Goal: Task Accomplishment & Management: Use online tool/utility

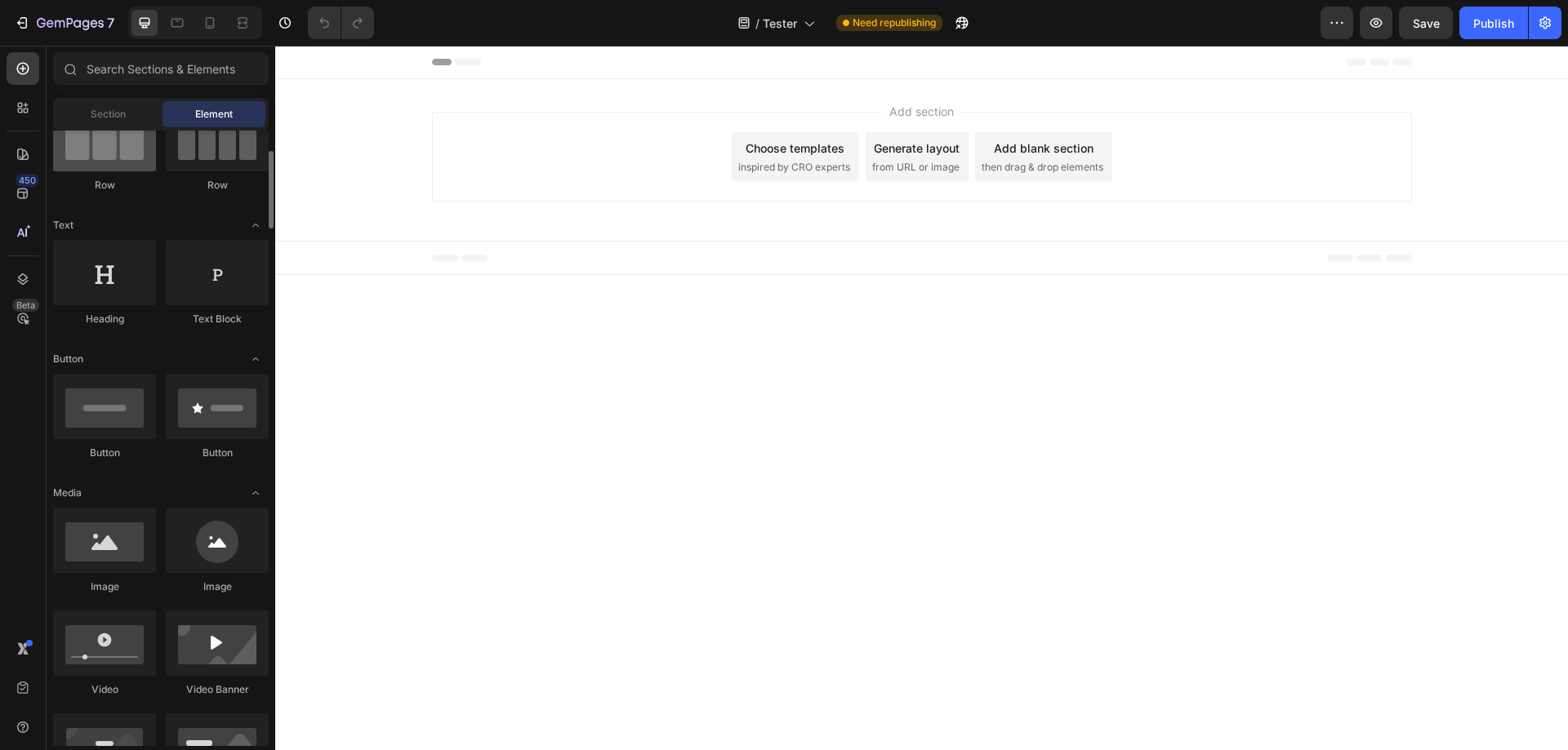
scroll to position [82, 0]
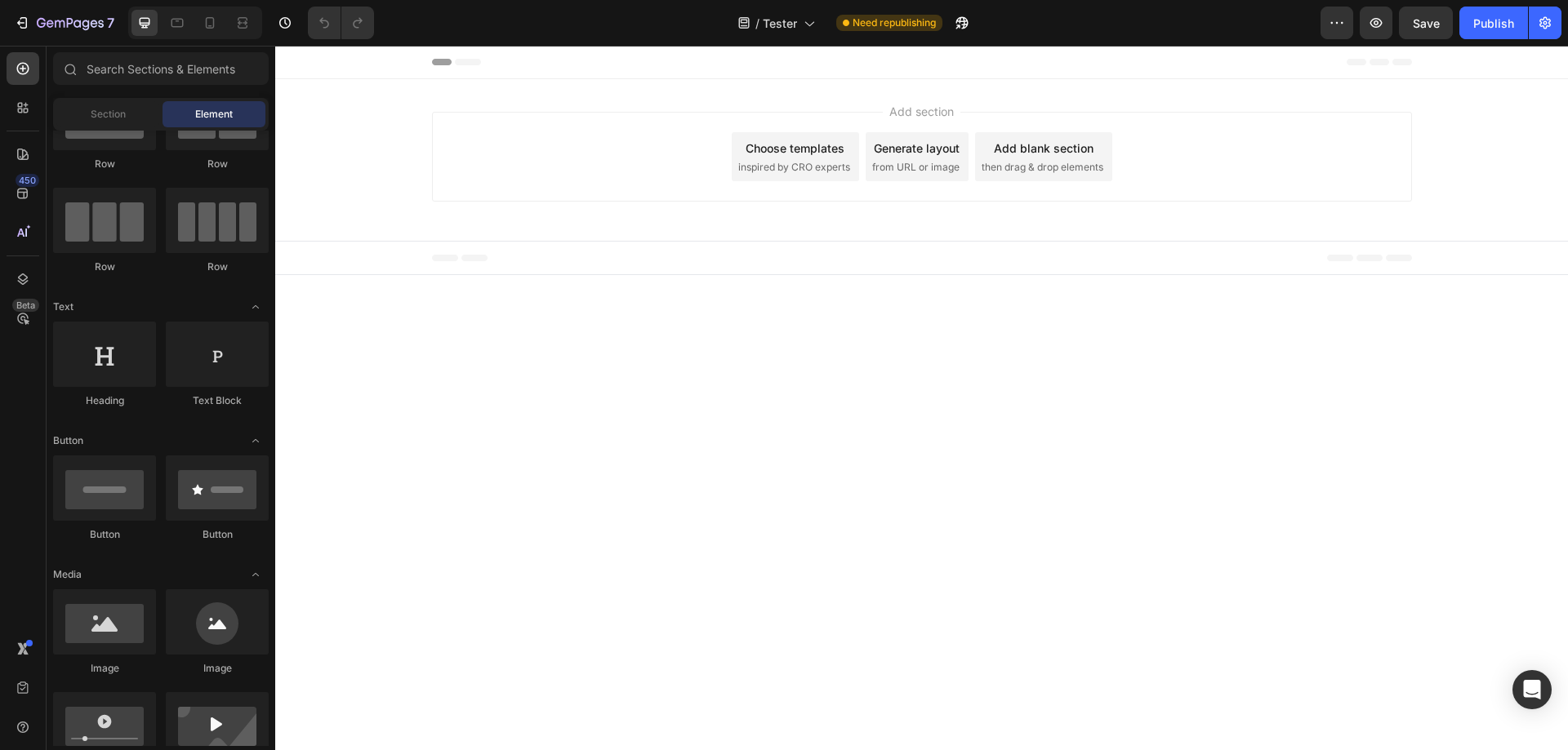
click at [969, 64] on div "Header" at bounding box center [922, 62] width 980 height 32
click at [767, 264] on div "Footer" at bounding box center [922, 258] width 980 height 32
click at [1345, 21] on icon "button" at bounding box center [1337, 23] width 17 height 17
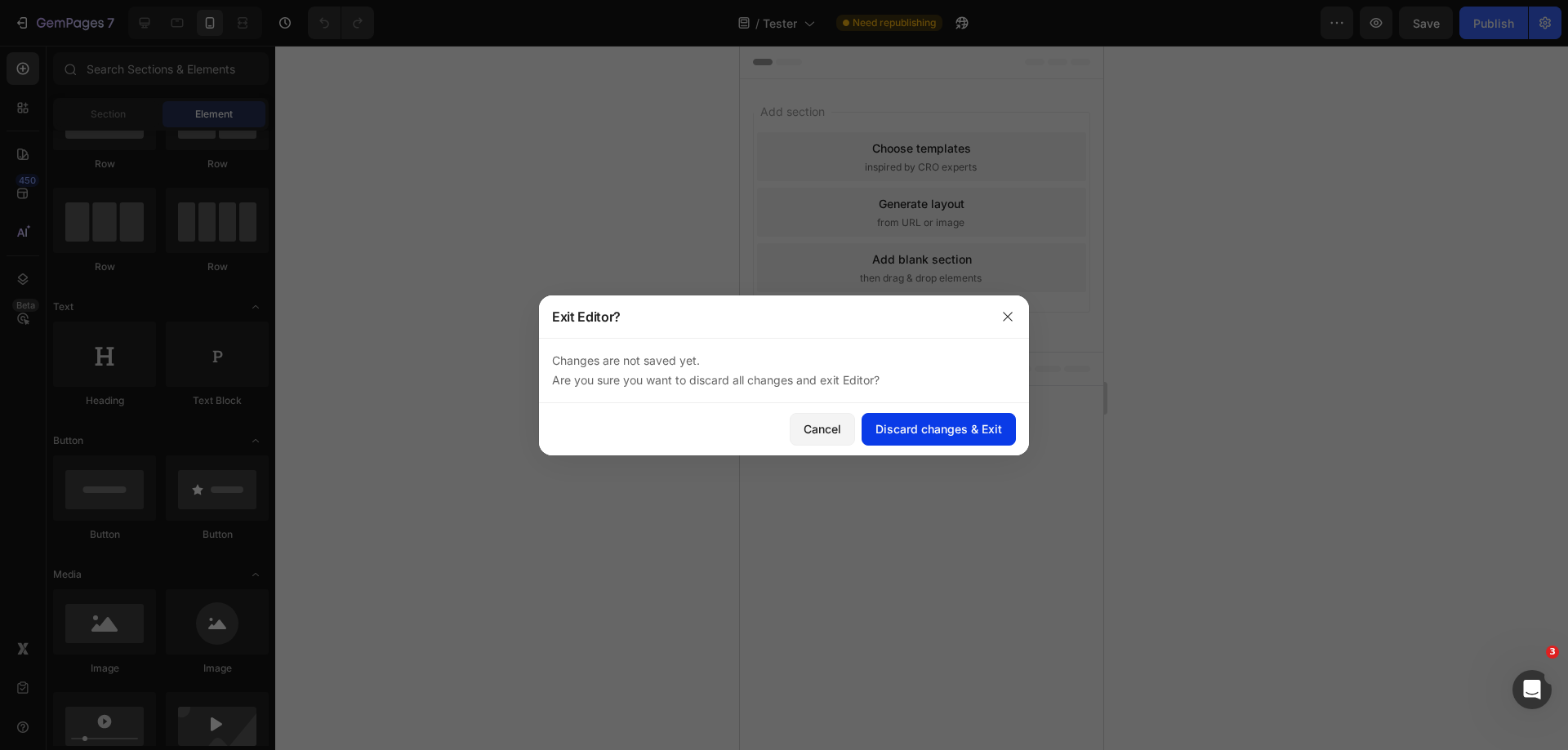
click at [909, 431] on div "Discard changes & Exit" at bounding box center [939, 429] width 127 height 18
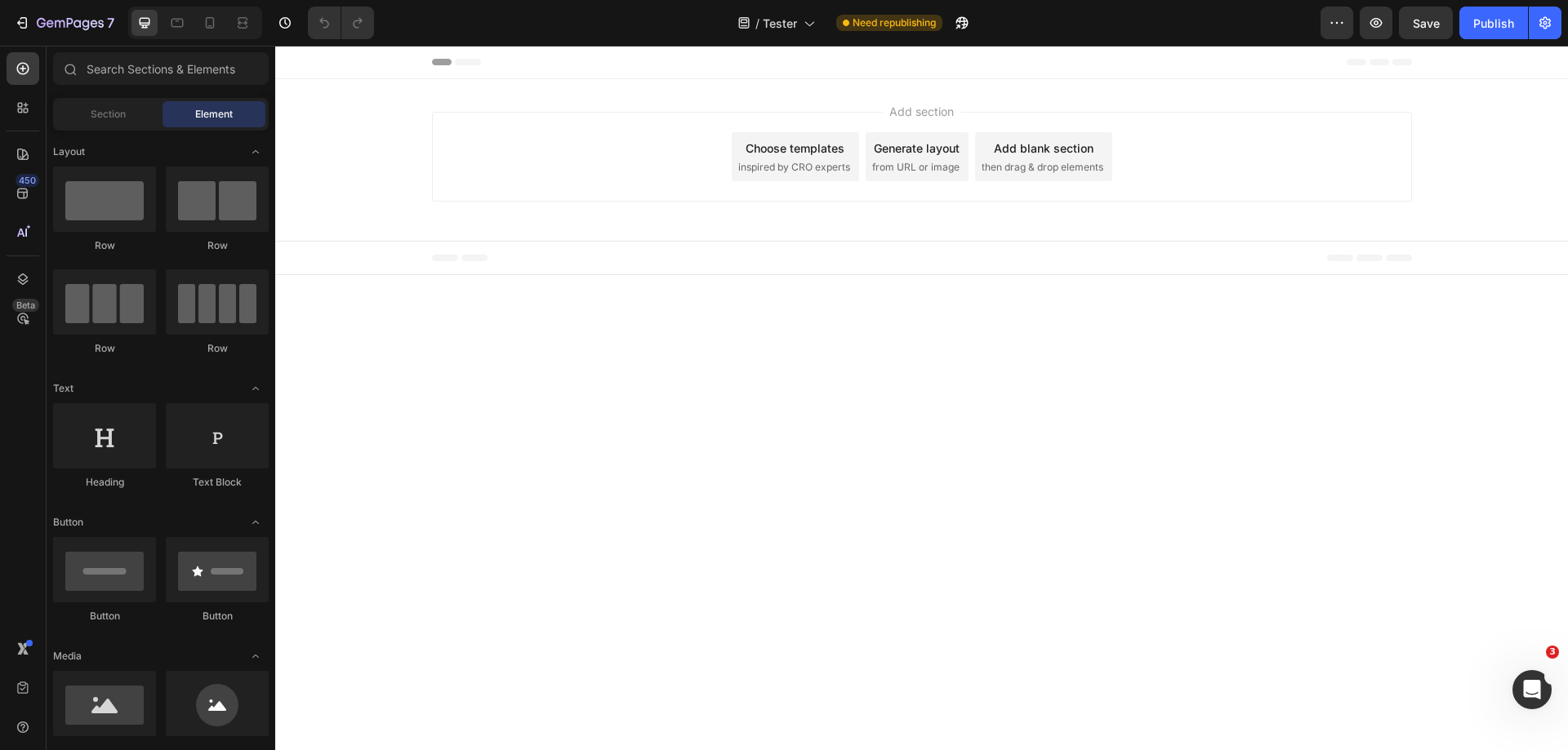
click at [839, 80] on div "Add section Choose templates inspired by CRO experts Generate layout from URL o…" at bounding box center [921, 160] width 1293 height 162
click at [737, 262] on div "Footer" at bounding box center [922, 258] width 980 height 32
click at [146, 123] on div "Section" at bounding box center [108, 113] width 103 height 26
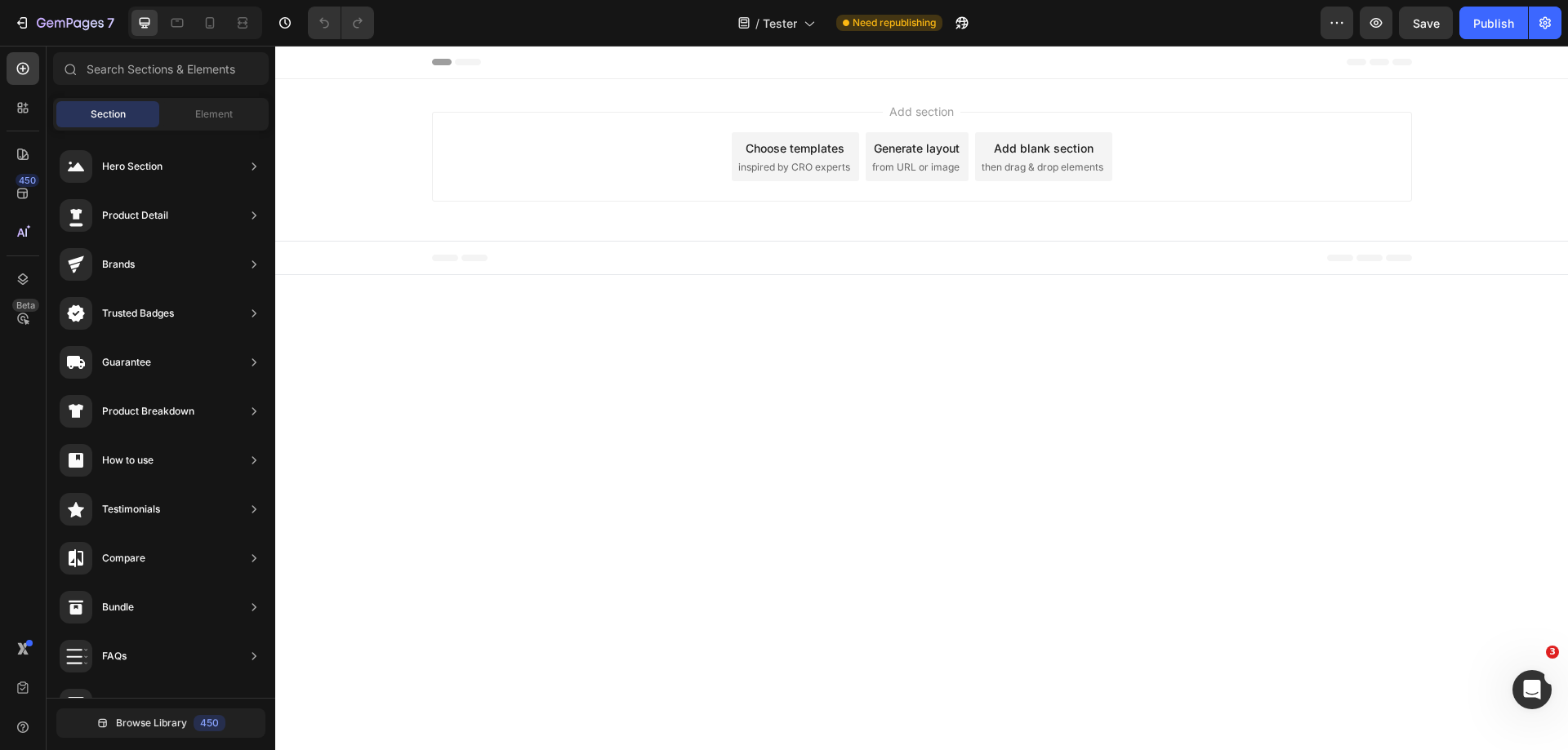
drag, startPoint x: 687, startPoint y: 134, endPoint x: 519, endPoint y: 300, distance: 236.2
click at [506, 302] on body "Header Publish the page to see the content. Custom Code Button Button Product S…" at bounding box center [921, 398] width 1293 height 705
drag, startPoint x: 566, startPoint y: 308, endPoint x: 498, endPoint y: 210, distance: 119.3
drag, startPoint x: 498, startPoint y: 210, endPoint x: 494, endPoint y: 112, distance: 98.1
drag, startPoint x: 494, startPoint y: 112, endPoint x: 466, endPoint y: 92, distance: 34.4
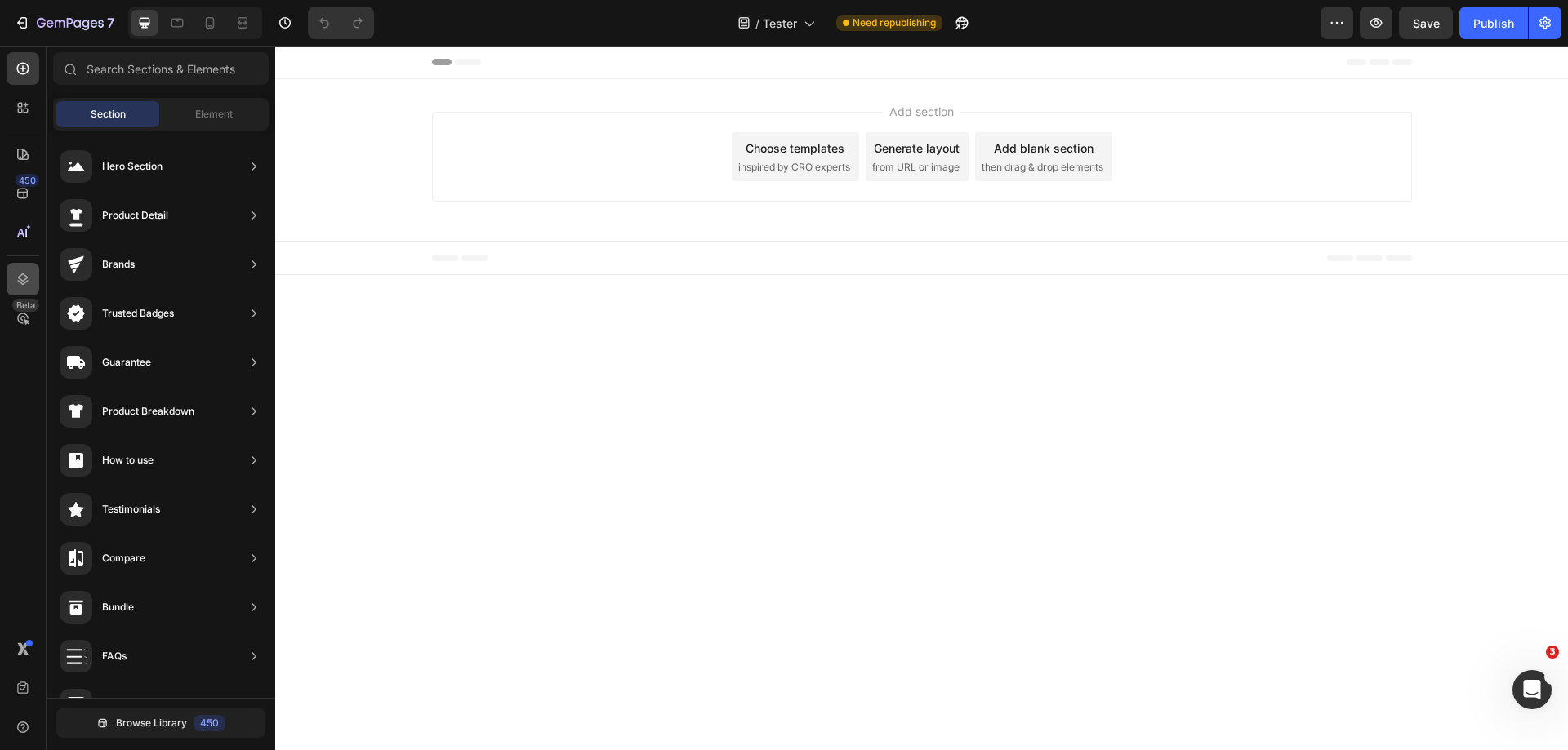
drag, startPoint x: 190, startPoint y: 46, endPoint x: 13, endPoint y: 268, distance: 283.9
click at [13, 268] on div at bounding box center [23, 279] width 33 height 32
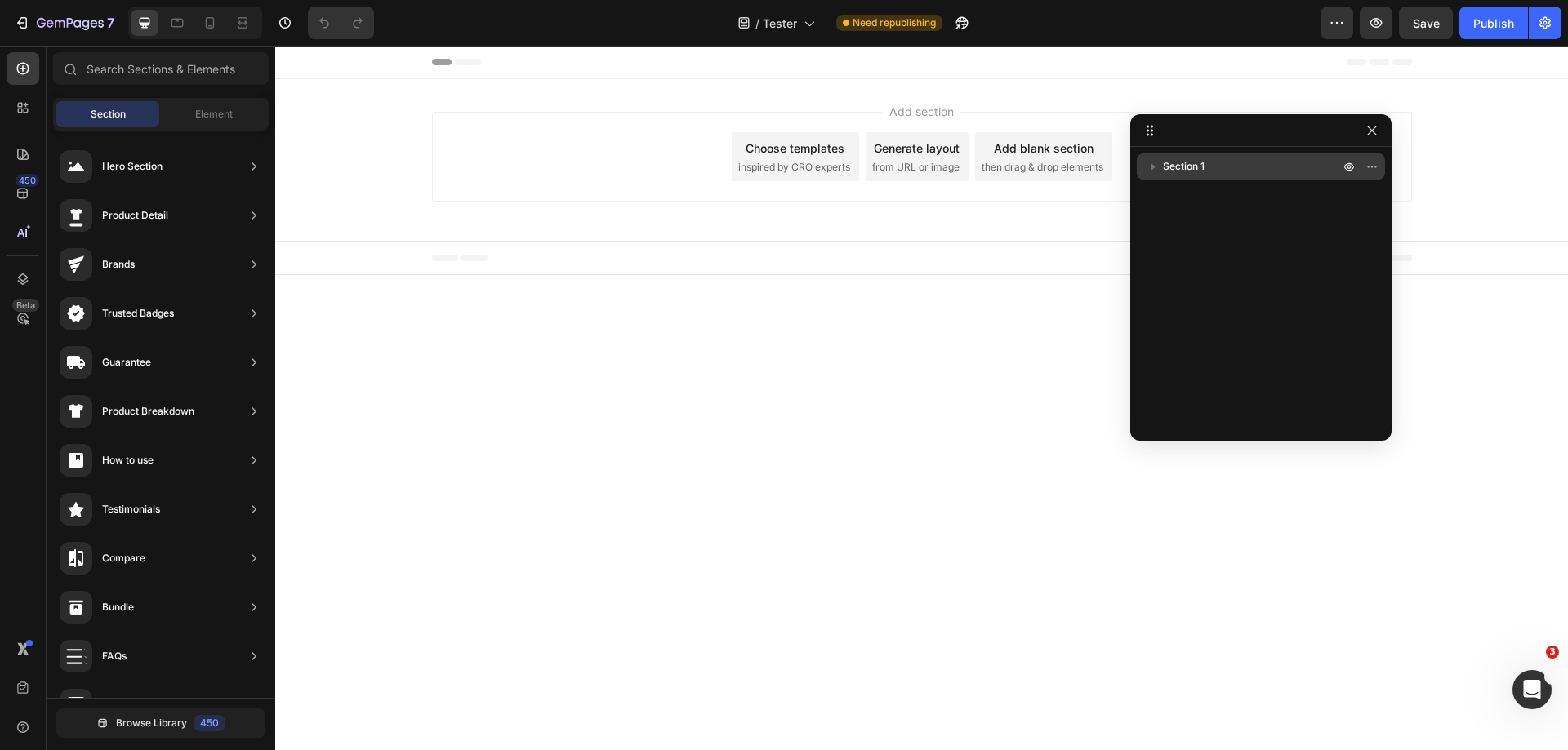
click at [1156, 164] on icon "button" at bounding box center [1154, 167] width 17 height 17
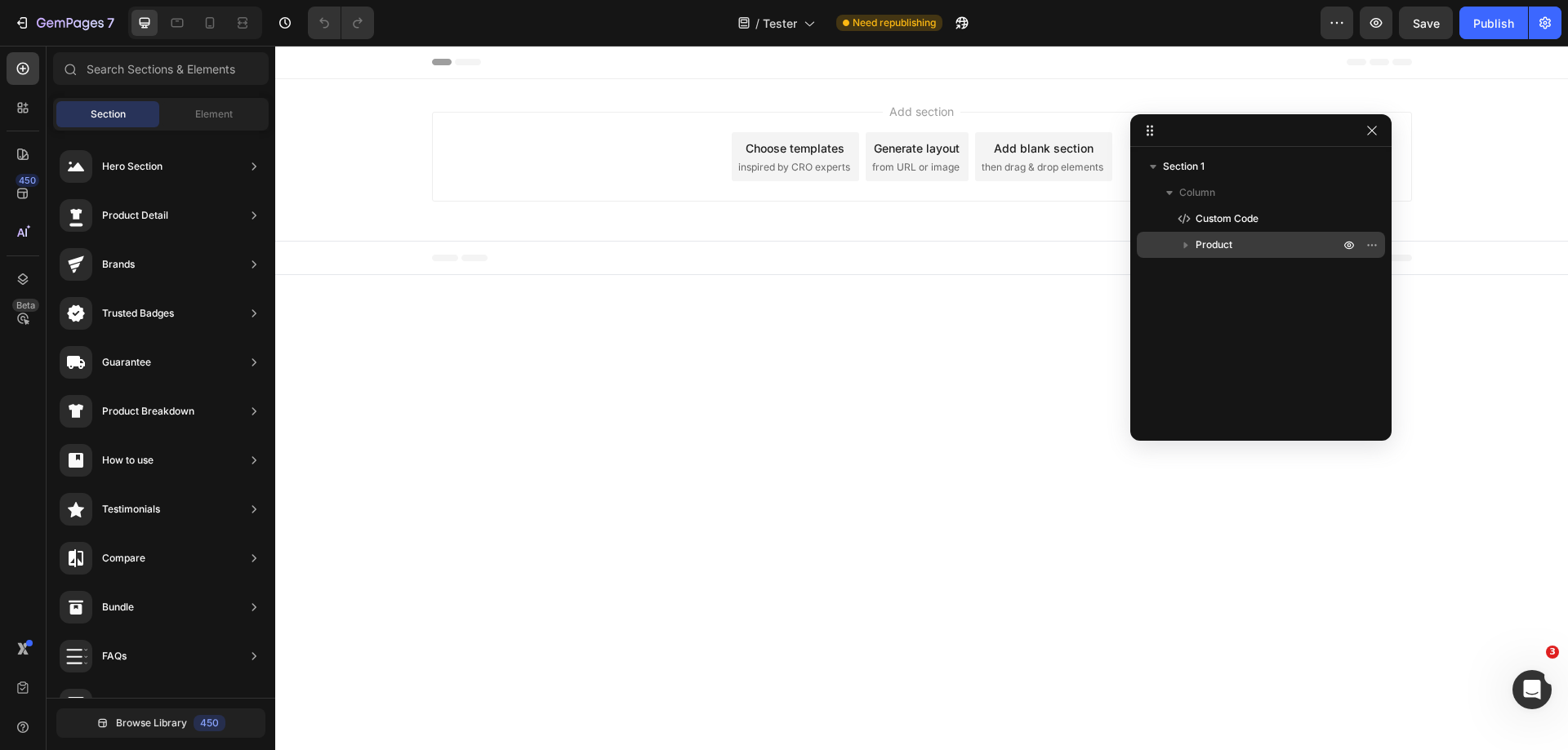
click at [1225, 244] on span "Product" at bounding box center [1214, 245] width 37 height 17
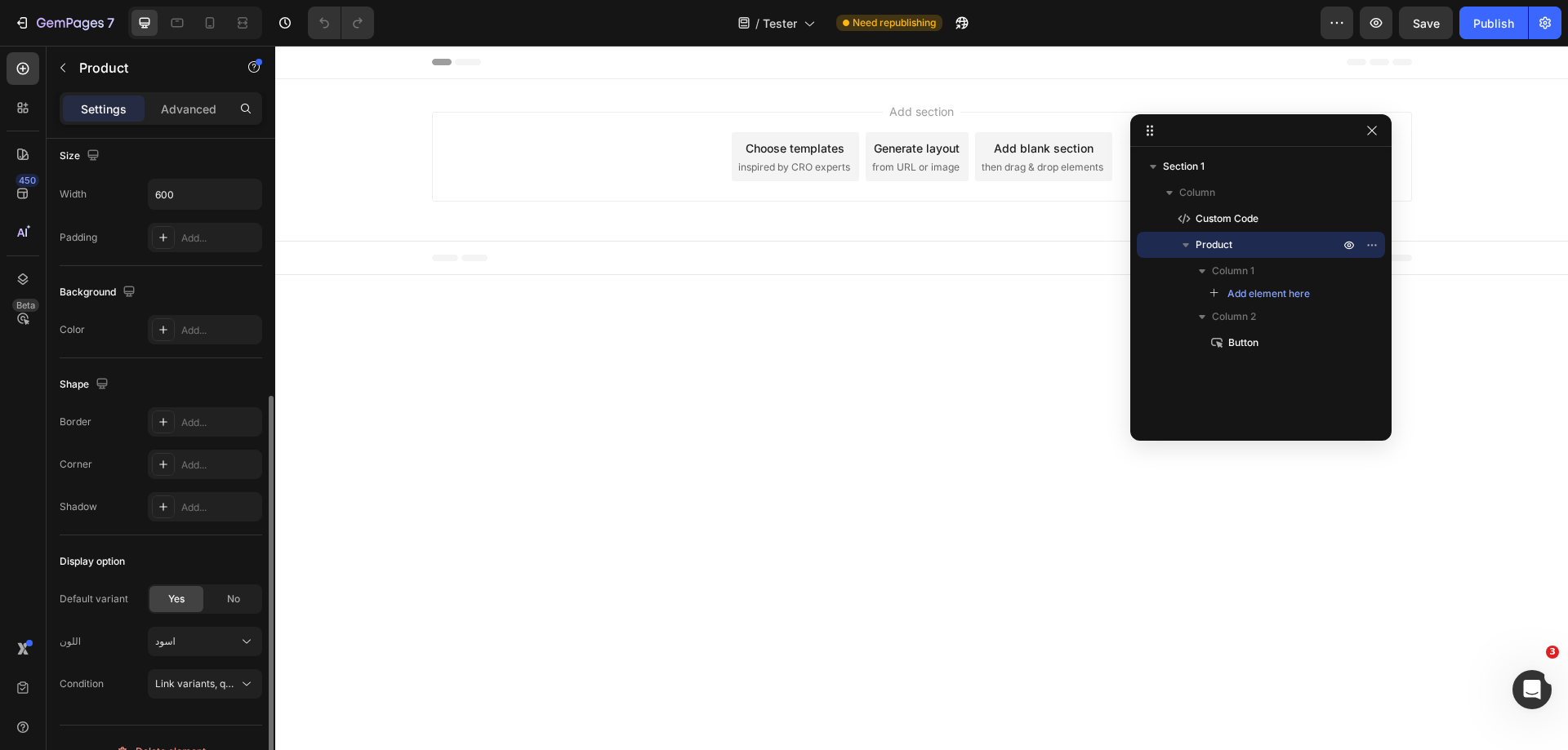
scroll to position [353, 0]
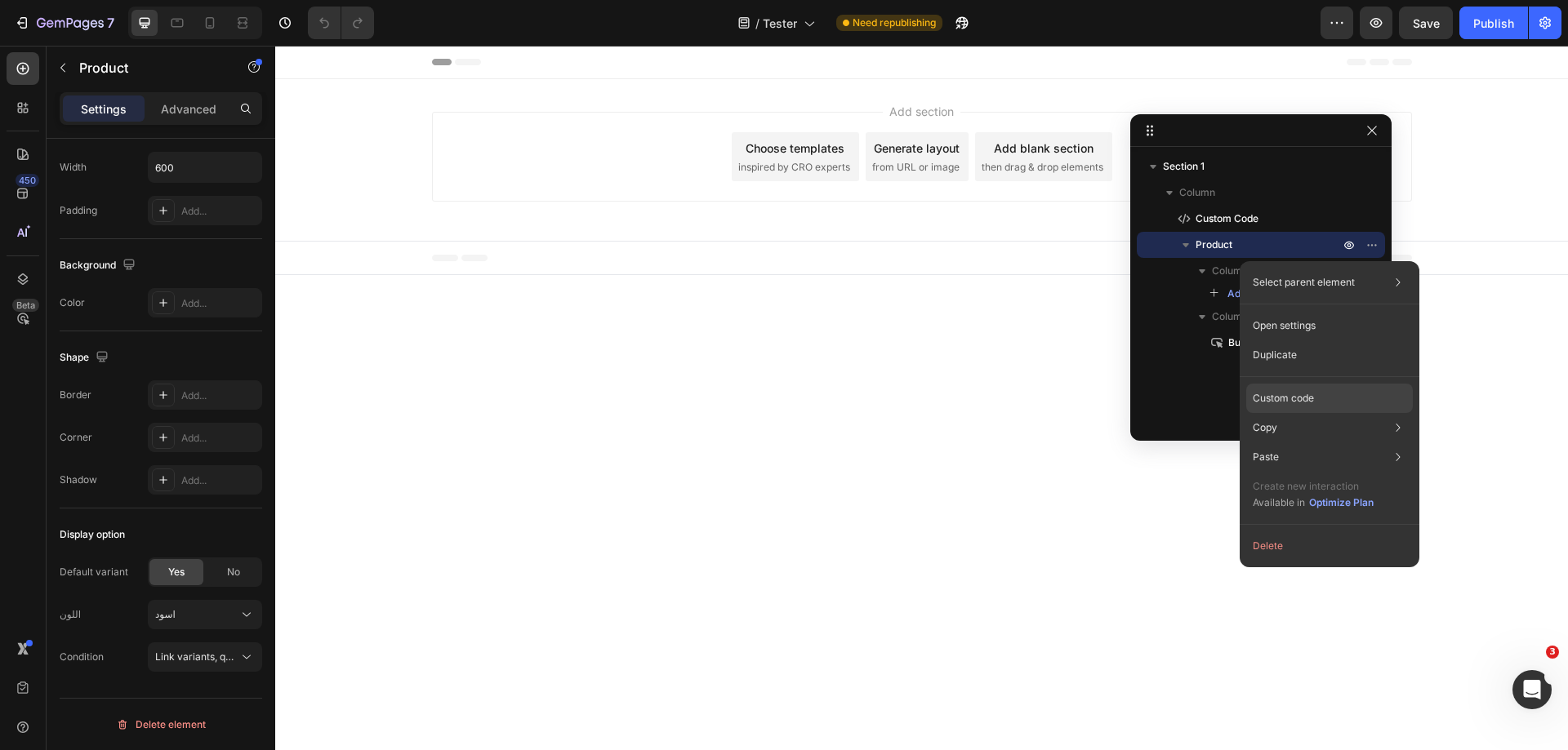
click at [1326, 442] on div "Custom code" at bounding box center [1330, 457] width 167 height 29
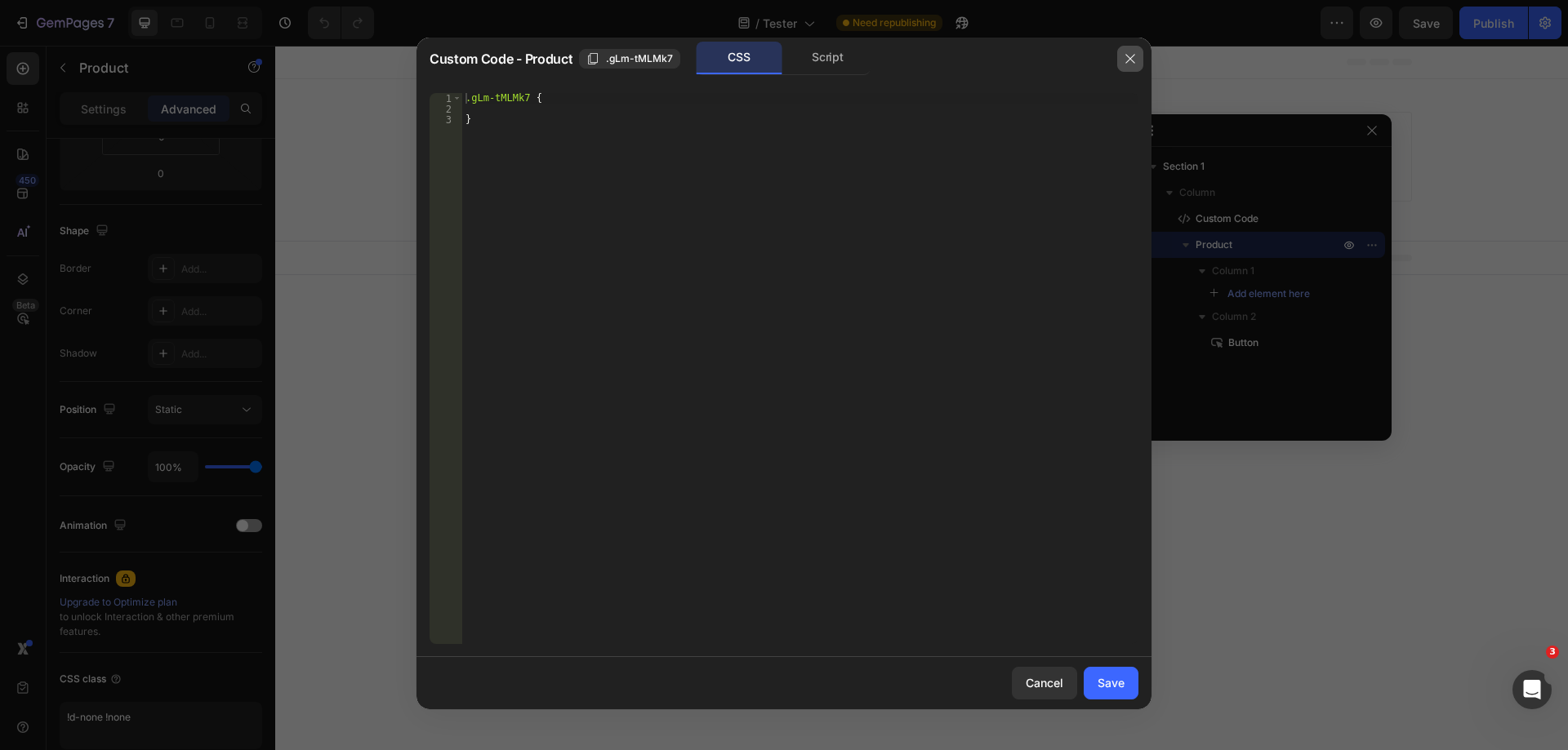
click at [1130, 56] on icon "button" at bounding box center [1130, 59] width 13 height 13
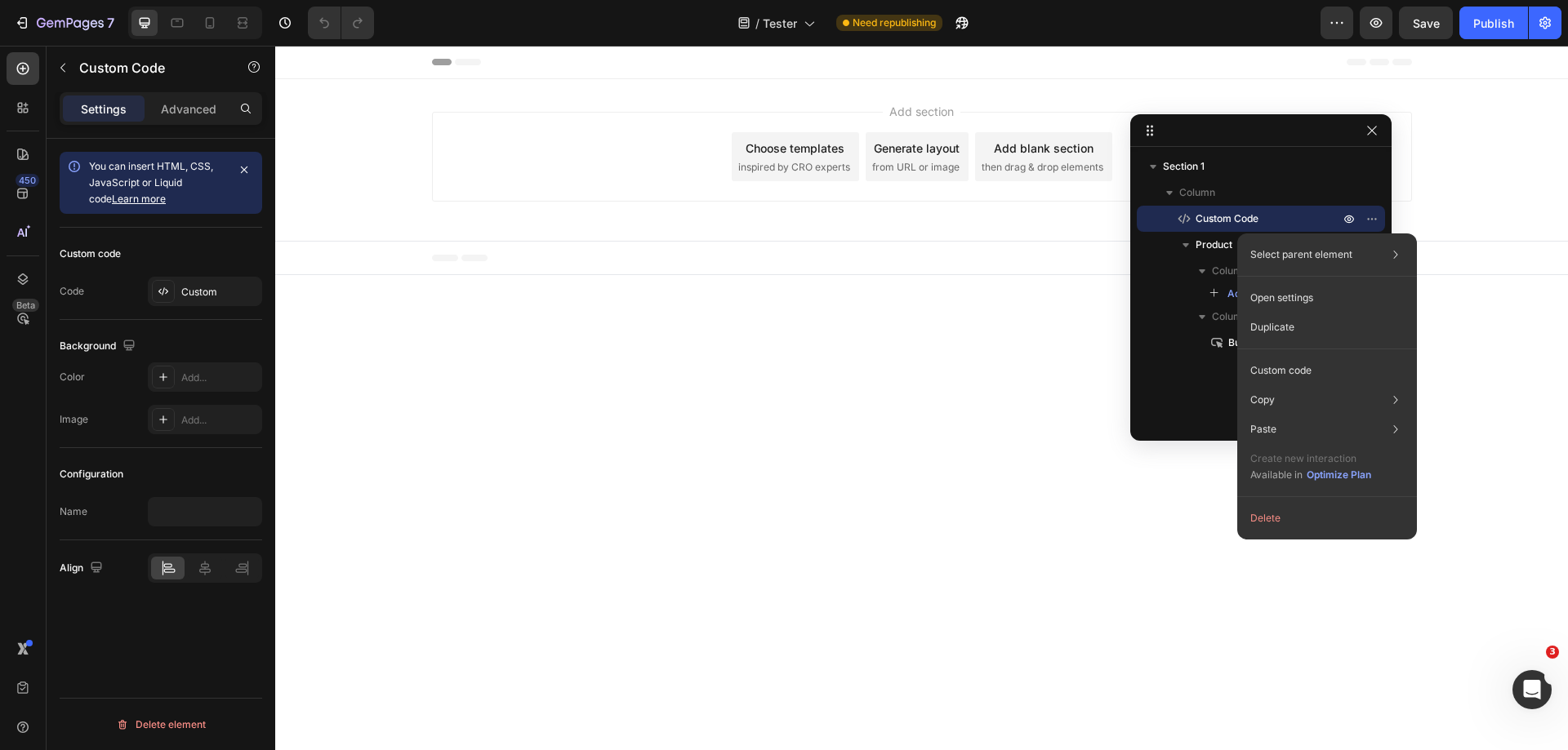
scroll to position [0, 0]
click at [1182, 244] on icon "button" at bounding box center [1186, 245] width 17 height 17
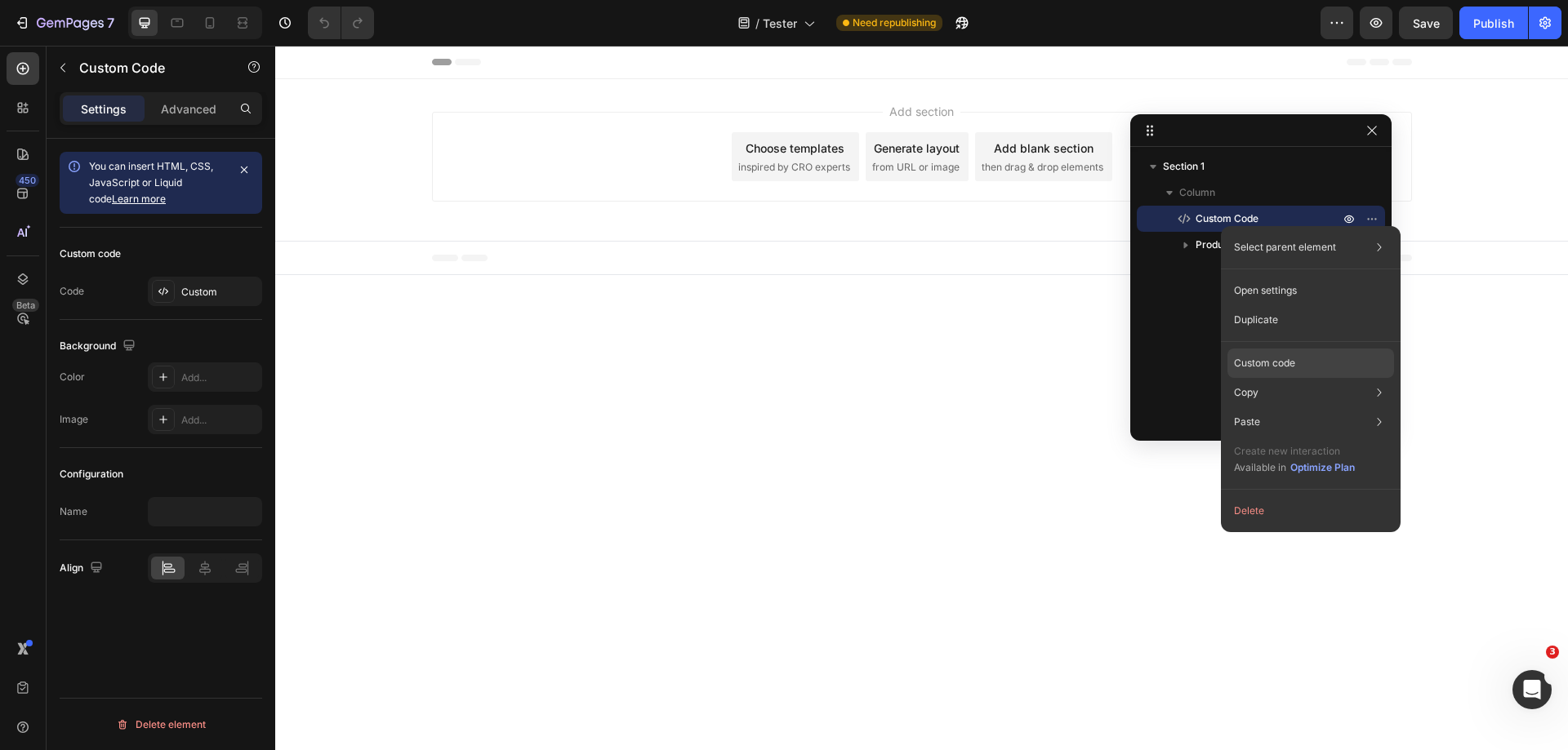
click at [1284, 360] on p "Custom code" at bounding box center [1265, 363] width 61 height 15
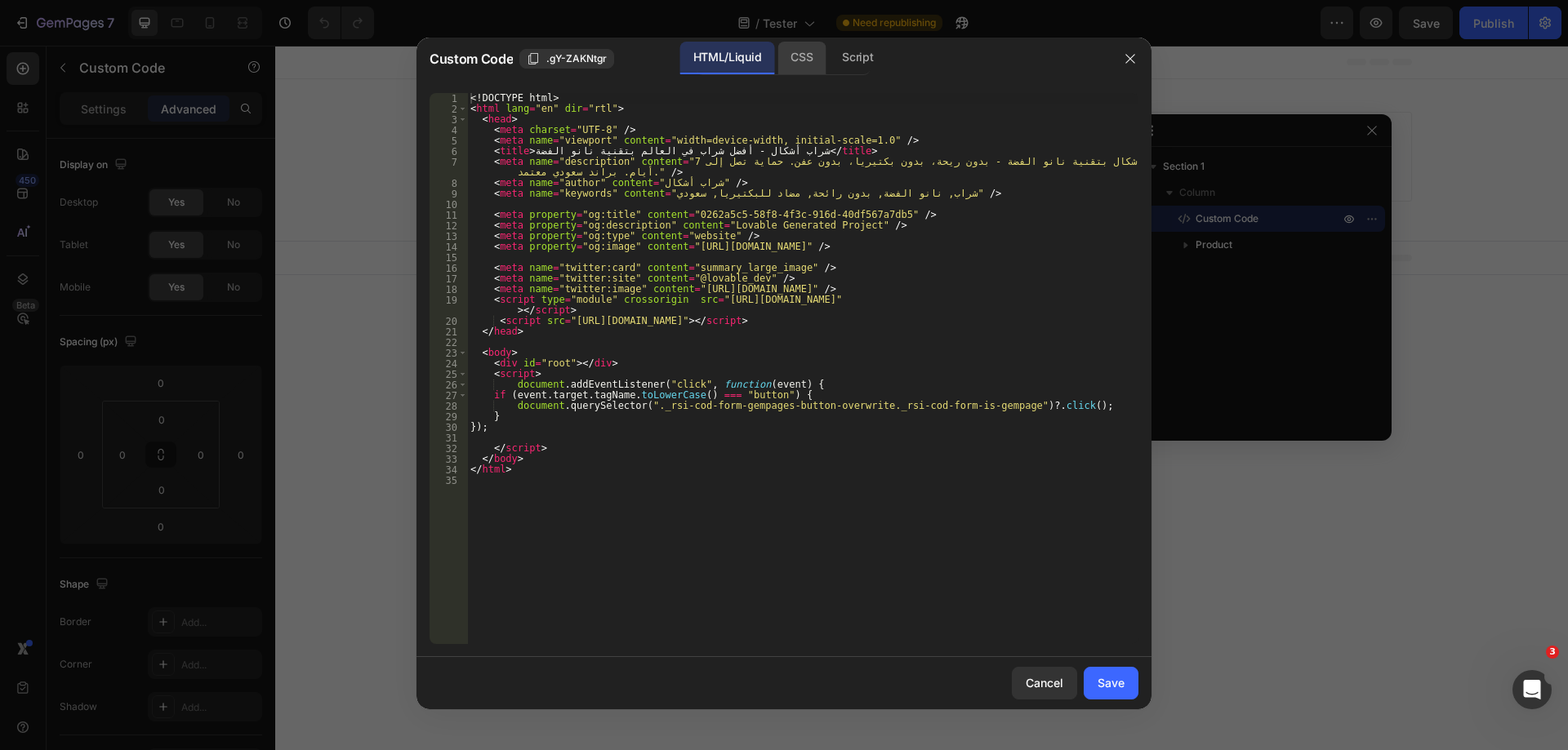
click at [829, 71] on div "CSS" at bounding box center [858, 58] width 58 height 32
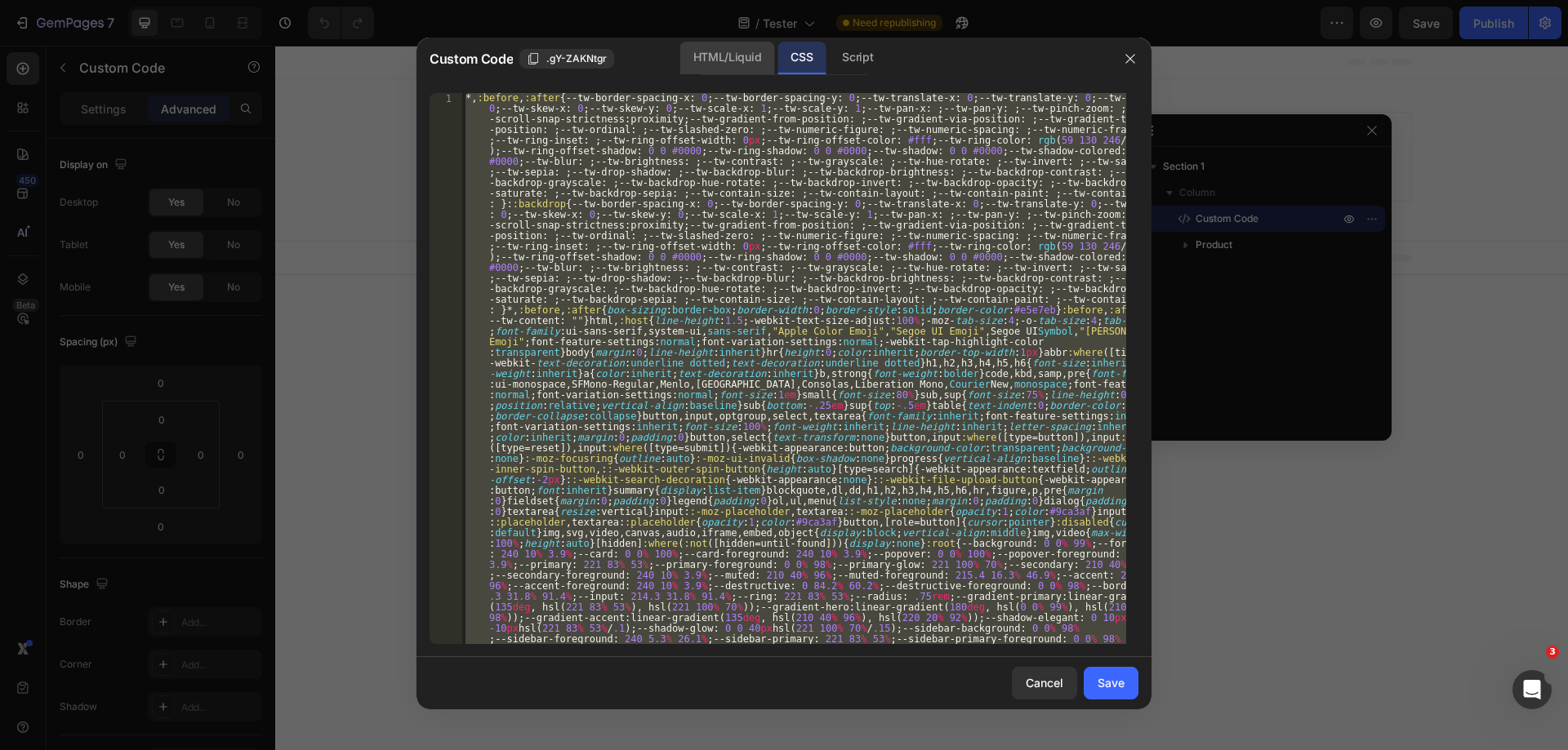
click at [740, 52] on div "HTML/Liquid" at bounding box center [727, 58] width 94 height 32
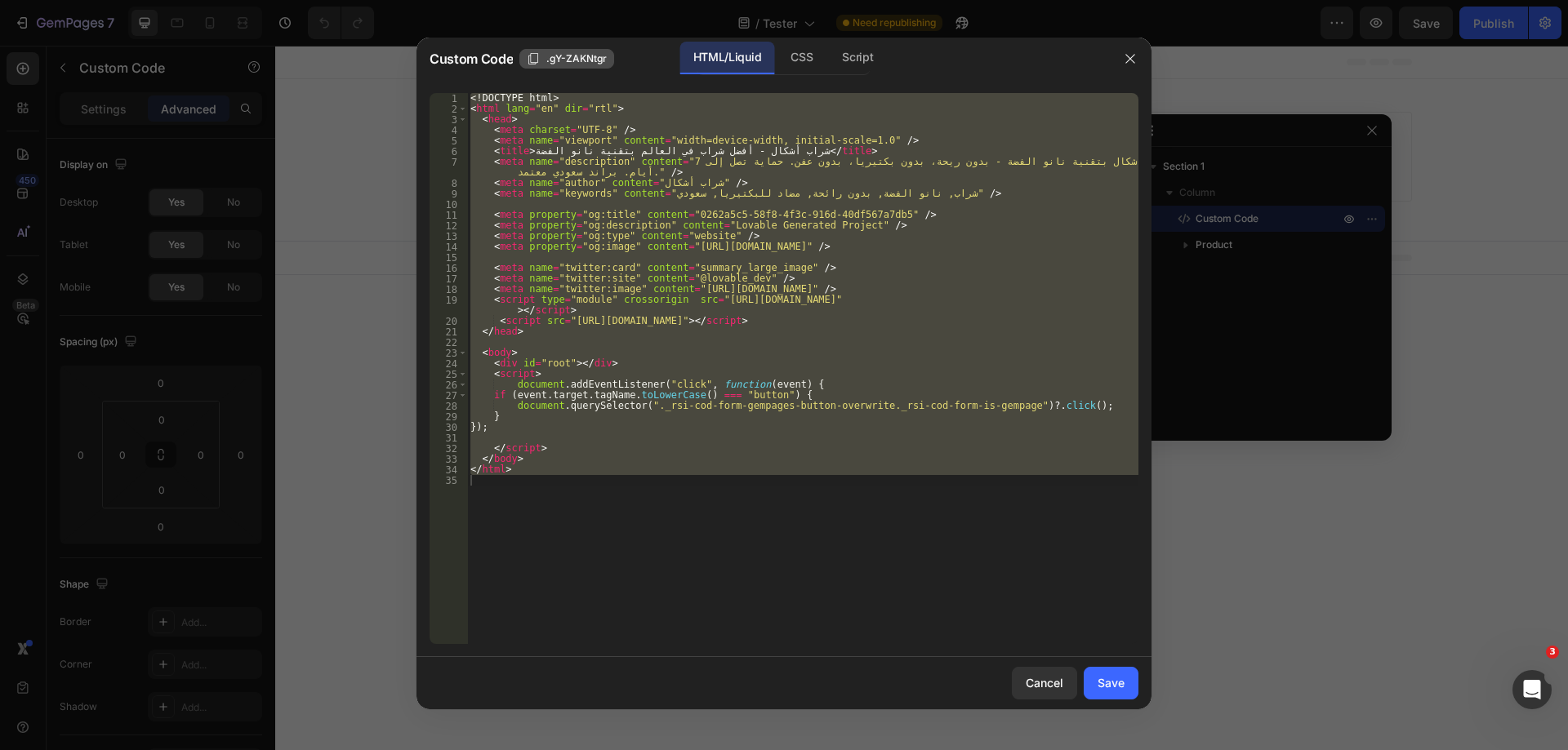
click at [531, 58] on icon "button" at bounding box center [534, 59] width 13 height 13
drag, startPoint x: 796, startPoint y: 52, endPoint x: 852, endPoint y: 149, distance: 112.0
click at [829, 52] on div "CSS" at bounding box center [858, 58] width 58 height 32
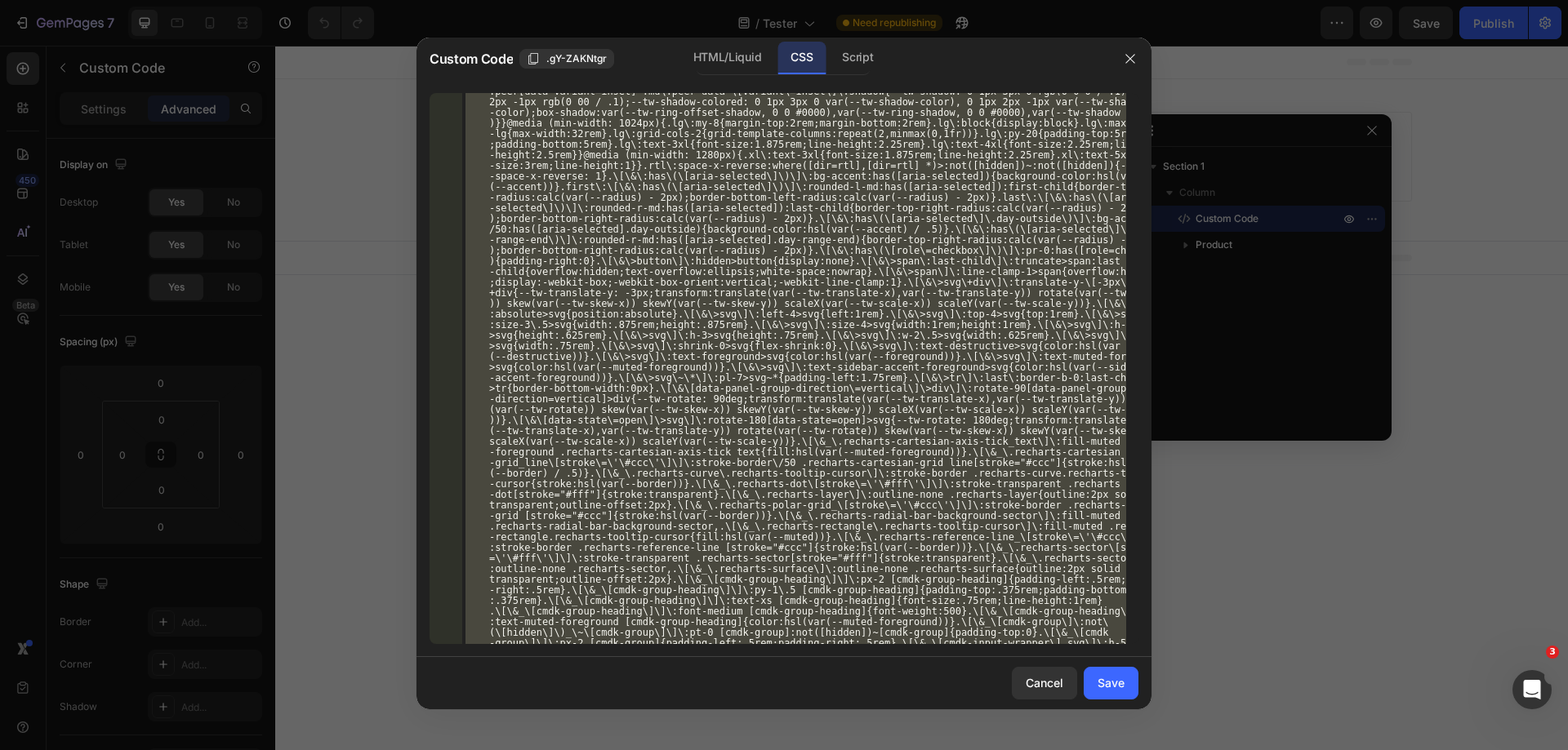
scroll to position [6465, 0]
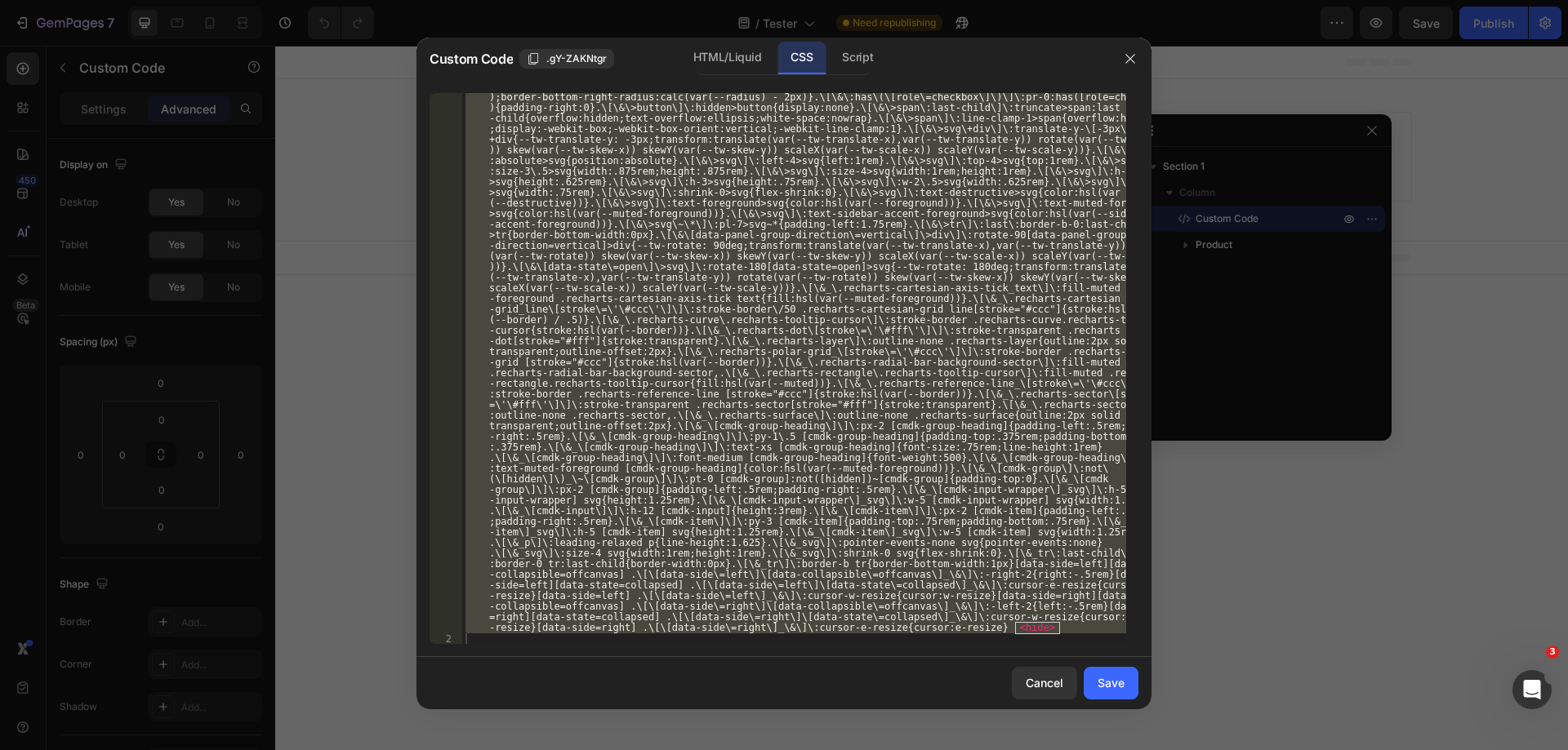
click at [964, 639] on div "*, :before , :after { --tw-border-spacing-x : 0 ; --tw-border-spacing-y : 0 ; -…" at bounding box center [794, 368] width 664 height 551
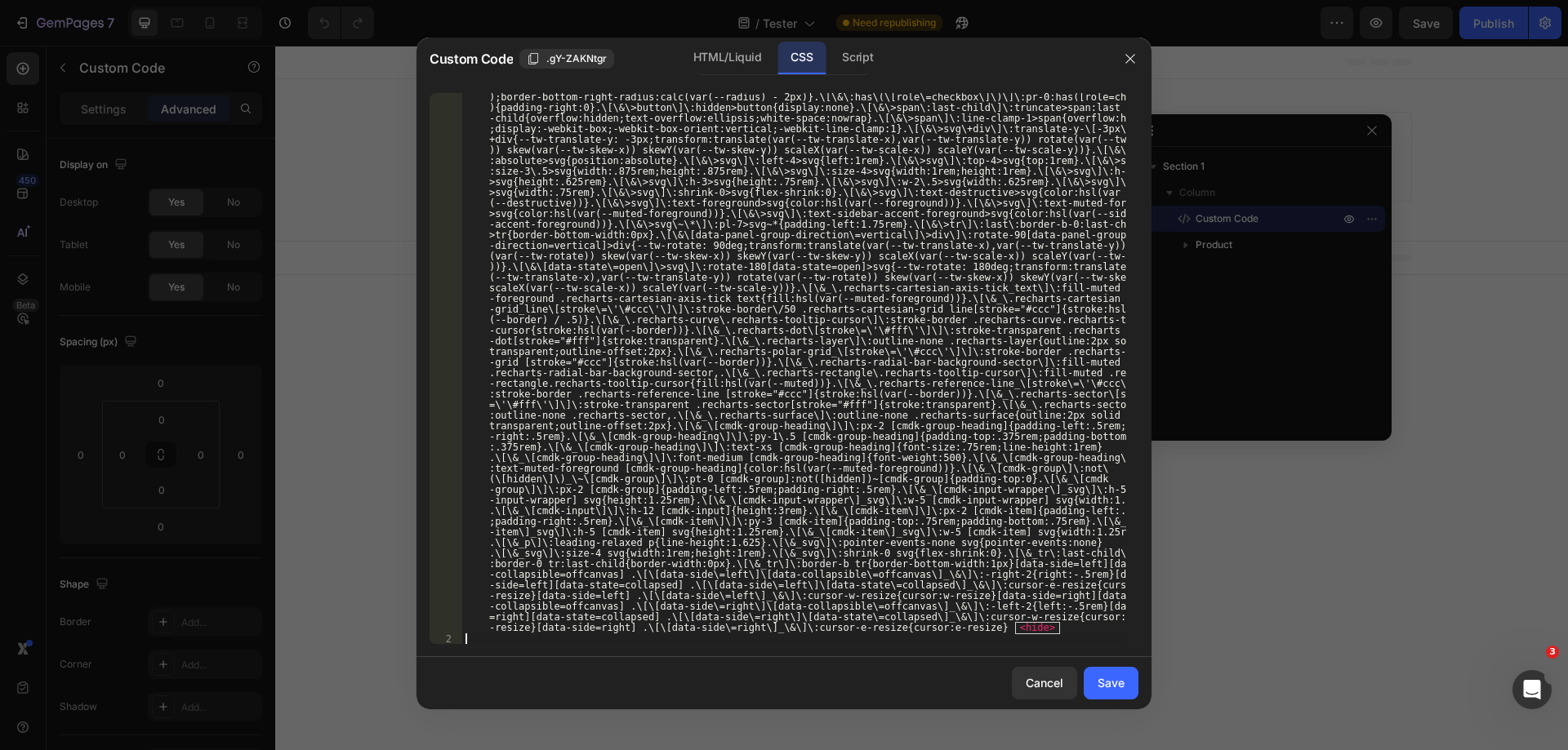
paste textarea ".gY-ZAKNtgr"
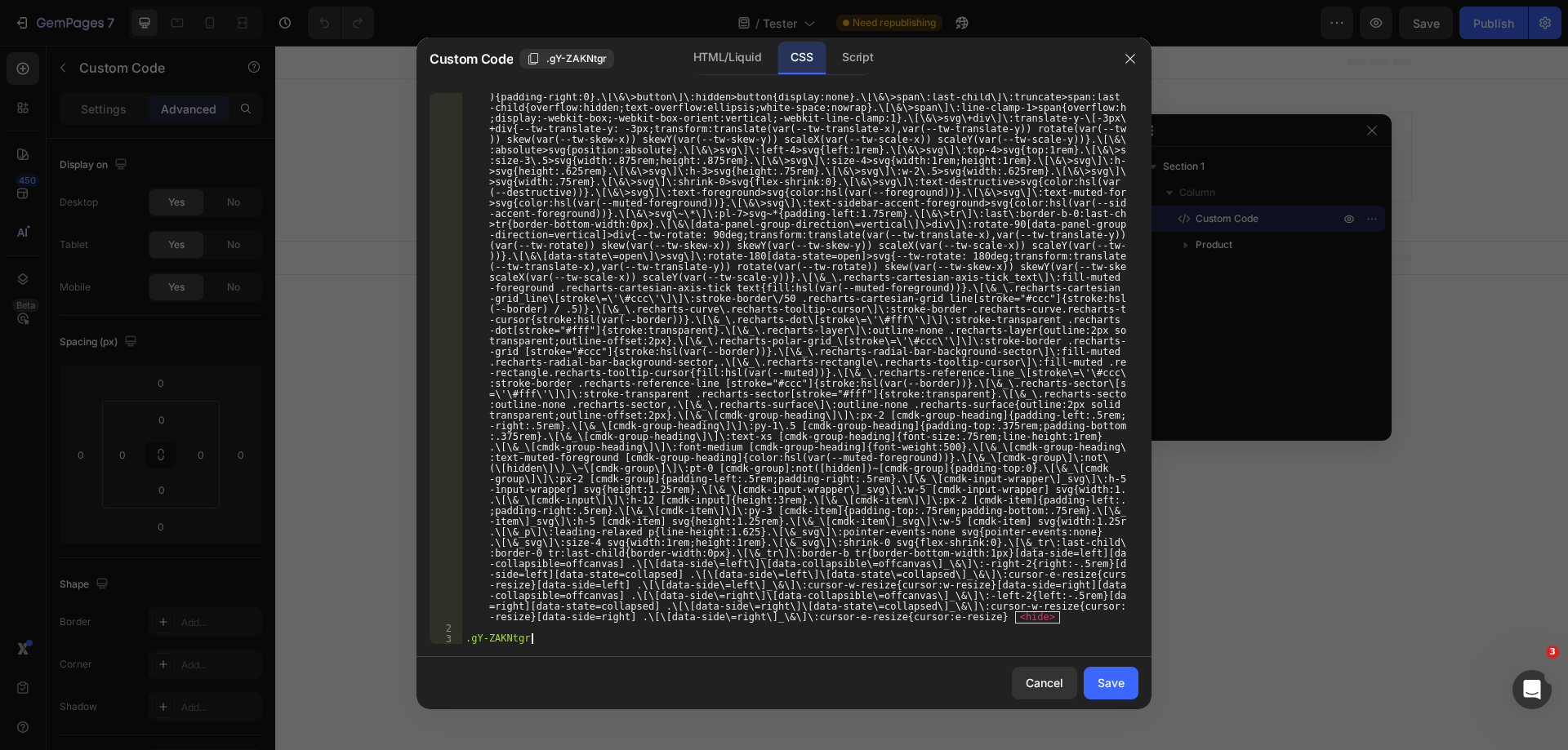
scroll to position [0, 5]
type textarea ".gY-ZAKNtgr {"
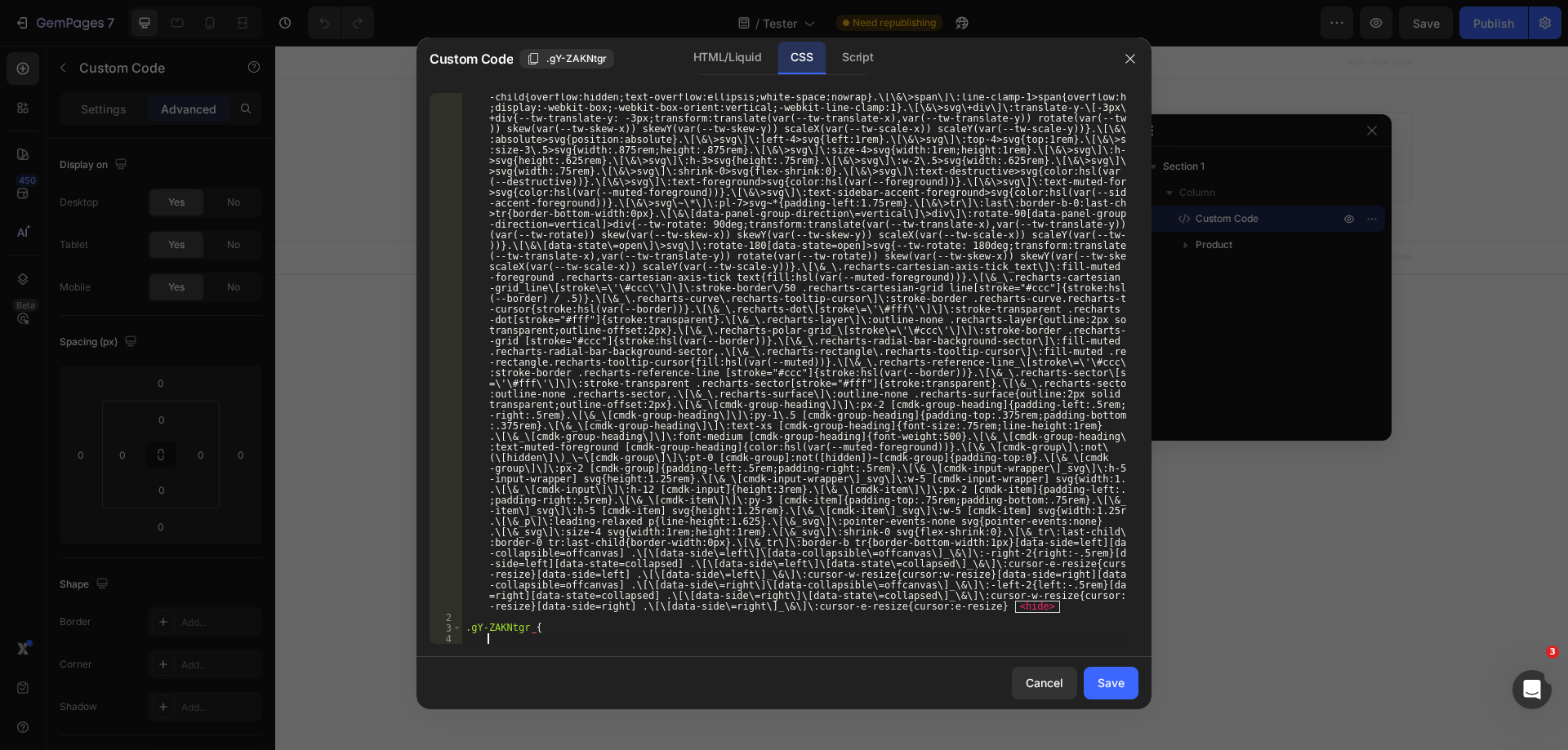
scroll to position [6487, 0]
type textarea "]"
type textarea "}"
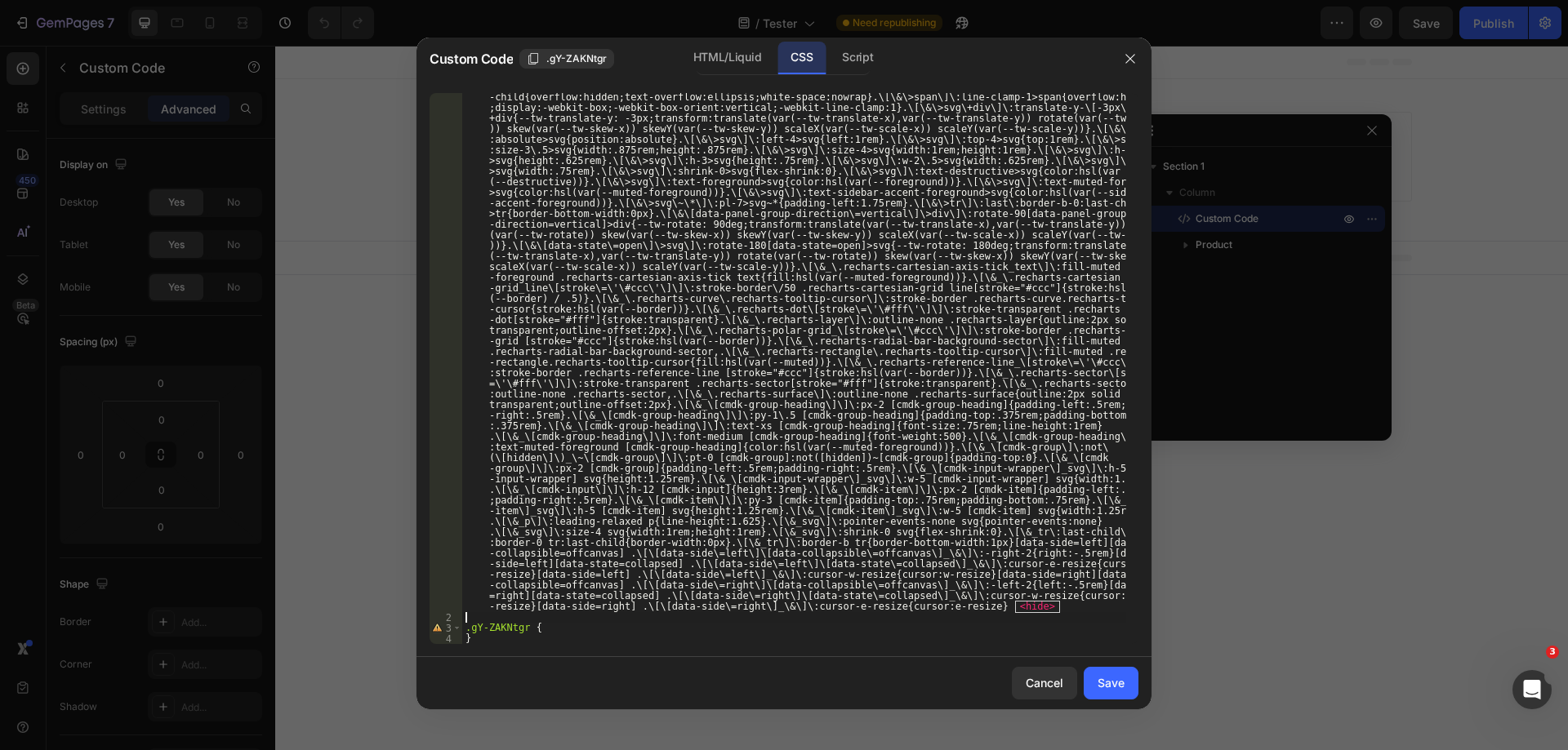
type textarea ".gY-ZAKNtgr {"
type textarea "display: block !;"
click at [1100, 678] on div "Save" at bounding box center [1111, 682] width 27 height 18
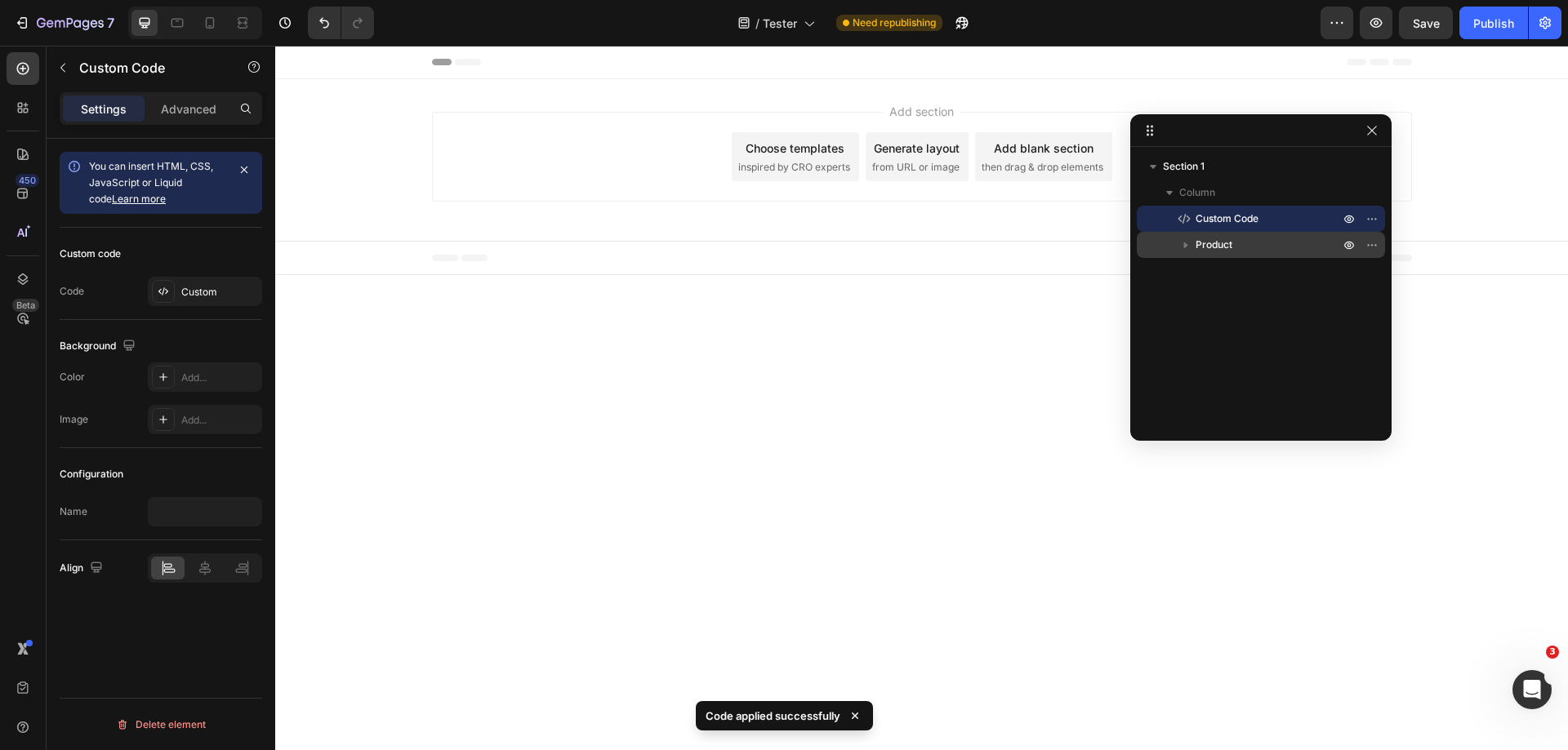
click at [1188, 241] on icon "button" at bounding box center [1186, 245] width 17 height 17
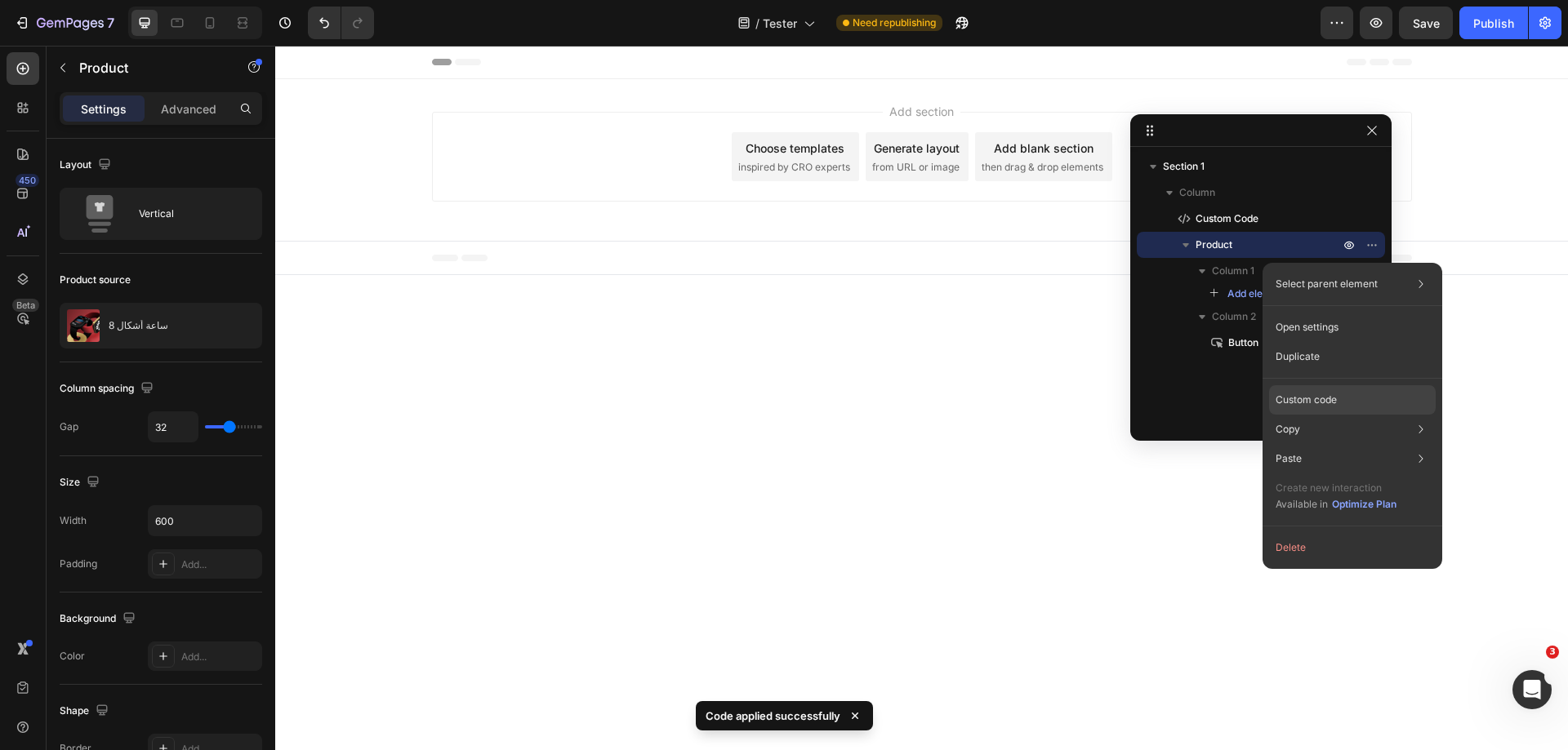
click at [1320, 401] on p "Custom code" at bounding box center [1305, 400] width 61 height 15
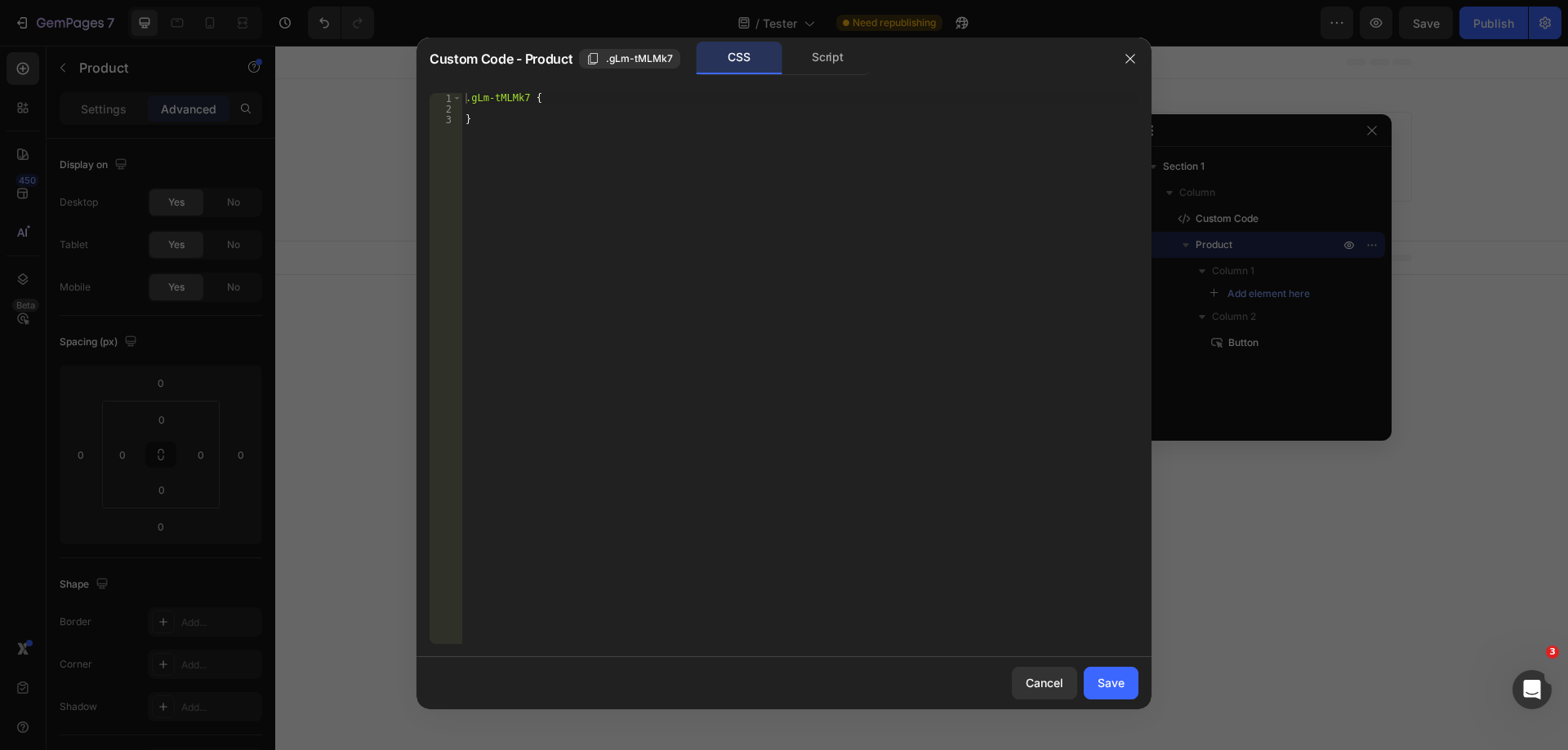
click at [1116, 63] on div at bounding box center [1130, 58] width 43 height 42
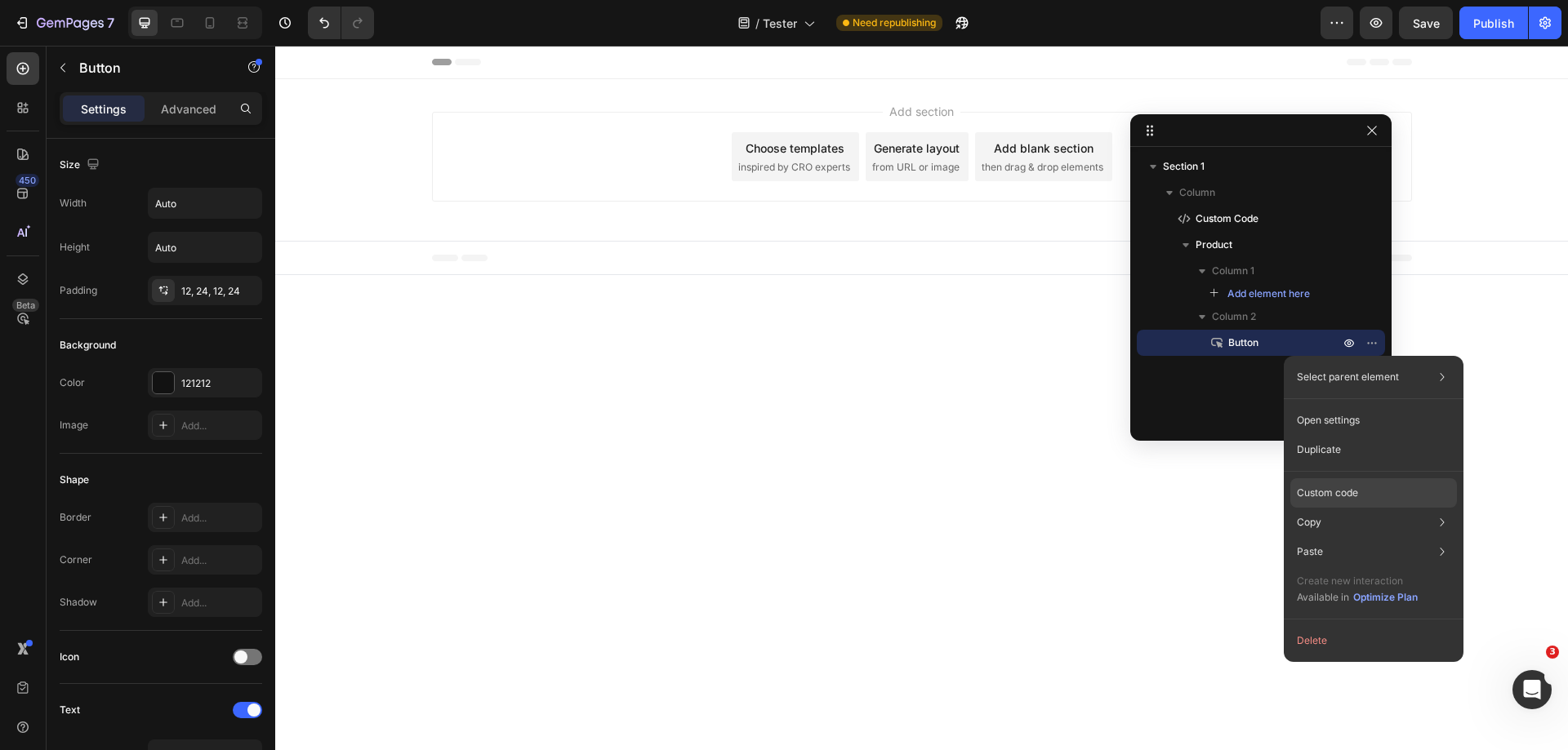
click at [1355, 538] on div "Custom code" at bounding box center [1374, 552] width 167 height 29
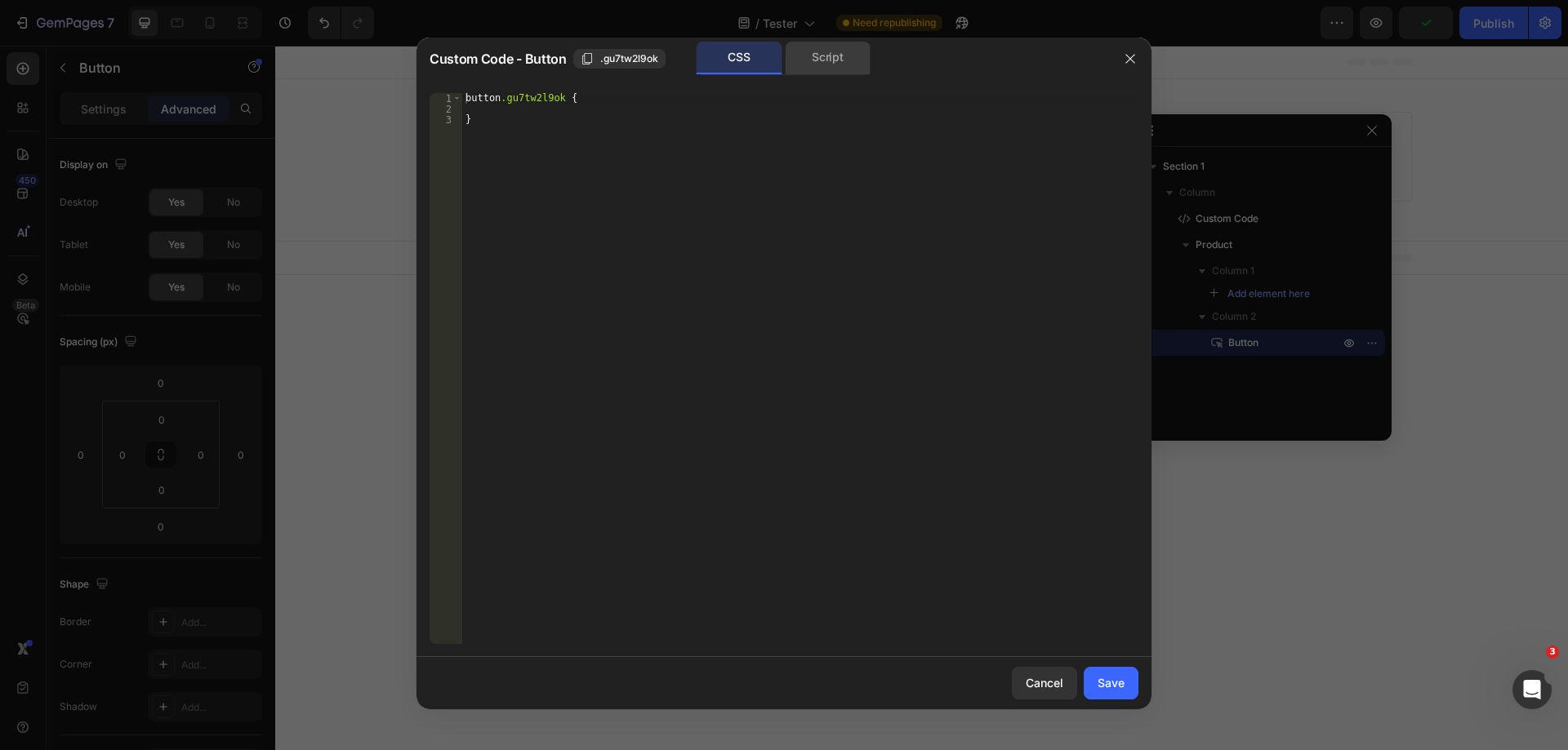
click at [823, 61] on div "Script" at bounding box center [828, 58] width 86 height 32
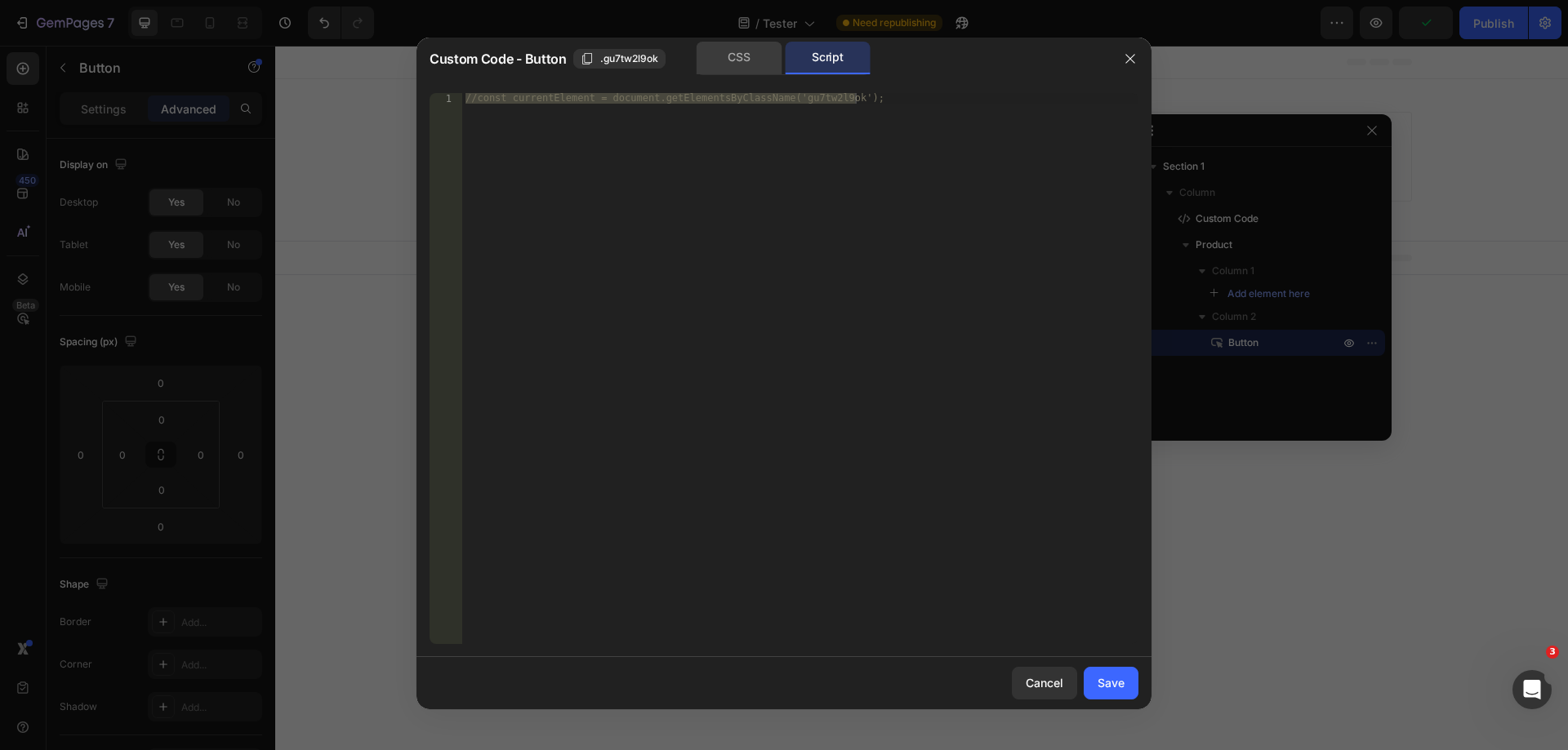
click at [746, 60] on div "CSS" at bounding box center [739, 58] width 86 height 32
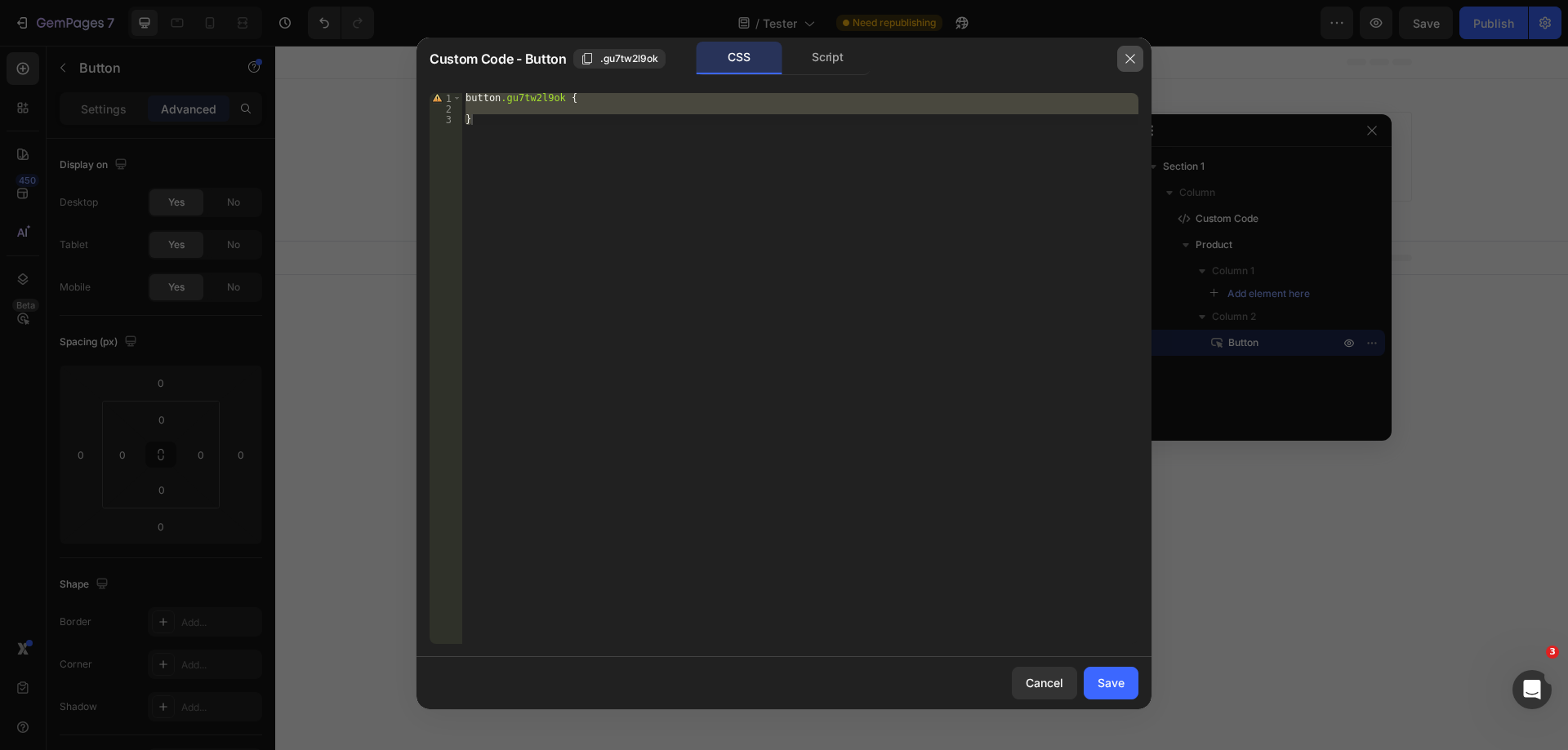
drag, startPoint x: 1129, startPoint y: 61, endPoint x: 846, endPoint y: 19, distance: 286.1
click at [1129, 61] on icon "button" at bounding box center [1130, 59] width 13 height 13
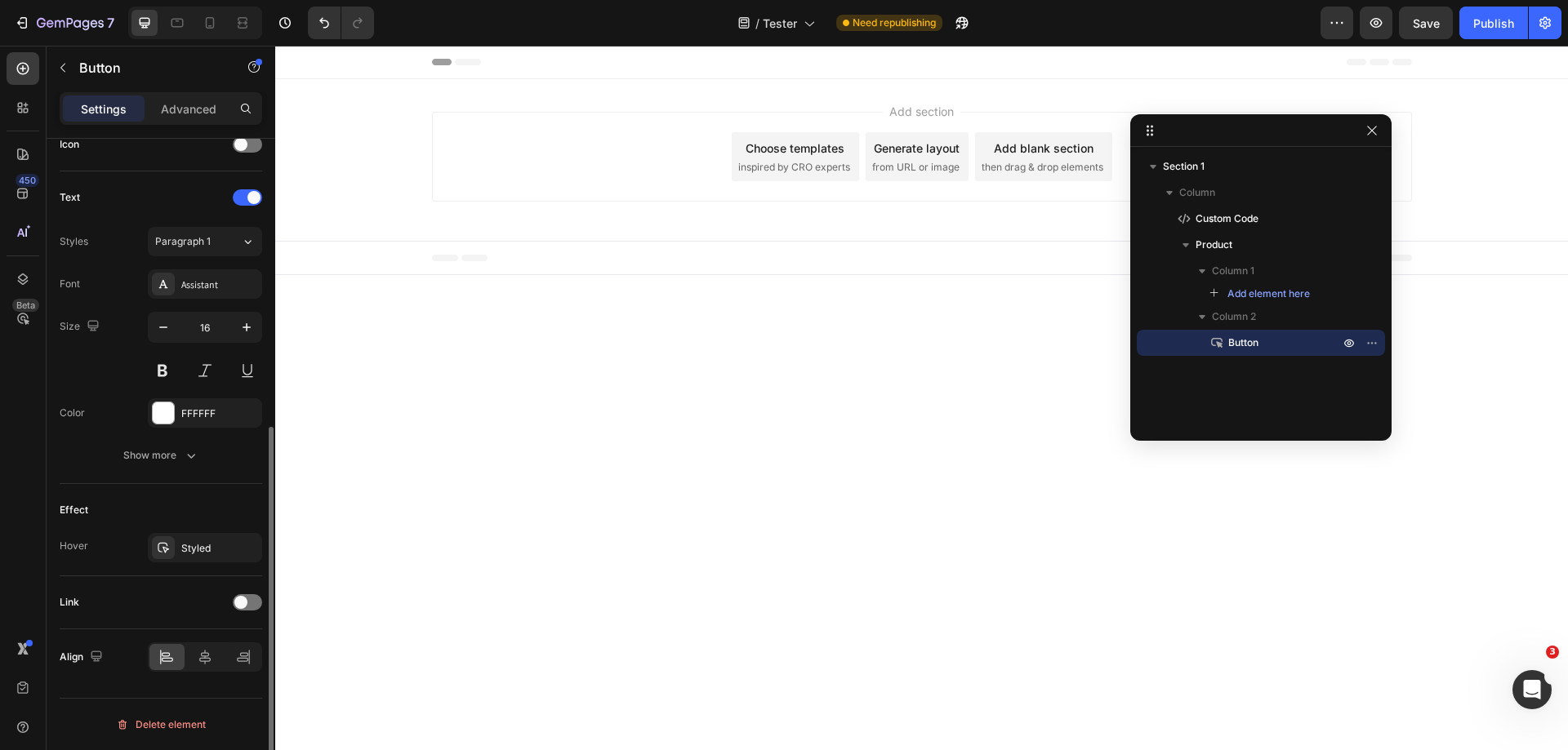
click at [193, 105] on p "Advanced" at bounding box center [188, 109] width 56 height 18
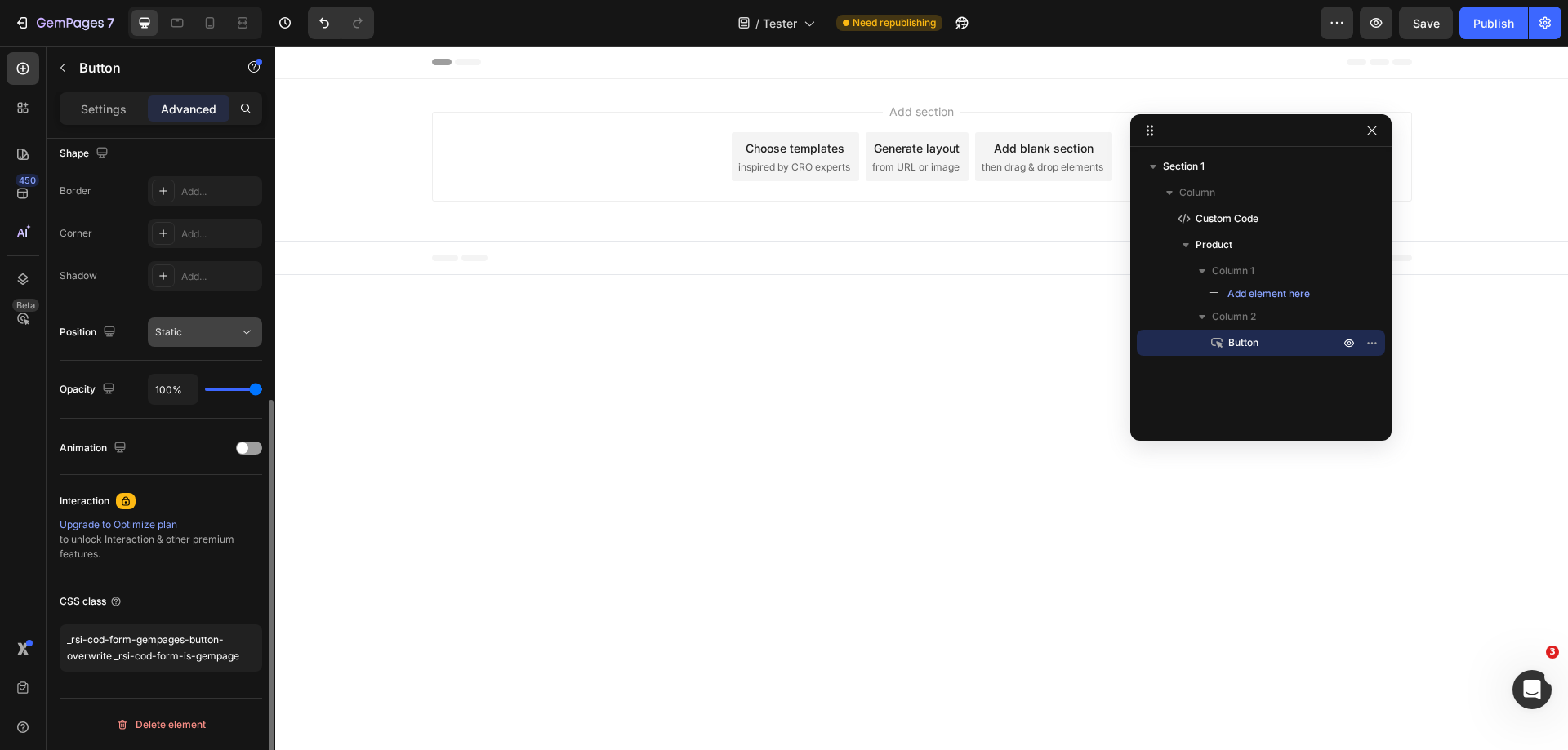
scroll to position [431, 0]
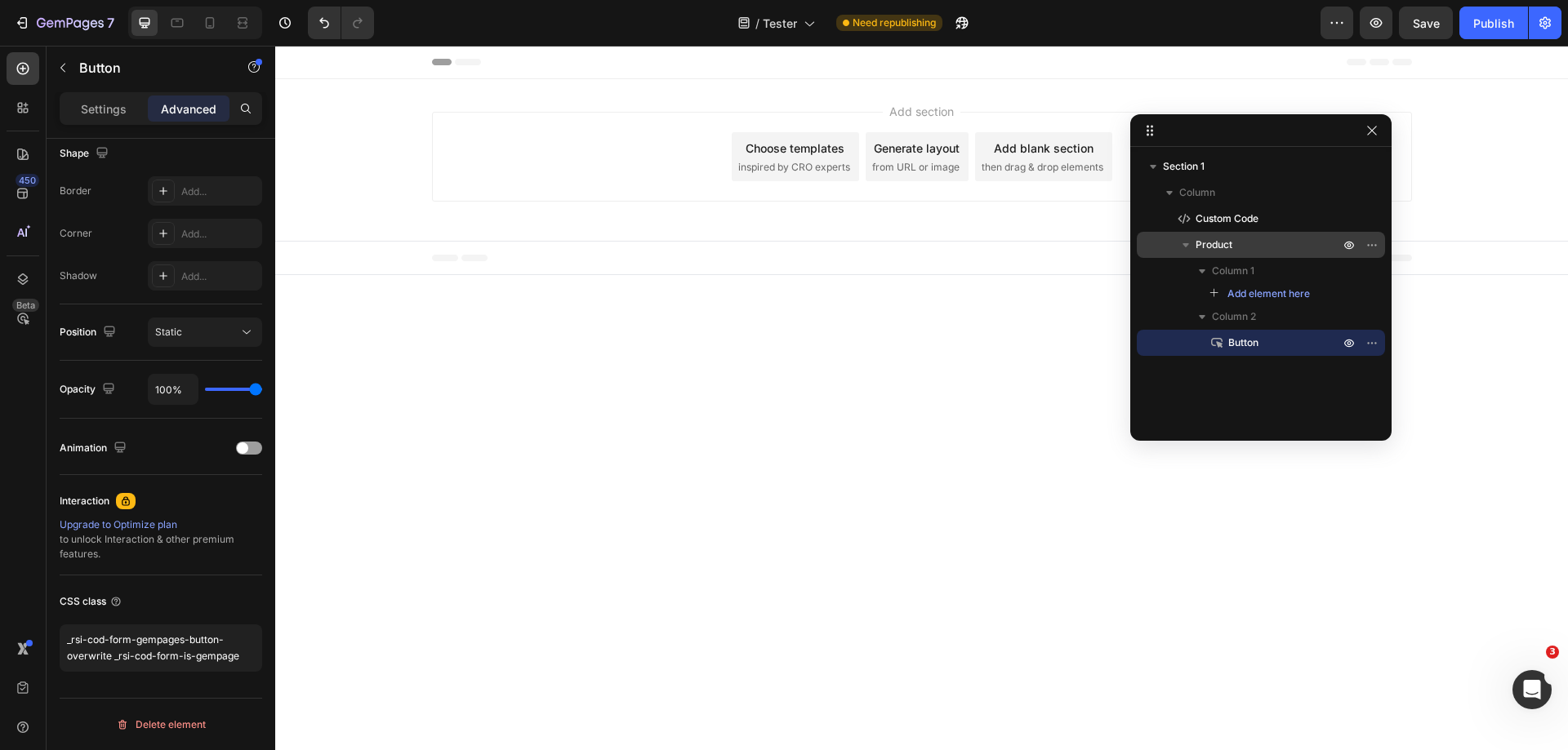
click at [1260, 248] on p "Product" at bounding box center [1269, 245] width 147 height 17
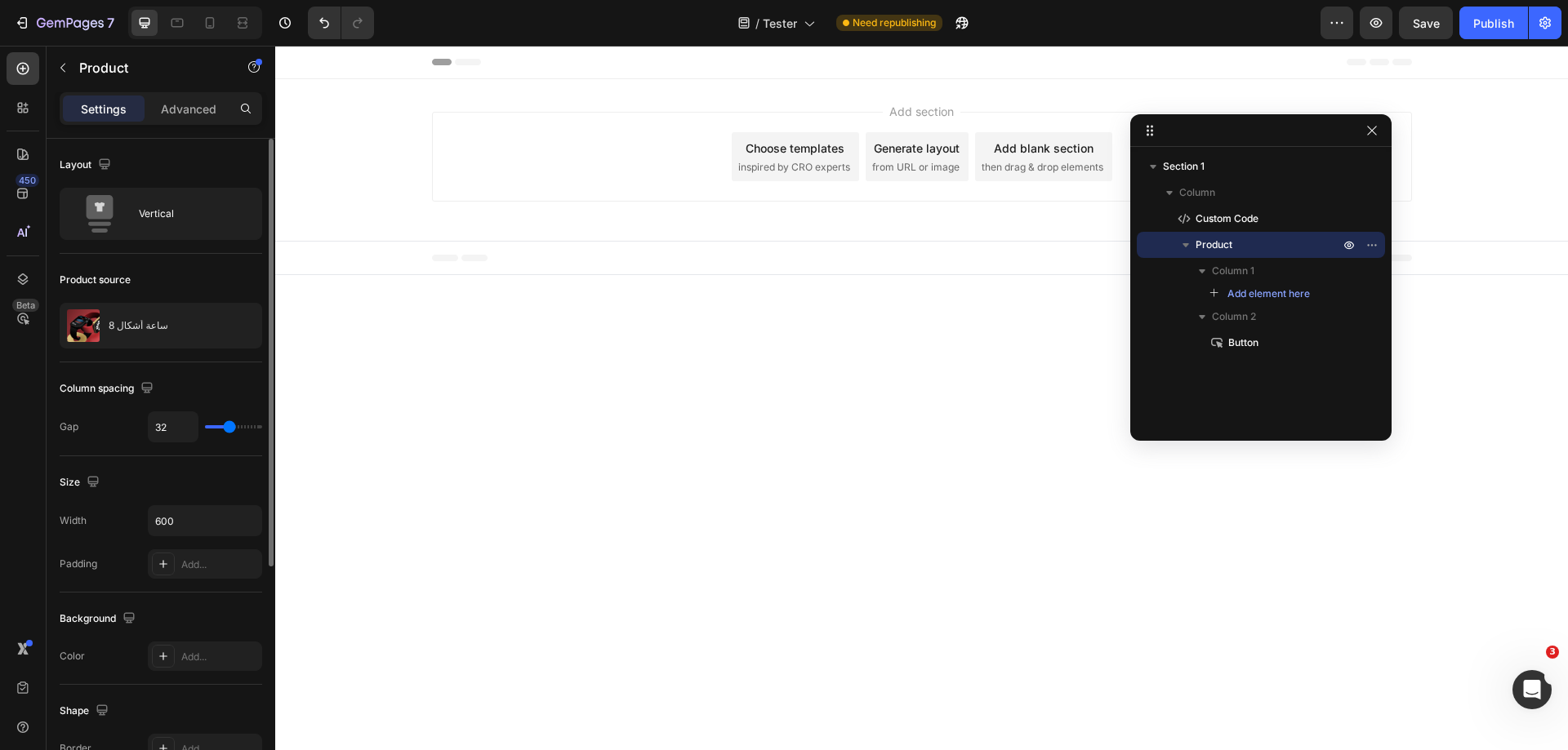
scroll to position [353, 0]
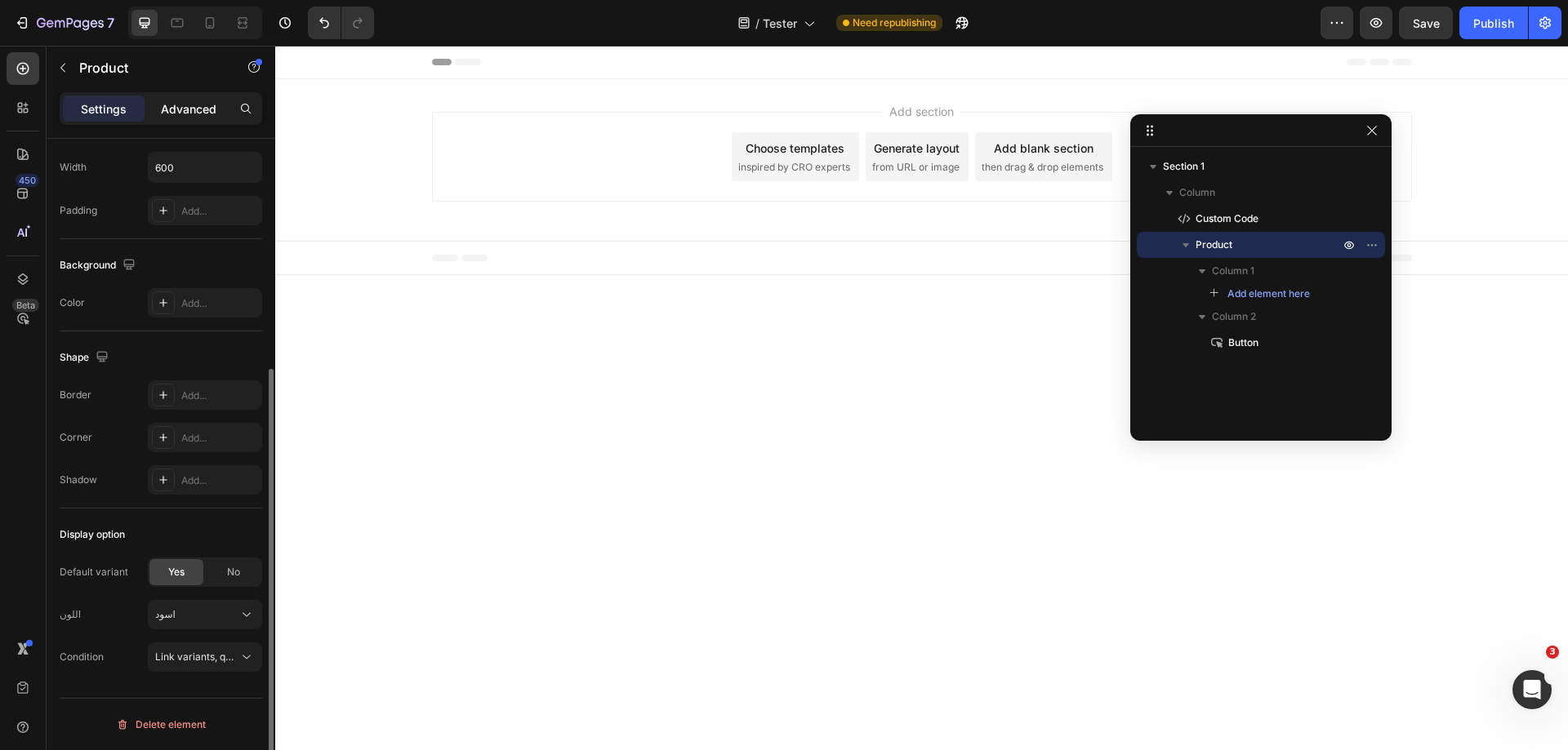
click at [193, 108] on p "Advanced" at bounding box center [188, 109] width 56 height 18
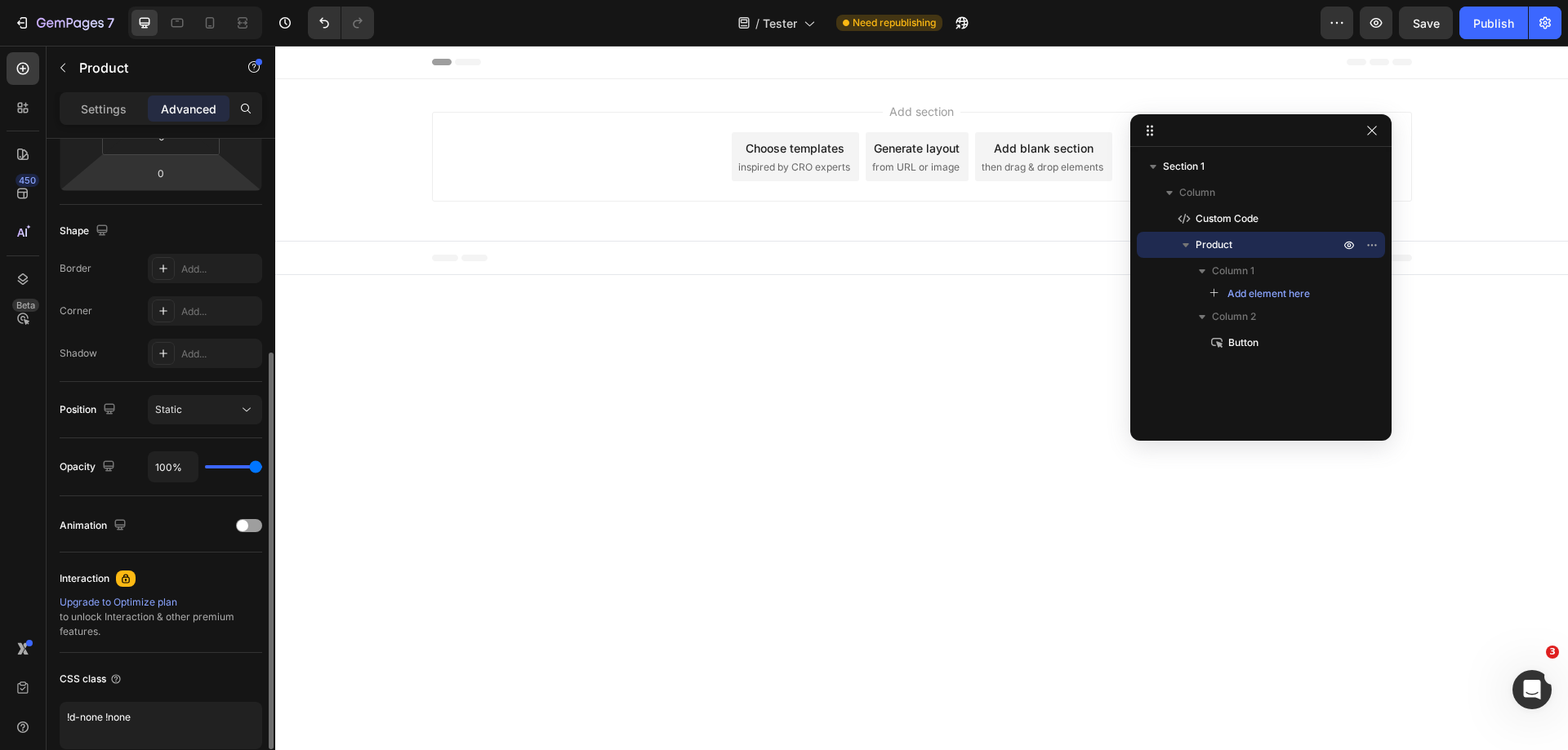
scroll to position [431, 0]
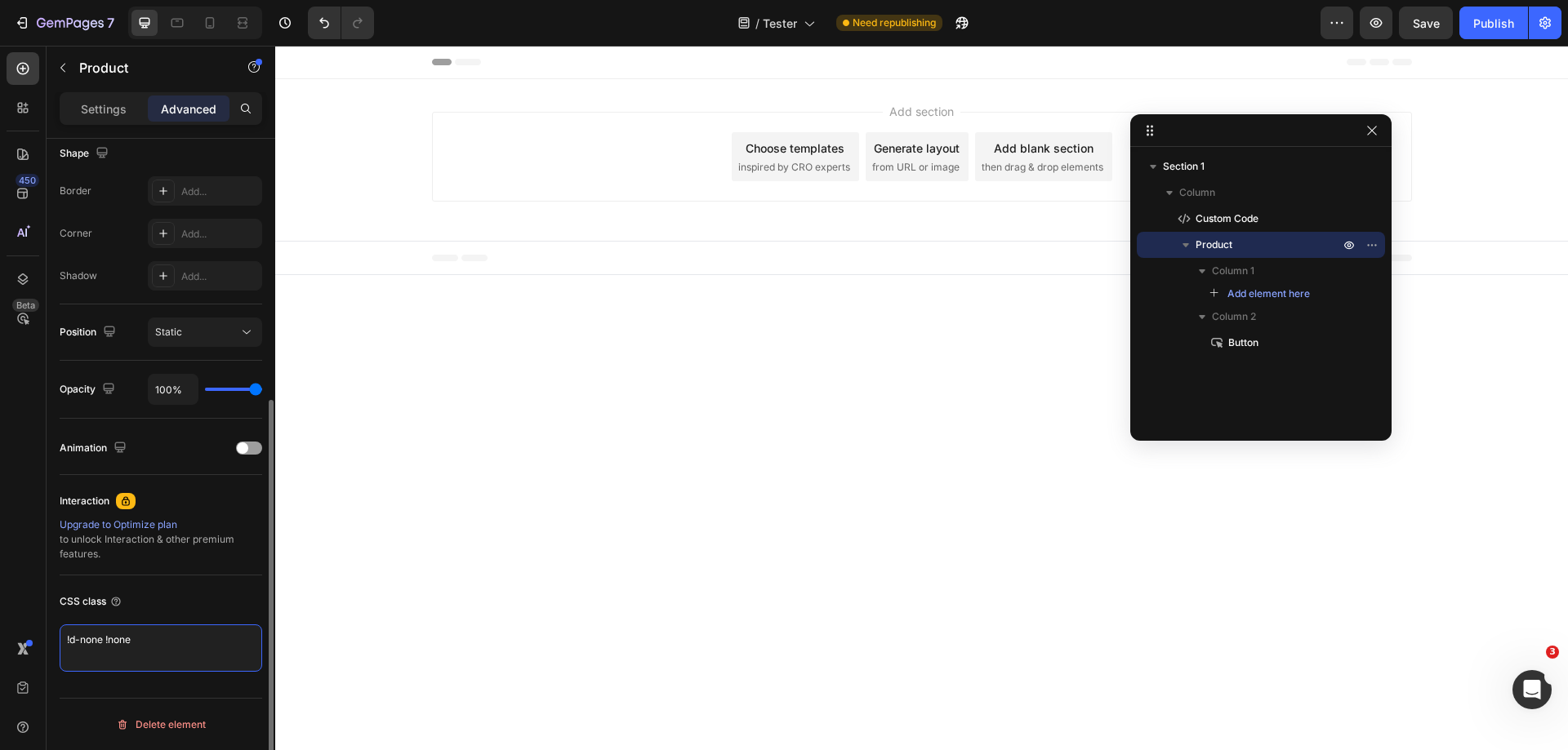
click at [161, 650] on textarea "!d-none !none" at bounding box center [161, 648] width 203 height 48
click at [1490, 22] on div "Publish" at bounding box center [1494, 23] width 41 height 18
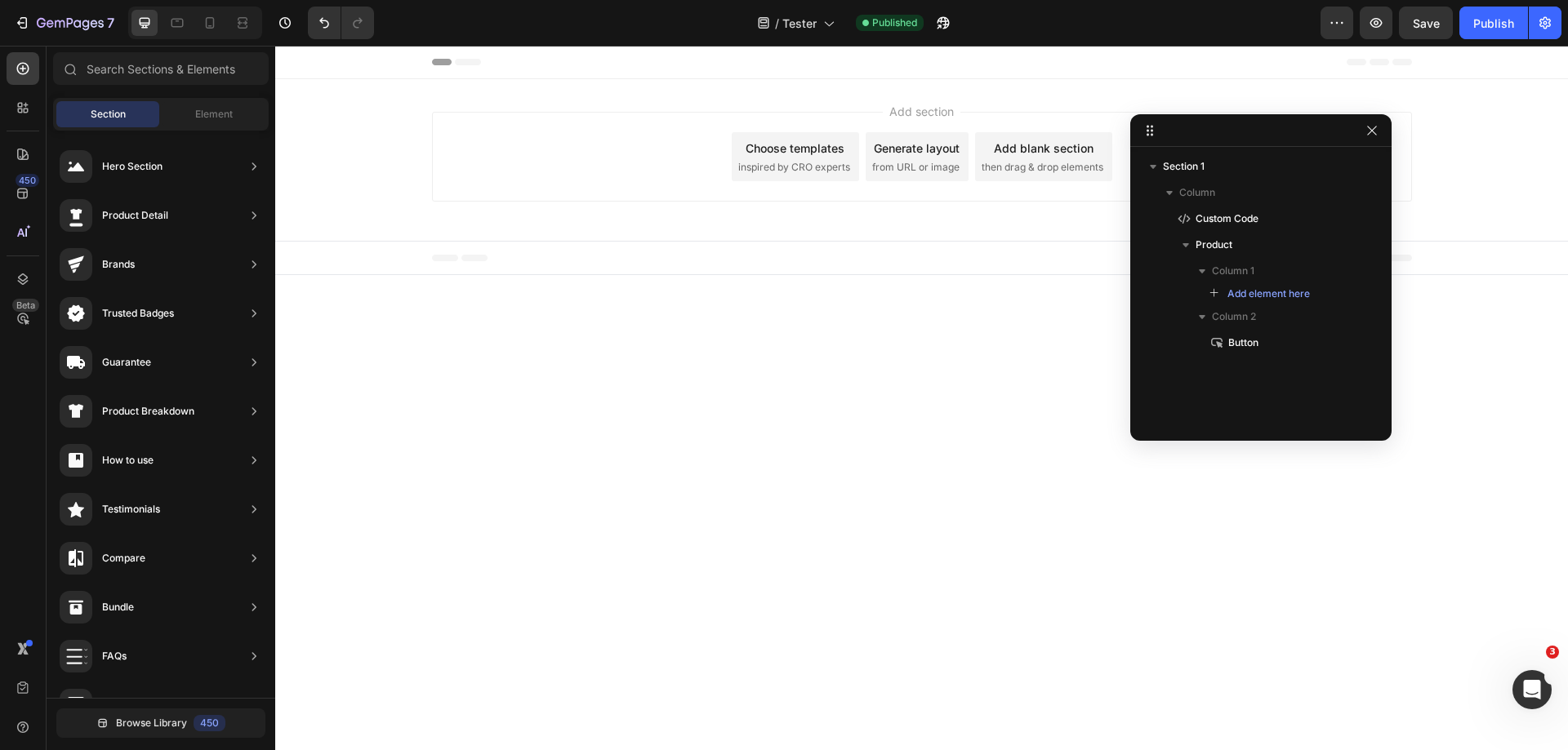
click at [925, 403] on body "Header Publish the page to see the content. Custom Code Button Button Product 0…" at bounding box center [921, 398] width 1293 height 705
click at [1189, 247] on icon "button" at bounding box center [1186, 245] width 17 height 17
click at [1375, 246] on icon "button" at bounding box center [1372, 245] width 13 height 13
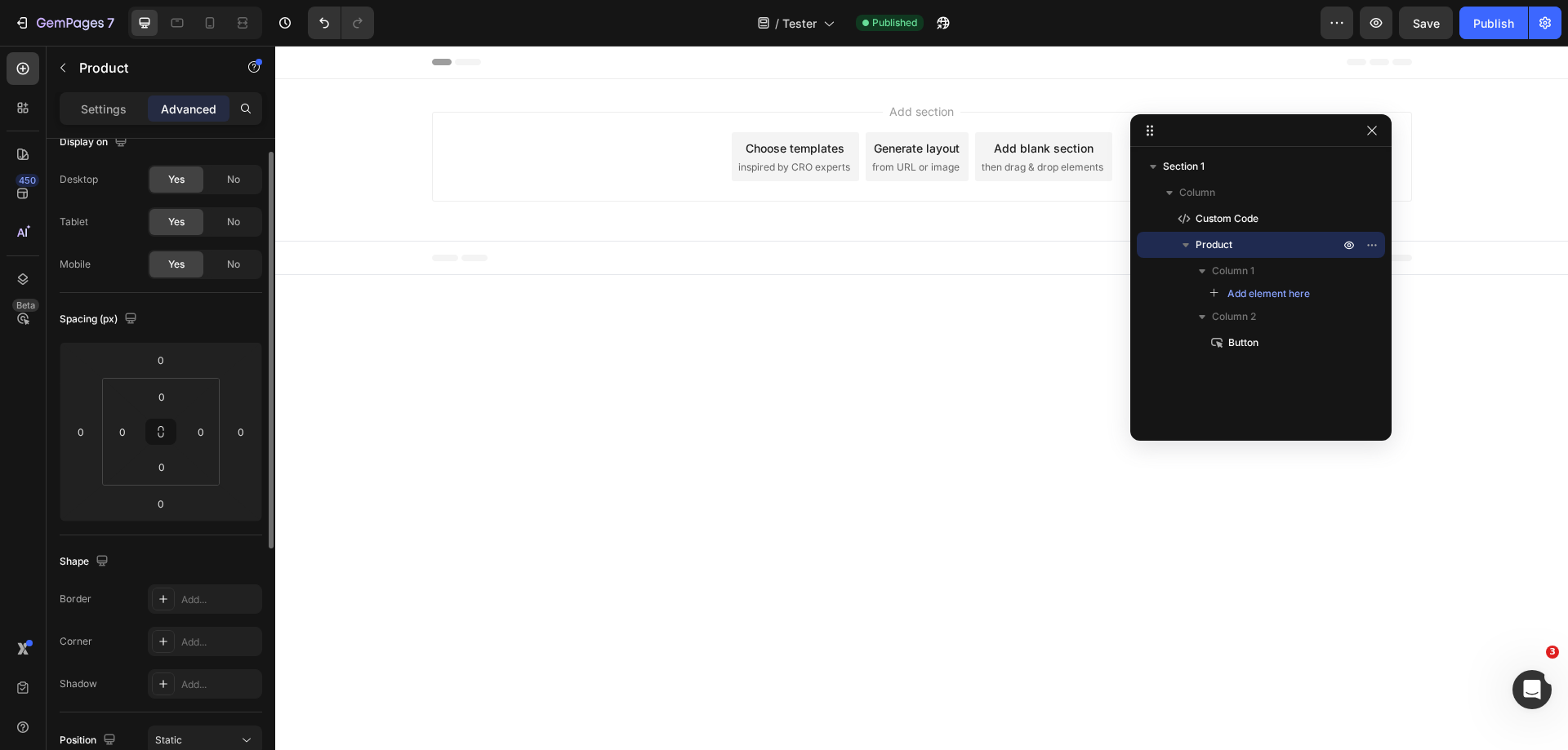
scroll to position [0, 0]
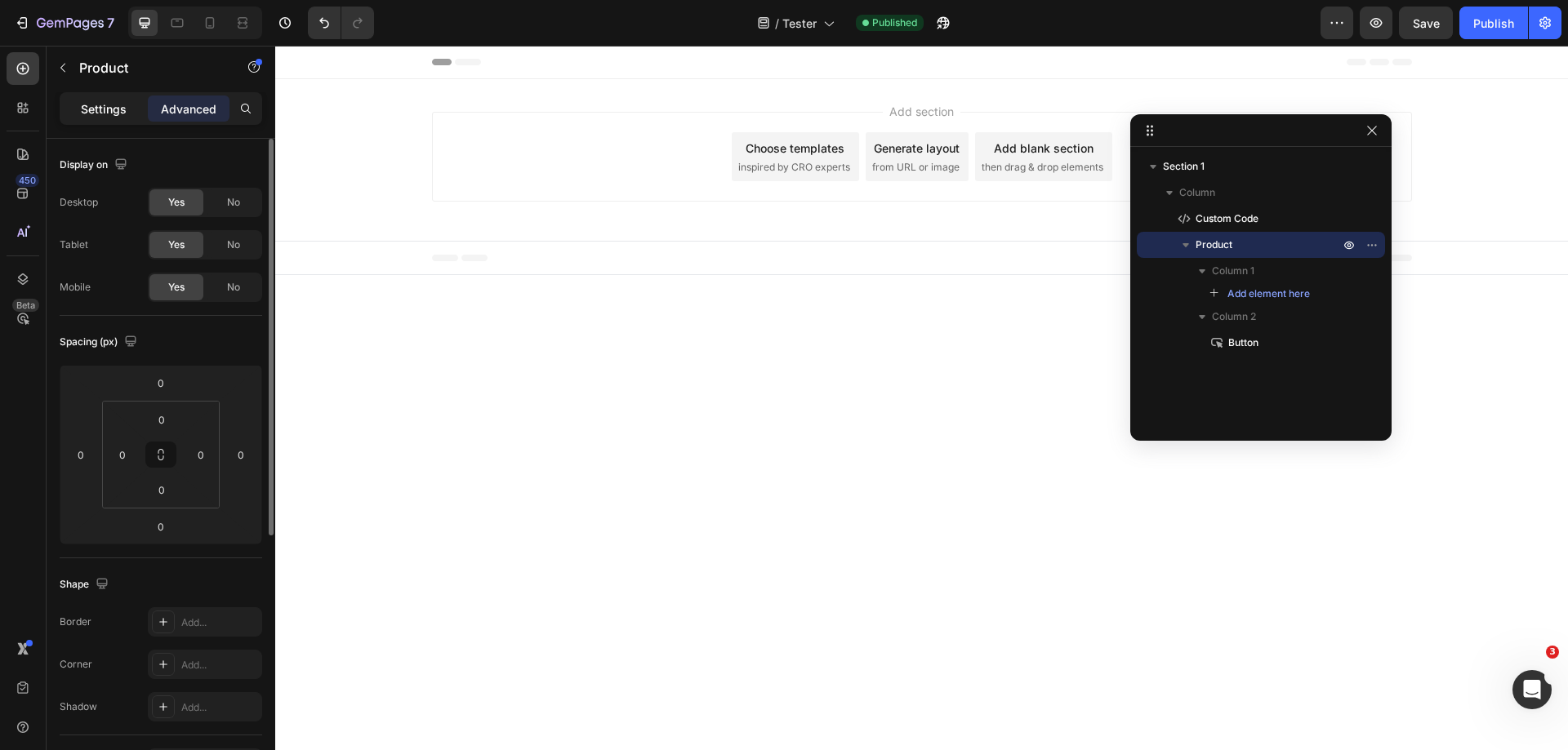
click at [130, 104] on div "Settings" at bounding box center [103, 108] width 82 height 26
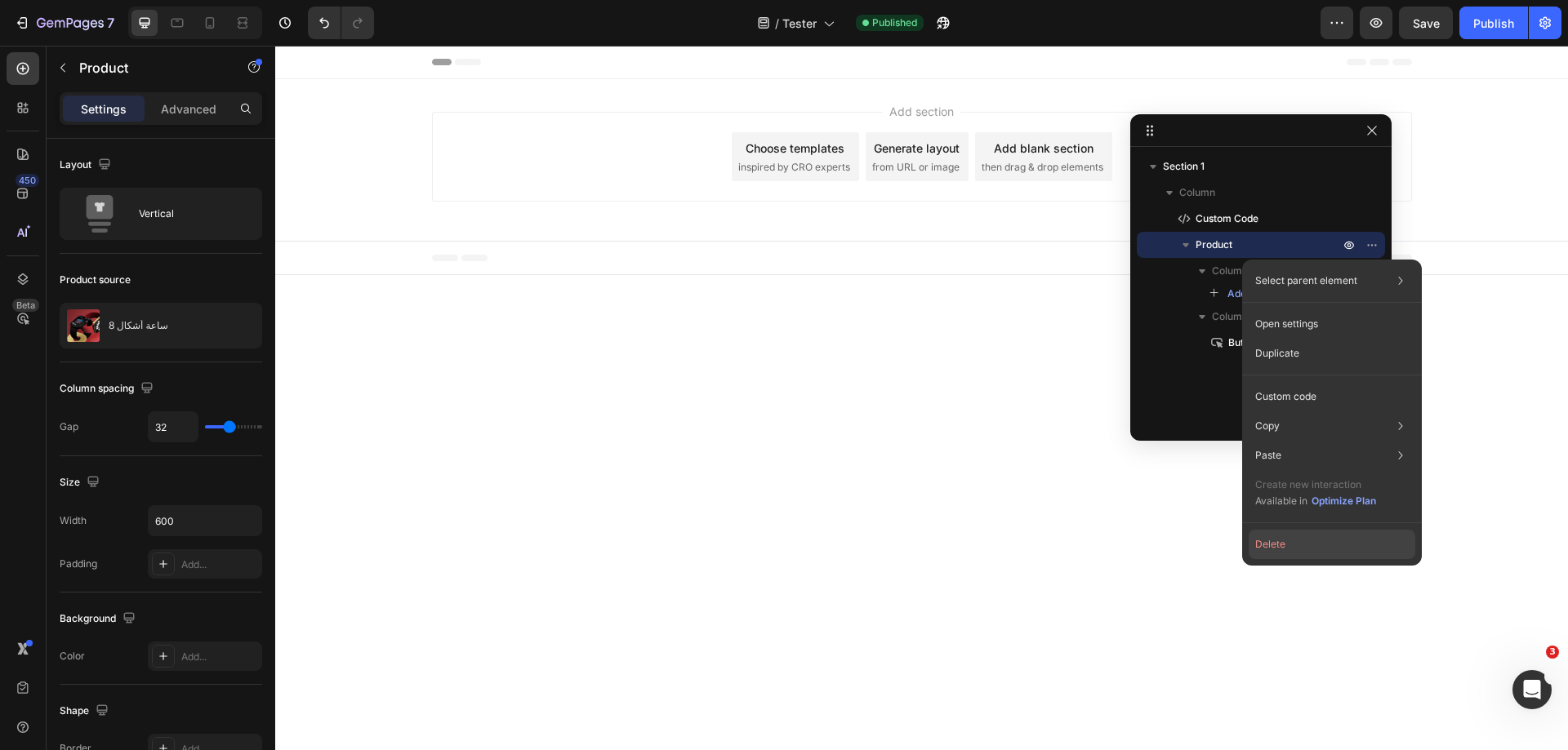
click at [1300, 547] on button "Delete" at bounding box center [1332, 544] width 167 height 29
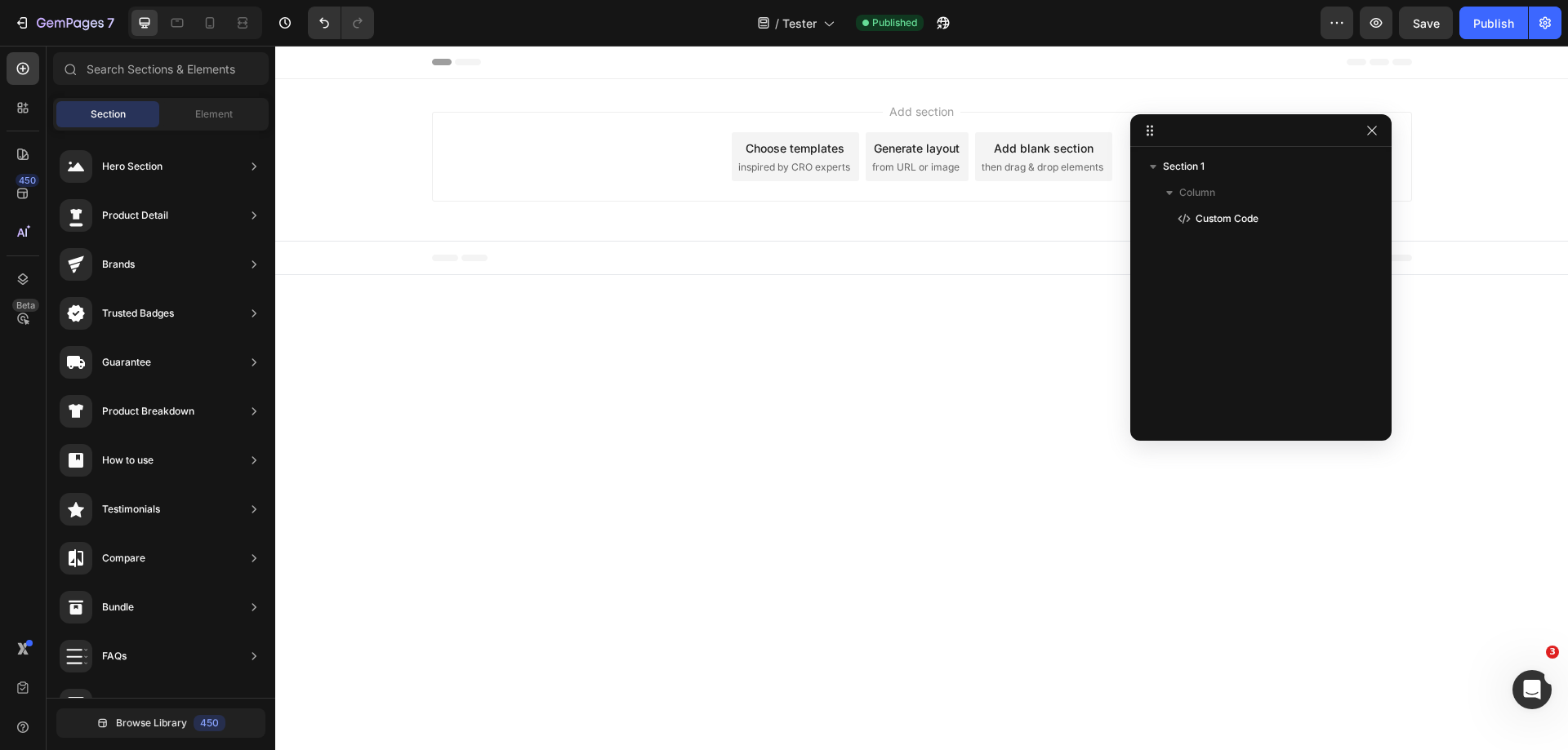
click at [595, 86] on div "Add section Choose templates inspired by CRO experts Generate layout from URL o…" at bounding box center [921, 160] width 1293 height 162
click at [1288, 222] on p "Custom Code" at bounding box center [1250, 219] width 147 height 17
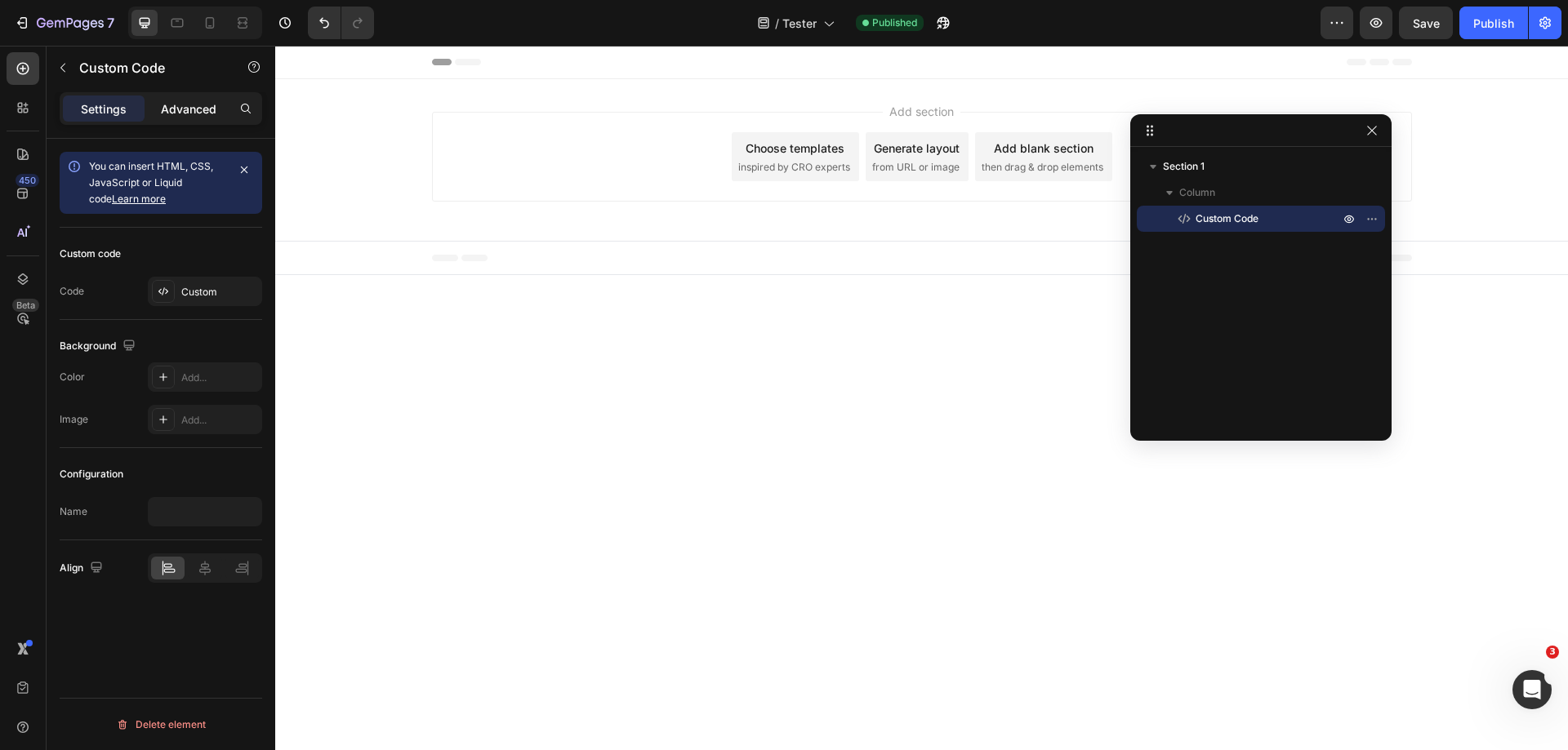
click at [172, 98] on div "Advanced" at bounding box center [188, 108] width 82 height 26
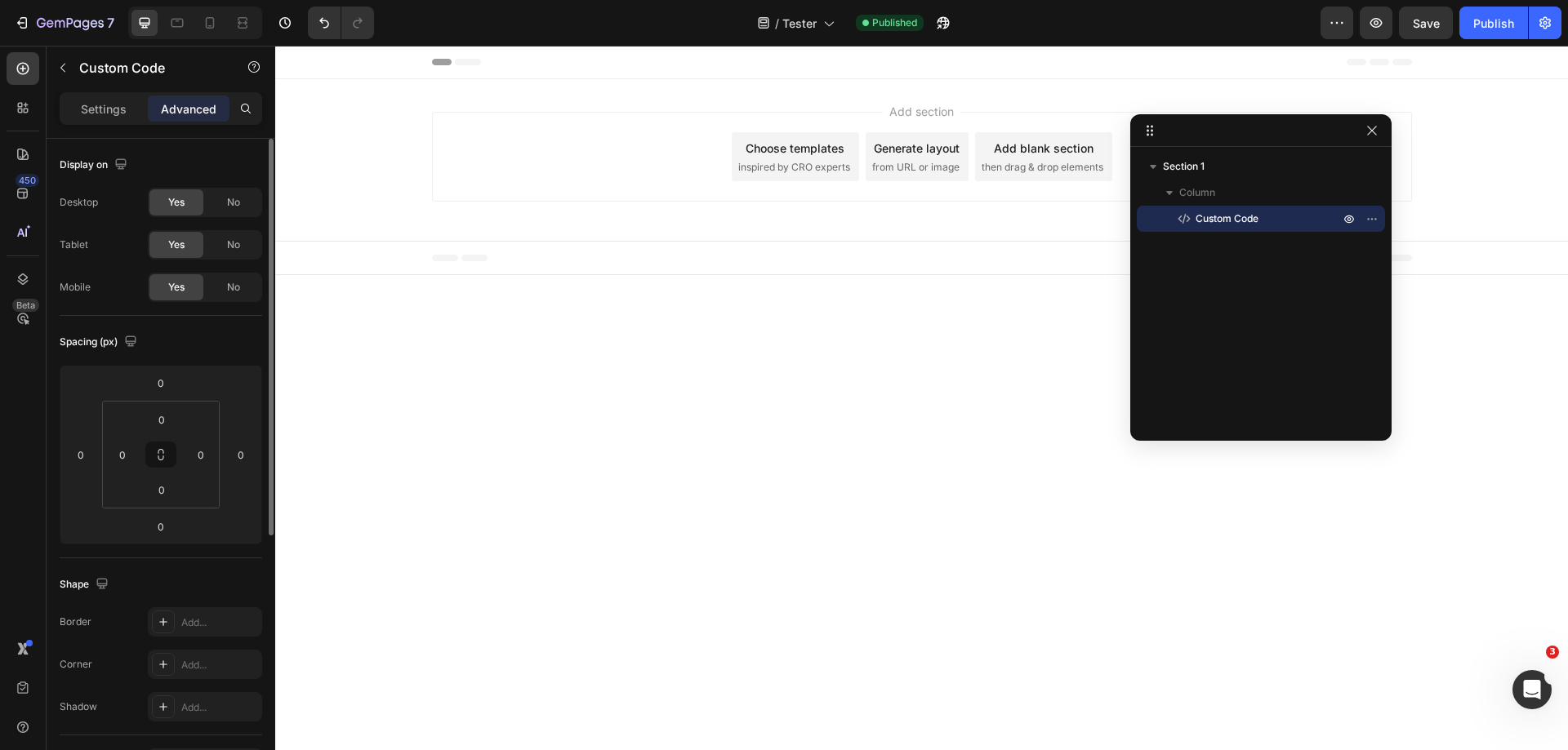
scroll to position [431, 0]
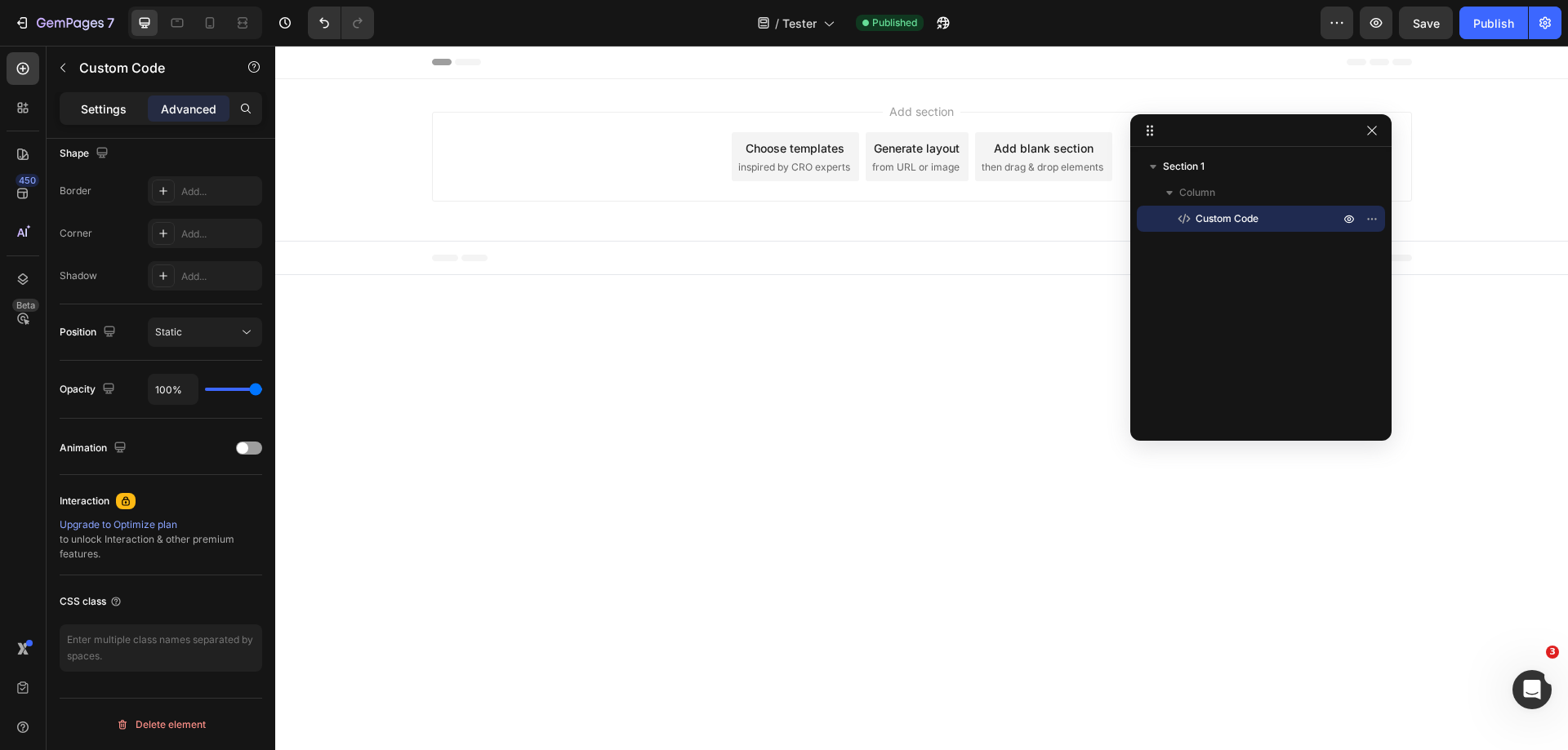
click at [113, 111] on p "Settings" at bounding box center [103, 109] width 46 height 18
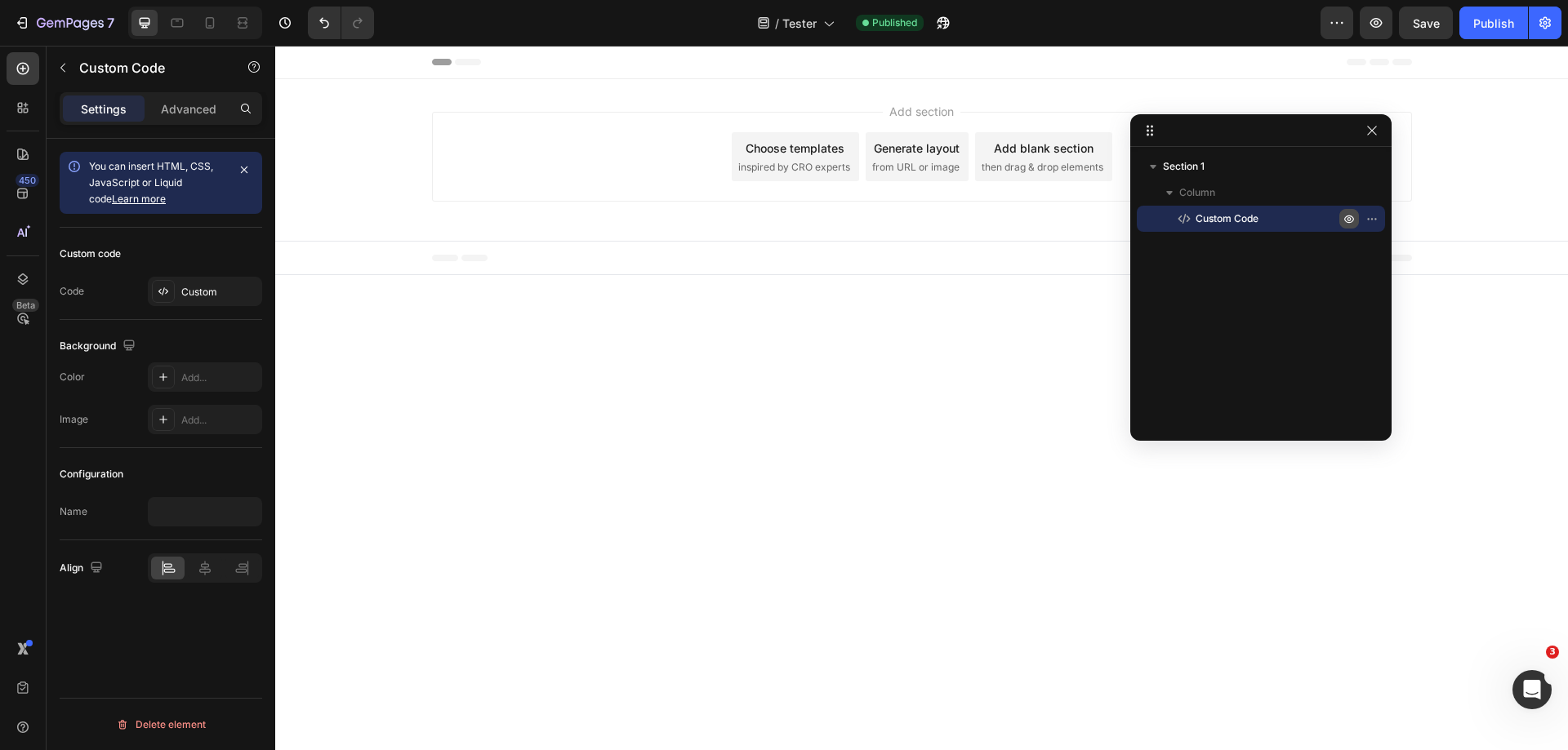
click at [1352, 219] on icon "button" at bounding box center [1350, 219] width 13 height 13
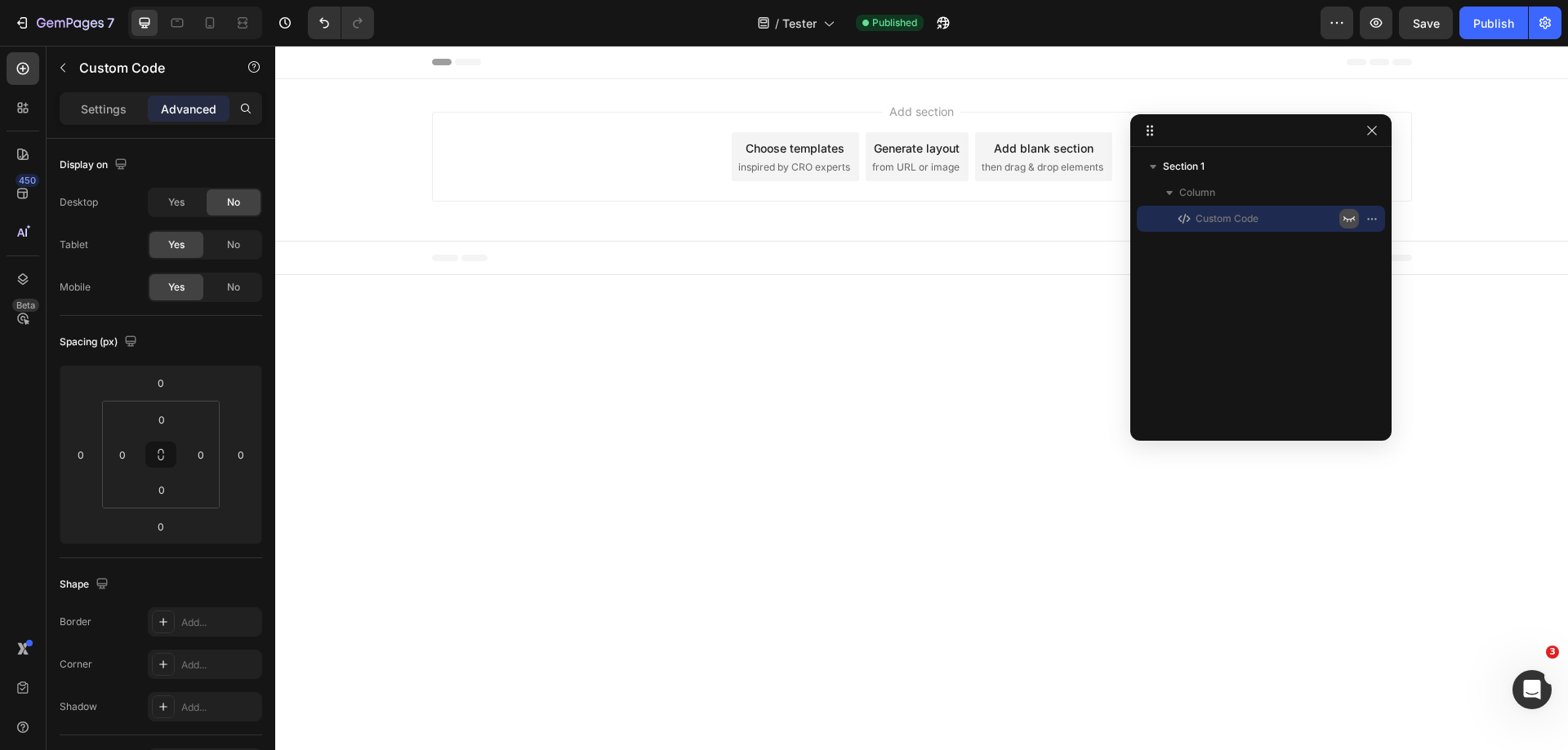
click at [1352, 222] on icon "button" at bounding box center [1350, 219] width 13 height 13
click at [1375, 219] on icon "button" at bounding box center [1372, 219] width 13 height 13
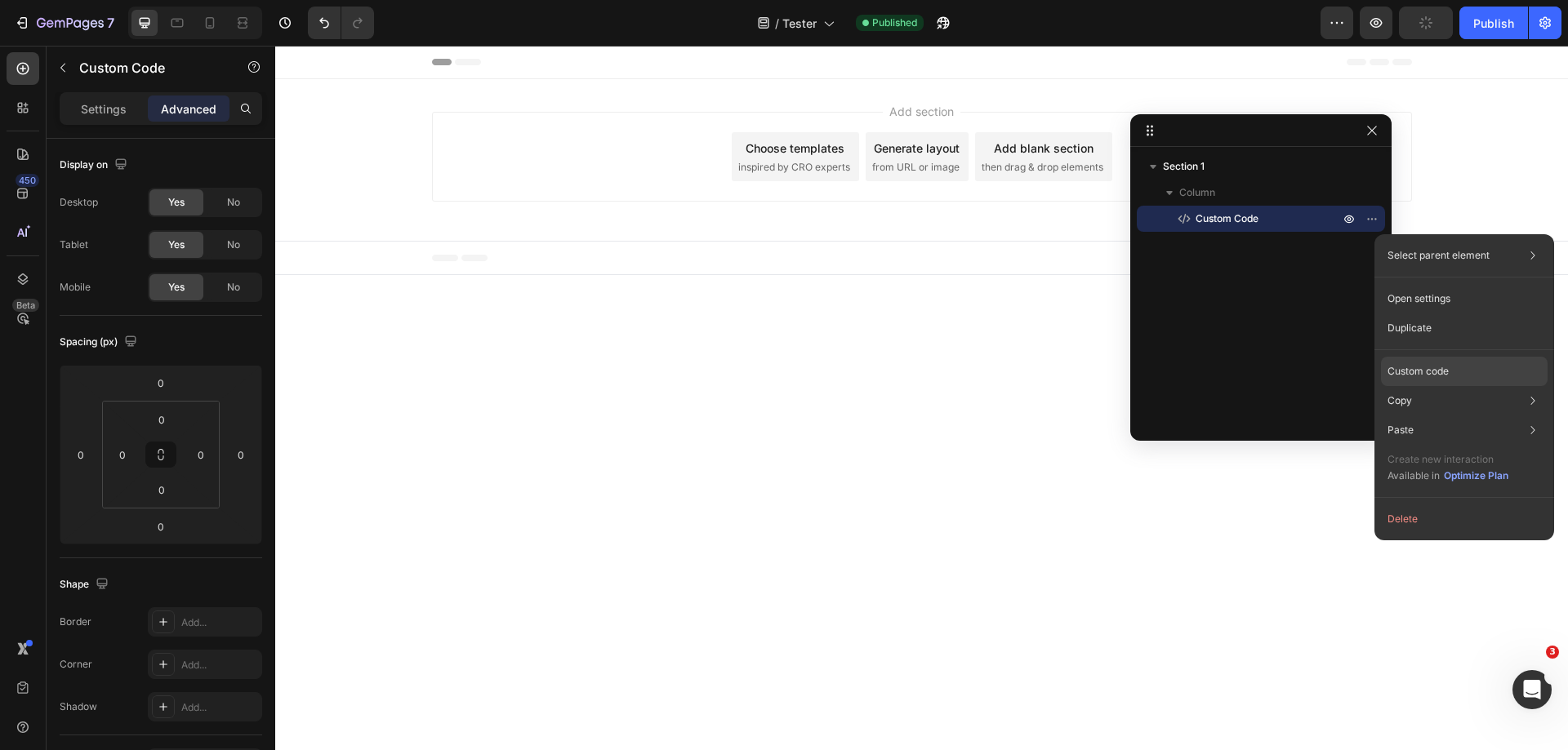
click at [1448, 372] on p "Custom code" at bounding box center [1418, 372] width 61 height 15
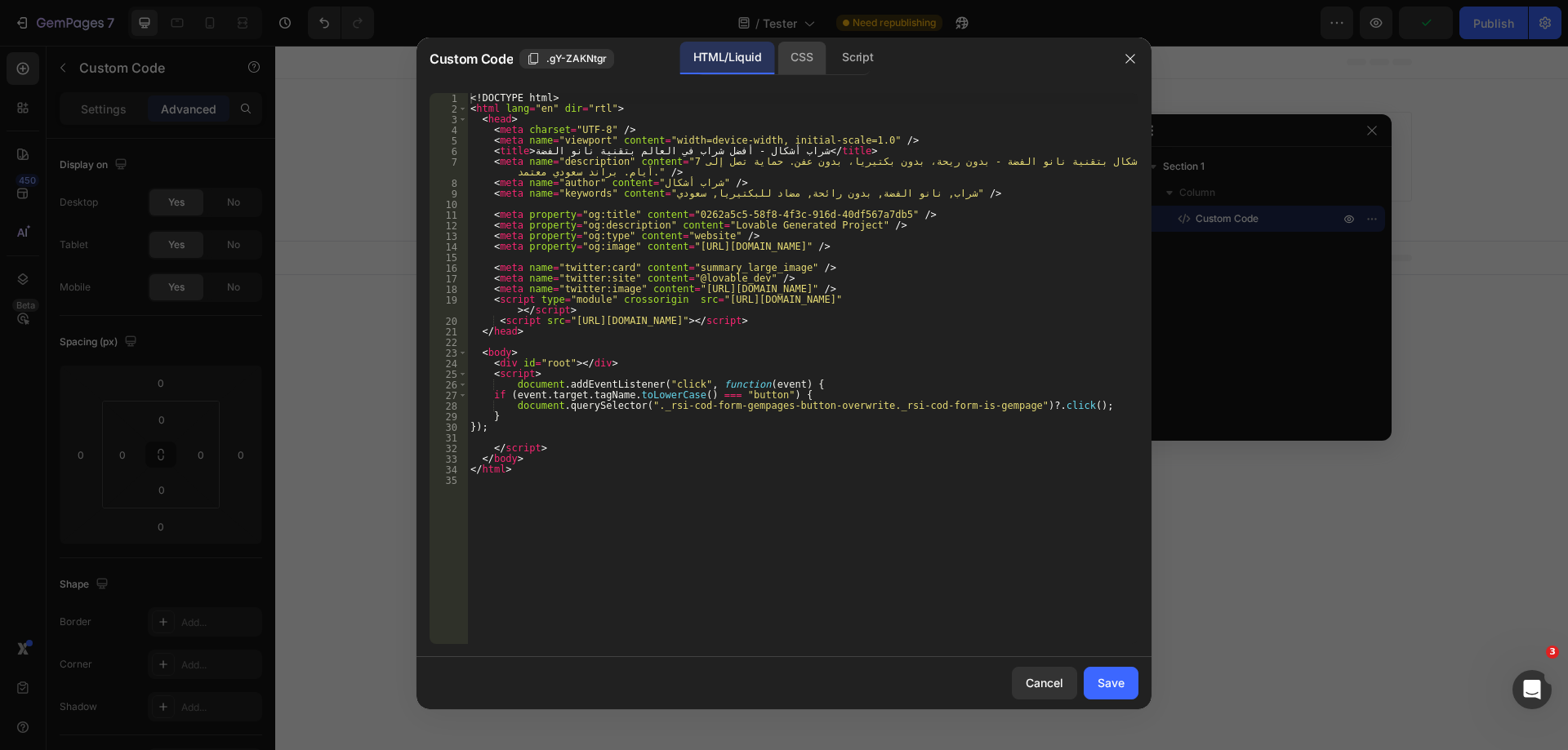
click at [829, 62] on div "CSS" at bounding box center [858, 58] width 58 height 32
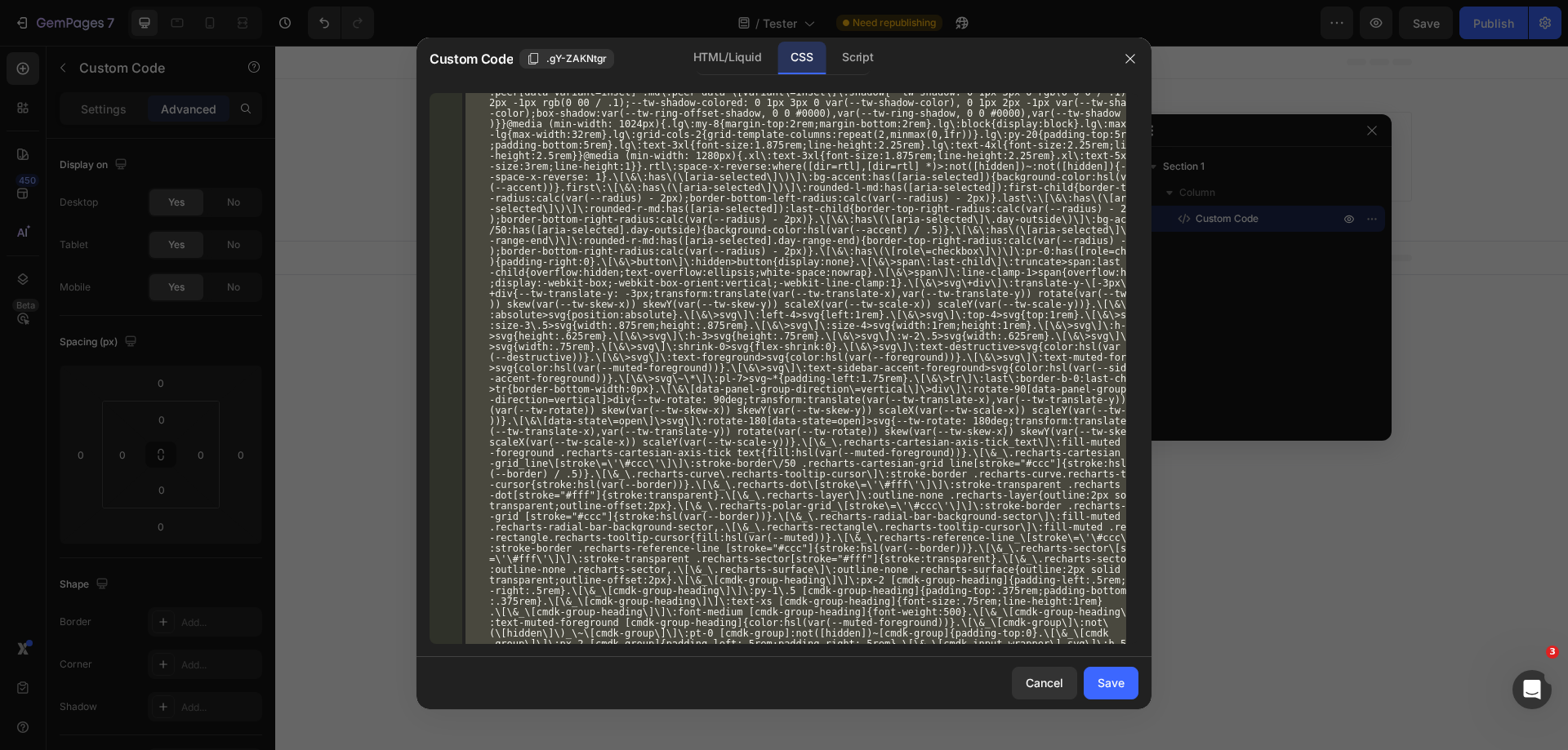
scroll to position [6508, 0]
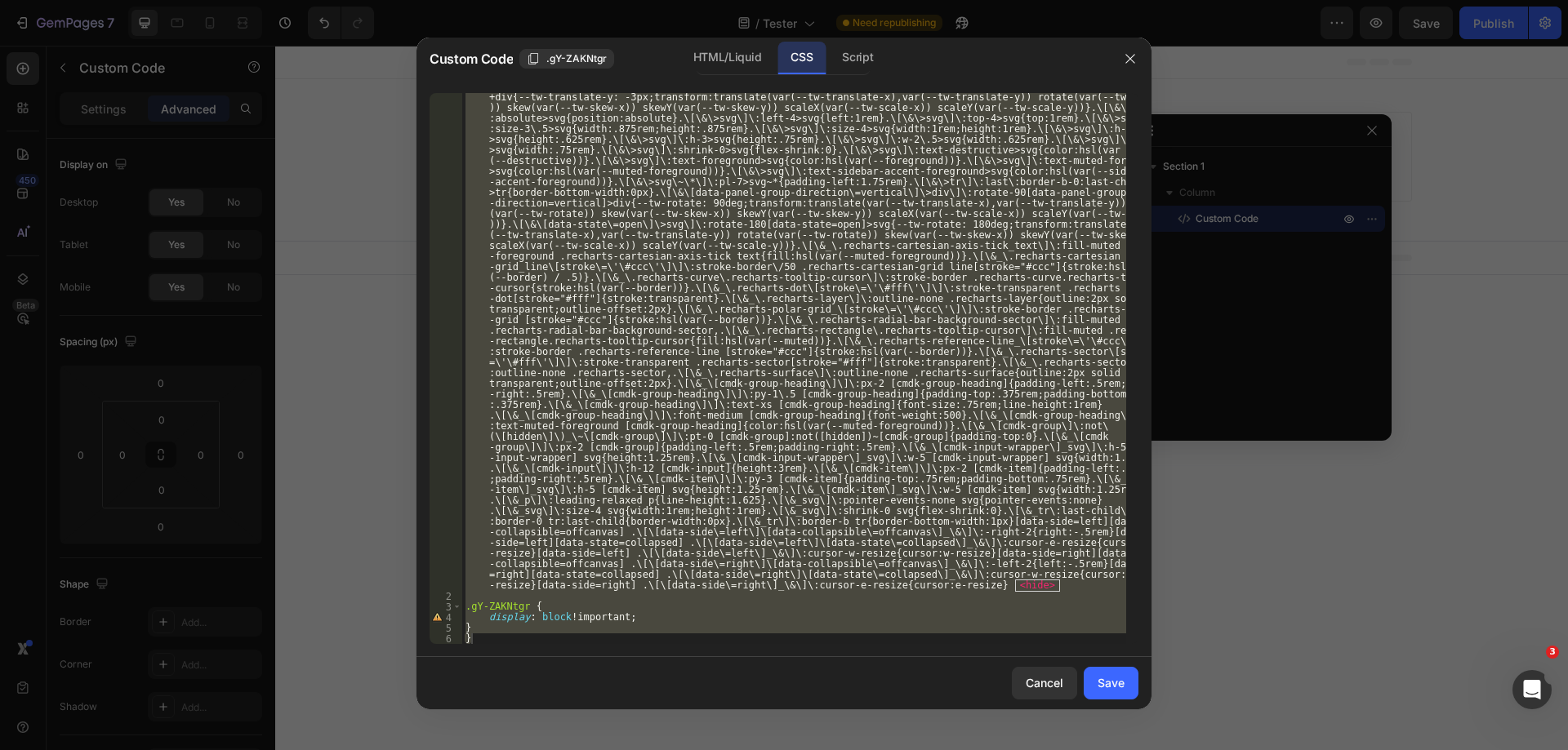
click at [539, 627] on div "*, :before , :after { --tw-border-spacing-x : 0 ; --tw-border-spacing-y : 0 ; -…" at bounding box center [794, 368] width 664 height 551
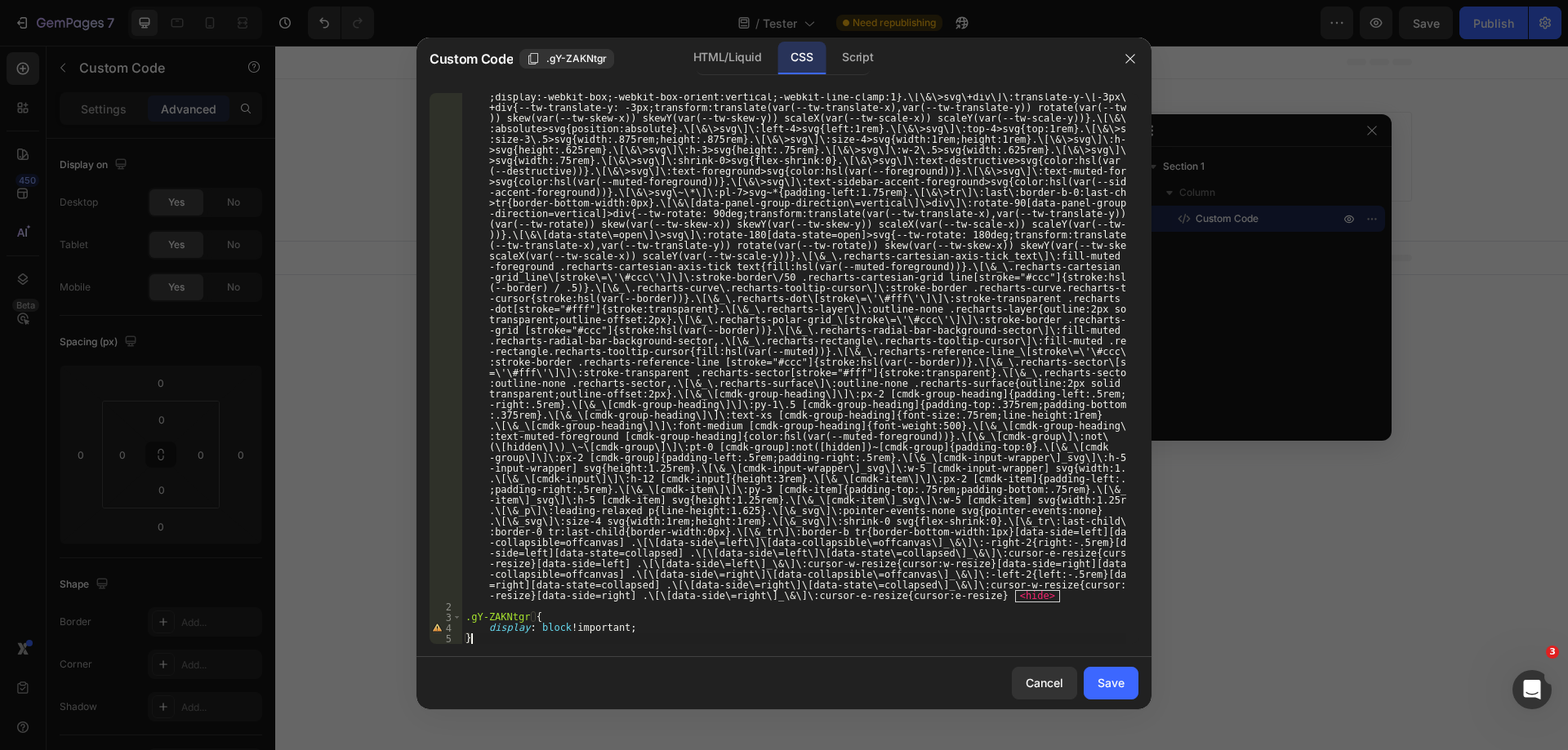
scroll to position [6497, 0]
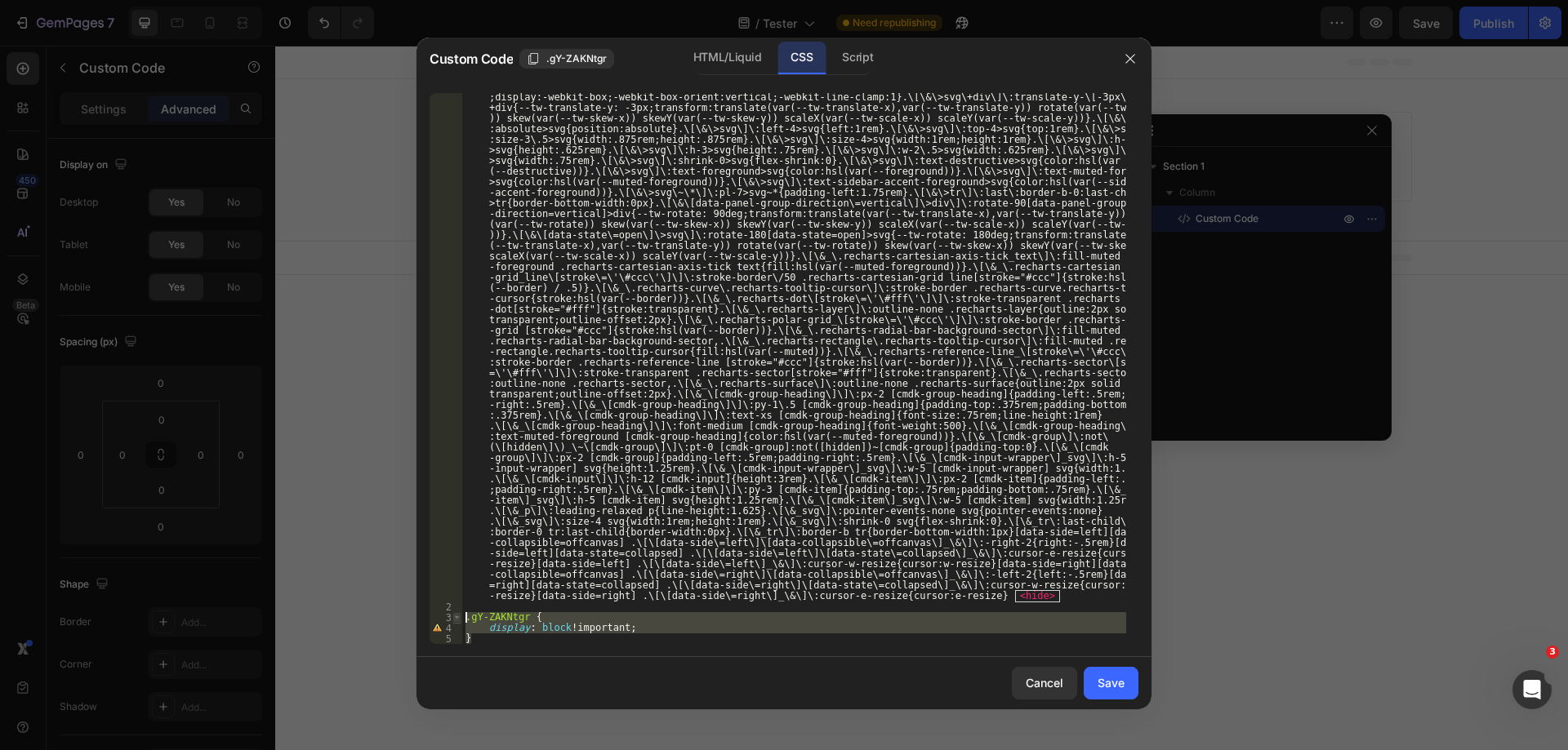
drag, startPoint x: 488, startPoint y: 638, endPoint x: 455, endPoint y: 618, distance: 38.6
click at [455, 618] on div "} 1 2 3 4 5 *, :before , :after { --tw-border-spacing-x : 0 ; --tw-border-spaci…" at bounding box center [784, 368] width 709 height 551
type textarea ".gY-ZAKNtgr { display: block !important;"
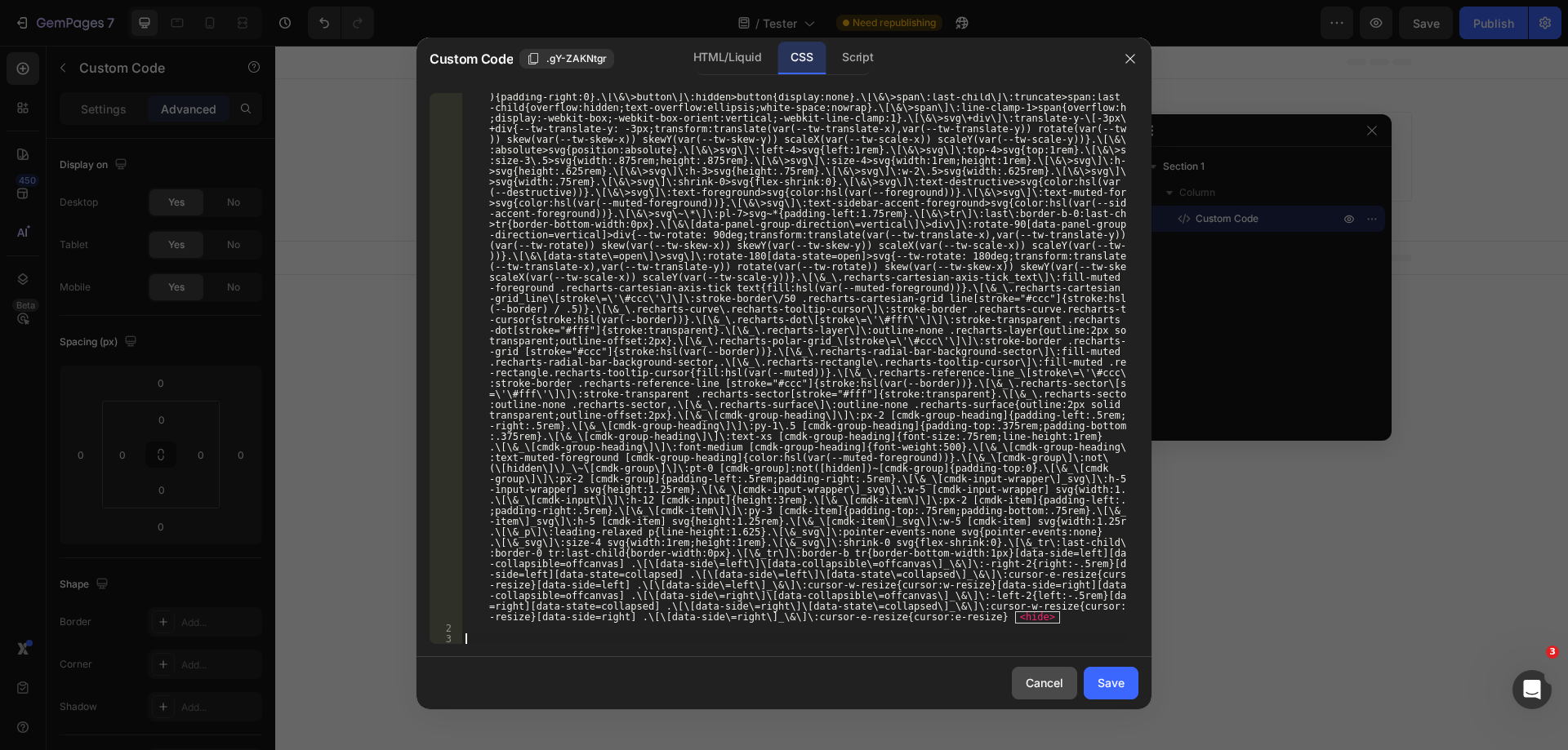
scroll to position [6476, 0]
click at [1110, 684] on div "Save" at bounding box center [1111, 682] width 27 height 18
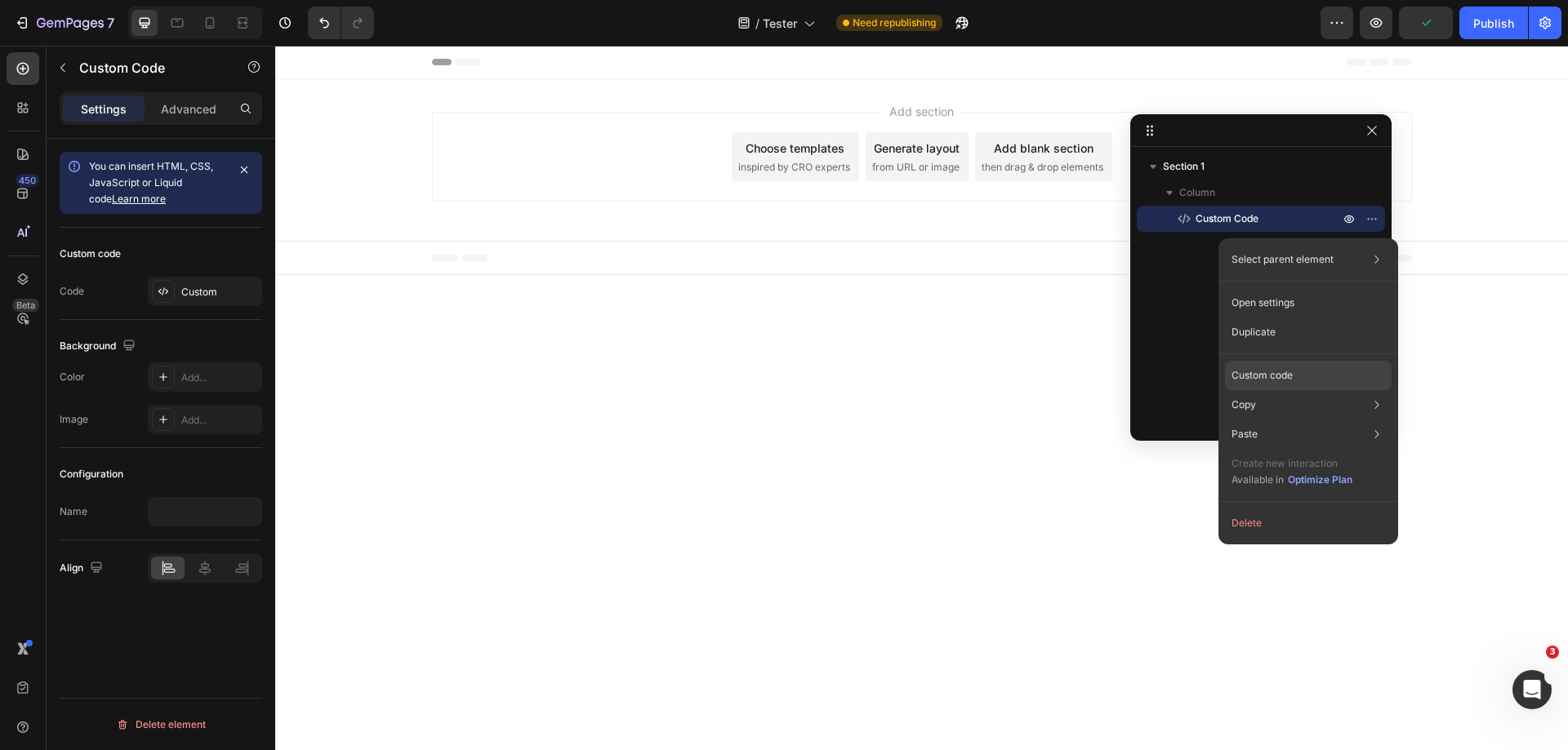
click at [1292, 420] on div "Custom code" at bounding box center [1309, 434] width 167 height 29
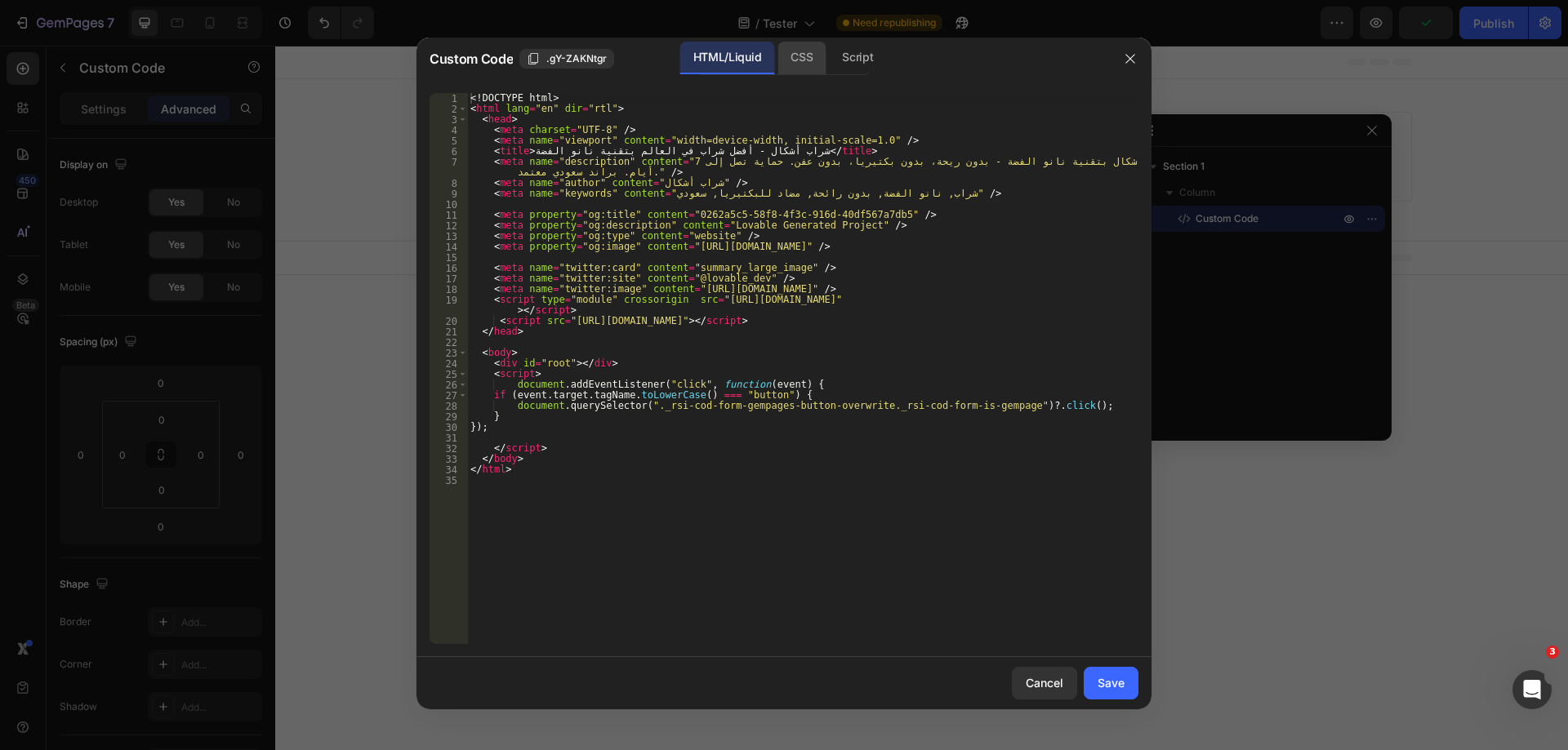
click at [829, 62] on div "CSS" at bounding box center [858, 58] width 58 height 32
click at [980, 254] on div "<! DOCTYPE html > < html lang = "en" dir = "rtl" > < head > < meta charset = "U…" at bounding box center [802, 368] width 671 height 551
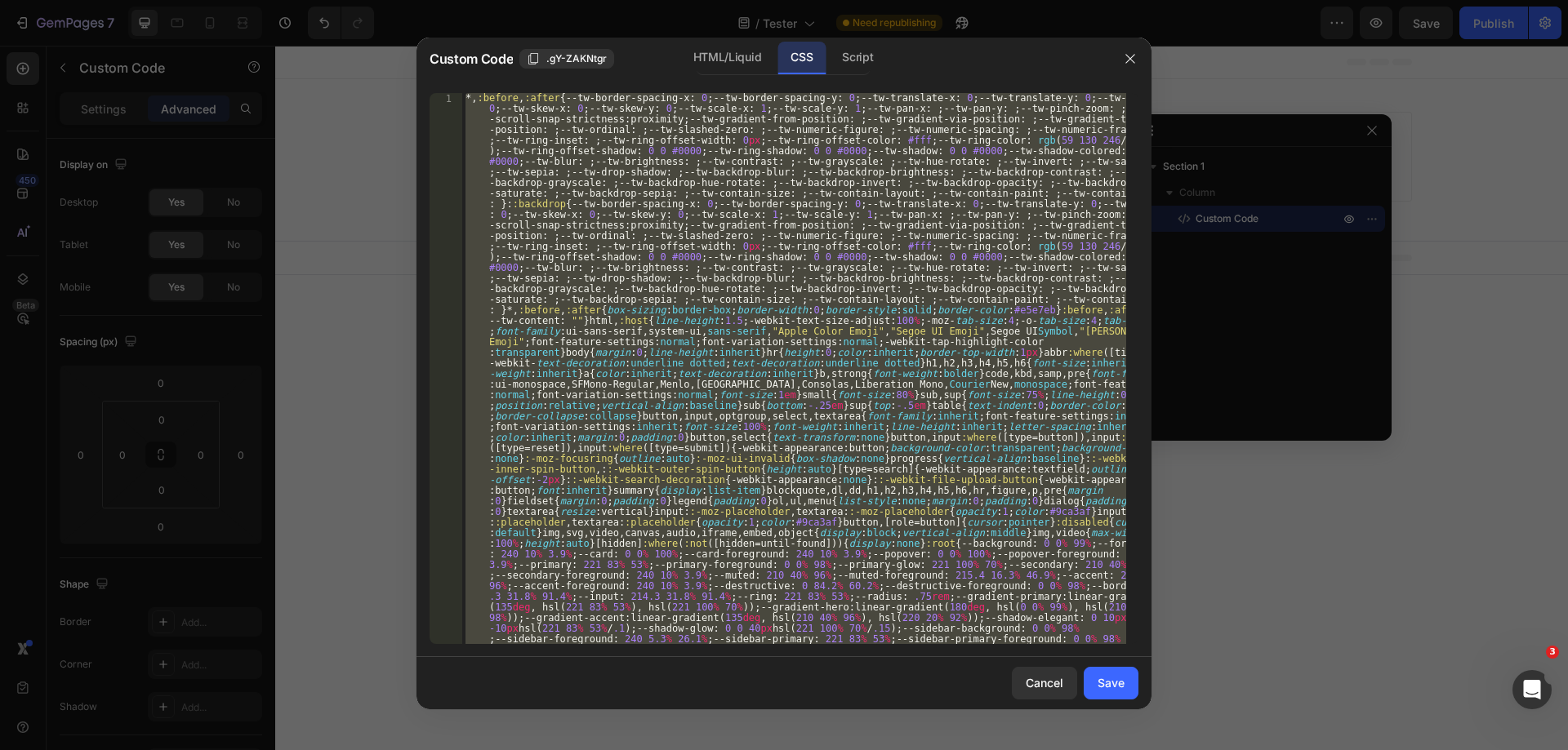
paste textarea
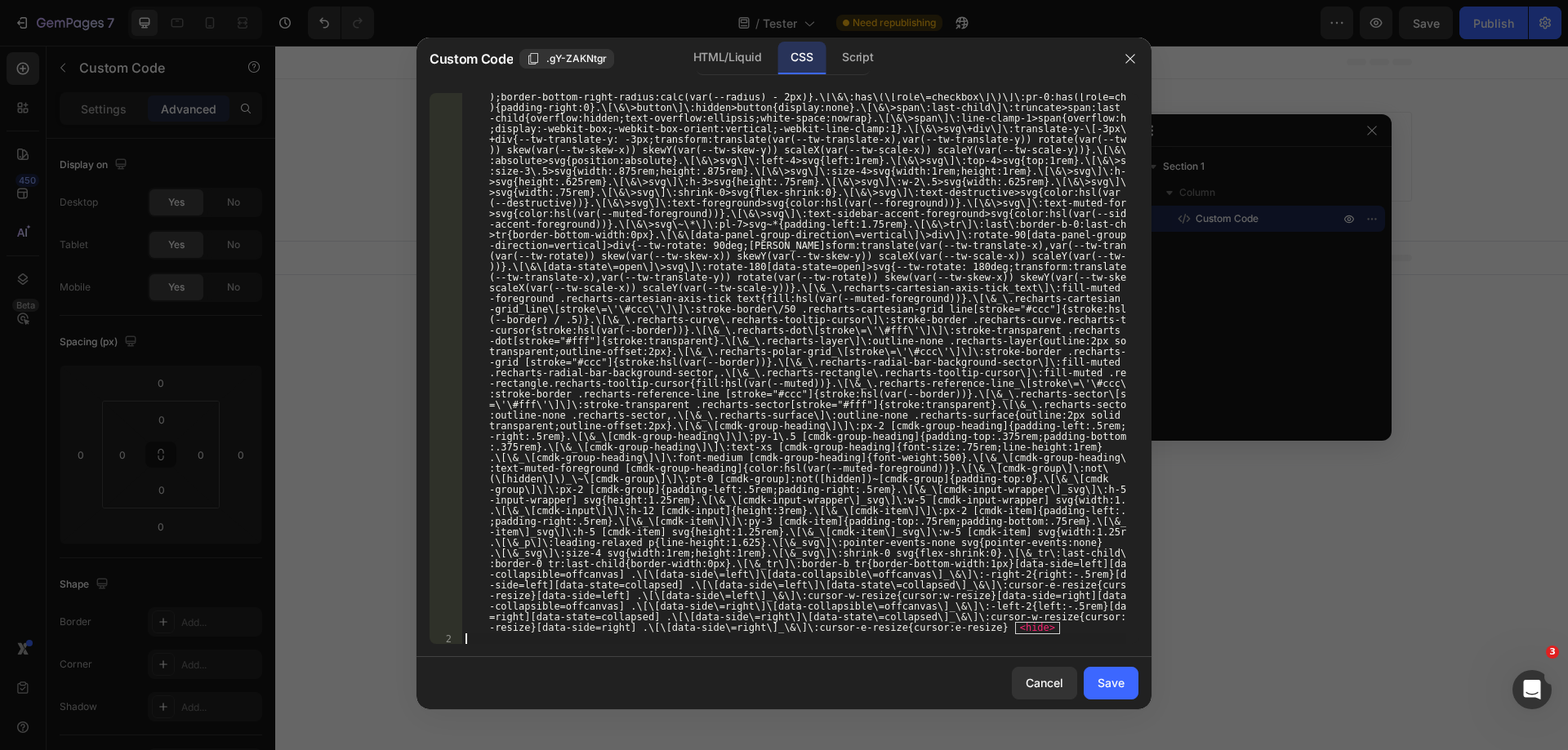
scroll to position [6455, 0]
click at [1114, 682] on div "Save" at bounding box center [1111, 682] width 27 height 18
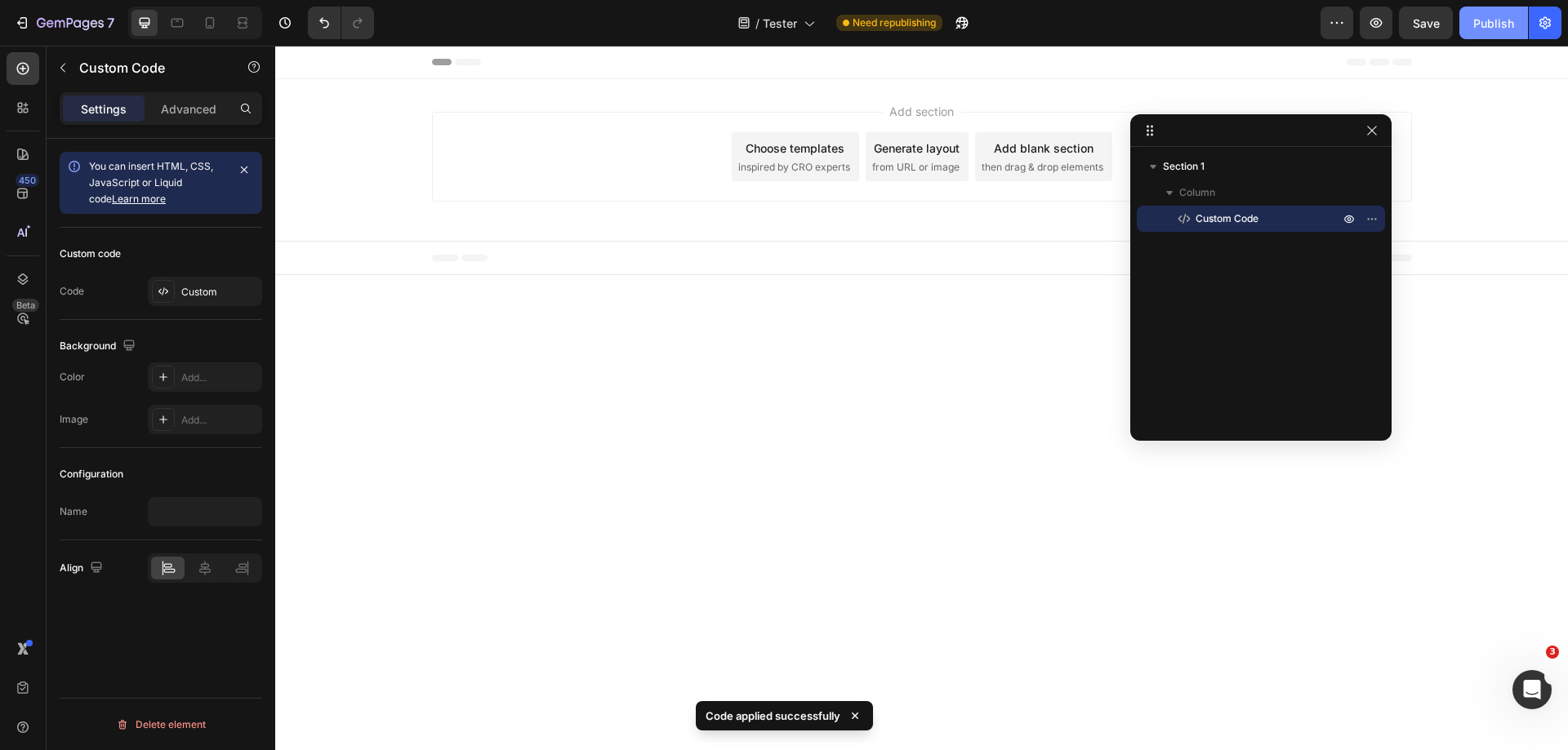
click at [1482, 22] on div "Publish" at bounding box center [1494, 23] width 41 height 18
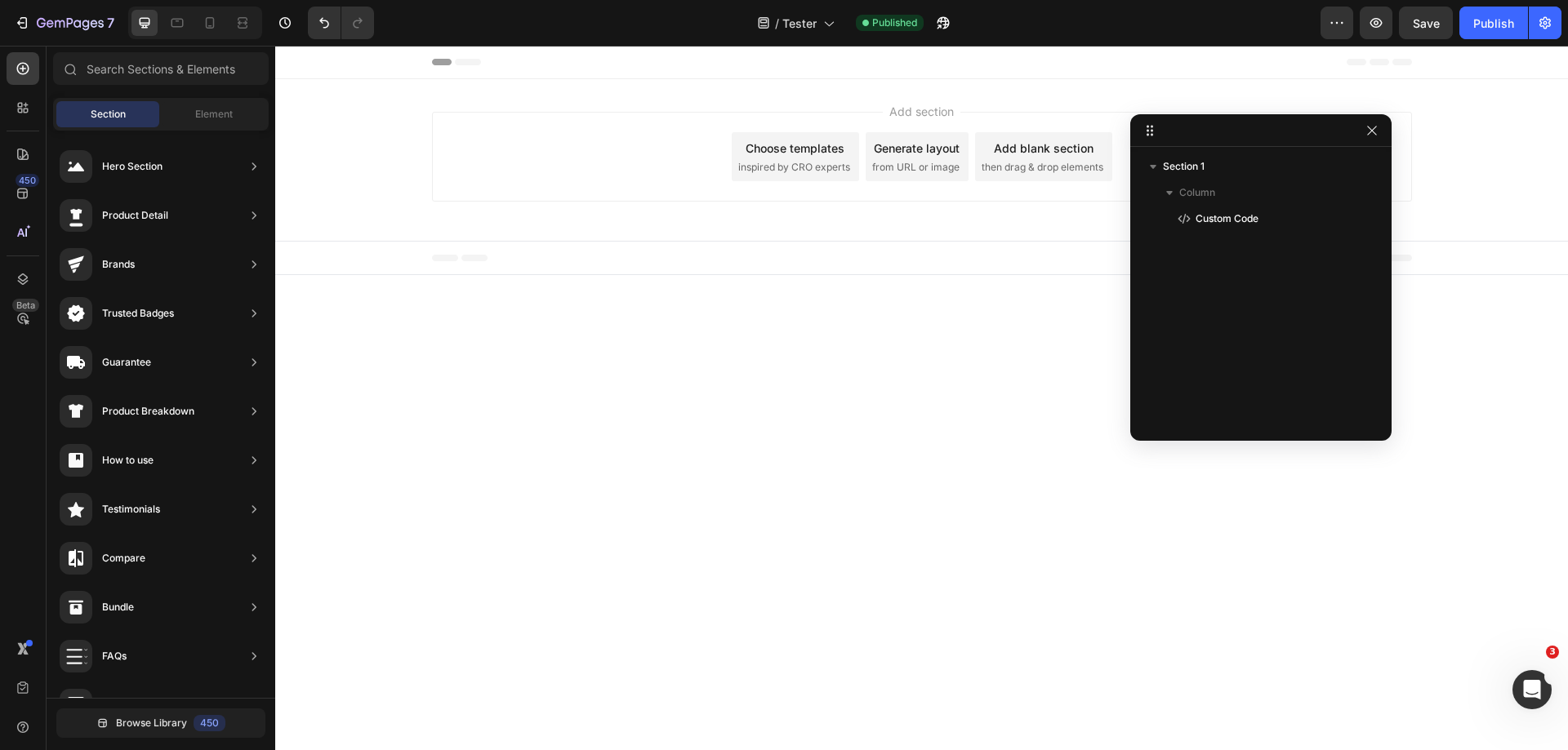
click at [896, 82] on div "Add section Choose templates inspired by CRO experts Generate layout from URL o…" at bounding box center [921, 160] width 1293 height 162
click at [574, 185] on div "Add section Choose templates inspired by CRO experts Generate layout from URL o…" at bounding box center [922, 157] width 980 height 90
click at [1216, 222] on span "Custom Code" at bounding box center [1226, 219] width 63 height 17
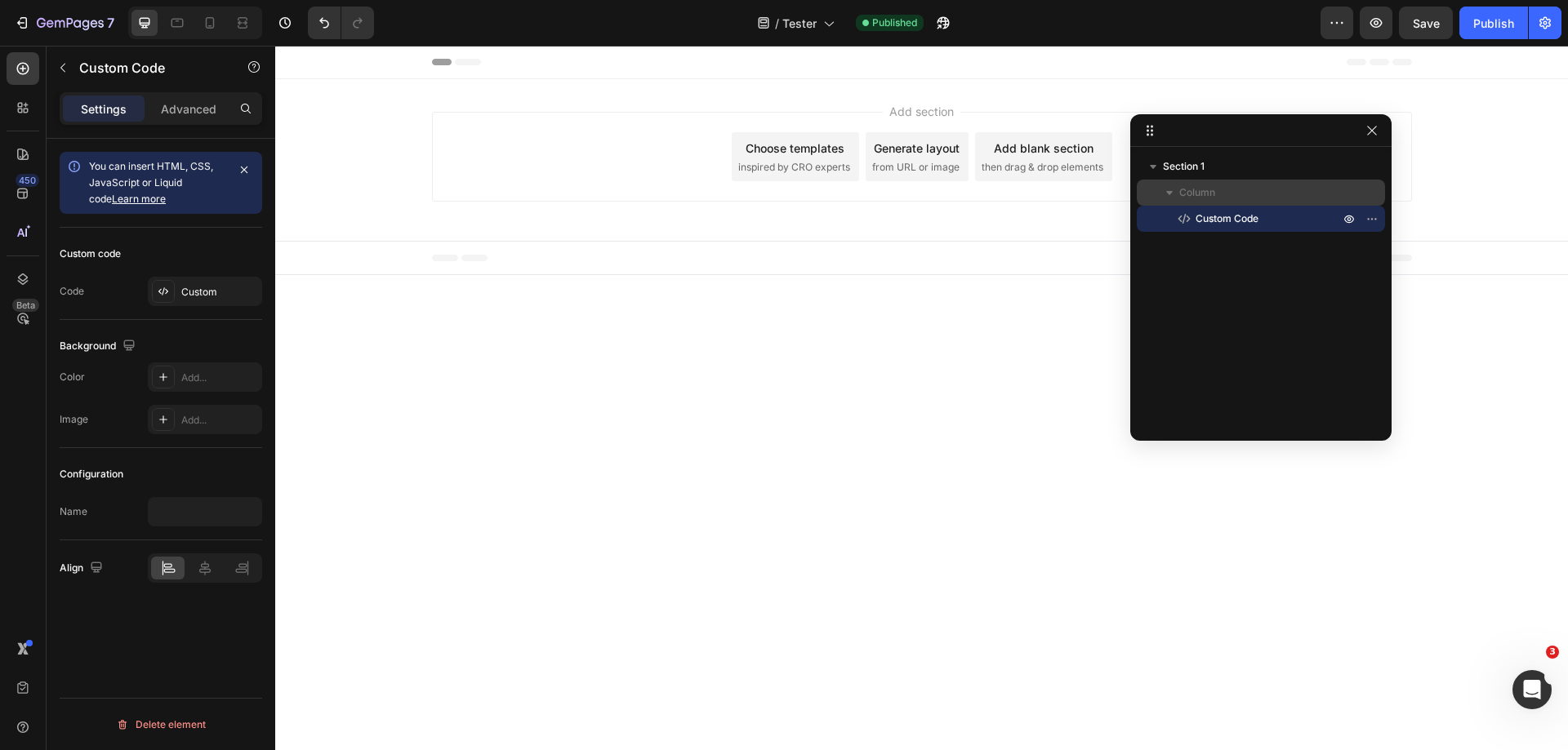
click at [1203, 192] on span "Column" at bounding box center [1197, 192] width 36 height 17
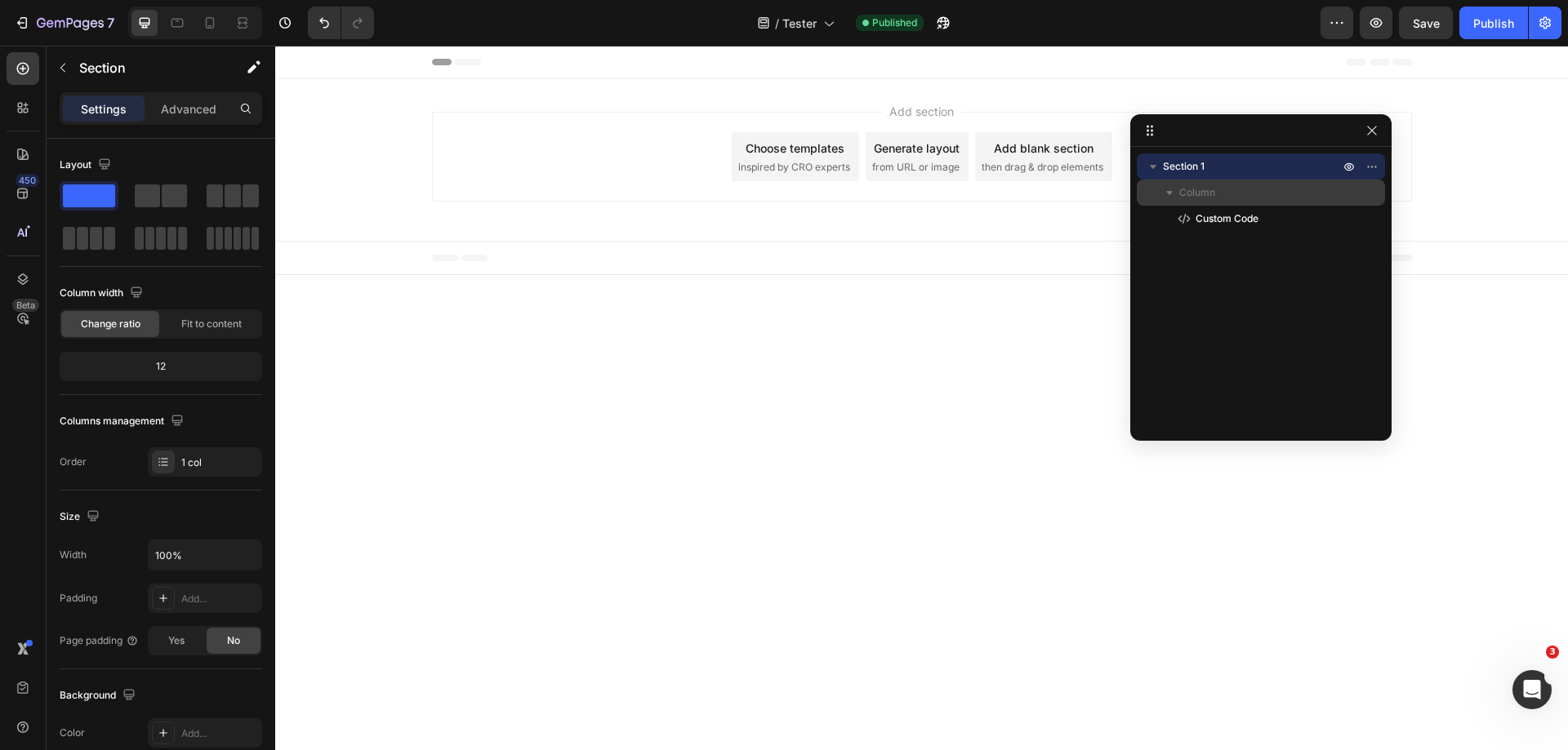
click at [1203, 192] on span "Column" at bounding box center [1197, 192] width 36 height 17
click at [1201, 192] on span "Column" at bounding box center [1197, 192] width 36 height 17
click at [1347, 168] on icon "button" at bounding box center [1350, 167] width 13 height 13
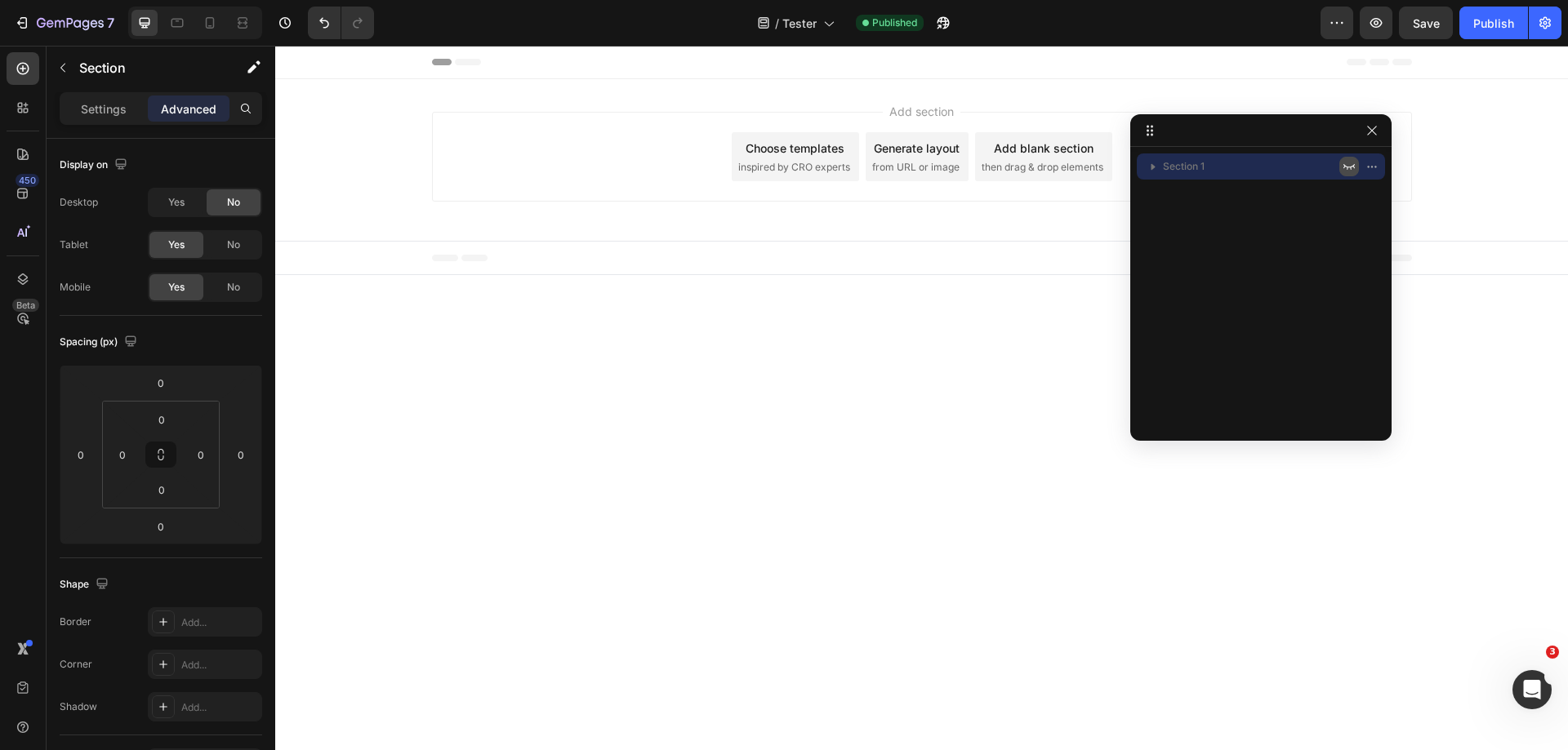
click at [1347, 168] on icon "button" at bounding box center [1350, 167] width 13 height 13
click at [1369, 171] on icon "button" at bounding box center [1372, 167] width 13 height 13
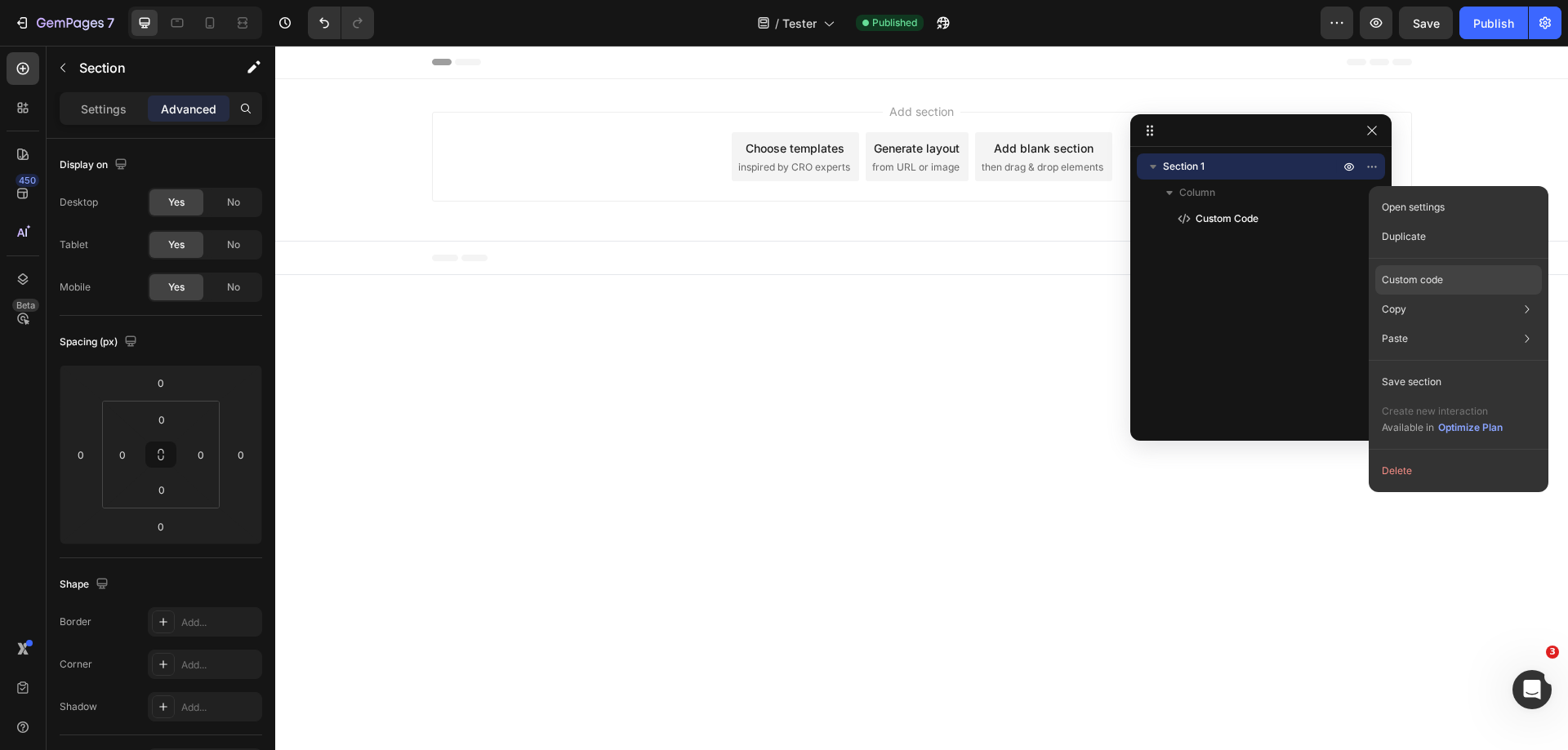
click at [1440, 278] on p "Custom code" at bounding box center [1412, 280] width 61 height 15
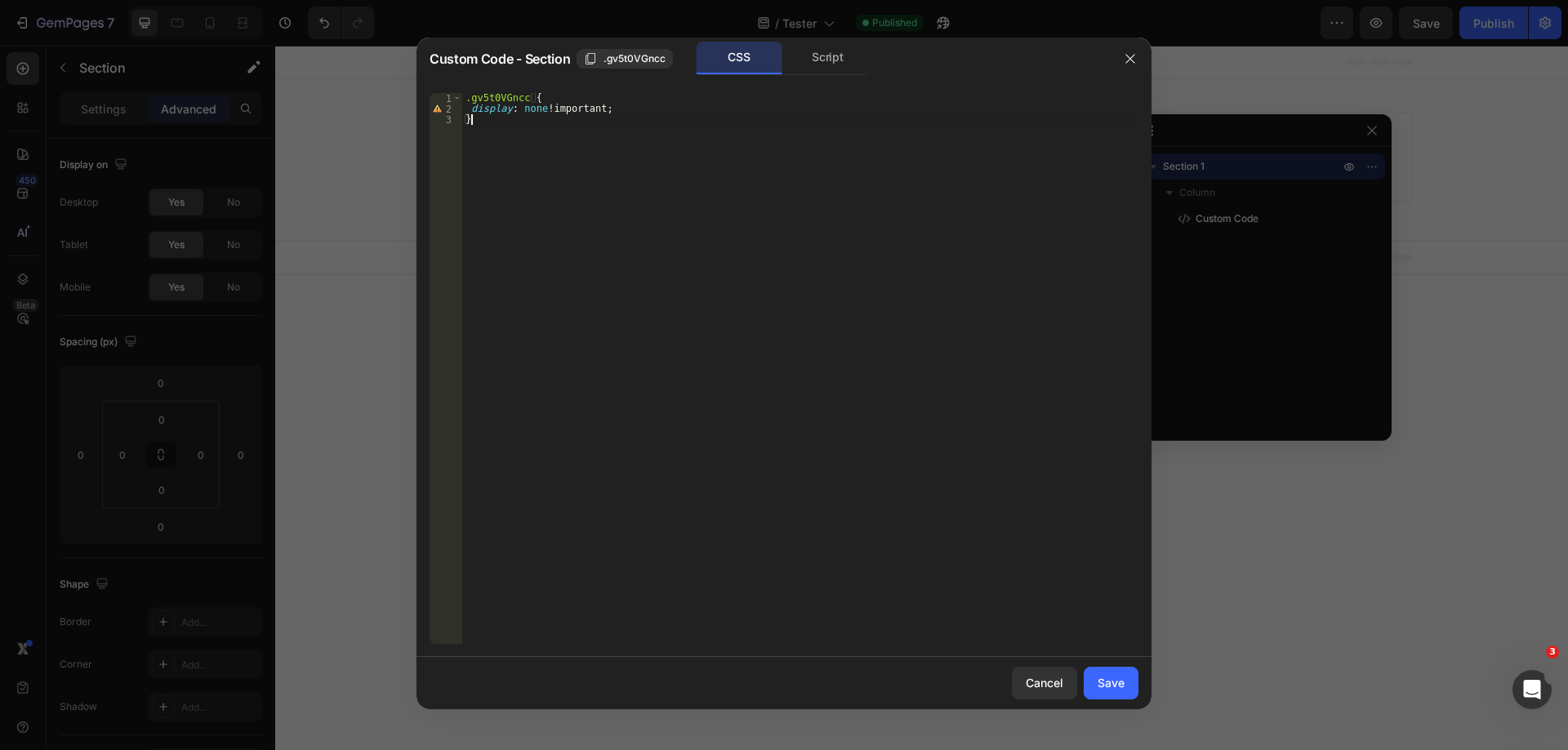
click at [639, 177] on div ".gv5t0VGncc { display : none !important ; }" at bounding box center [800, 379] width 676 height 572
type textarea "display: none !important; }"
drag, startPoint x: 1114, startPoint y: 691, endPoint x: 839, endPoint y: 638, distance: 280.1
click at [1114, 691] on div "Save" at bounding box center [1111, 682] width 27 height 18
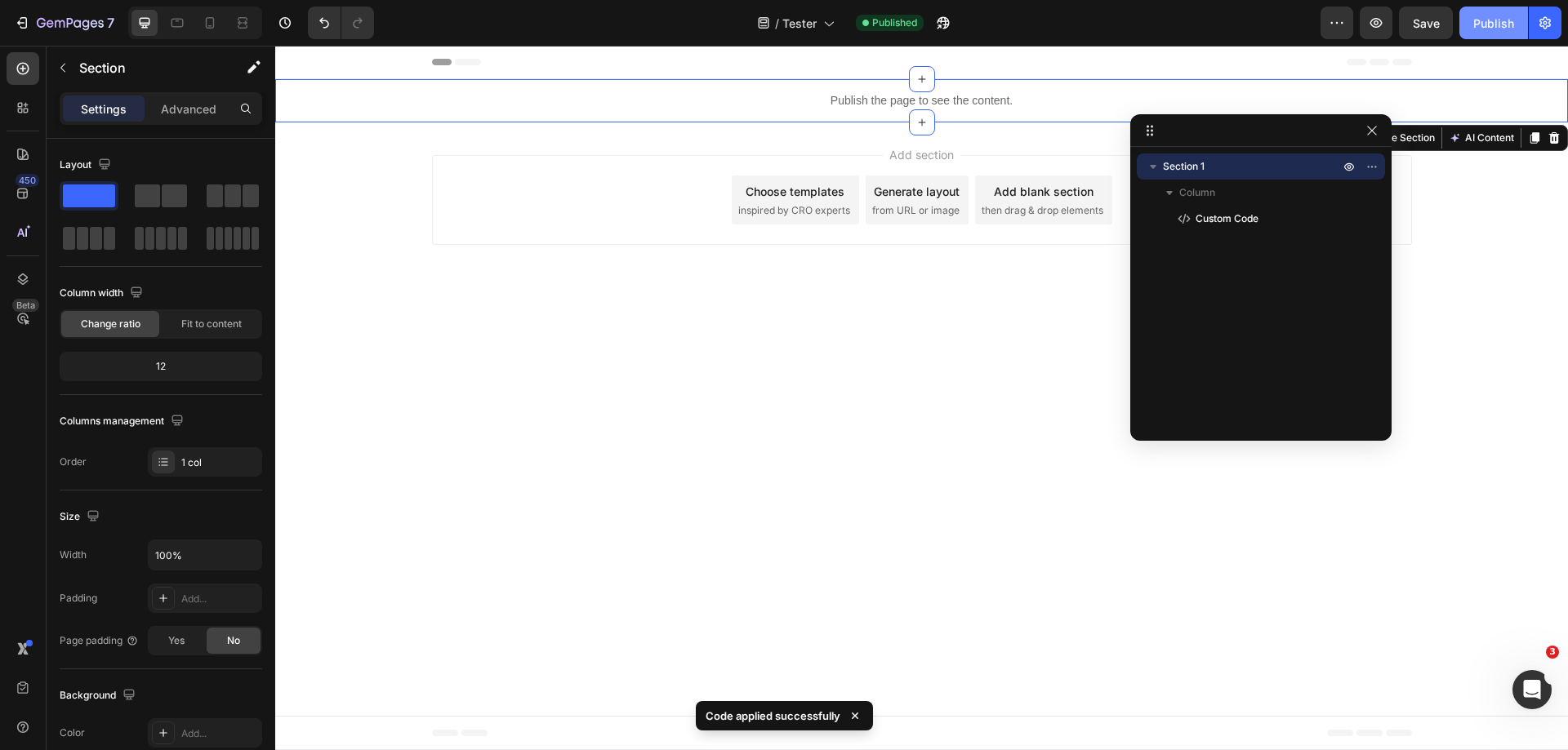
click at [1480, 21] on div "Publish" at bounding box center [1494, 23] width 41 height 18
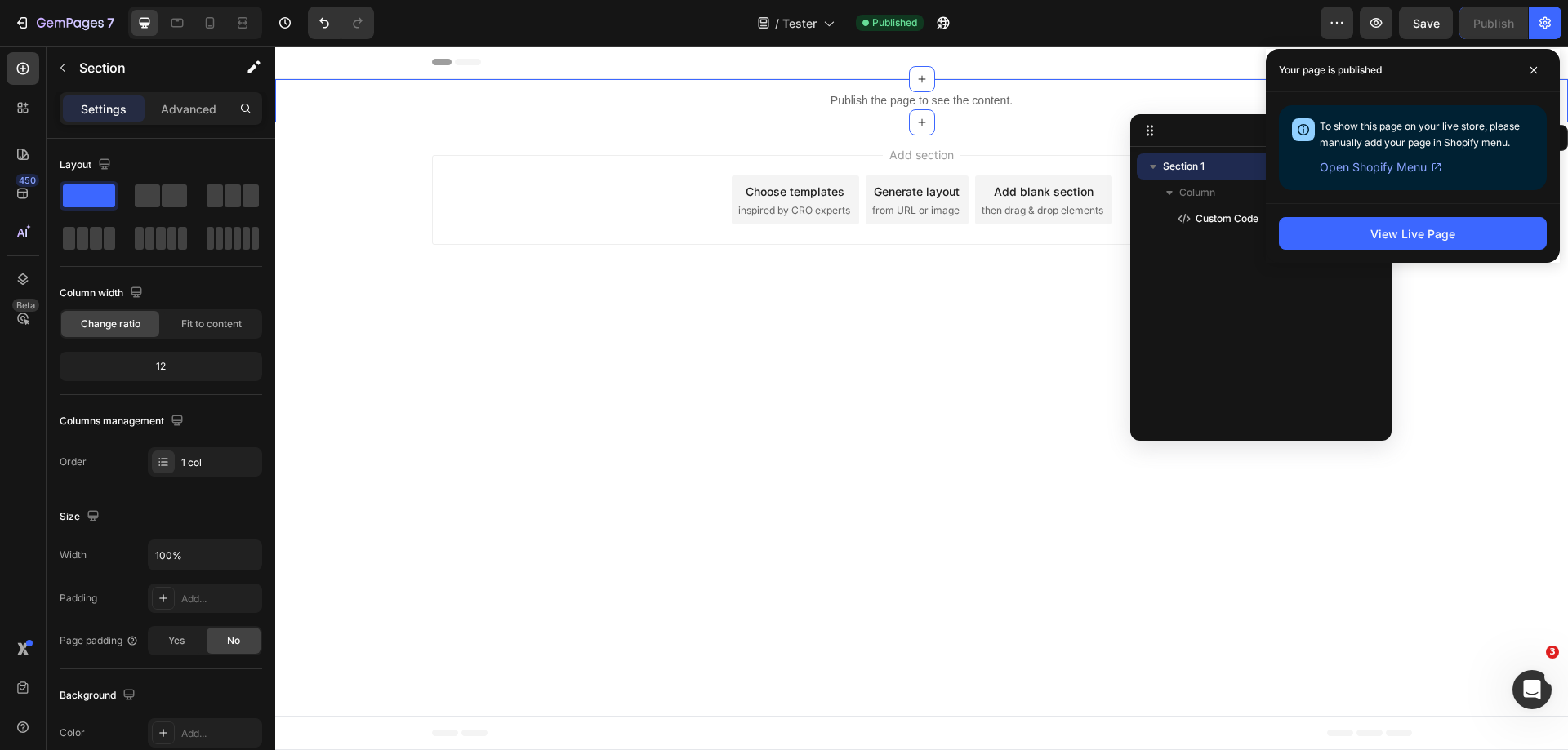
click at [724, 524] on body "Header Publish the page to see the content. Custom Code Section 1 You can creat…" at bounding box center [921, 398] width 1293 height 705
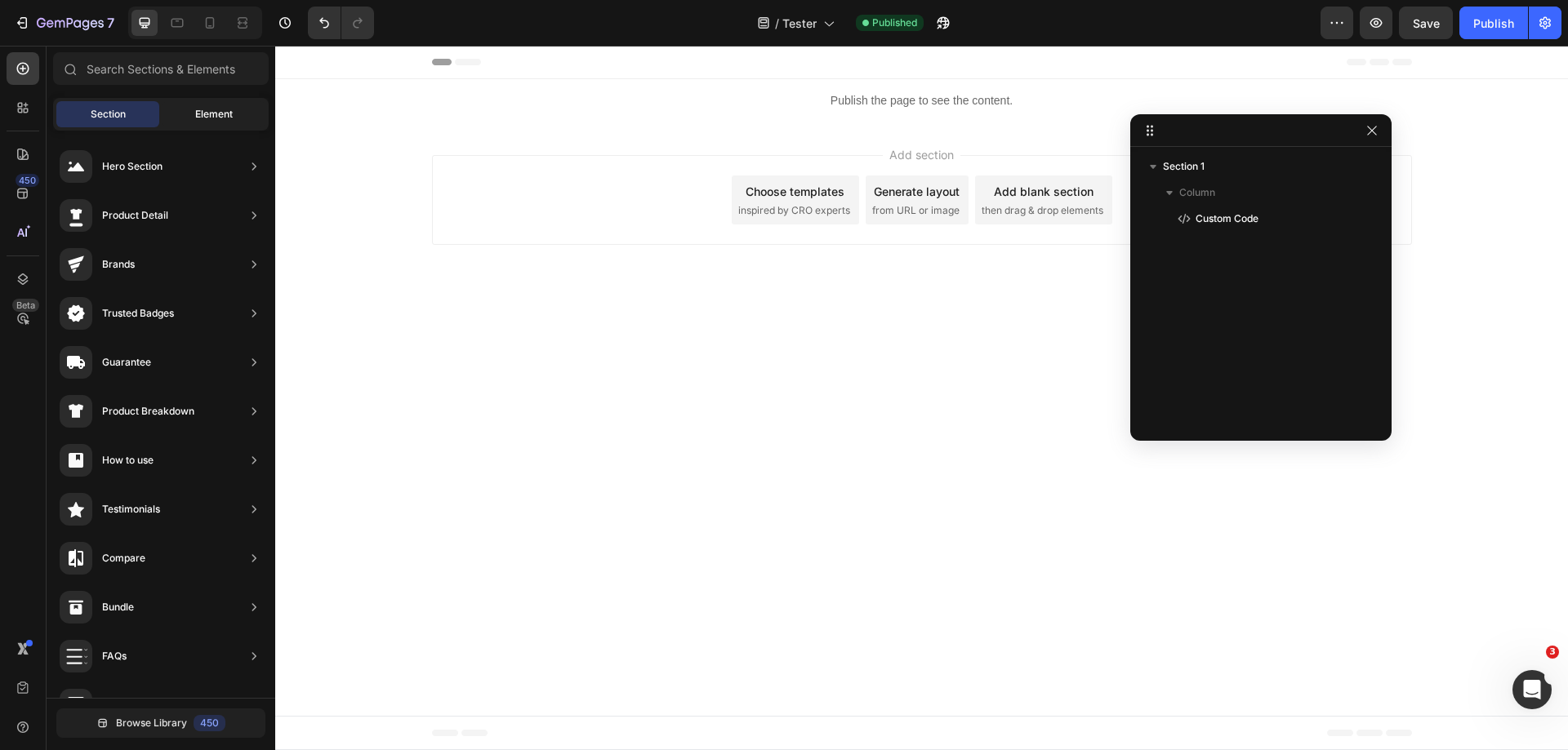
click at [203, 115] on span "Element" at bounding box center [213, 114] width 38 height 15
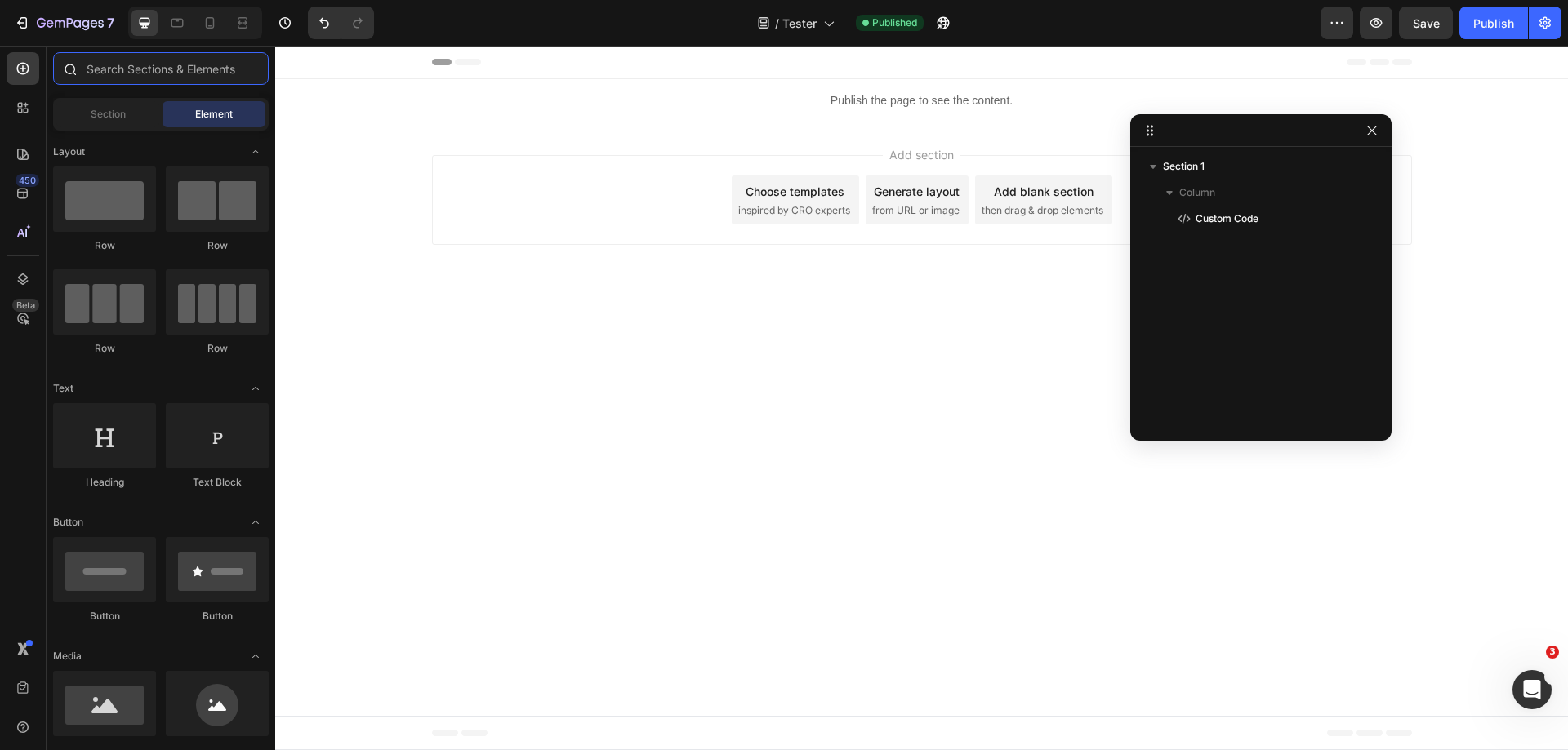
click at [153, 73] on input "text" at bounding box center [161, 68] width 216 height 32
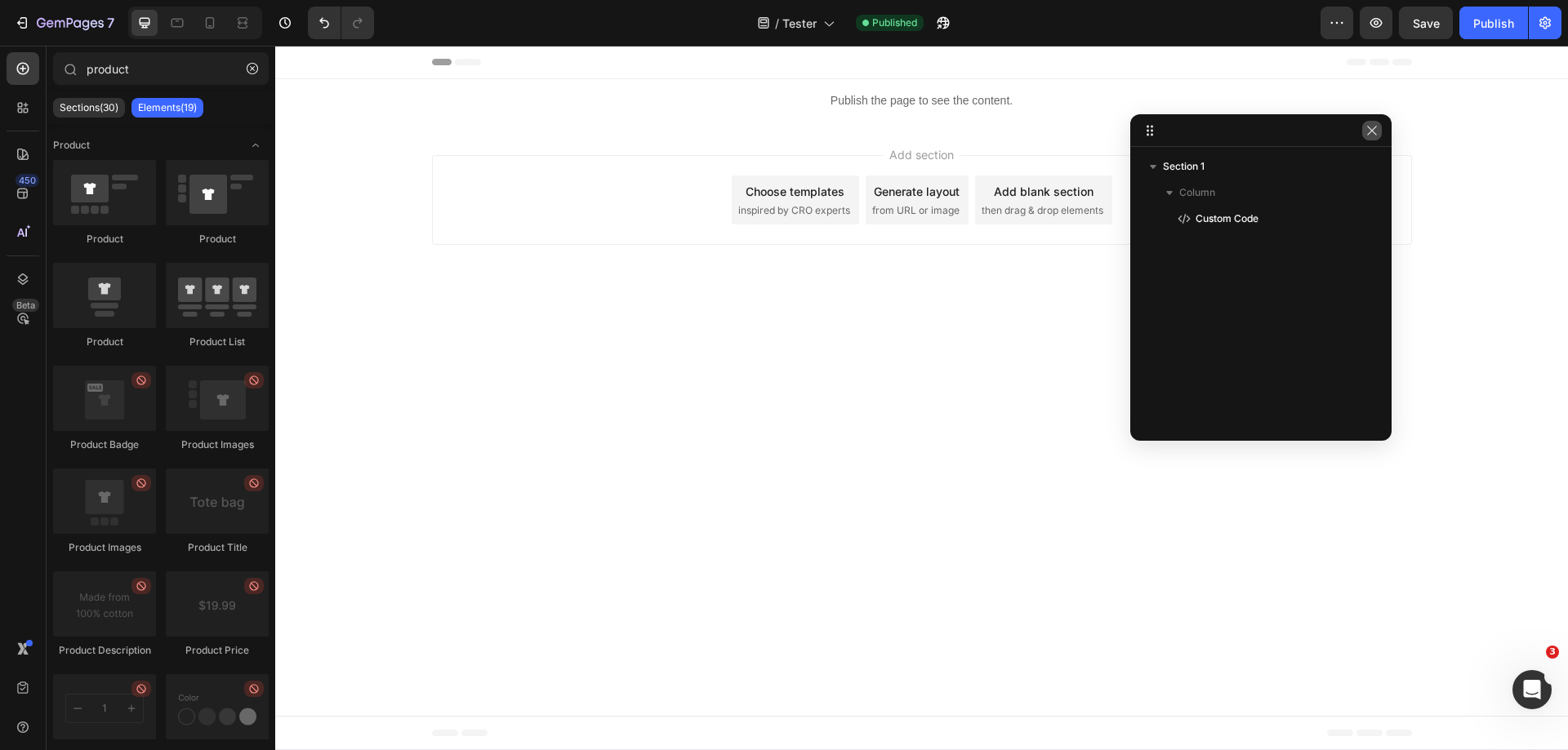
drag, startPoint x: 1367, startPoint y: 128, endPoint x: 1084, endPoint y: 80, distance: 287.0
click at [1367, 128] on icon "button" at bounding box center [1372, 131] width 13 height 13
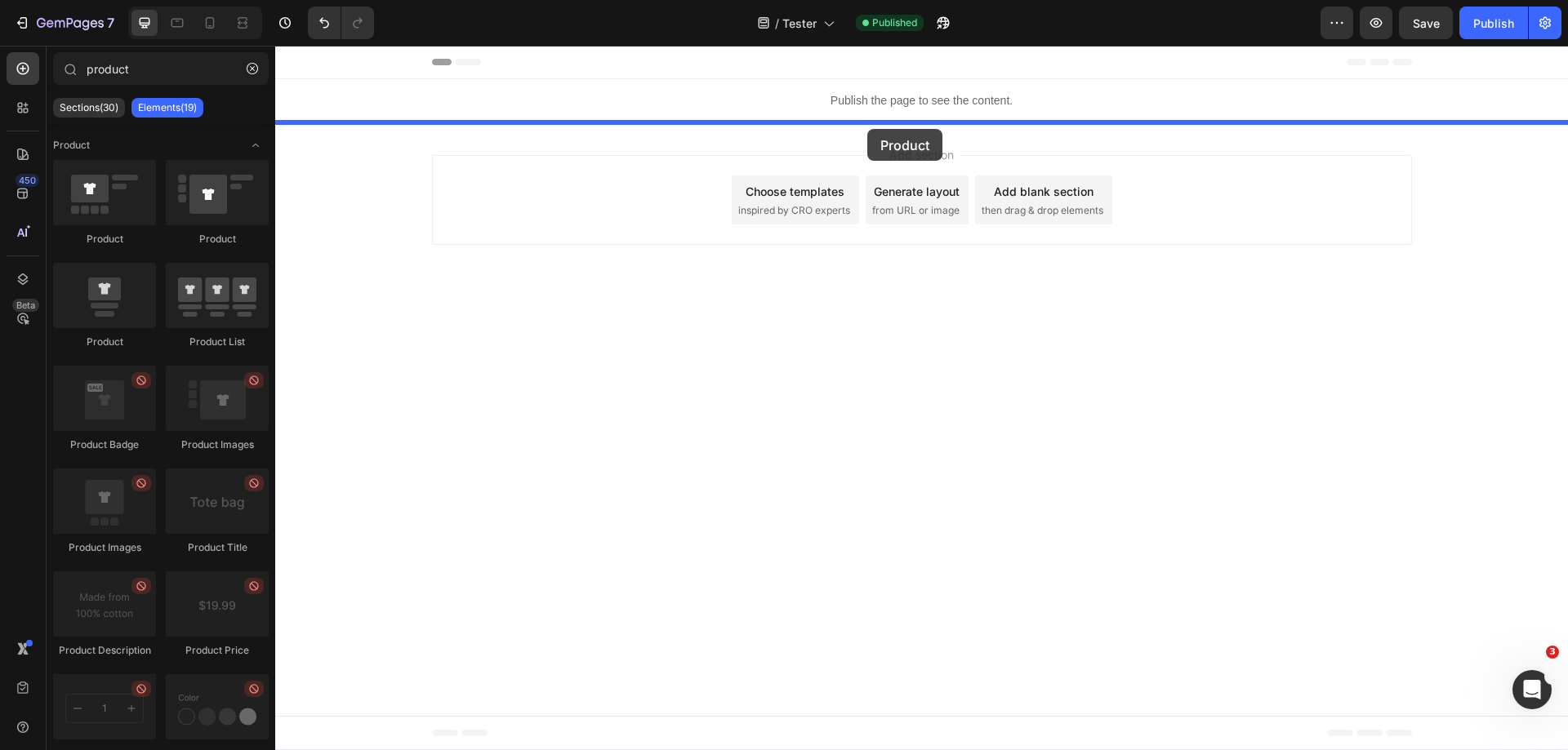
drag, startPoint x: 356, startPoint y: 368, endPoint x: 868, endPoint y: 129, distance: 565.0
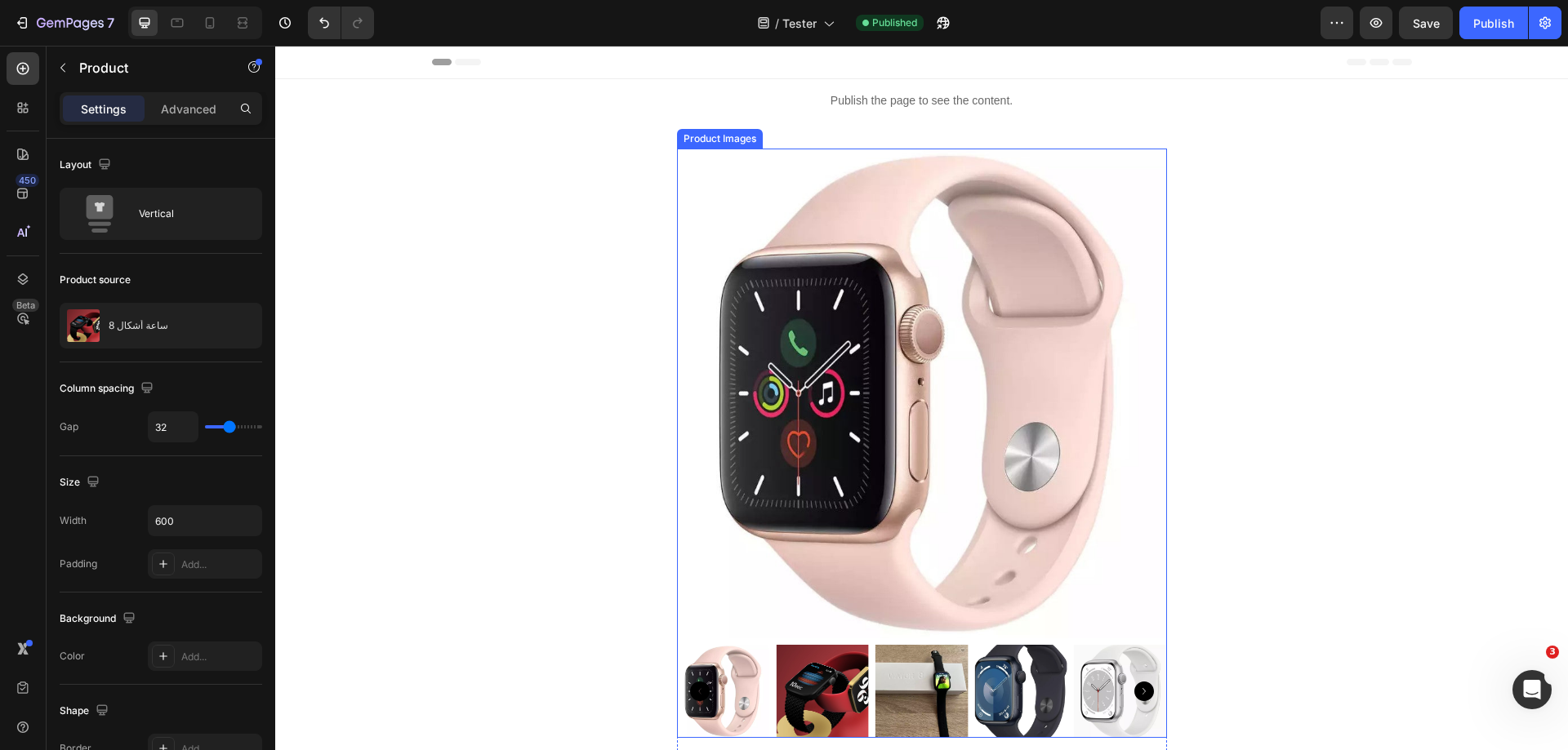
click at [974, 346] on img at bounding box center [922, 393] width 490 height 490
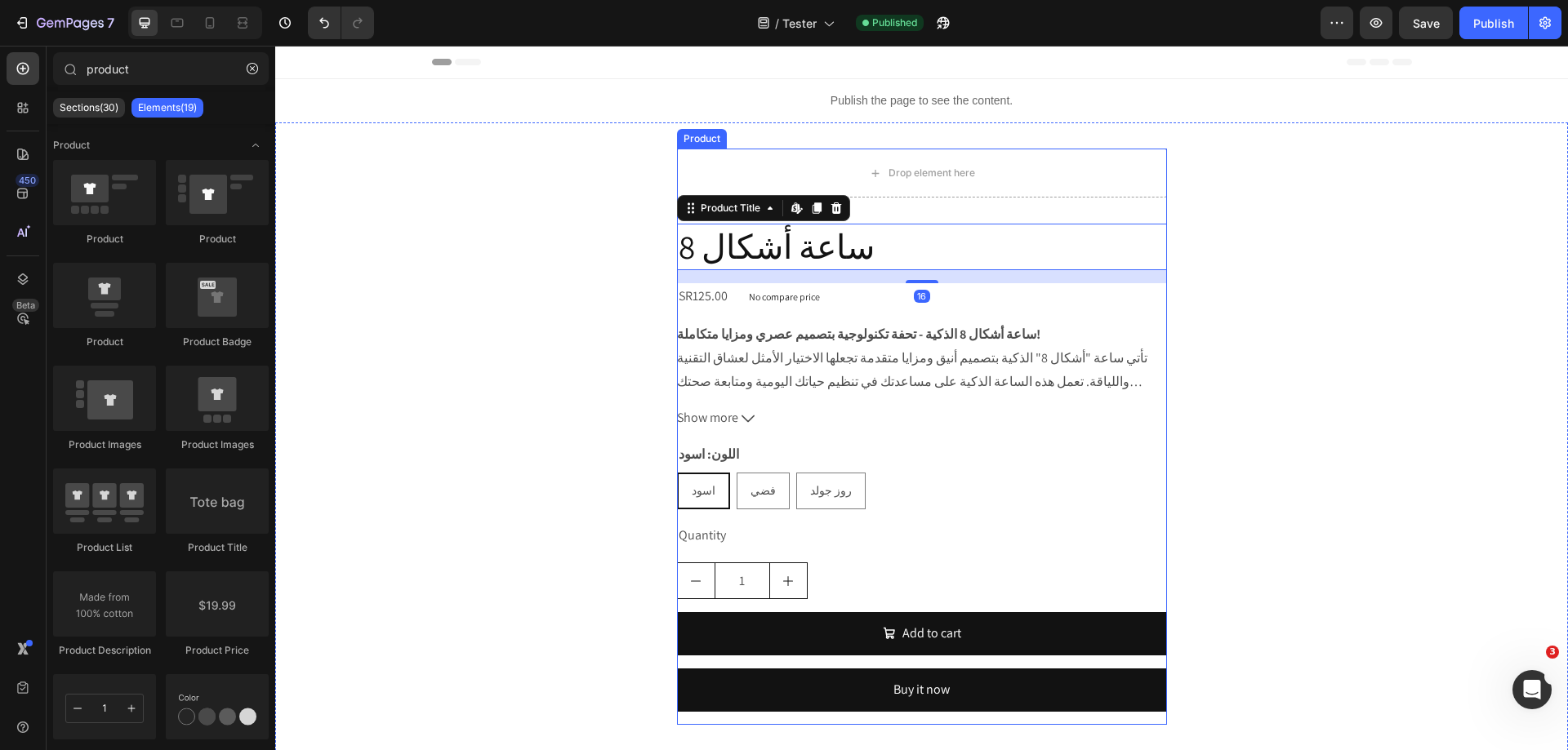
click at [989, 218] on div "Drop element here ساعة أشكال 8 Product Title Edit content in Shopify 16 SR125.0…" at bounding box center [922, 437] width 490 height 577
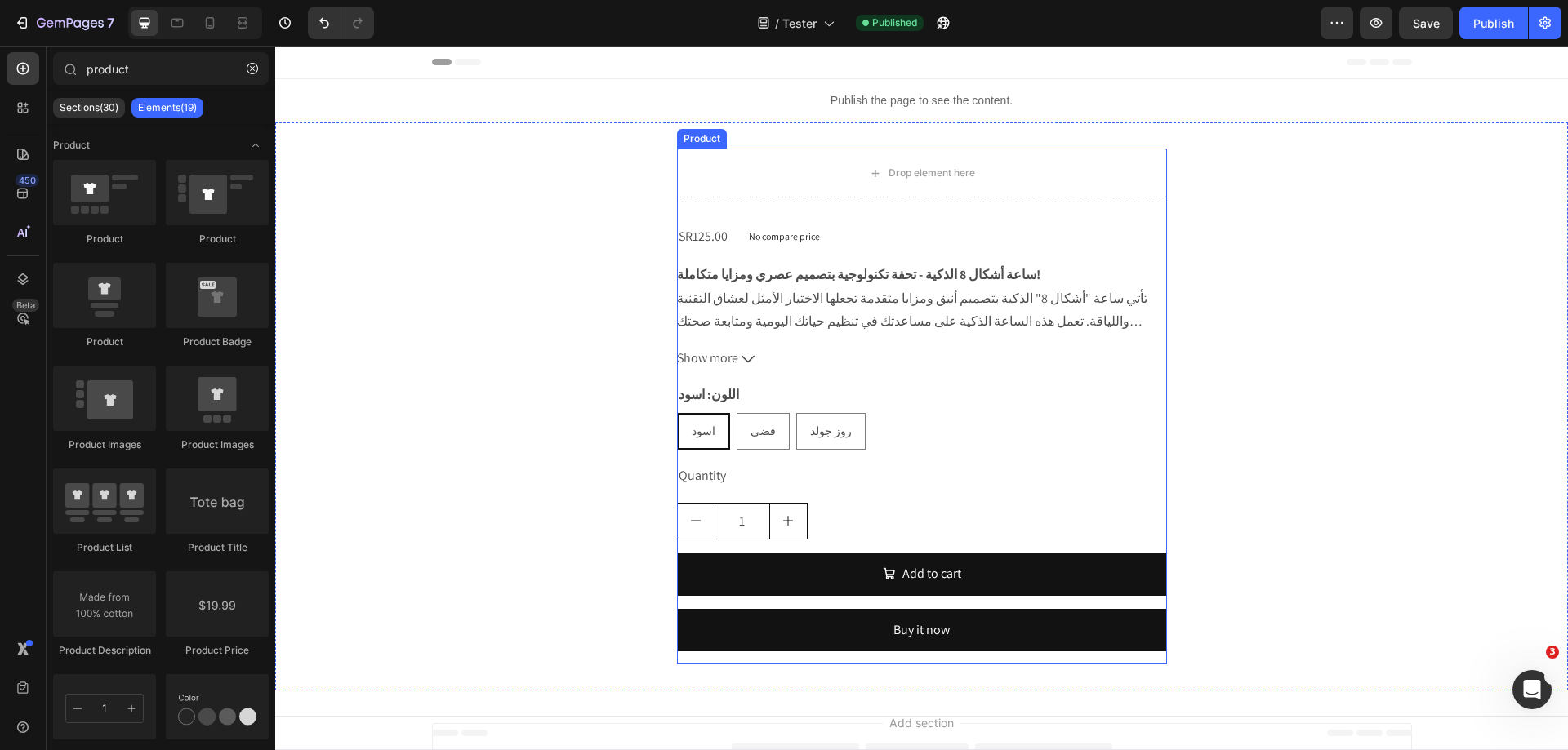
click at [969, 252] on div "SR125.00 Product Price Product Price No compare price Product Price Row ساعة أش…" at bounding box center [922, 443] width 490 height 441
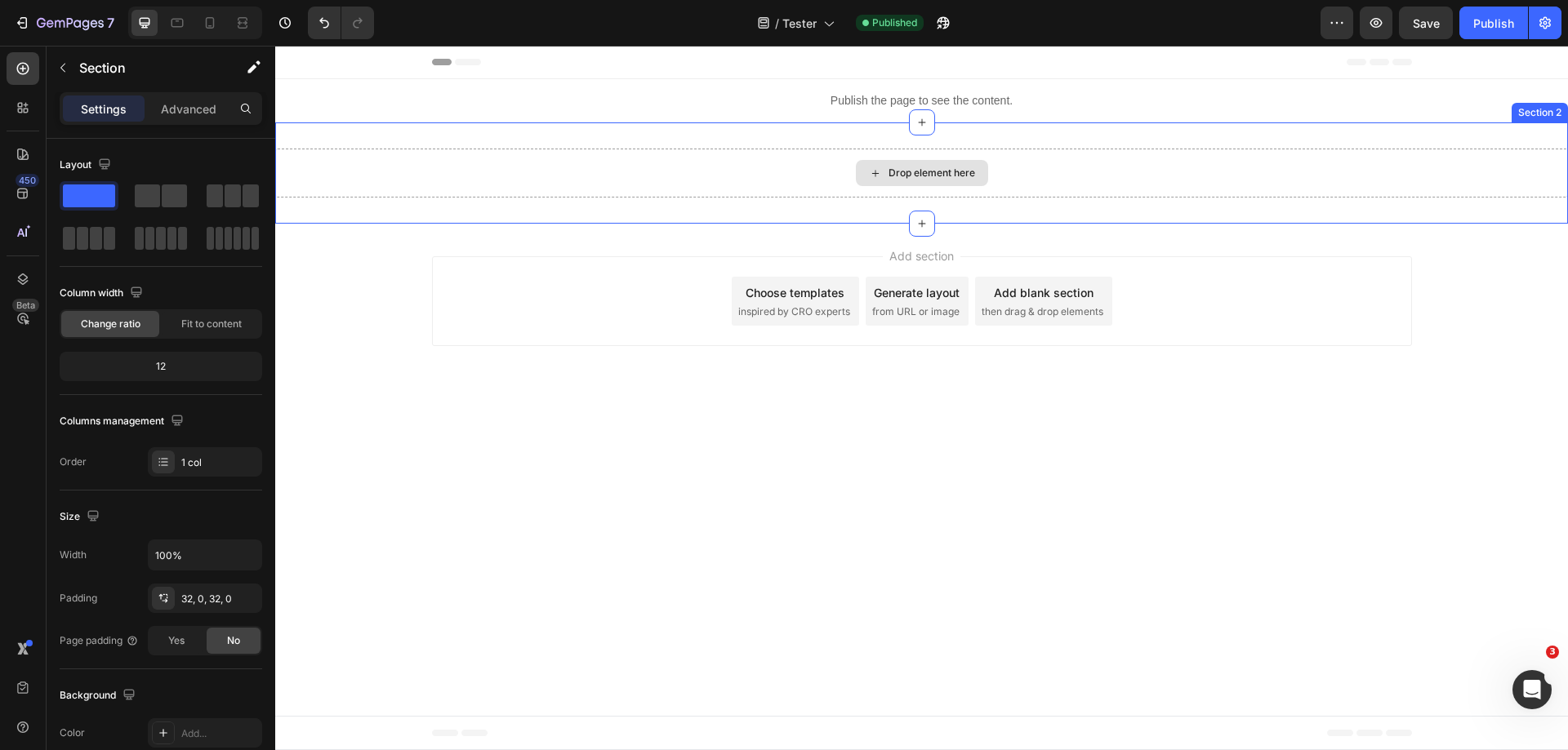
click at [1054, 176] on div "Drop element here" at bounding box center [921, 172] width 1293 height 49
click at [911, 177] on div "Drop element here" at bounding box center [932, 173] width 87 height 13
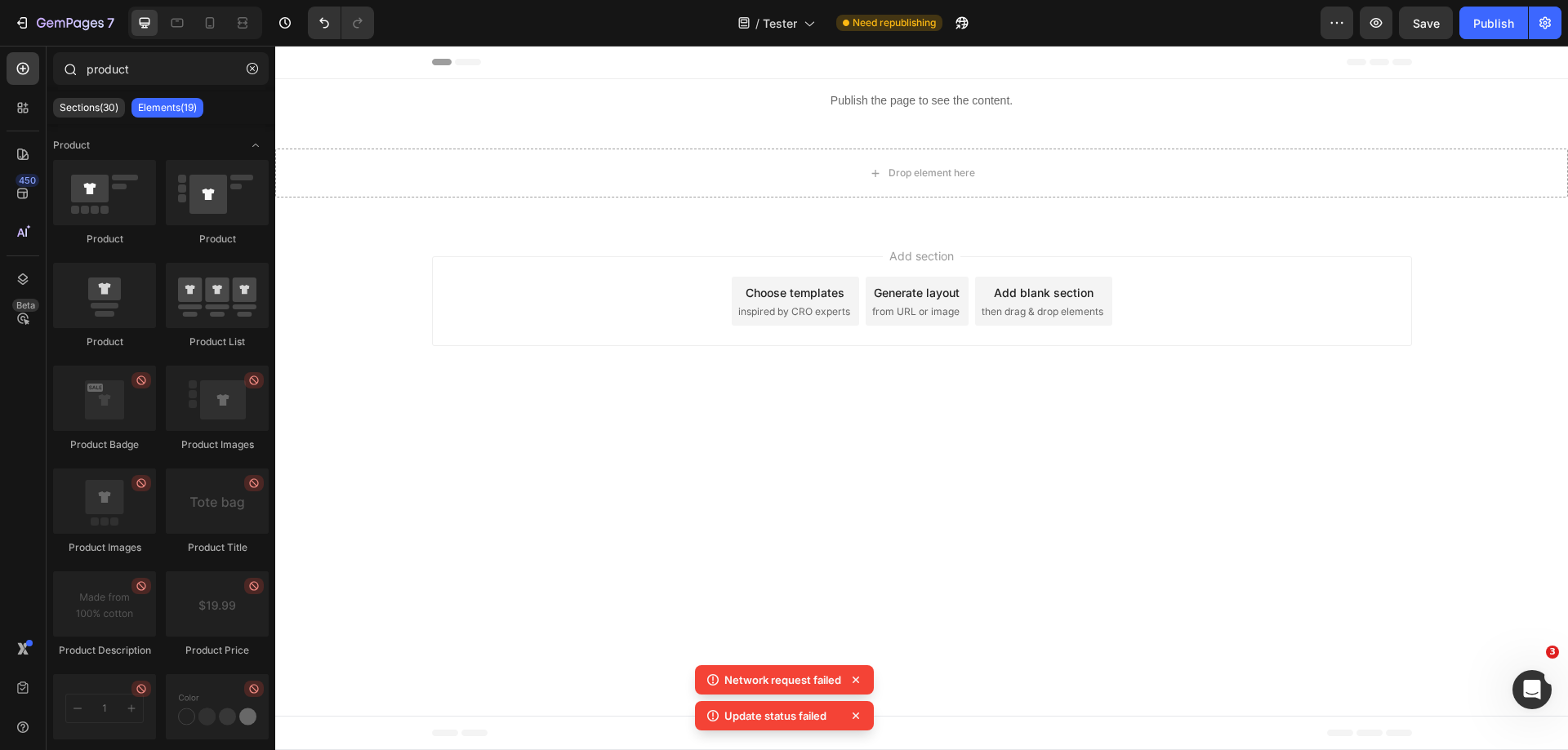
click at [149, 85] on div "product" at bounding box center [161, 72] width 228 height 39
click at [155, 73] on input "product" at bounding box center [161, 68] width 216 height 32
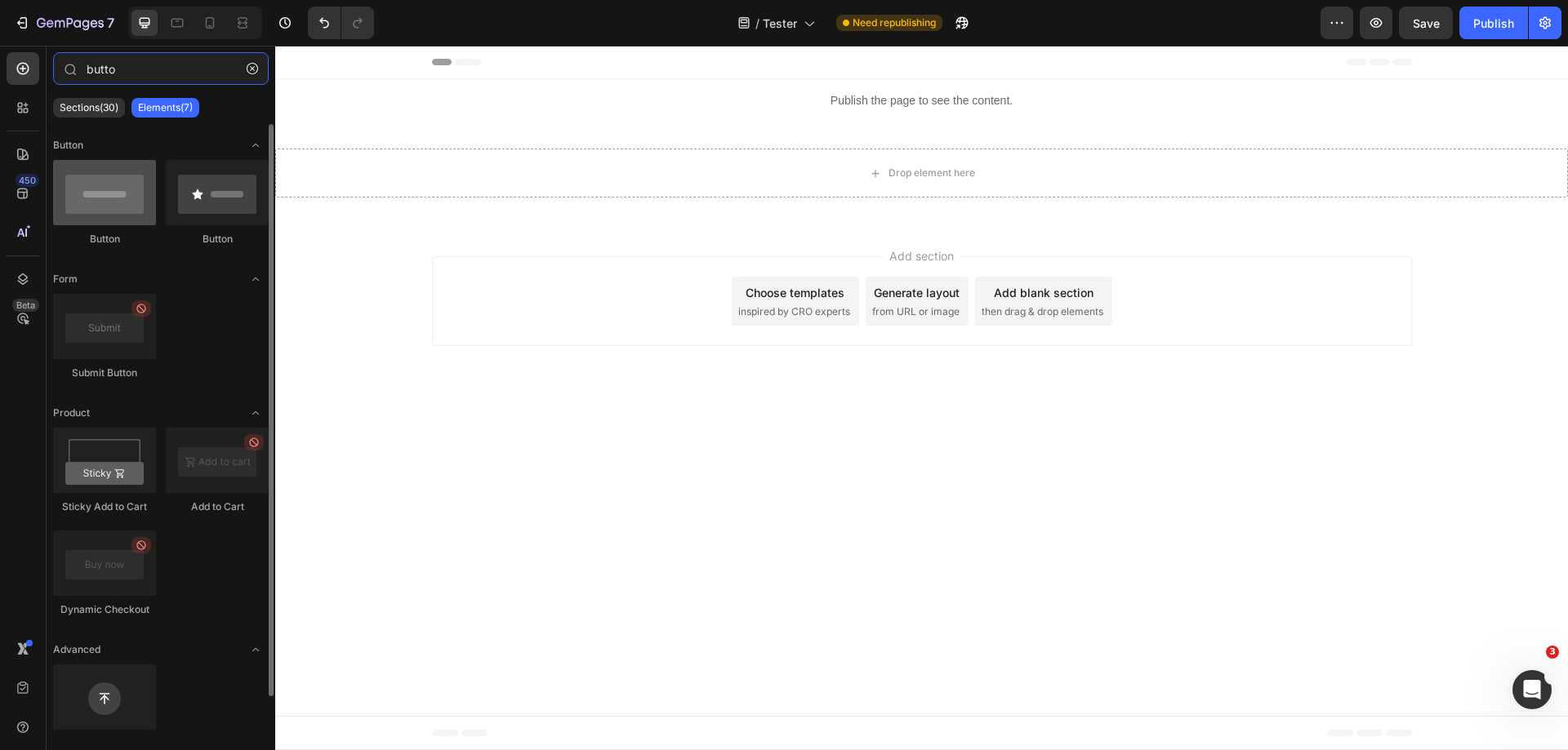
type input "butto"
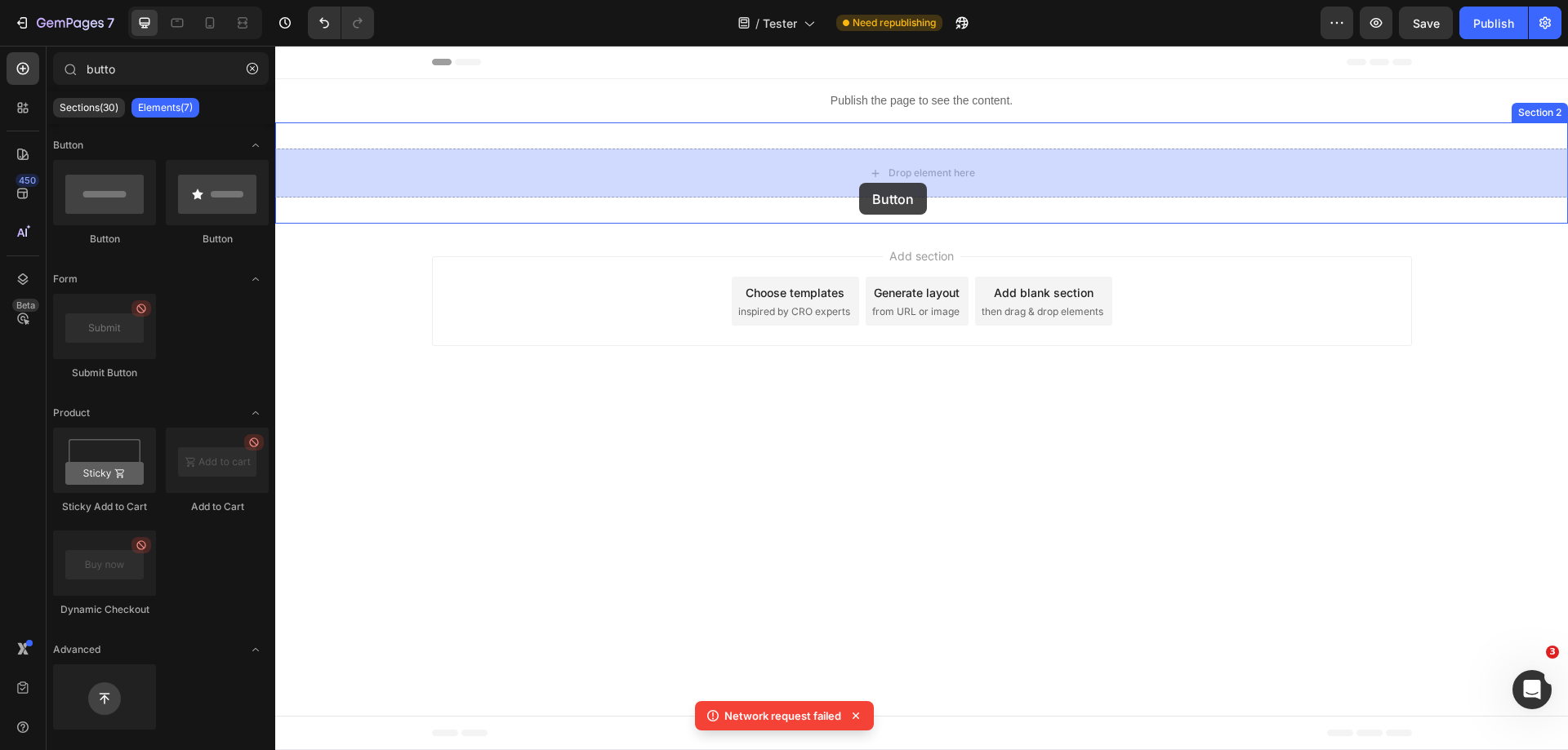
drag, startPoint x: 381, startPoint y: 239, endPoint x: 864, endPoint y: 177, distance: 487.0
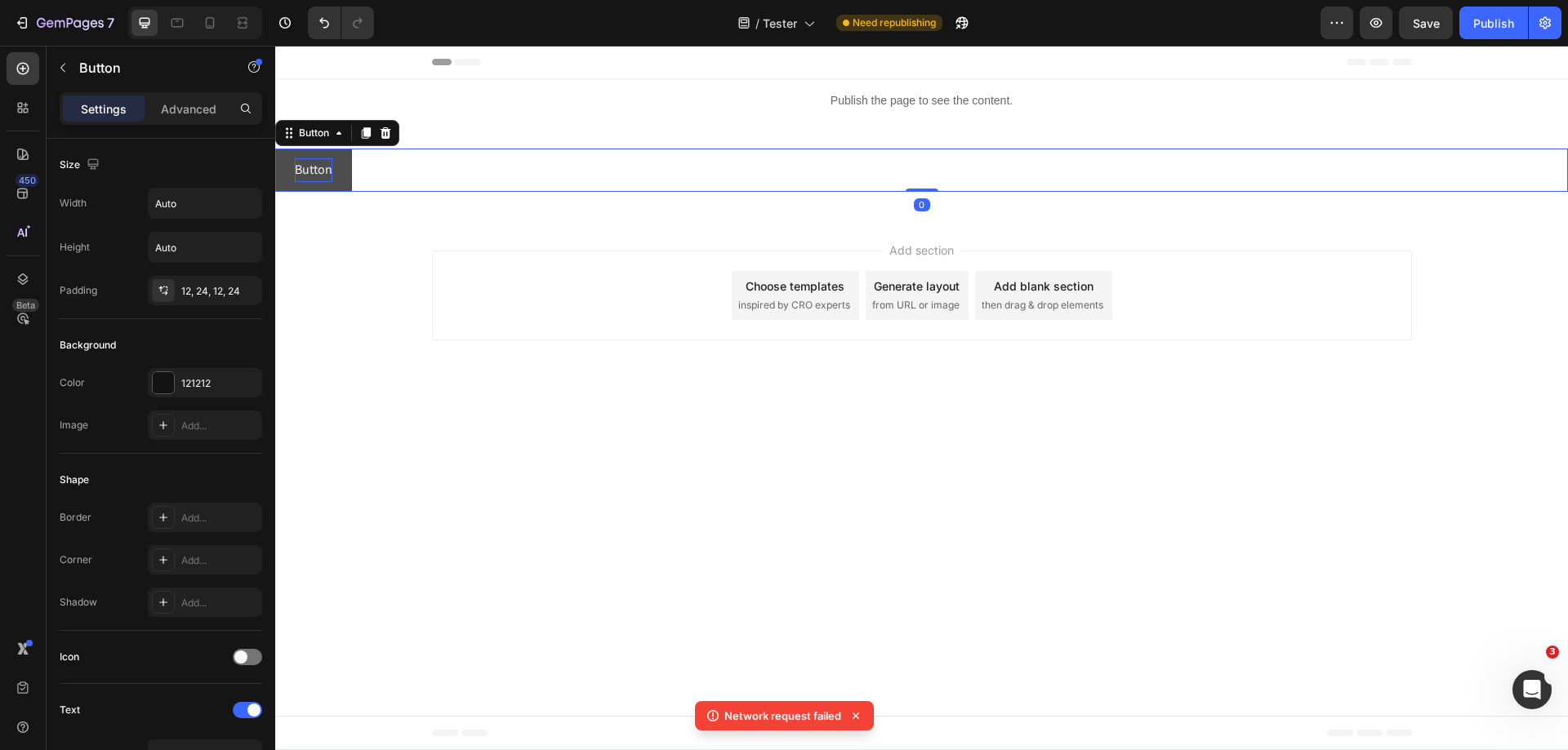
click at [328, 172] on p "Button" at bounding box center [313, 170] width 38 height 23
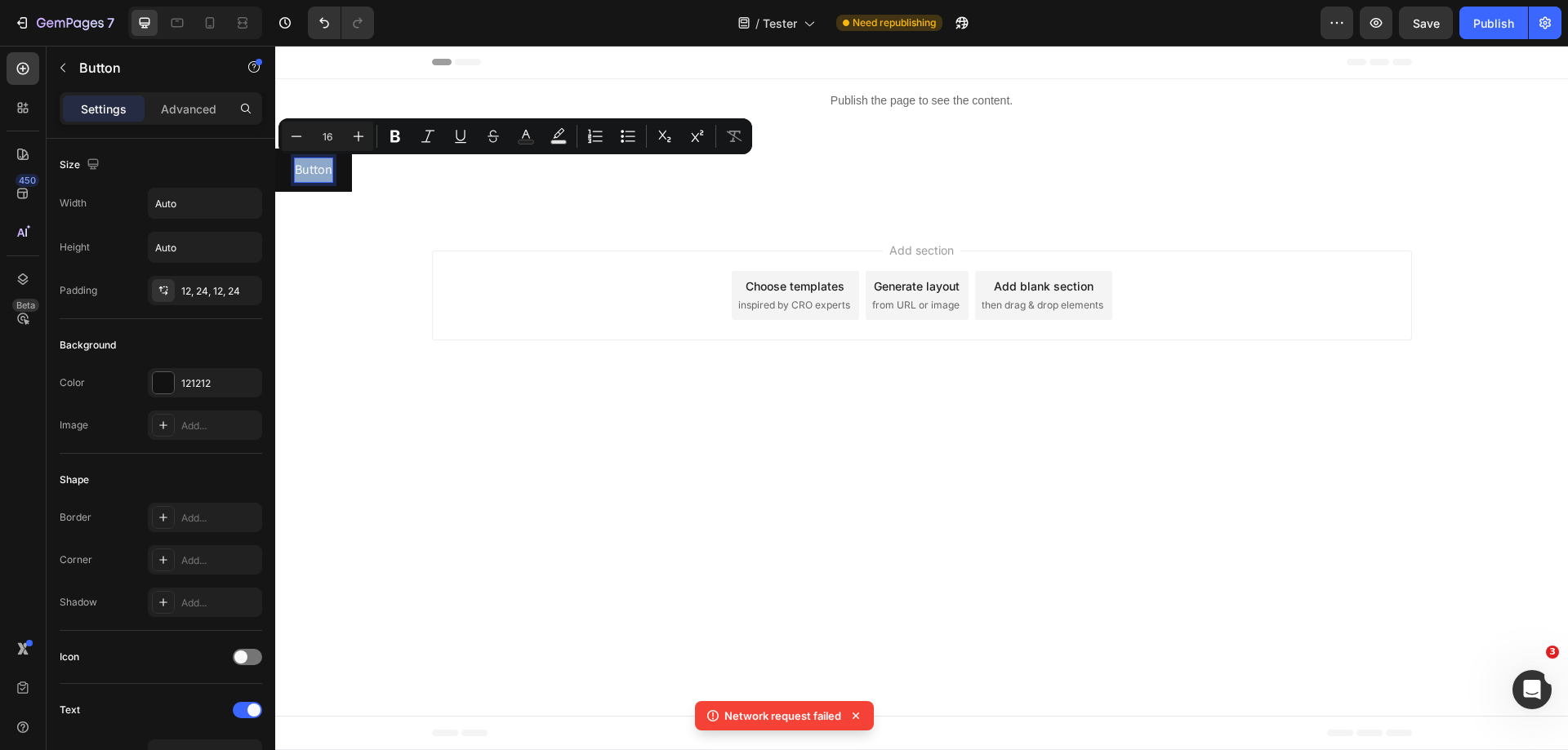
click at [475, 184] on div "Button Button 0" at bounding box center [921, 170] width 1293 height 43
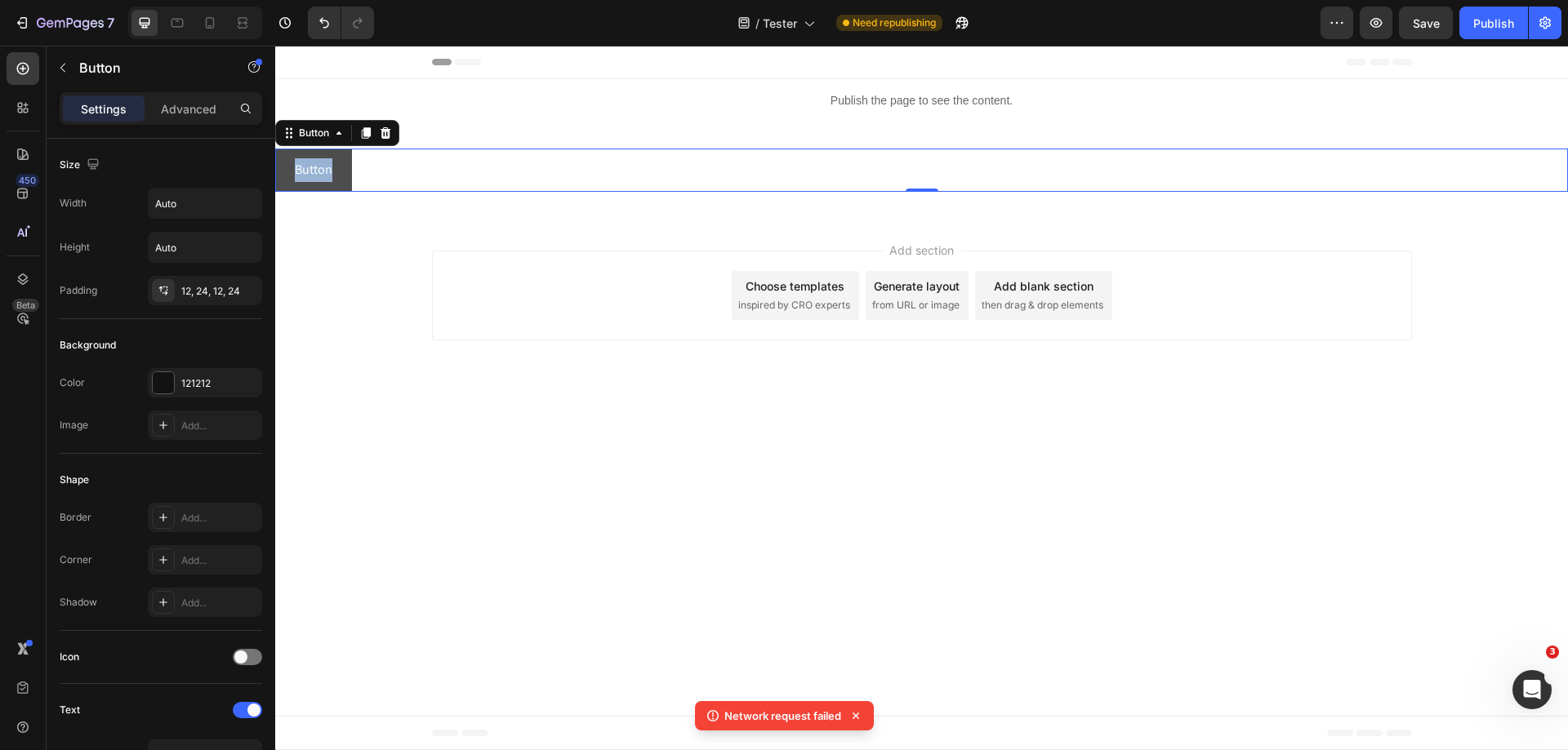
click at [346, 177] on button "Button" at bounding box center [313, 170] width 77 height 43
click at [472, 160] on div "Button Button 0" at bounding box center [921, 170] width 1293 height 43
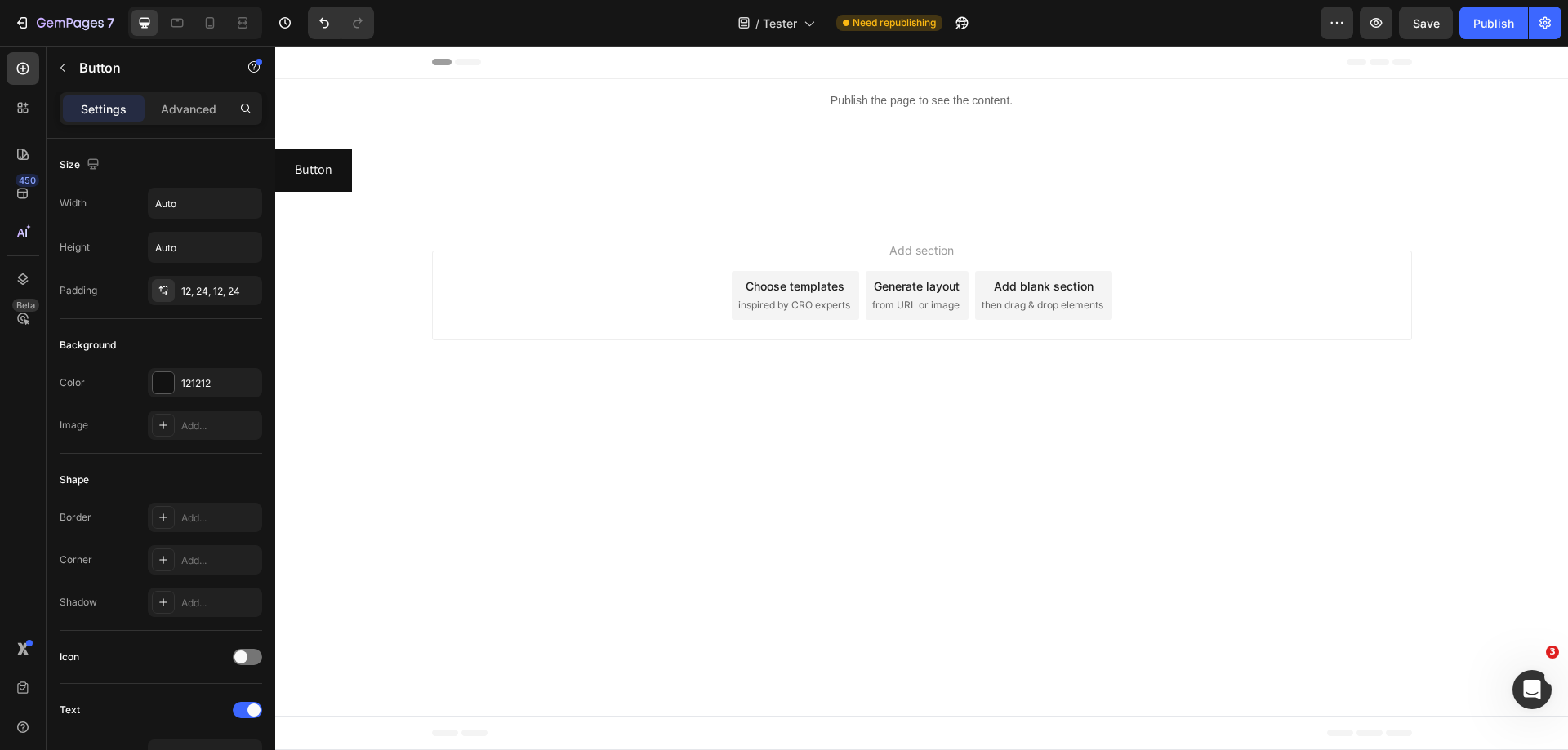
click at [384, 272] on div "Add section Choose templates inspired by CRO experts Generate layout from URL o…" at bounding box center [921, 299] width 1293 height 162
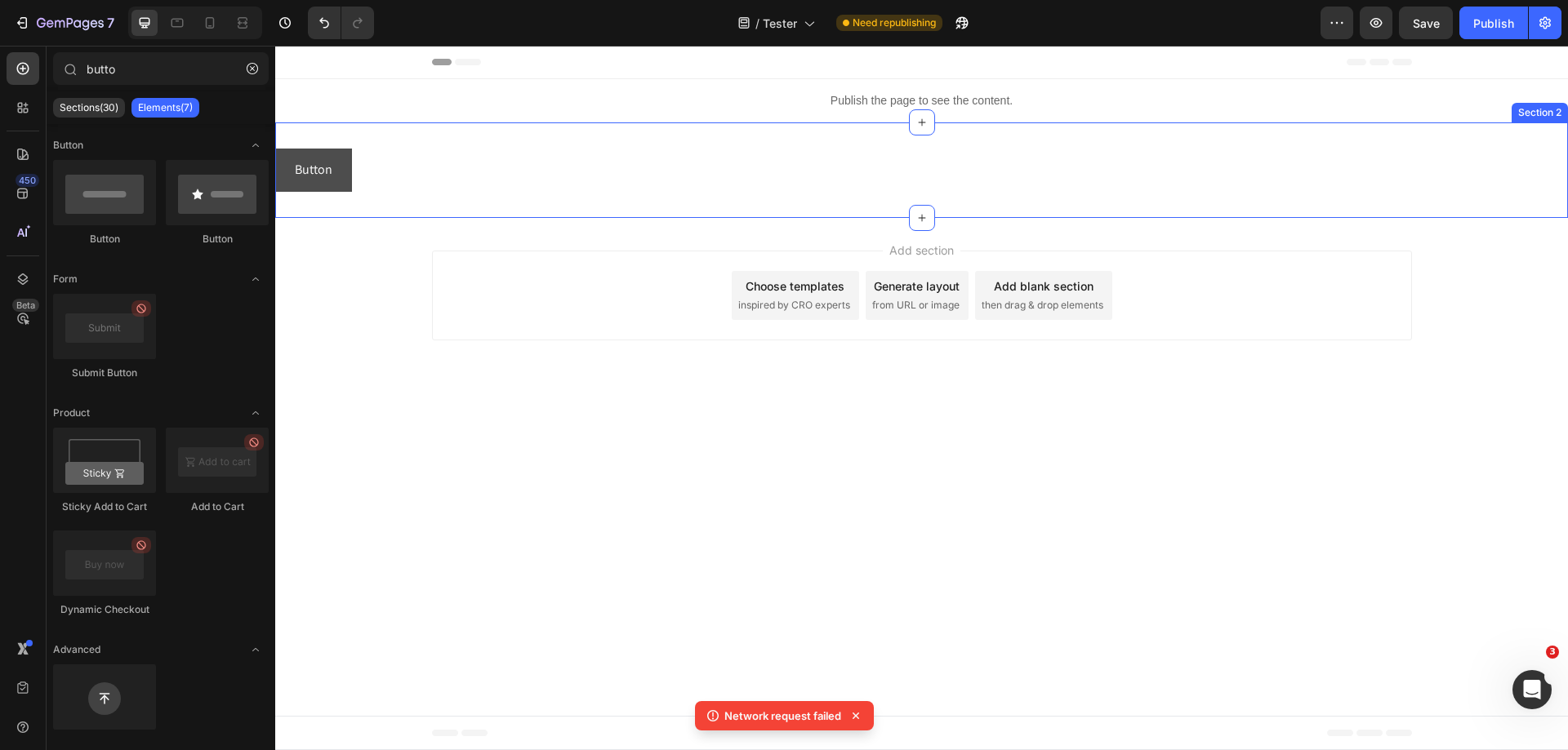
click at [338, 168] on button "Button" at bounding box center [313, 170] width 77 height 43
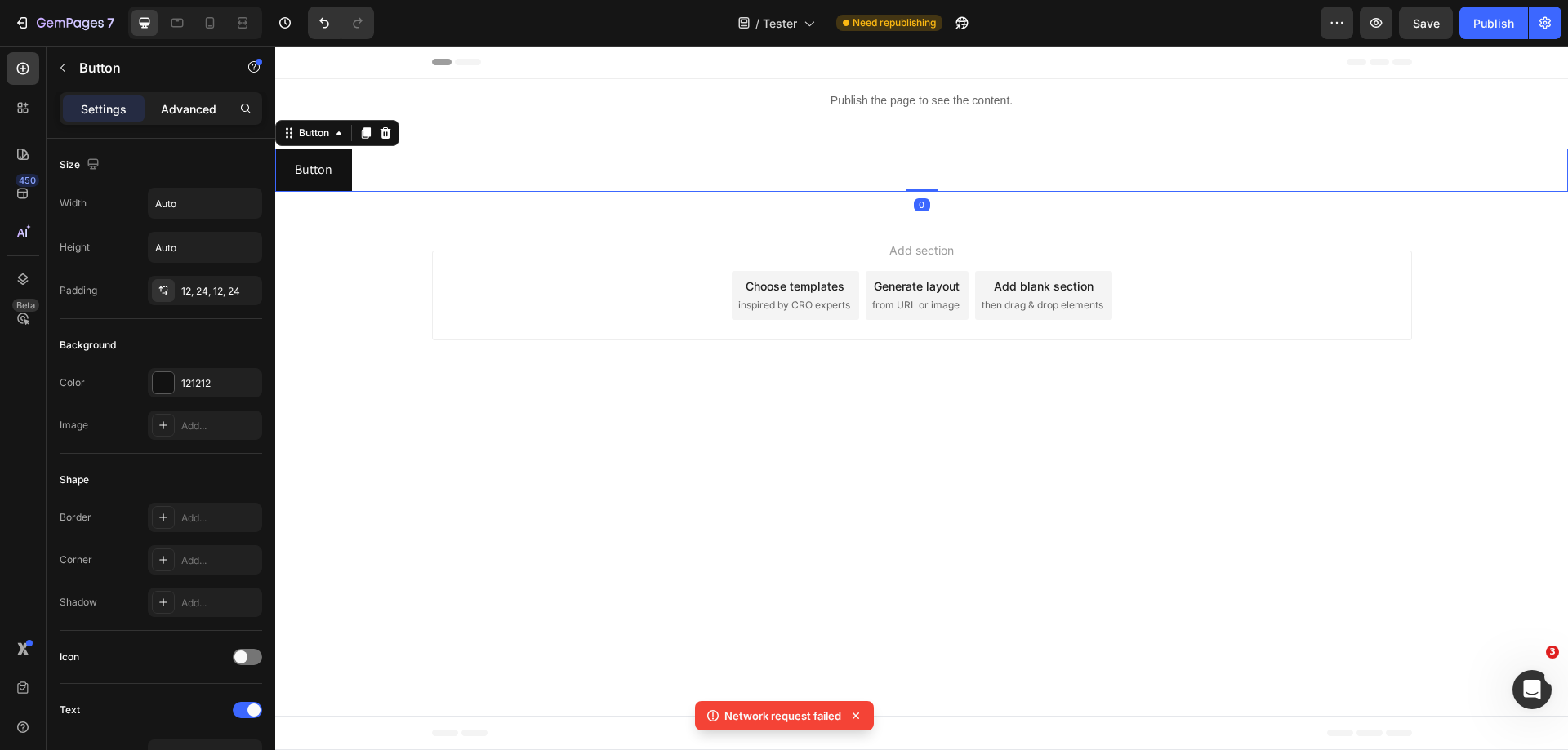
click at [180, 119] on div "Advanced" at bounding box center [188, 108] width 82 height 26
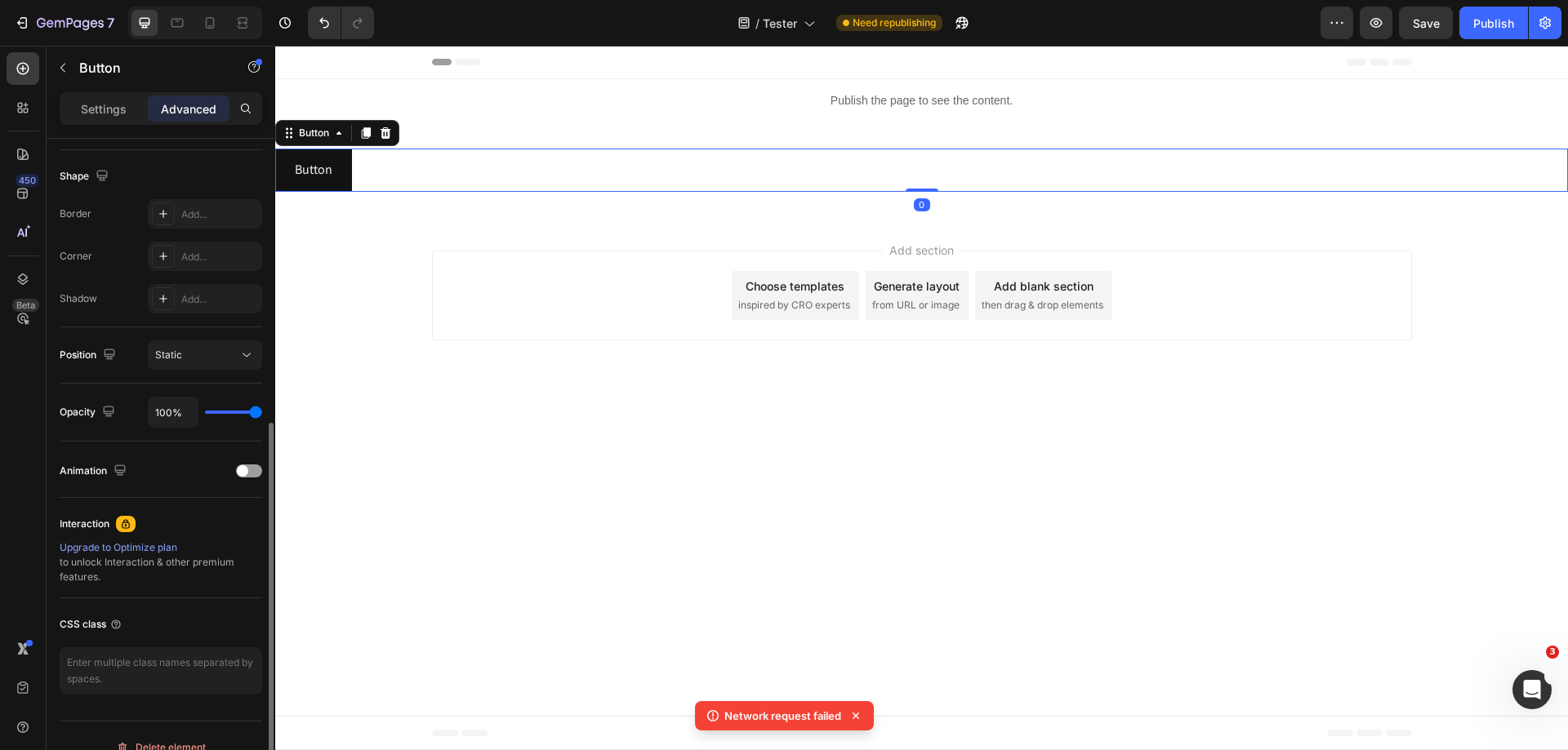
scroll to position [431, 0]
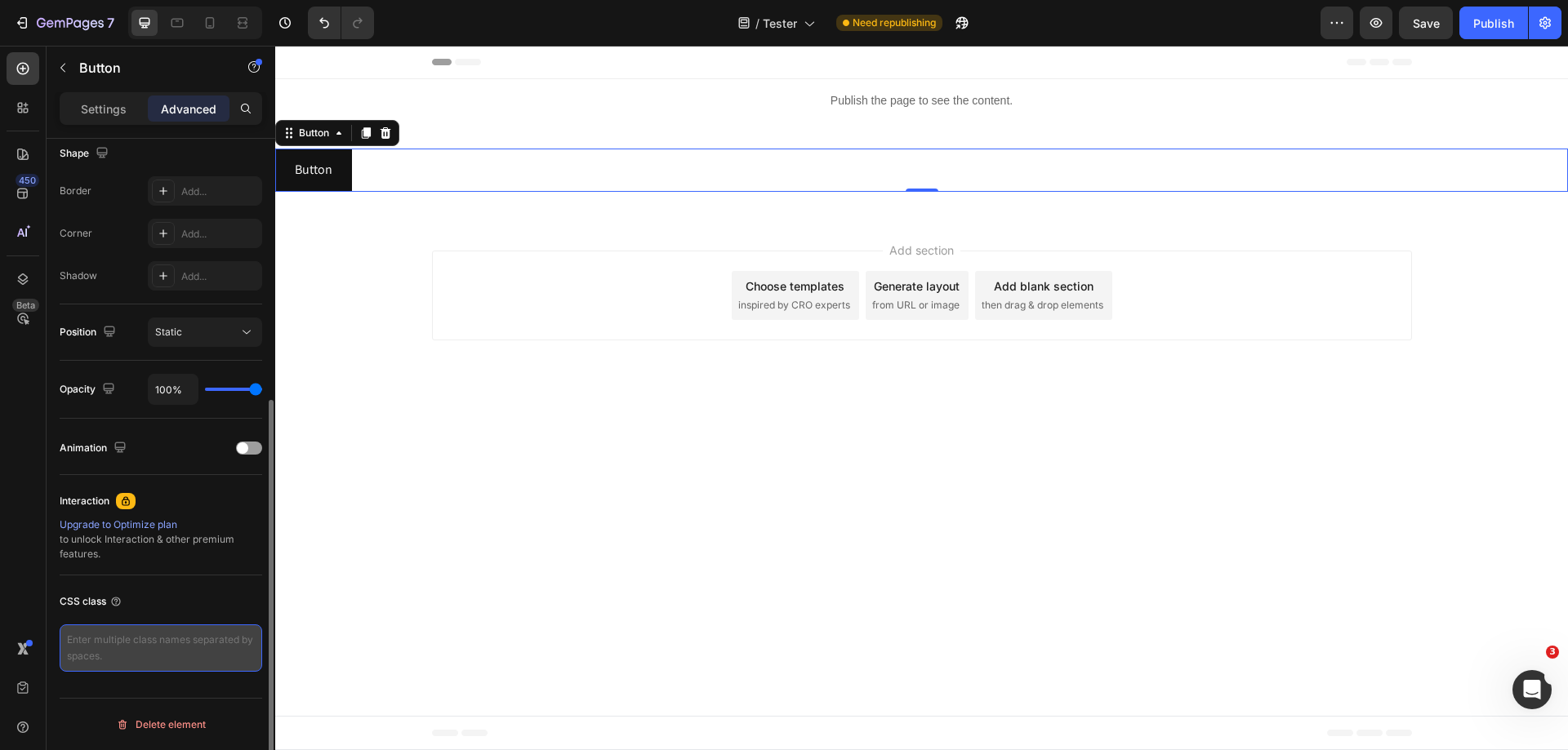
click at [136, 668] on textarea at bounding box center [161, 648] width 203 height 48
paste textarea "_rsi-cod-form-gempages-button-overwrite _rsi-cod-form-is-gempage"
type textarea "_rsi-cod-form-gempages-button-overwrite _rsi-cod-form-is-gempage"
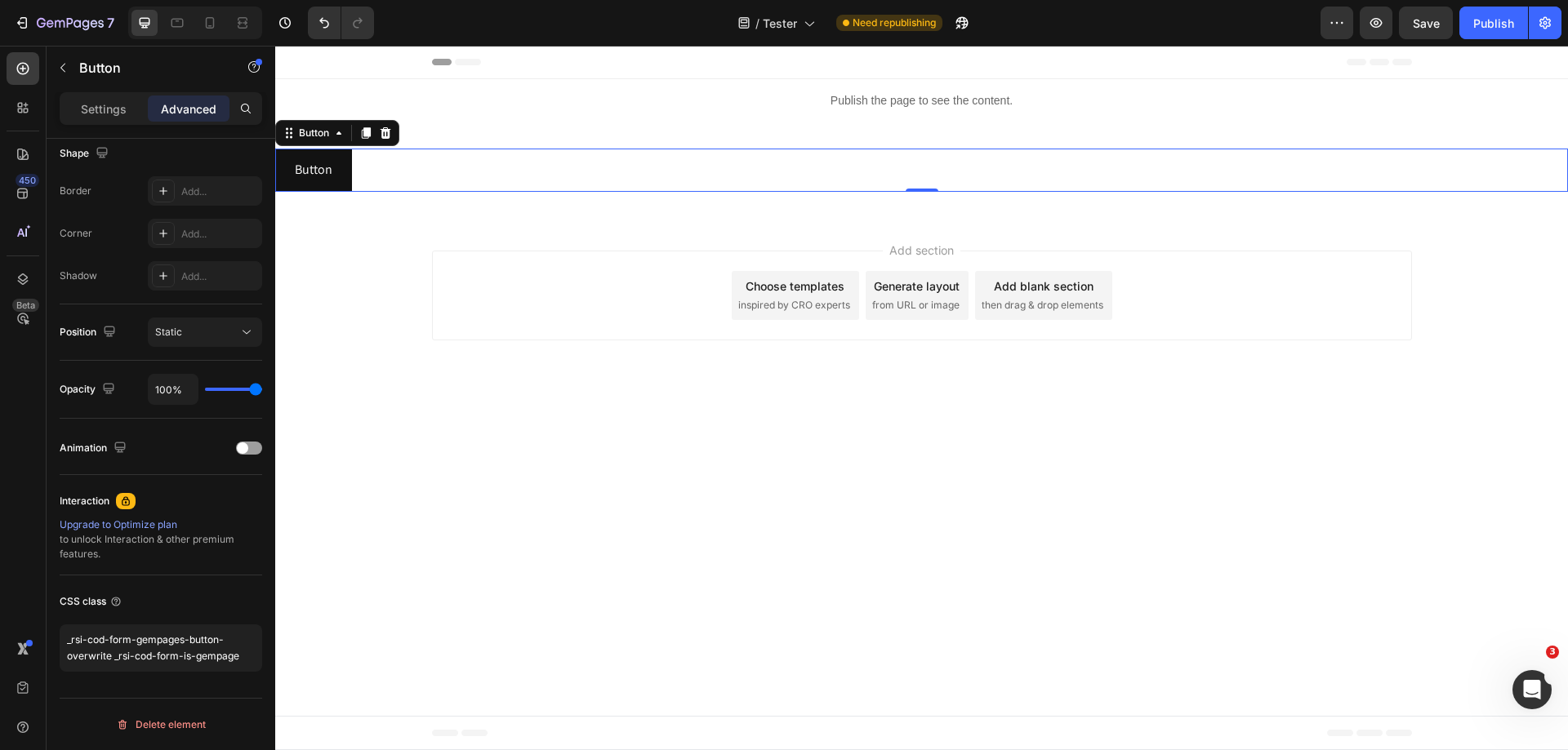
click at [668, 158] on div "Button Button 0" at bounding box center [921, 170] width 1293 height 43
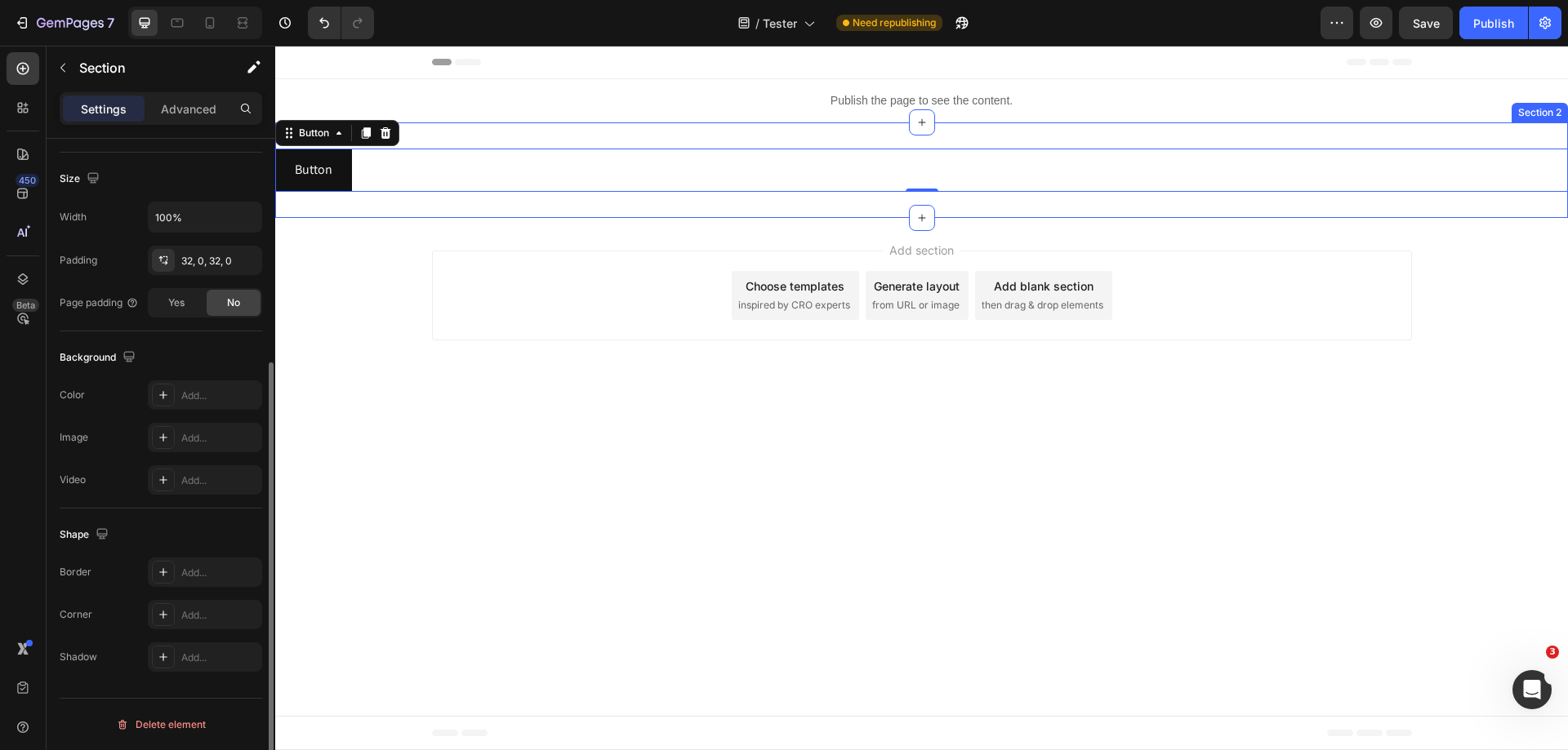
click at [688, 138] on div "Button Button 0 Section 2" at bounding box center [921, 170] width 1293 height 96
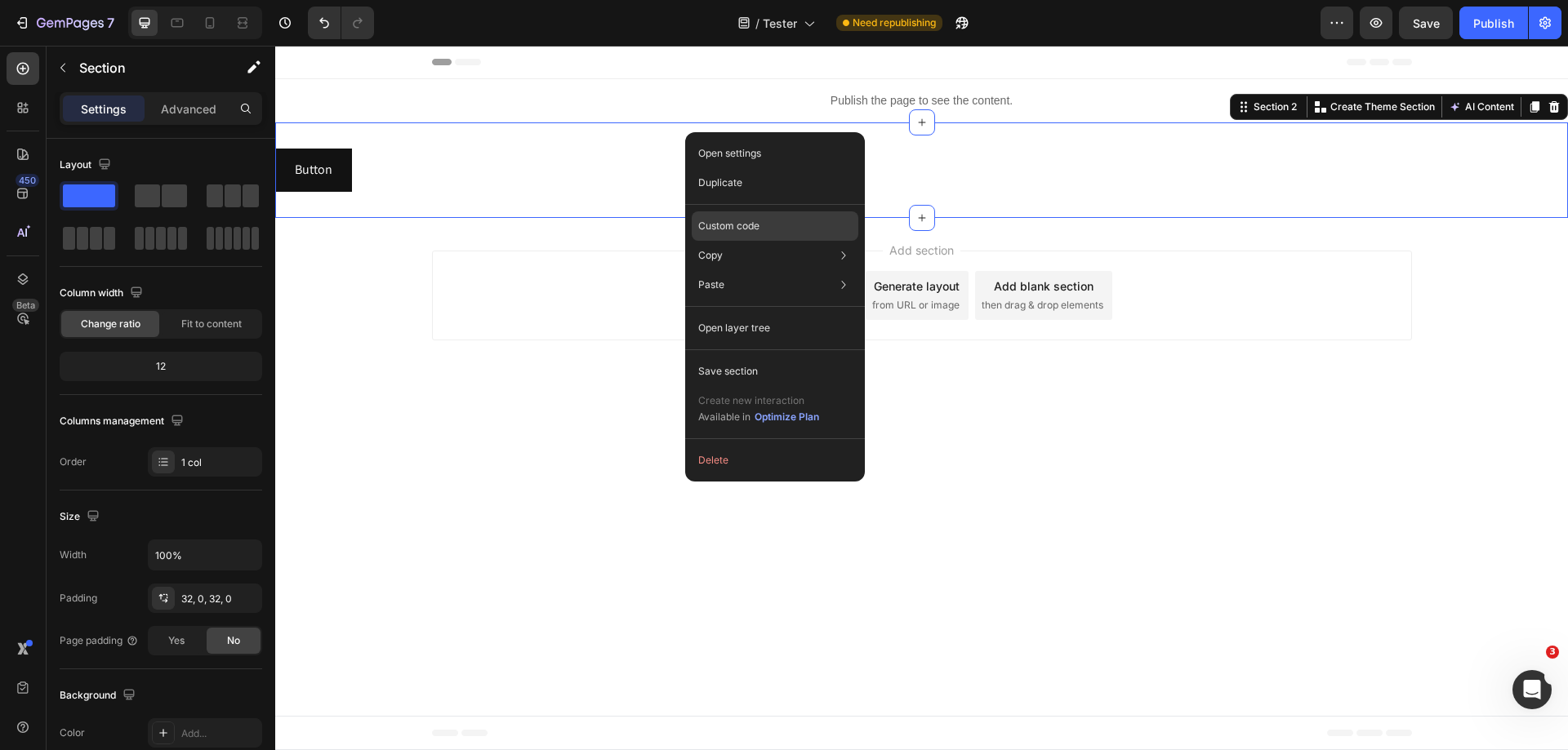
click at [759, 227] on p "Custom code" at bounding box center [729, 227] width 61 height 15
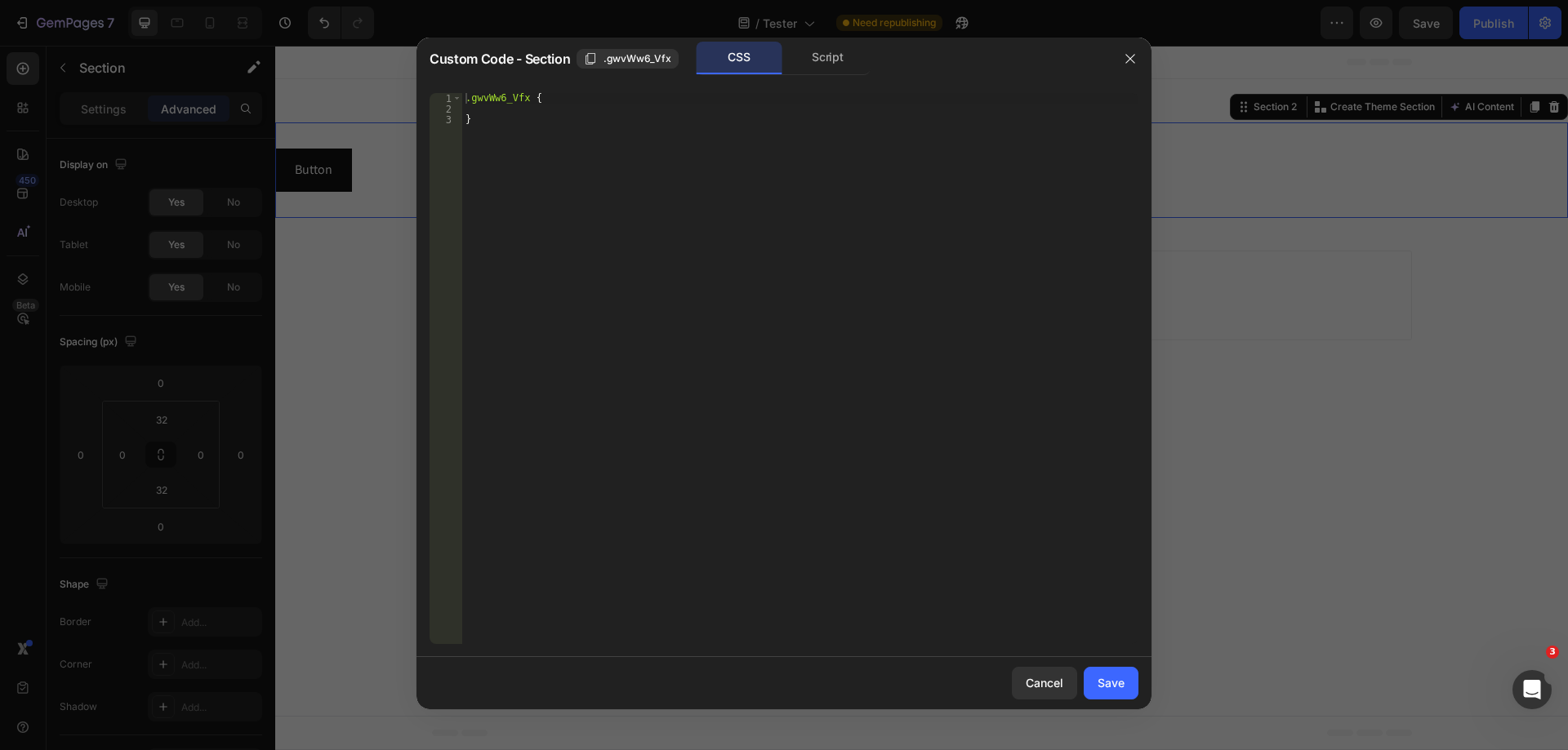
type textarea "}"
click at [758, 222] on div ".gwvWw6_Vfx { }" at bounding box center [800, 379] width 676 height 572
click at [623, 112] on div ".gwvWw6_Vfx { }" at bounding box center [800, 379] width 676 height 572
type textarea "display: none !important;"
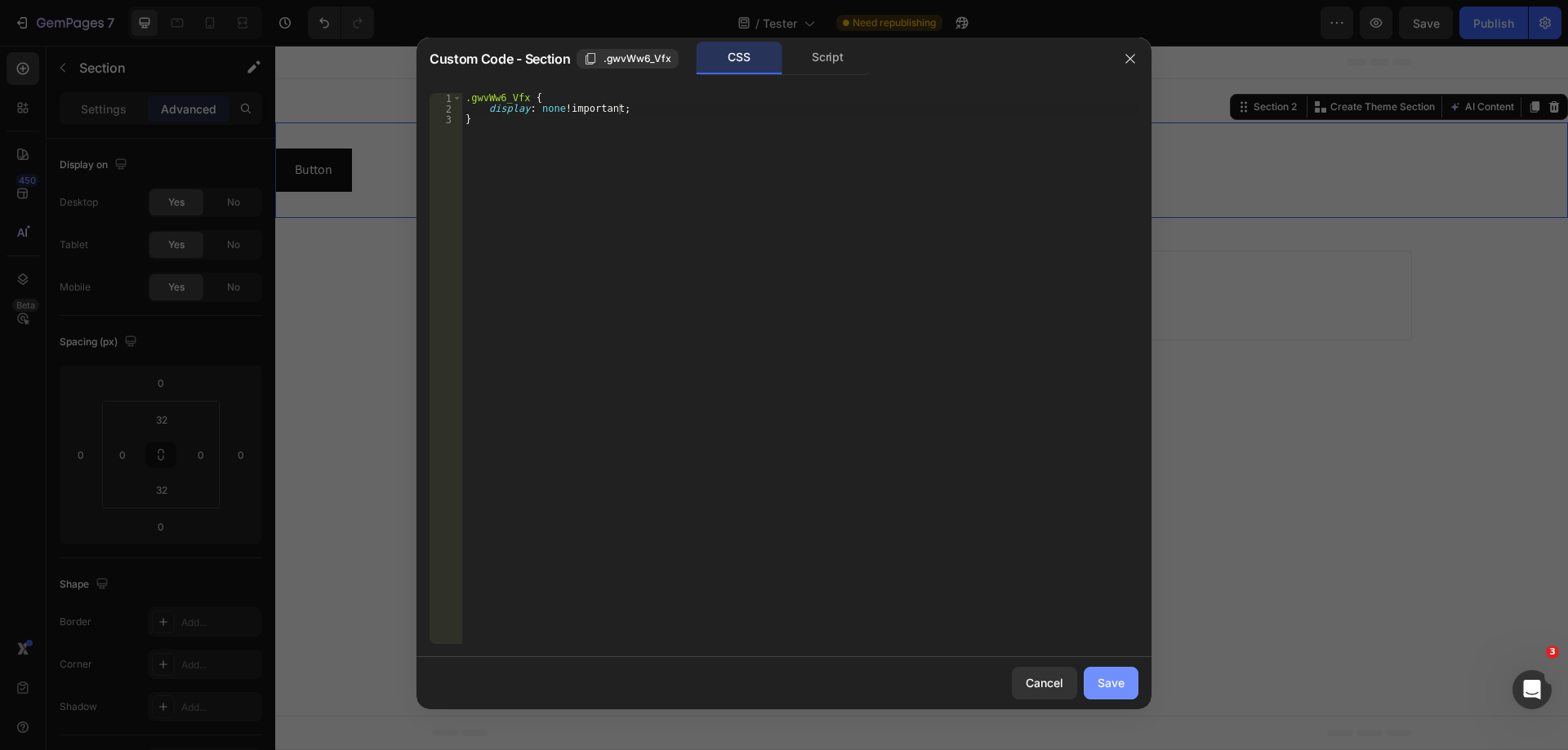
click at [1124, 685] on div "Save" at bounding box center [1111, 682] width 27 height 18
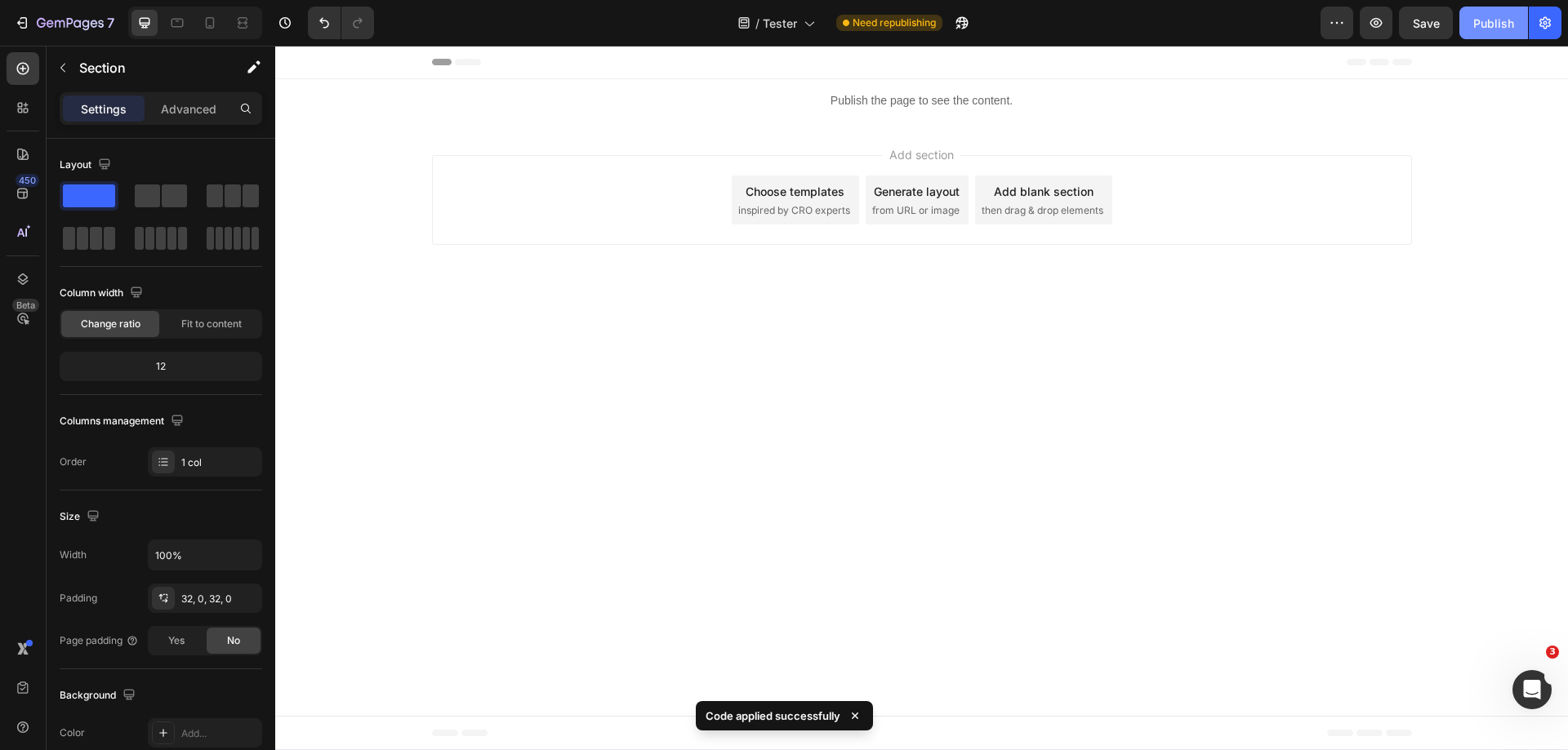
click at [1494, 19] on div "Publish" at bounding box center [1494, 23] width 41 height 18
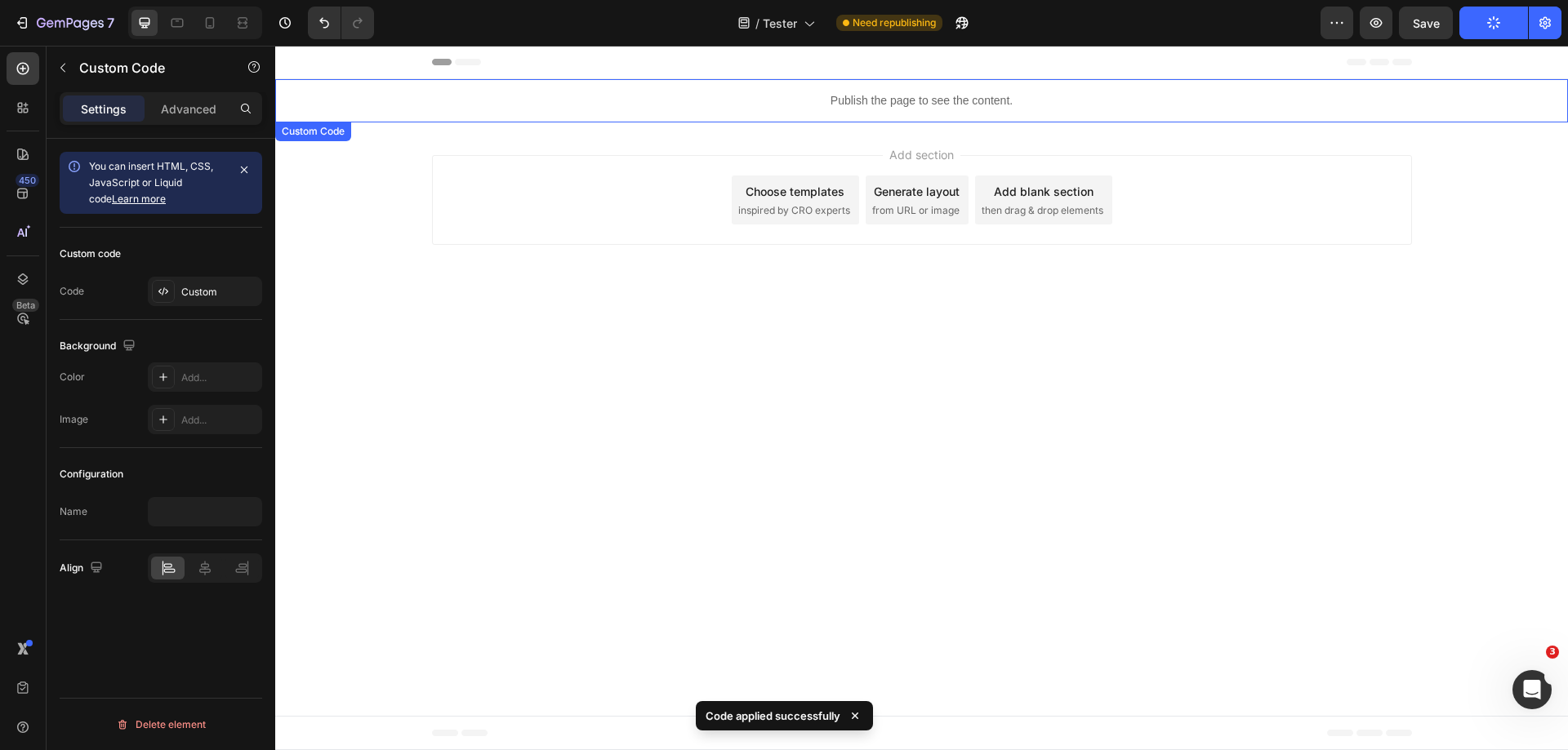
click at [592, 91] on div "Publish the page to see the content." at bounding box center [921, 101] width 1293 height 43
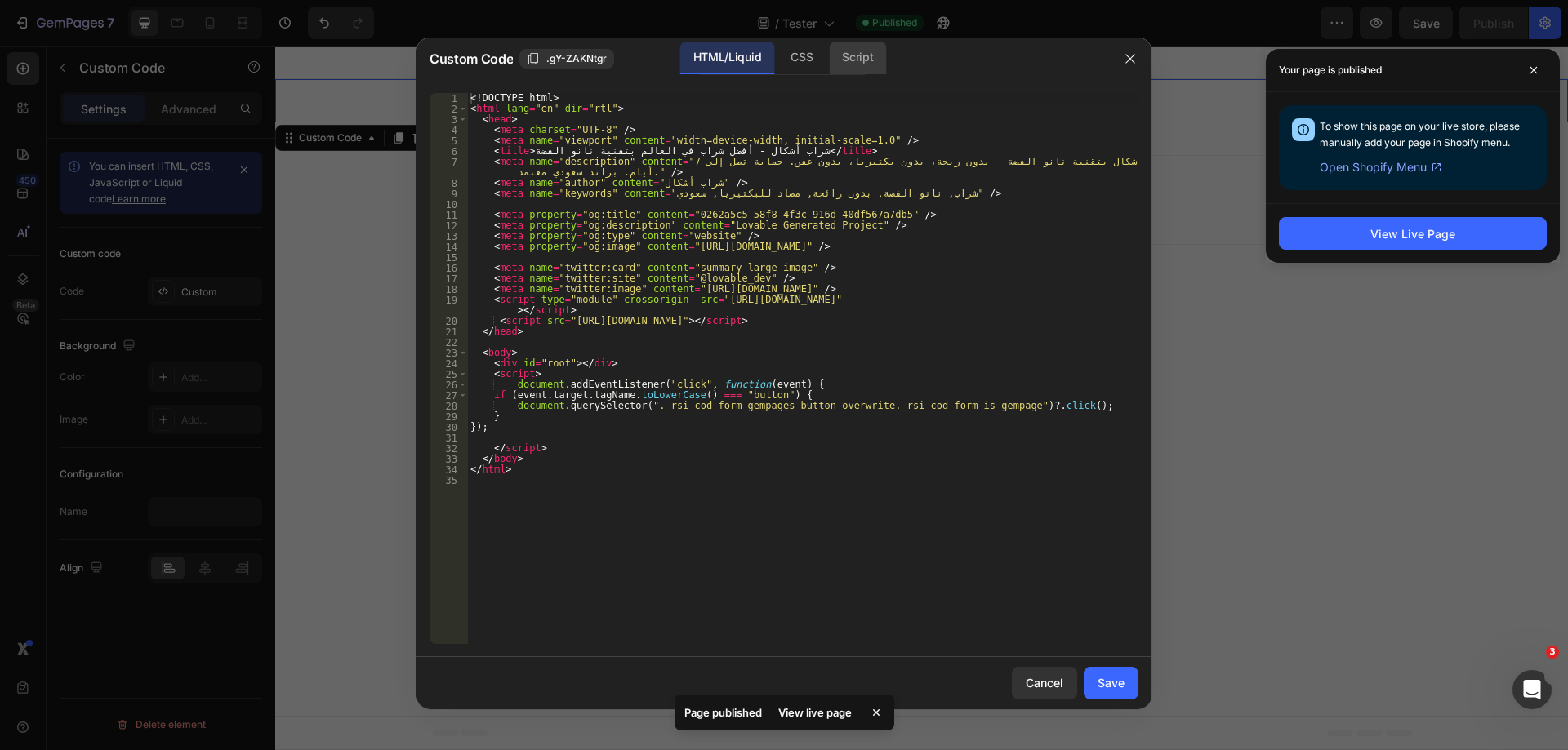
click at [850, 54] on div "Script" at bounding box center [858, 58] width 58 height 32
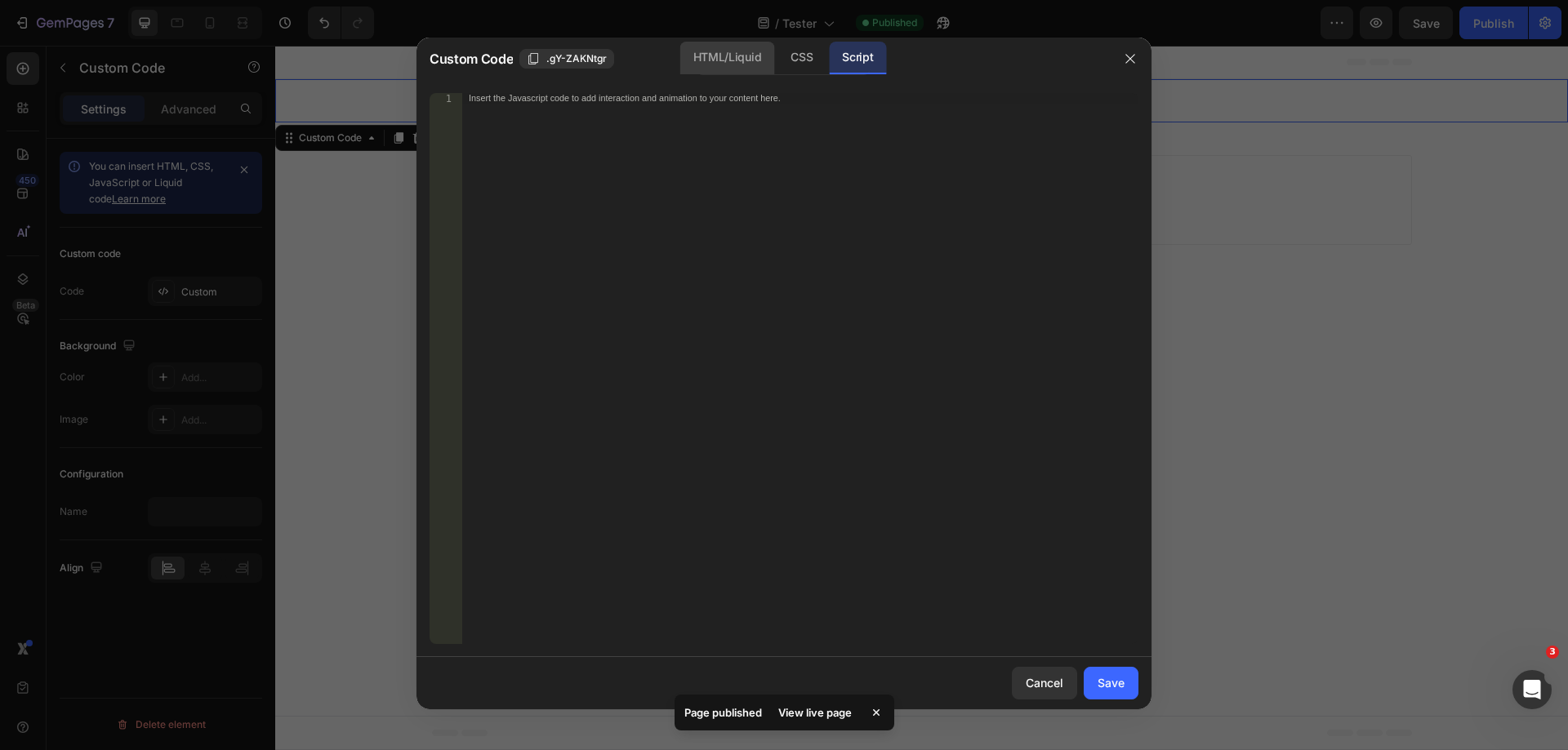
click at [778, 64] on div "HTML/Liquid" at bounding box center [802, 58] width 48 height 32
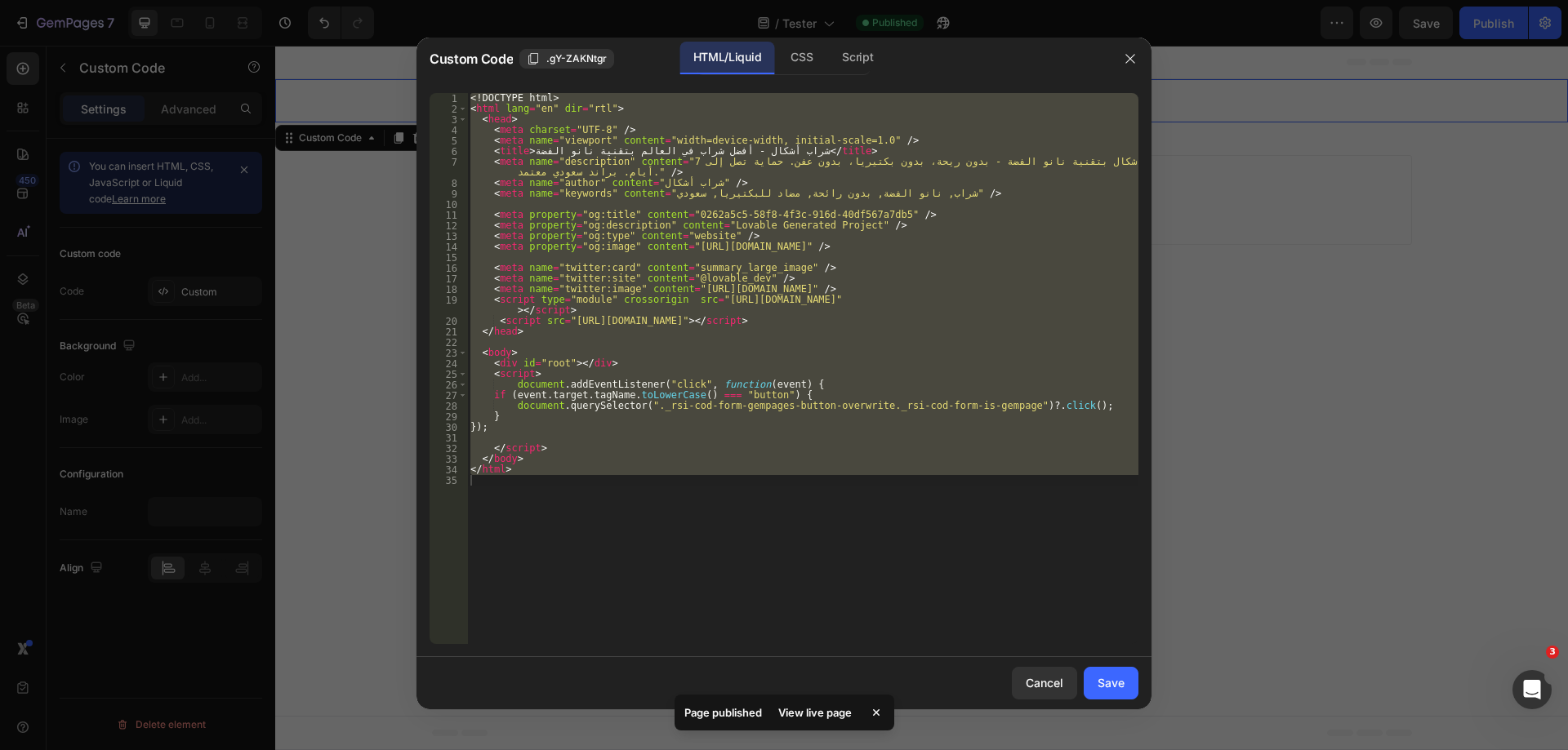
click at [679, 390] on div "<! DOCTYPE html > < html lang = "en" dir = "rtl" > < head > < meta charset = "U…" at bounding box center [802, 368] width 671 height 551
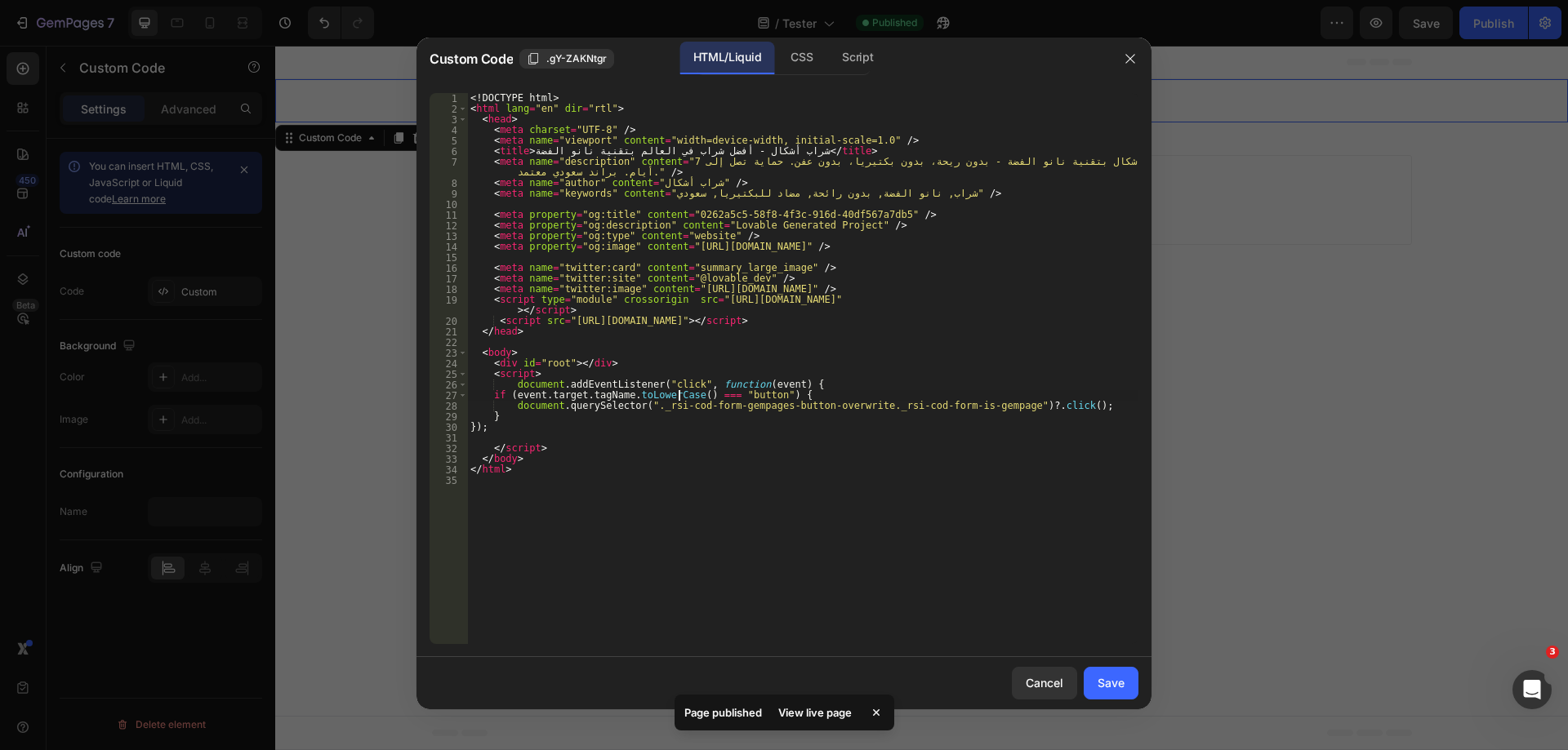
click at [744, 398] on div "<! DOCTYPE html > < html lang = "en" dir = "rtl" > < head > < meta charset = "U…" at bounding box center [802, 379] width 671 height 572
type textarea "if (event.target.tagName.toLowerCase() === ".click-buy-now") {"
click at [1109, 680] on div "Save" at bounding box center [1111, 682] width 27 height 18
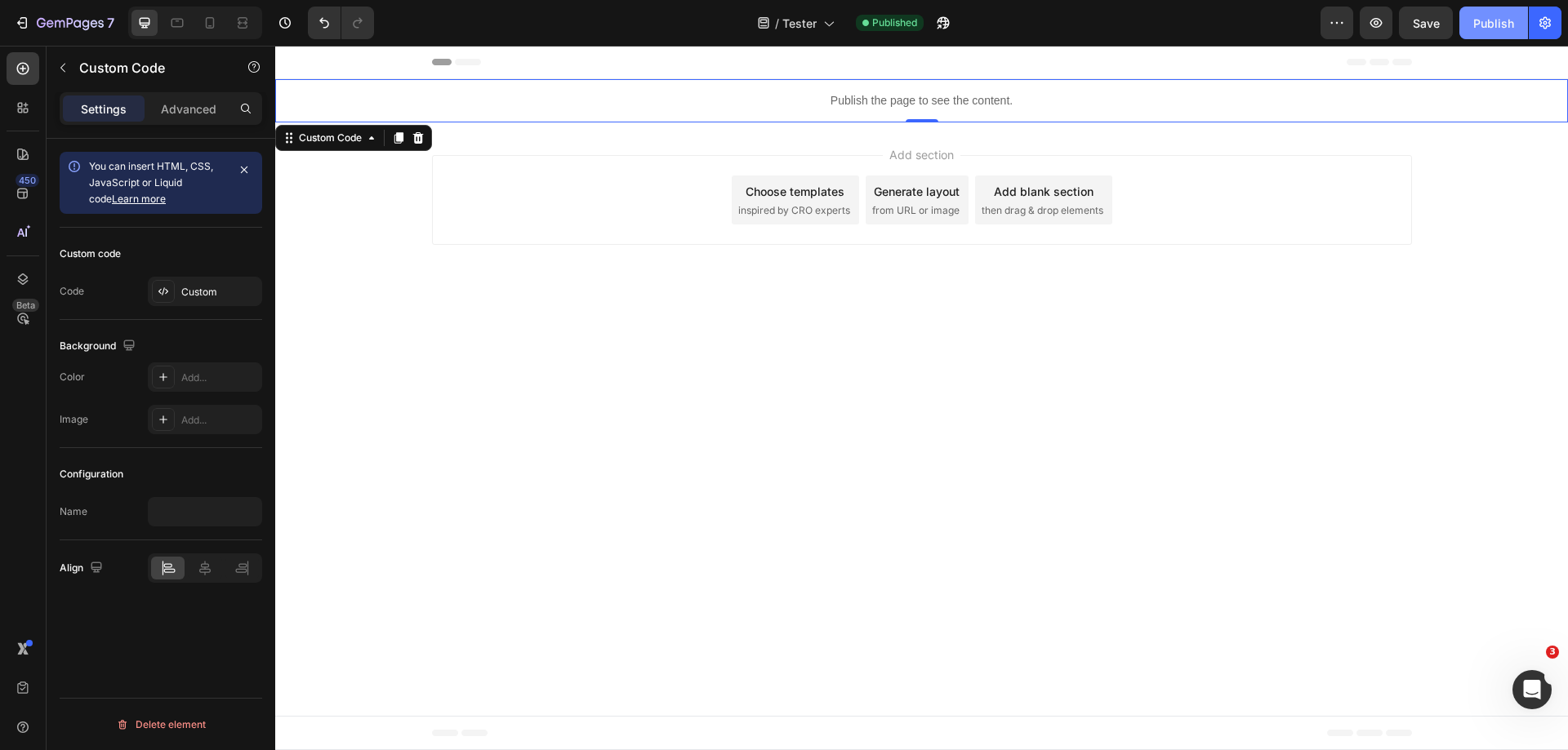
click at [1496, 32] on button "Publish" at bounding box center [1494, 22] width 68 height 32
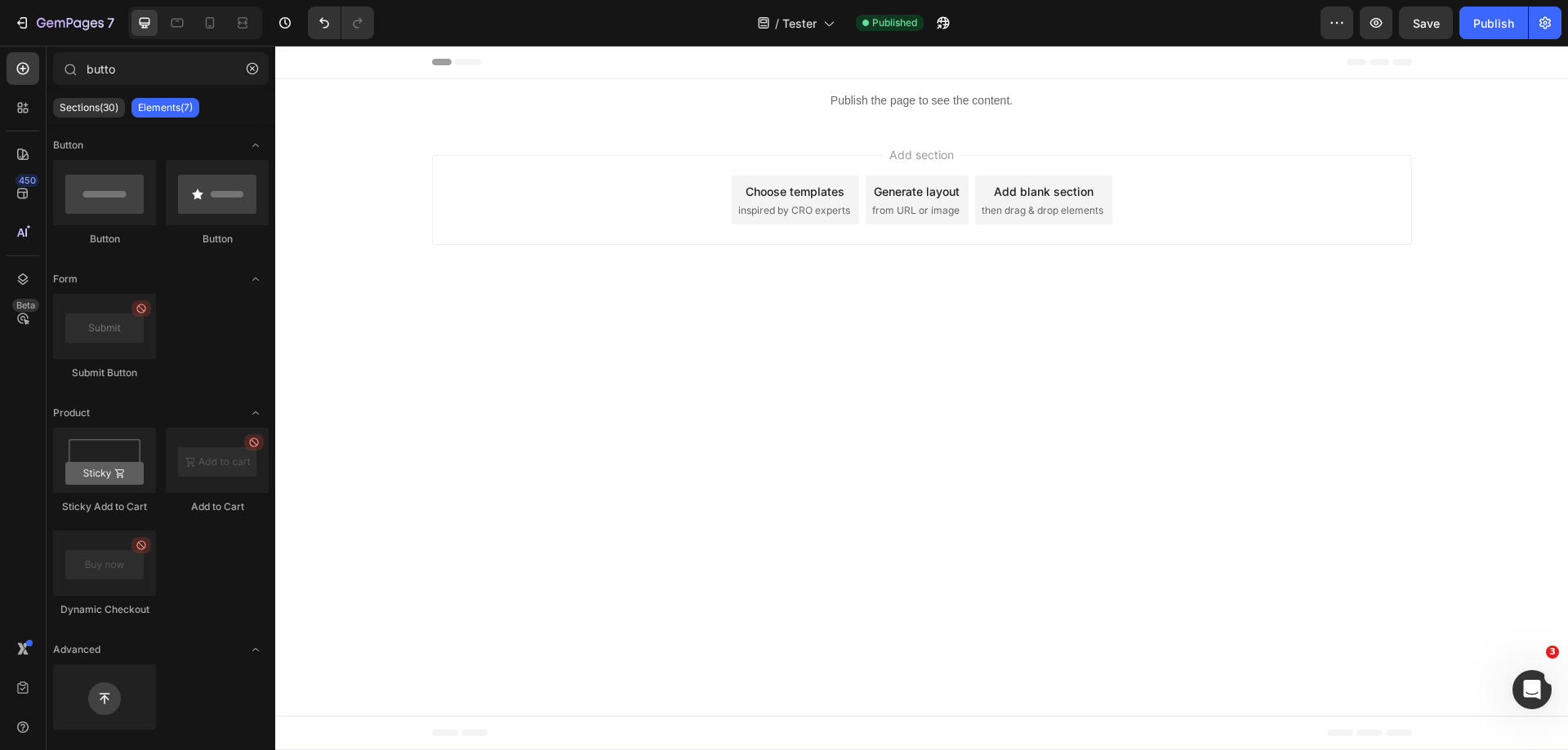
click at [893, 134] on div "Add section Choose templates inspired by CRO experts Generate layout from URL o…" at bounding box center [921, 203] width 1293 height 162
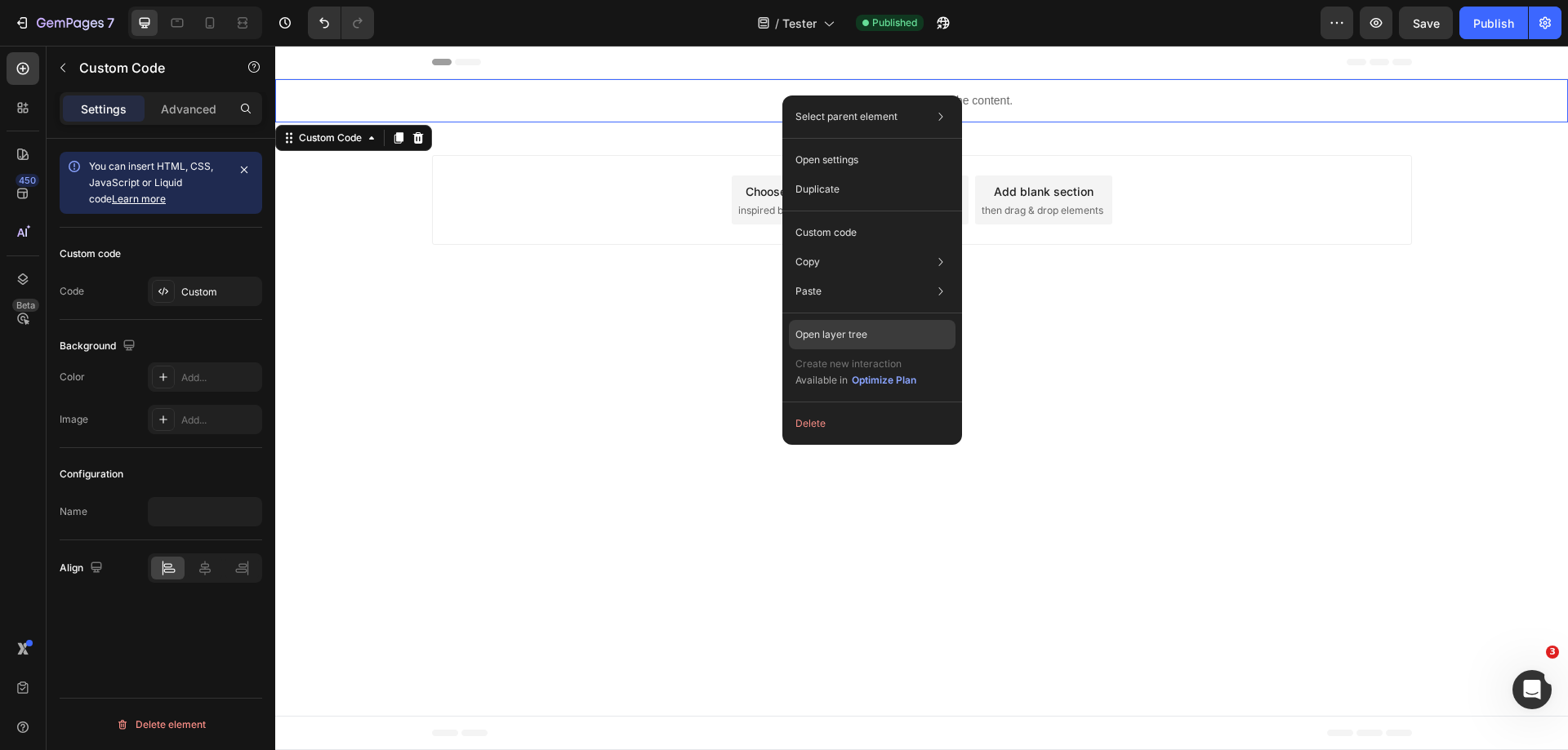
click at [829, 337] on p "Open layer tree" at bounding box center [831, 335] width 72 height 15
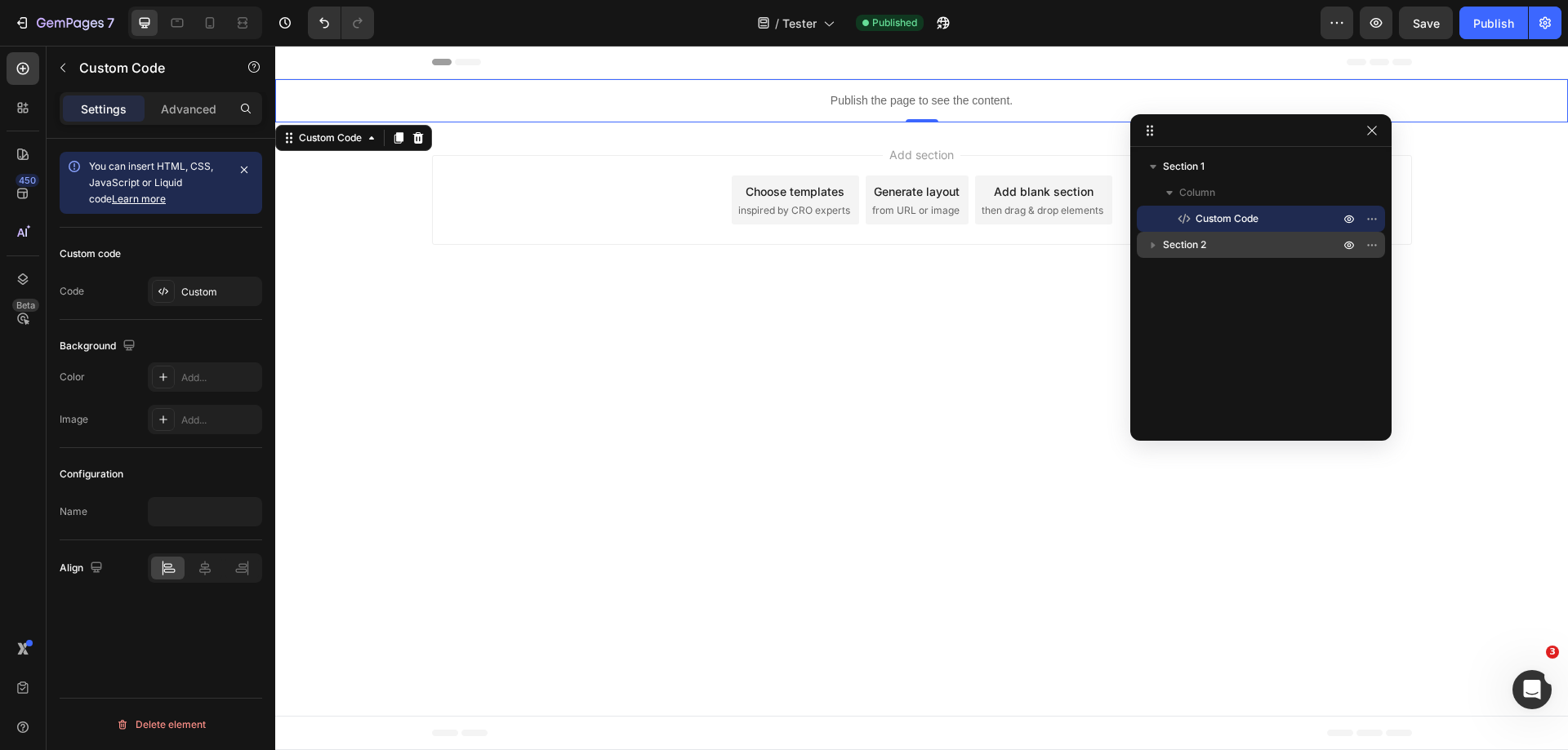
click at [1146, 244] on icon "button" at bounding box center [1154, 245] width 17 height 17
click at [1218, 297] on span "Button" at bounding box center [1210, 298] width 30 height 17
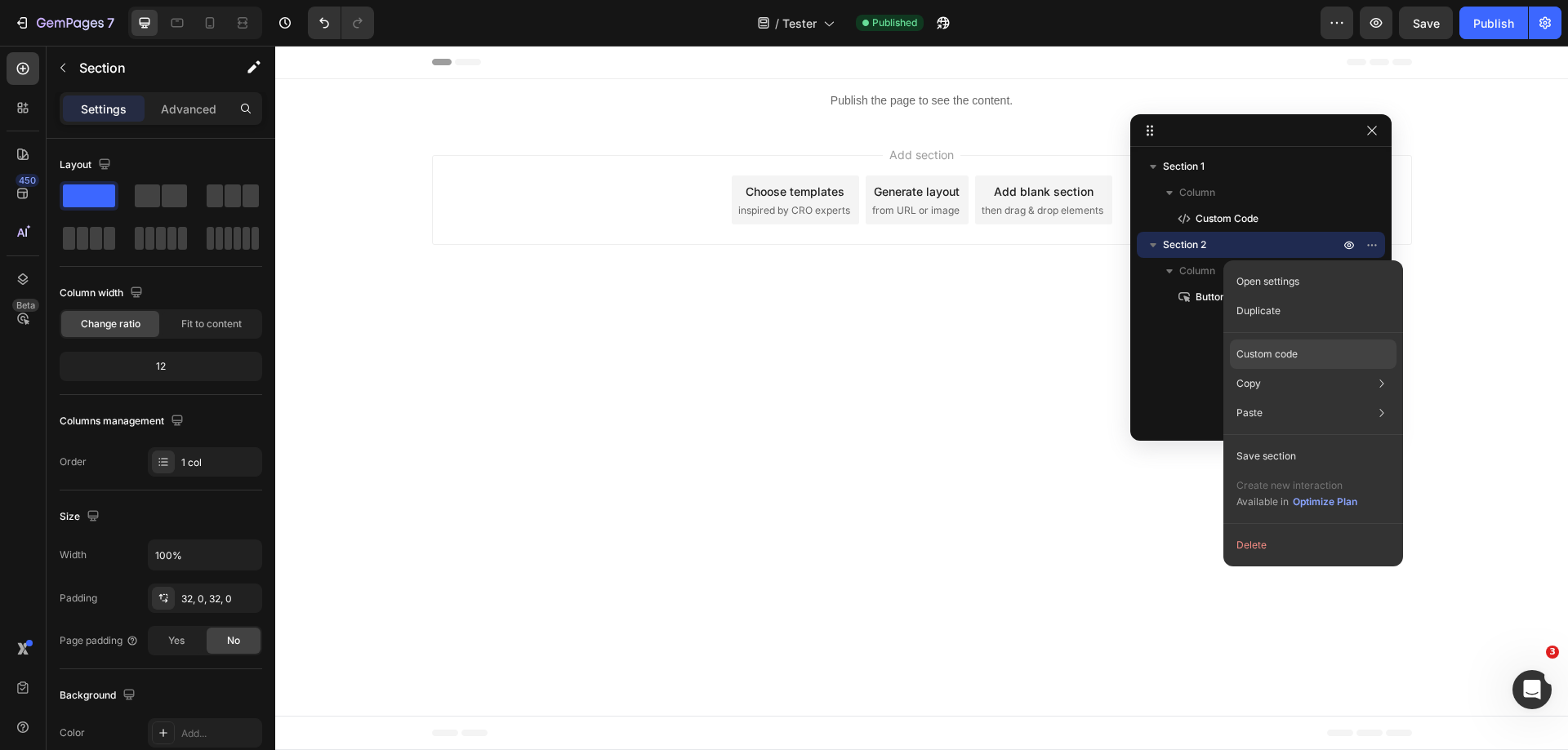
click at [1300, 398] on div "Custom code" at bounding box center [1314, 412] width 167 height 29
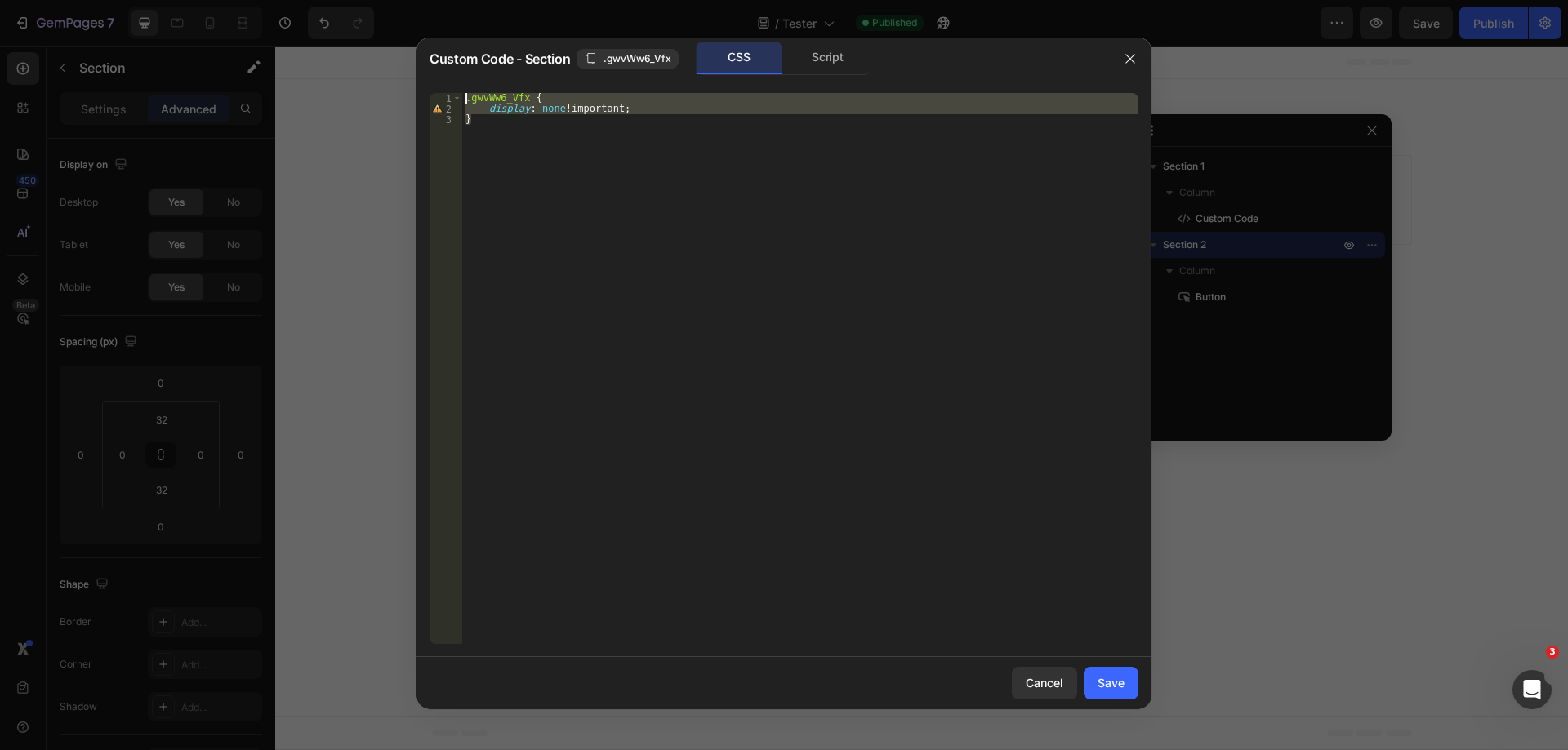
drag, startPoint x: 584, startPoint y: 128, endPoint x: 418, endPoint y: 87, distance: 171.0
click at [418, 87] on div "} 1 2 3 .gwvWw6_Vfx { display : none !important ; } ההההההההההההההההההההההההההה…" at bounding box center [784, 368] width 735 height 578
type textarea ".gwvWw6_Vfx { display: none !important;"
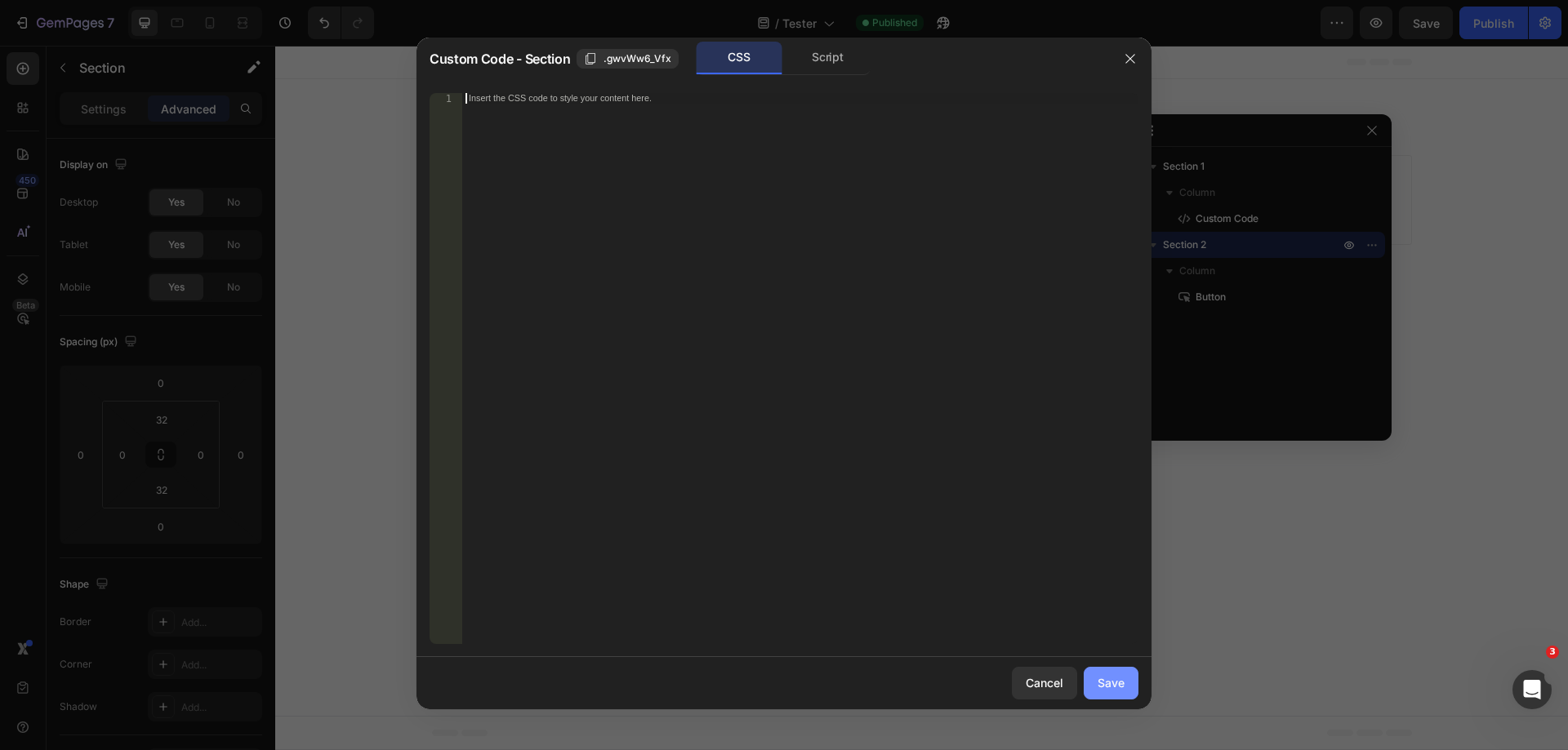
drag, startPoint x: 837, startPoint y: 634, endPoint x: 1113, endPoint y: 680, distance: 279.8
click at [1113, 680] on div "Save" at bounding box center [1111, 682] width 27 height 18
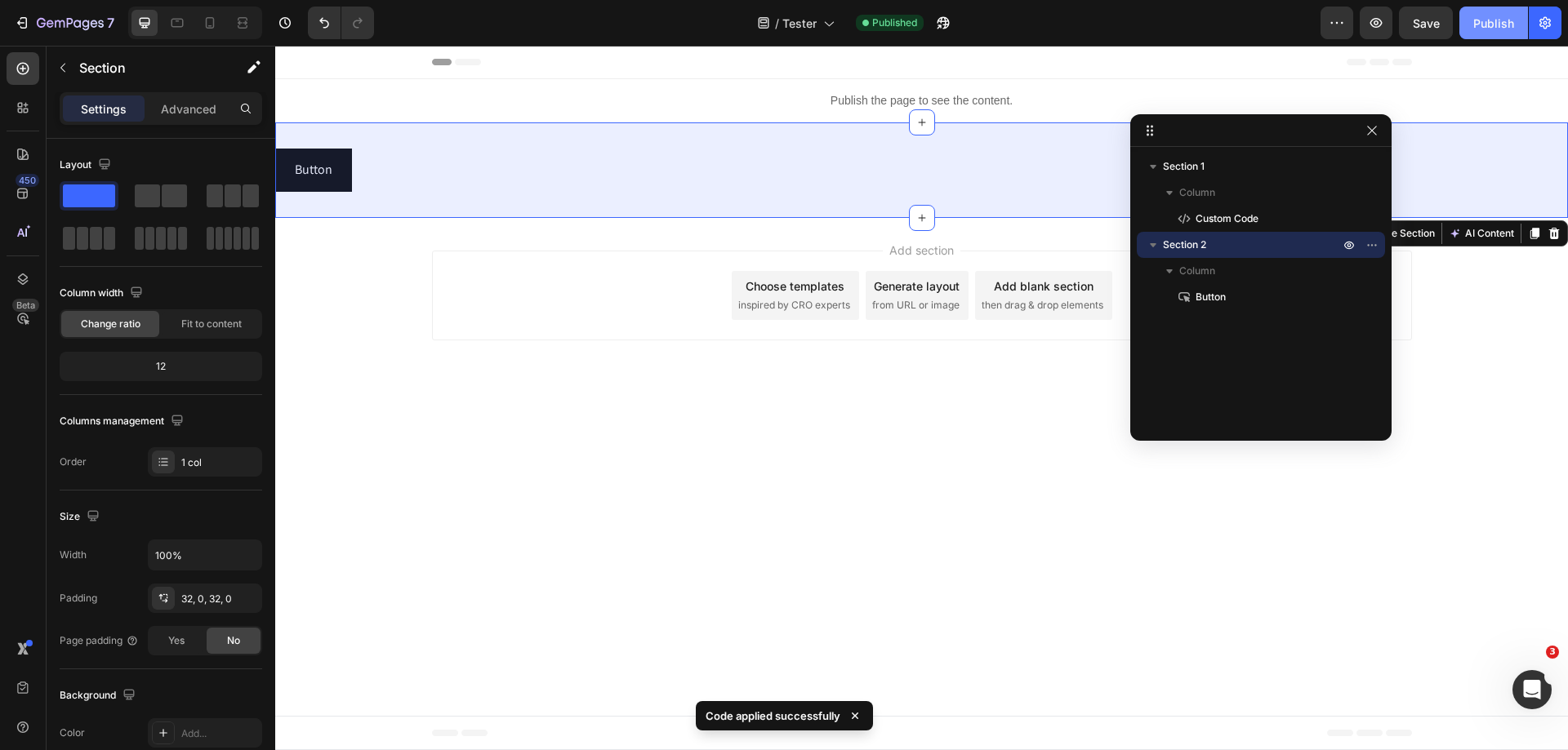
click at [1475, 20] on div "Publish" at bounding box center [1494, 23] width 41 height 18
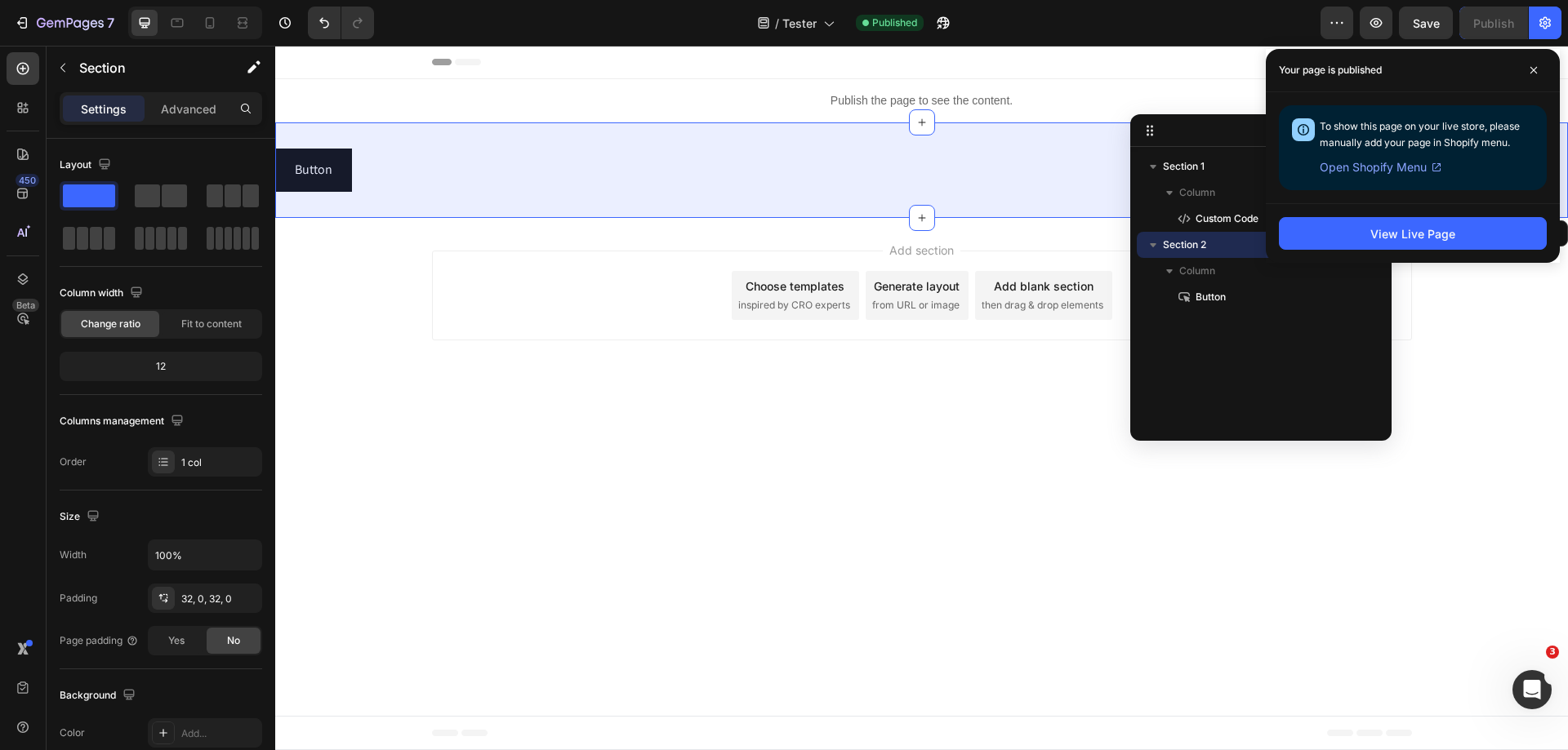
click at [534, 364] on div "Add section Choose templates inspired by CRO experts Generate layout from URL o…" at bounding box center [921, 299] width 1293 height 162
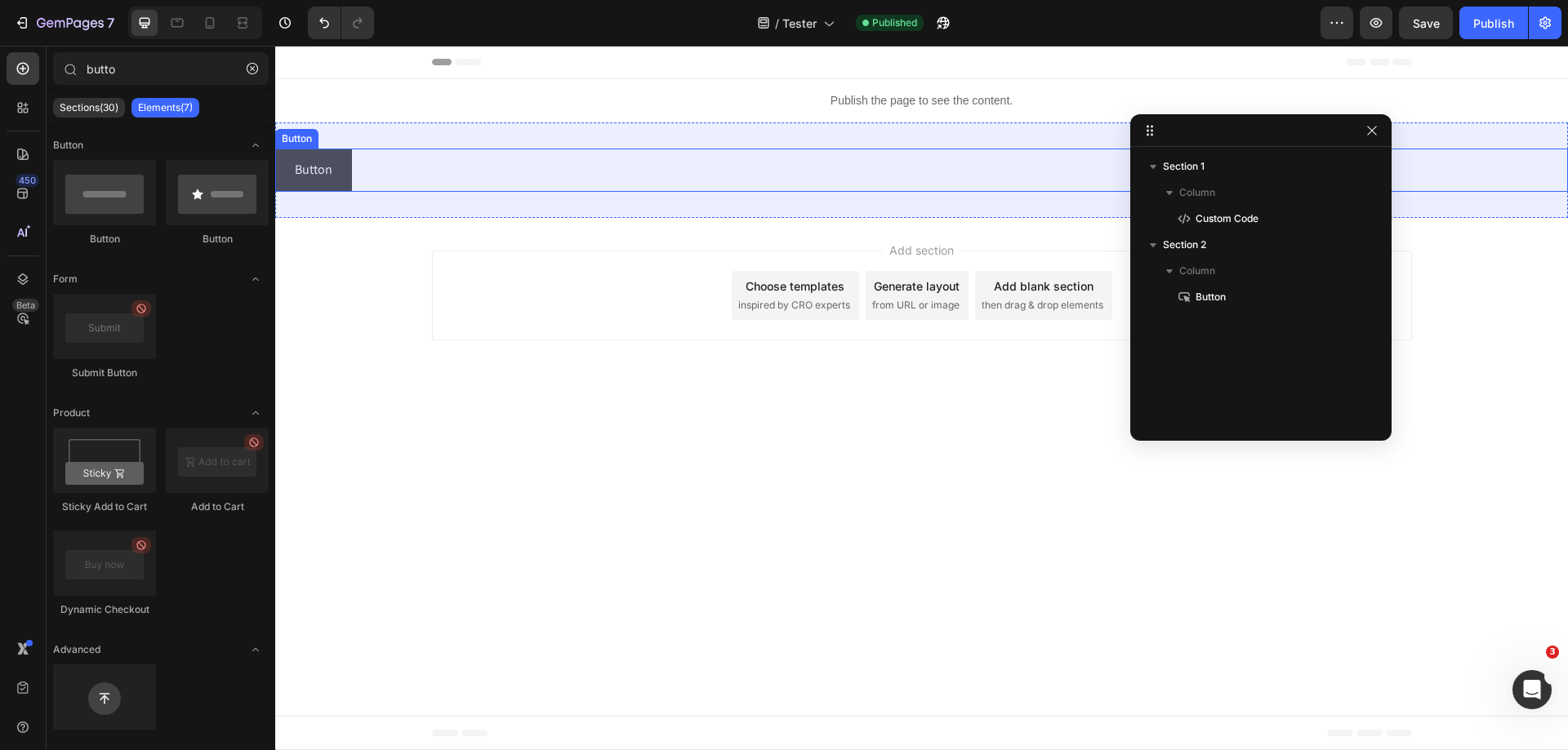
click at [333, 168] on button "Button" at bounding box center [313, 170] width 77 height 43
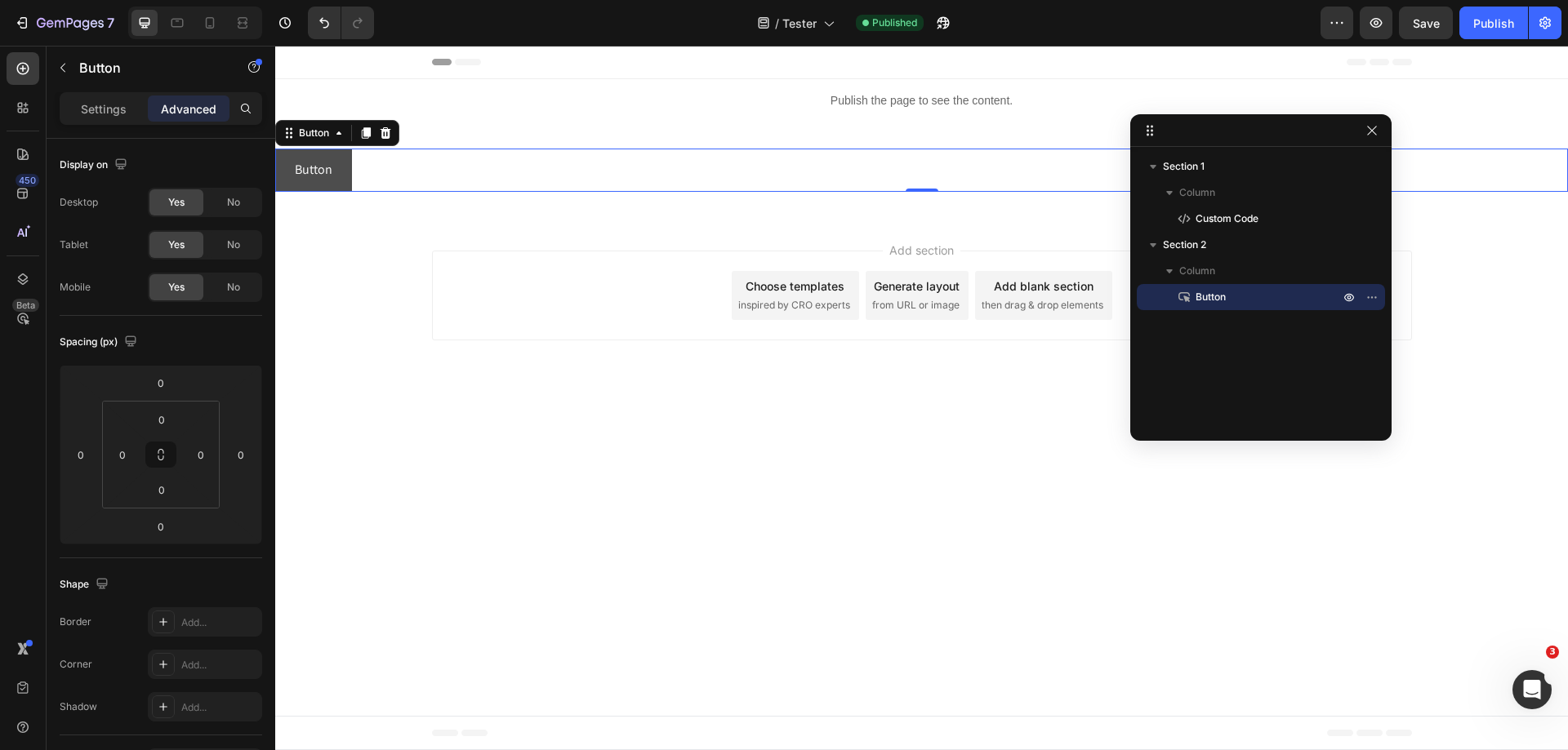
click at [333, 167] on button "Button" at bounding box center [313, 170] width 77 height 43
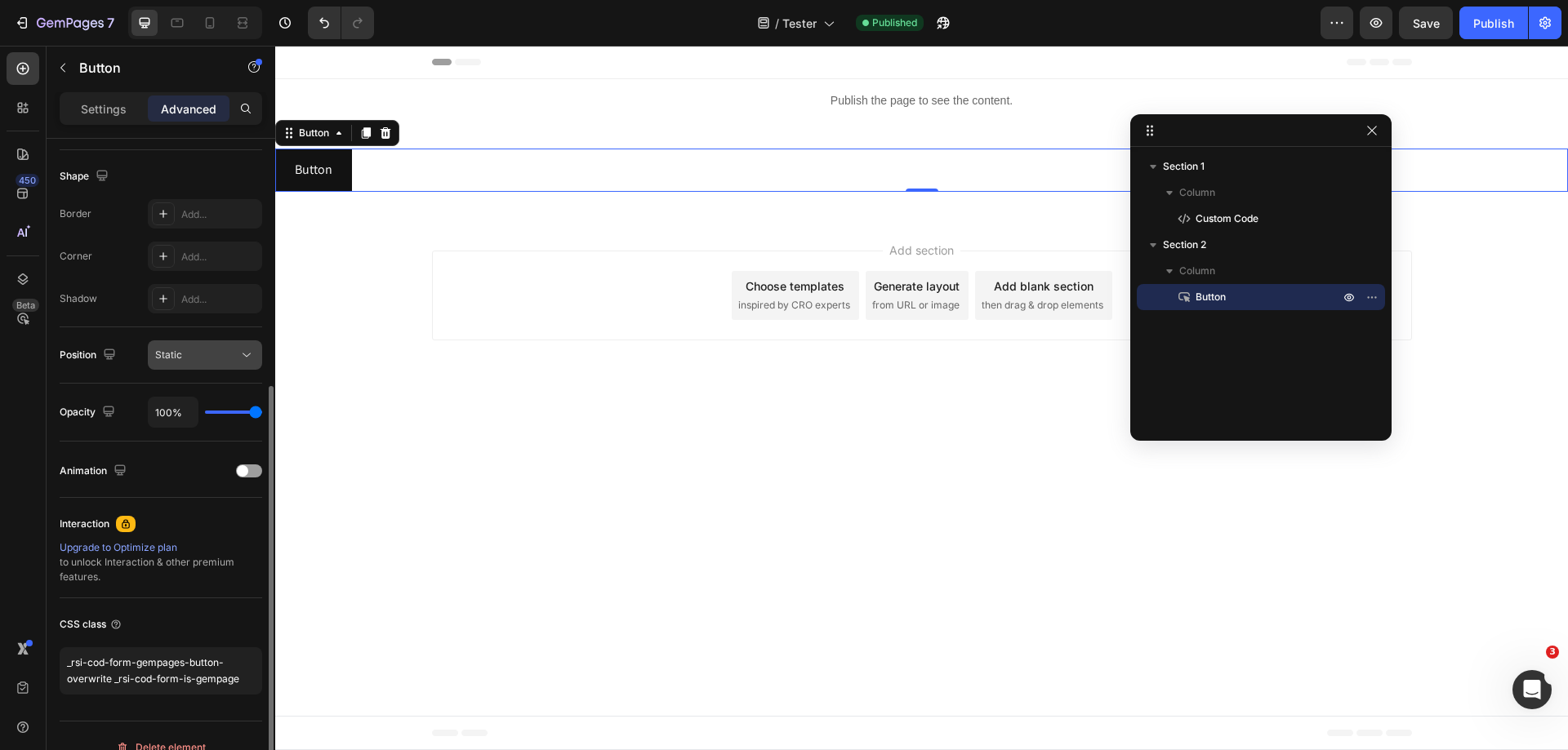
scroll to position [431, 0]
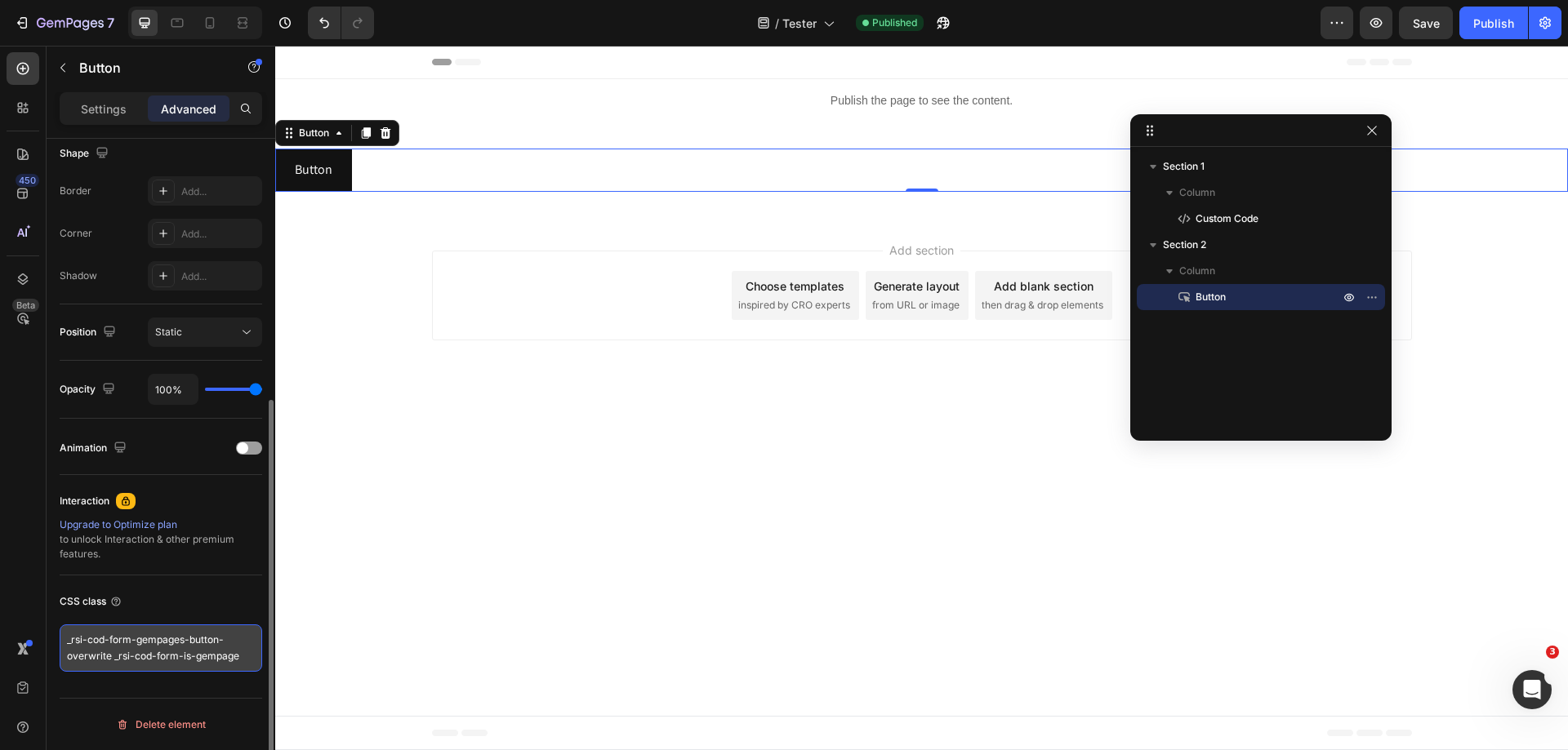
click at [237, 647] on textarea "_rsi-cod-form-gempages-button-overwrite _rsi-cod-form-is-gempage" at bounding box center [161, 648] width 203 height 48
drag, startPoint x: 243, startPoint y: 663, endPoint x: 53, endPoint y: 632, distance: 192.5
click at [53, 632] on div "Display on Desktop Yes No Tablet Yes No Mobile Yes No Spacing (px) 0 0 0 0 0 0 …" at bounding box center [161, 252] width 228 height 1089
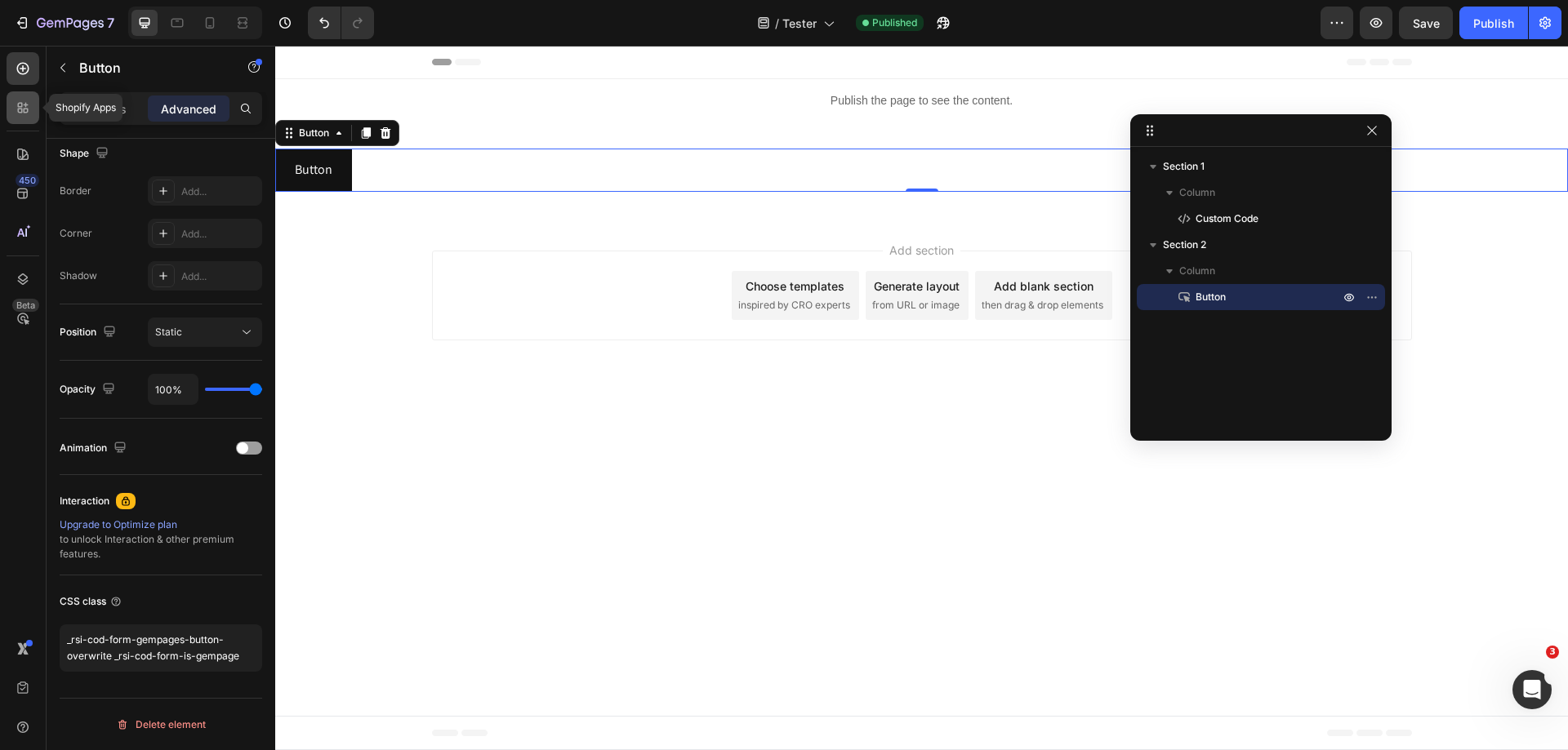
click at [16, 103] on icon at bounding box center [23, 108] width 17 height 17
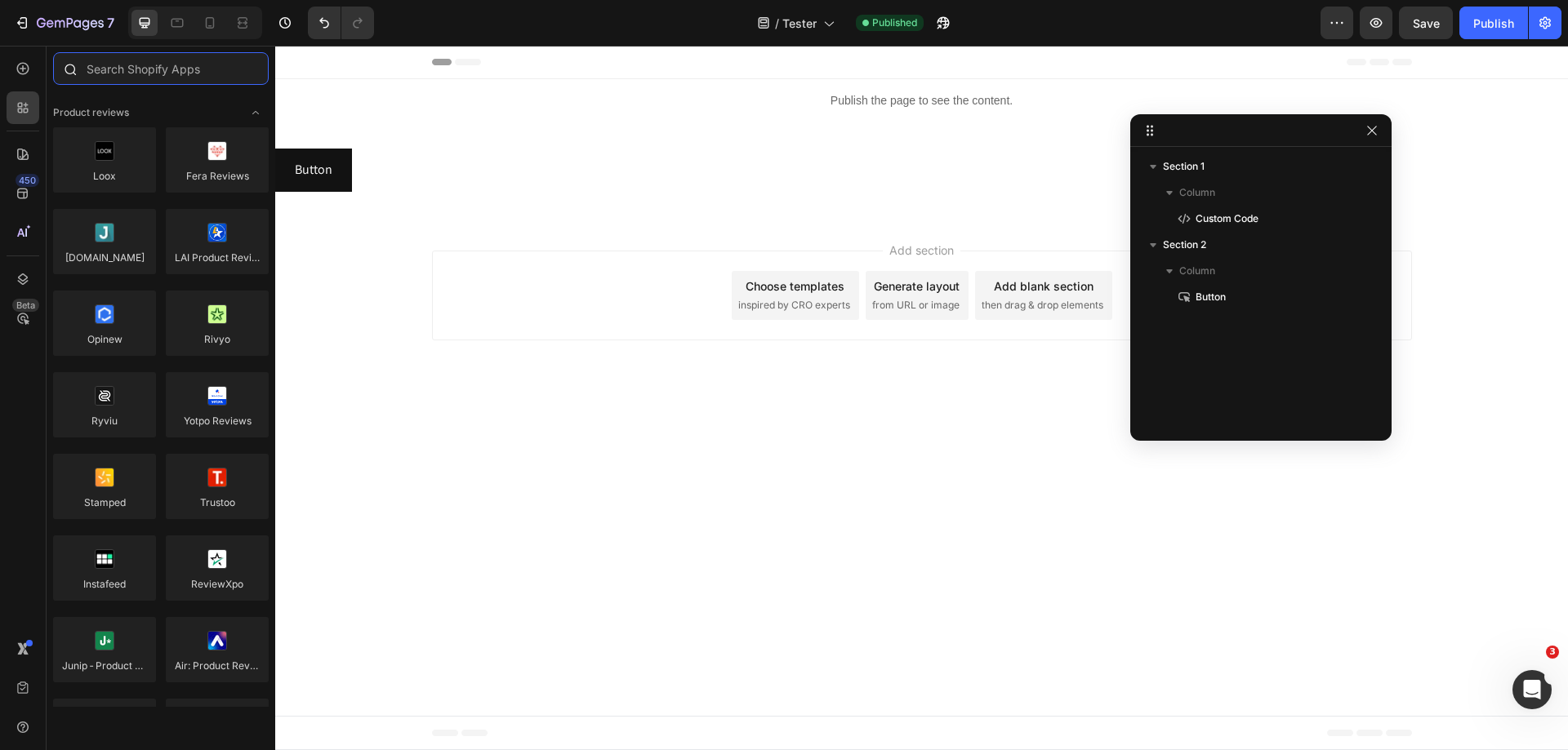
click at [164, 83] on input "text" at bounding box center [161, 68] width 216 height 32
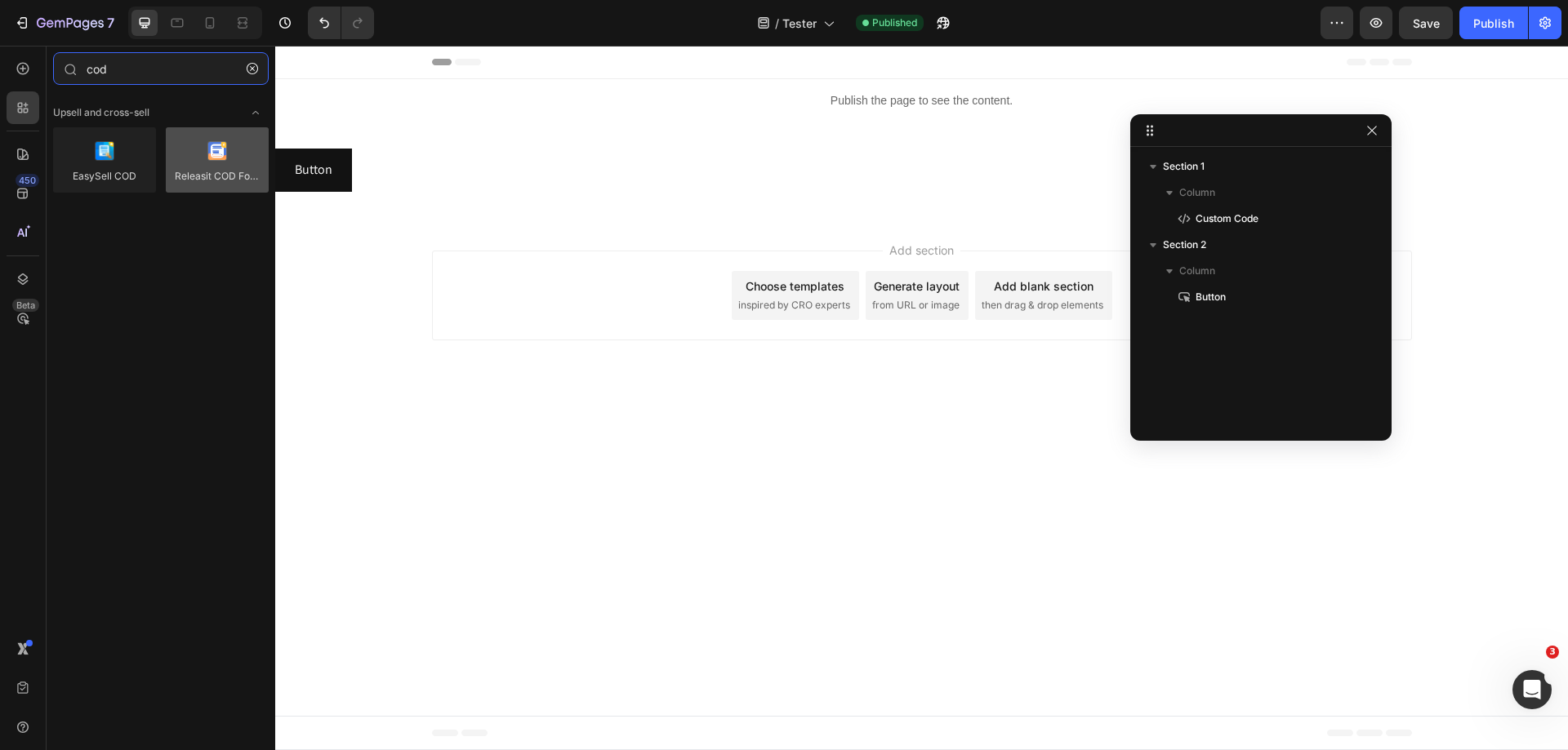
type input "cod"
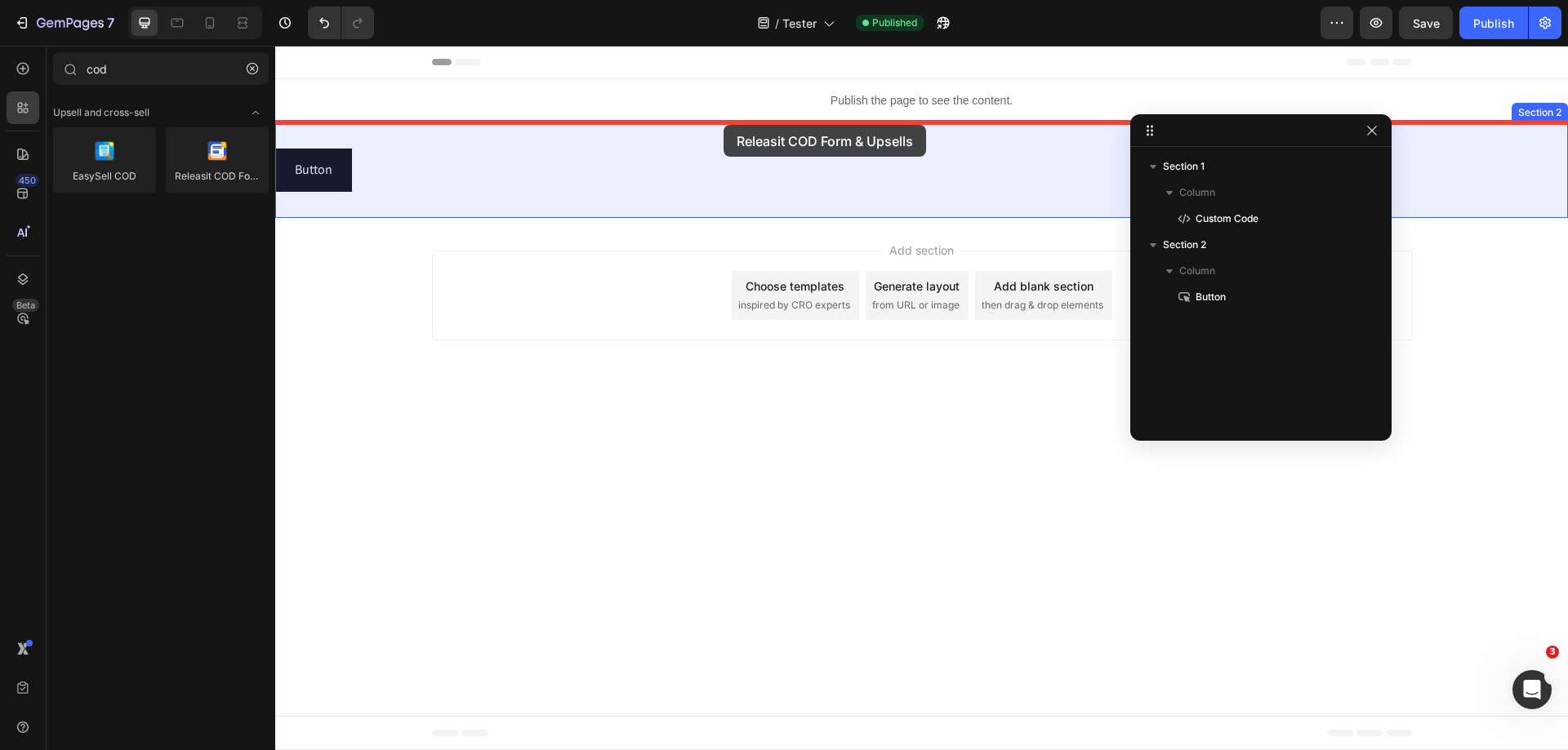
drag, startPoint x: 503, startPoint y: 192, endPoint x: 724, endPoint y: 125, distance: 230.9
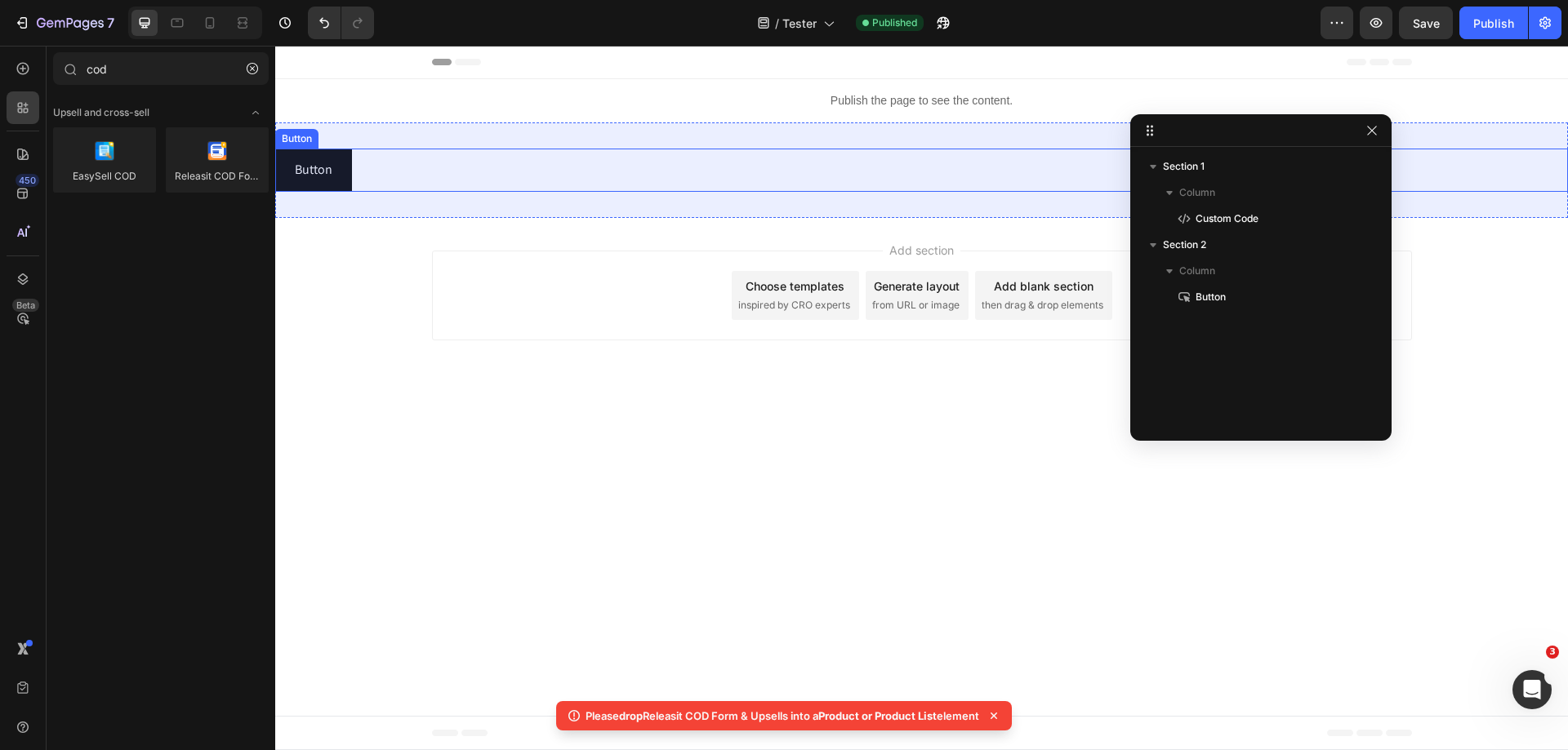
click at [537, 165] on div "Button Button" at bounding box center [921, 170] width 1293 height 43
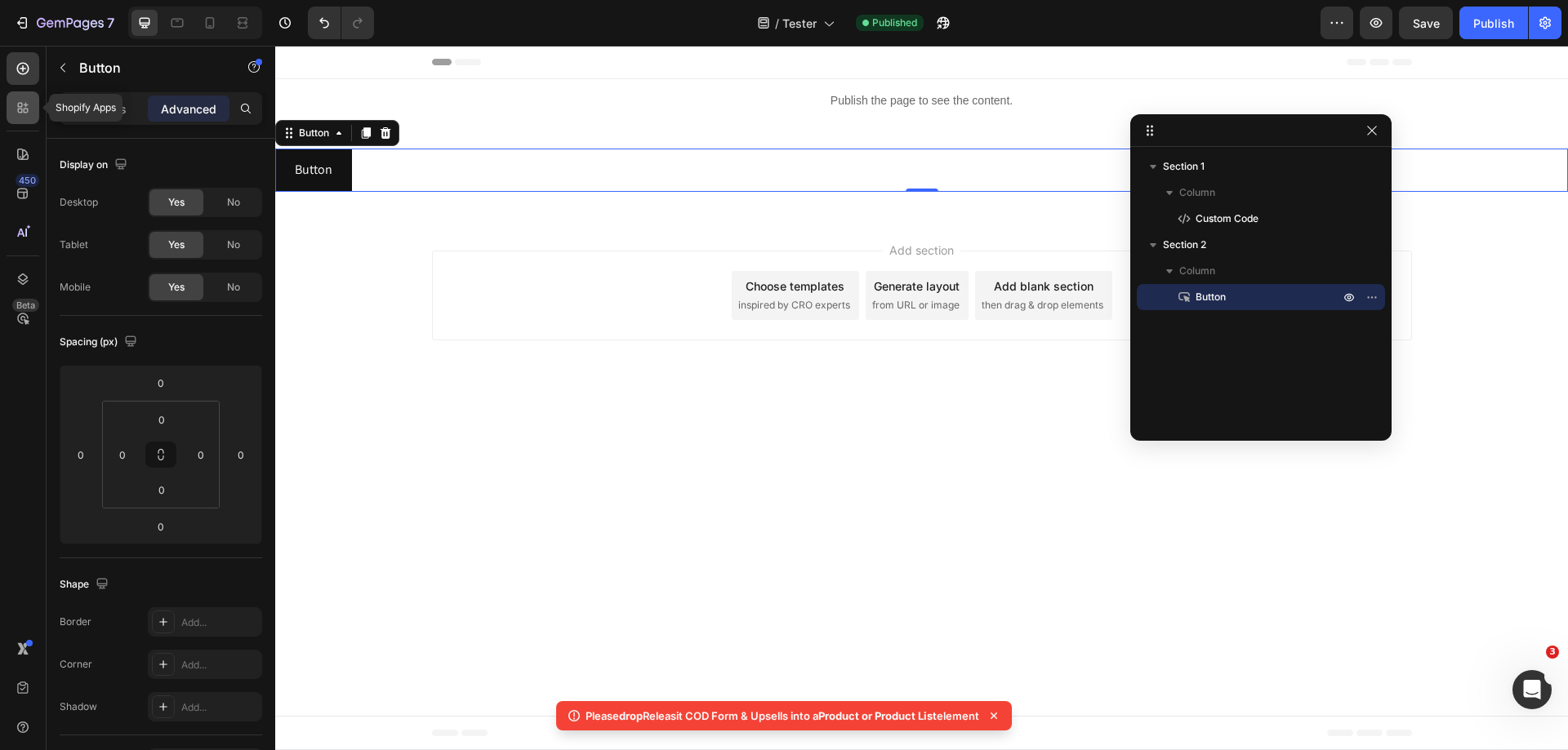
drag, startPoint x: 28, startPoint y: 110, endPoint x: 9, endPoint y: 88, distance: 29.1
click at [28, 110] on icon at bounding box center [26, 111] width 5 height 5
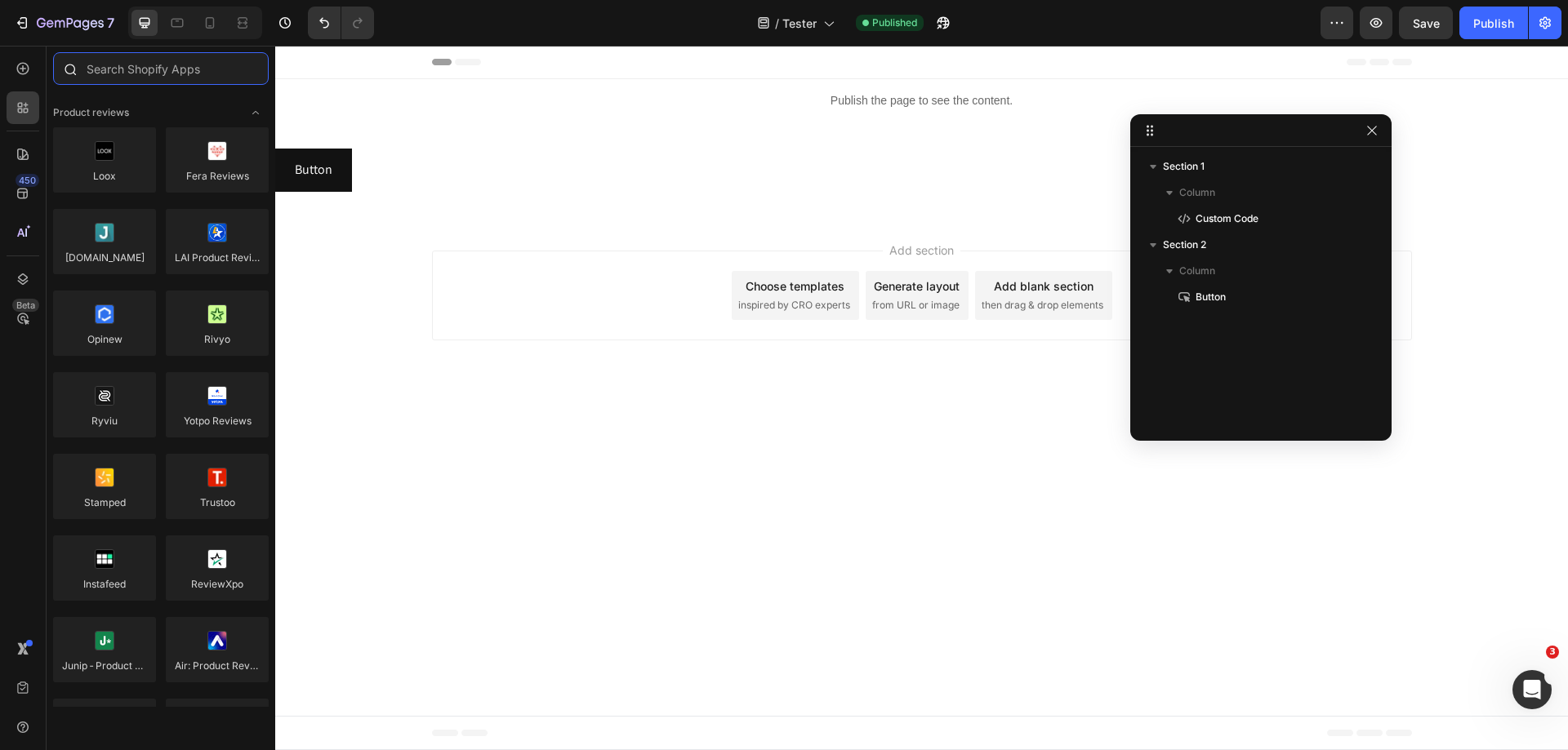
click at [185, 68] on input "text" at bounding box center [161, 68] width 216 height 32
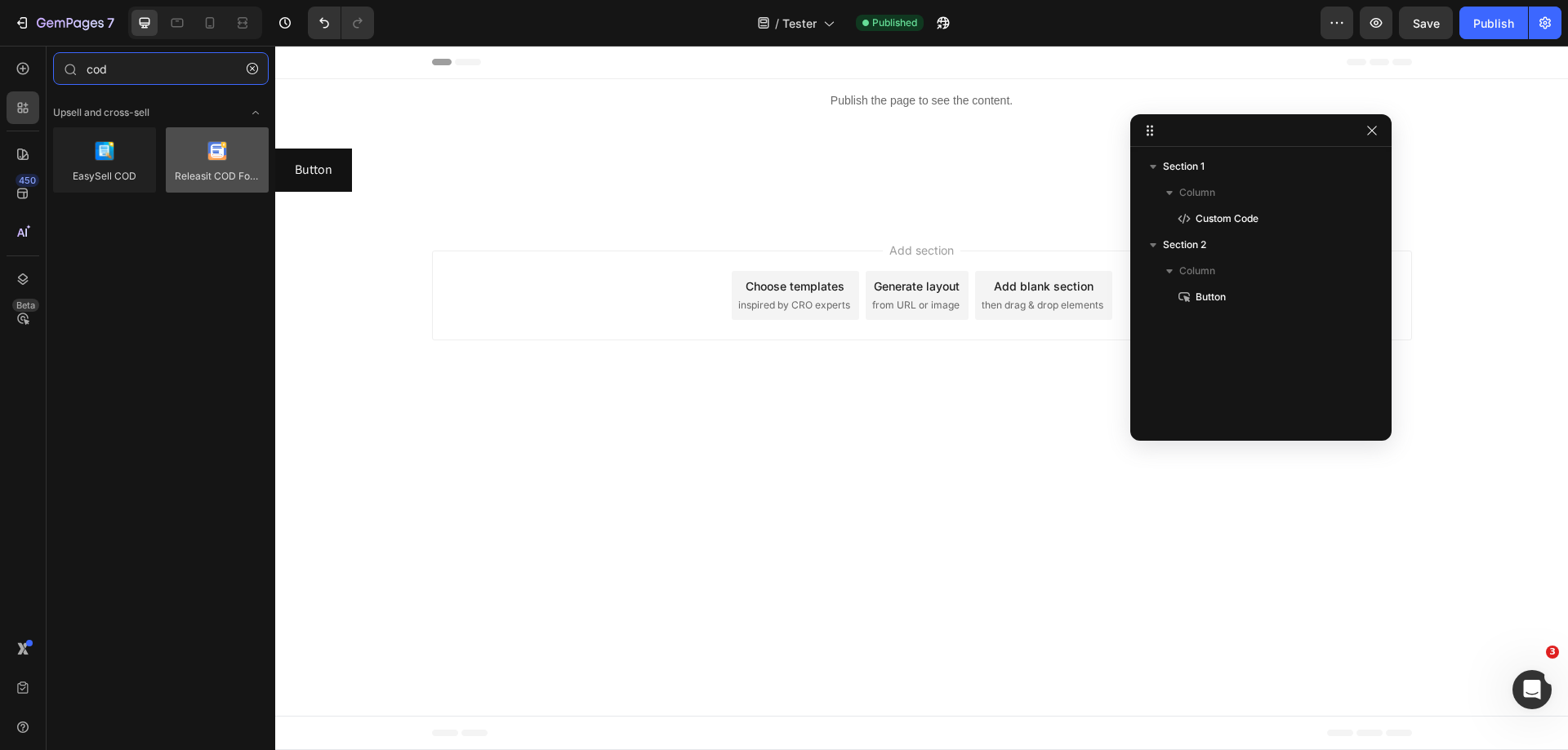
type input "cod"
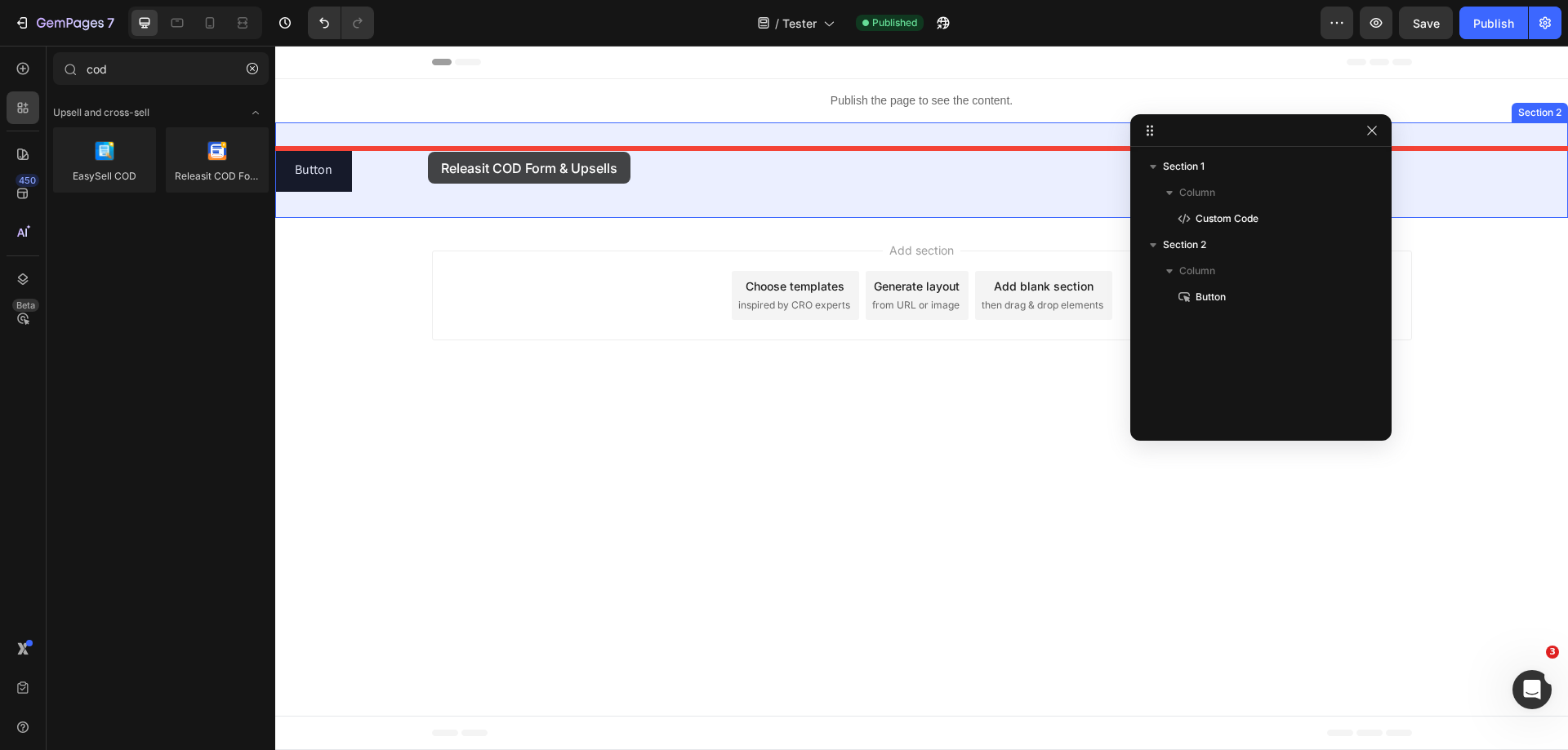
drag, startPoint x: 489, startPoint y: 217, endPoint x: 428, endPoint y: 152, distance: 89.1
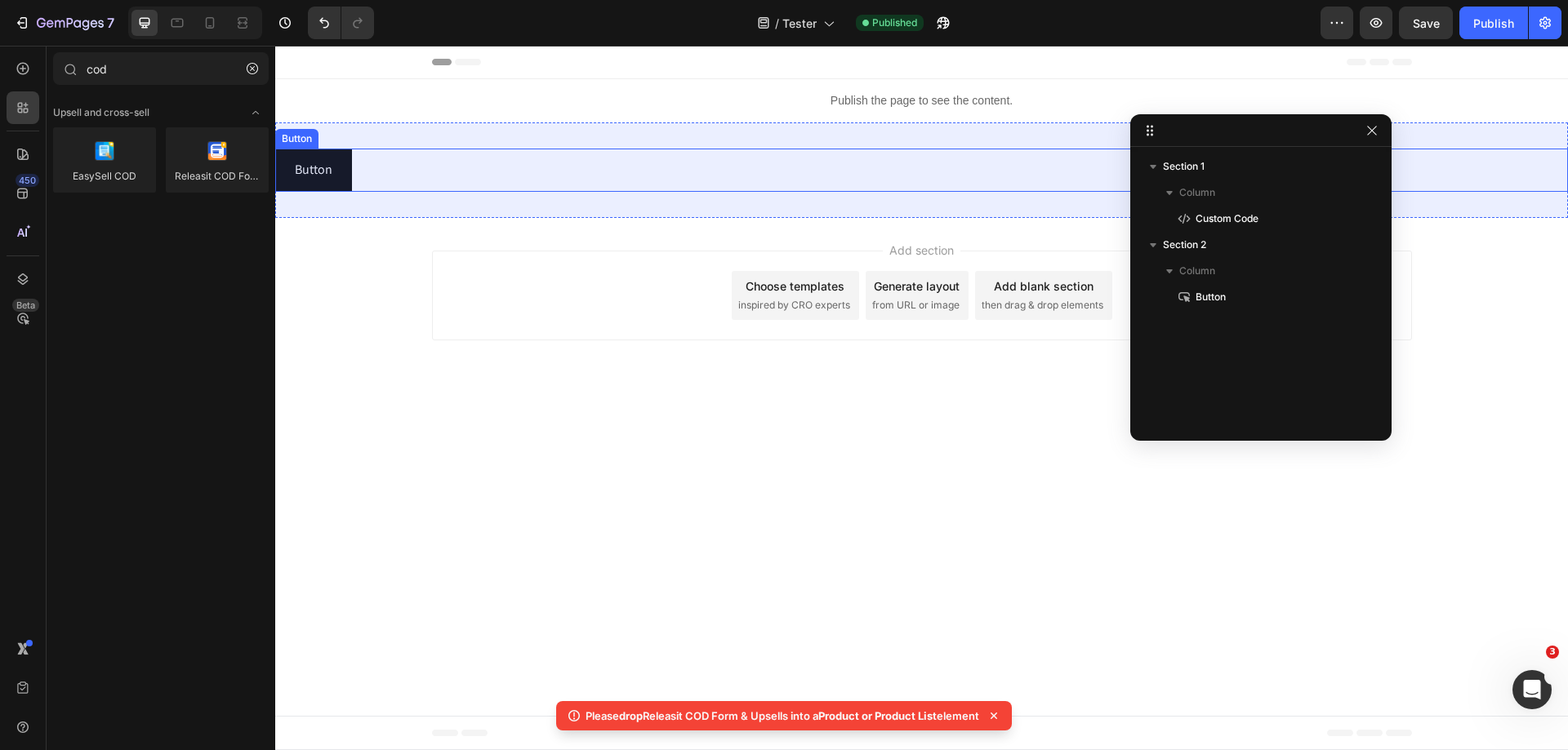
click at [487, 148] on div "Button Button Section 2" at bounding box center [921, 170] width 1293 height 96
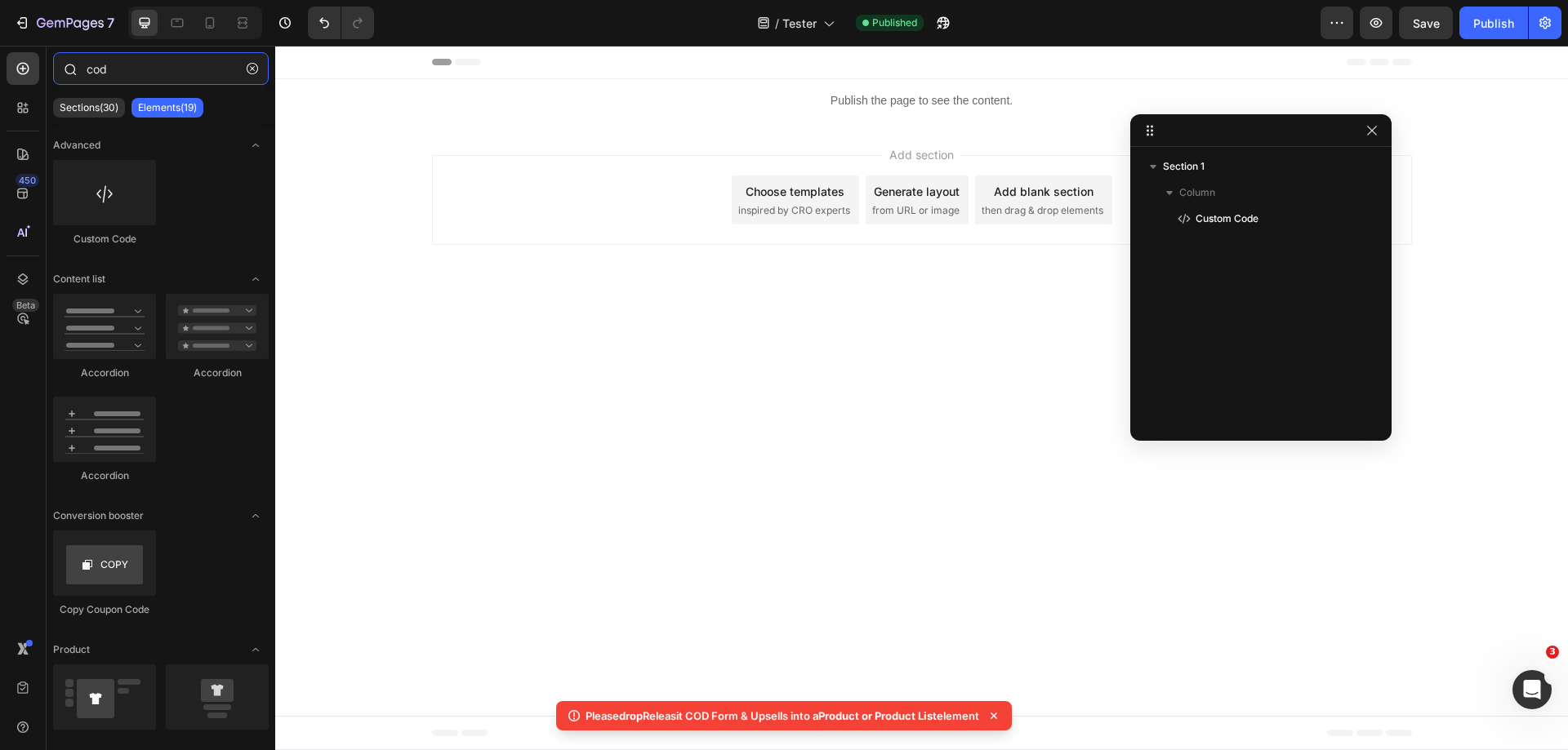
click at [155, 69] on input "cod" at bounding box center [161, 68] width 216 height 32
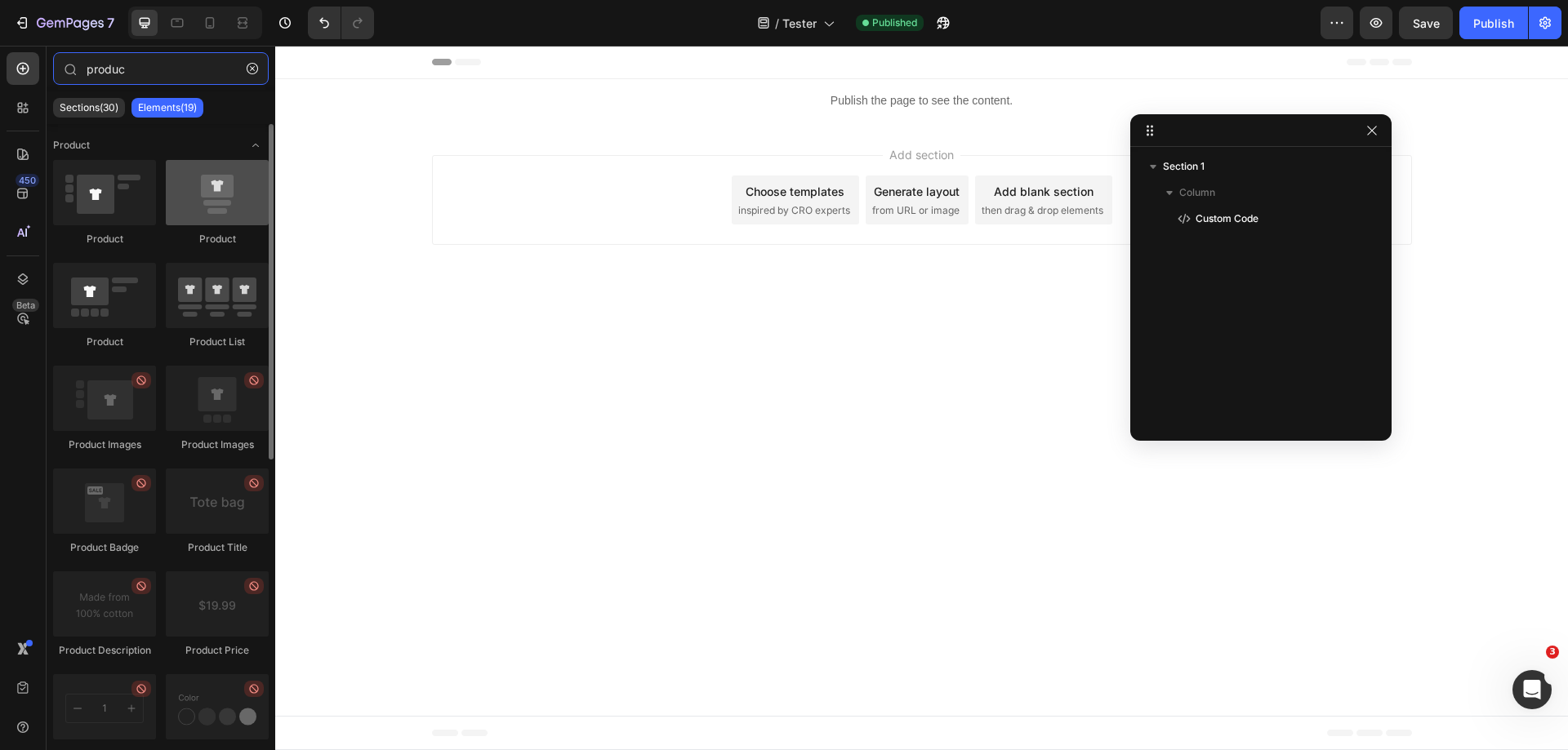
type input "produc"
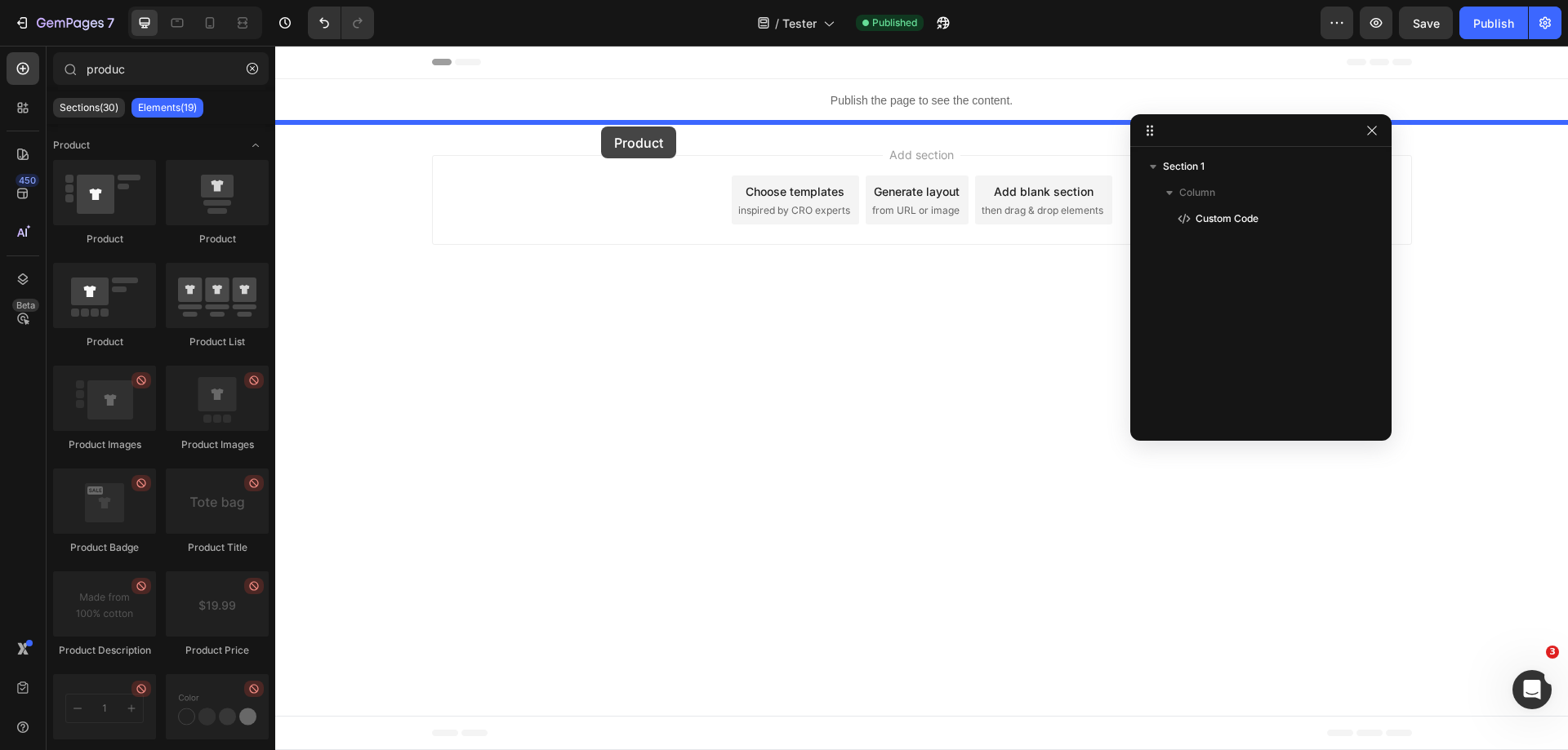
drag, startPoint x: 469, startPoint y: 228, endPoint x: 601, endPoint y: 127, distance: 166.2
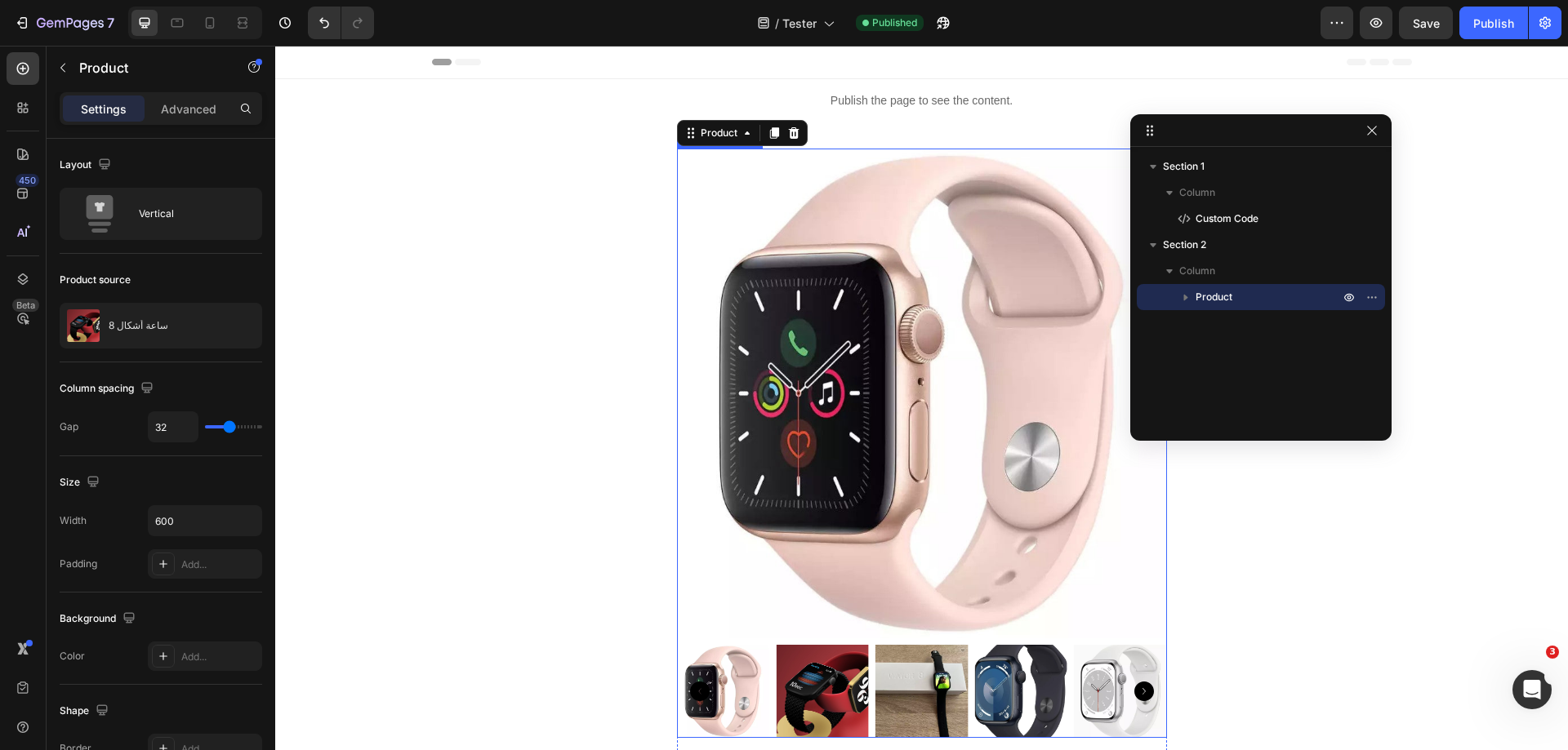
click at [909, 262] on img at bounding box center [922, 393] width 490 height 490
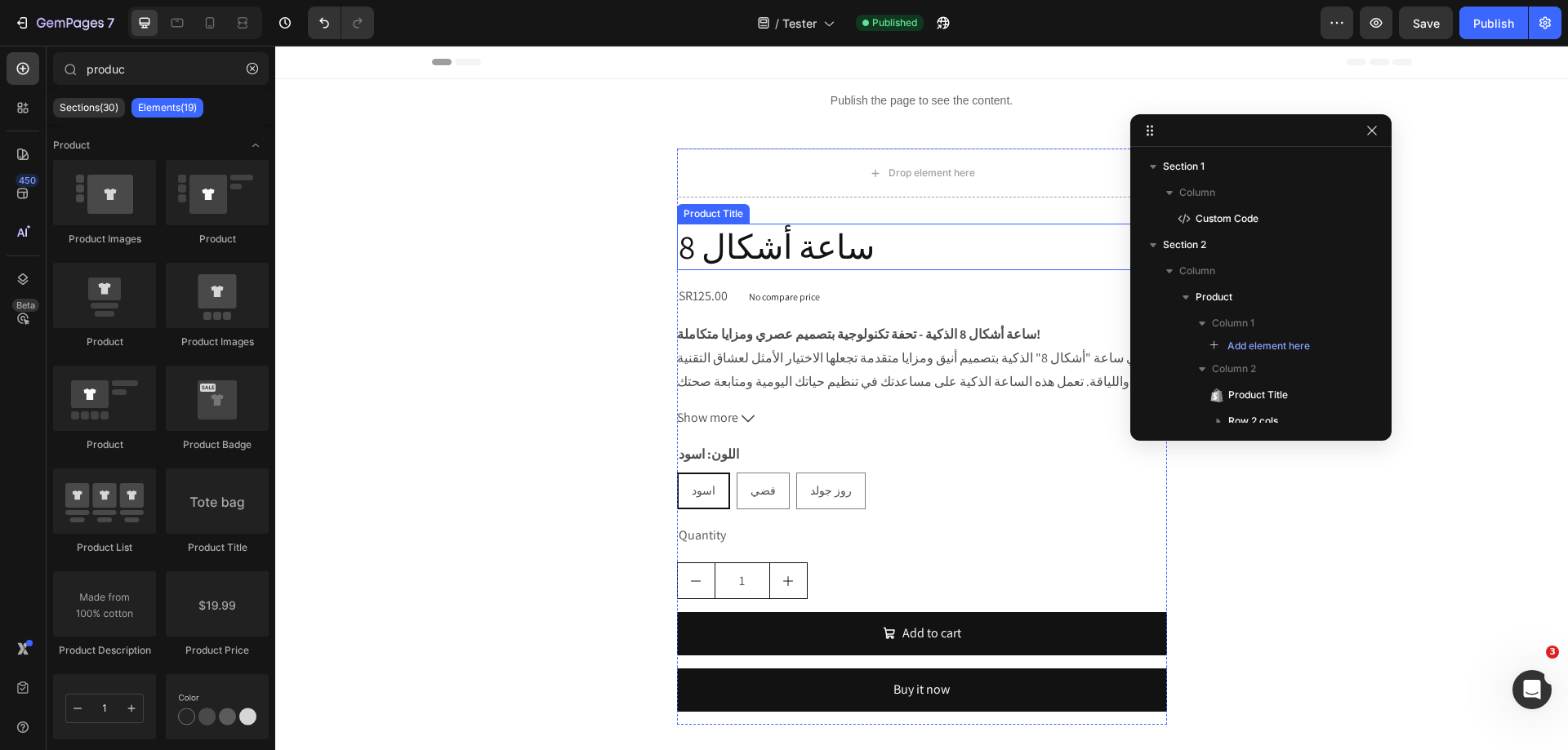
click at [881, 264] on h2 "ساعة أشكال 8" at bounding box center [922, 247] width 490 height 47
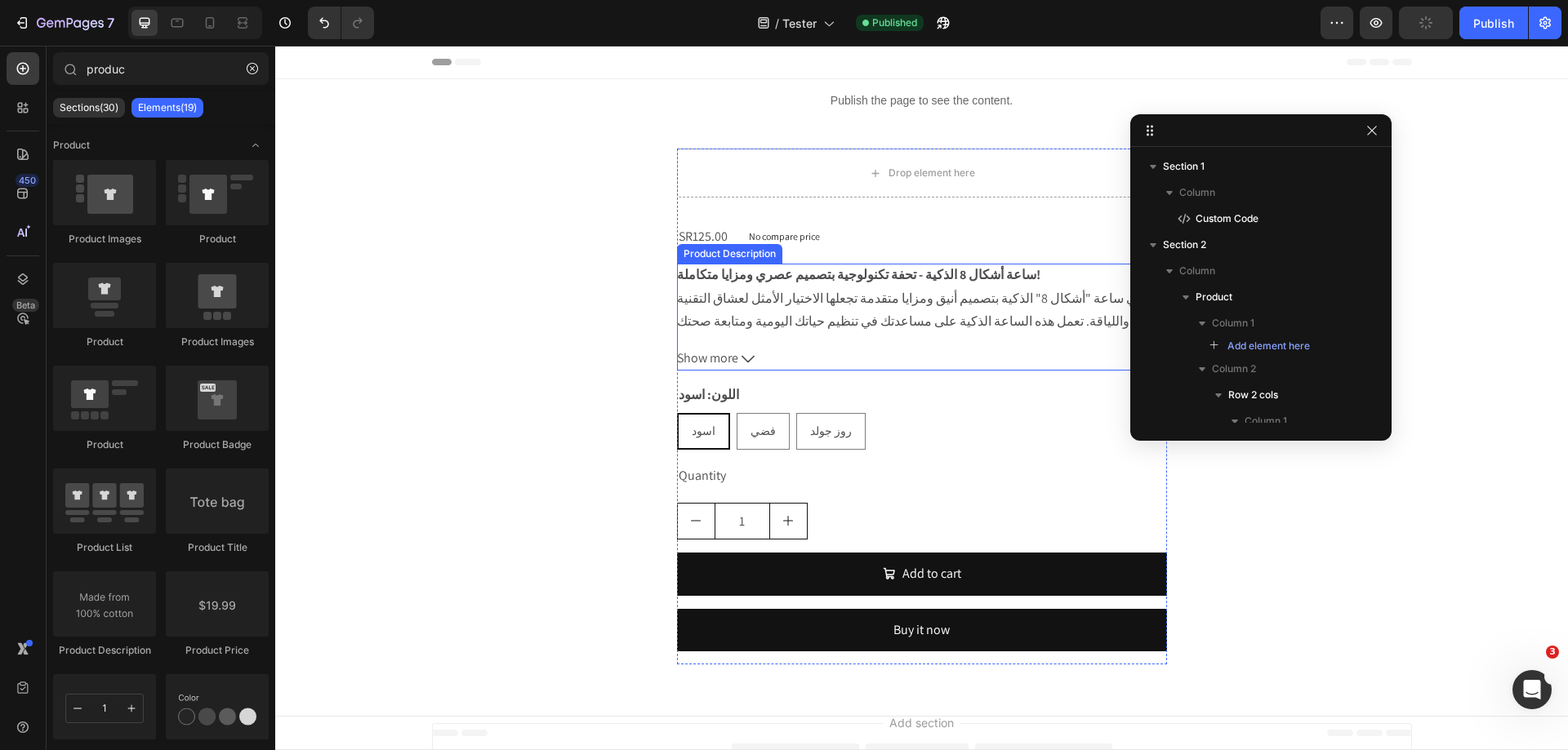
click at [855, 278] on strong "ساعة أشكال 8 الذكية - تحفة تكنولوجية بتصميم عصري ومزايا متكاملة!" at bounding box center [859, 274] width 363 height 18
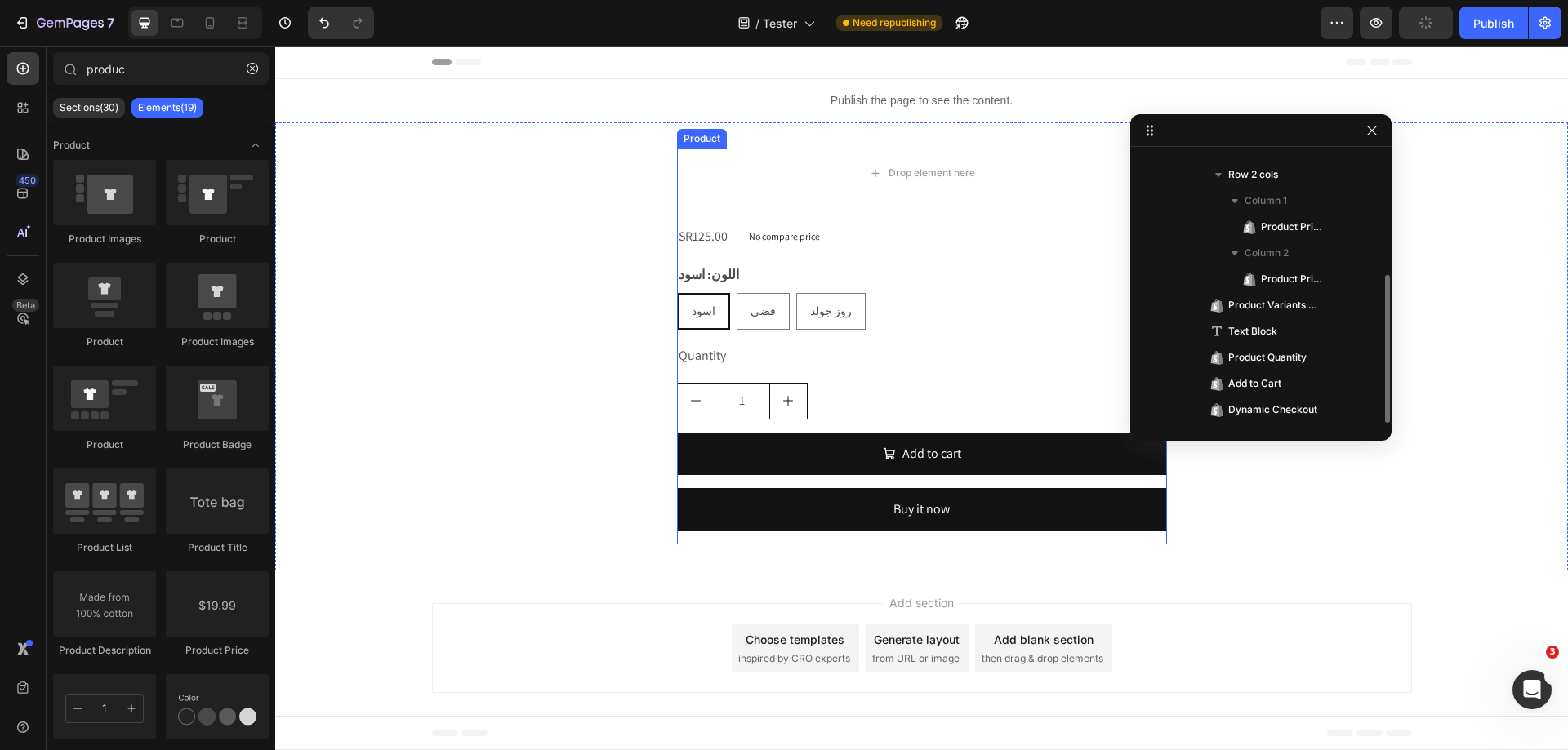
click at [849, 248] on div "SR125.00 Product Price Product Price No compare price Product Price Row" at bounding box center [922, 237] width 490 height 27
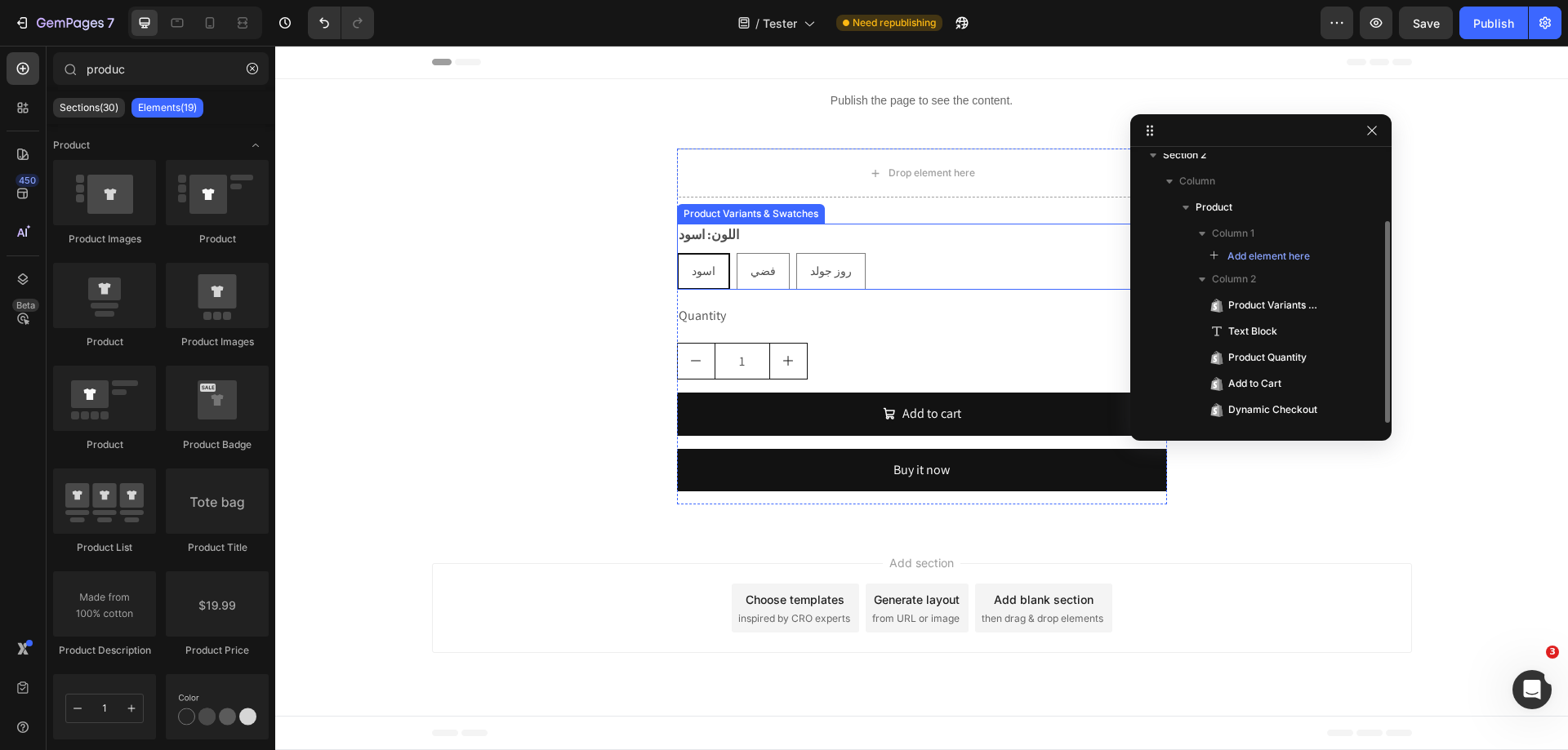
click at [912, 244] on div "اللون: اسود اسود اسود اسود فضي فضي فضي روز جولد [PERSON_NAME] [PERSON_NAME]" at bounding box center [922, 256] width 490 height 66
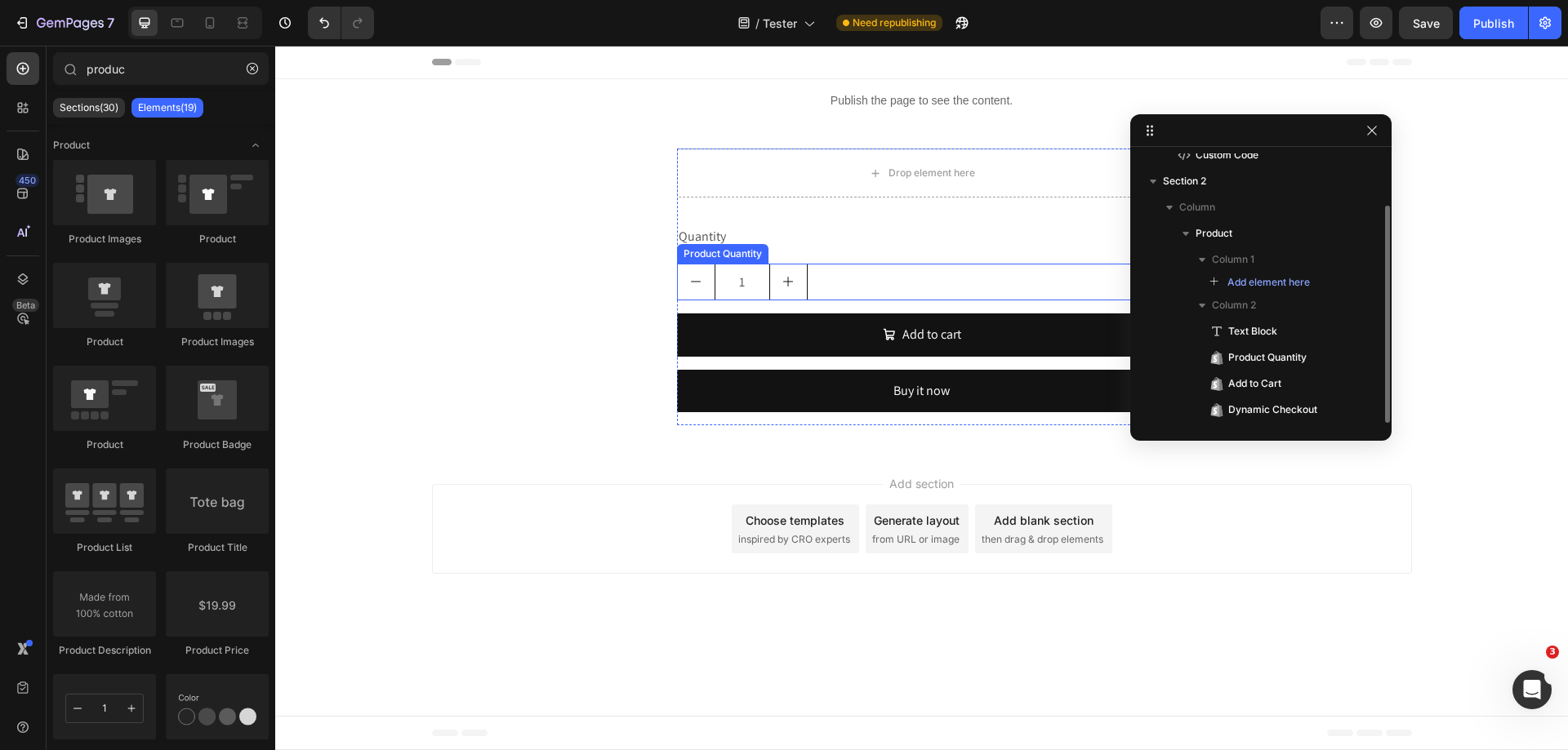
click at [936, 282] on div "1" at bounding box center [922, 282] width 490 height 37
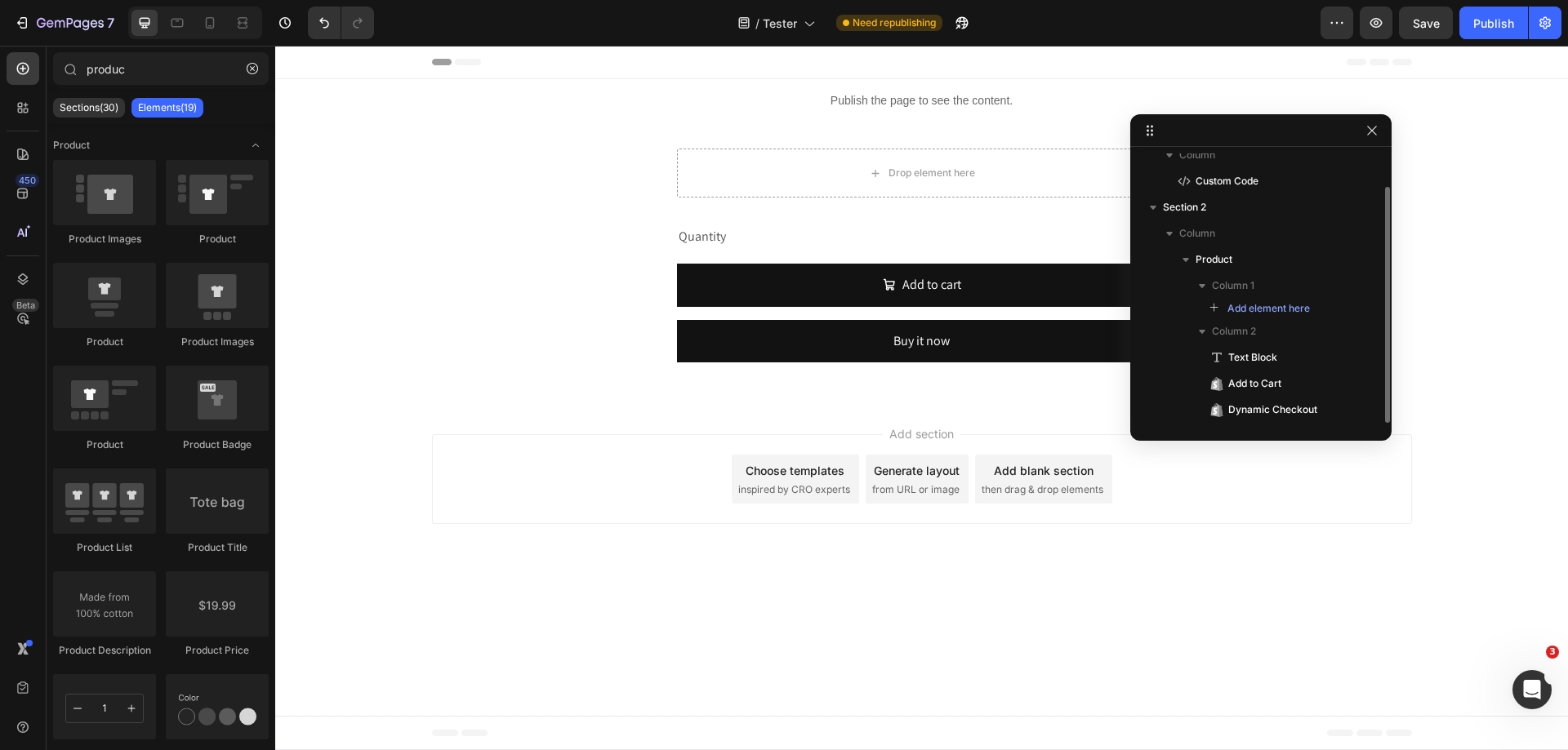
scroll to position [38, 0]
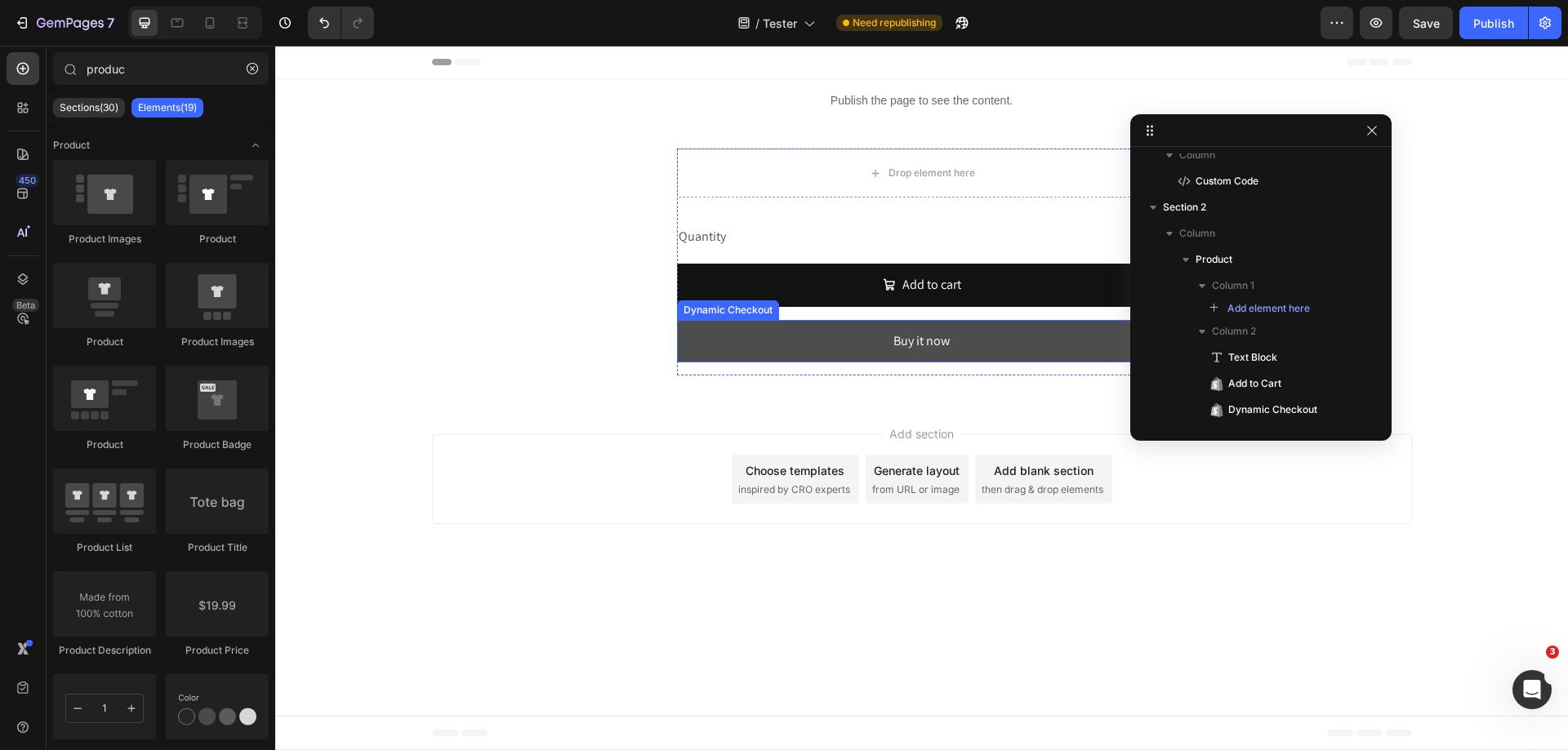
click at [958, 328] on button "Buy it now" at bounding box center [922, 342] width 490 height 43
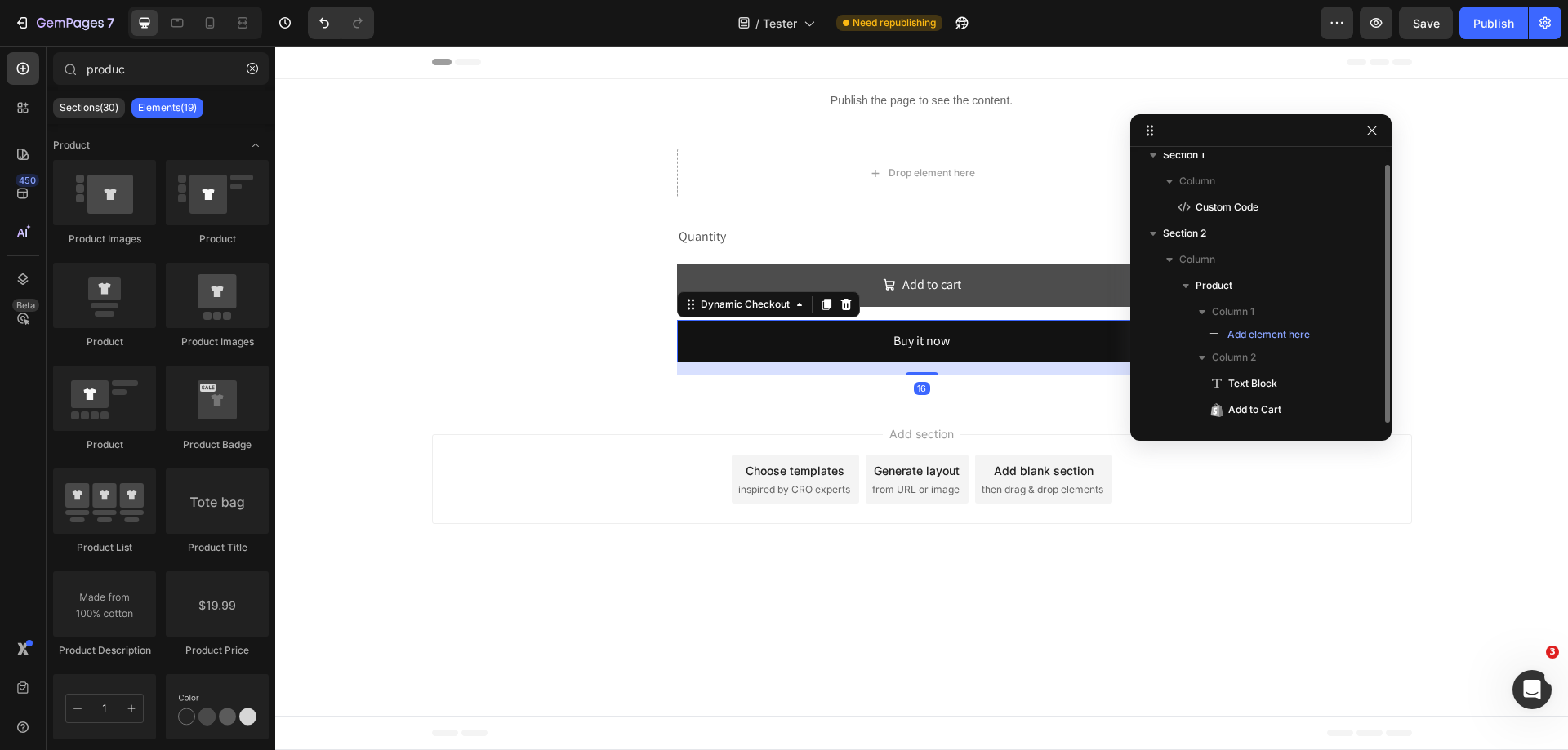
scroll to position [12, 0]
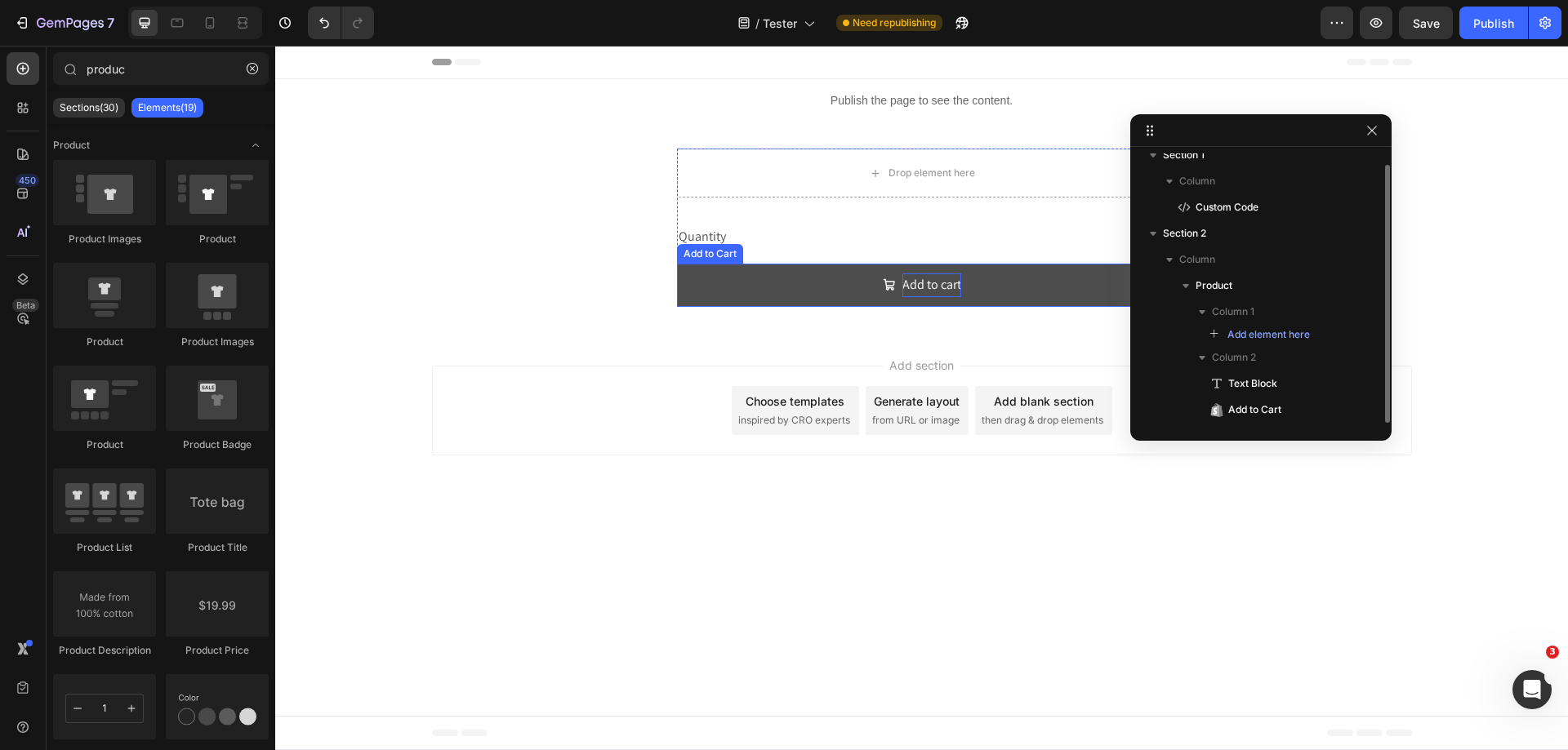
click at [957, 291] on div "Add to cart" at bounding box center [932, 285] width 59 height 23
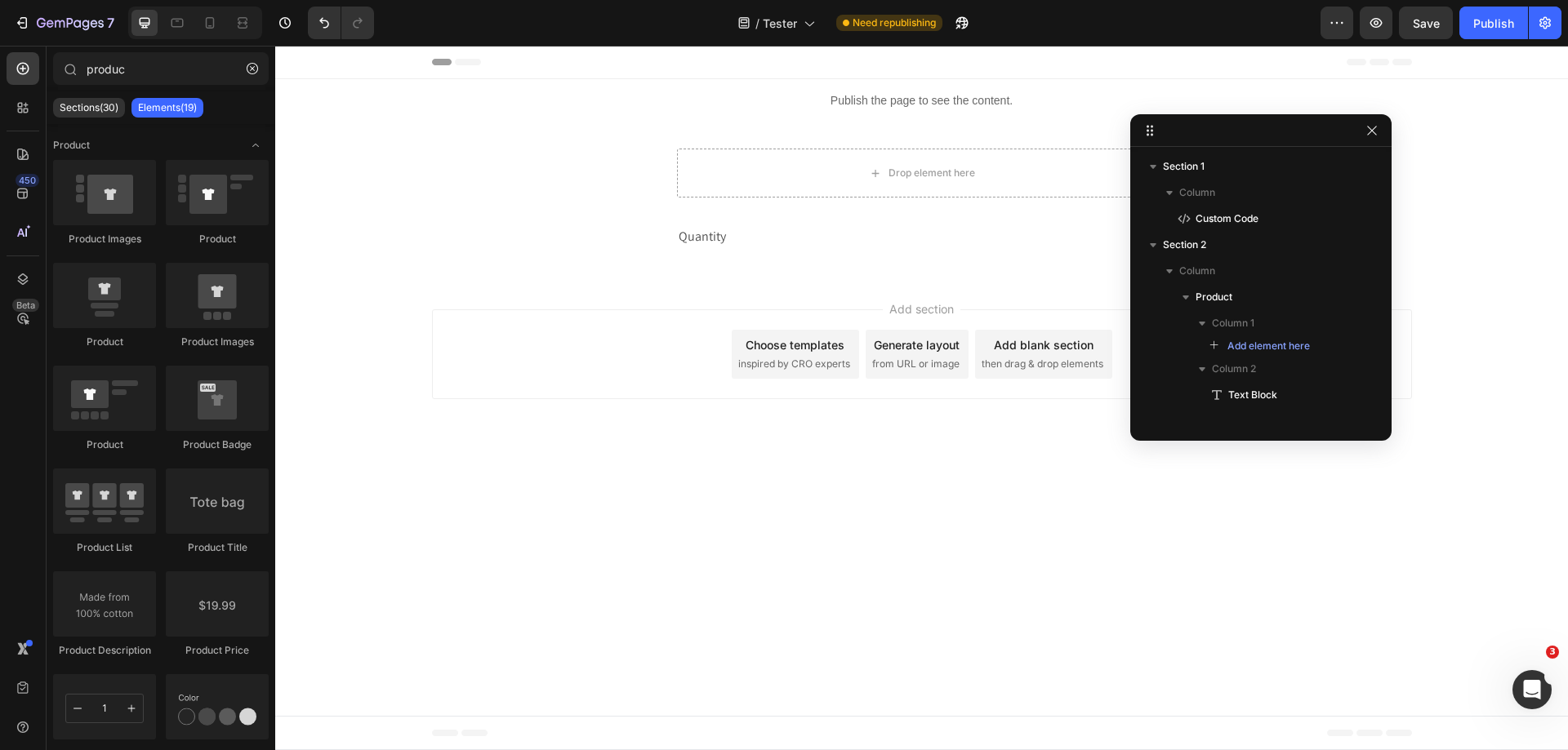
scroll to position [0, 0]
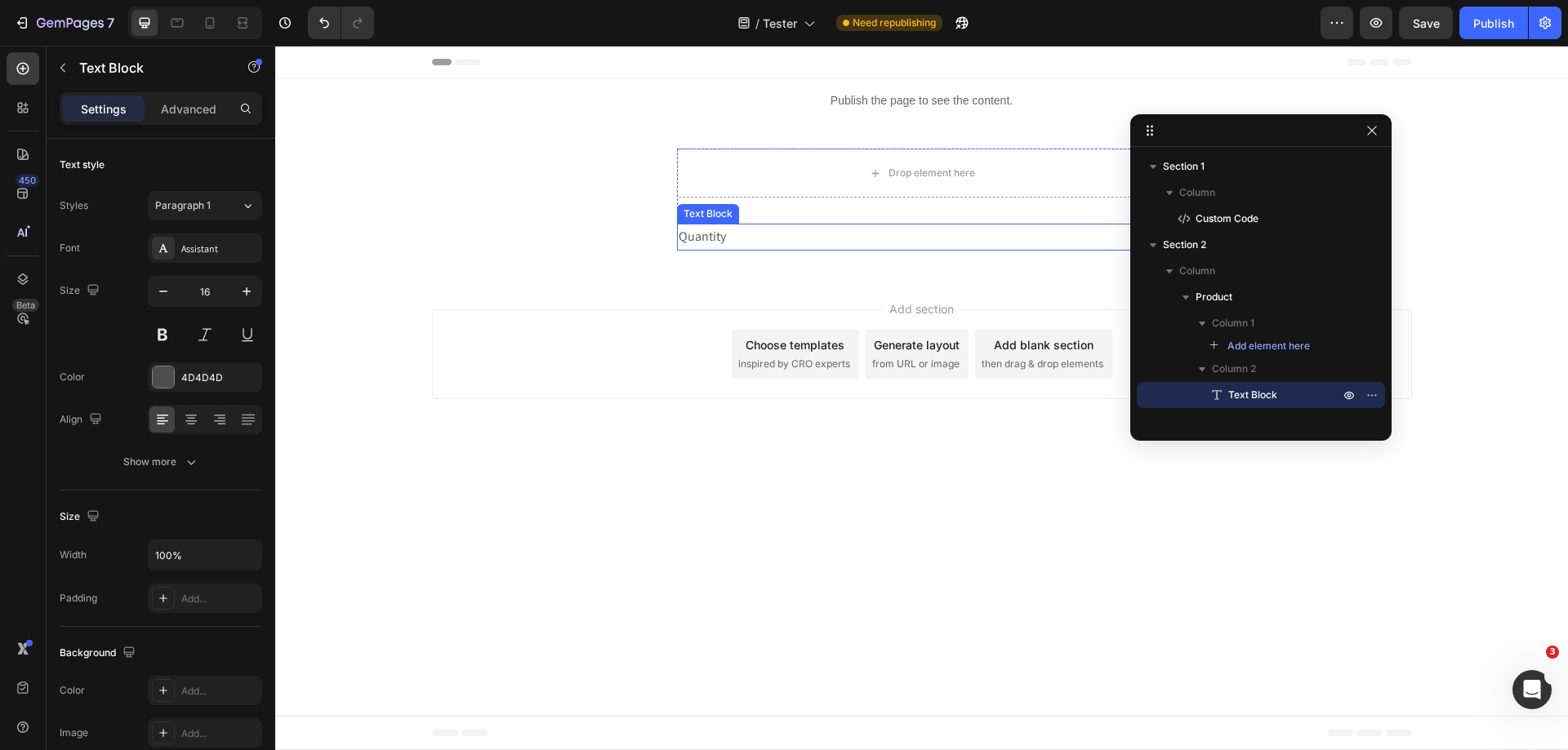
click at [755, 237] on div "Quantity" at bounding box center [922, 237] width 490 height 27
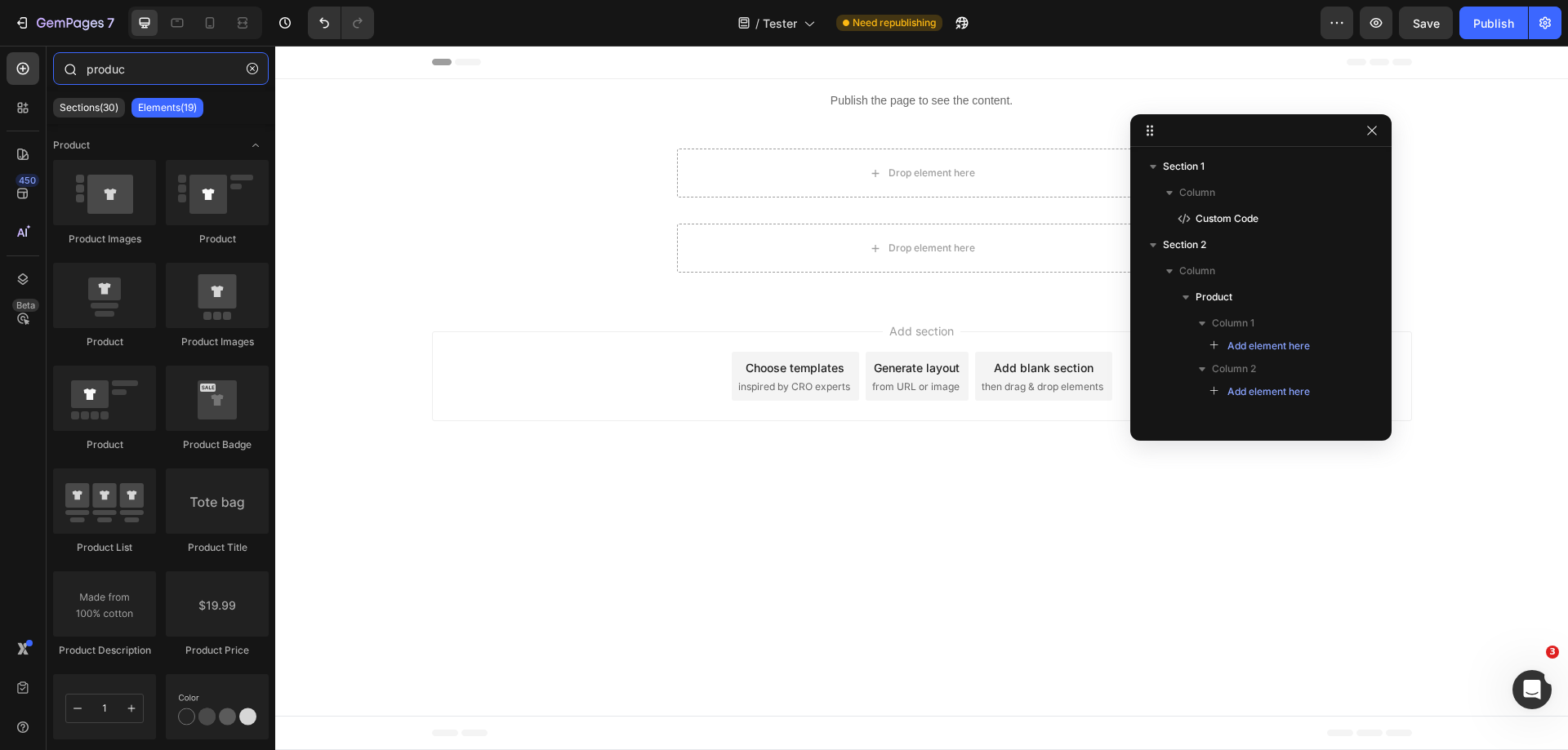
click at [153, 58] on input "produc" at bounding box center [161, 68] width 216 height 32
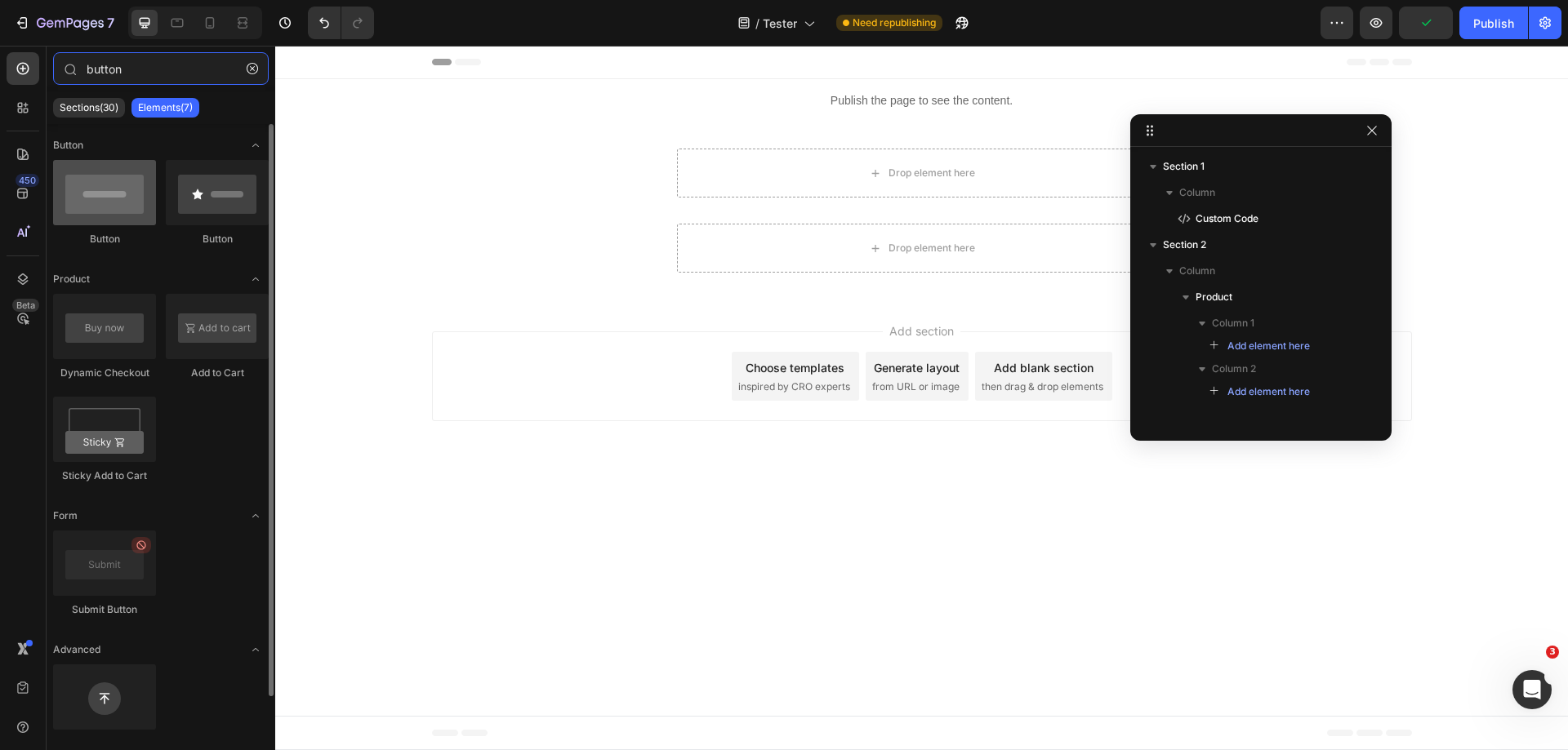
type input "button"
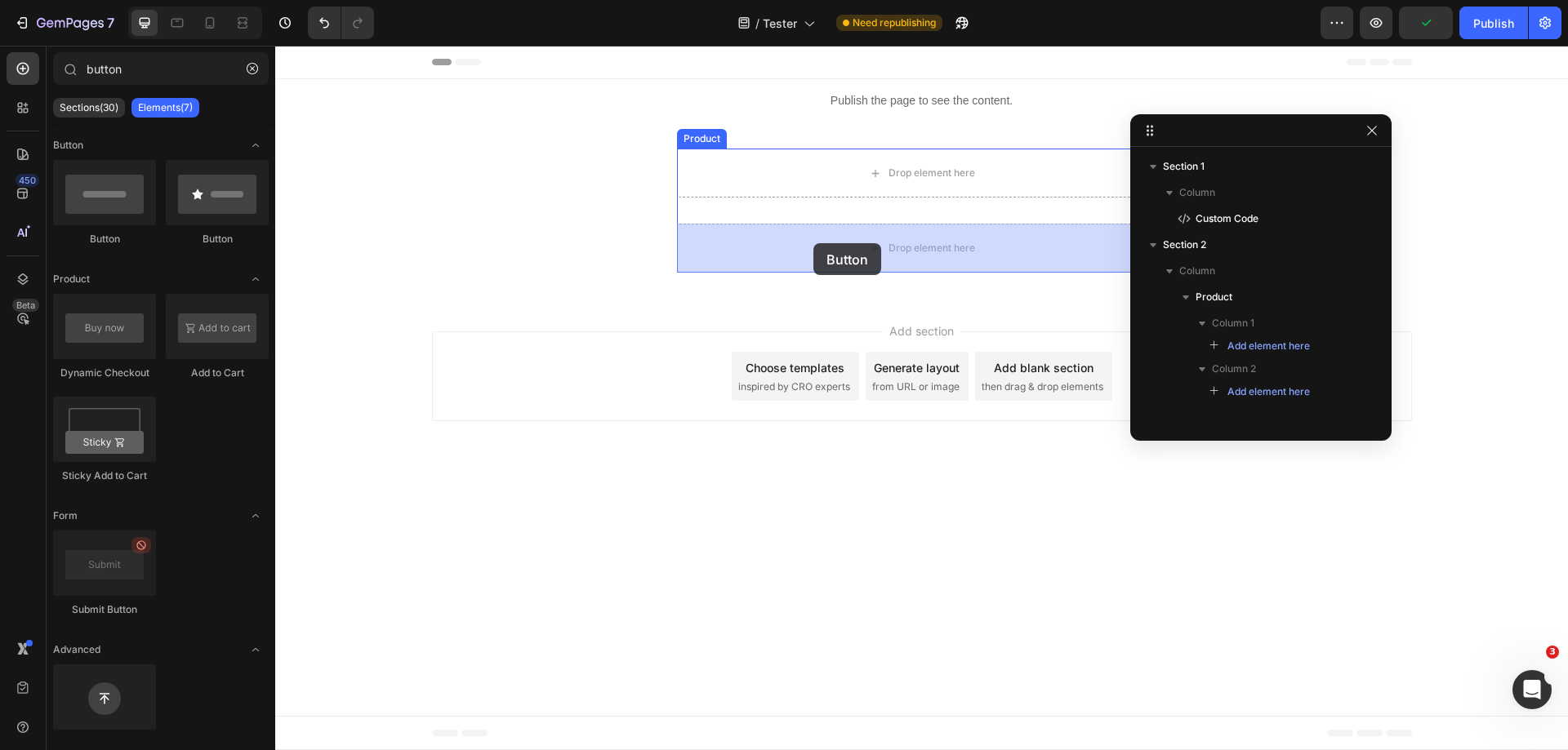
drag, startPoint x: 391, startPoint y: 242, endPoint x: 816, endPoint y: 243, distance: 425.0
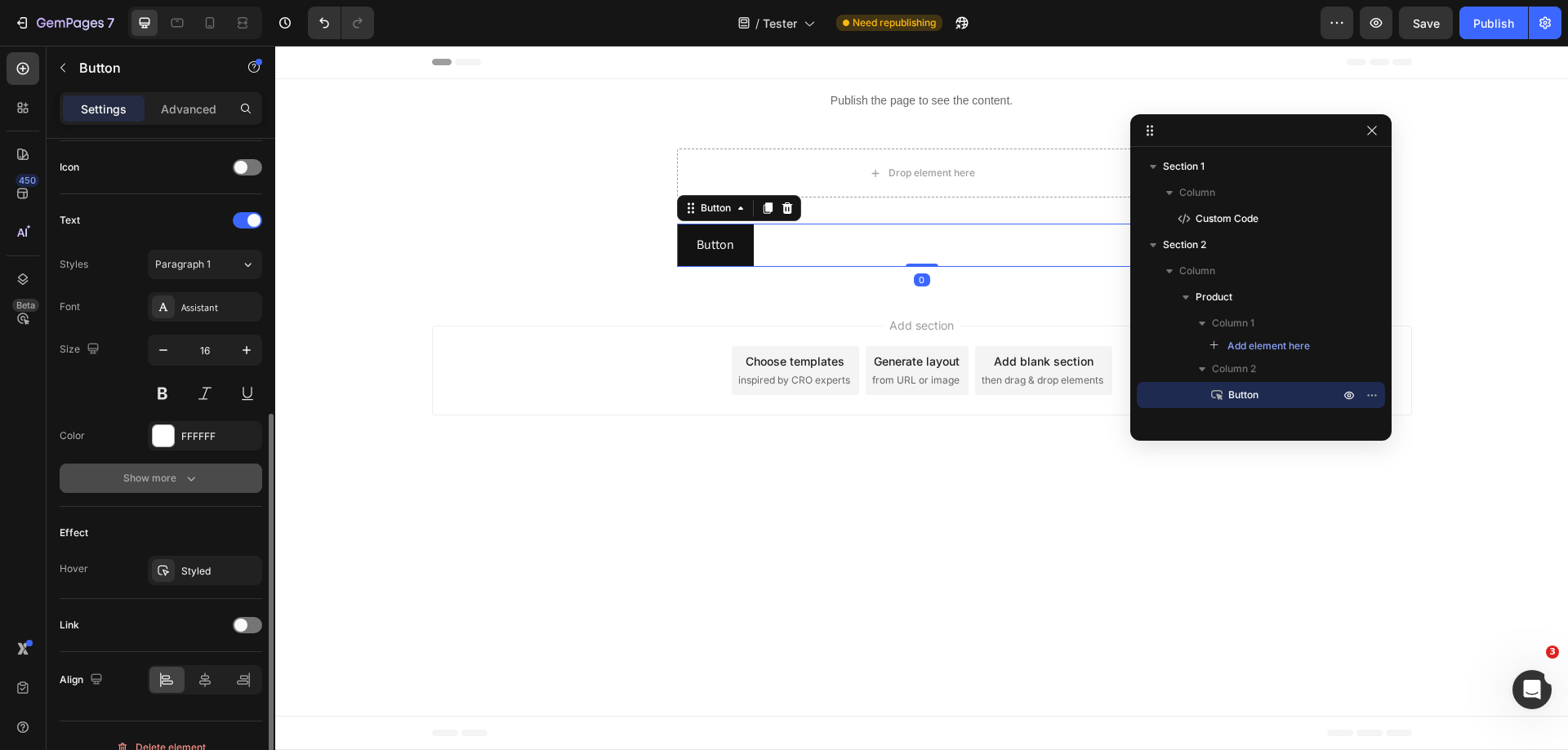
scroll to position [512, 0]
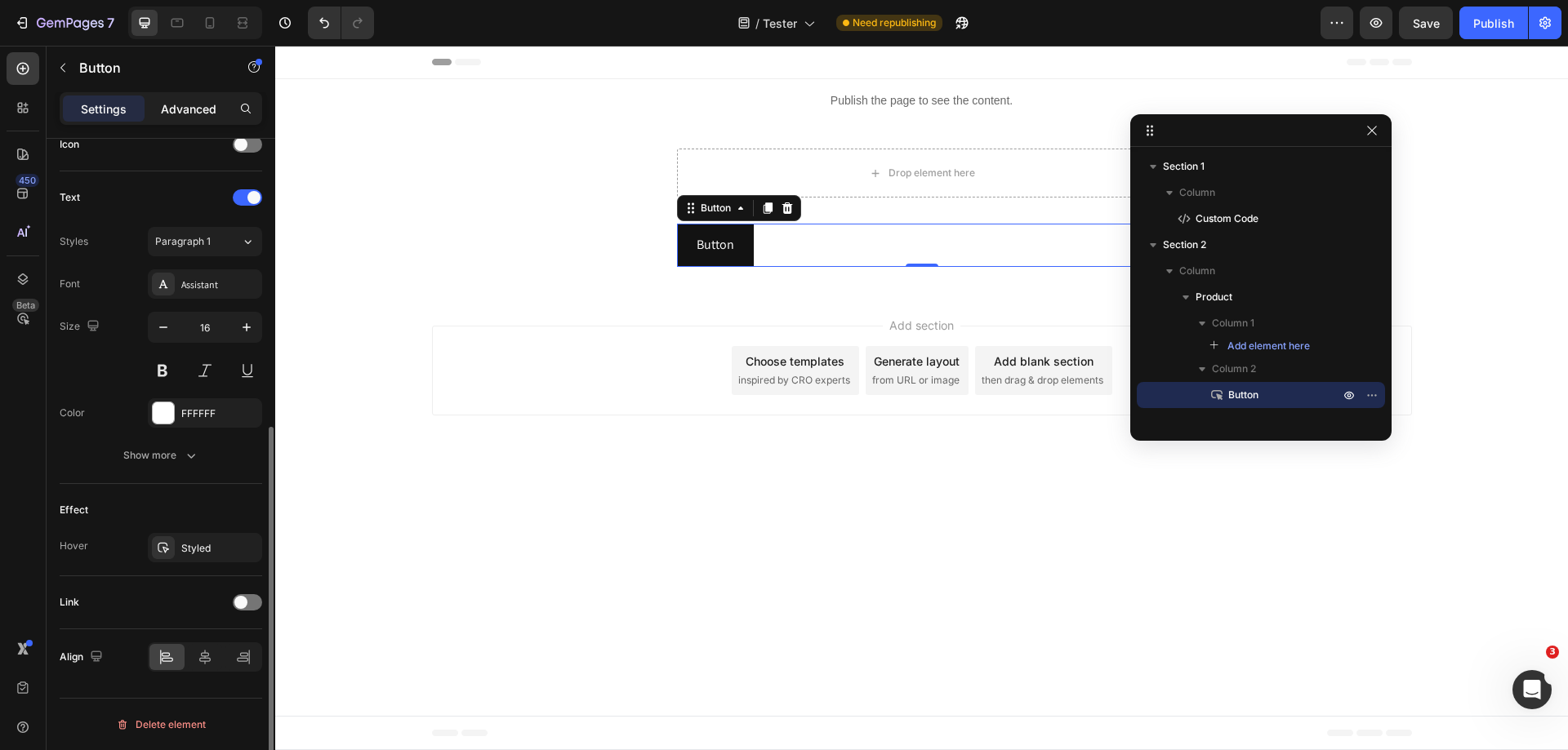
click at [181, 102] on p "Advanced" at bounding box center [188, 109] width 56 height 18
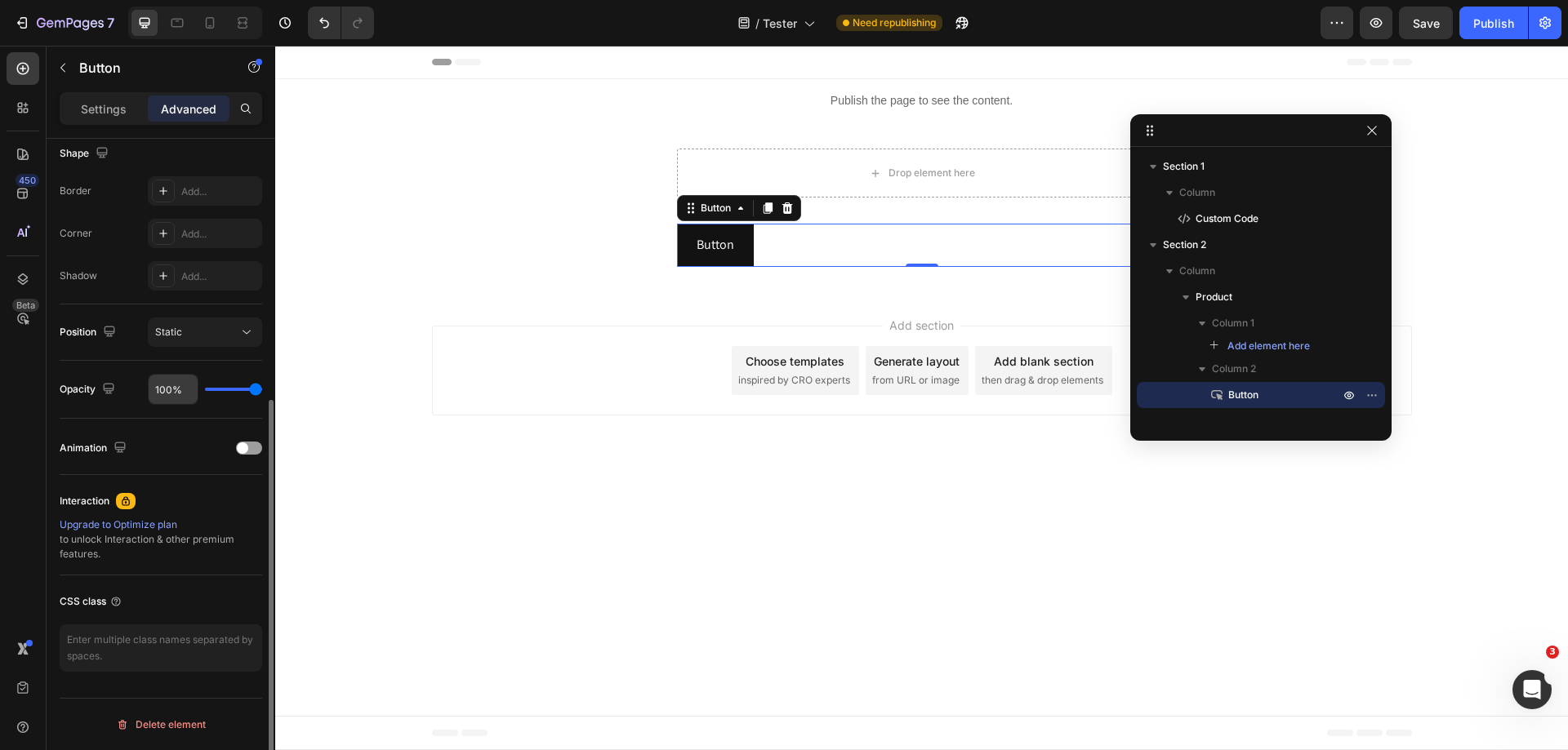
scroll to position [431, 0]
click at [132, 646] on textarea at bounding box center [161, 648] width 203 height 48
paste textarea "_rsi-cod-form-gempages-button-overwrite _rsi-cod-form-is-gempage"
type textarea "_rsi-cod-form-gempages-button-overwrite _rsi-cod-form-is-gempage"
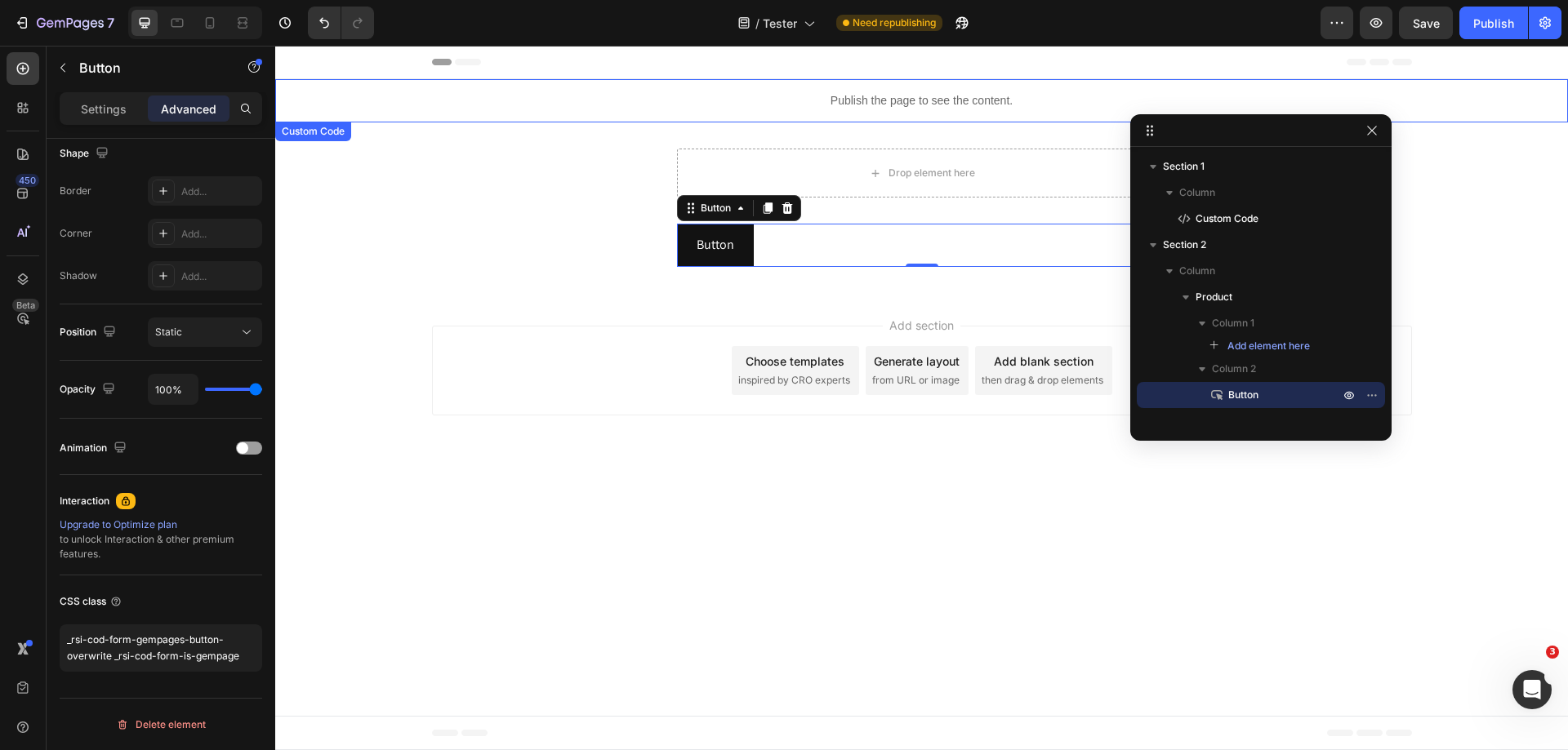
click at [564, 124] on div "Drop element here Button Button 0 Product Section 2" at bounding box center [921, 208] width 1293 height 171
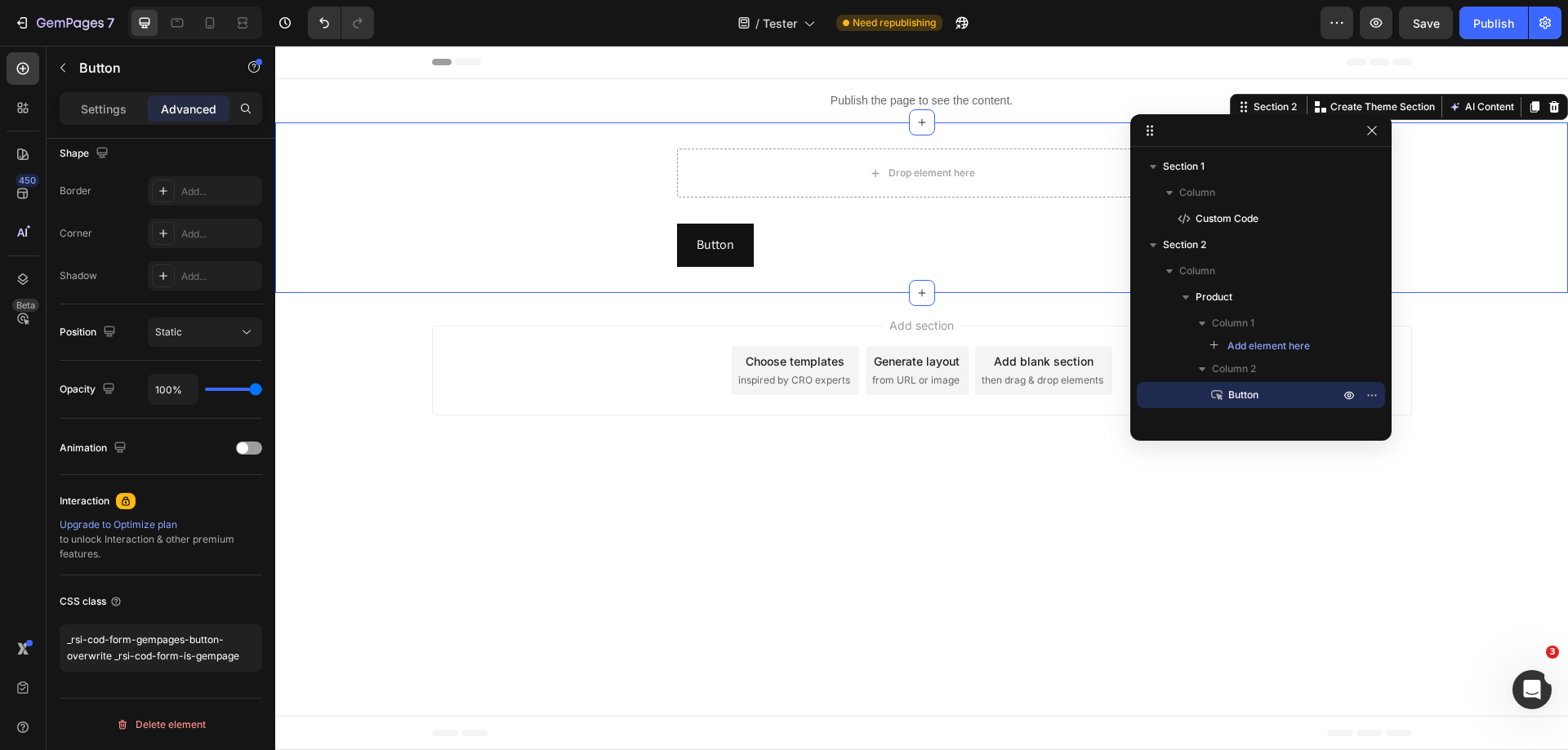
scroll to position [0, 0]
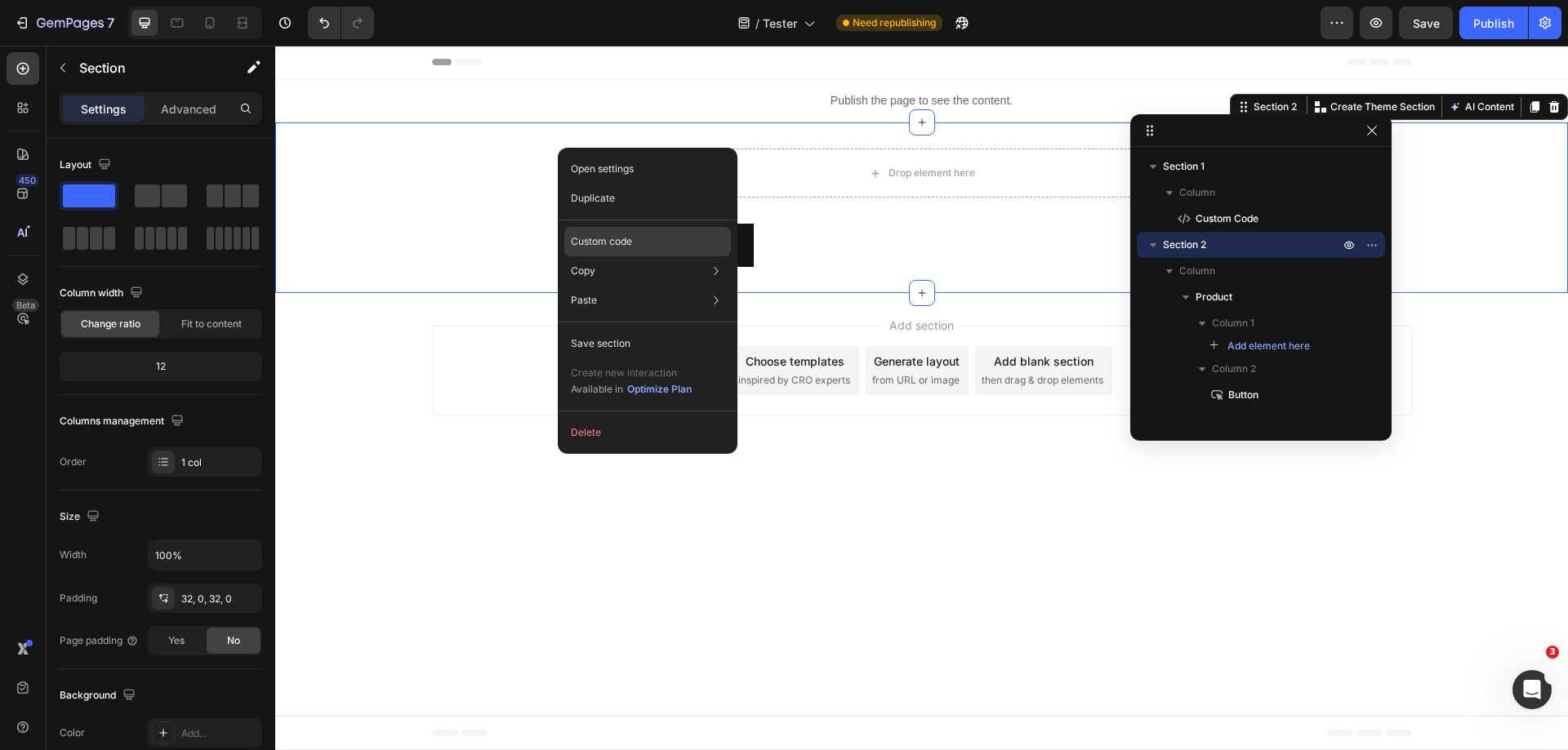
click at [624, 247] on p "Custom code" at bounding box center [601, 242] width 61 height 15
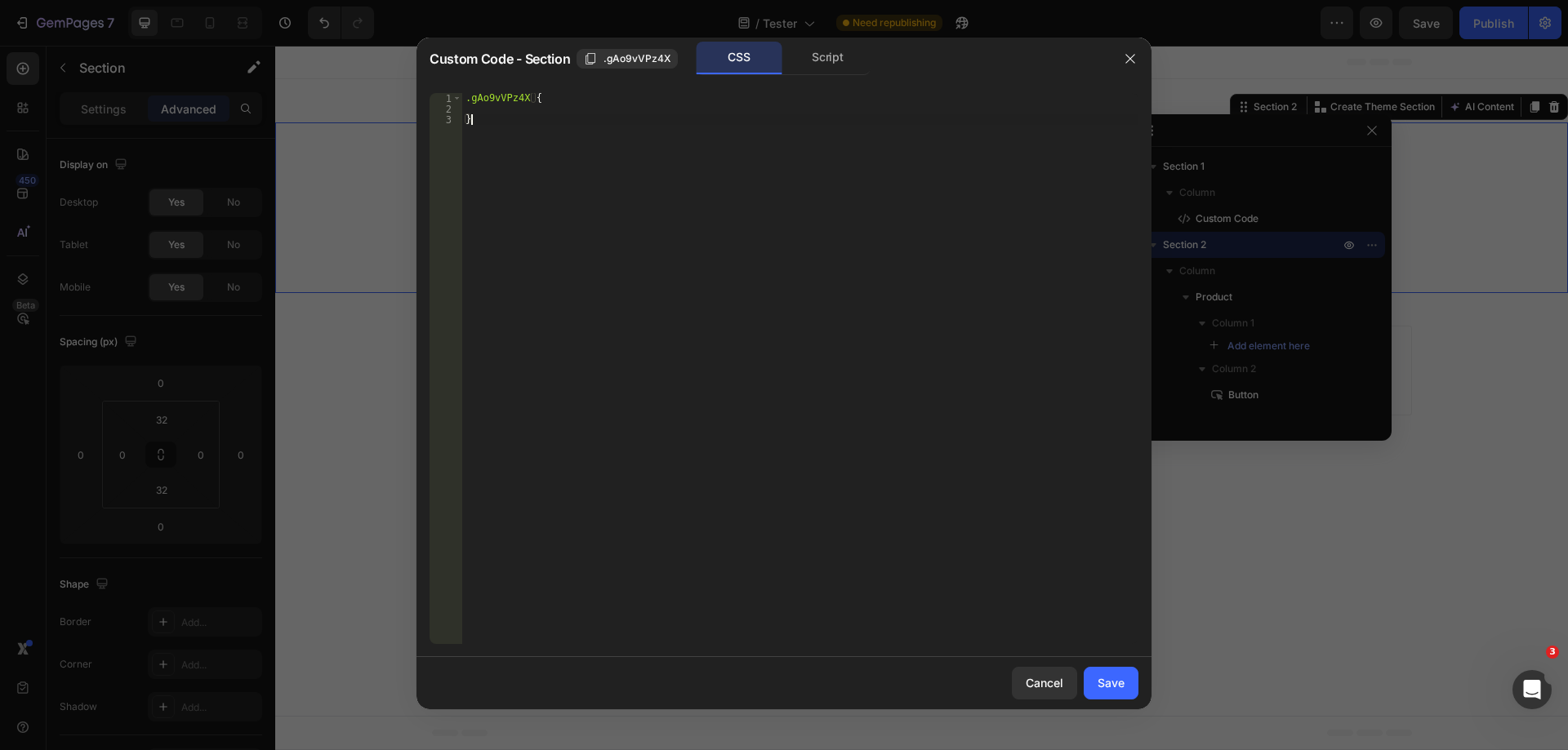
click at [784, 242] on div ".gAo9vVPz4X { }" at bounding box center [800, 379] width 676 height 572
click at [637, 131] on div ".gAo9vVPz4X { }" at bounding box center [800, 379] width 676 height 572
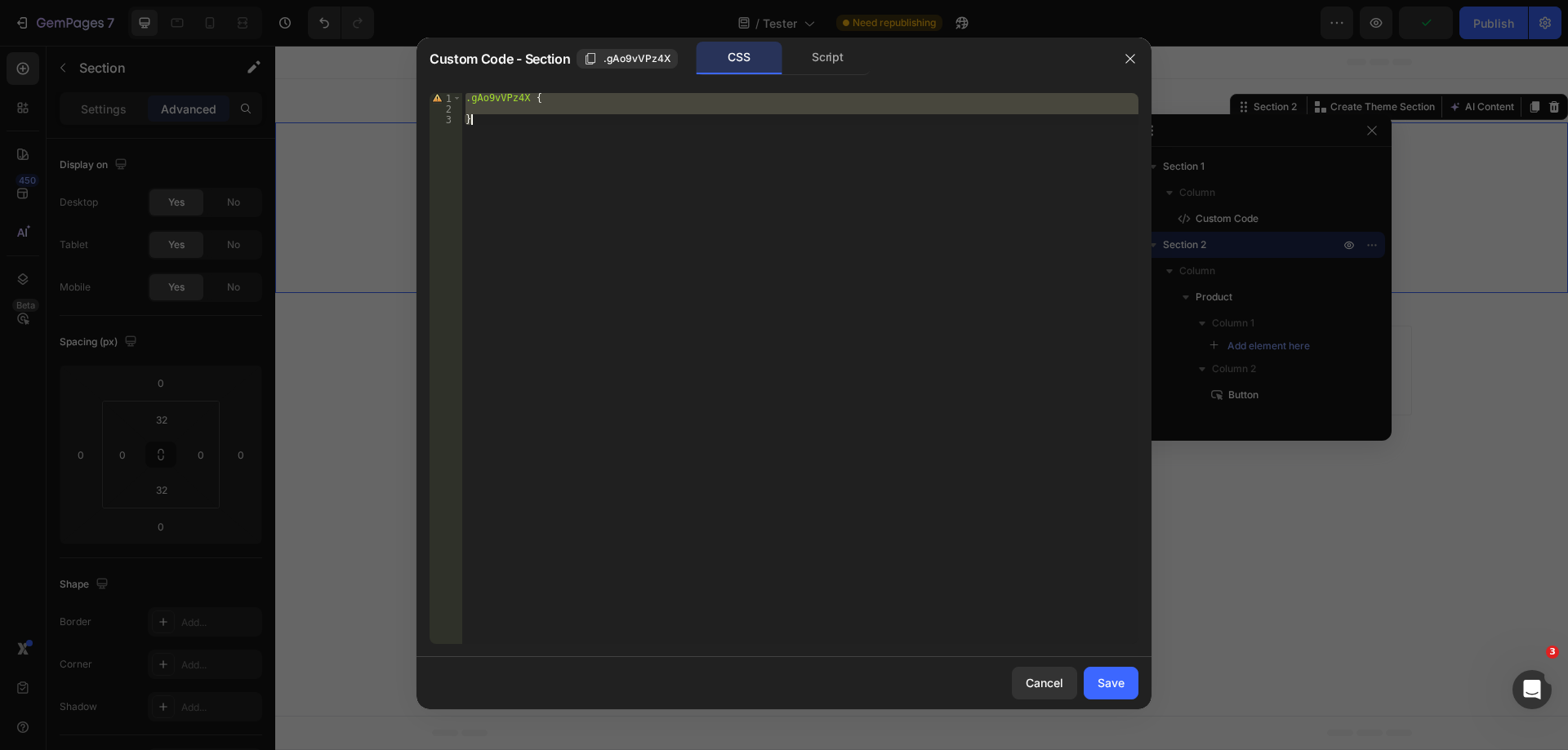
click at [624, 114] on div ".gAo9vVPz4X { }" at bounding box center [800, 368] width 676 height 551
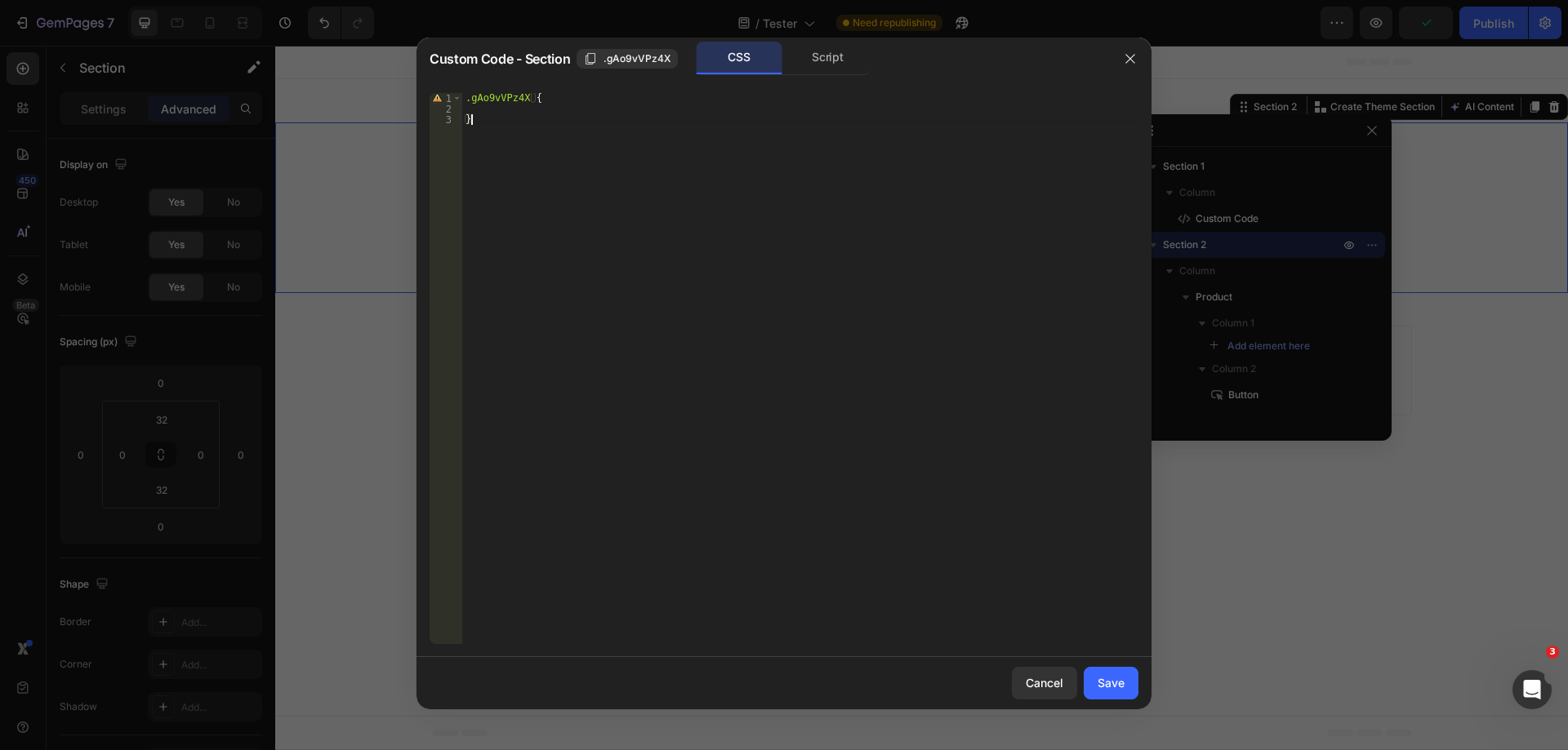
click at [594, 202] on div ".gAo9vVPz4X { }" at bounding box center [800, 379] width 676 height 572
click at [571, 114] on div ".gAo9vVPz4X { }" at bounding box center [800, 379] width 676 height 572
click at [564, 99] on div ".gAo9vVPz4X { }" at bounding box center [800, 379] width 676 height 572
type textarea ".gAo9vVPz4X {"
click at [564, 112] on div ".gAo9vVPz4X { }" at bounding box center [800, 379] width 676 height 572
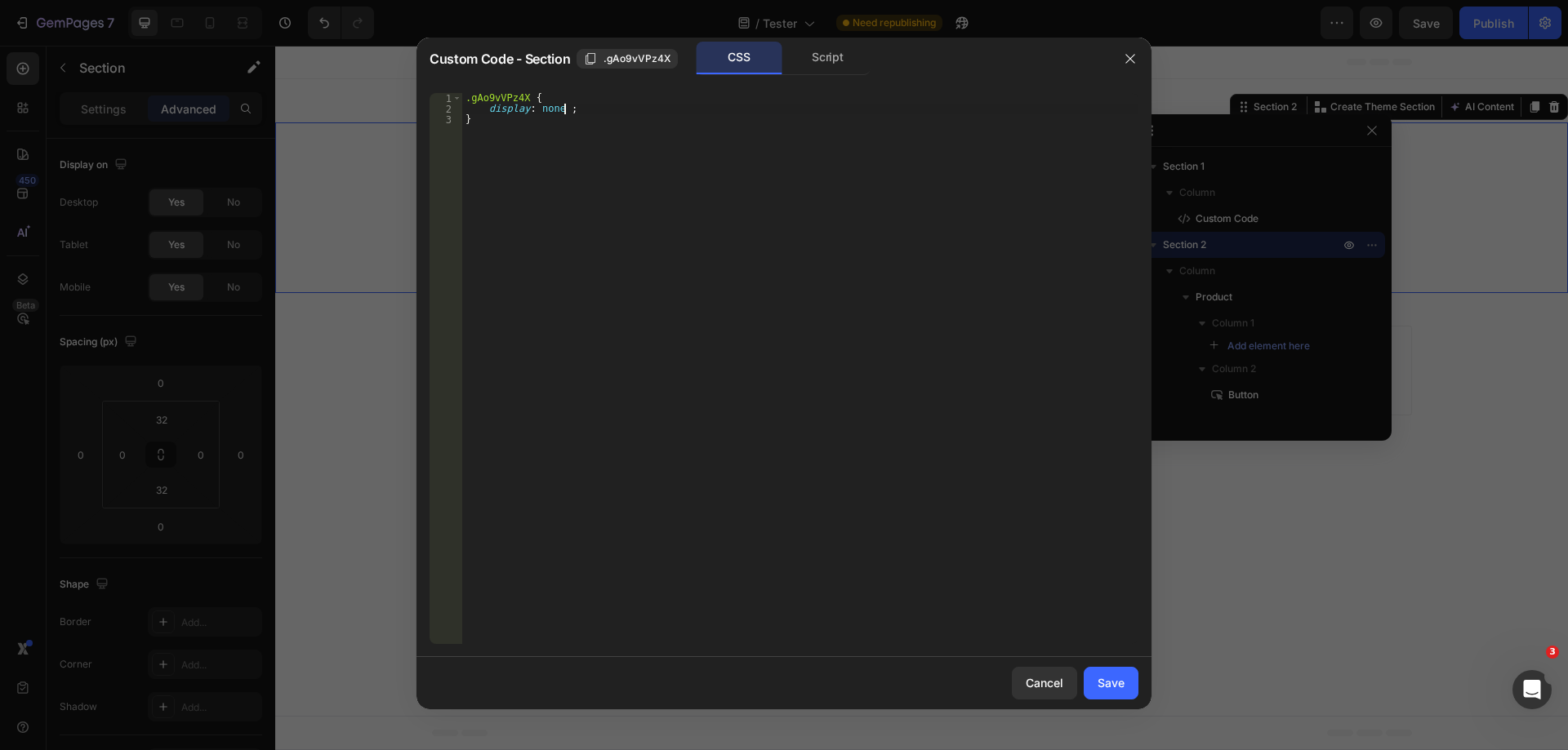
scroll to position [0, 8]
type textarea "display: none !;"
click at [1095, 678] on button "Save" at bounding box center [1111, 683] width 55 height 32
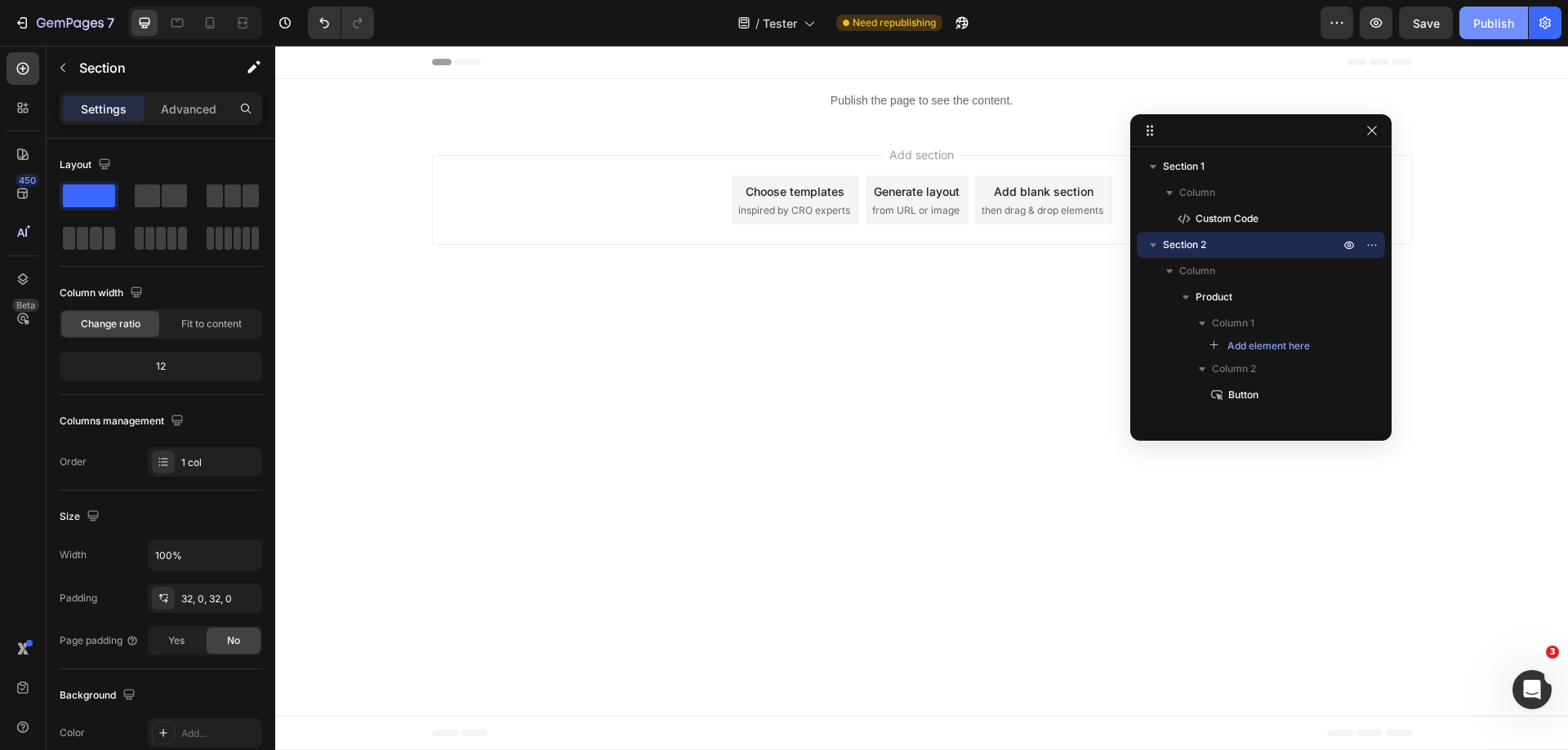
click at [1479, 19] on div "Publish" at bounding box center [1494, 23] width 41 height 18
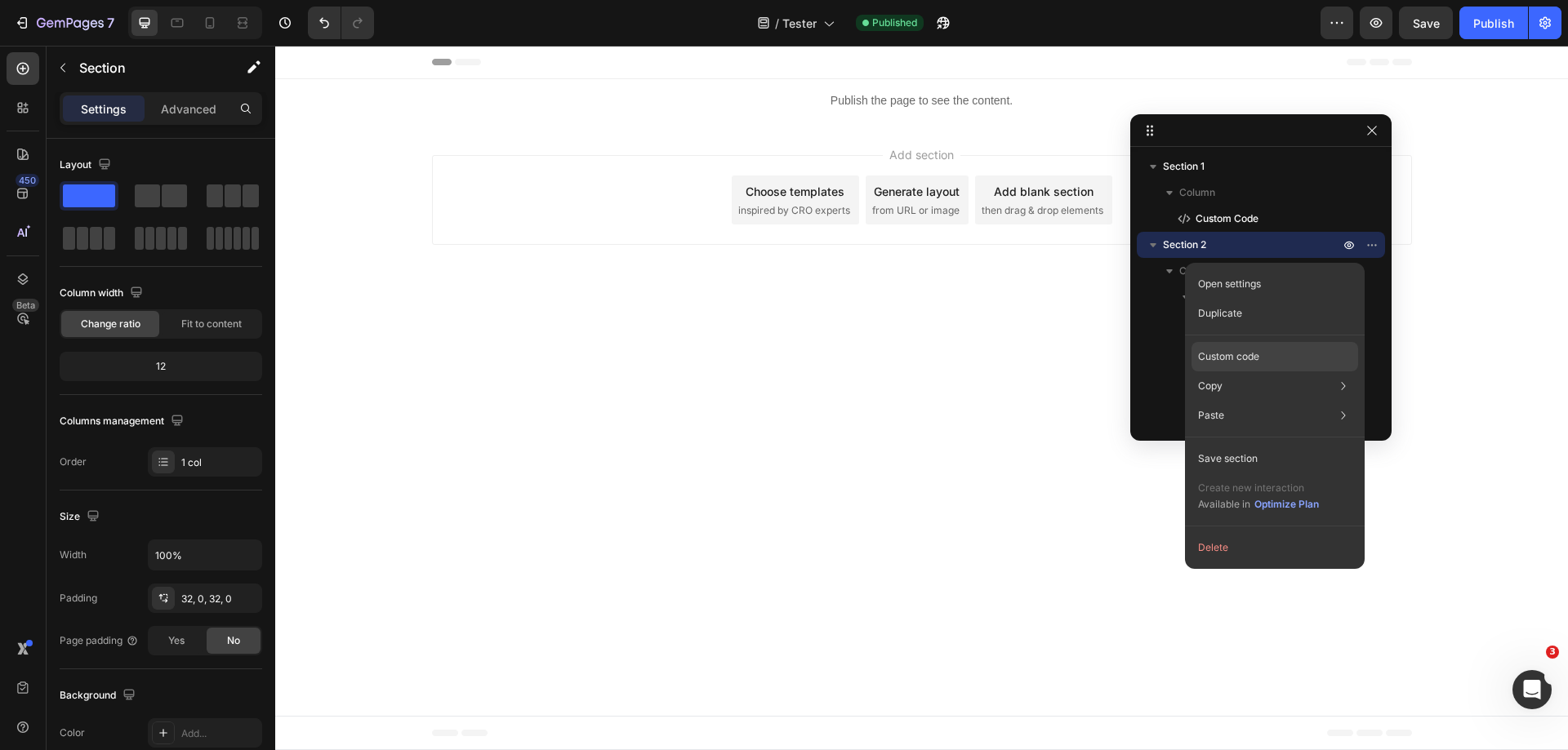
click at [1228, 351] on p "Custom code" at bounding box center [1228, 357] width 61 height 15
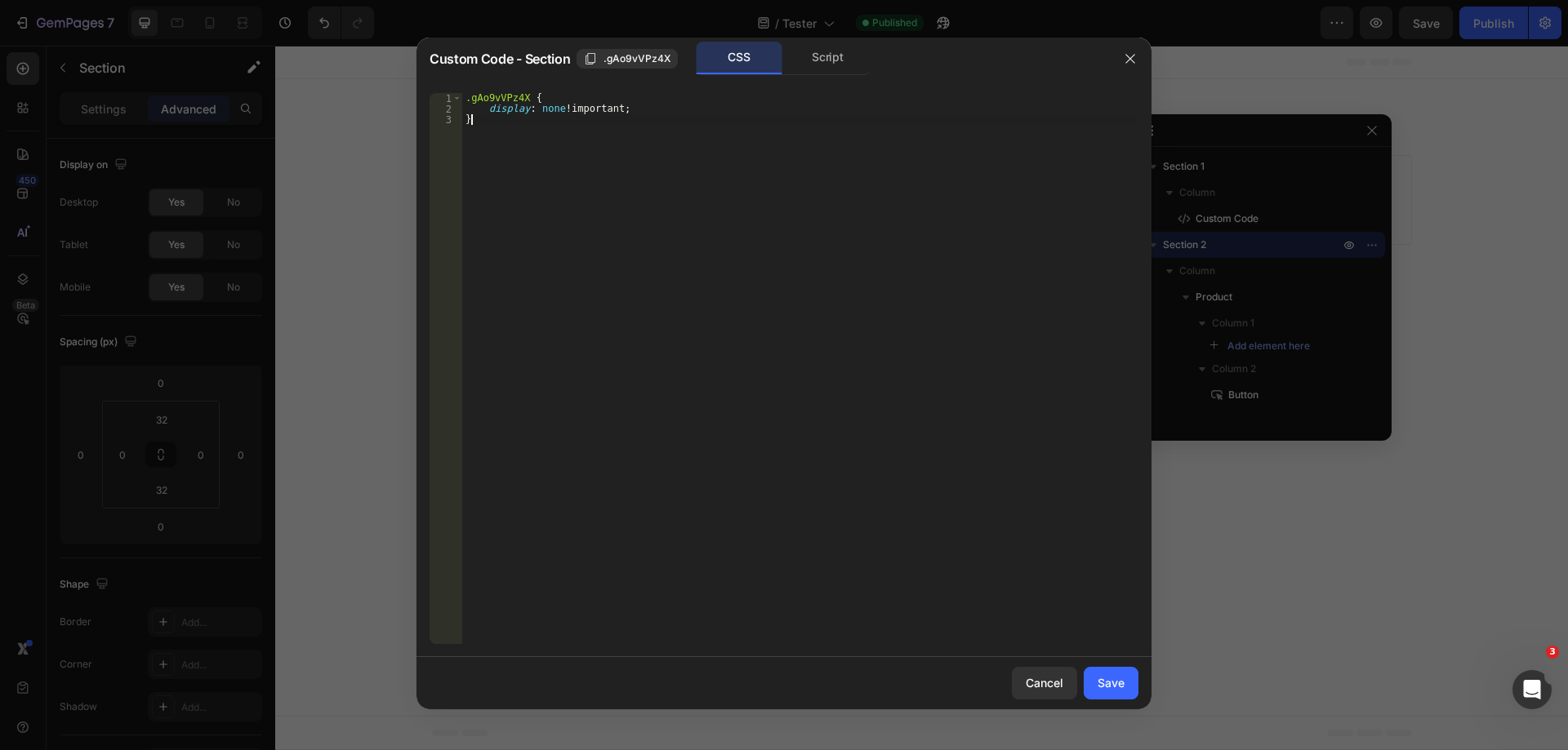
click at [639, 210] on div ".gAo9vVPz4X { display : none !important ; }" at bounding box center [800, 379] width 676 height 572
type textarea "display: none !important; }"
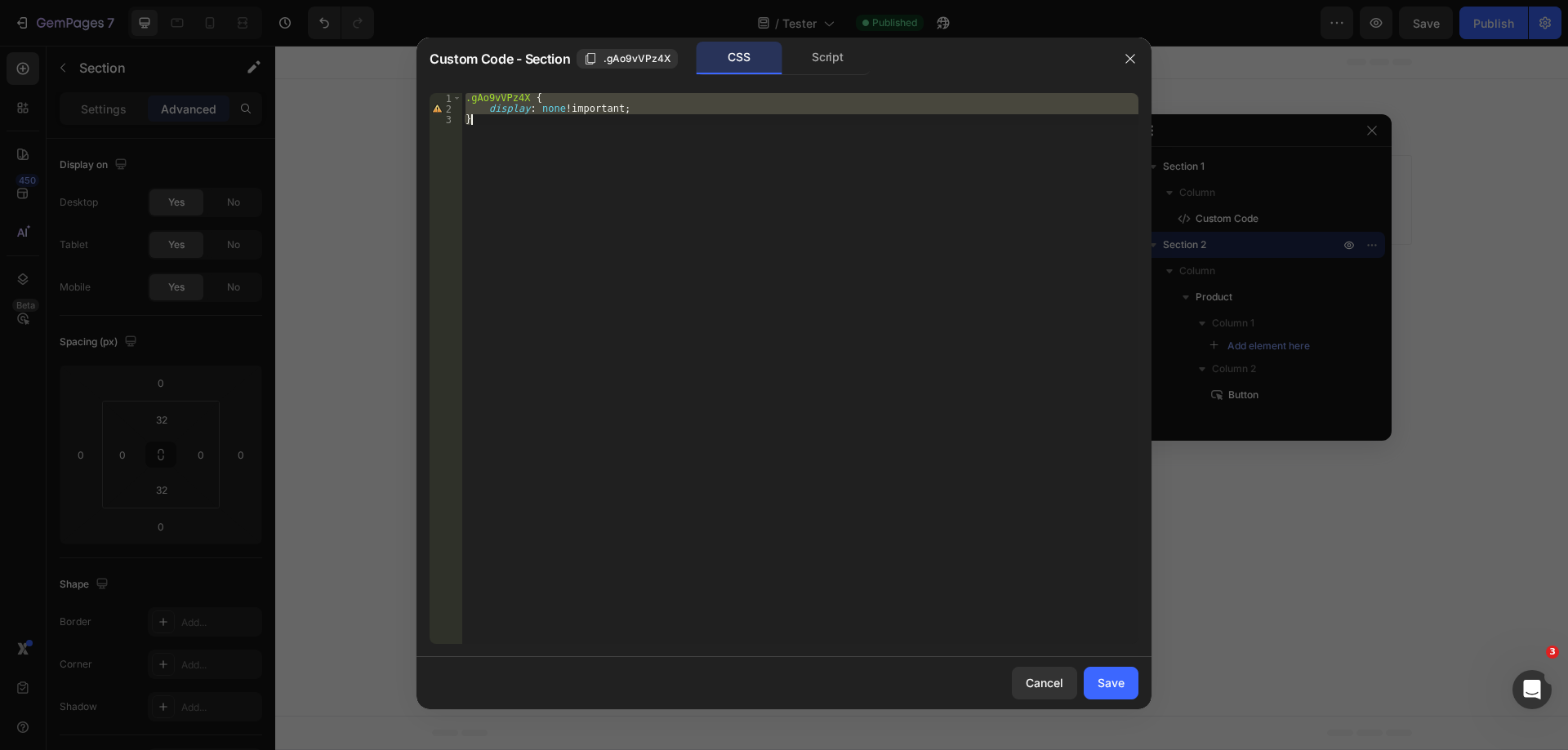
click at [507, 112] on div ".gAo9vVPz4X { display : none !important ; }" at bounding box center [800, 368] width 676 height 551
click at [507, 112] on div ".gAo9vVPz4X { display : none !important ; }" at bounding box center [800, 379] width 676 height 572
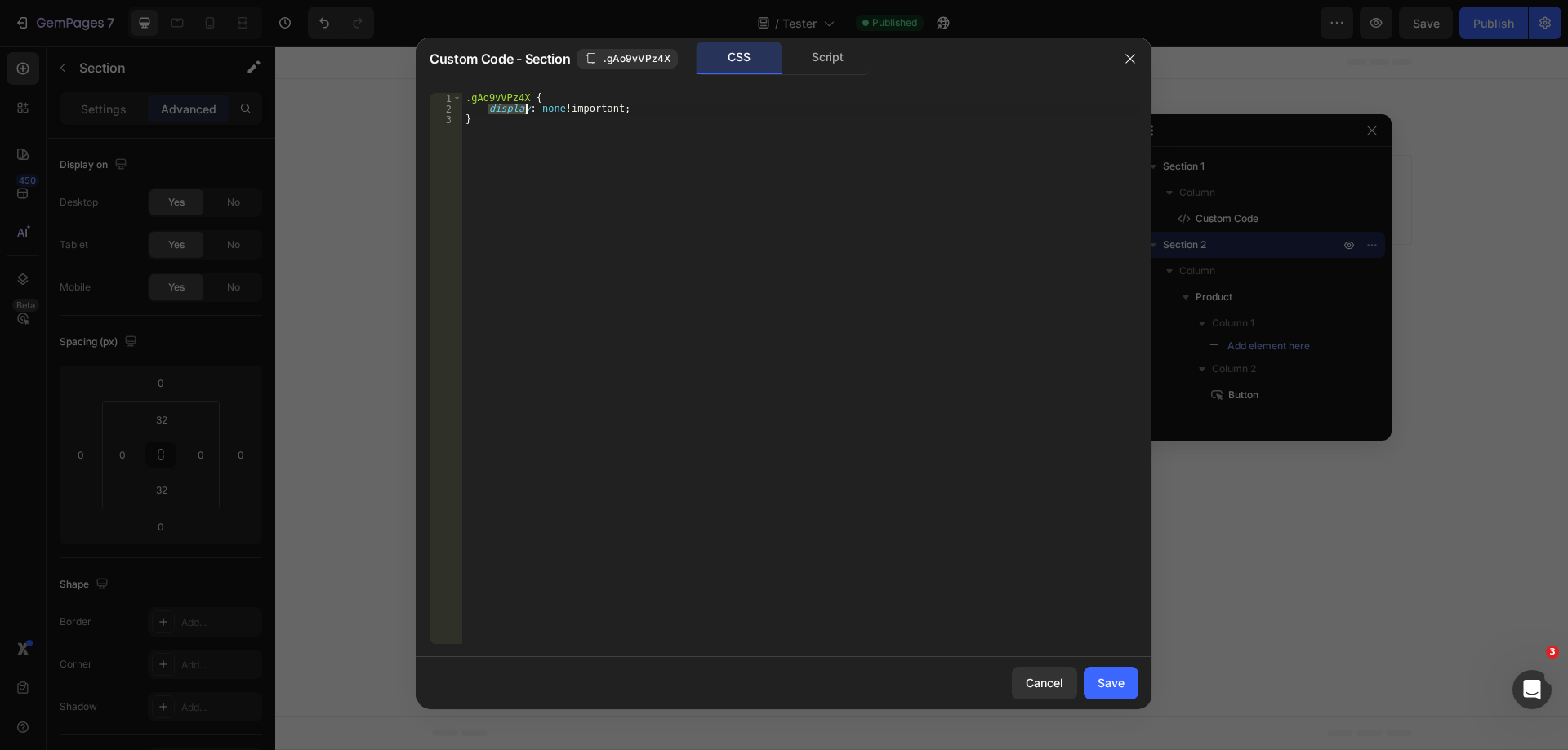
click at [507, 112] on div ".gAo9vVPz4X { display : none !important ; }" at bounding box center [800, 379] width 676 height 572
type textarea "}"
drag, startPoint x: 1105, startPoint y: 682, endPoint x: 851, endPoint y: 566, distance: 279.2
click at [1105, 682] on div "Save" at bounding box center [1111, 682] width 27 height 18
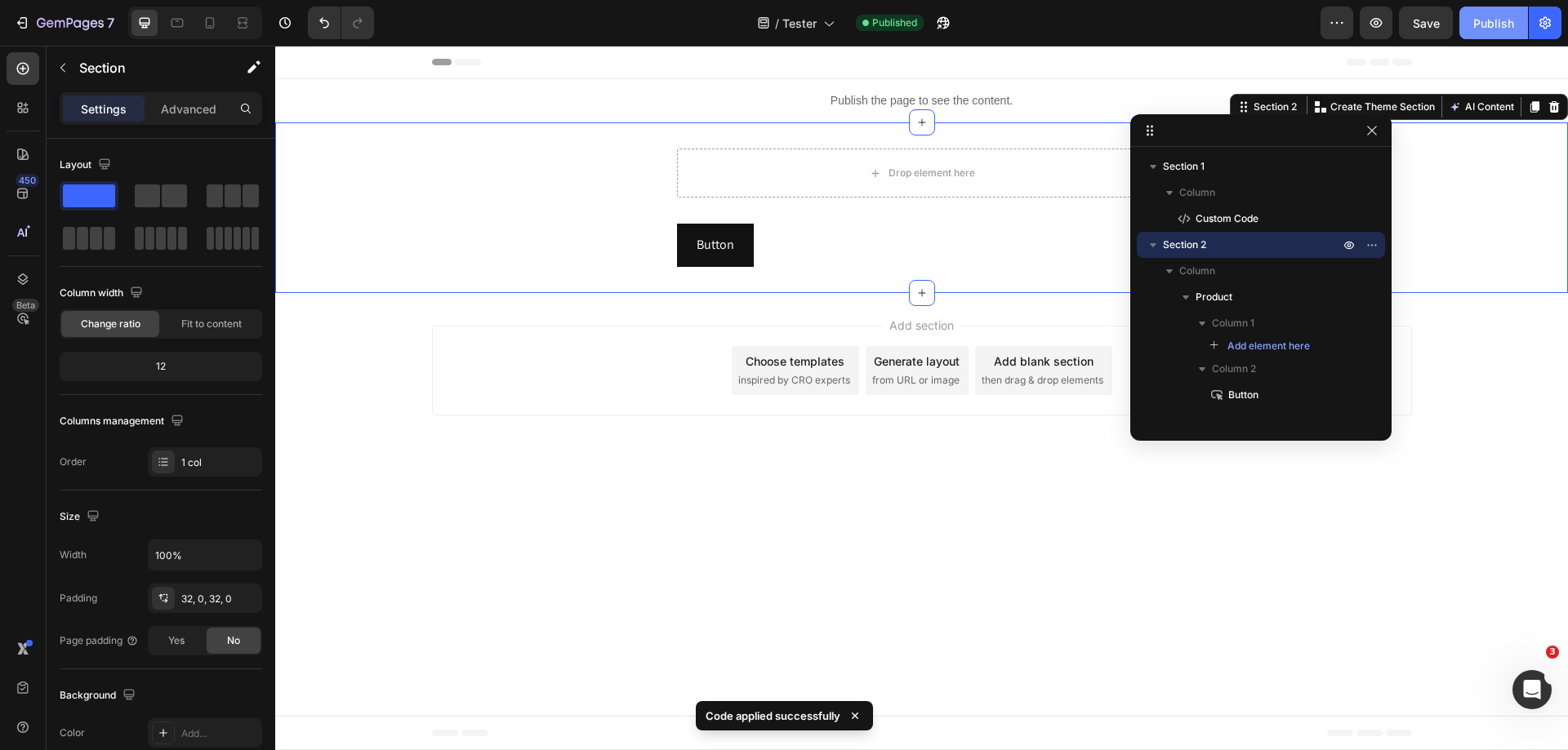
click at [1495, 12] on button "Publish" at bounding box center [1494, 22] width 68 height 32
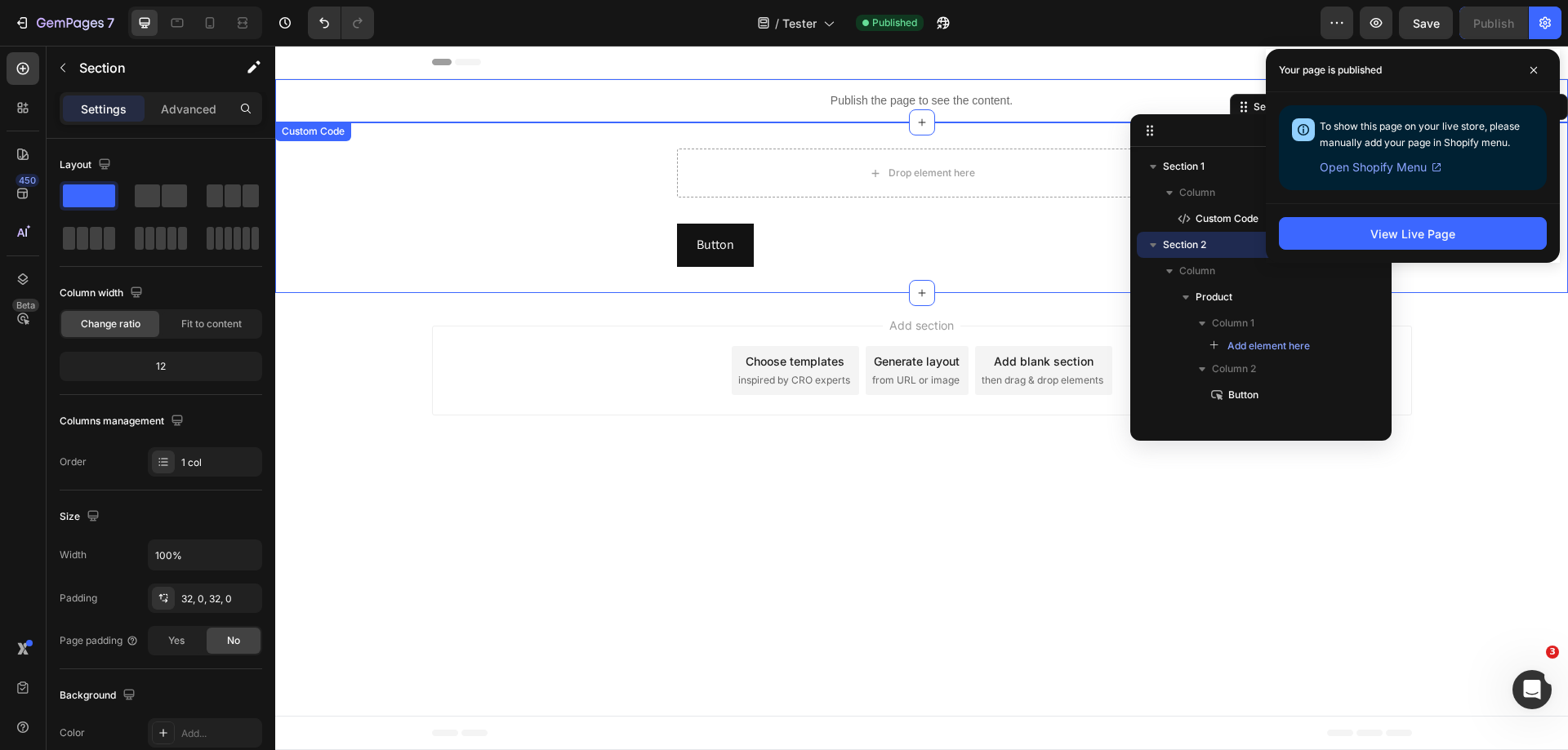
click at [723, 99] on p "Publish the page to see the content." at bounding box center [921, 101] width 1293 height 18
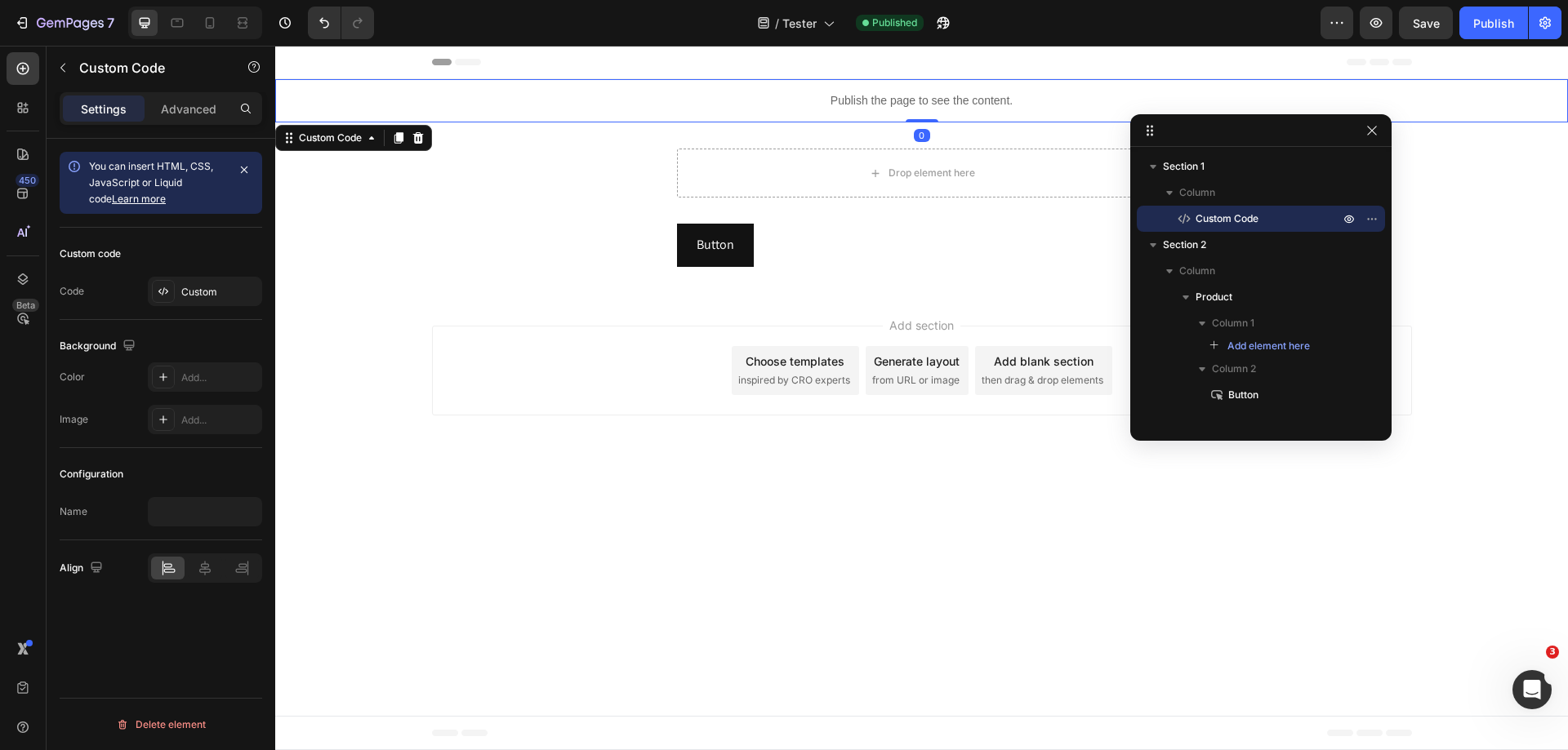
click at [723, 99] on p "Publish the page to see the content." at bounding box center [921, 101] width 1293 height 18
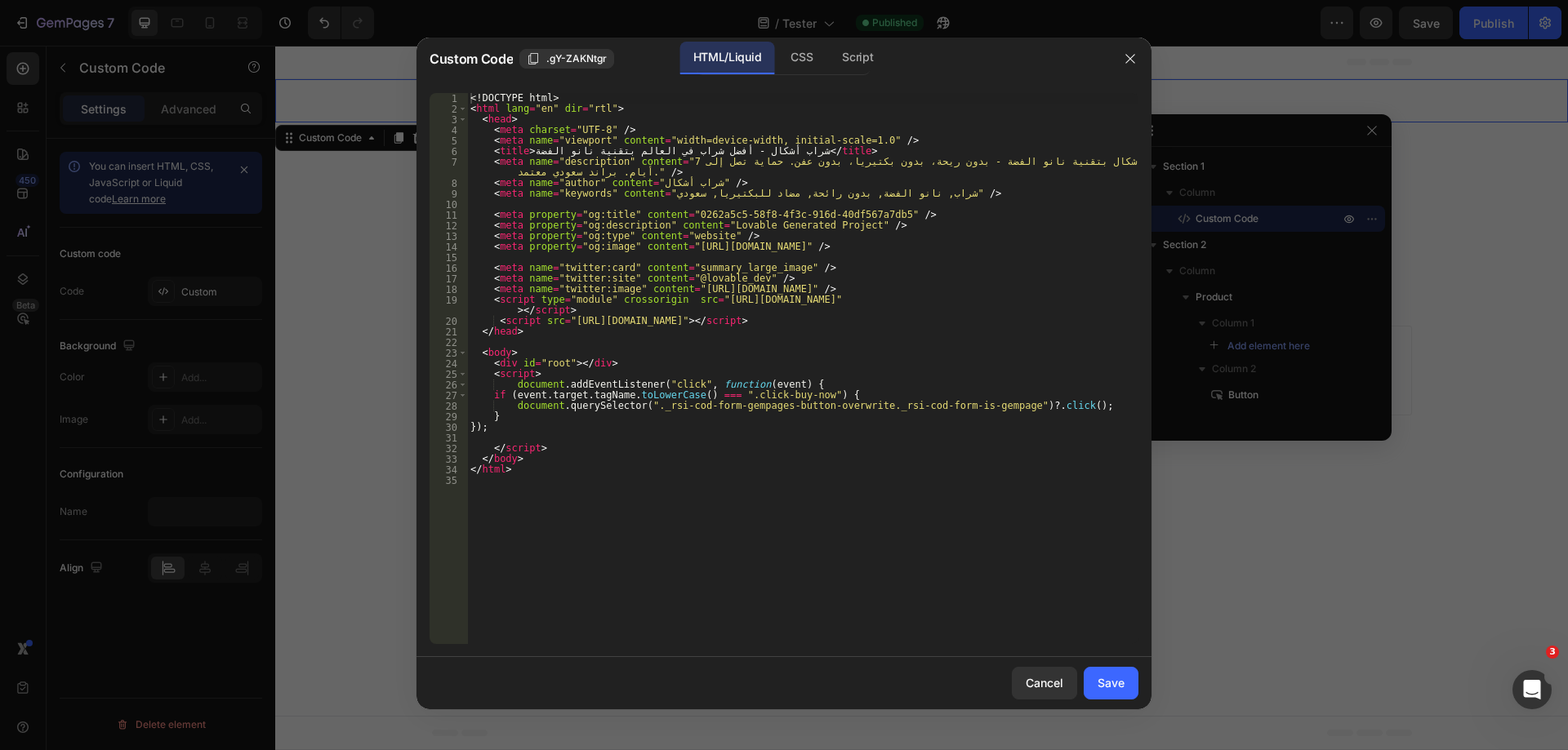
click at [752, 397] on div "<! DOCTYPE html > < html lang = "en" dir = "rtl" > < head > < meta charset = "U…" at bounding box center [802, 379] width 671 height 572
click at [735, 392] on div "<! DOCTYPE html > < html lang = "en" dir = "rtl" > < head > < meta charset = "U…" at bounding box center [802, 379] width 671 height 572
click at [809, 393] on div "<! DOCTYPE html > < html lang = "en" dir = "rtl" > < head > < meta charset = "U…" at bounding box center [802, 379] width 671 height 572
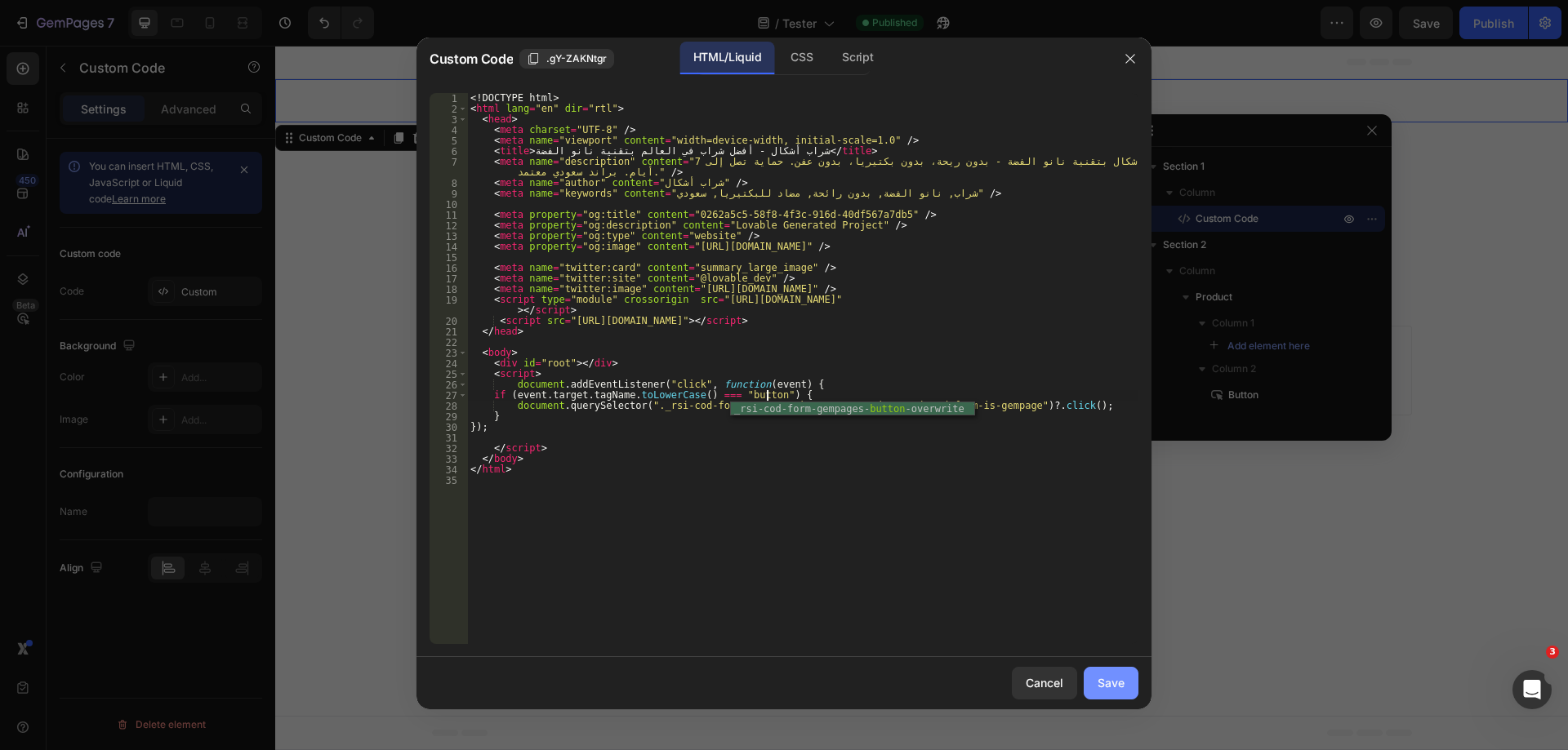
type textarea "if (event.target.tagName.toLowerCase() === "button") {"
click at [1133, 679] on button "Save" at bounding box center [1111, 683] width 55 height 32
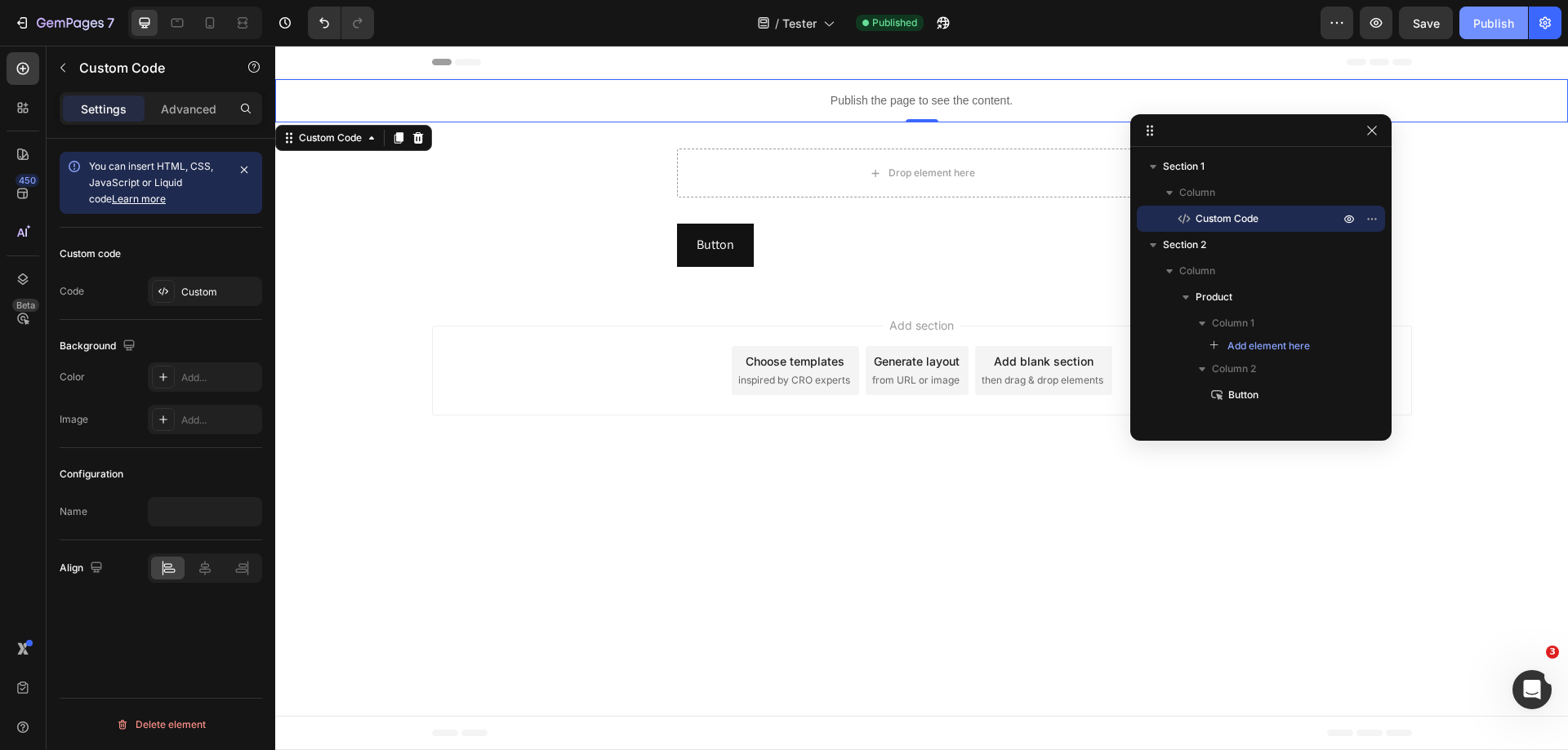
click at [1491, 35] on button "Publish" at bounding box center [1494, 22] width 68 height 32
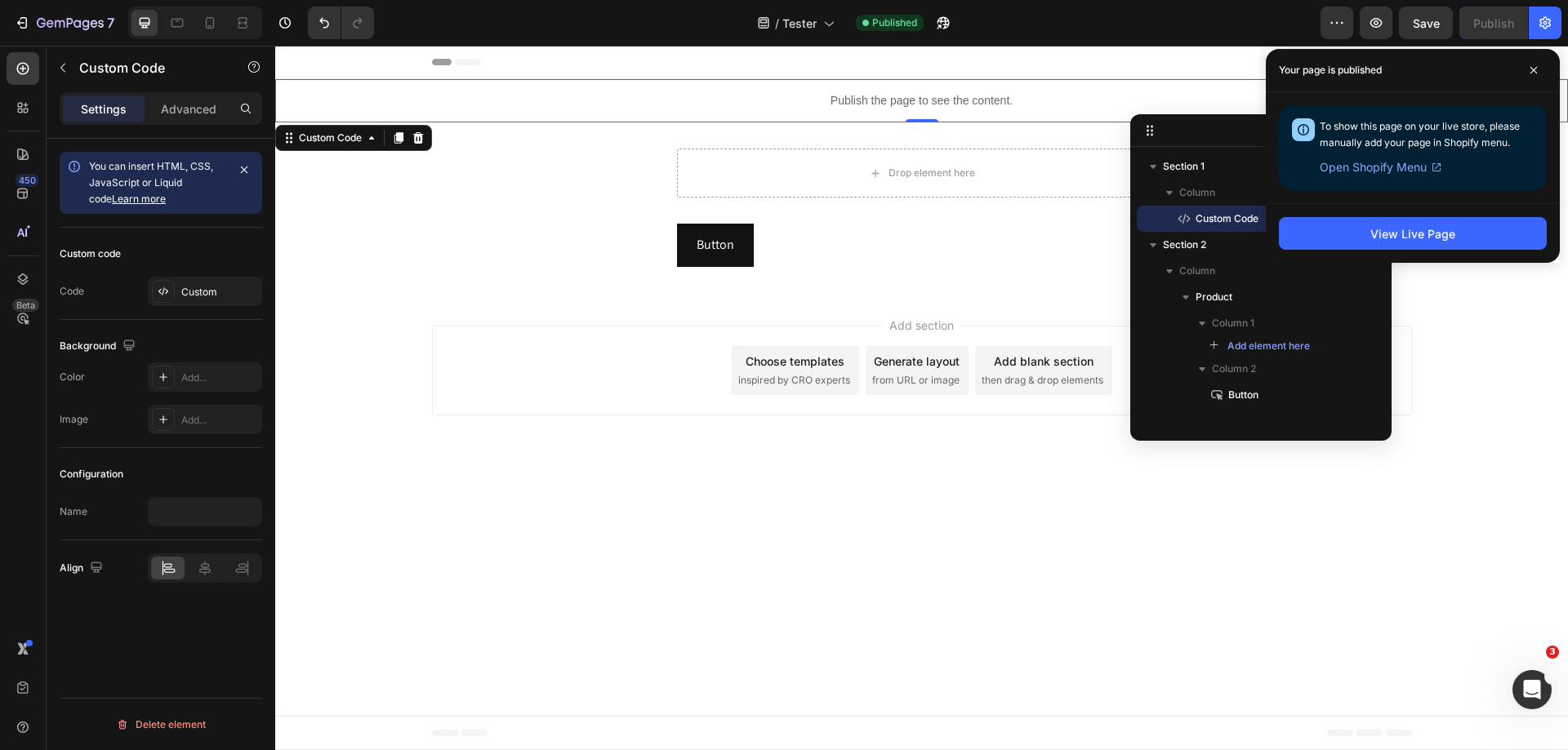
click at [1052, 95] on p "Publish the page to see the content." at bounding box center [921, 101] width 1293 height 18
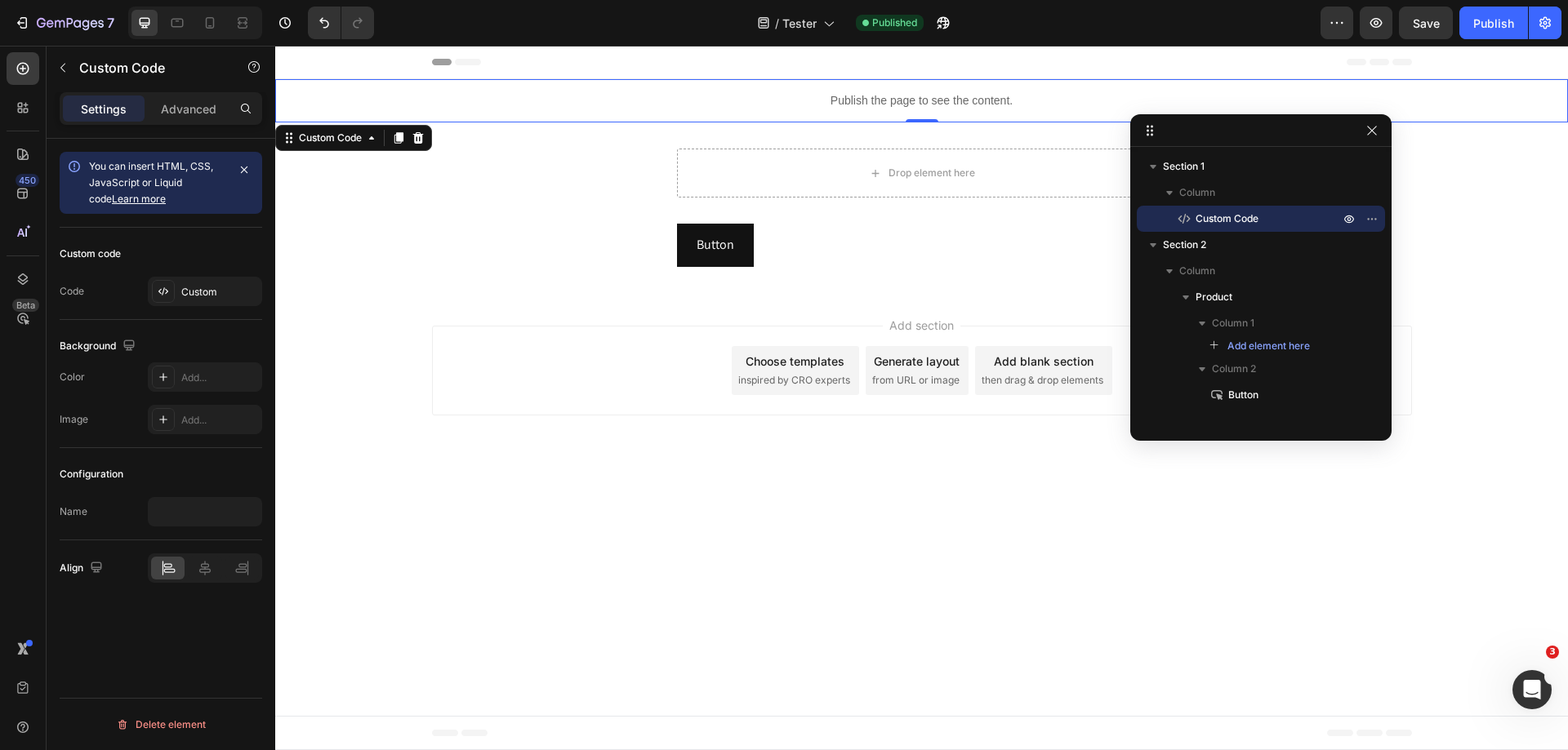
click at [1052, 95] on p "Publish the page to see the content." at bounding box center [921, 101] width 1293 height 18
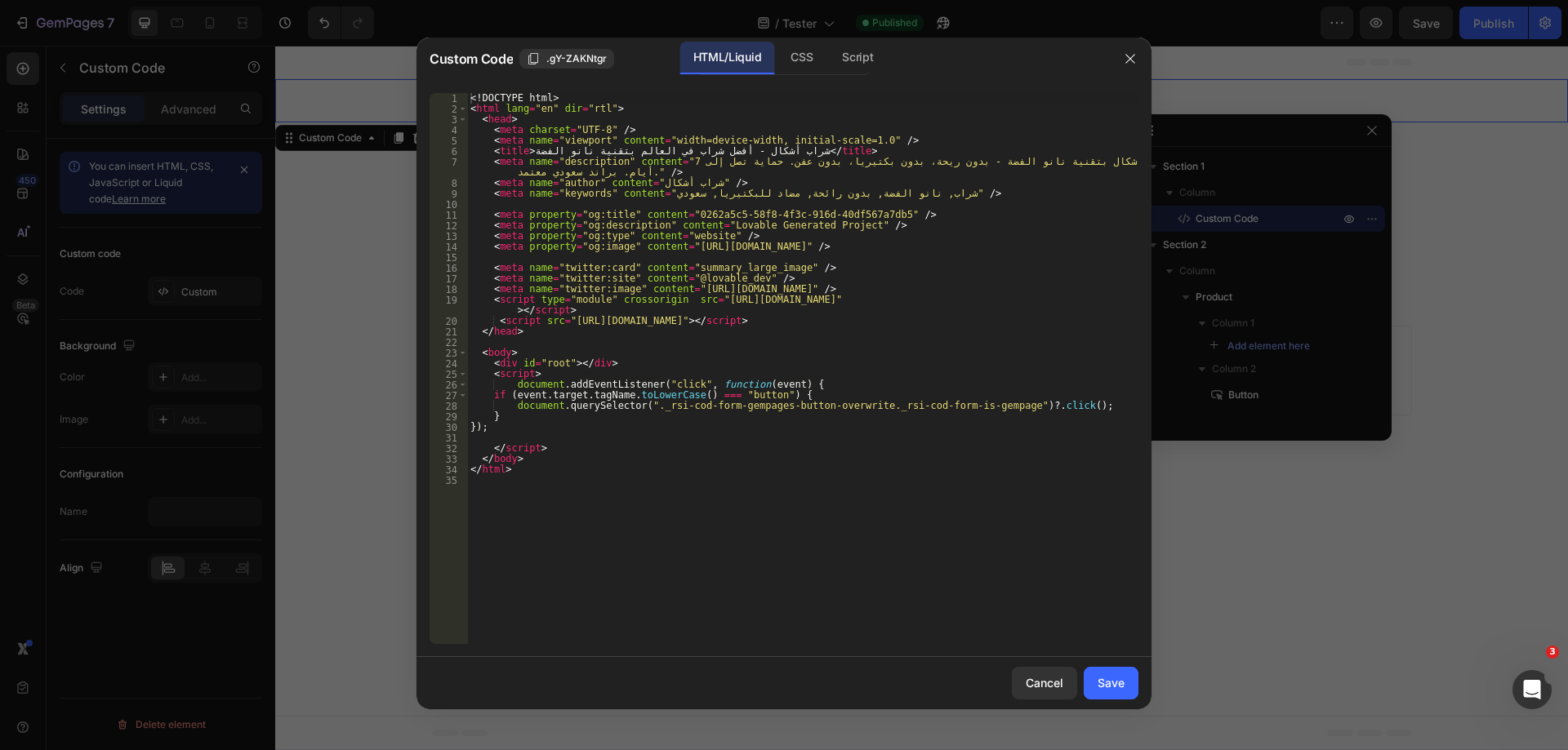
click at [800, 426] on div "<! DOCTYPE html > < html lang = "en" dir = "rtl" > < head > < meta charset = "U…" at bounding box center [802, 379] width 671 height 572
click at [759, 392] on div "<! DOCTYPE html > < html lang = "en" dir = "rtl" > < head > < meta charset = "U…" at bounding box center [802, 379] width 671 height 572
click at [745, 398] on div "<! DOCTYPE html > < html lang = "en" dir = "rtl" > < head > < meta charset = "U…" at bounding box center [802, 379] width 671 height 572
paste textarea "click-buy-now"
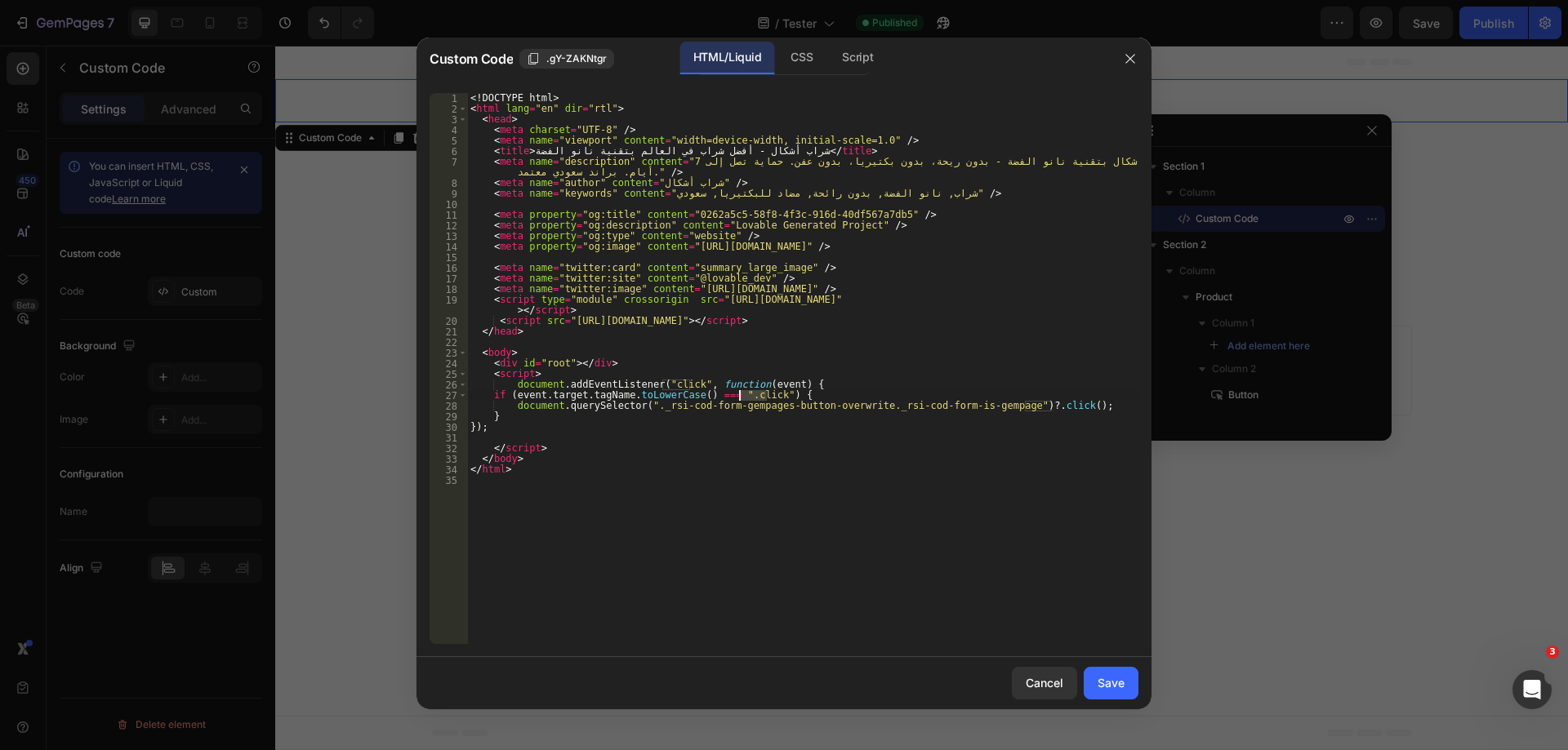
click at [745, 398] on div "<! DOCTYPE html > < html lang = "en" dir = "rtl" > < head > < meta charset = "U…" at bounding box center [802, 379] width 671 height 572
click at [742, 399] on div "<! DOCTYPE html > < html lang = "en" dir = "rtl" > < head > < meta charset = "U…" at bounding box center [802, 379] width 671 height 572
click at [747, 401] on div "<! DOCTYPE html > < html lang = "en" dir = "rtl" > < head > < meta charset = "U…" at bounding box center [802, 379] width 671 height 572
type textarea "if (event.target.tagName.toLowerCase() === ".click-buy-now") {"
click at [1121, 681] on div "Save" at bounding box center [1111, 682] width 27 height 18
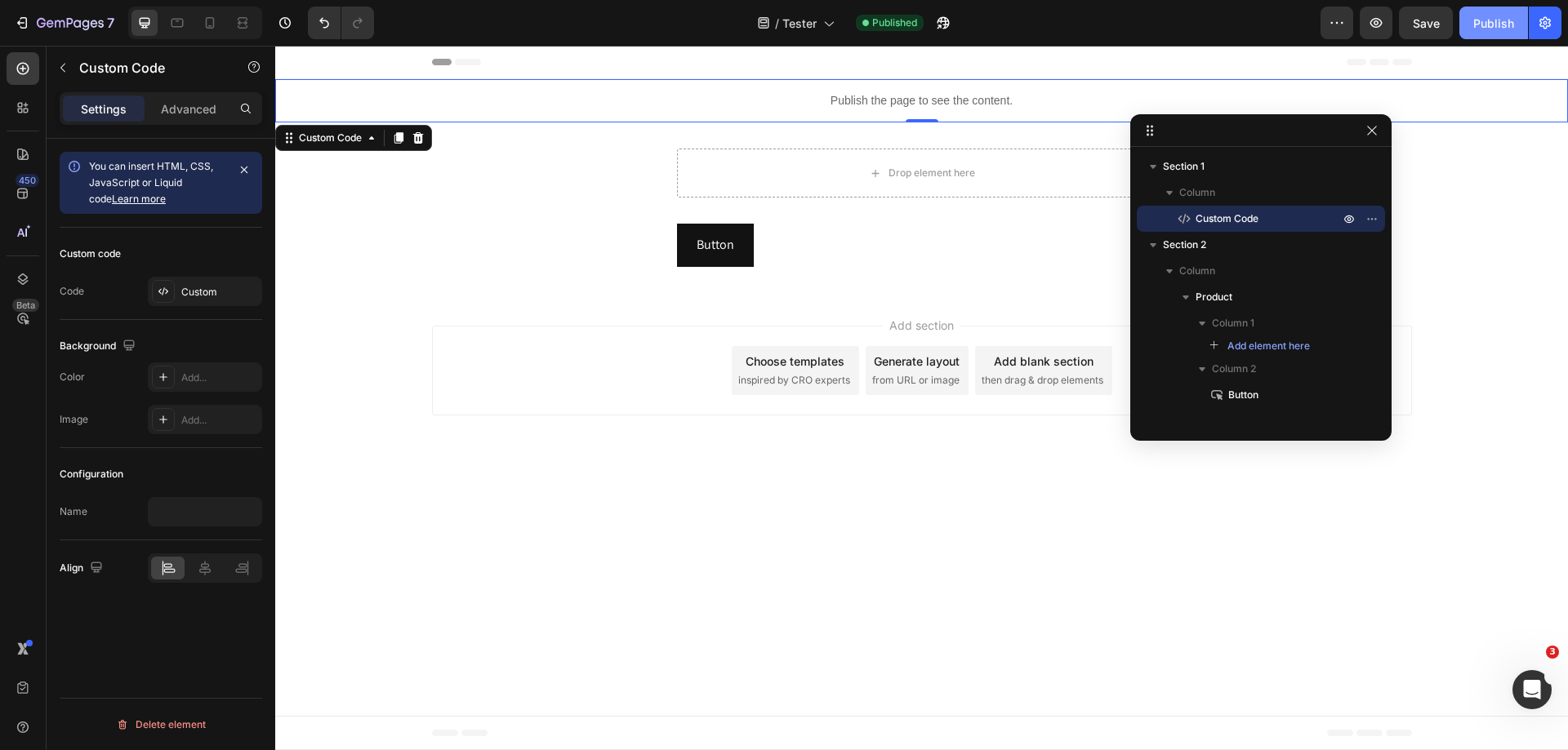
click at [1494, 19] on div "Publish" at bounding box center [1494, 23] width 41 height 18
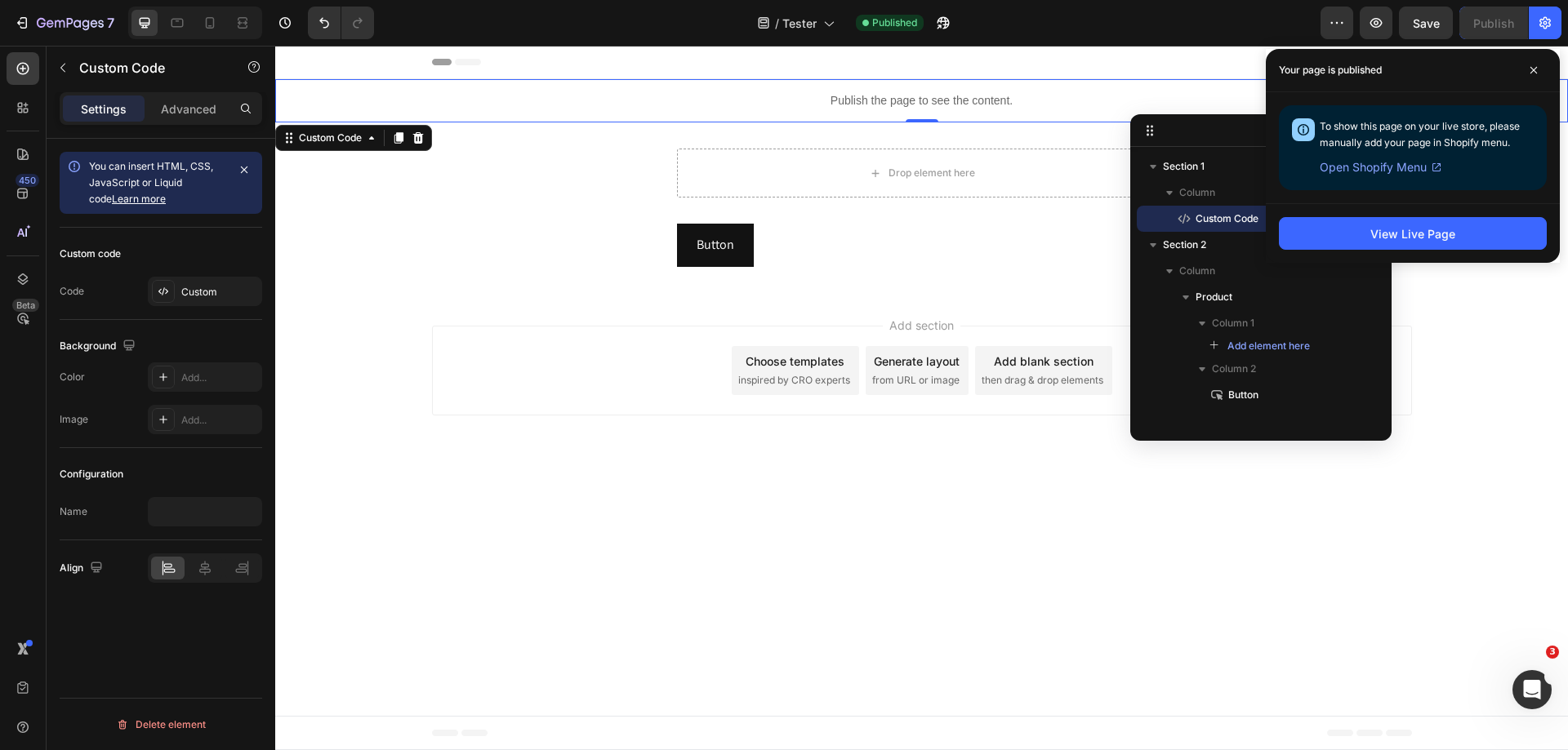
click at [964, 92] on div "Publish the page to see the content." at bounding box center [921, 101] width 1293 height 43
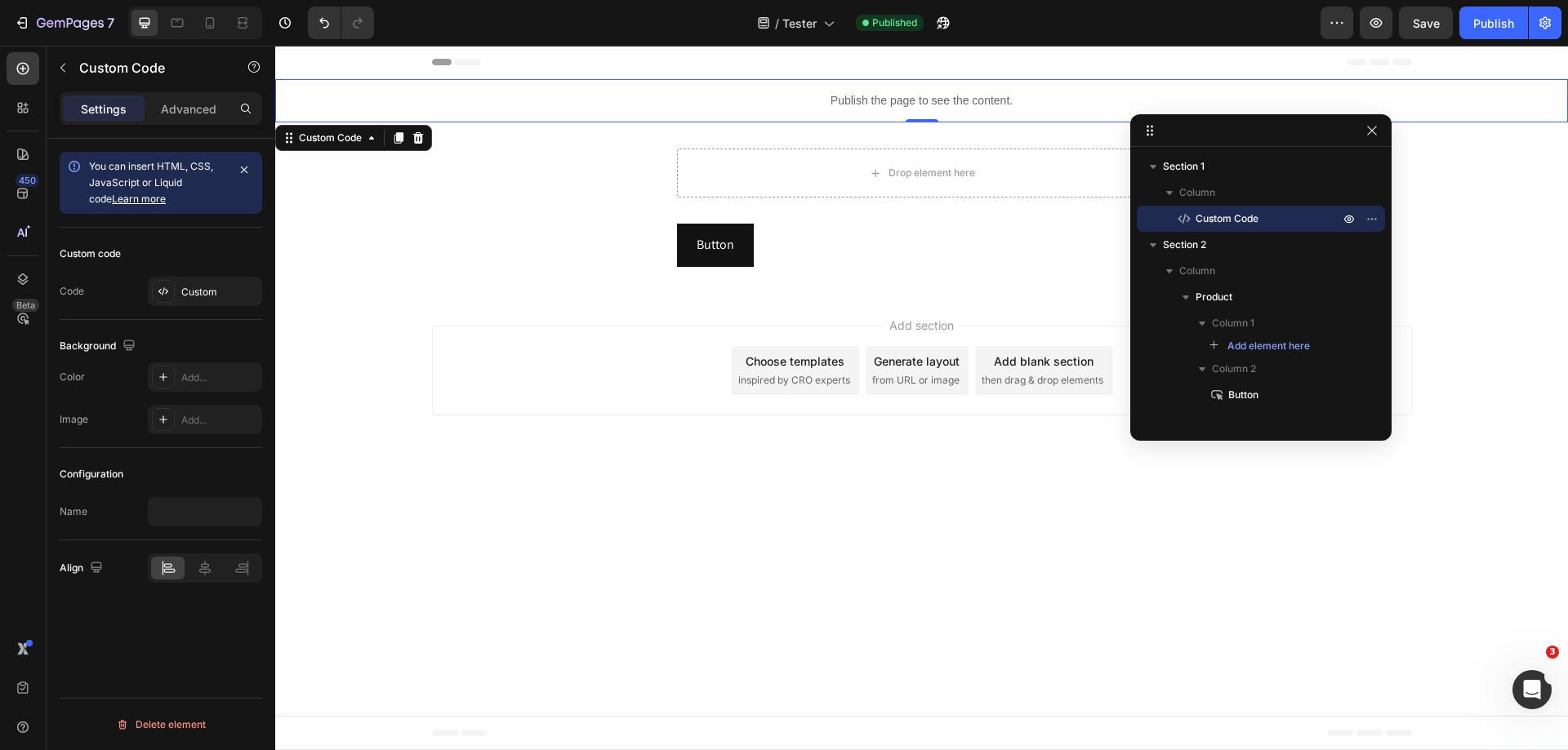
click at [964, 92] on div "Publish the page to see the content." at bounding box center [921, 101] width 1293 height 43
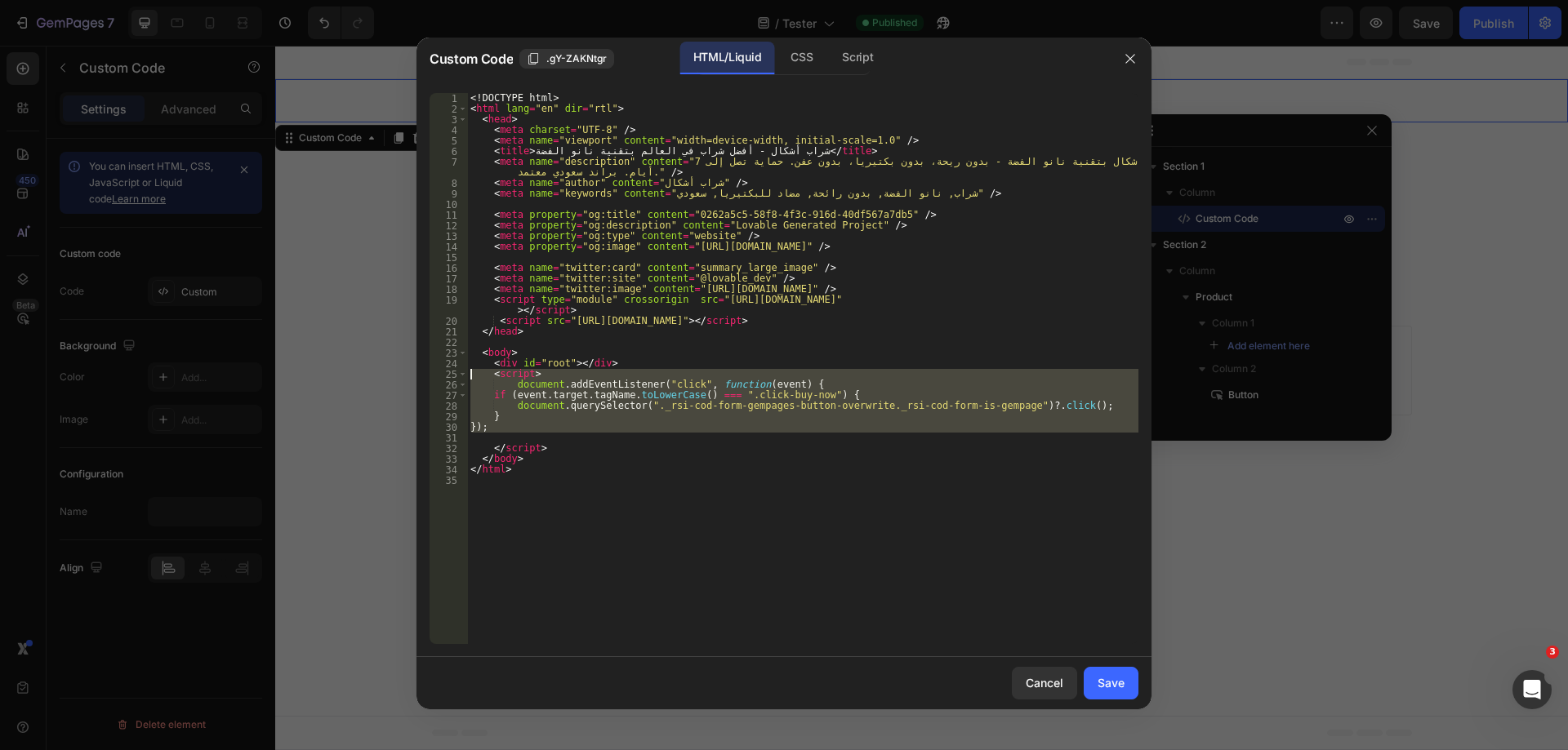
drag, startPoint x: 569, startPoint y: 437, endPoint x: 473, endPoint y: 379, distance: 112.2
click at [473, 379] on div "<! DOCTYPE html > < html lang = "en" dir = "rtl" > < head > < meta charset = "U…" at bounding box center [802, 379] width 671 height 572
click at [498, 380] on div "<! DOCTYPE html > < html lang = "en" dir = "rtl" > < head > < meta charset = "U…" at bounding box center [802, 368] width 671 height 551
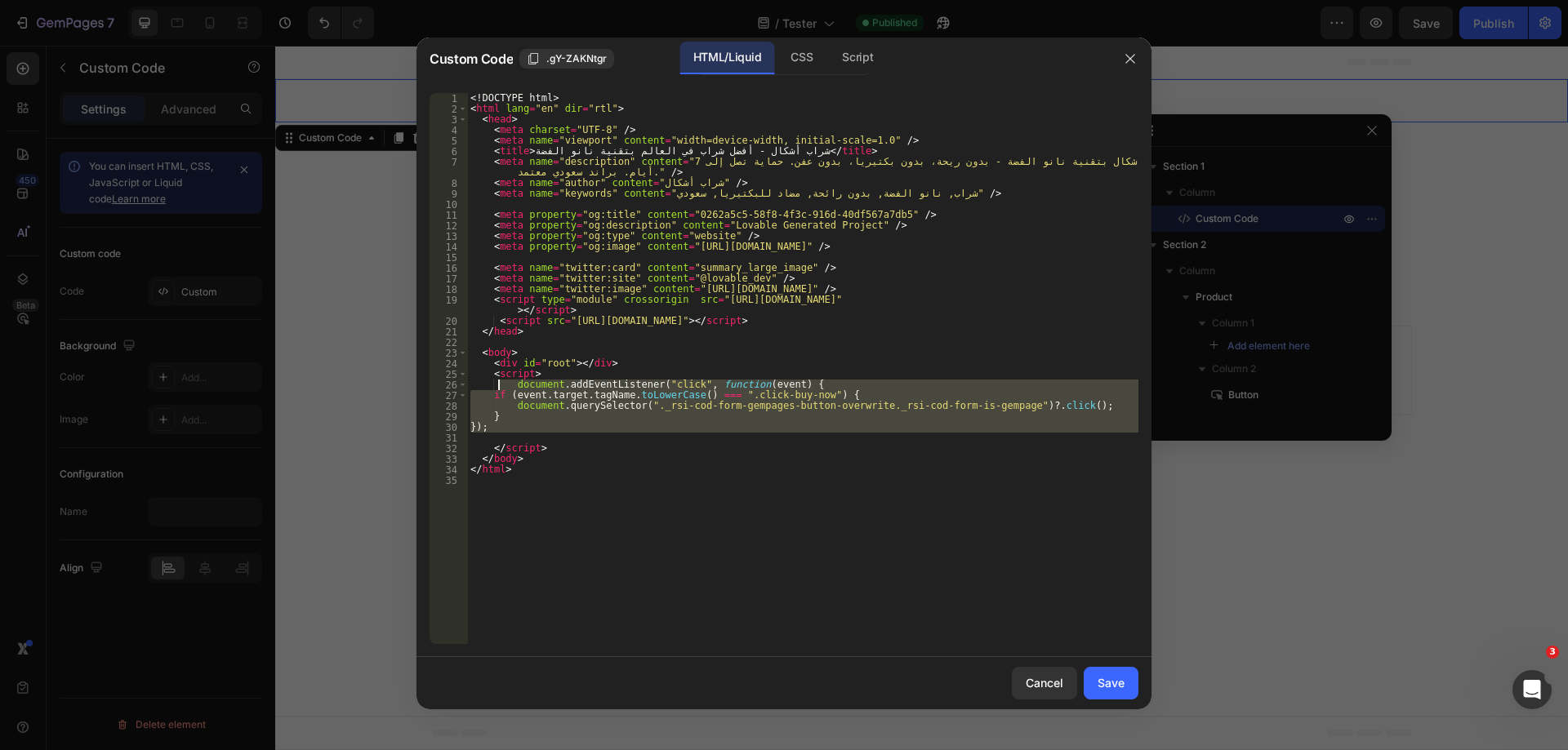
click at [524, 428] on div "<! DOCTYPE html > < html lang = "en" dir = "rtl" > < head > < meta charset = "U…" at bounding box center [802, 368] width 671 height 551
drag, startPoint x: 542, startPoint y: 427, endPoint x: 480, endPoint y: 387, distance: 73.8
click at [480, 387] on div "<! DOCTYPE html > < html lang = "en" dir = "rtl" > < head > < meta charset = "U…" at bounding box center [802, 379] width 671 height 572
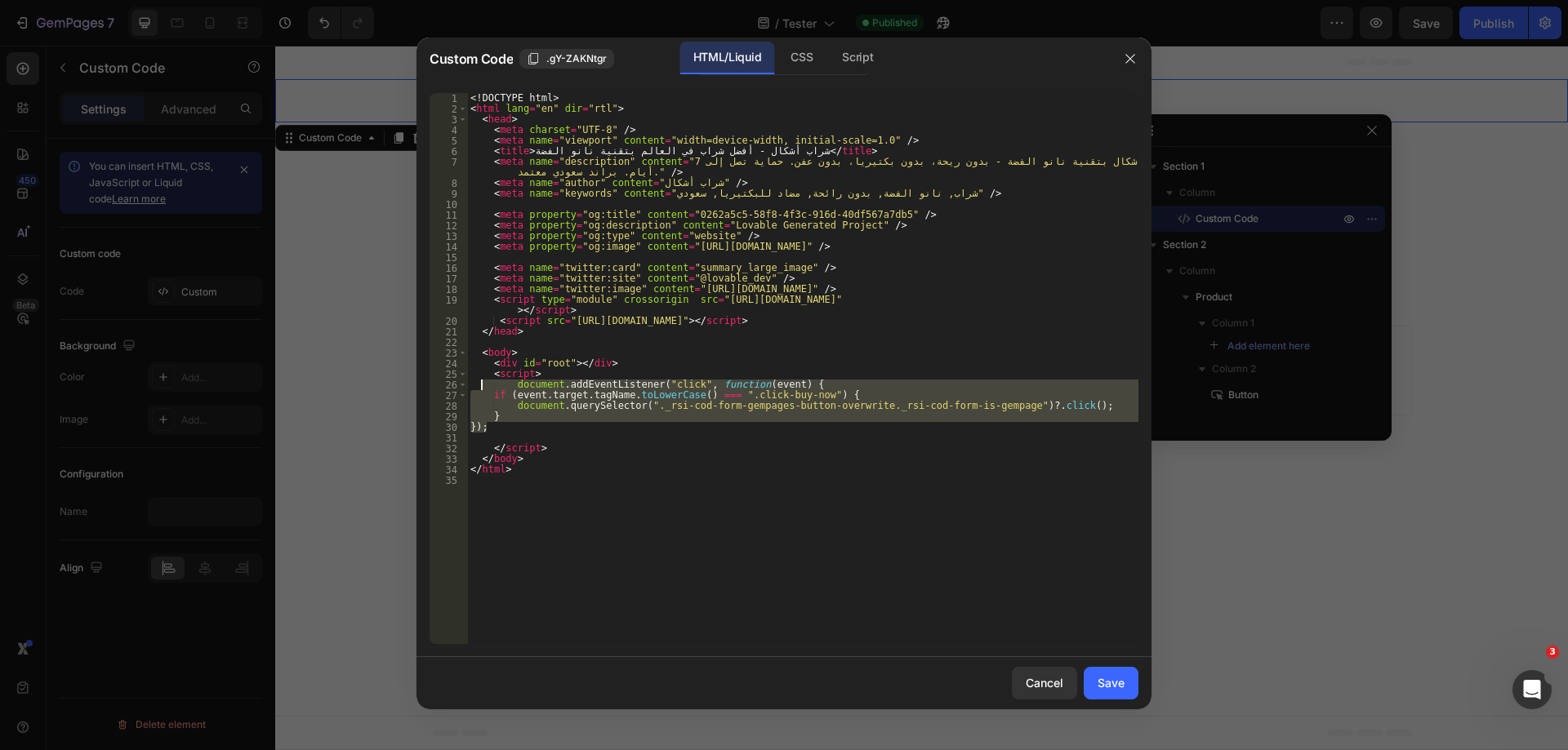
click at [577, 413] on div "<! DOCTYPE html > < html lang = "en" dir = "rtl" > < head > < meta charset = "U…" at bounding box center [802, 368] width 671 height 551
drag, startPoint x: 519, startPoint y: 412, endPoint x: 487, endPoint y: 381, distance: 44.6
click at [487, 381] on div "<! DOCTYPE html > < html lang = "en" dir = "rtl" > < head > < meta charset = "U…" at bounding box center [802, 379] width 671 height 572
paste textarea "});"
type textarea "});"
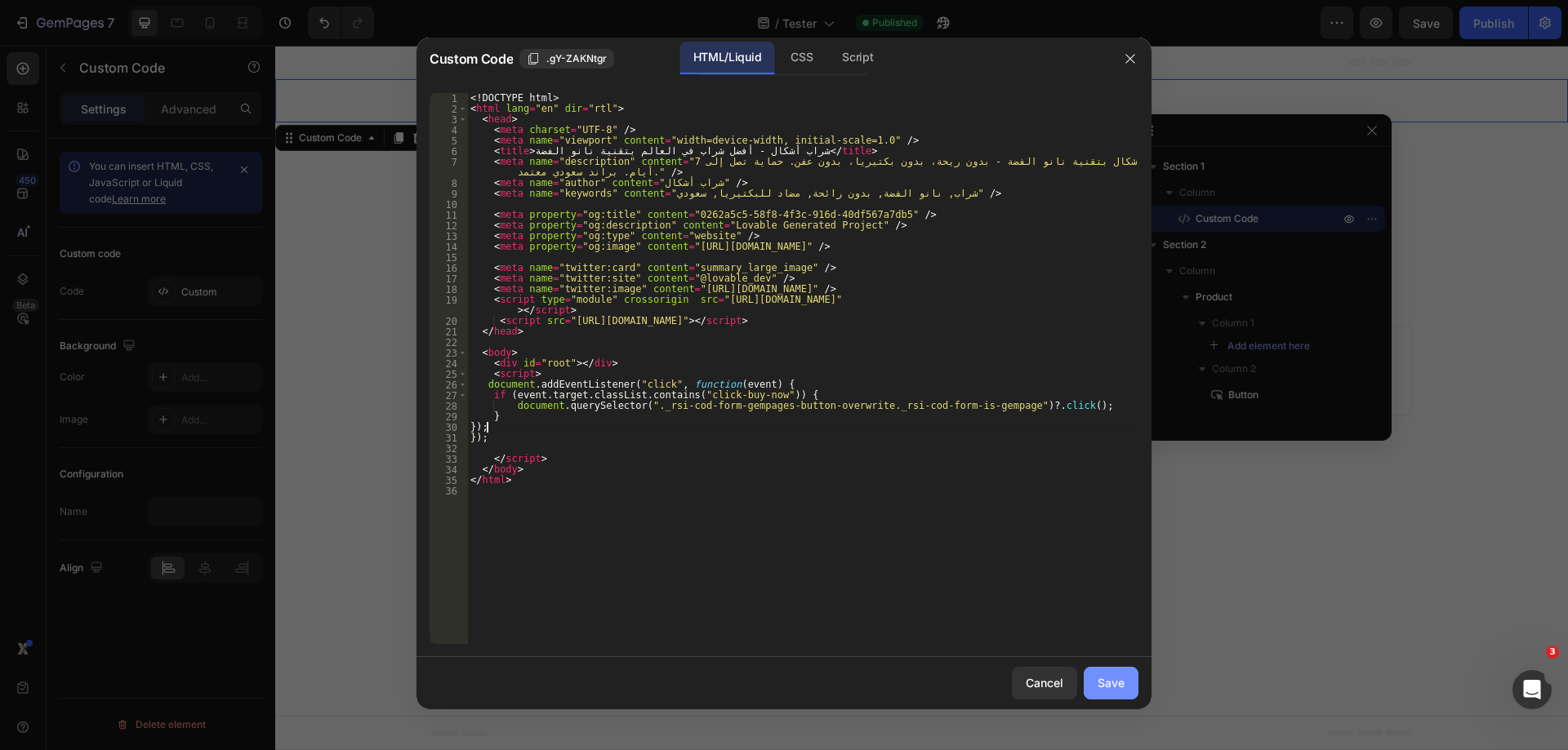
click at [1126, 680] on button "Save" at bounding box center [1111, 683] width 55 height 32
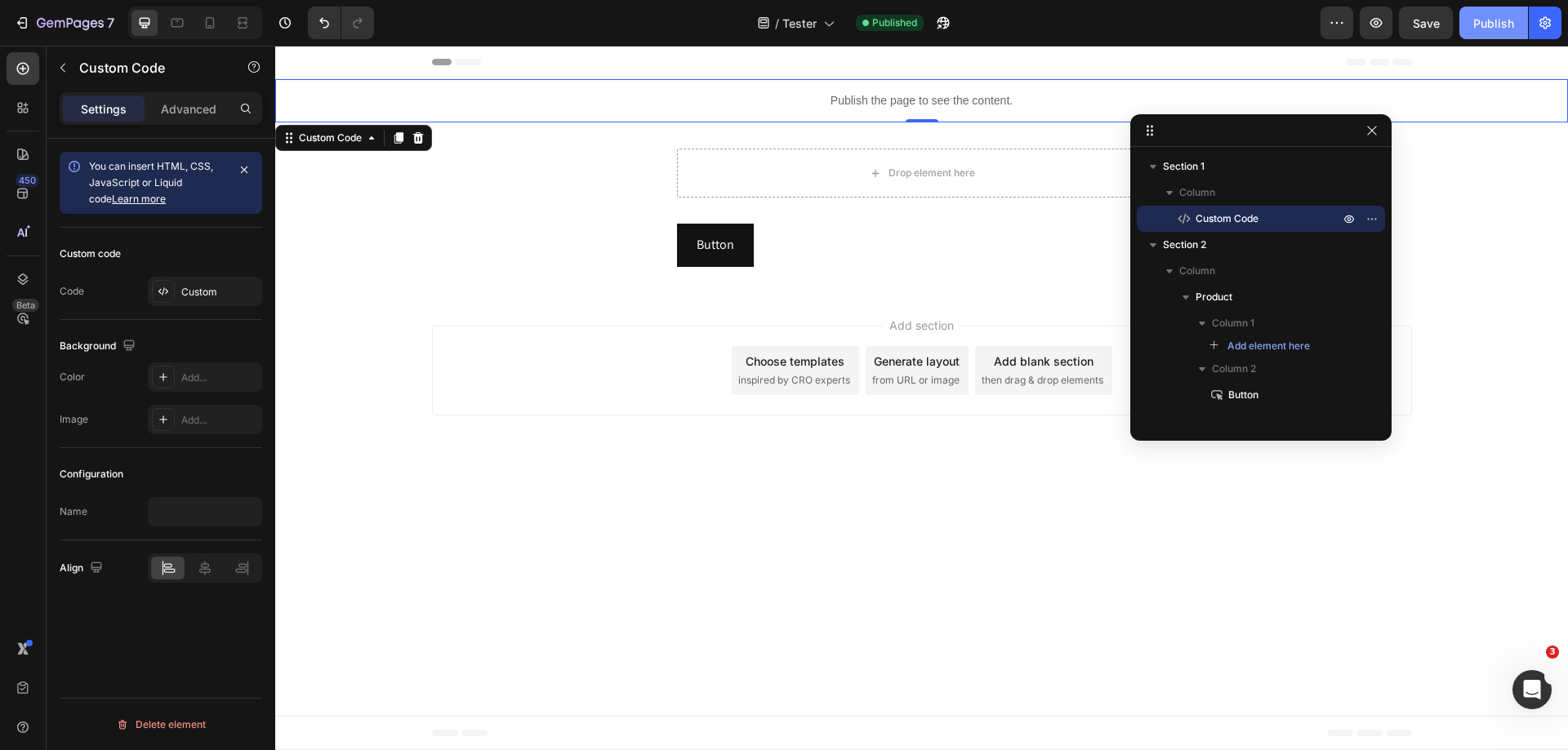
click at [1488, 20] on div "Publish" at bounding box center [1494, 23] width 41 height 18
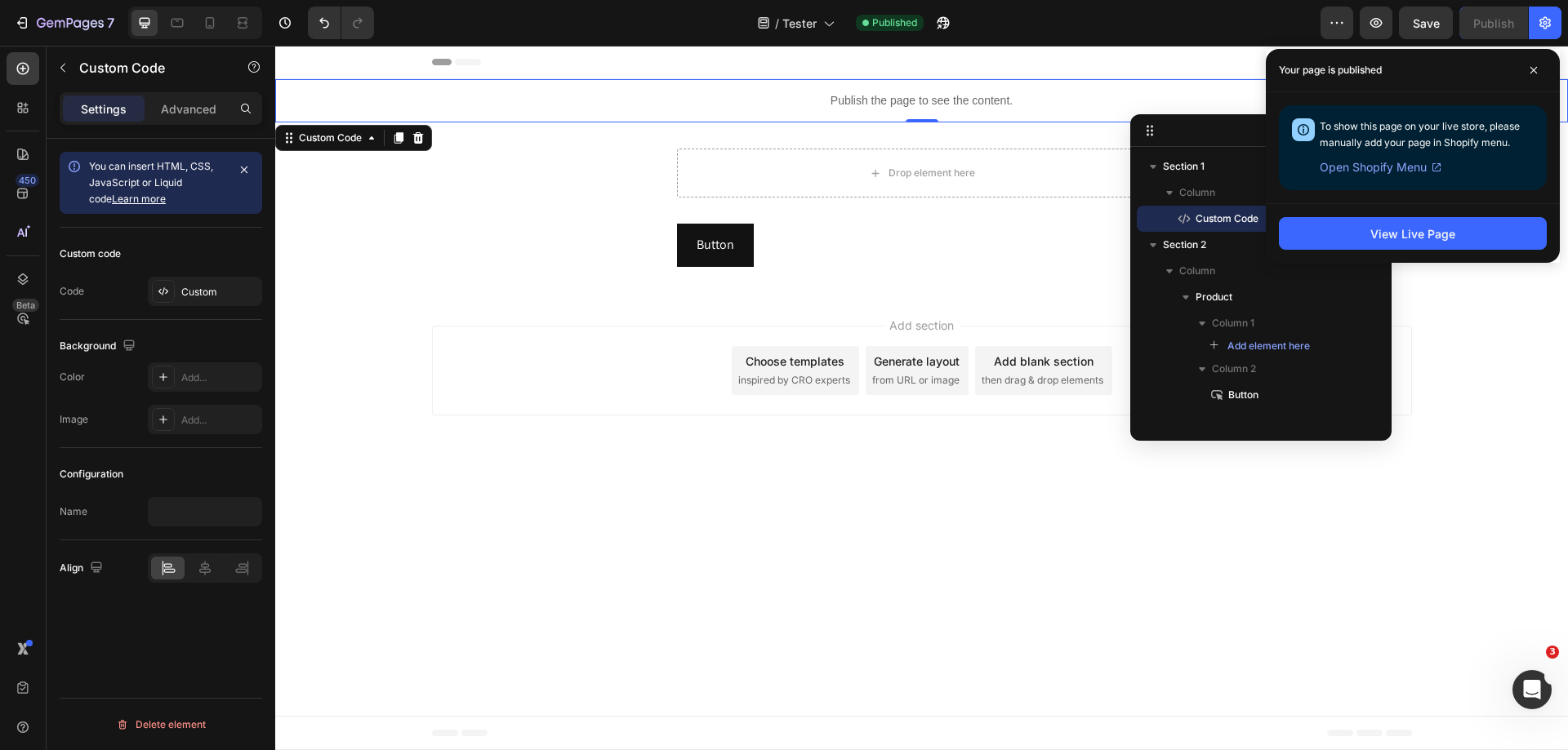
click at [773, 99] on p "Publish the page to see the content." at bounding box center [921, 101] width 1293 height 18
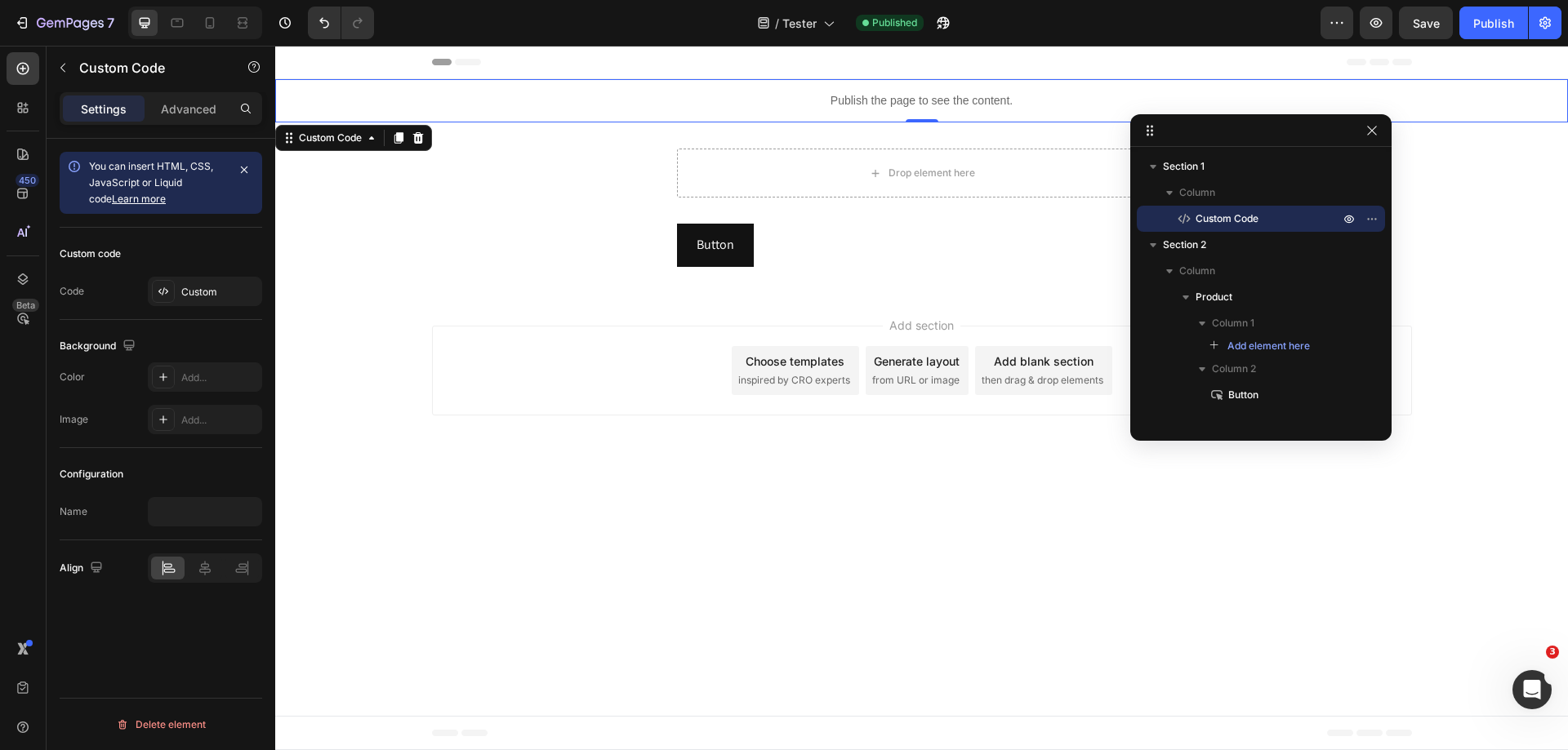
click at [773, 99] on p "Publish the page to see the content." at bounding box center [921, 101] width 1293 height 18
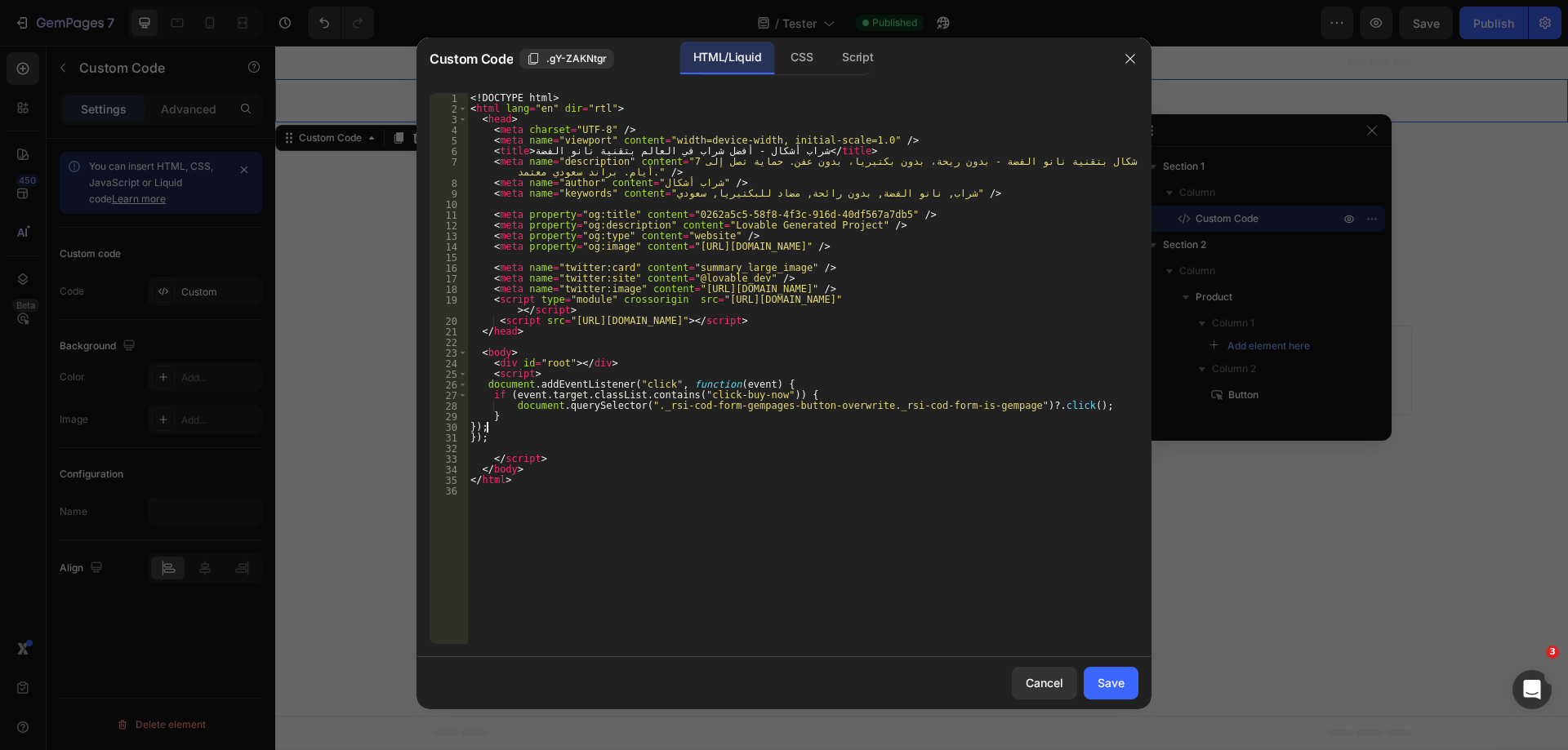
click at [528, 425] on div "<! DOCTYPE html > < html lang = "en" dir = "rtl" > < head > < meta charset = "U…" at bounding box center [802, 379] width 671 height 572
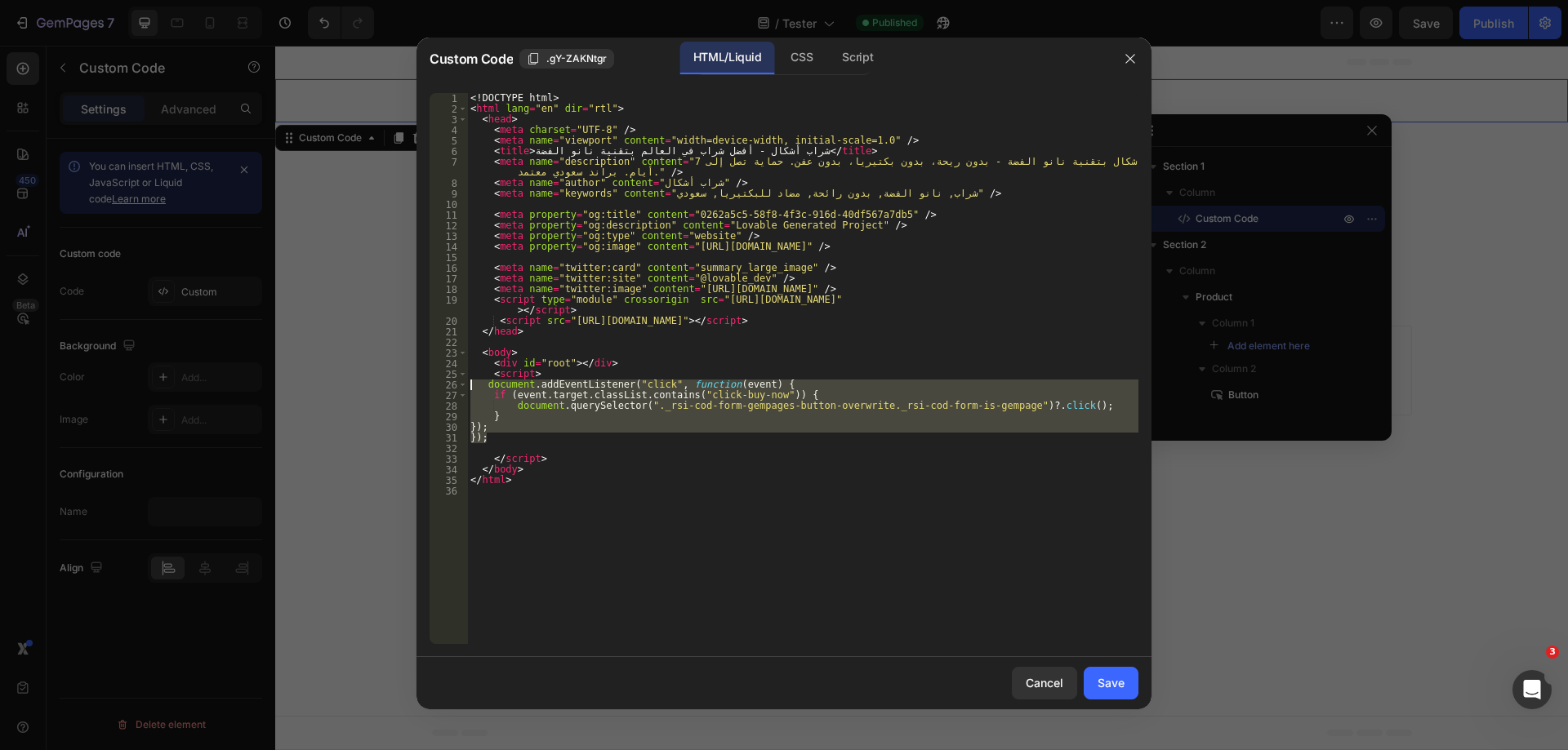
drag, startPoint x: 529, startPoint y: 442, endPoint x: 468, endPoint y: 382, distance: 85.6
click at [468, 382] on div "<! DOCTYPE html > < html lang = "en" dir = "rtl" > < head > < meta charset = "U…" at bounding box center [802, 379] width 671 height 572
paste textarea "});"
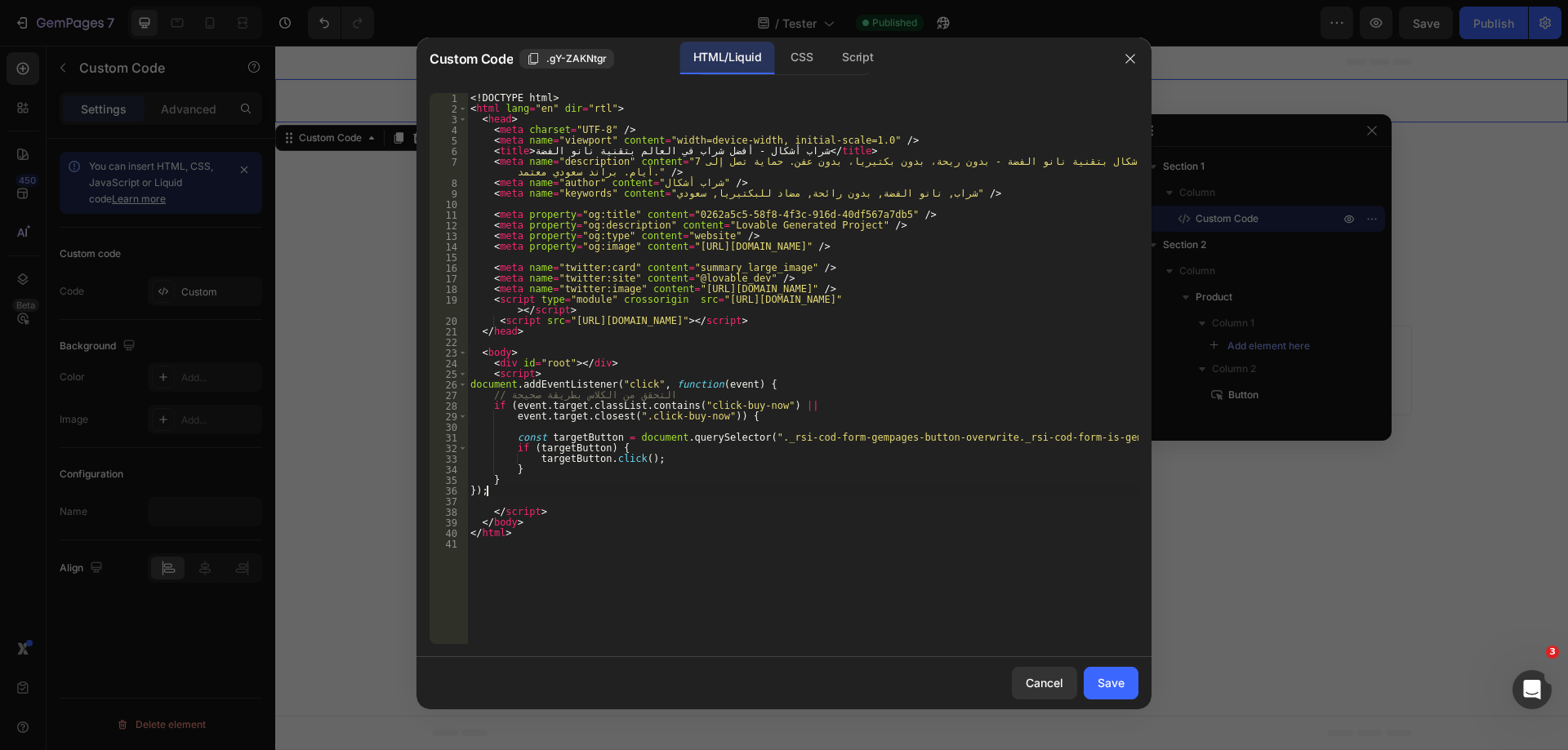
click at [681, 396] on div "<! DOCTYPE html > < html lang = "en" dir = "rtl" > < head > < meta charset = "U…" at bounding box center [802, 379] width 671 height 572
click at [790, 408] on div "<! DOCTYPE html > < html lang = "en" dir = "rtl" > < head > < meta charset = "U…" at bounding box center [802, 379] width 671 height 572
type textarea "event.target.closest(".click-buy-now")) {"
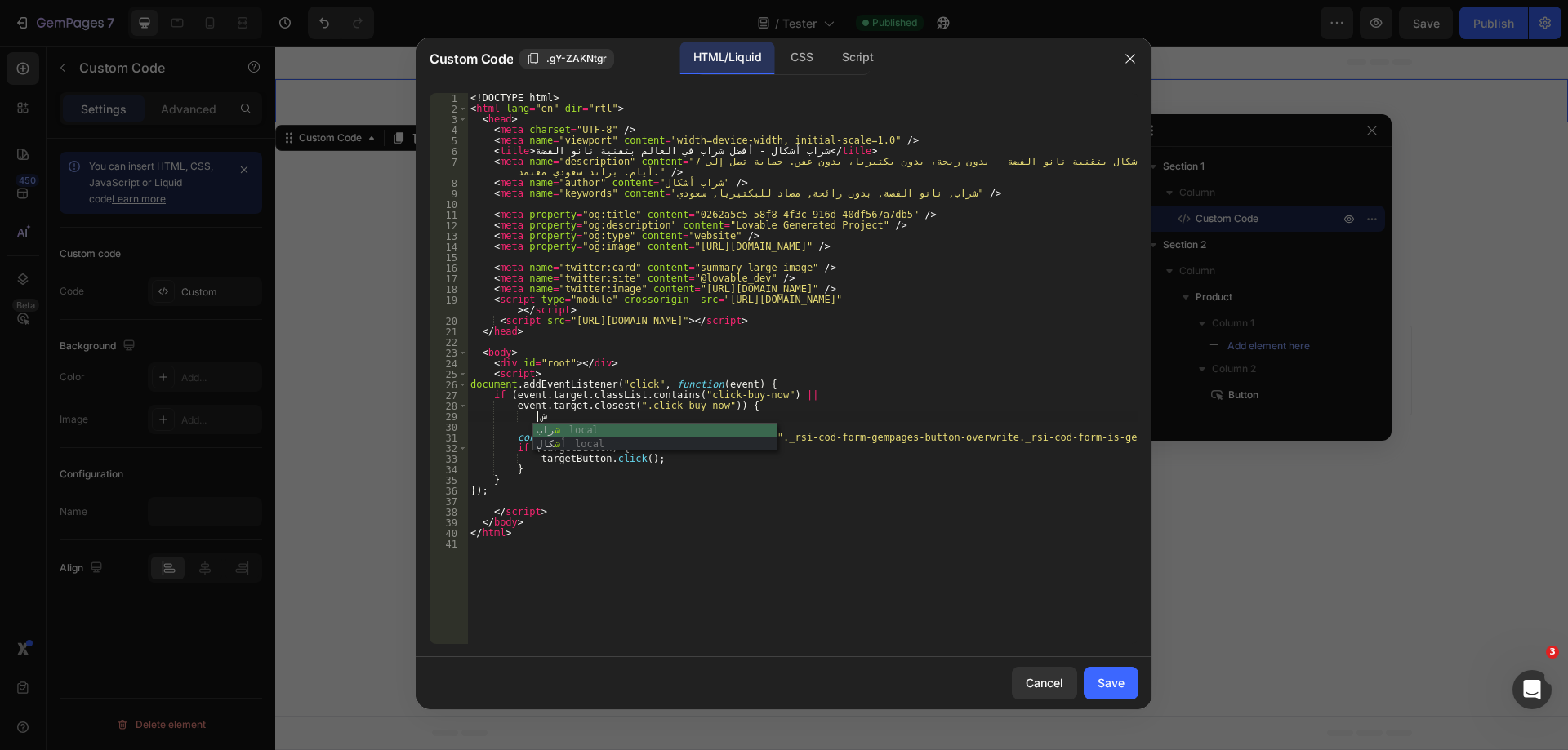
scroll to position [0, 5]
type textarea "ش"
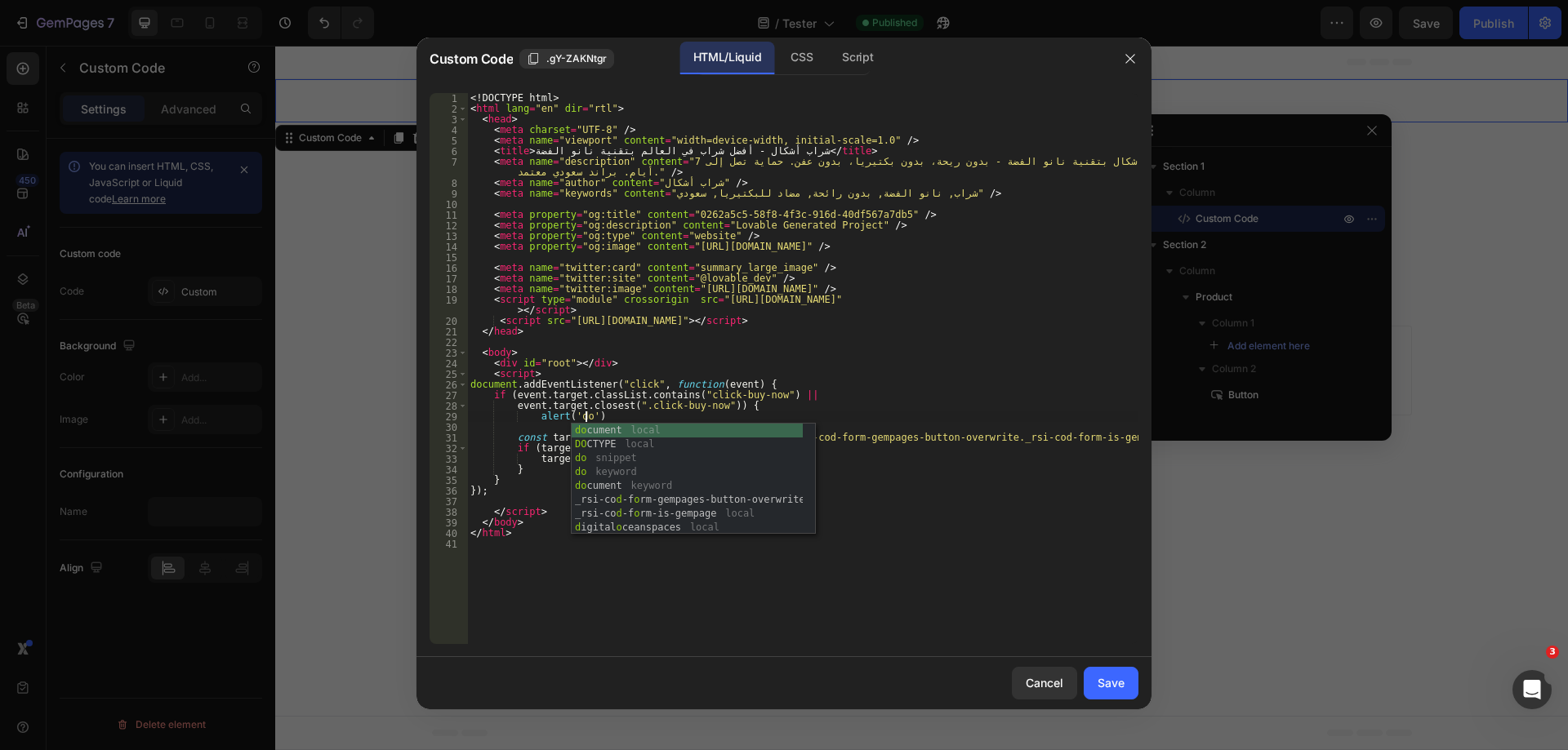
scroll to position [0, 9]
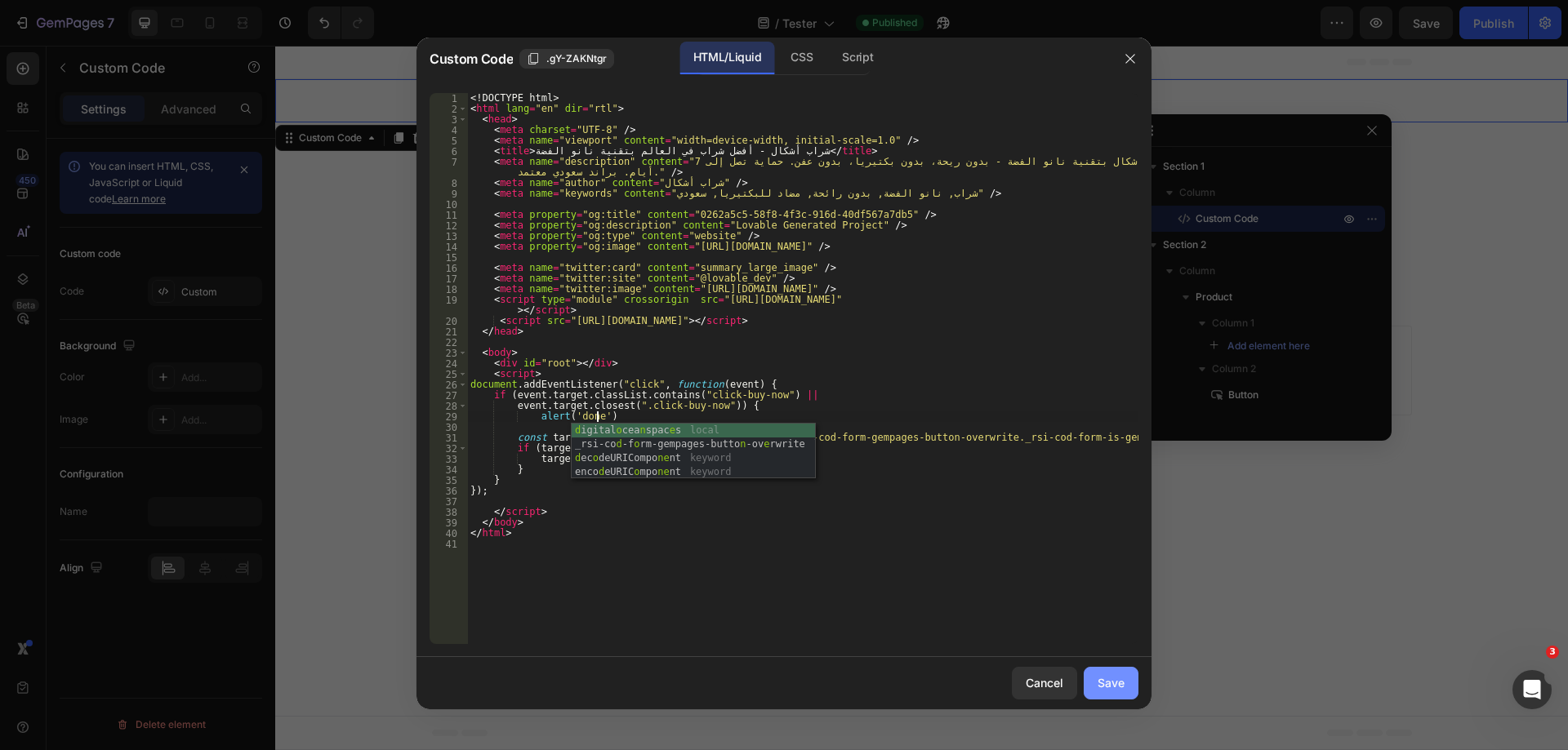
type textarea "alert('done"
click at [1118, 671] on button "Save" at bounding box center [1111, 683] width 55 height 32
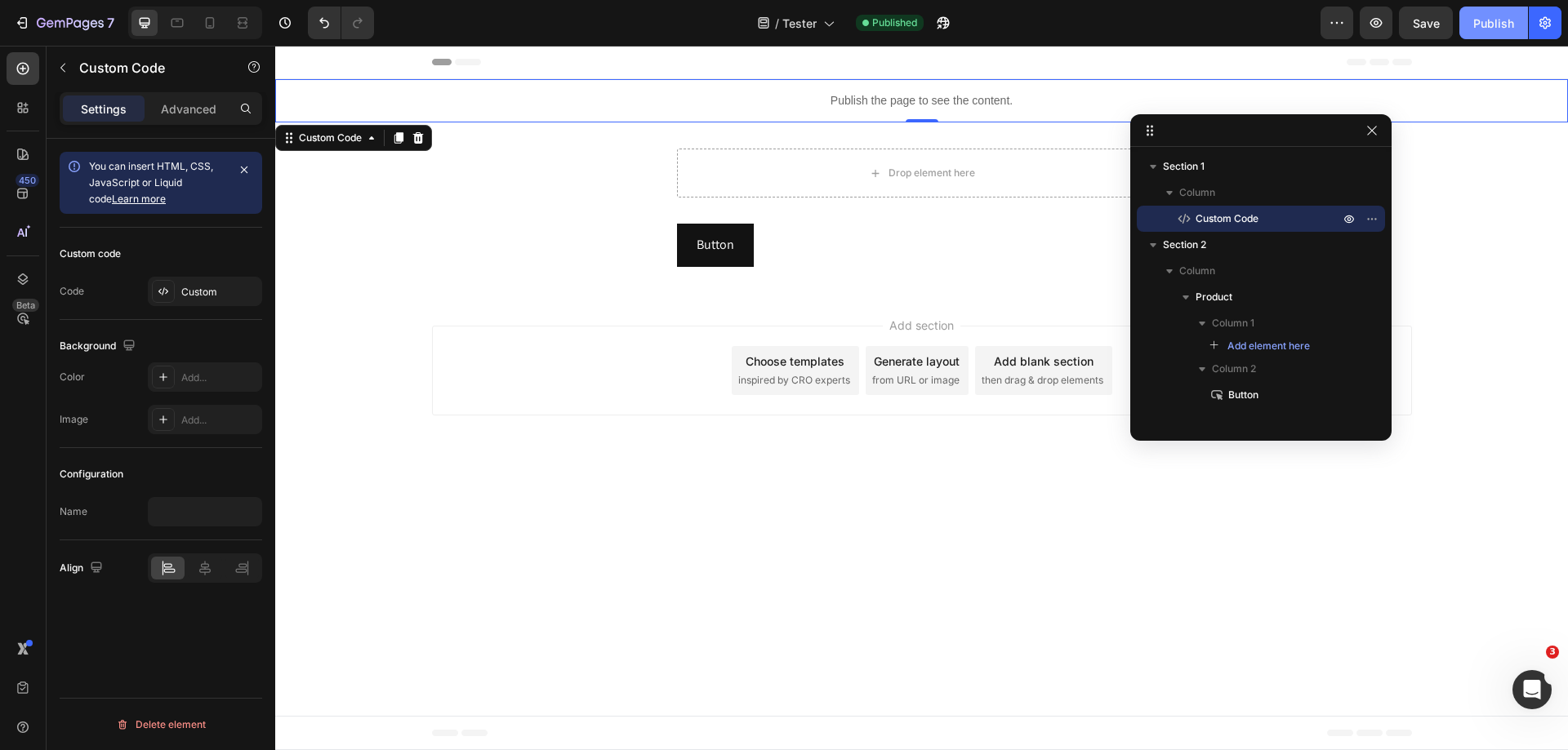
click at [1490, 24] on div "Publish" at bounding box center [1494, 23] width 41 height 18
click at [912, 85] on div "Publish the page to see the content." at bounding box center [921, 101] width 1293 height 43
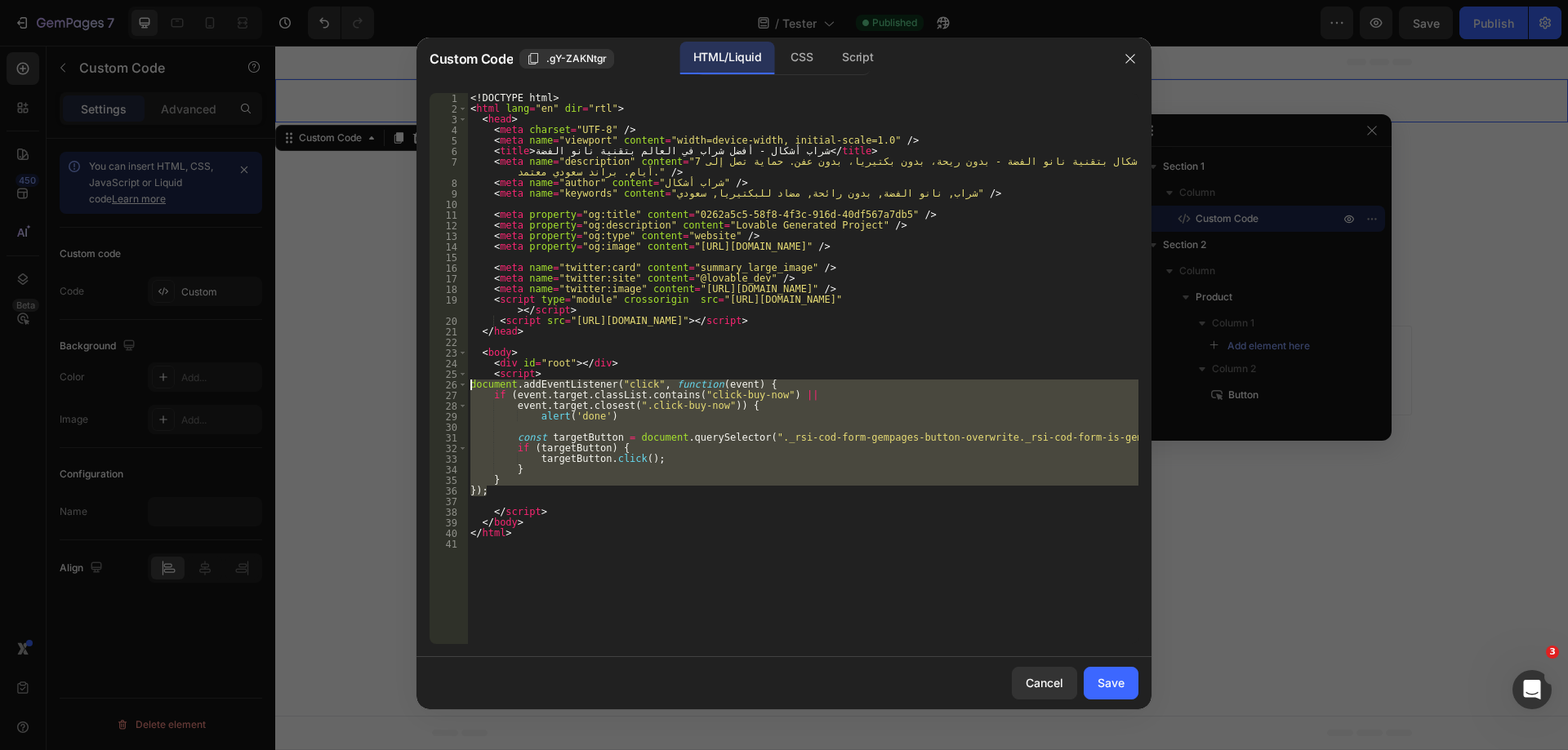
drag, startPoint x: 501, startPoint y: 487, endPoint x: 453, endPoint y: 387, distance: 110.9
click at [453, 387] on div "}); 1 2 3 4 5 6 7 8 9 10 11 12 13 14 15 16 17 18 19 20 21 22 23 24 25 26 27 28 …" at bounding box center [784, 368] width 709 height 551
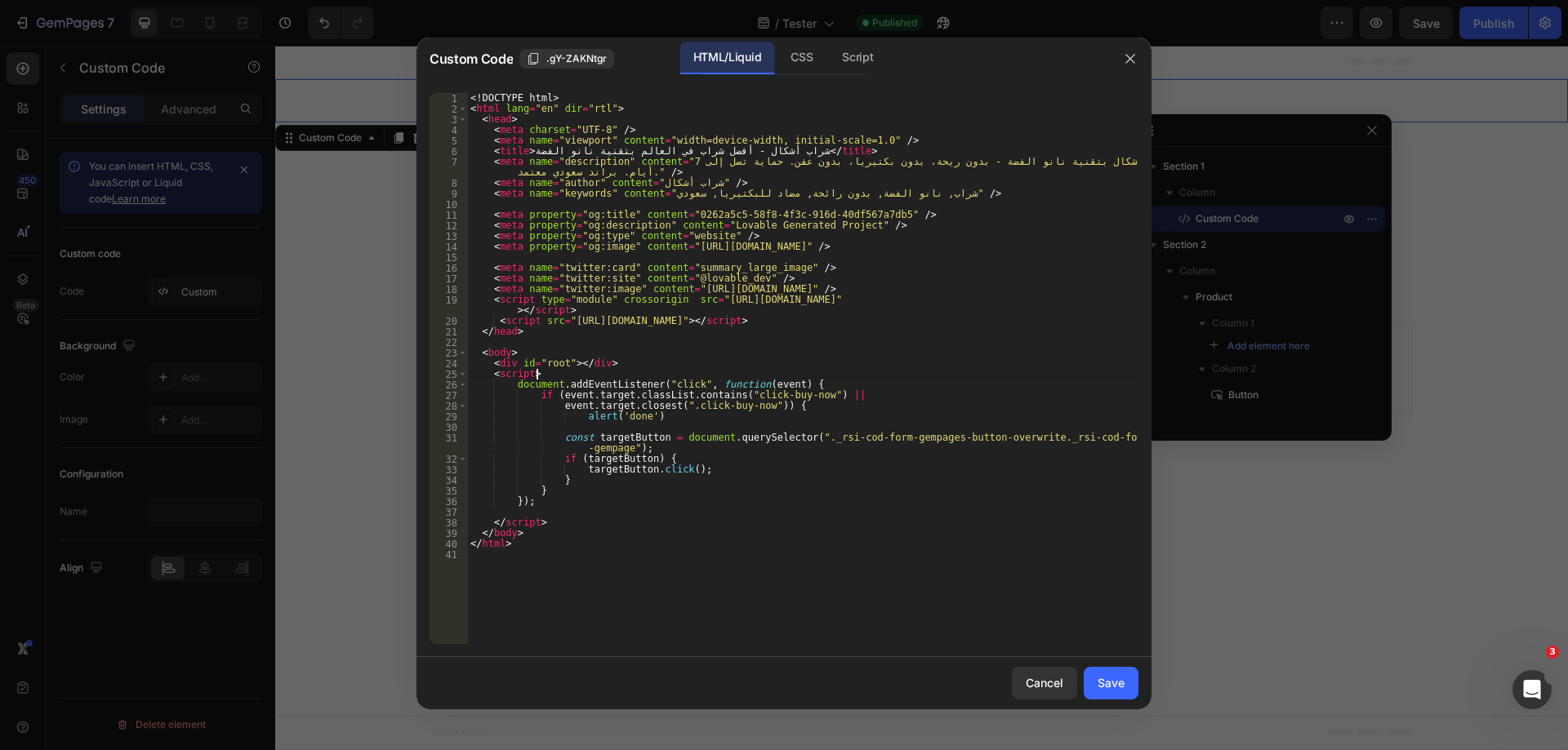
click at [659, 372] on div "<! DOCTYPE html > < html lang = "en" dir = "rtl" > < head > < meta charset = "U…" at bounding box center [802, 379] width 671 height 572
click at [624, 412] on div "<! DOCTYPE html > < html lang = "en" dir = "rtl" > < head > < meta charset = "U…" at bounding box center [802, 379] width 671 height 572
type textarea "alert('done')"
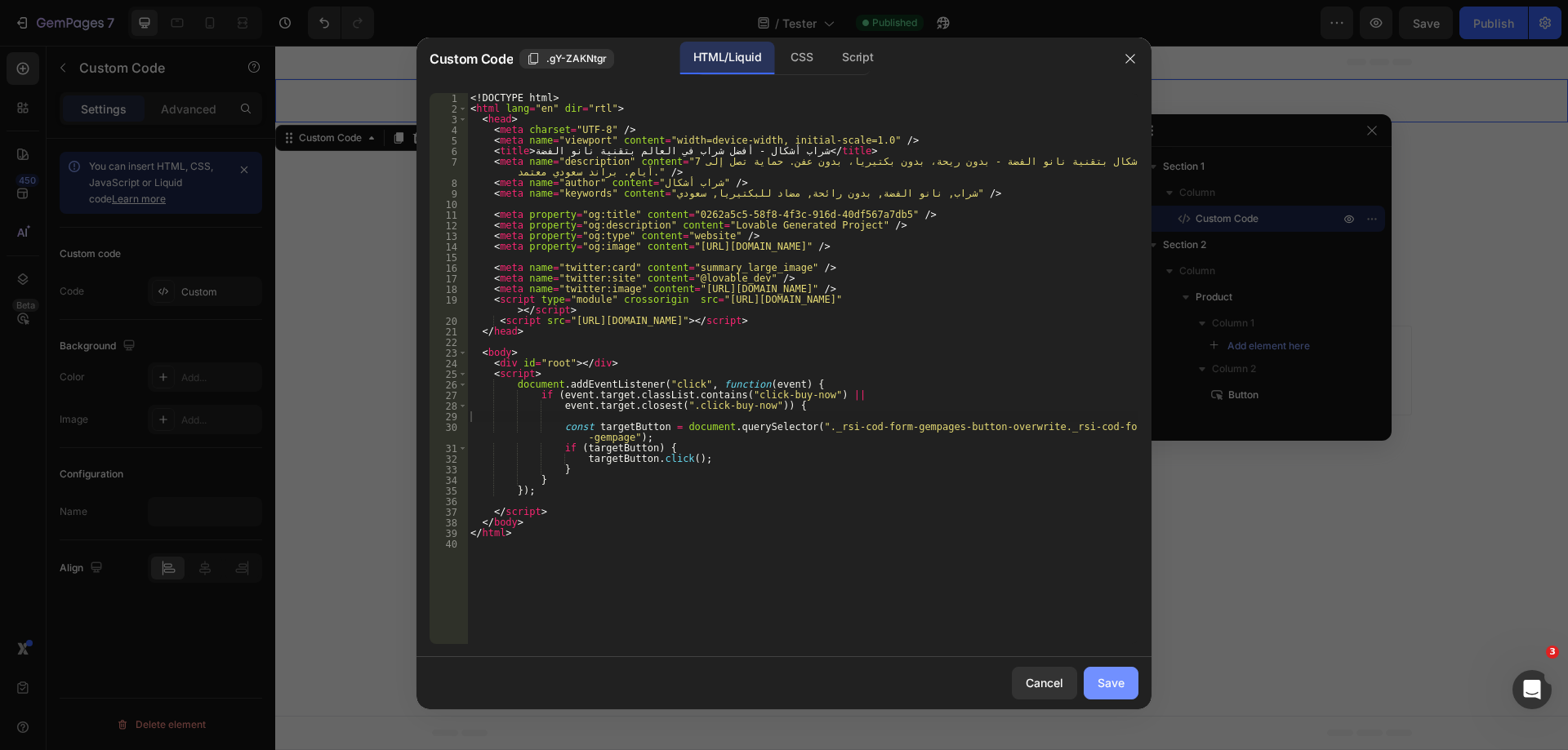
click at [1115, 680] on div "Save" at bounding box center [1111, 682] width 27 height 18
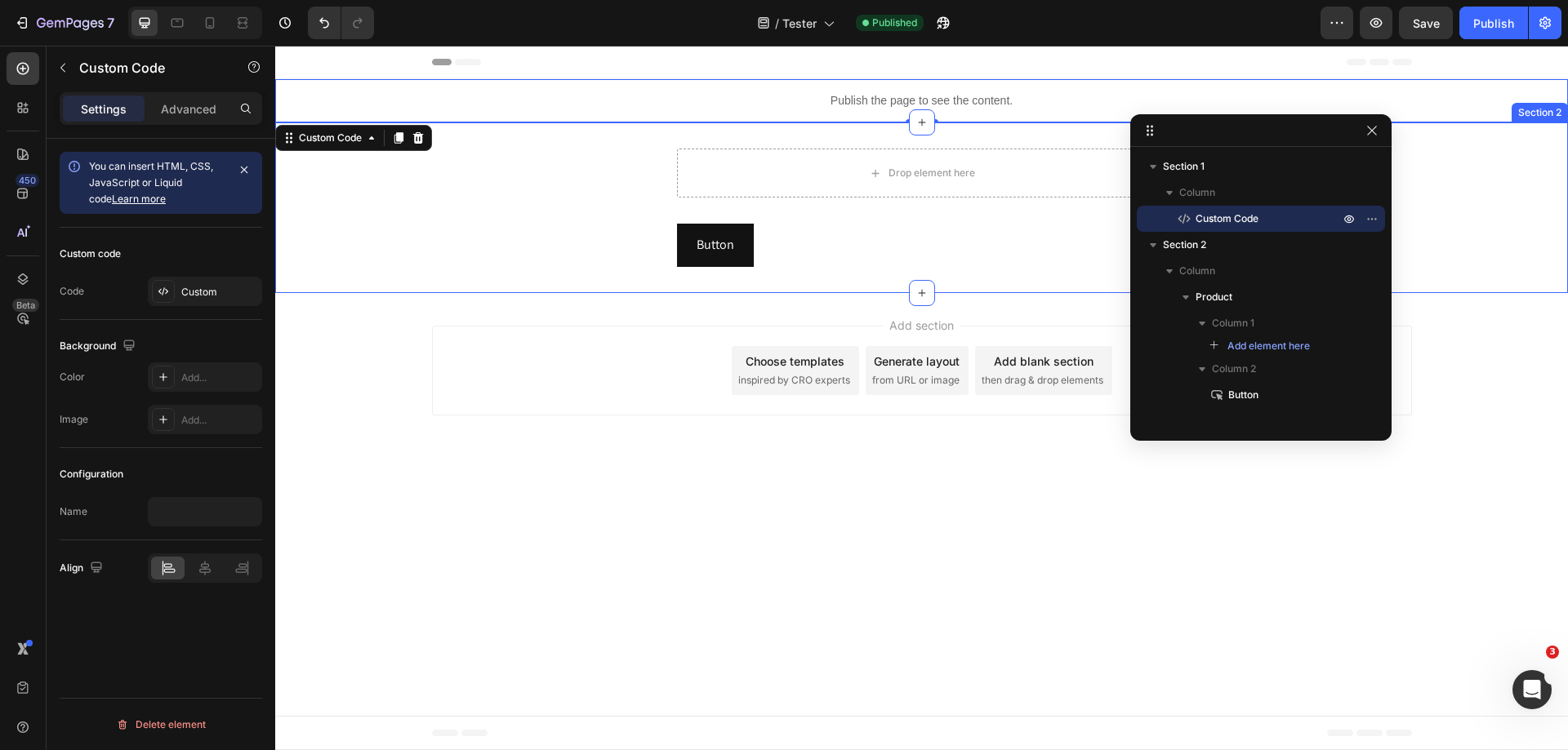
click at [541, 160] on div "Drop element here Button Button Product" at bounding box center [921, 208] width 1293 height 118
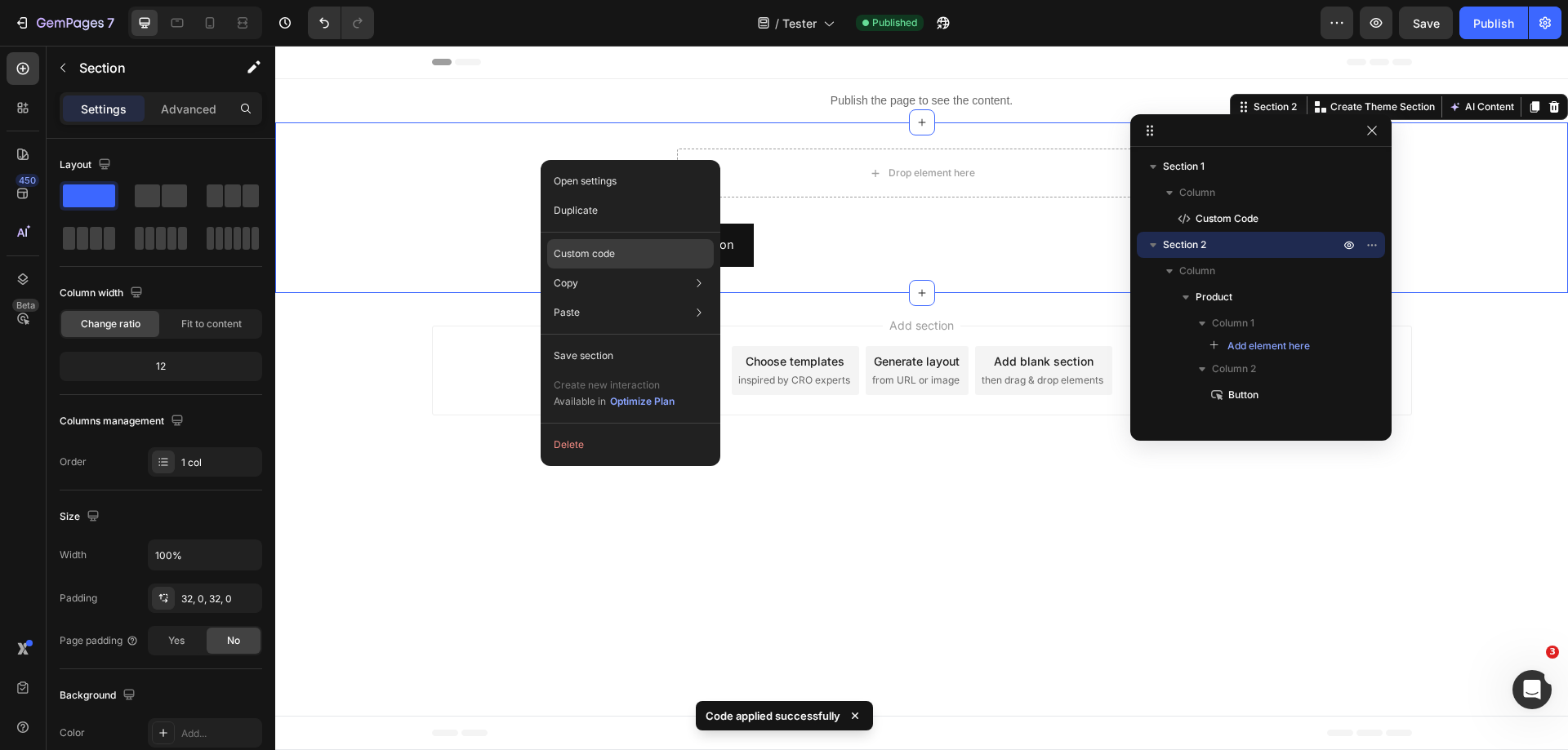
click at [614, 256] on p "Custom code" at bounding box center [584, 254] width 61 height 15
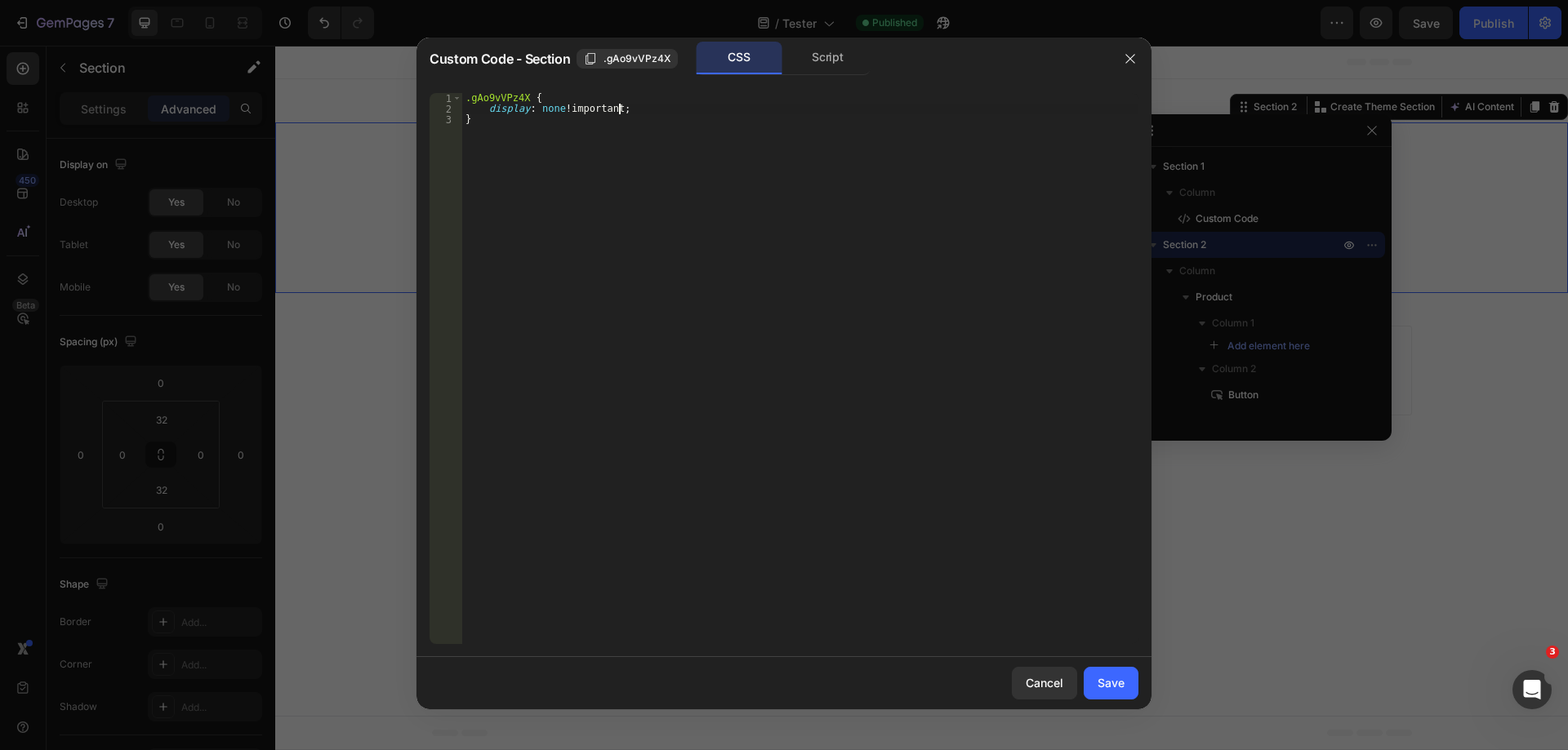
scroll to position [0, 8]
type textarea "display: none !;"
click at [1119, 687] on div "Save" at bounding box center [1111, 682] width 27 height 18
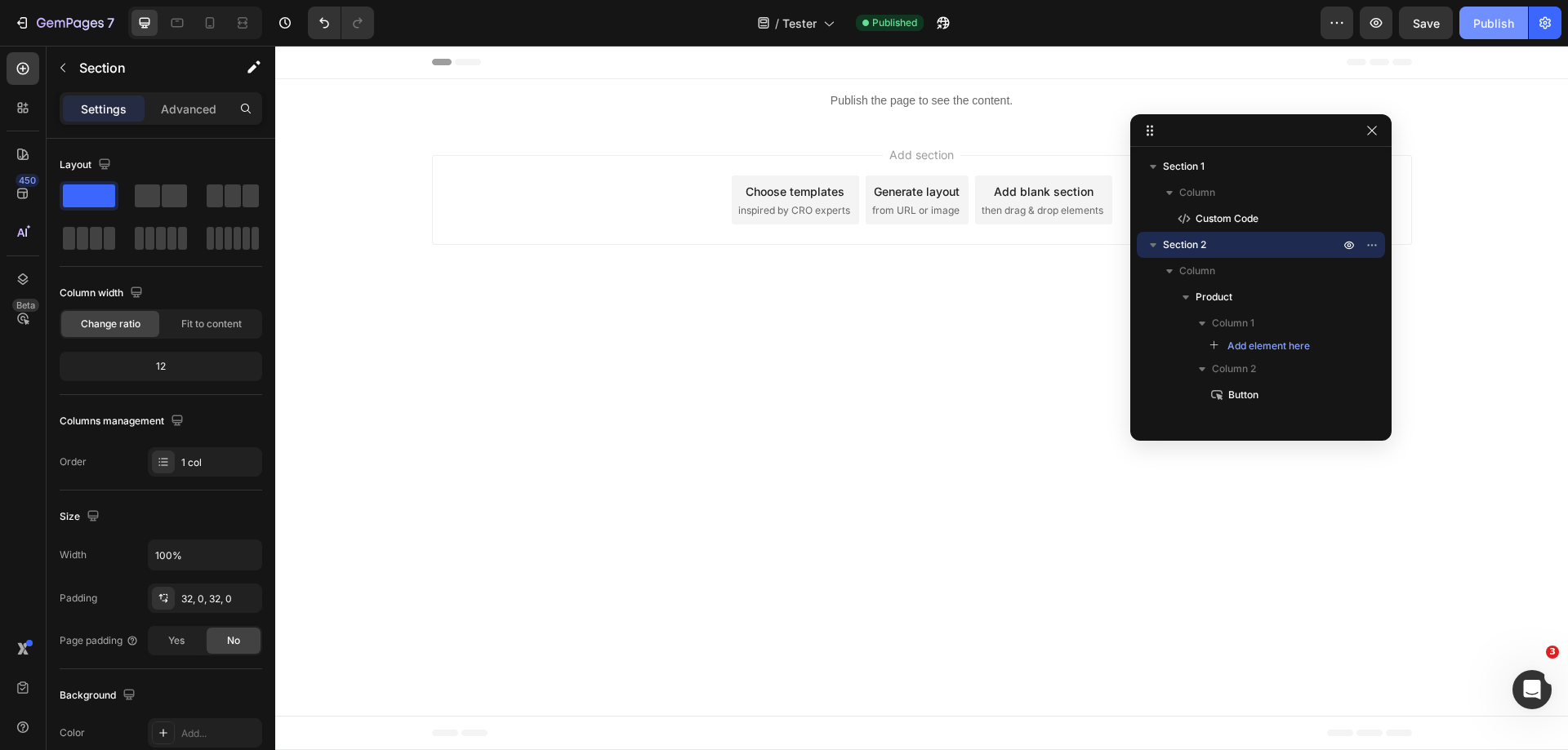
click at [1492, 24] on div "Publish" at bounding box center [1494, 23] width 41 height 18
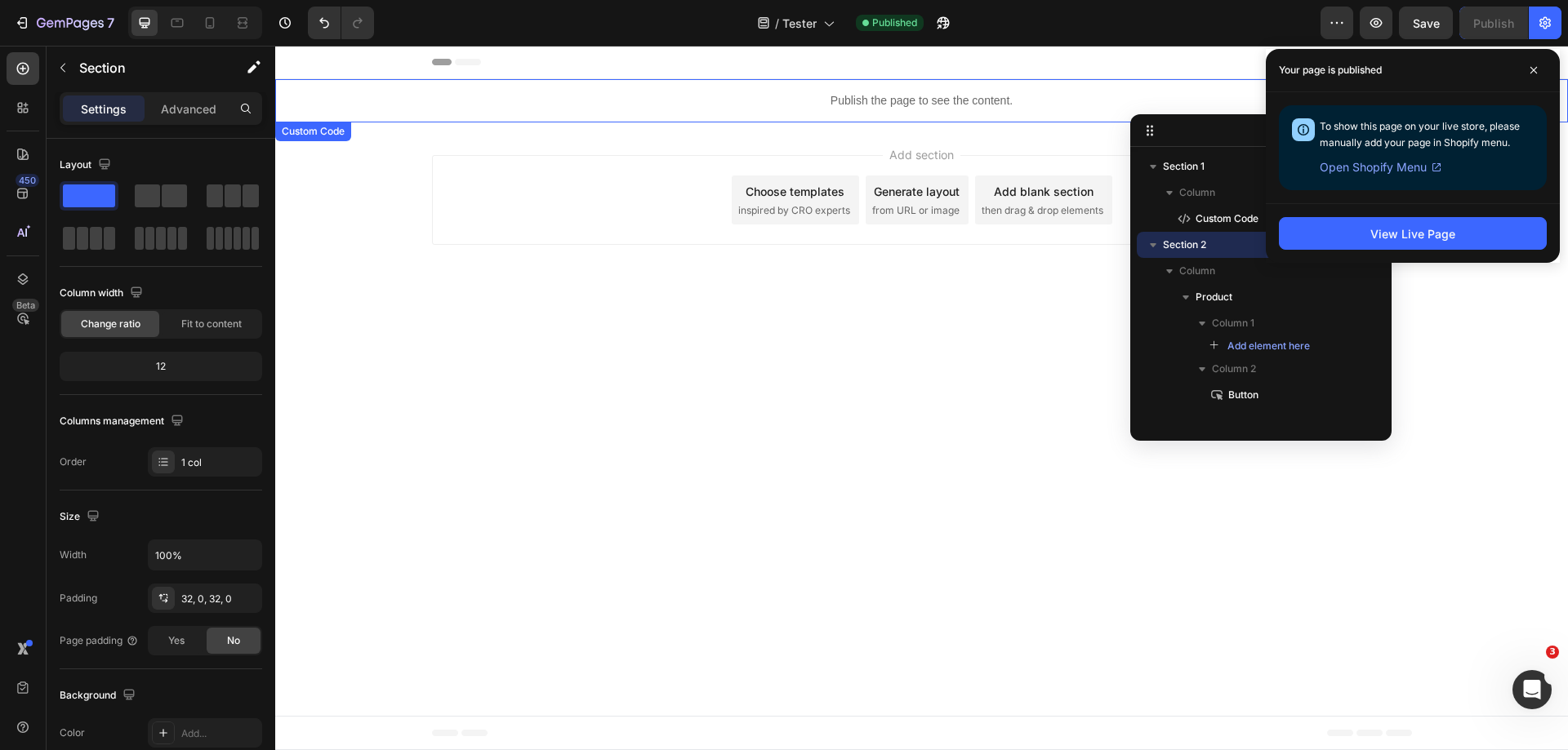
click at [876, 104] on p "Publish the page to see the content." at bounding box center [921, 101] width 1293 height 18
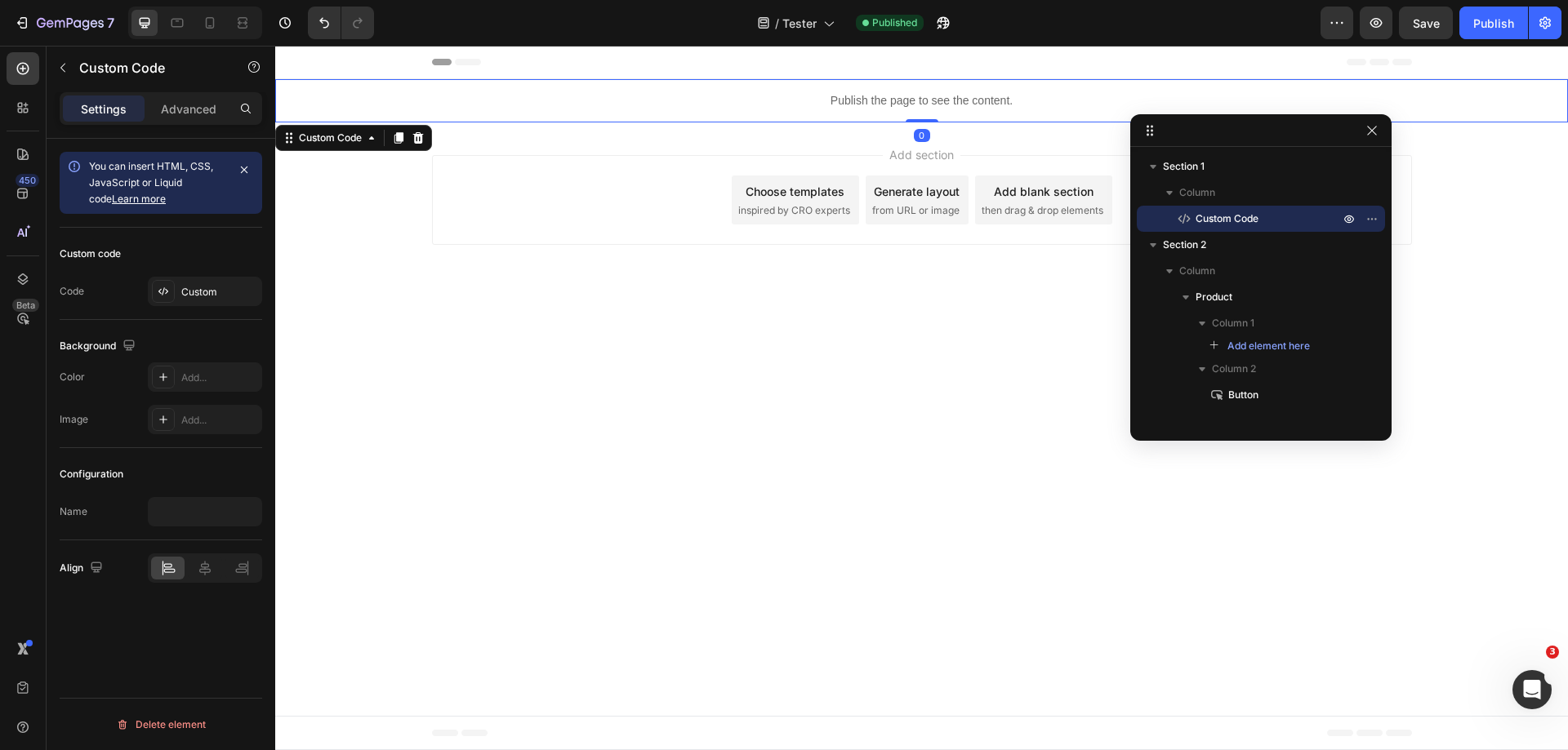
click at [876, 104] on p "Publish the page to see the content." at bounding box center [921, 101] width 1293 height 18
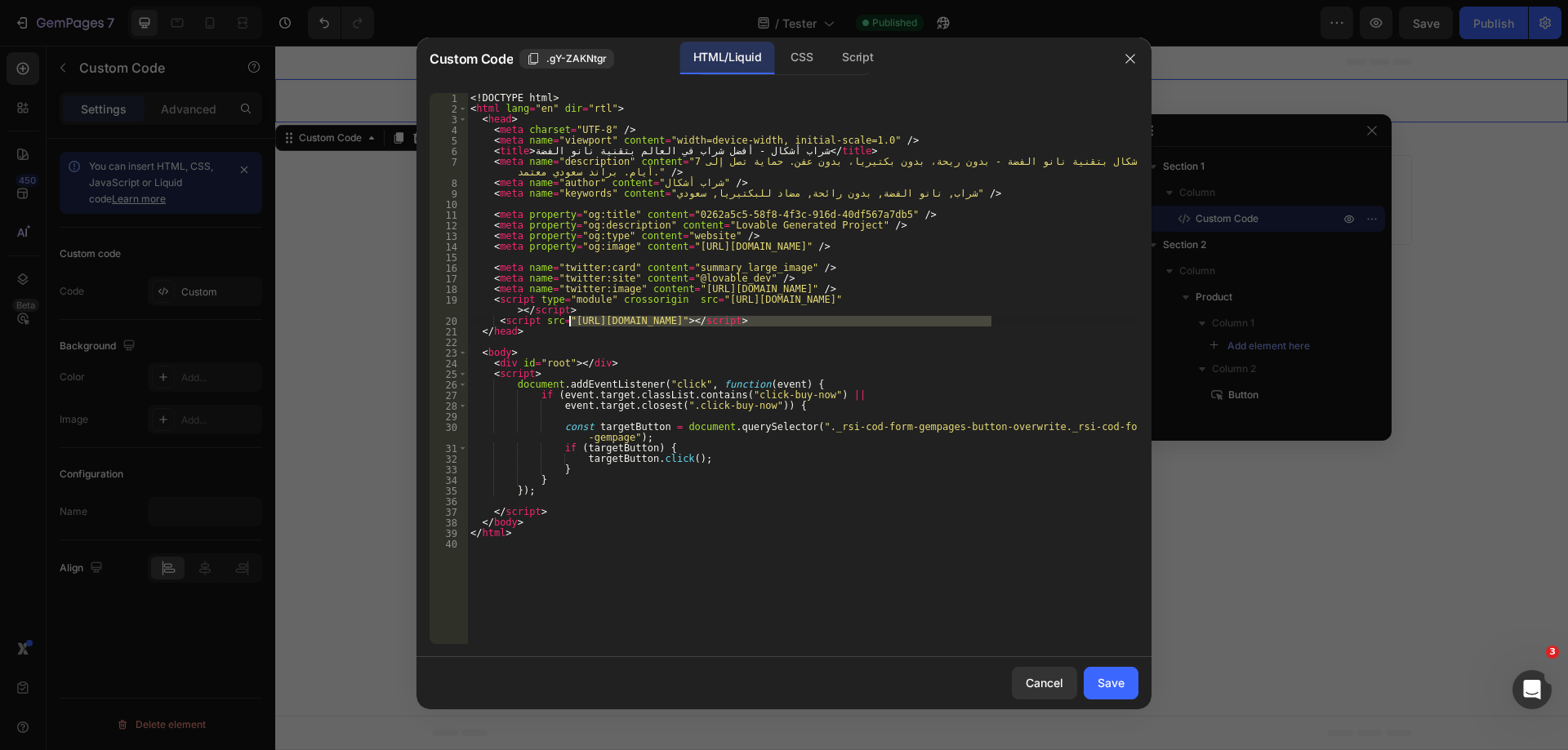
drag, startPoint x: 992, startPoint y: 322, endPoint x: 569, endPoint y: 319, distance: 423.0
click at [569, 319] on div "<! DOCTYPE html > < html lang = "en" dir = "rtl" > < head > < meta charset = "U…" at bounding box center [802, 379] width 671 height 572
click at [972, 327] on div "<! DOCTYPE html > < html lang = "en" dir = "rtl" > < head > < meta charset = "U…" at bounding box center [802, 379] width 671 height 572
click at [972, 326] on div "<! DOCTYPE html > < html lang = "en" dir = "rtl" > < head > < meta charset = "U…" at bounding box center [802, 379] width 671 height 572
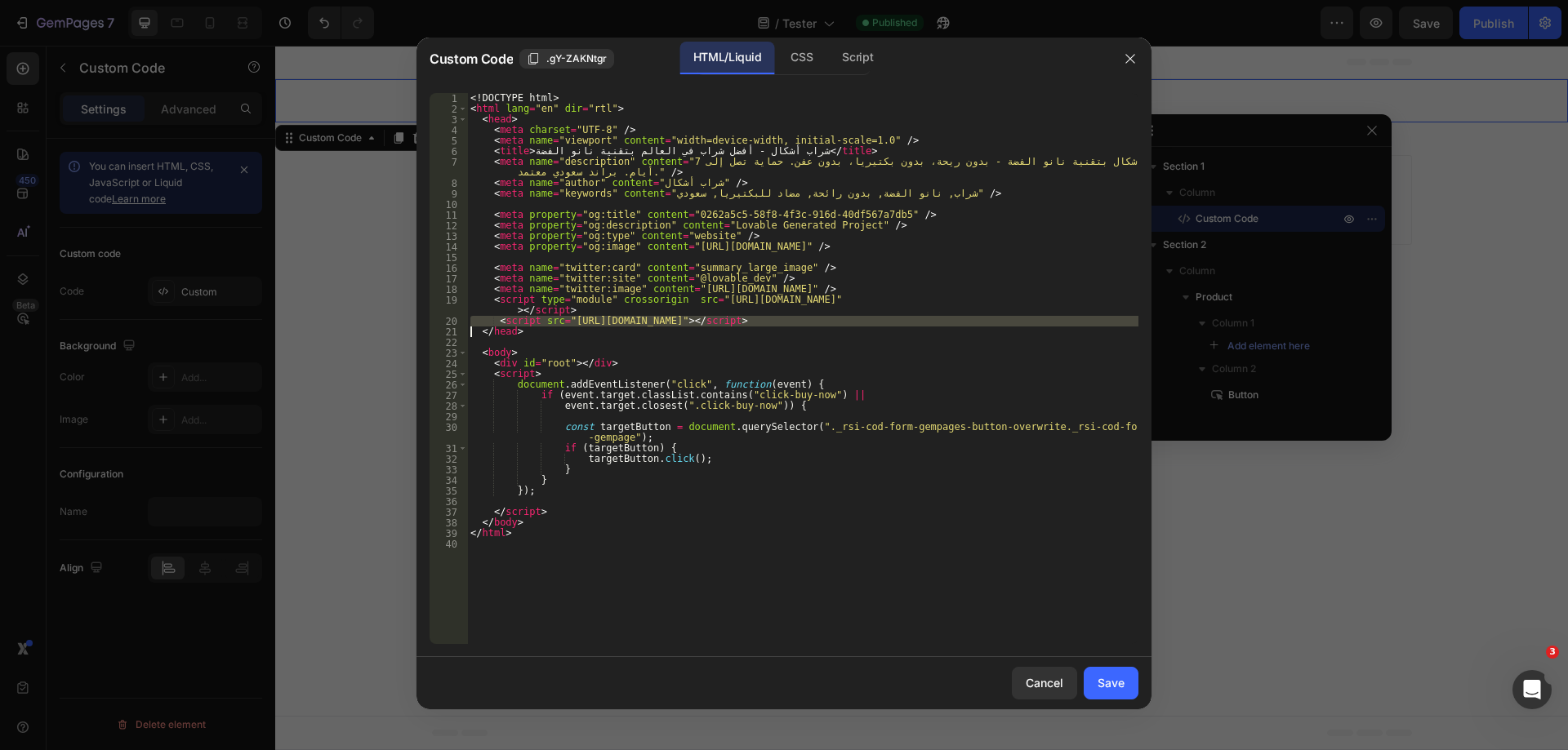
type textarea "</head>"
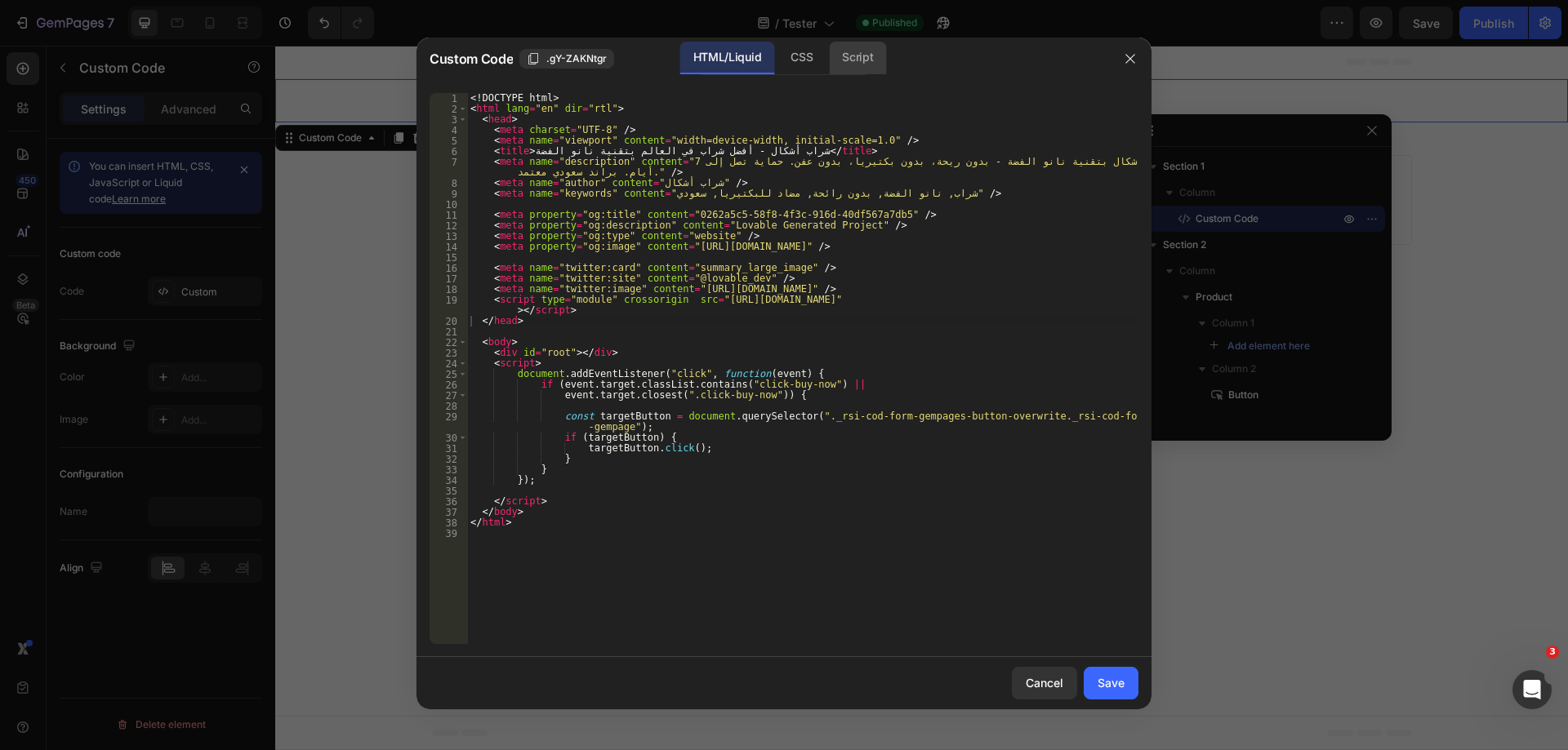
click at [859, 62] on div "Script" at bounding box center [858, 58] width 58 height 32
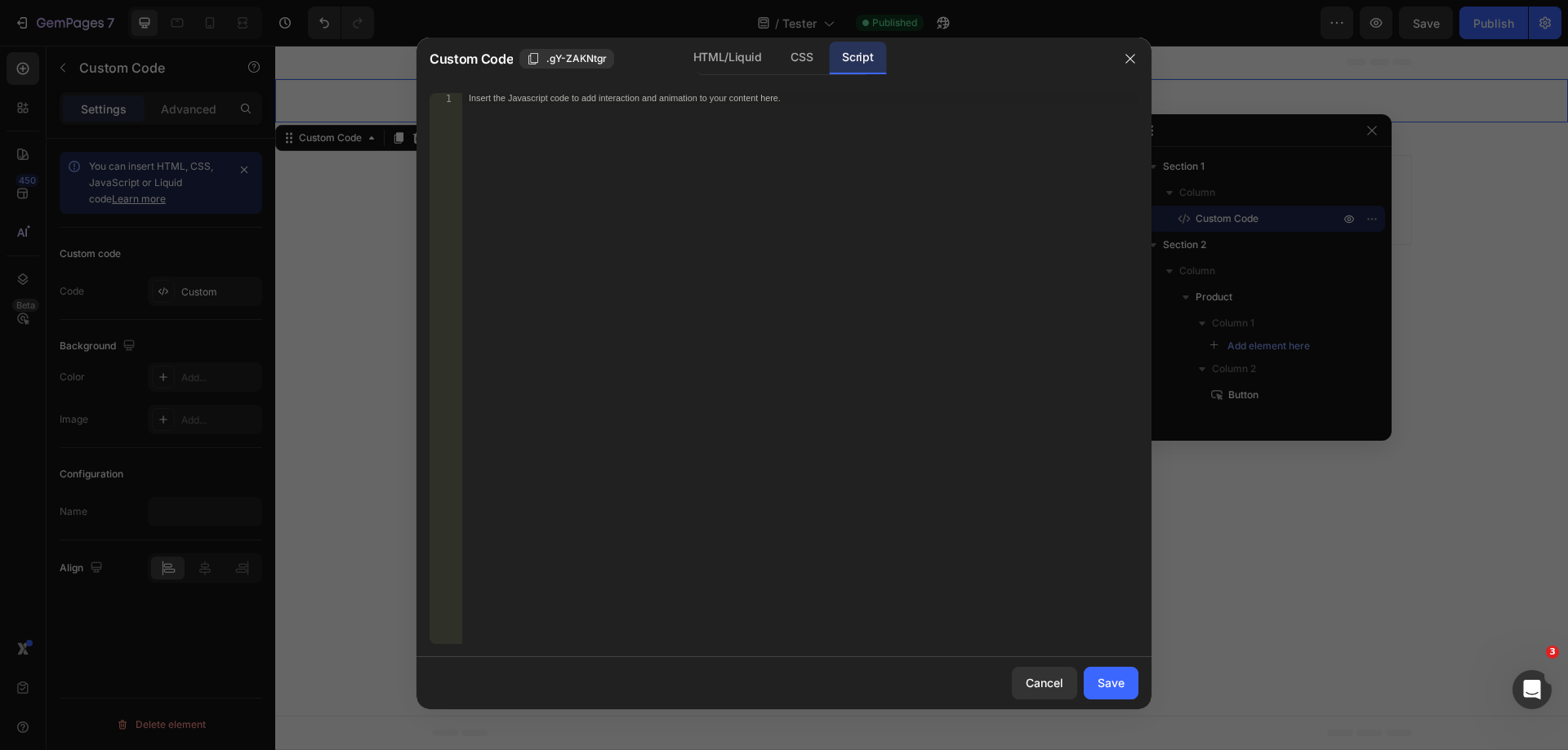
click at [870, 170] on div "Insert the Javascript code to add interaction and animation to your content her…" at bounding box center [800, 379] width 676 height 572
paste textarea "});"
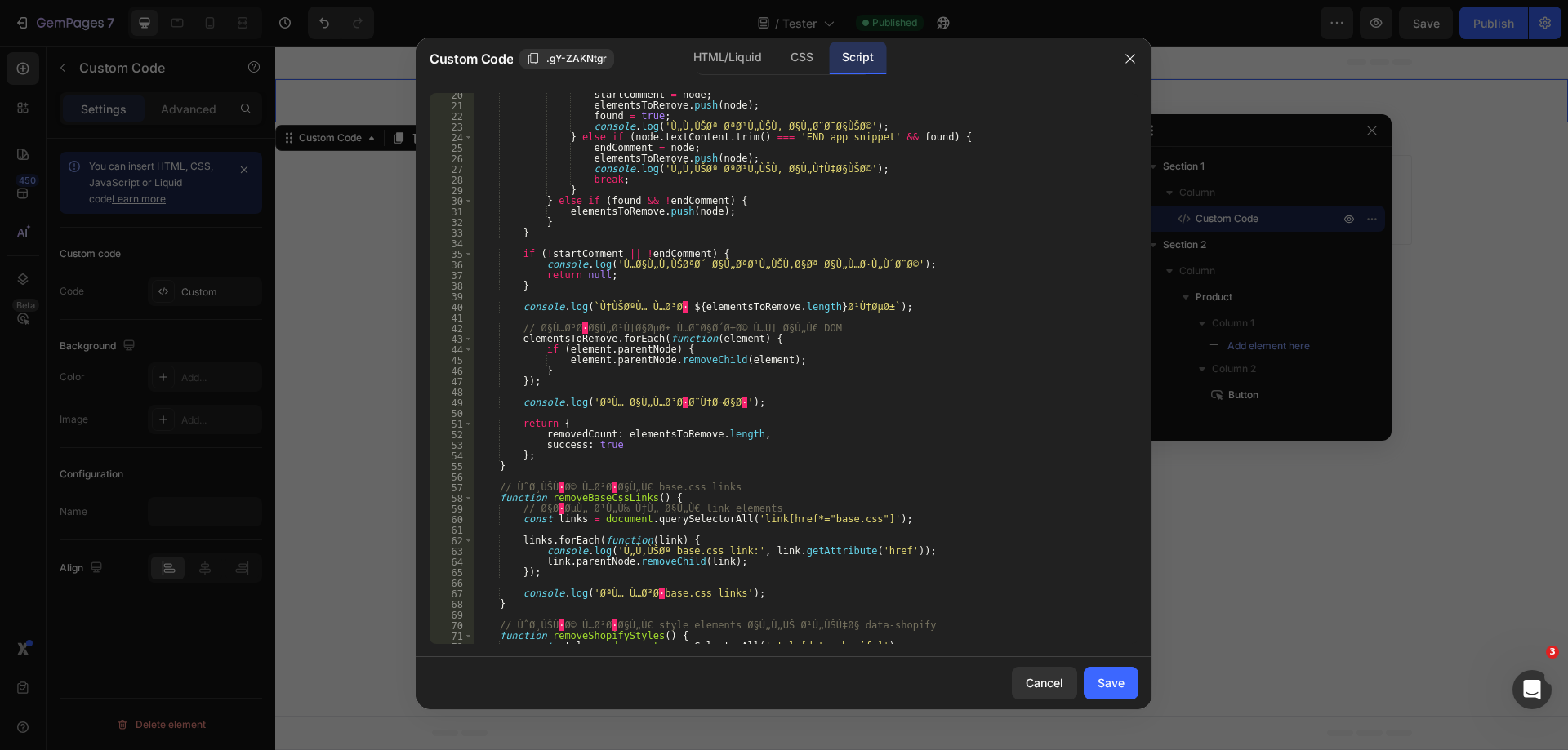
scroll to position [0, 0]
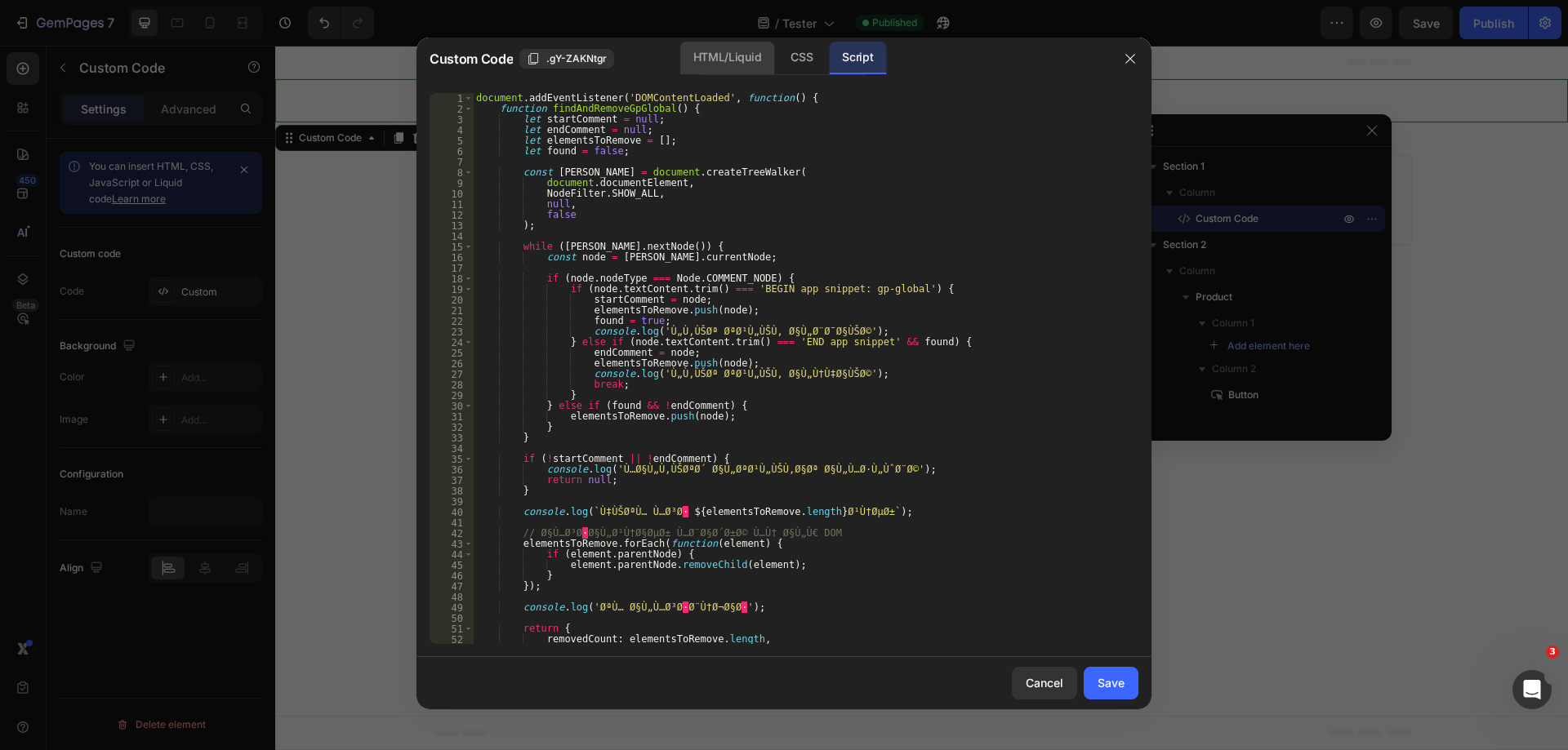
click at [778, 61] on div "HTML/Liquid" at bounding box center [802, 58] width 48 height 32
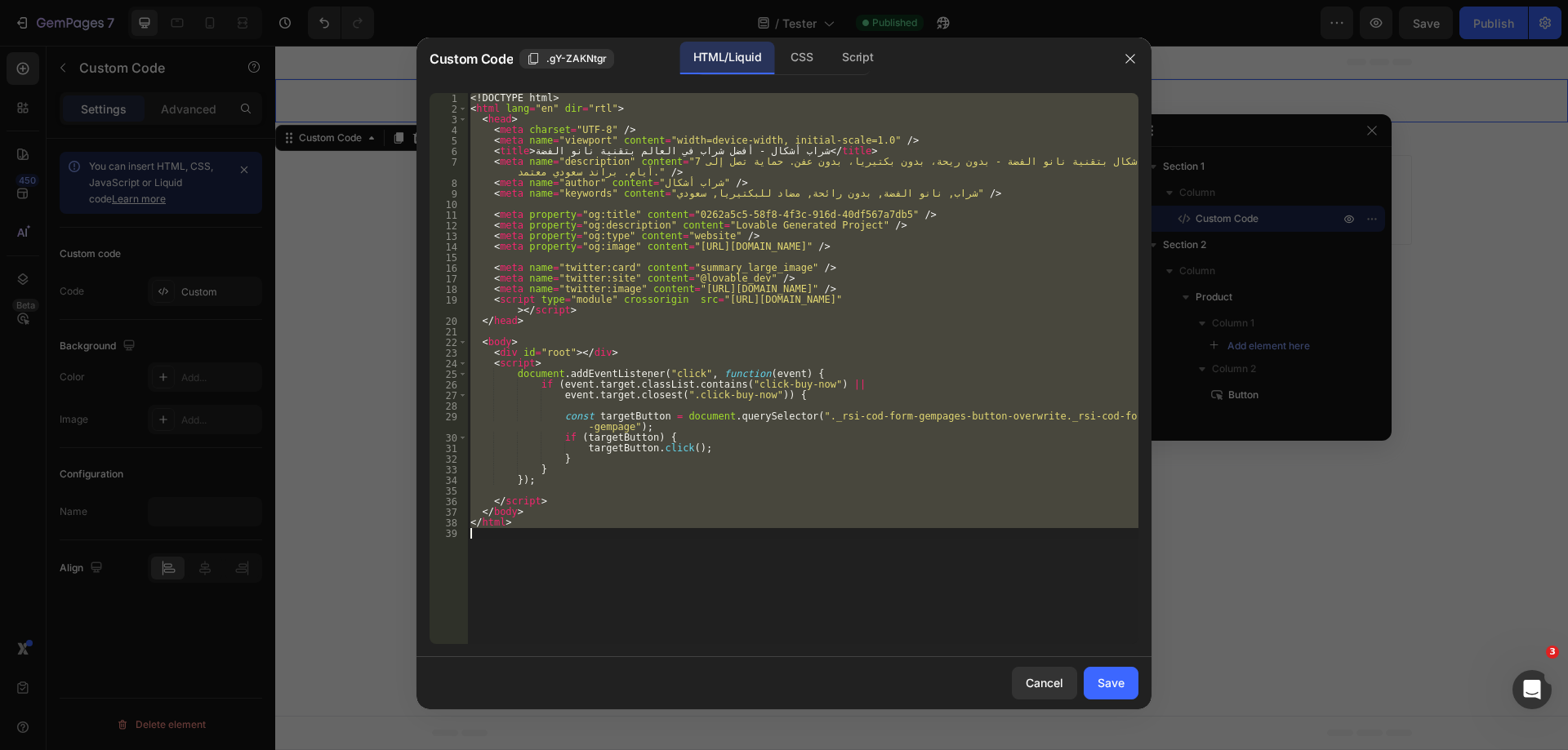
click at [616, 433] on div "<! DOCTYPE html > < html lang = "en" dir = "rtl" > < head > < meta charset = "U…" at bounding box center [802, 368] width 671 height 551
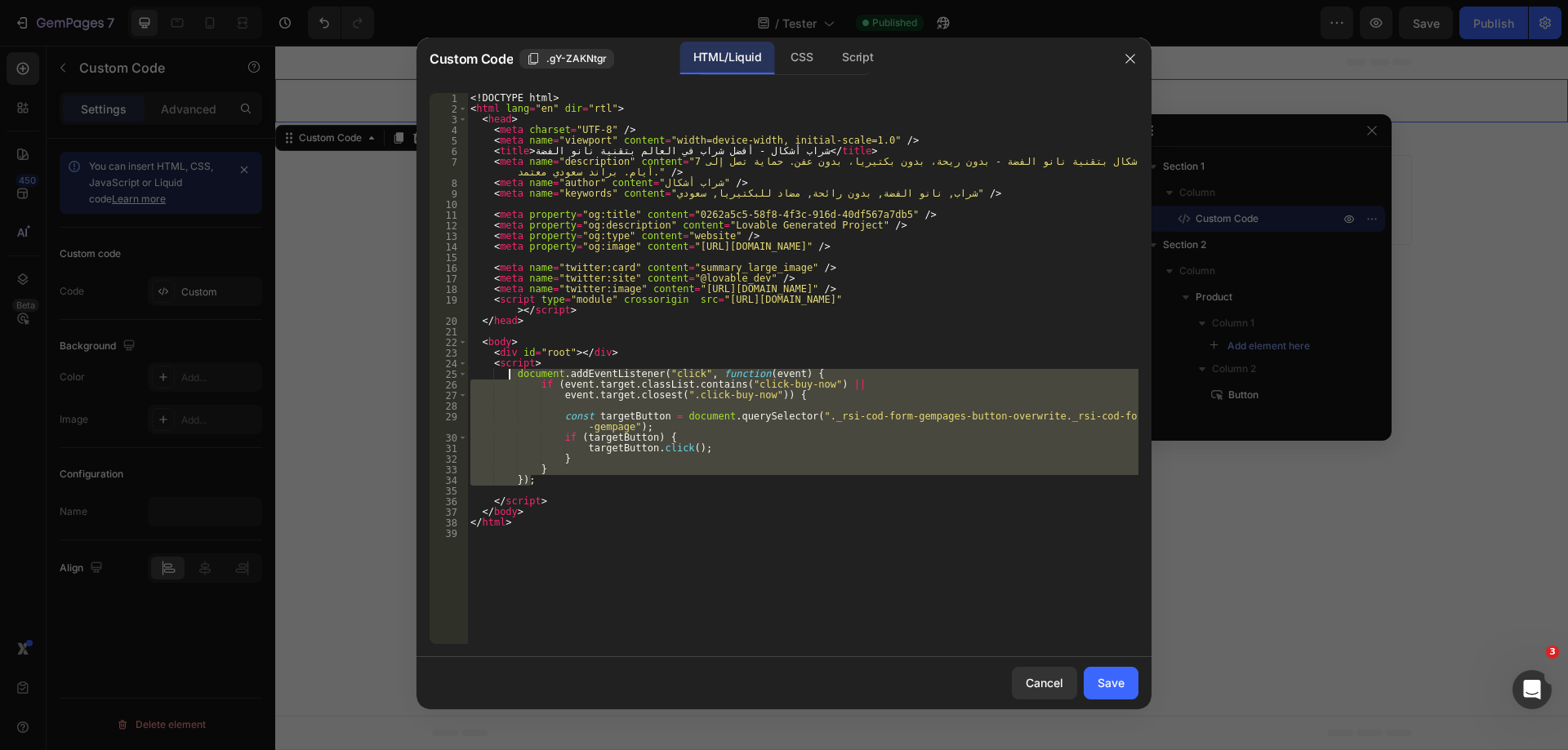
drag, startPoint x: 561, startPoint y: 479, endPoint x: 507, endPoint y: 377, distance: 115.4
click at [507, 377] on div "<! DOCTYPE html > < html lang = "en" dir = "rtl" > < head > < meta charset = "U…" at bounding box center [802, 379] width 671 height 572
type textarea "document.addEventListener("click", function(event) { if (event.target.classList…"
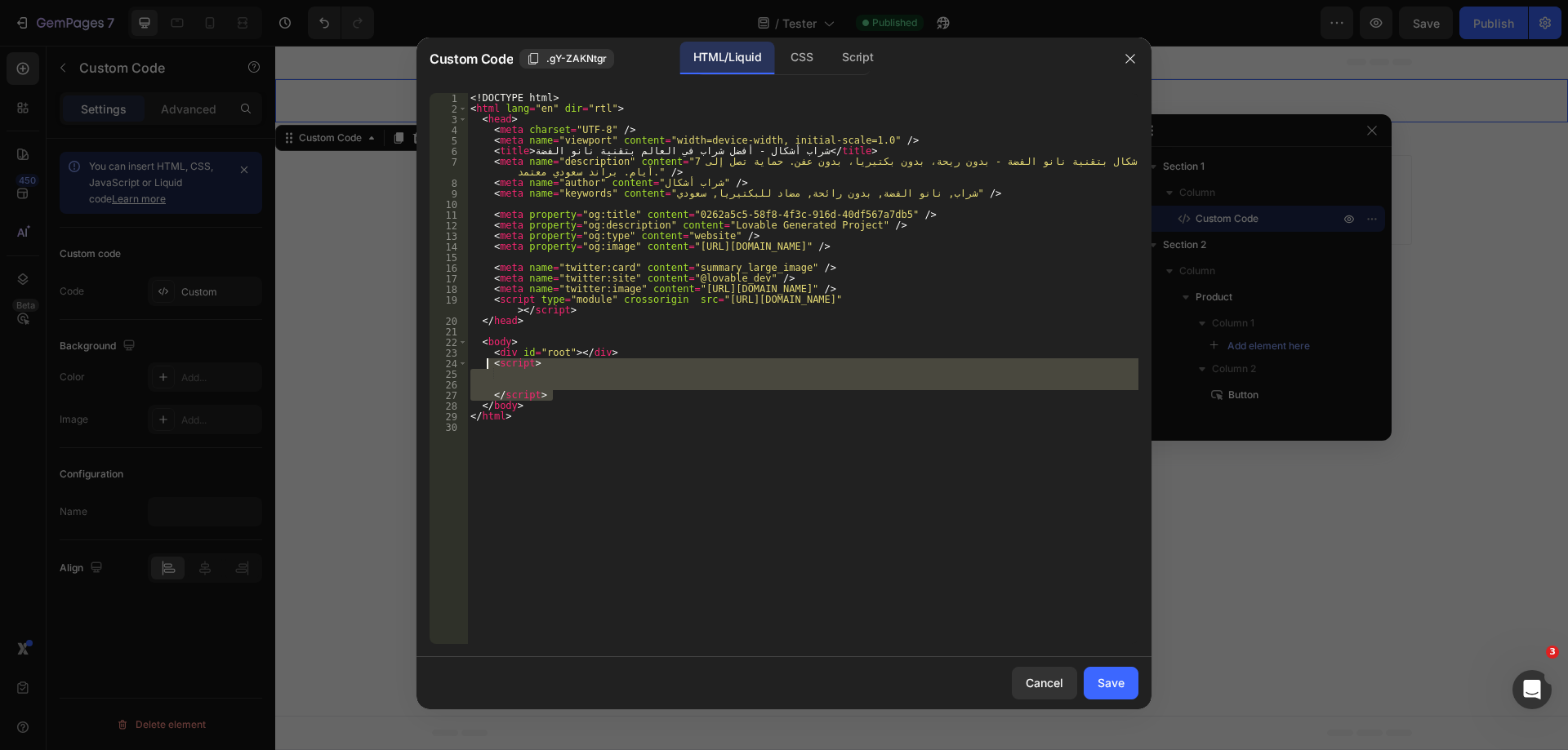
drag, startPoint x: 553, startPoint y: 397, endPoint x: 489, endPoint y: 362, distance: 72.9
click at [489, 362] on div "<! DOCTYPE html > < html lang = "en" dir = "rtl" > < head > < meta charset = "U…" at bounding box center [802, 379] width 671 height 572
type textarea "<script>"
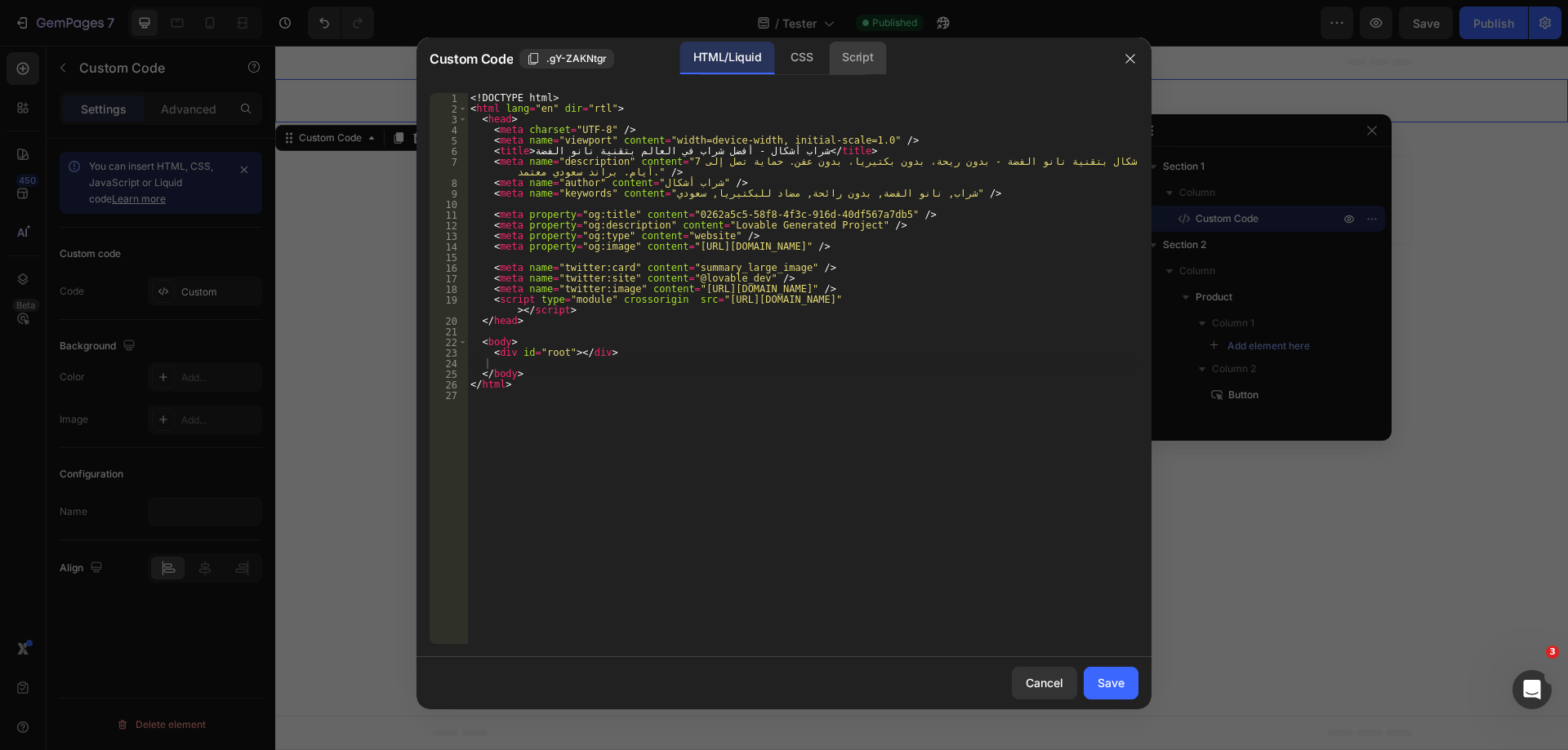
click at [857, 63] on div "Script" at bounding box center [858, 58] width 58 height 32
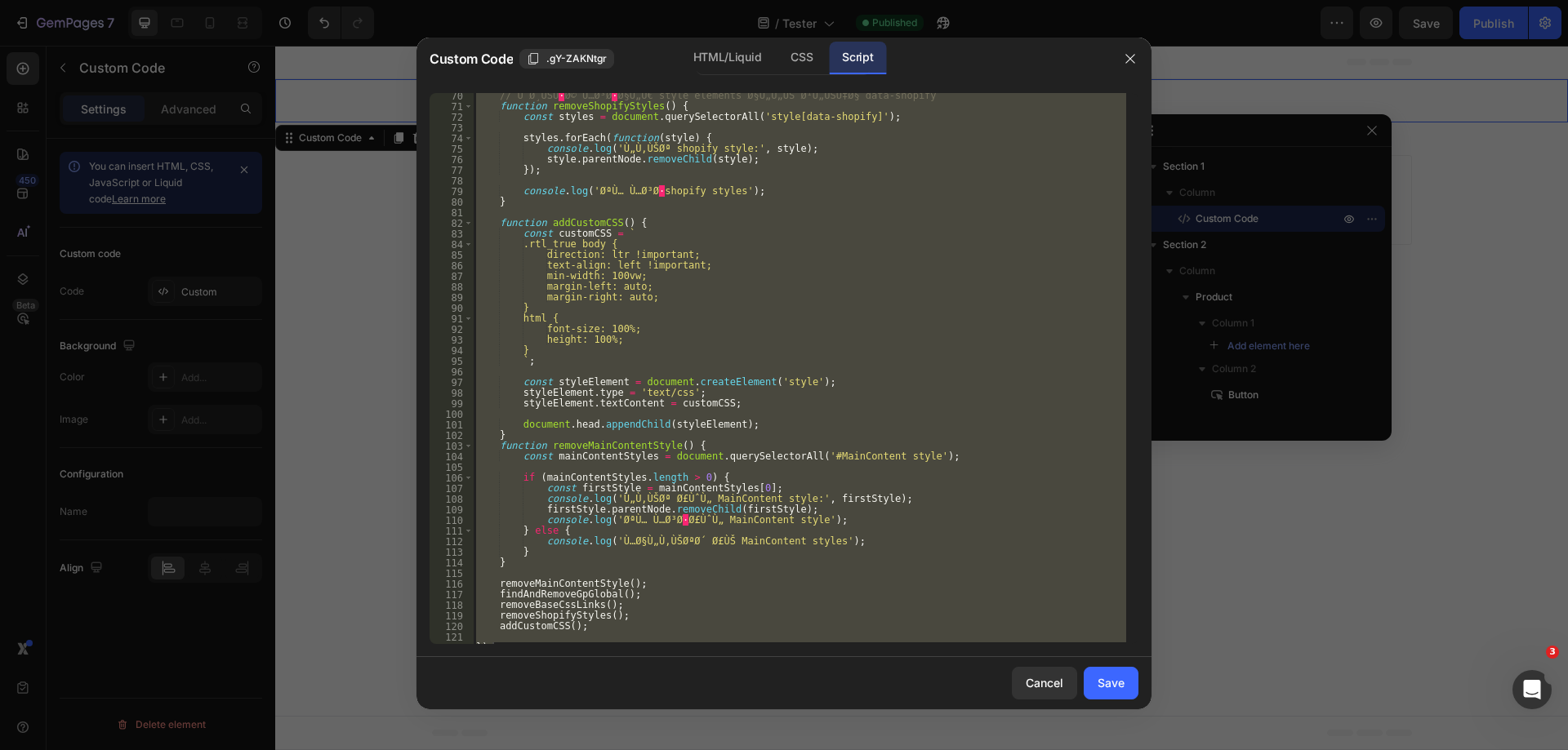
scroll to position [744, 0]
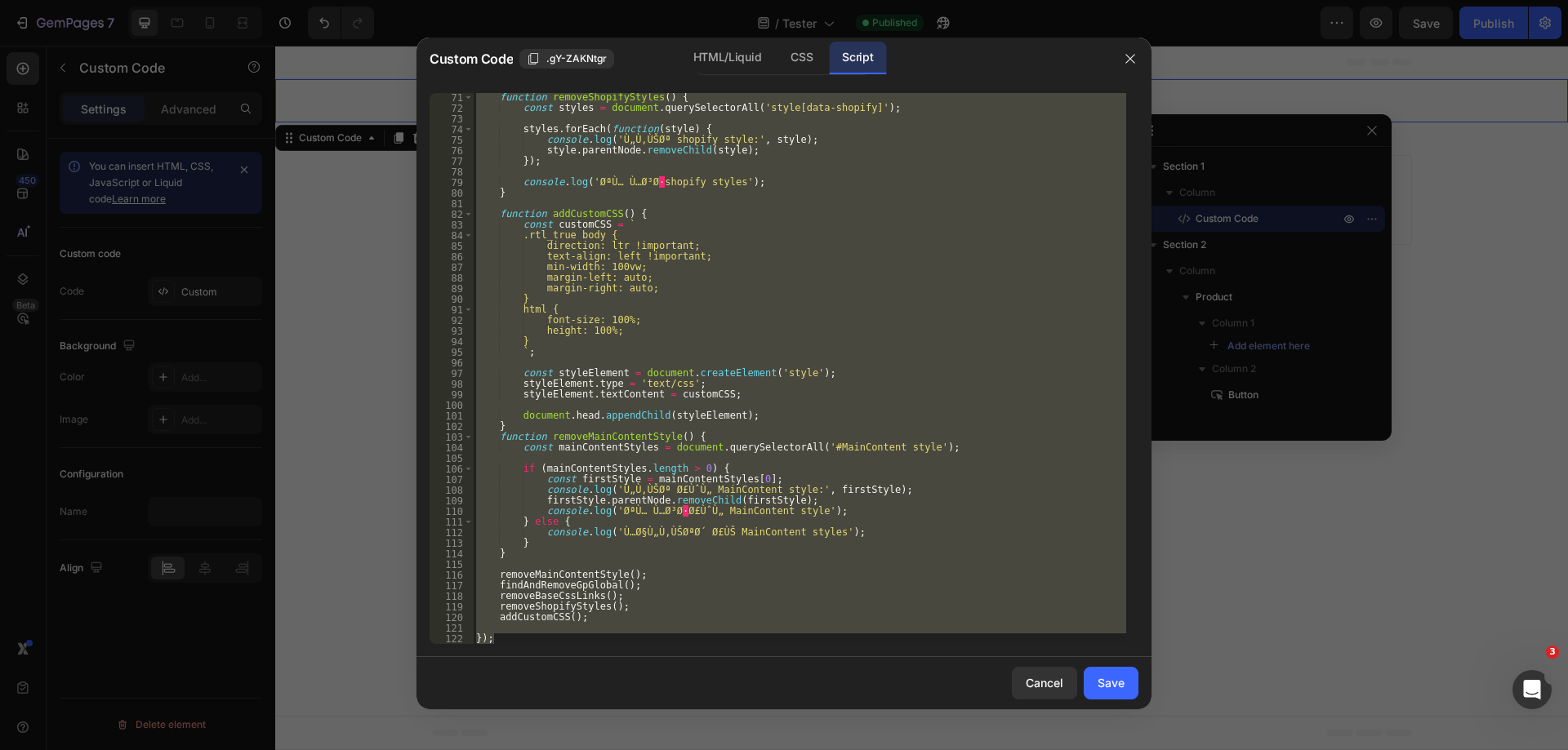
click at [571, 556] on div "function removeShopifyStyles ( ) { const styles = document . querySelectorAll (…" at bounding box center [799, 368] width 654 height 551
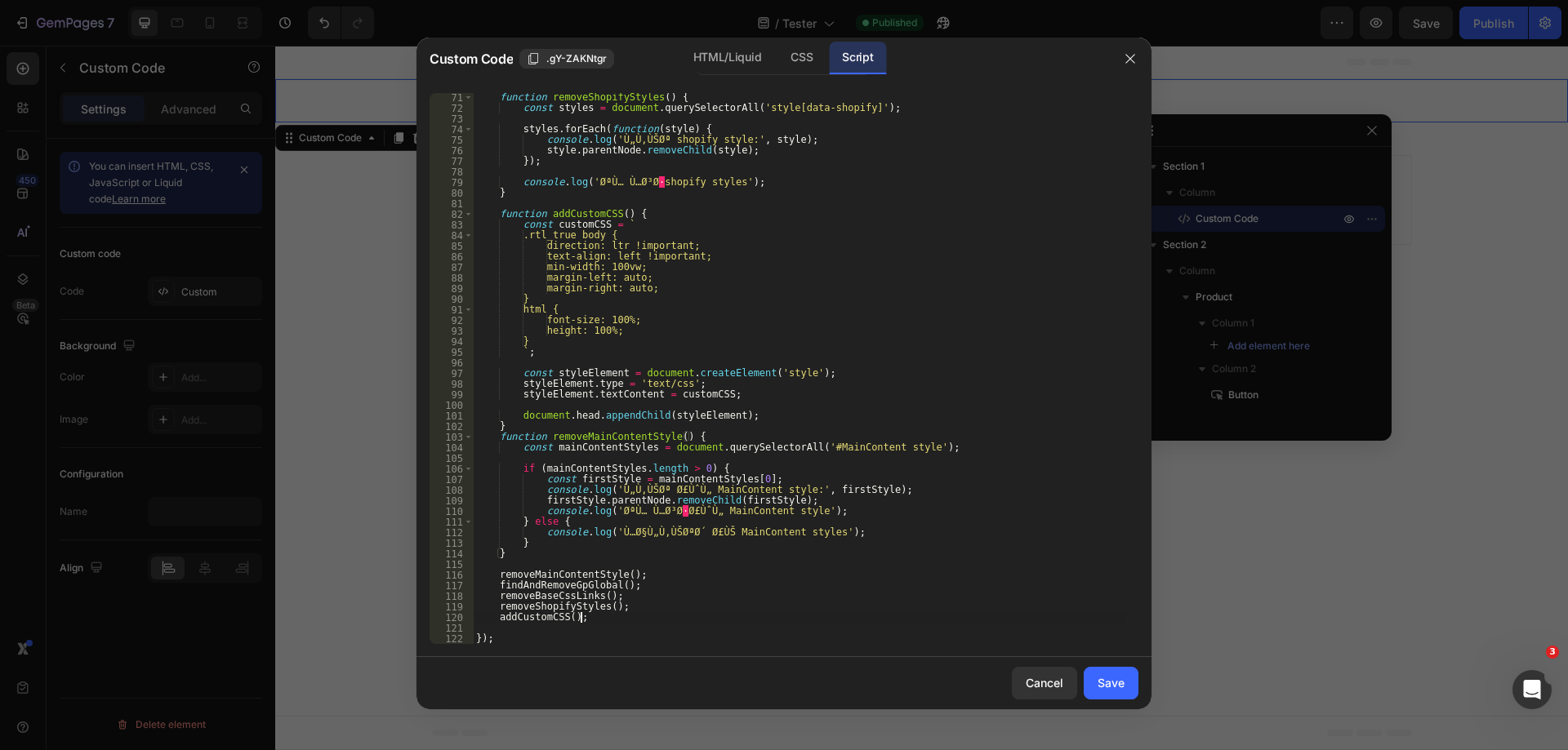
click at [648, 620] on div "function removeShopifyStyles ( ) { const styles = document . querySelectorAll (…" at bounding box center [799, 378] width 654 height 572
click at [708, 556] on div "function removeShopifyStyles ( ) { const styles = document . querySelectorAll (…" at bounding box center [799, 378] width 654 height 572
type textarea "}"
paste textarea "});"
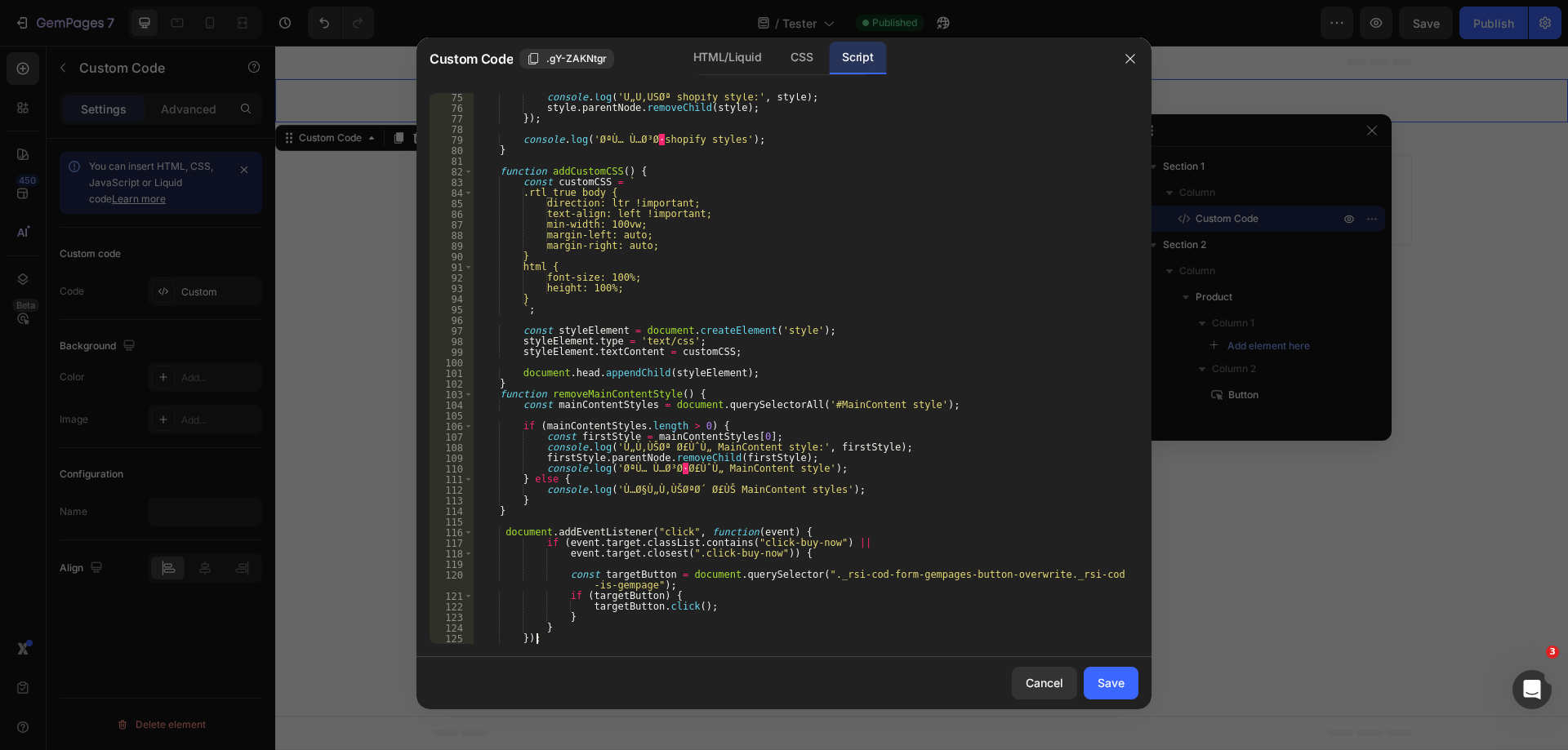
scroll to position [871, 0]
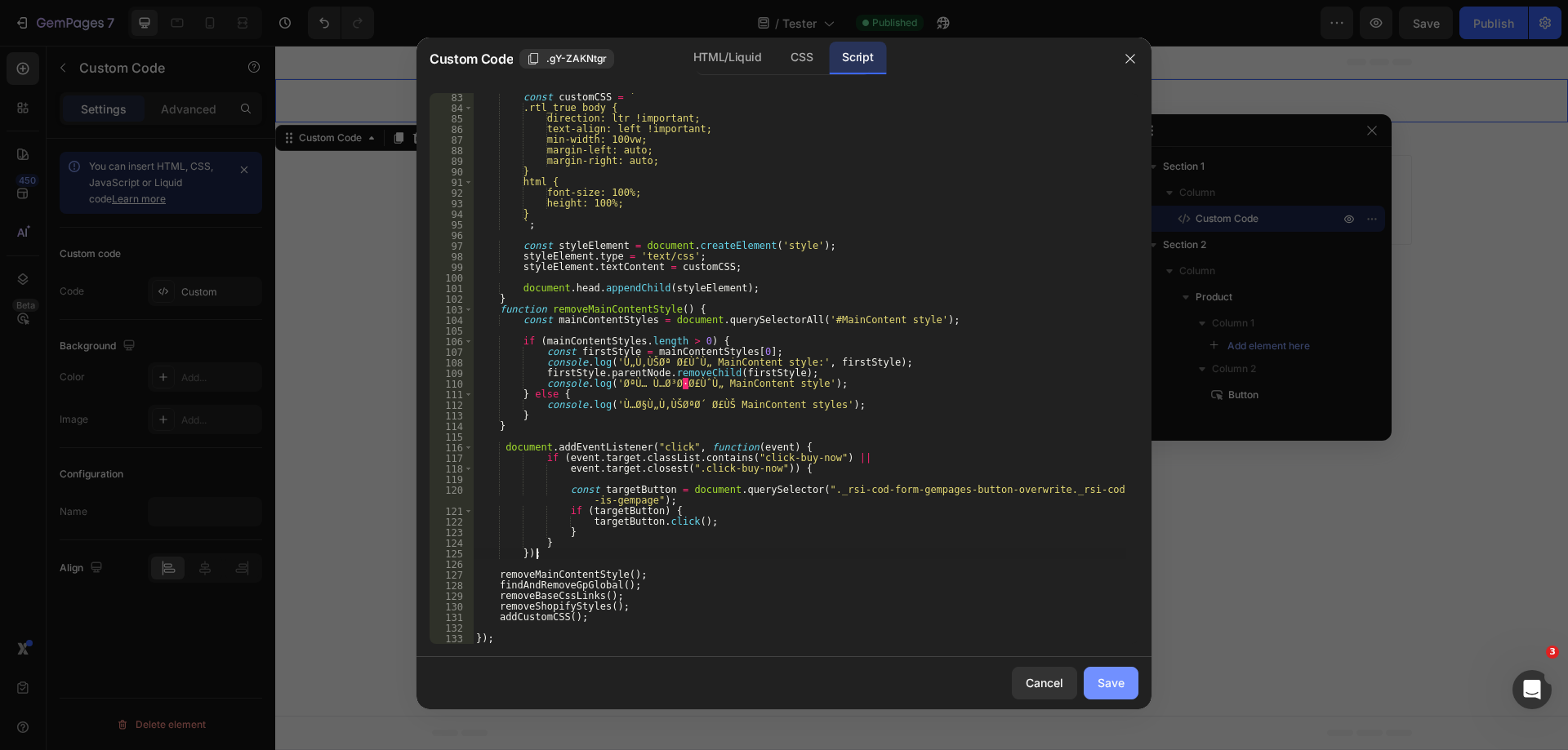
type textarea "});"
click at [1130, 689] on button "Save" at bounding box center [1111, 683] width 55 height 32
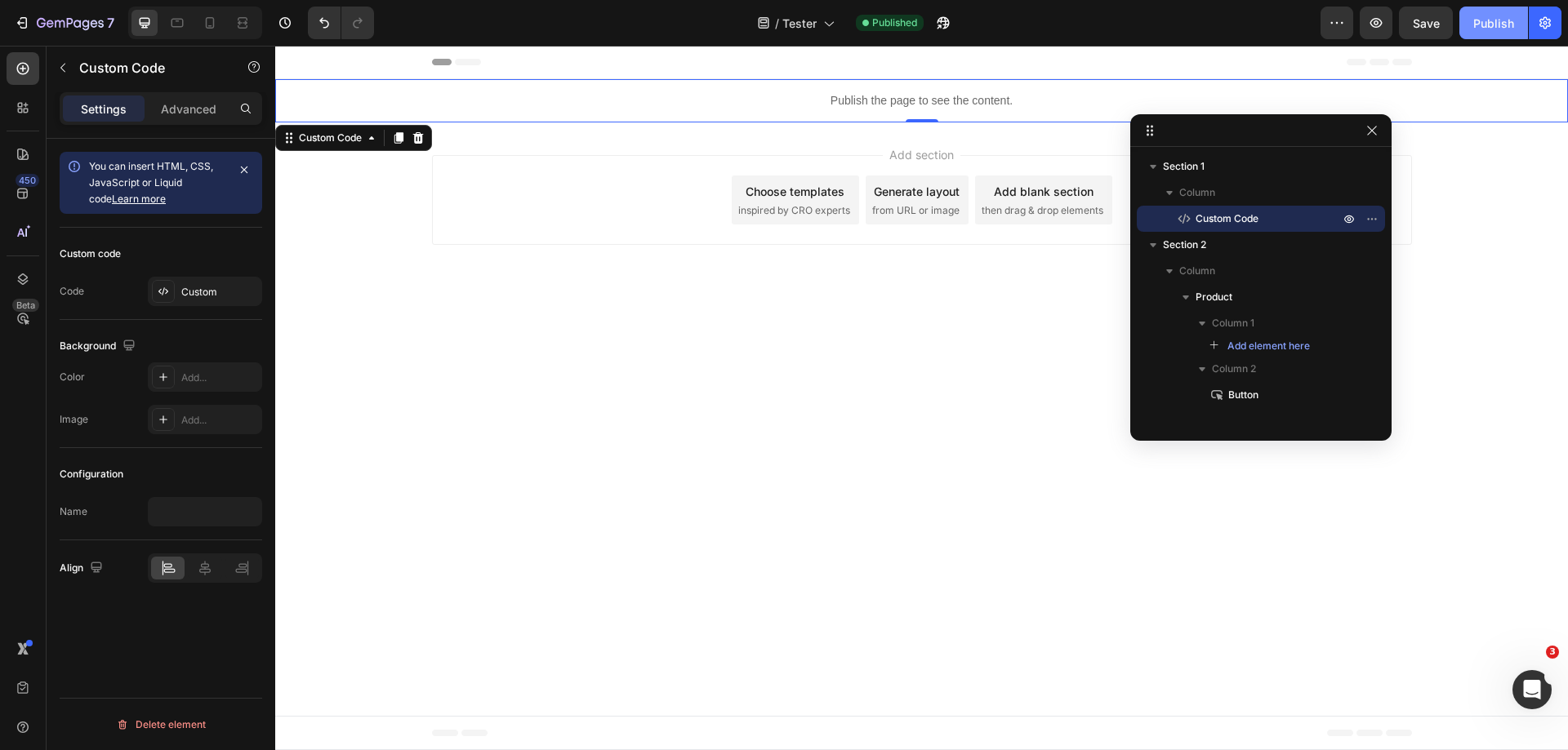
click at [1499, 20] on div "Publish" at bounding box center [1494, 23] width 41 height 18
click at [1483, 216] on div "Add section Choose templates inspired by CRO experts Generate layout from URL o…" at bounding box center [921, 203] width 1293 height 162
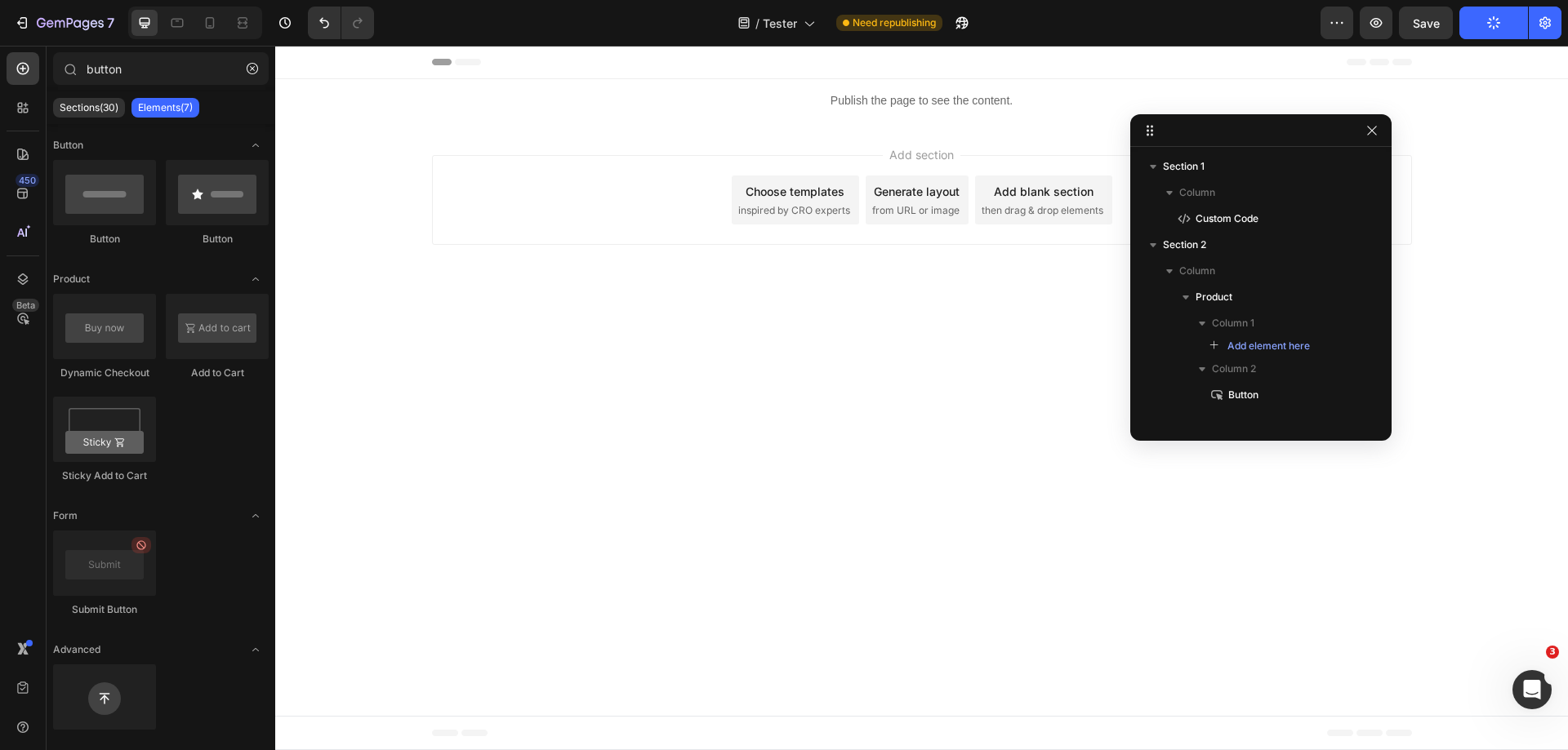
click at [1454, 132] on div "Add section Choose templates inspired by CRO experts Generate layout from URL o…" at bounding box center [921, 203] width 1293 height 162
click at [1376, 128] on icon "button" at bounding box center [1372, 131] width 13 height 13
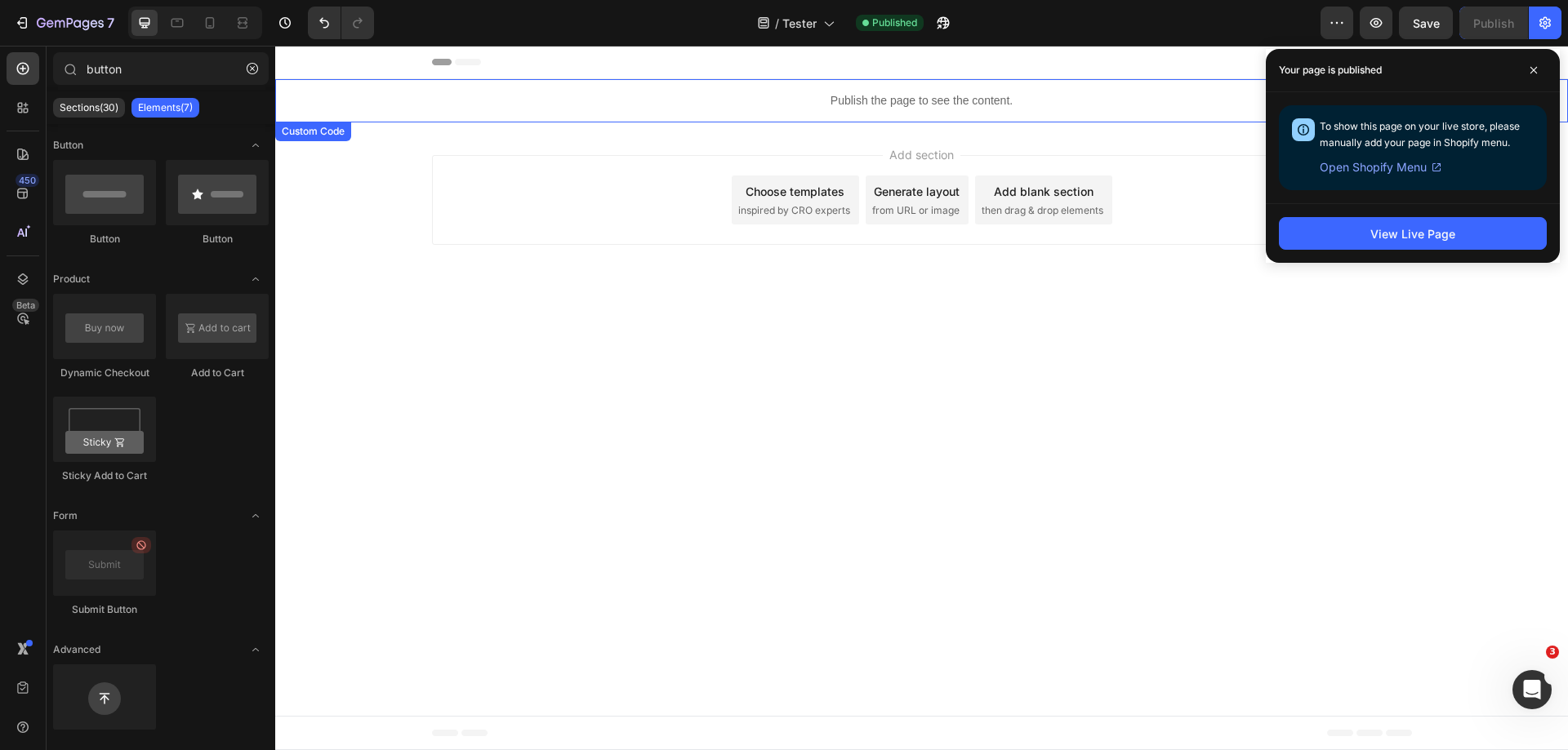
click at [1002, 91] on div "Publish the page to see the content." at bounding box center [921, 101] width 1293 height 43
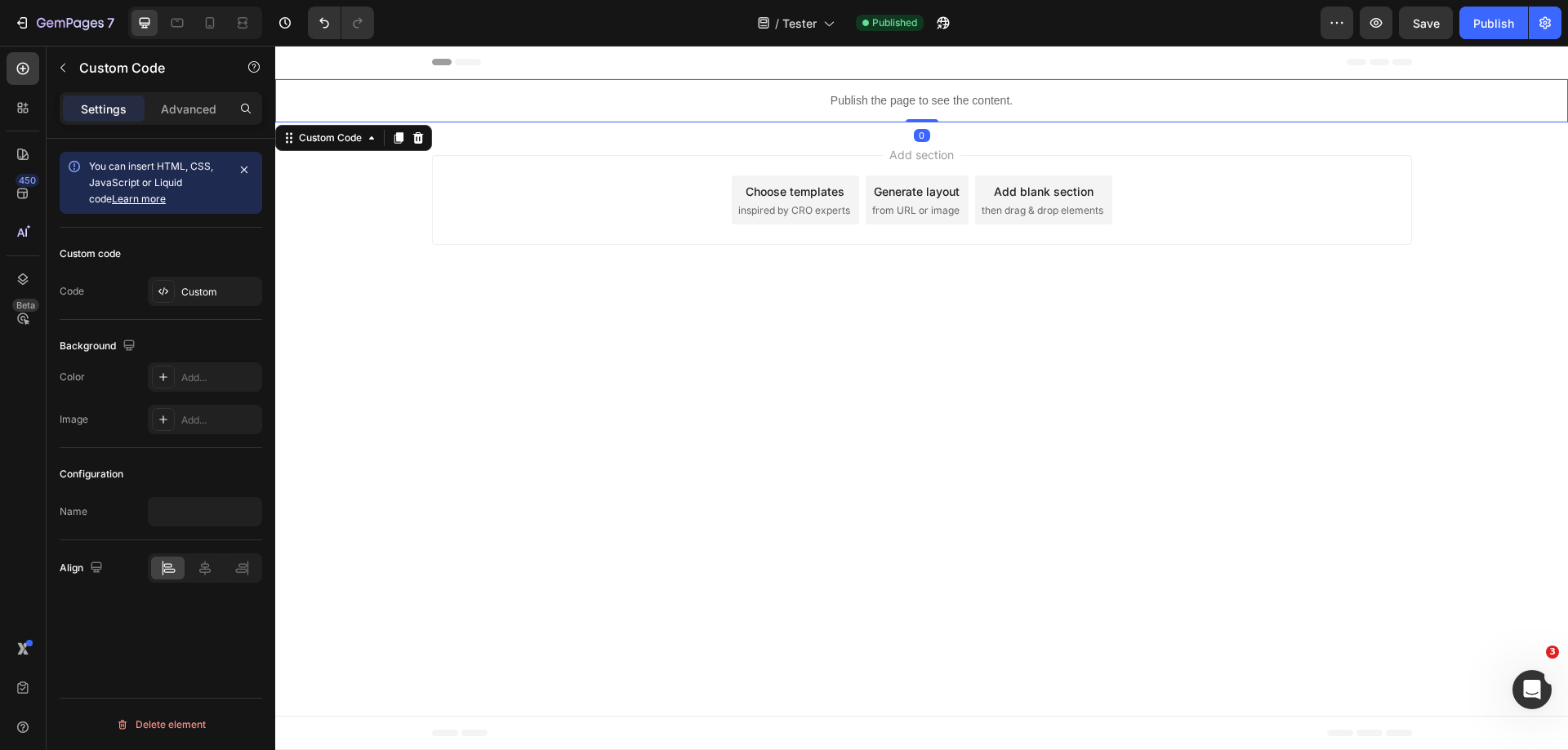
click at [1002, 91] on div "Publish the page to see the content." at bounding box center [921, 101] width 1293 height 43
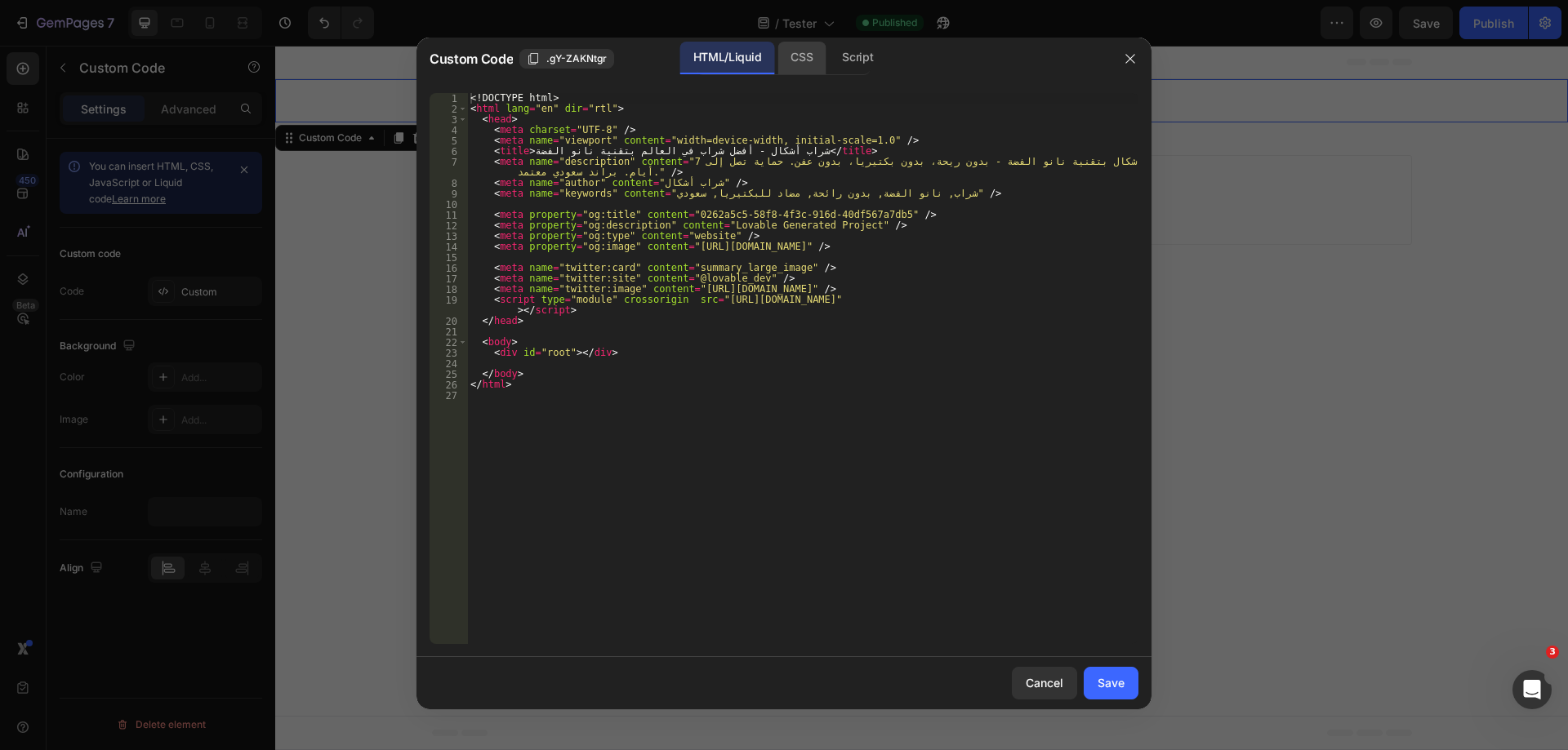
click at [829, 65] on div "CSS" at bounding box center [858, 58] width 58 height 32
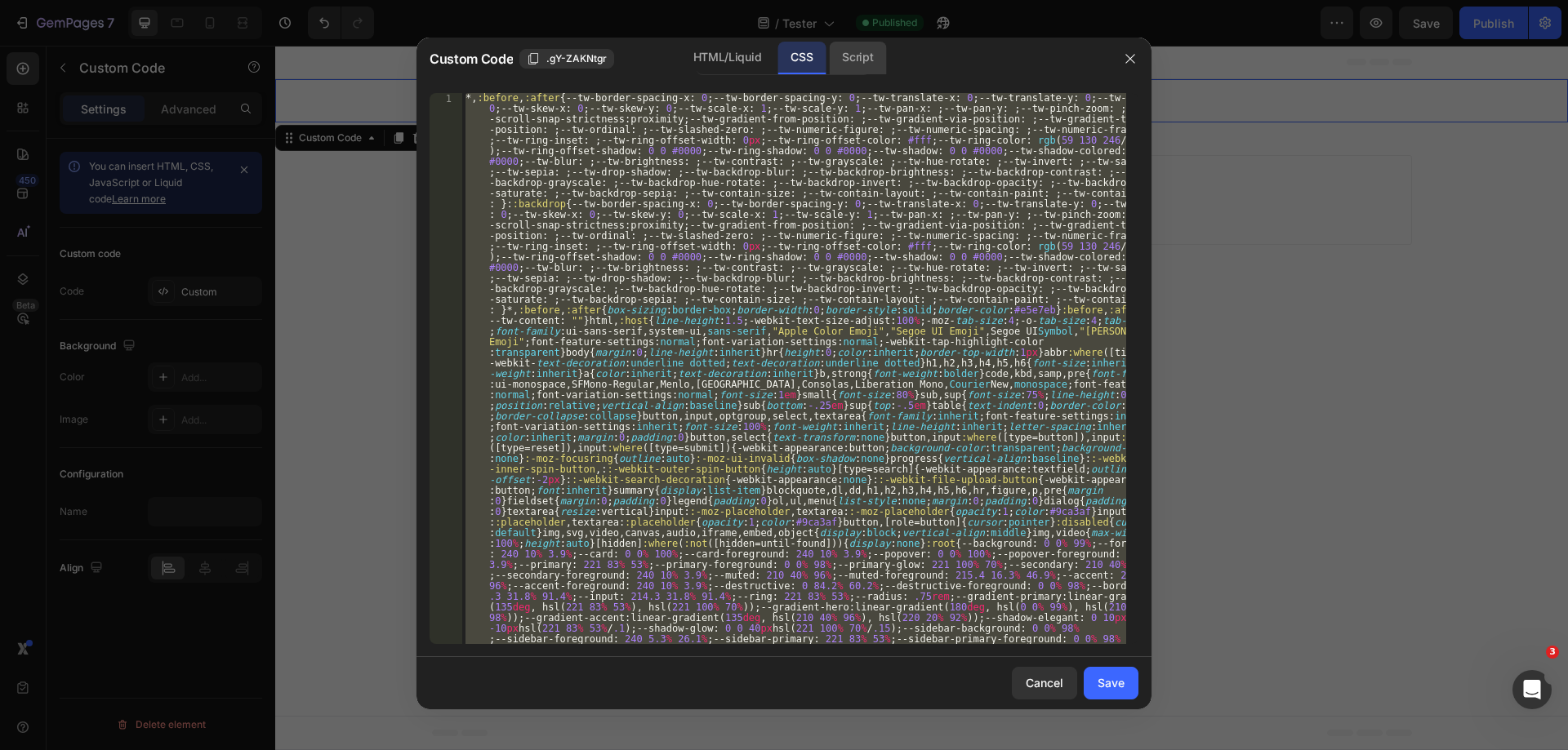
click at [845, 60] on div "Script" at bounding box center [858, 58] width 58 height 32
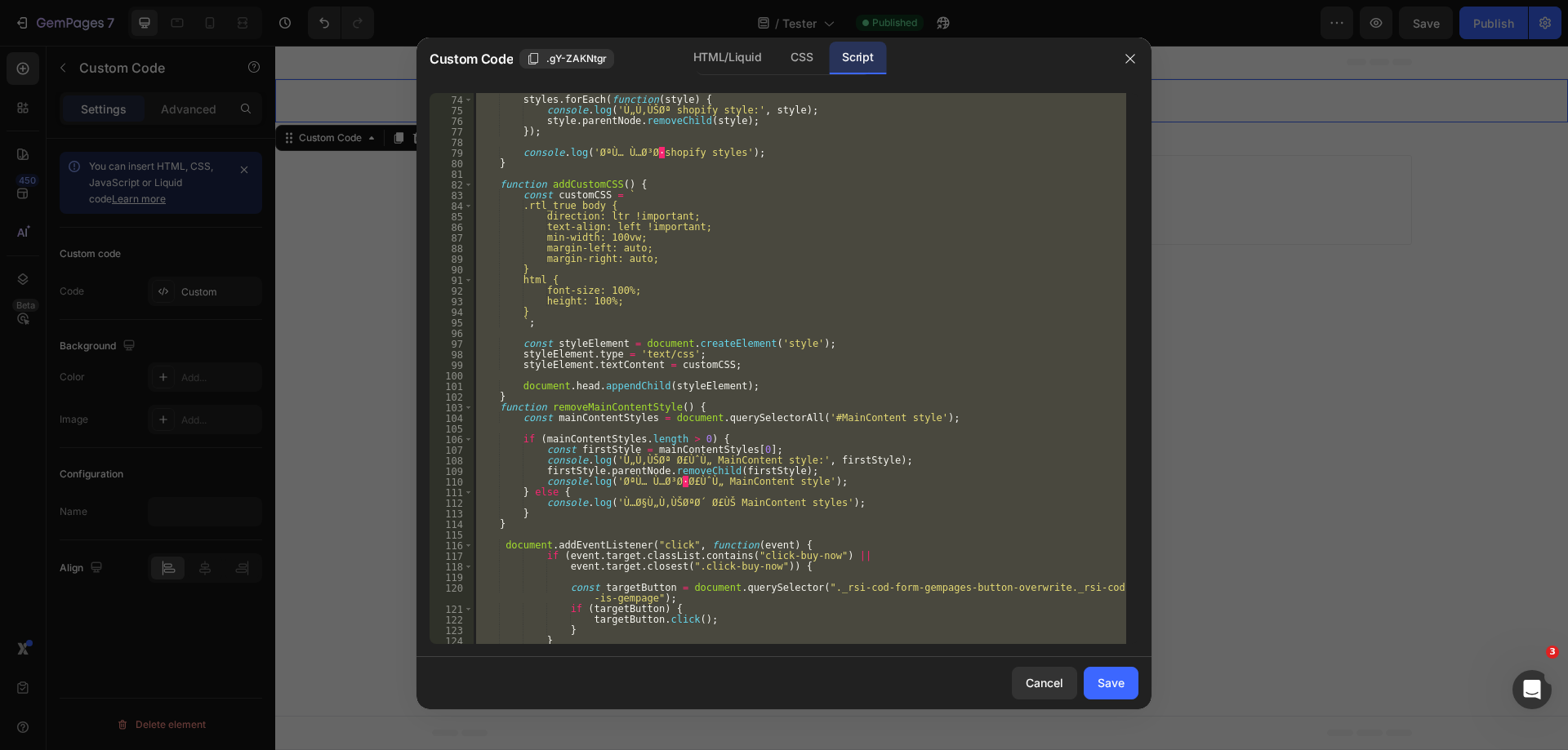
scroll to position [773, 0]
click at [675, 235] on div "styles . forEach ( function ( style ) { console . log ( 'Ù„Ù‚ÙŠØª shopify style…" at bounding box center [799, 368] width 654 height 551
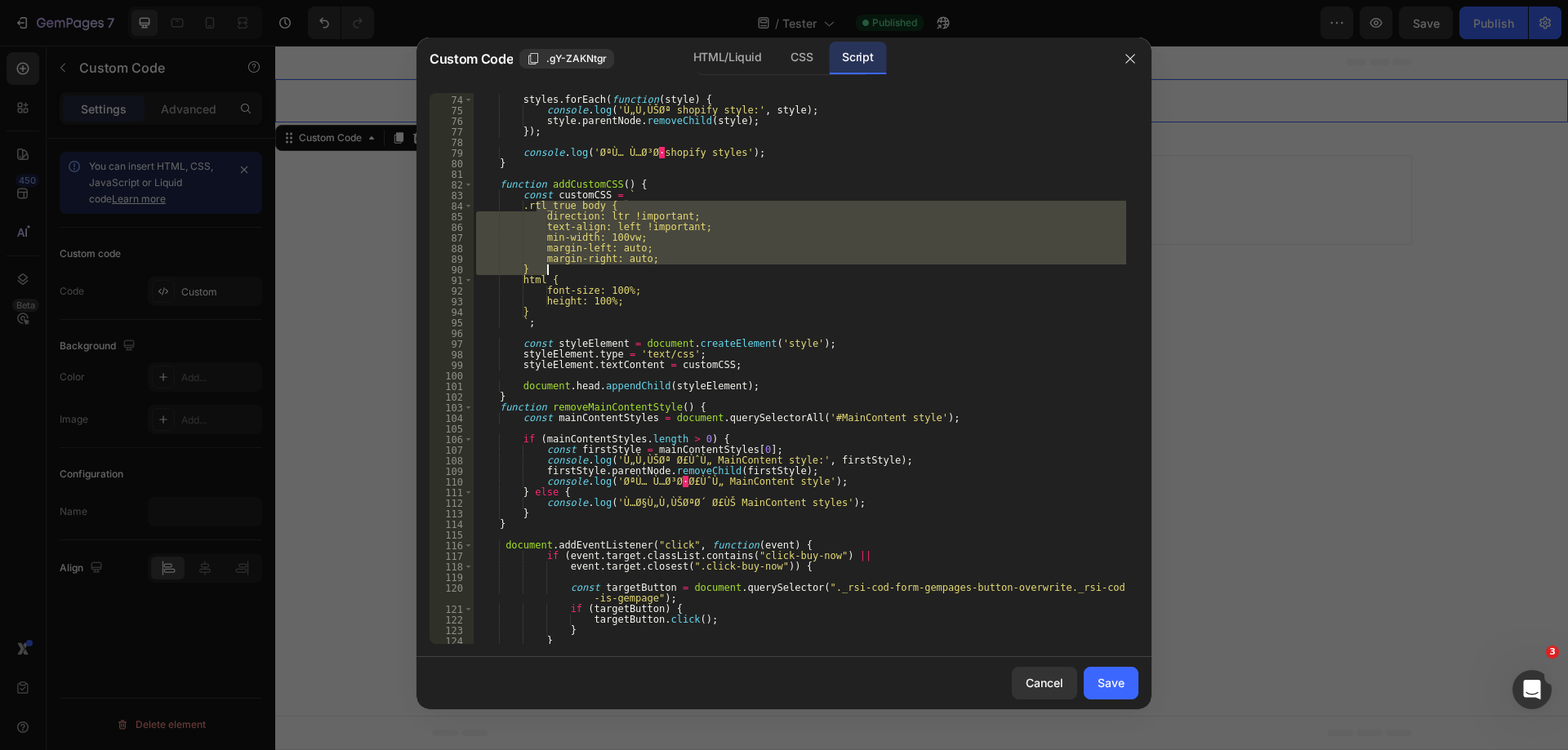
drag, startPoint x: 534, startPoint y: 209, endPoint x: 614, endPoint y: 271, distance: 101.2
click at [614, 271] on div "styles . forEach ( function ( style ) { console . log ( 'Ù„Ù‚ÙŠØª shopify style…" at bounding box center [799, 370] width 654 height 572
type textarea "margin-right: auto; }"
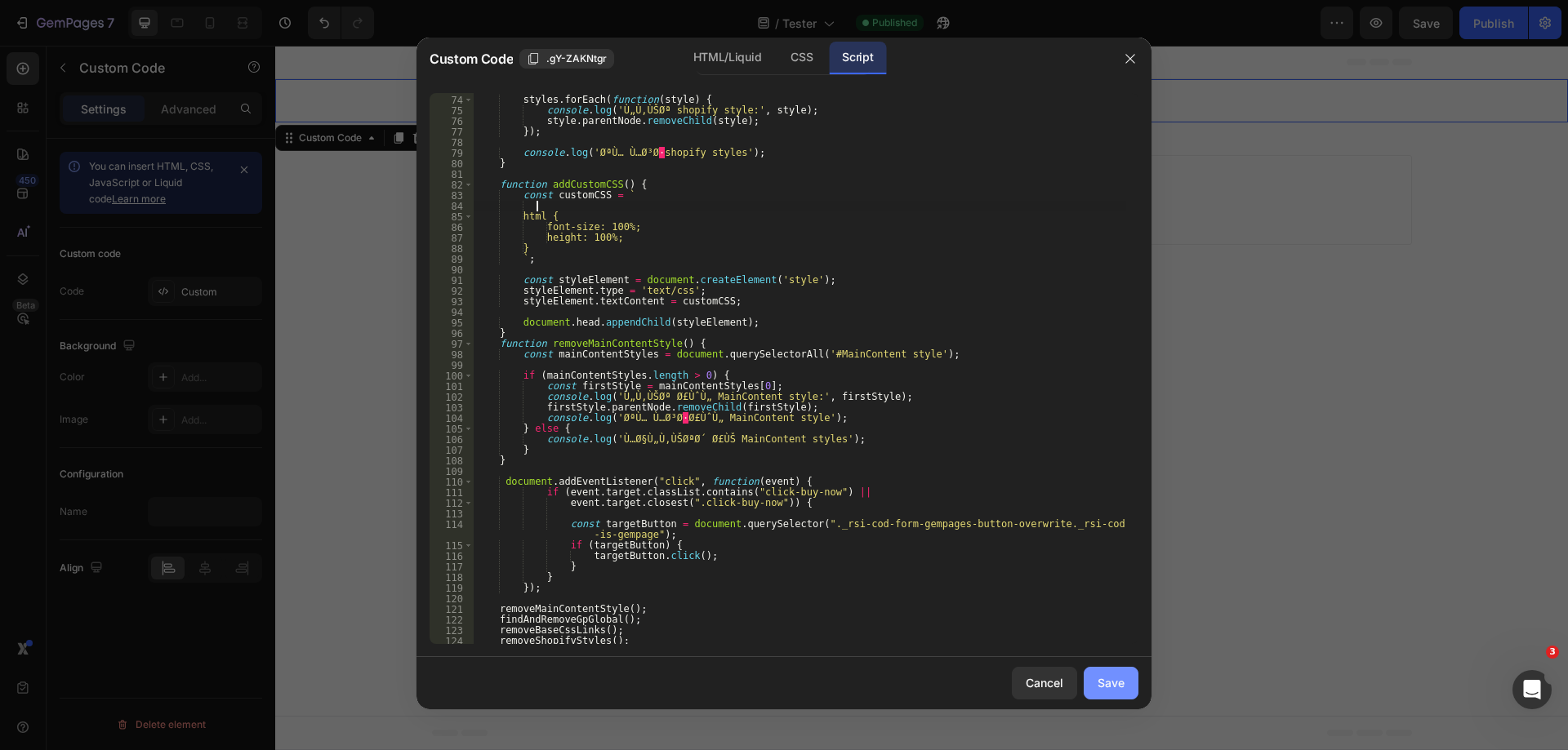
drag, startPoint x: 1102, startPoint y: 683, endPoint x: 1105, endPoint y: 672, distance: 11.4
click at [1103, 683] on div "Save" at bounding box center [1111, 682] width 27 height 18
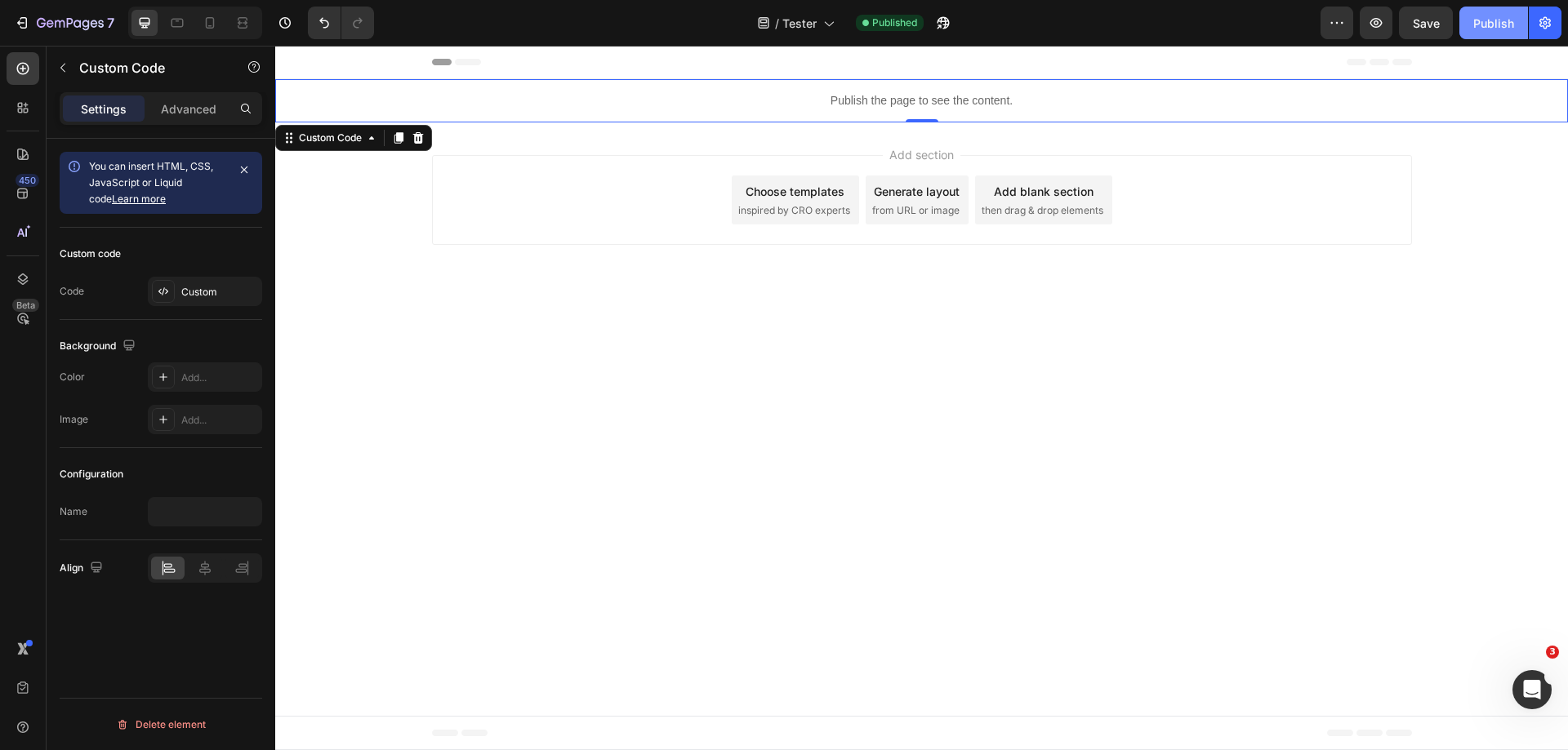
click at [1480, 20] on div "Publish" at bounding box center [1494, 23] width 41 height 18
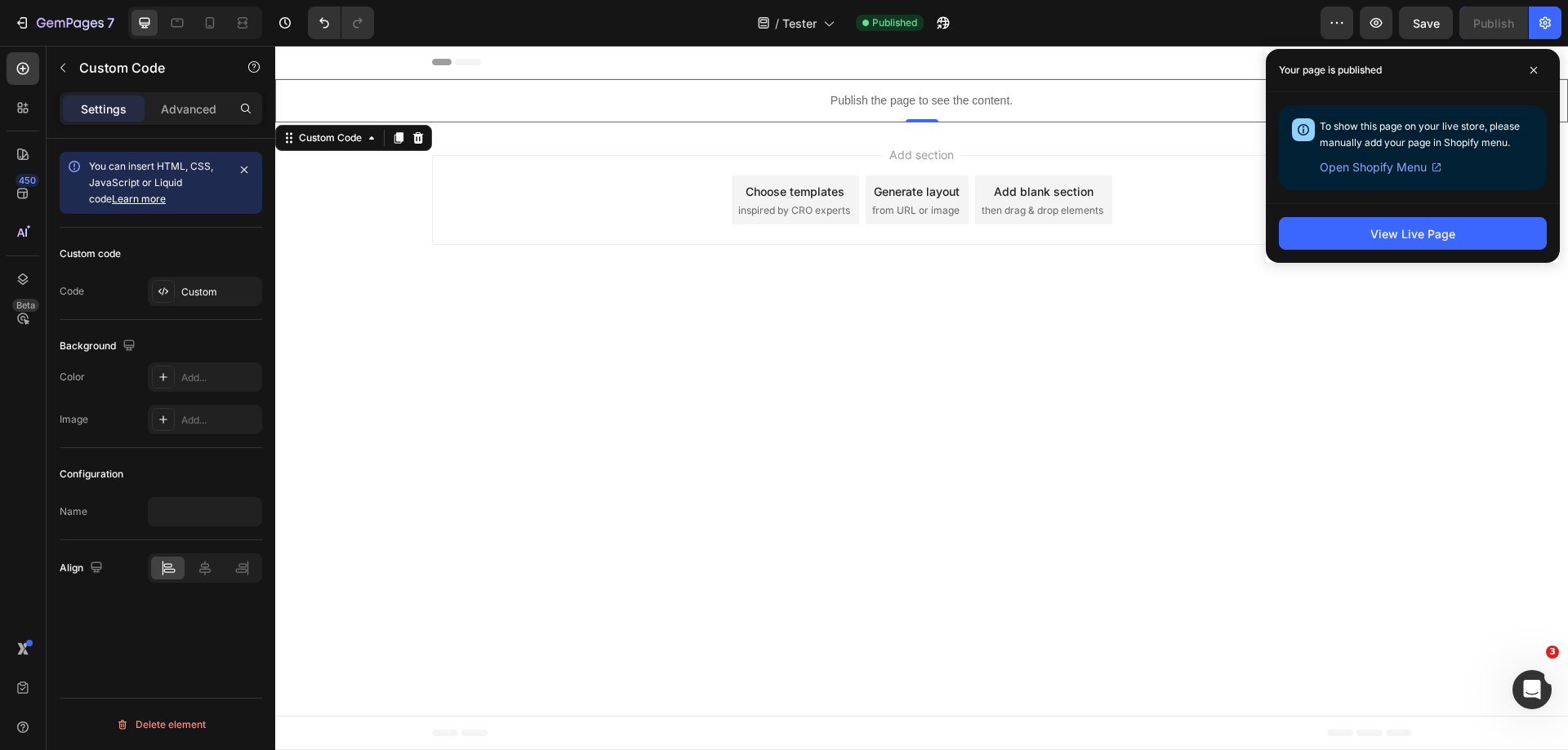
click at [803, 98] on p "Publish the page to see the content." at bounding box center [921, 101] width 1293 height 18
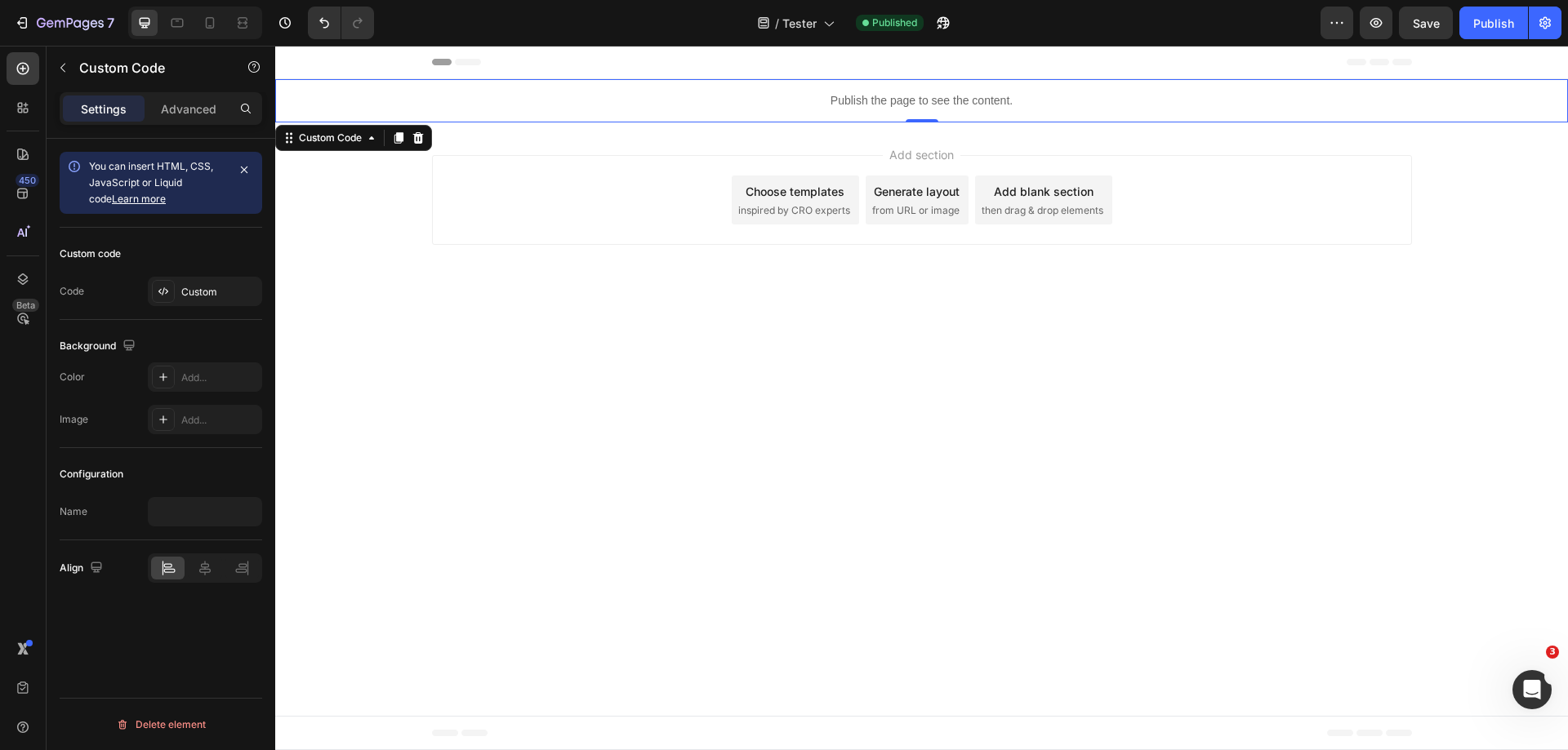
click at [803, 98] on p "Publish the page to see the content." at bounding box center [921, 101] width 1293 height 18
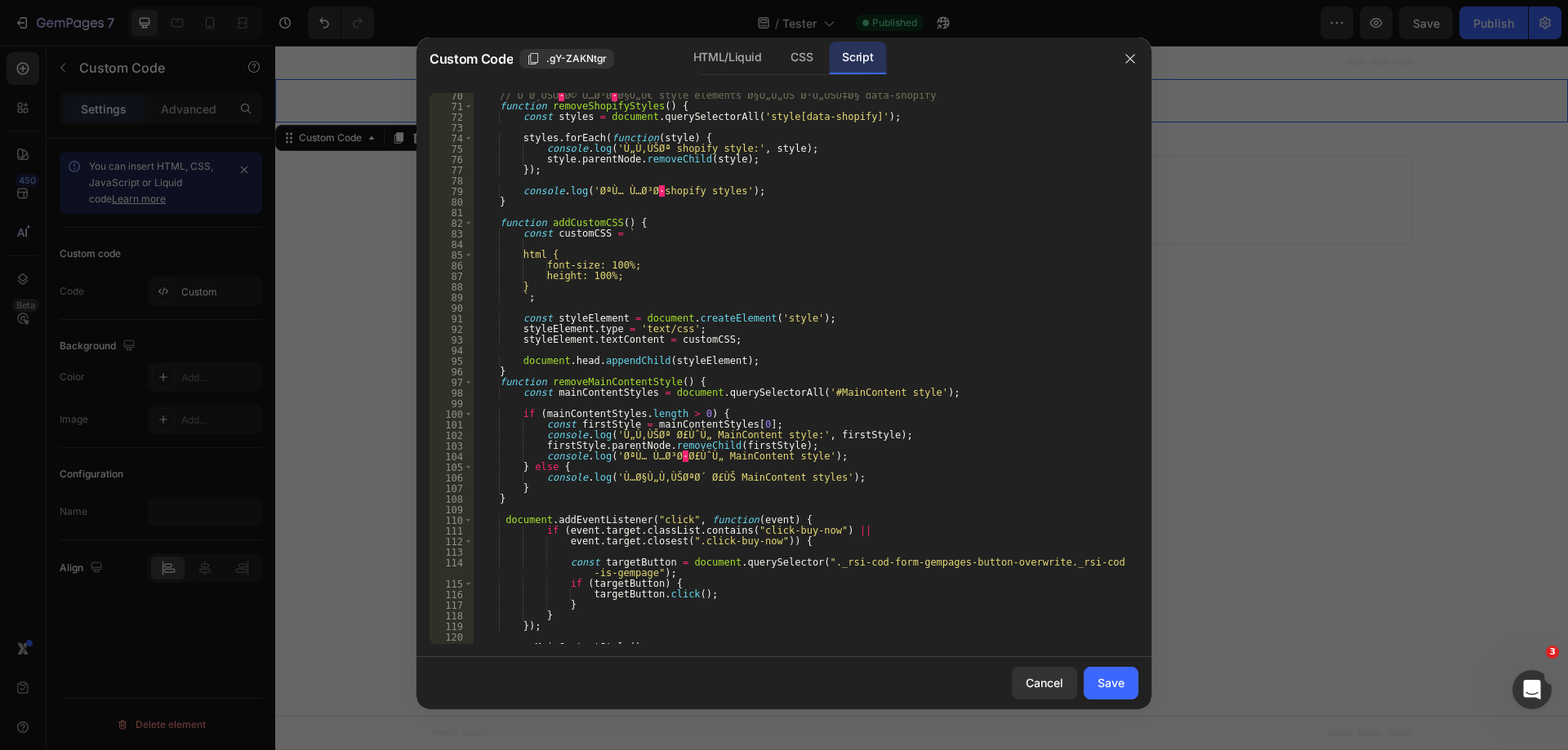
scroll to position [808, 0]
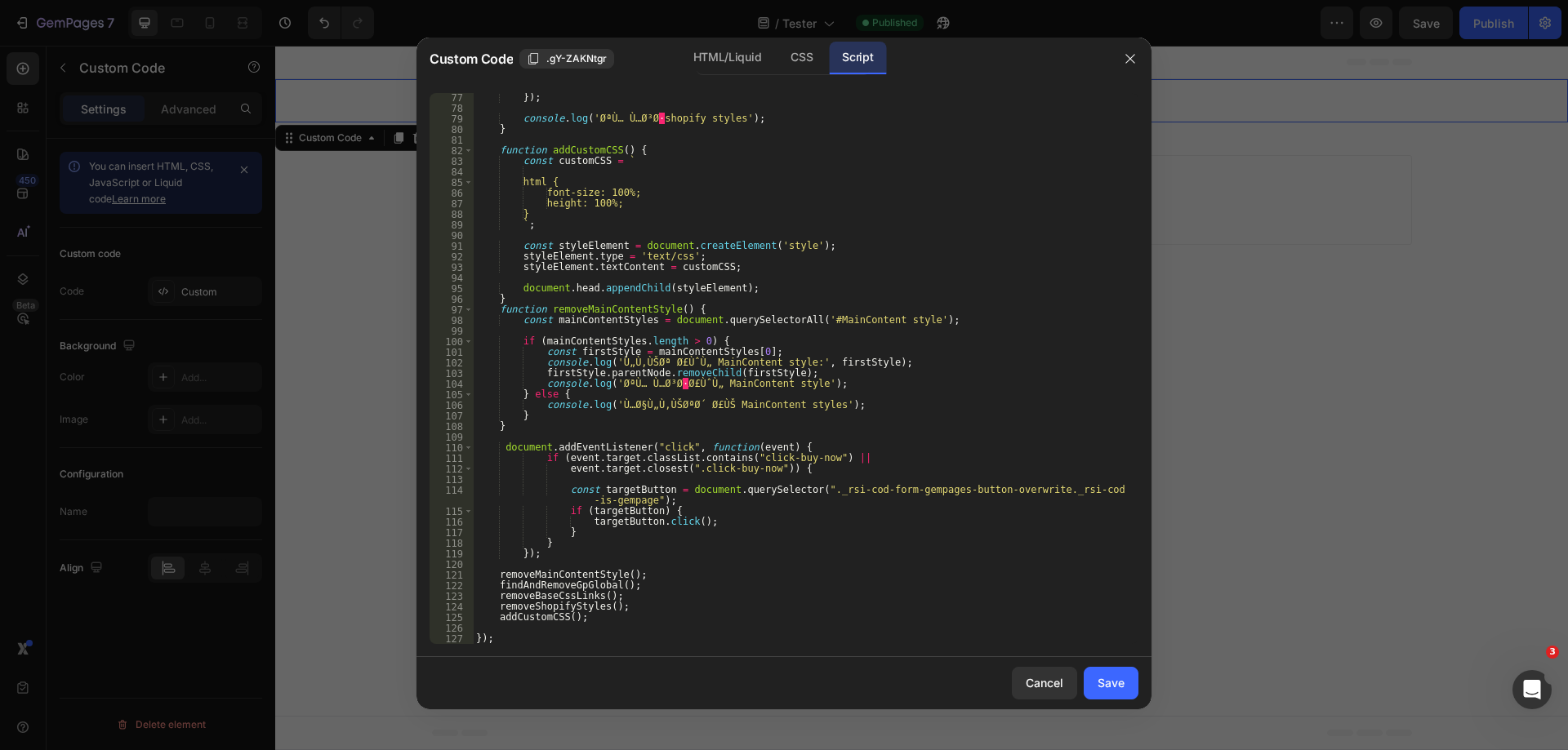
click at [859, 366] on div "}) ; console . log ( 'ØªÙ… Ù…Ø³Ø · shopify styles' ) ; } function addCustomCSS …" at bounding box center [799, 378] width 654 height 572
drag, startPoint x: 734, startPoint y: 188, endPoint x: 724, endPoint y: 203, distance: 18.0
click at [734, 188] on div "}) ; console . log ( 'ØªÙ… Ù…Ø³Ø · shopify styles' ) ; } function addCustomCSS …" at bounding box center [799, 378] width 654 height 572
click at [722, 208] on div "}) ; console . log ( 'ØªÙ… Ù…Ø³Ø · shopify styles' ) ; } function addCustomCSS …" at bounding box center [799, 378] width 654 height 572
type textarea "height: 100%;"
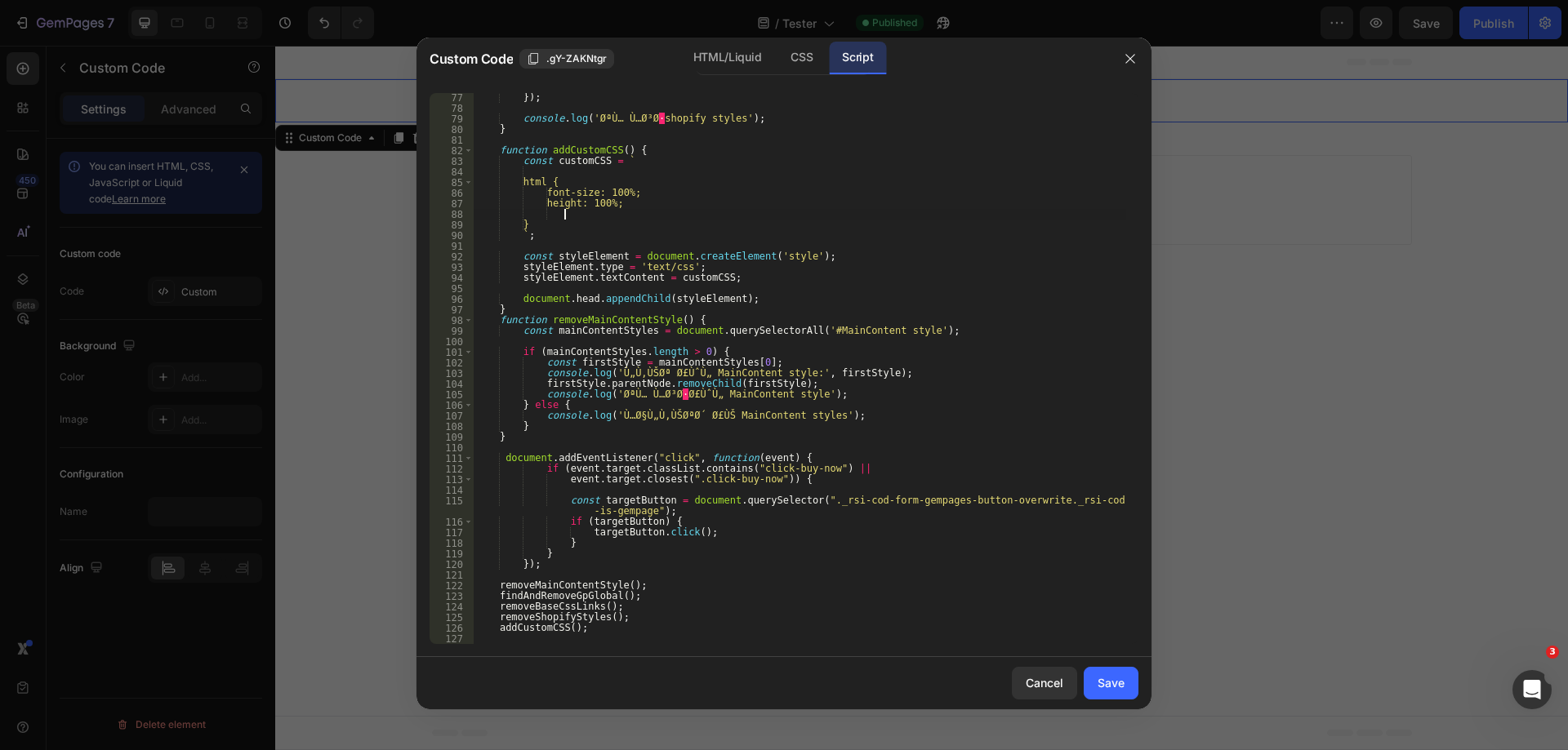
scroll to position [0, 6]
paste textarea "overflow-x: hidden;"
drag, startPoint x: 584, startPoint y: 215, endPoint x: 560, endPoint y: 213, distance: 24.1
click at [560, 213] on div "}) ; console . log ( 'ØªÙ… Ù…Ø³Ø · shopify styles' ) ; } function addCustomCSS …" at bounding box center [799, 378] width 654 height 572
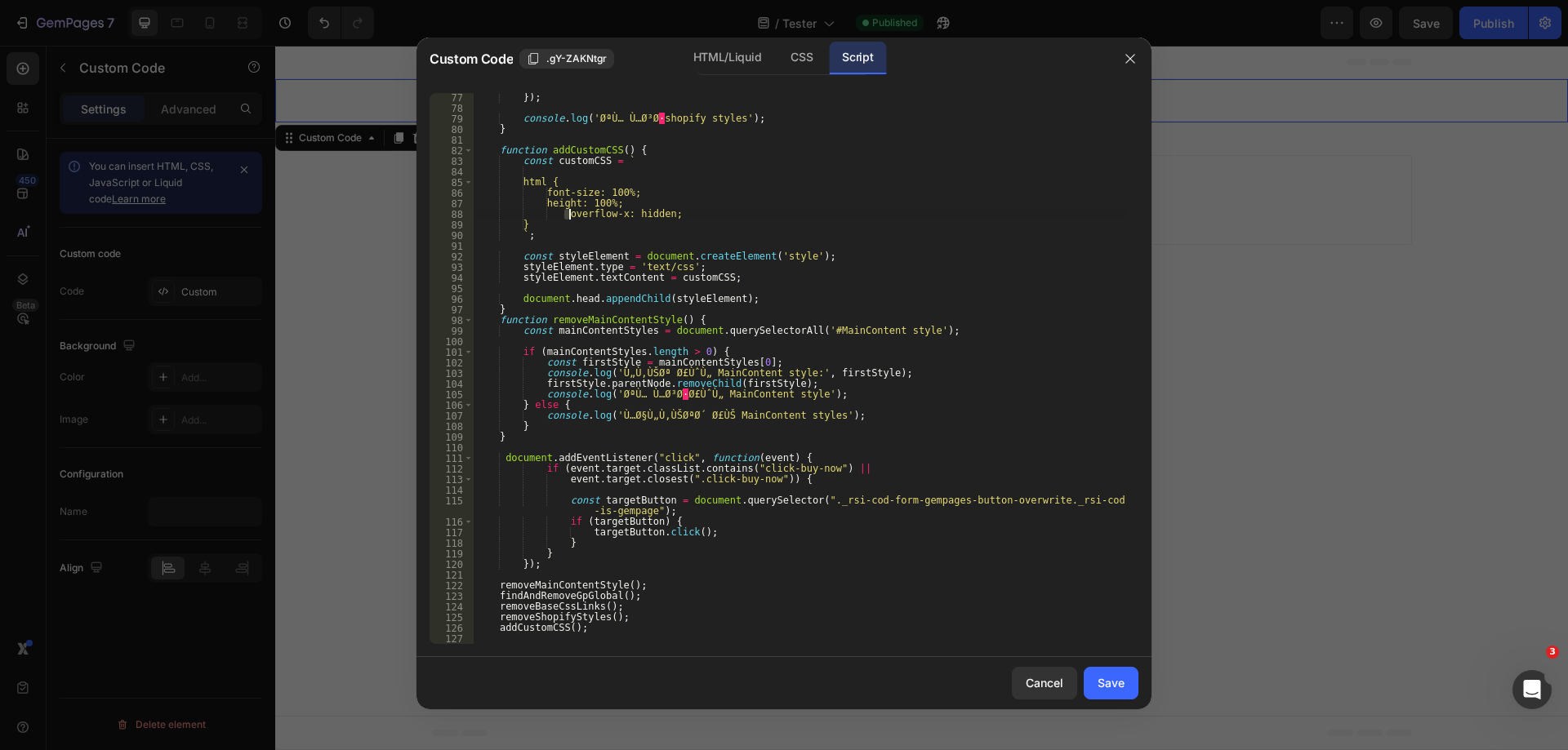
click at [569, 218] on div "}) ; console . log ( 'ØªÙ… Ù…Ø³Ø · shopify styles' ) ; } function addCustomCSS …" at bounding box center [799, 378] width 654 height 572
type textarea "overflow-x: hidden;"
click at [1112, 681] on div "Save" at bounding box center [1111, 682] width 27 height 18
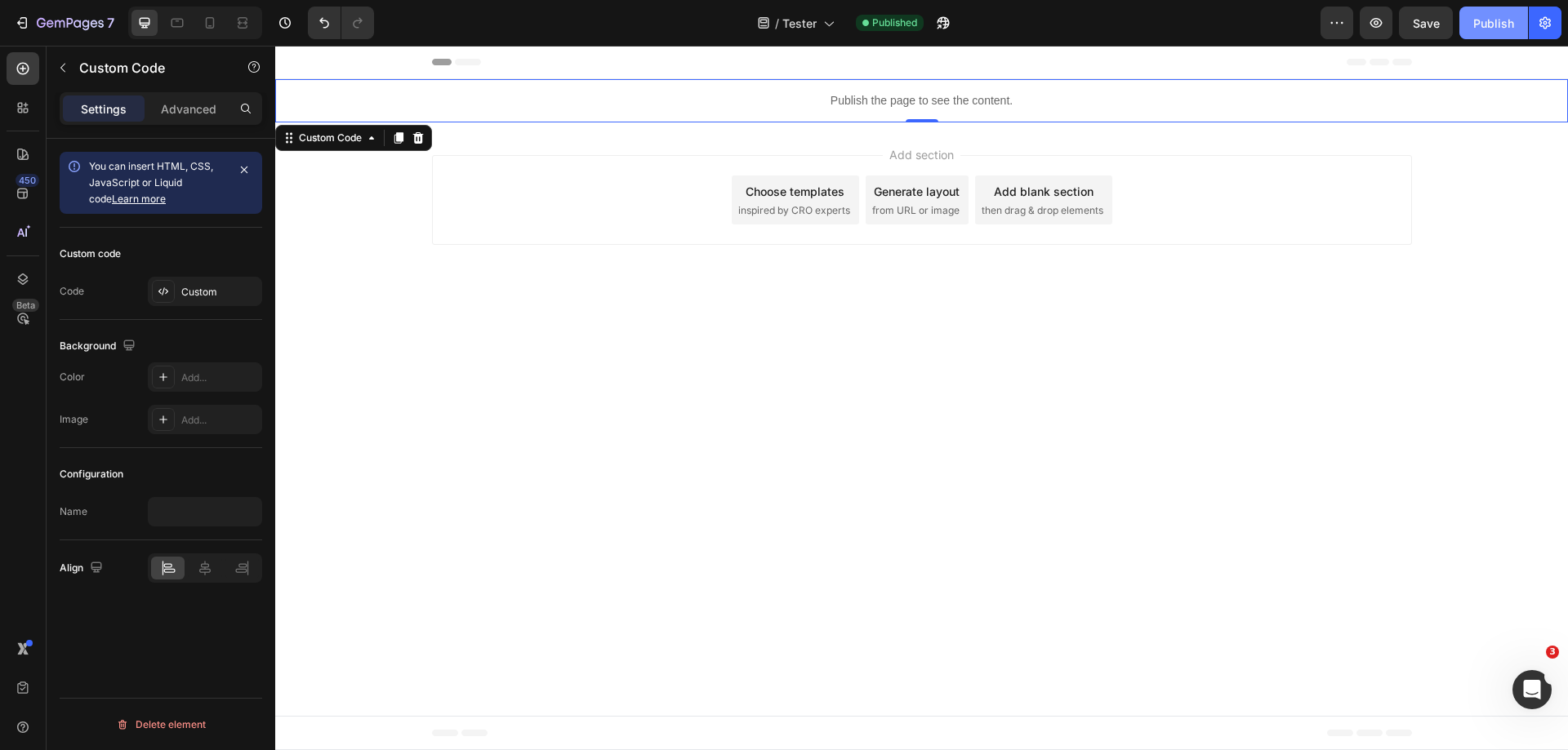
click at [1484, 25] on div "Publish" at bounding box center [1494, 23] width 41 height 18
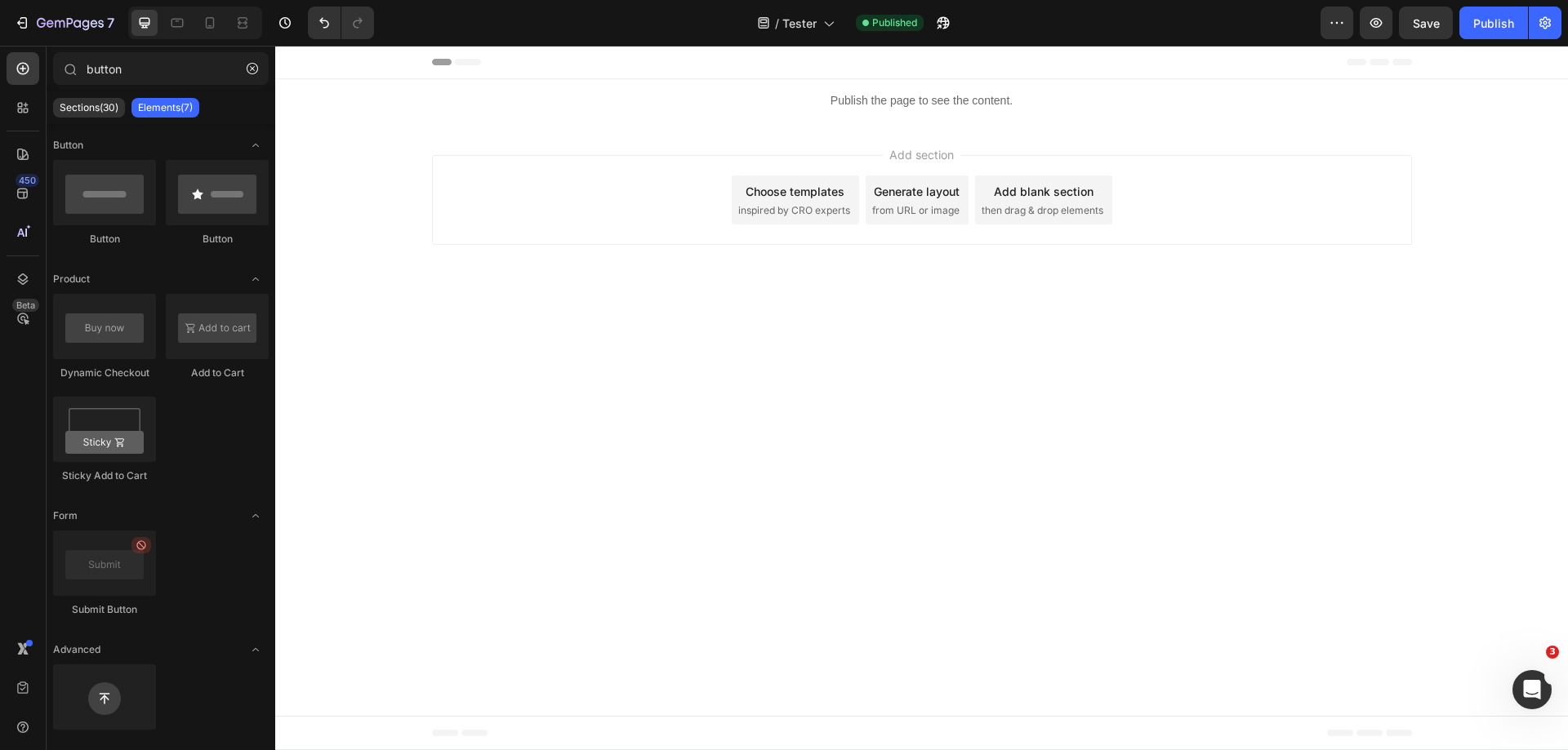
drag, startPoint x: 987, startPoint y: 286, endPoint x: 742, endPoint y: 101, distance: 307.0
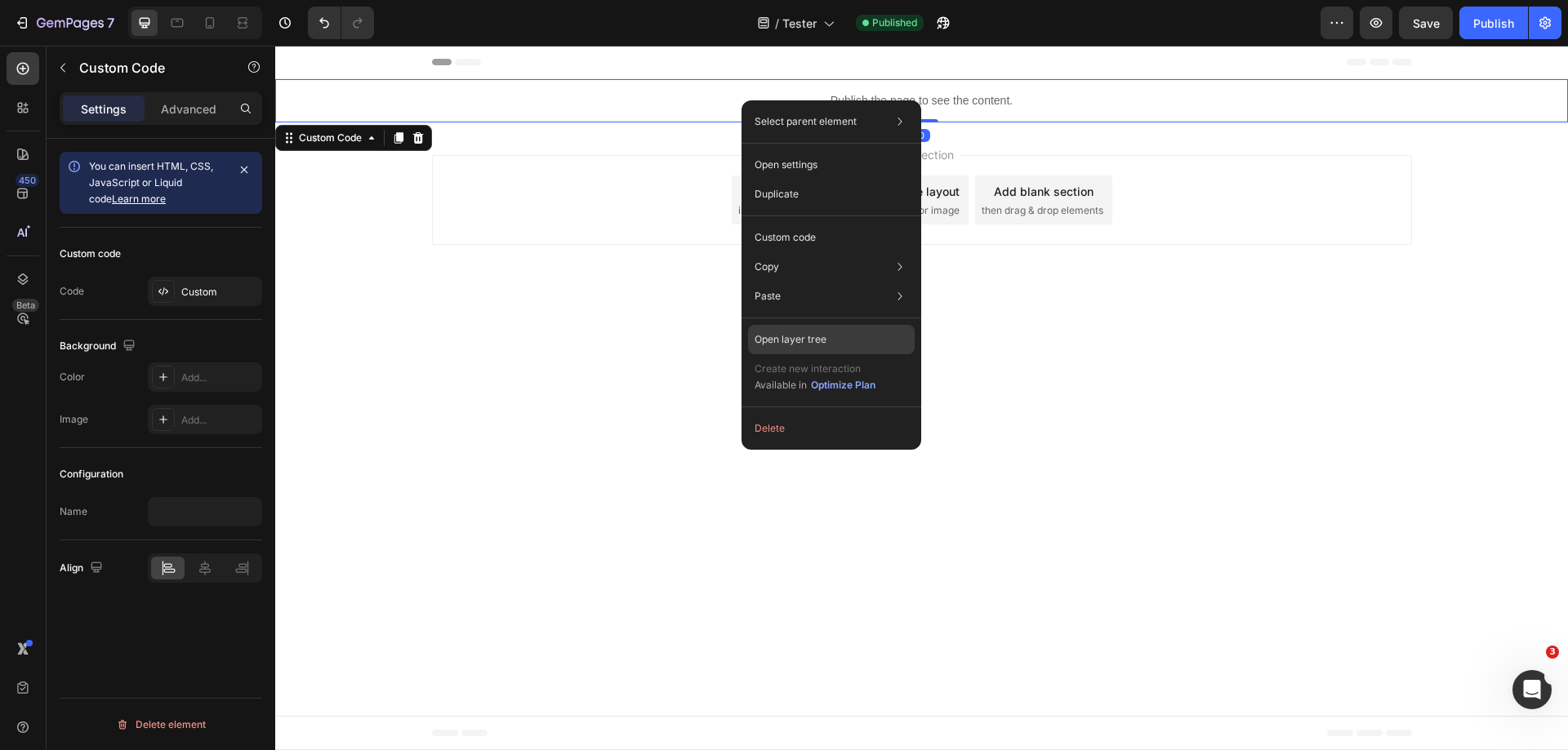
click at [856, 339] on div "Open layer tree" at bounding box center [832, 339] width 167 height 29
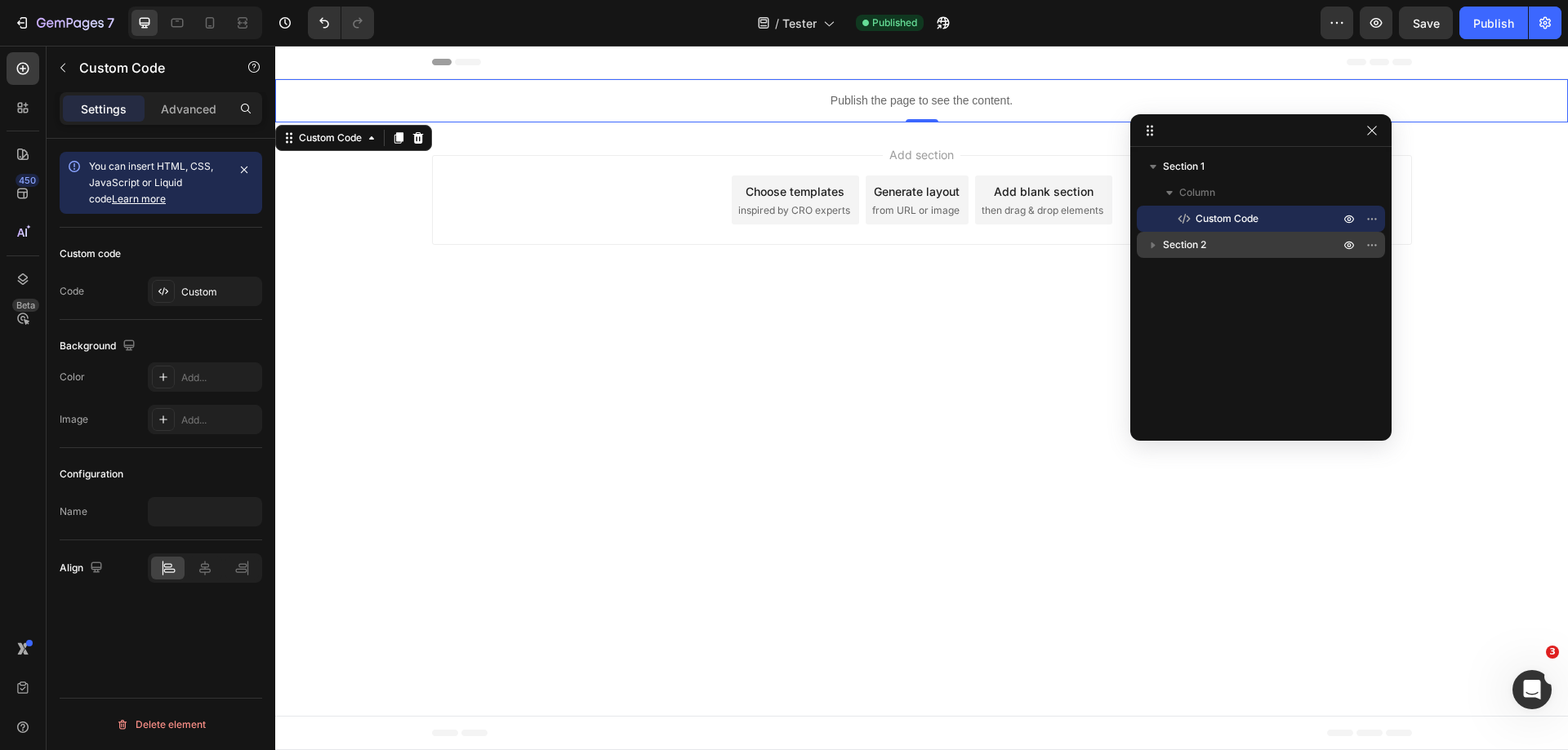
click at [1150, 247] on icon "button" at bounding box center [1154, 245] width 17 height 17
click at [1236, 293] on p "Product" at bounding box center [1269, 298] width 147 height 17
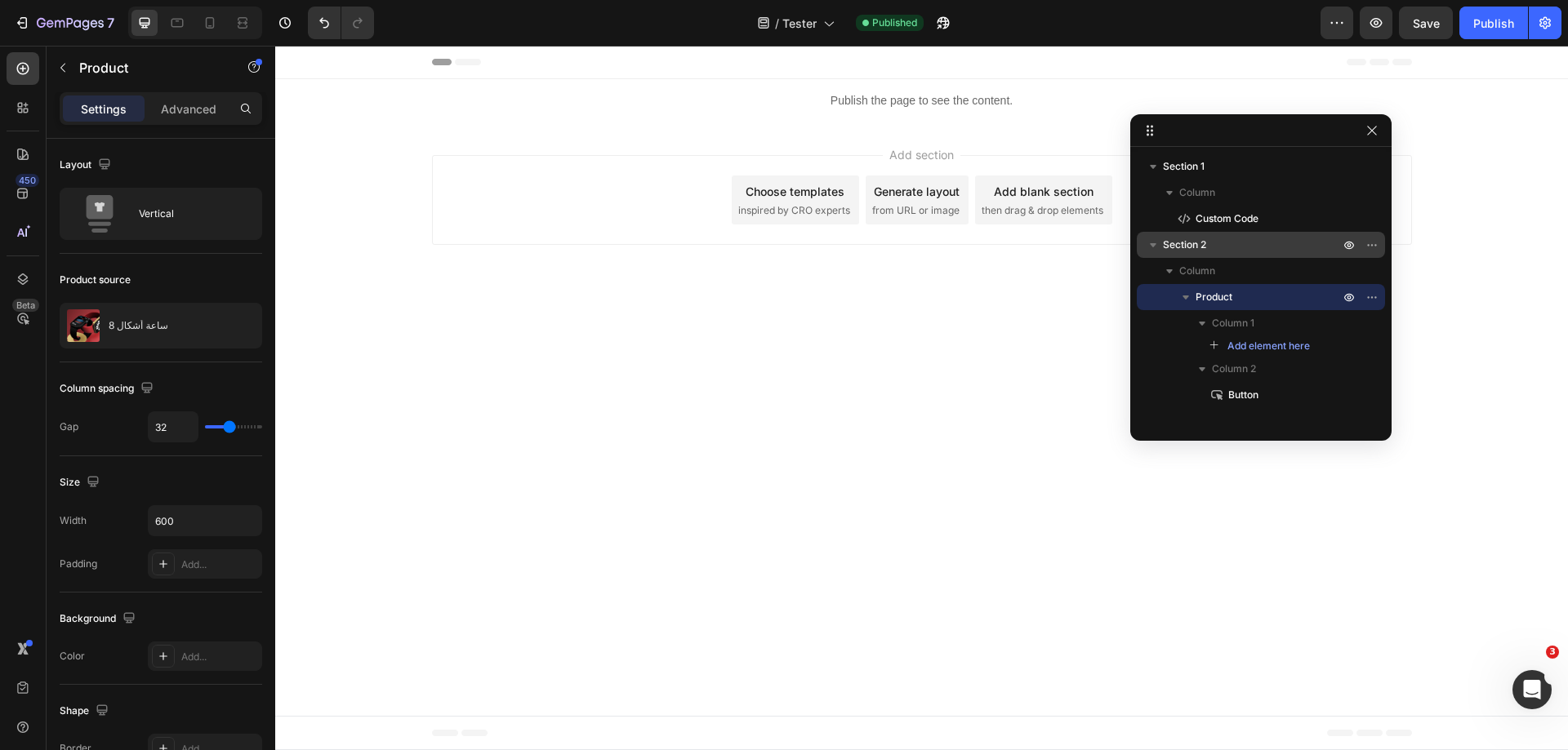
click at [1195, 250] on span "Section 2" at bounding box center [1185, 245] width 43 height 17
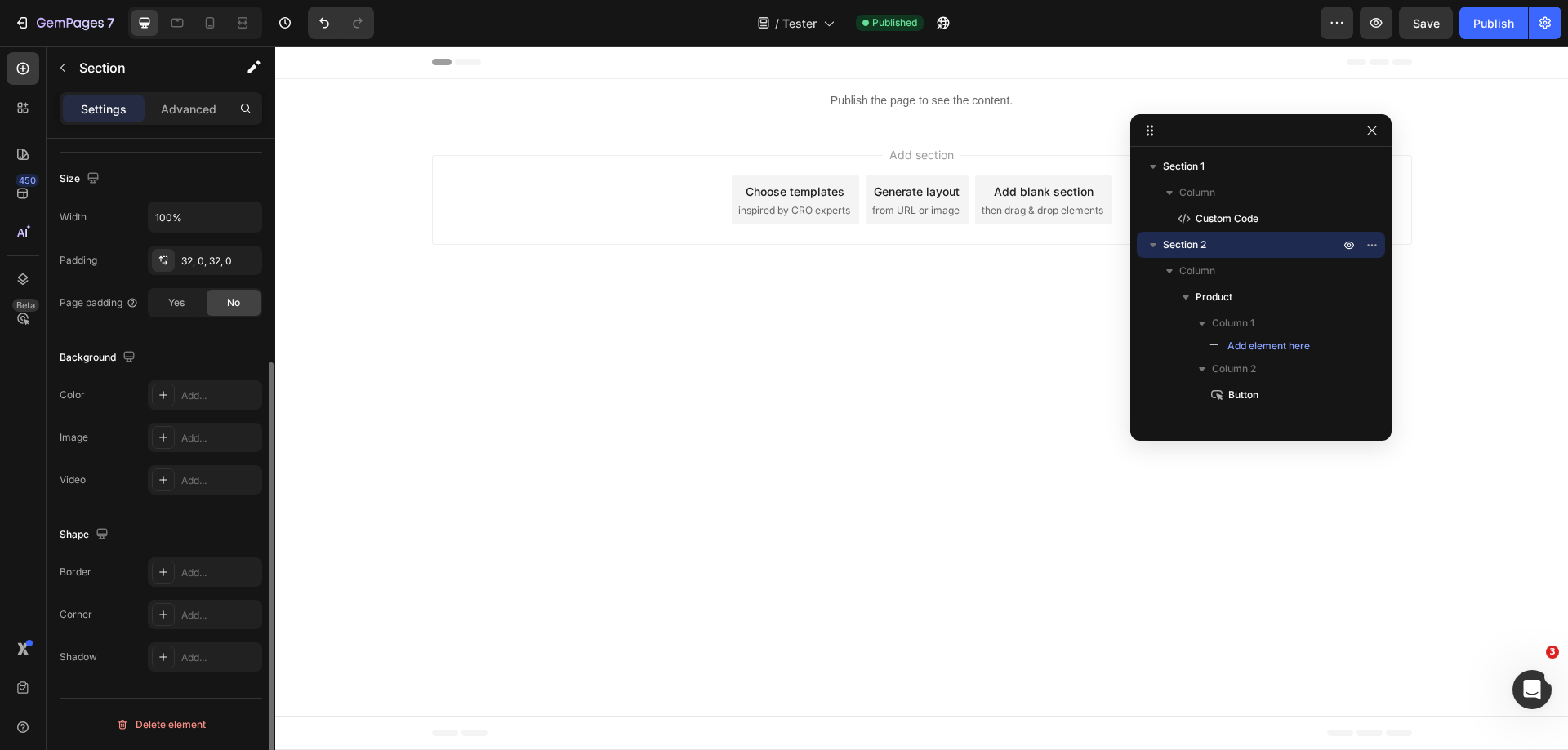
scroll to position [0, 0]
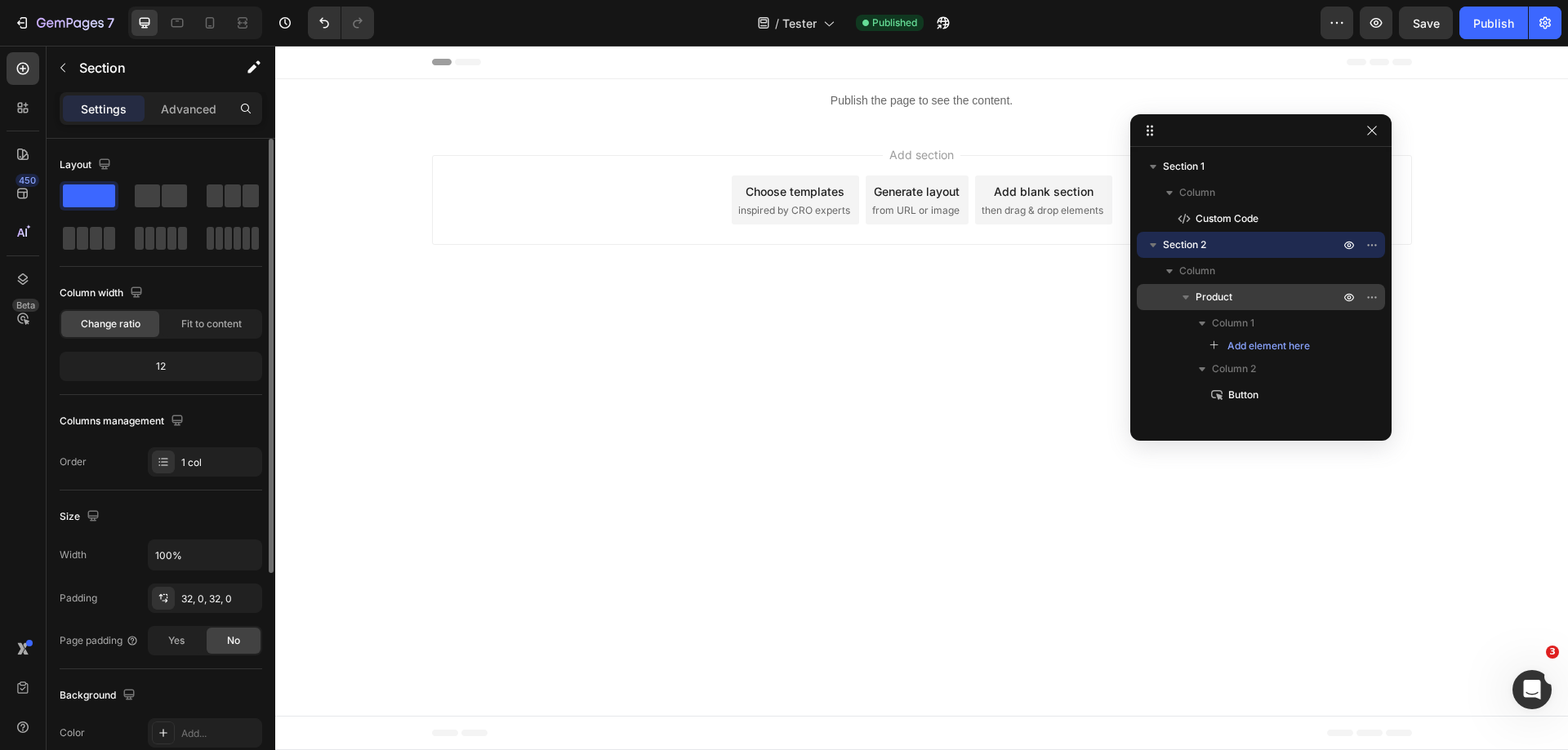
click at [1300, 298] on p "Product" at bounding box center [1269, 298] width 147 height 17
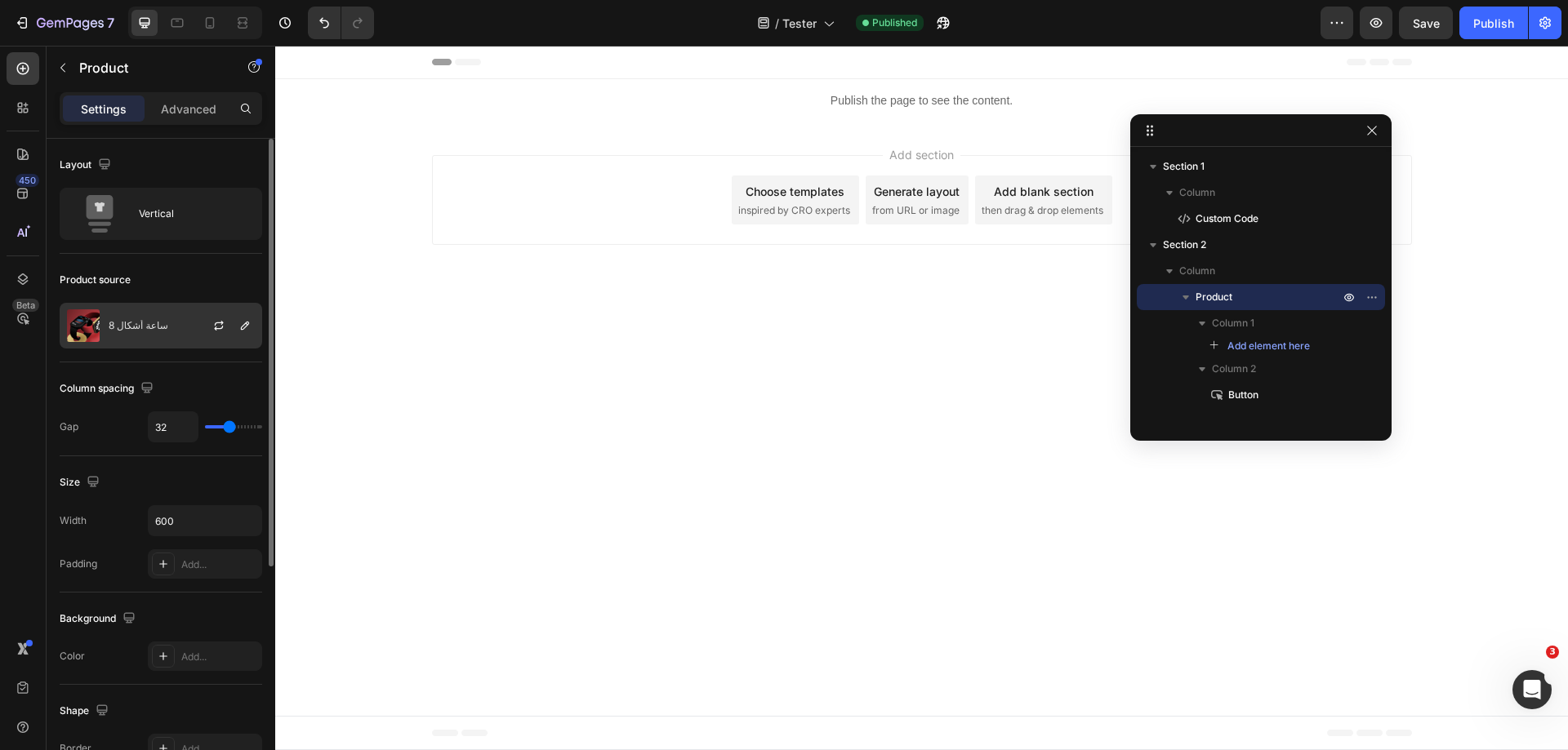
click at [154, 325] on p "ساعة أشكال 8" at bounding box center [138, 326] width 60 height 12
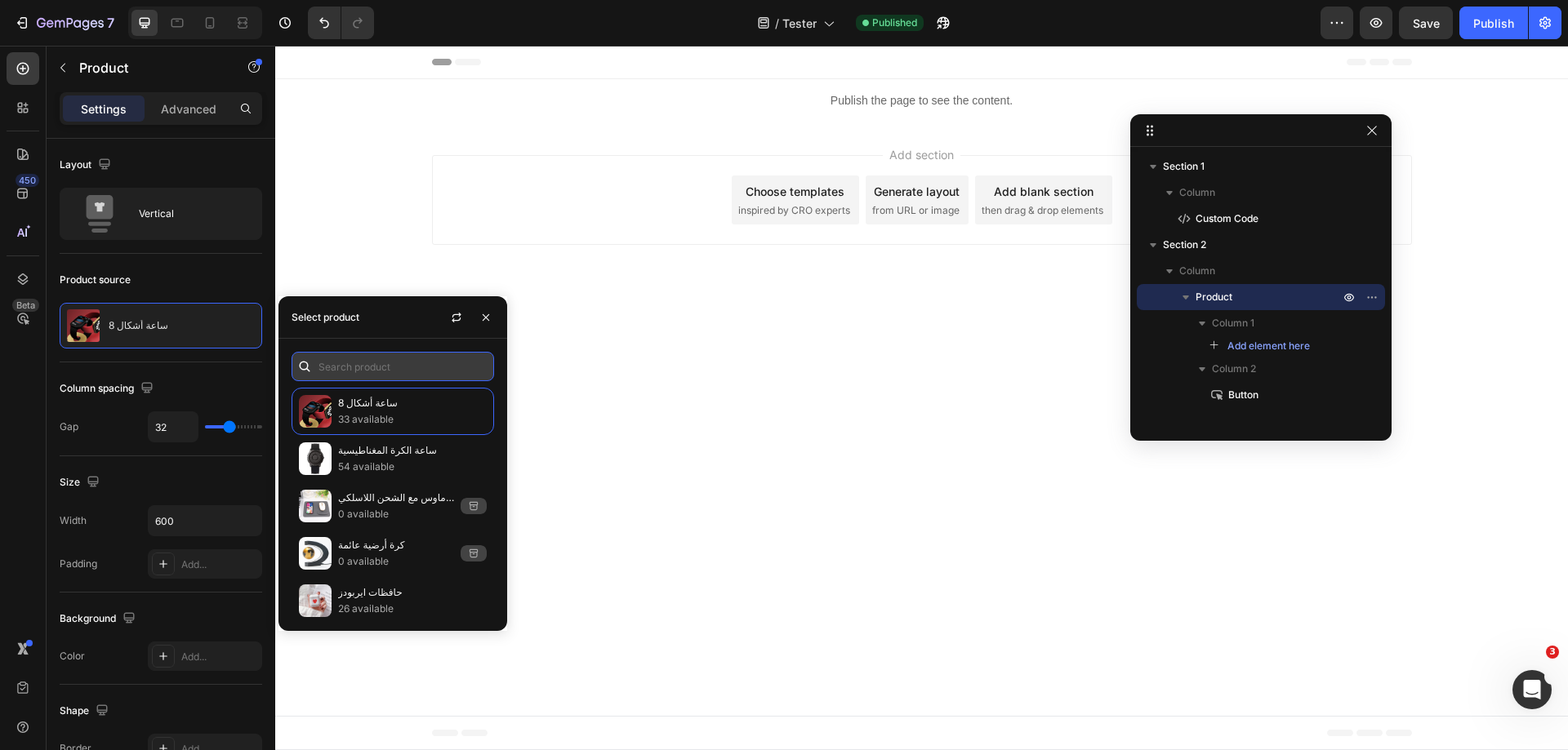
click at [403, 363] on input "text" at bounding box center [393, 366] width 203 height 29
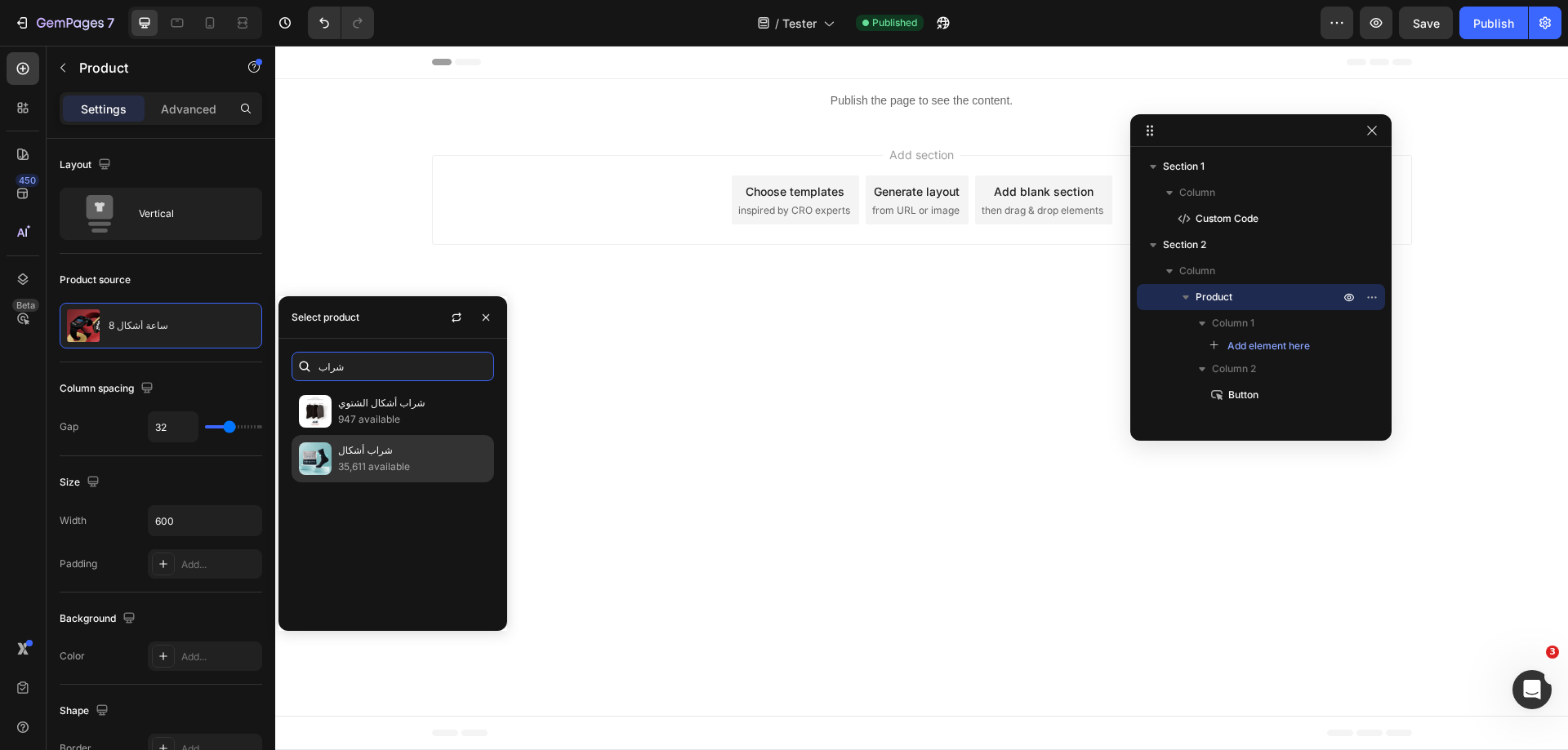
type input "شراب"
click at [408, 455] on p "شراب أشكال" at bounding box center [413, 451] width 148 height 17
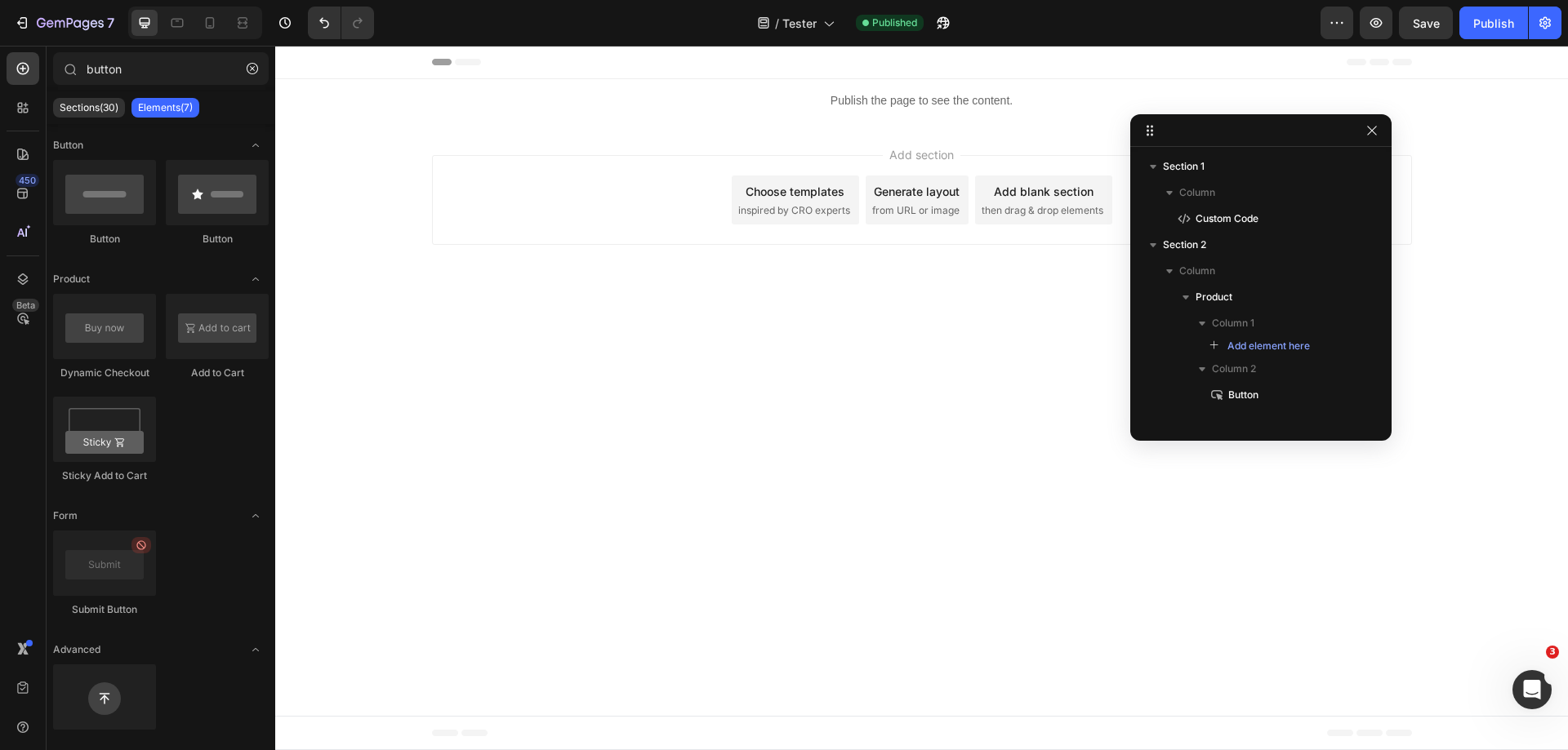
click at [837, 417] on body "Header Publish the page to see the content. Custom Code Section 1 Button Button…" at bounding box center [921, 398] width 1293 height 705
click at [1486, 28] on div "Publish" at bounding box center [1494, 23] width 41 height 18
click at [807, 395] on body "Header Publish the page to see the content. Custom Code Section 1 Button Button…" at bounding box center [921, 398] width 1293 height 705
drag, startPoint x: 1377, startPoint y: 132, endPoint x: 998, endPoint y: 96, distance: 380.7
click at [1377, 132] on icon "button" at bounding box center [1372, 131] width 13 height 13
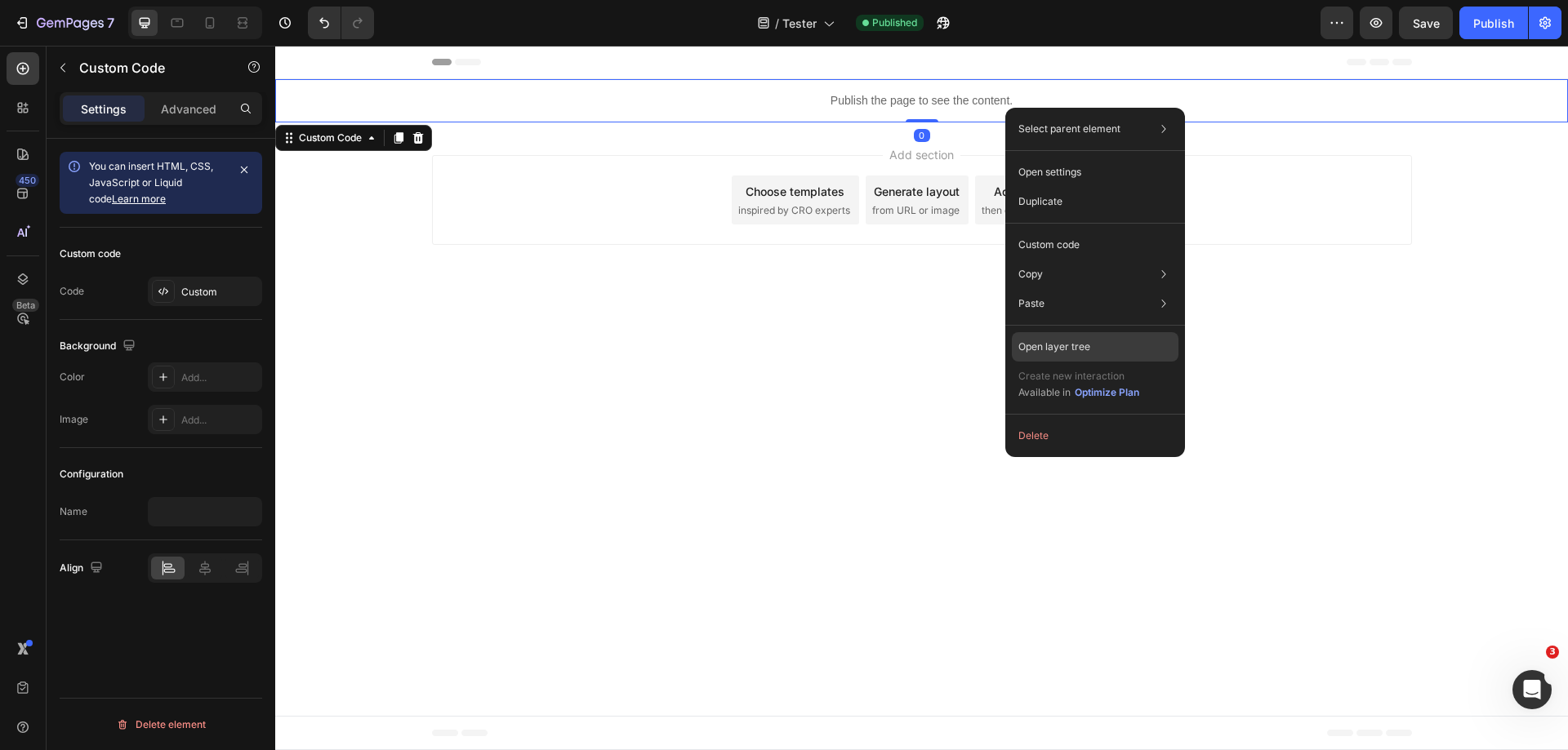
click at [1154, 352] on div "Open layer tree" at bounding box center [1095, 347] width 167 height 29
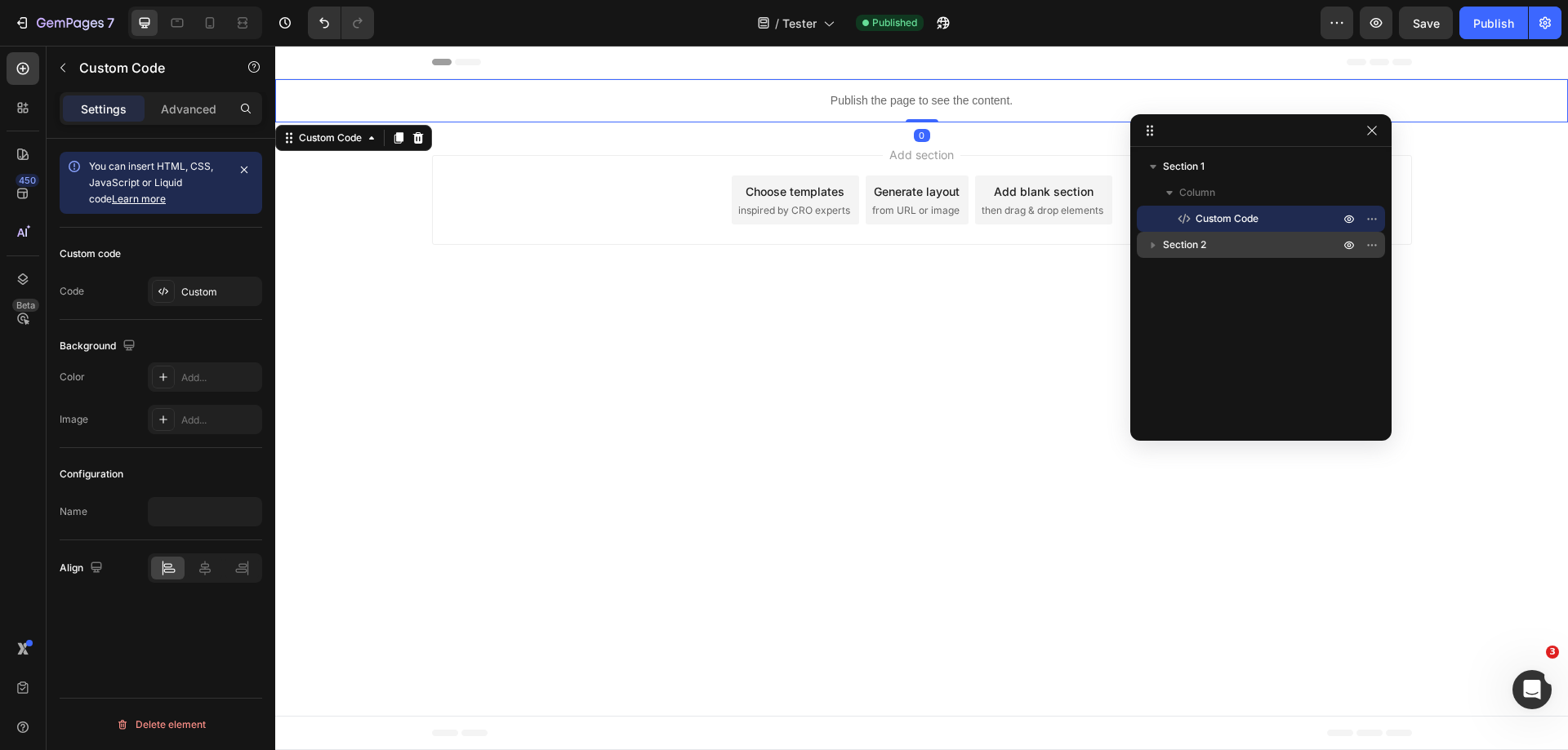
click at [1225, 240] on p "Section 2" at bounding box center [1253, 245] width 180 height 17
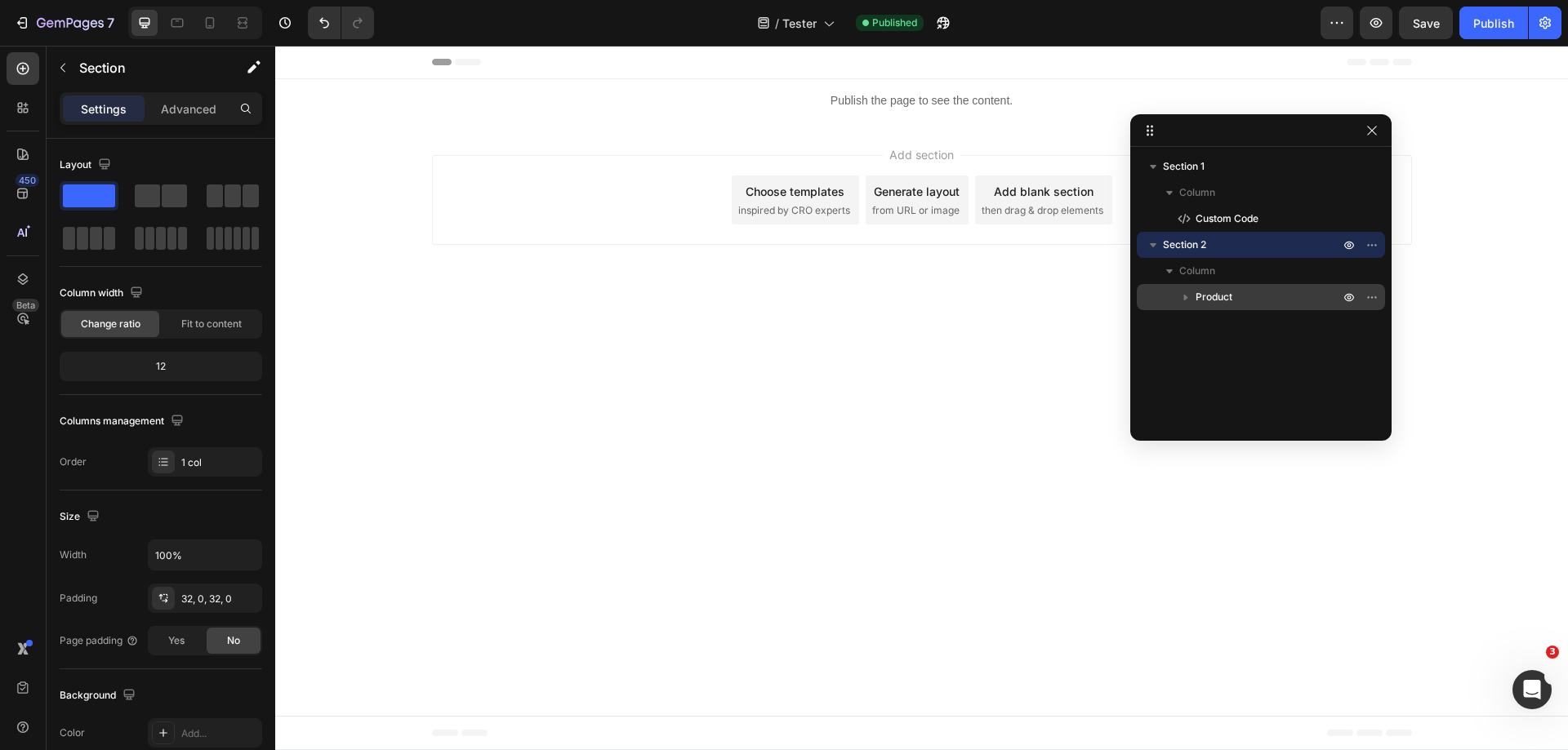
click at [1220, 300] on span "Product" at bounding box center [1214, 298] width 37 height 17
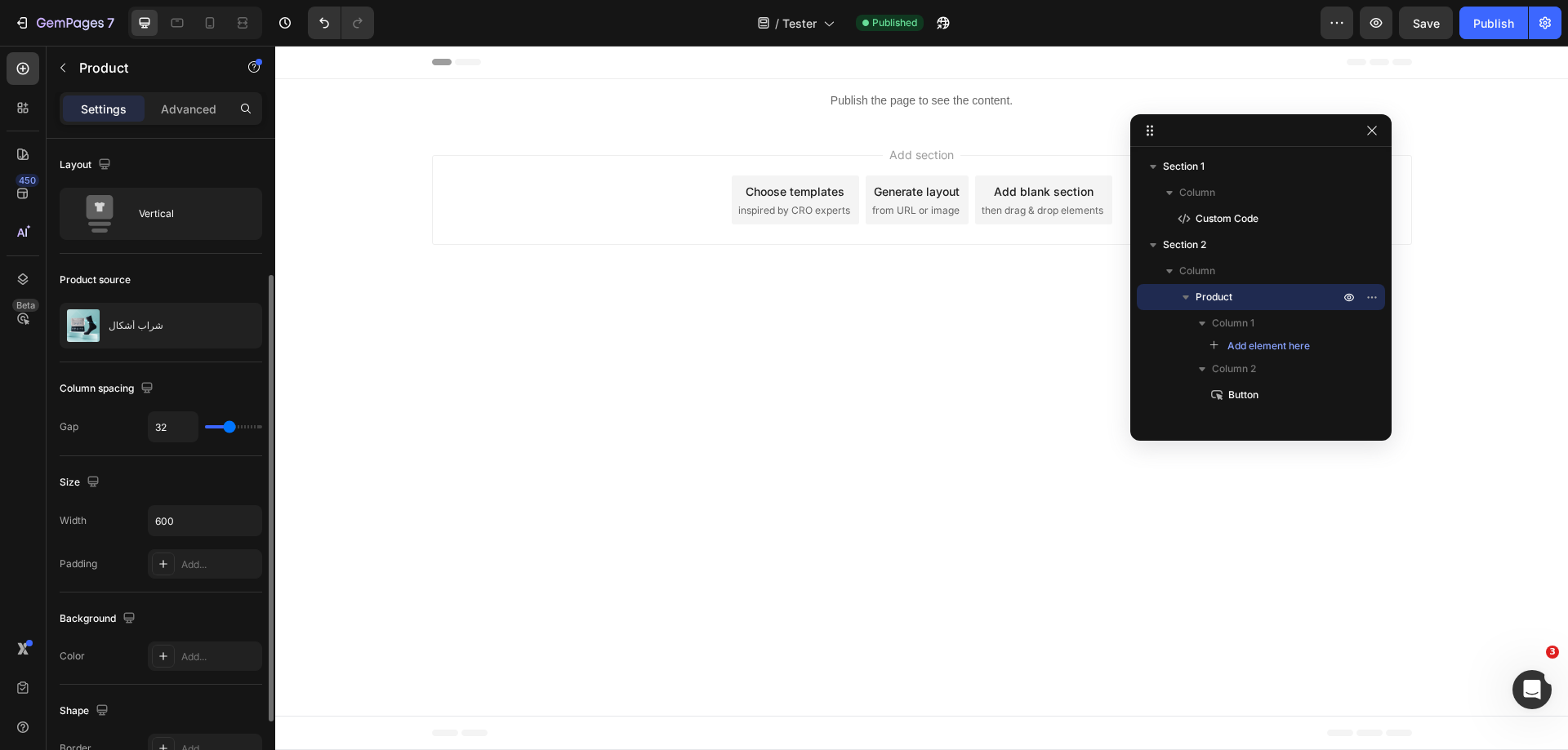
scroll to position [163, 0]
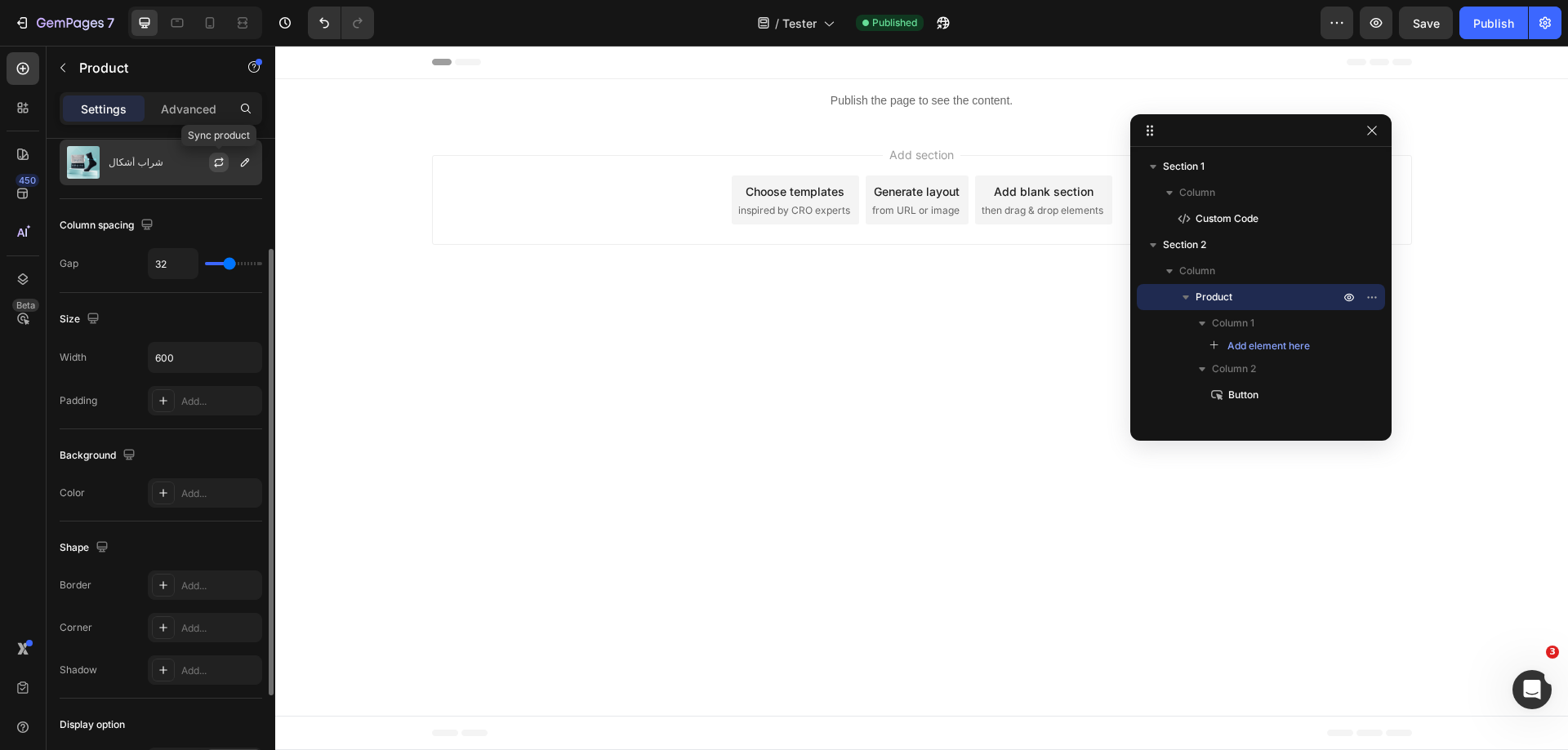
click at [214, 164] on icon "button" at bounding box center [219, 162] width 13 height 13
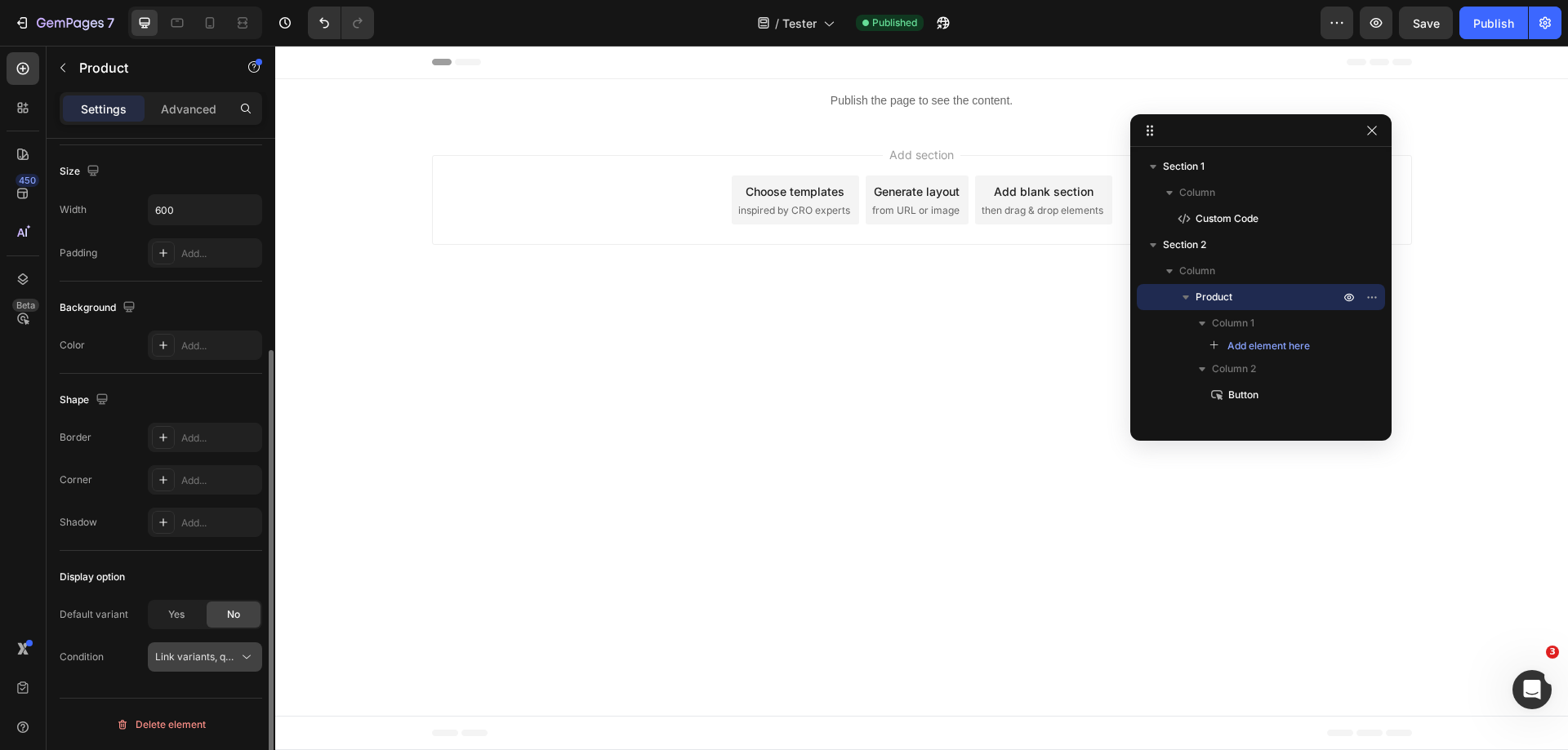
click at [212, 664] on span "Link variants, quantity <br> between same products" at bounding box center [197, 658] width 83 height 15
click at [195, 679] on div "Display option Default variant Yes No Condition Link variants, quantity <br> be…" at bounding box center [161, 618] width 203 height 134
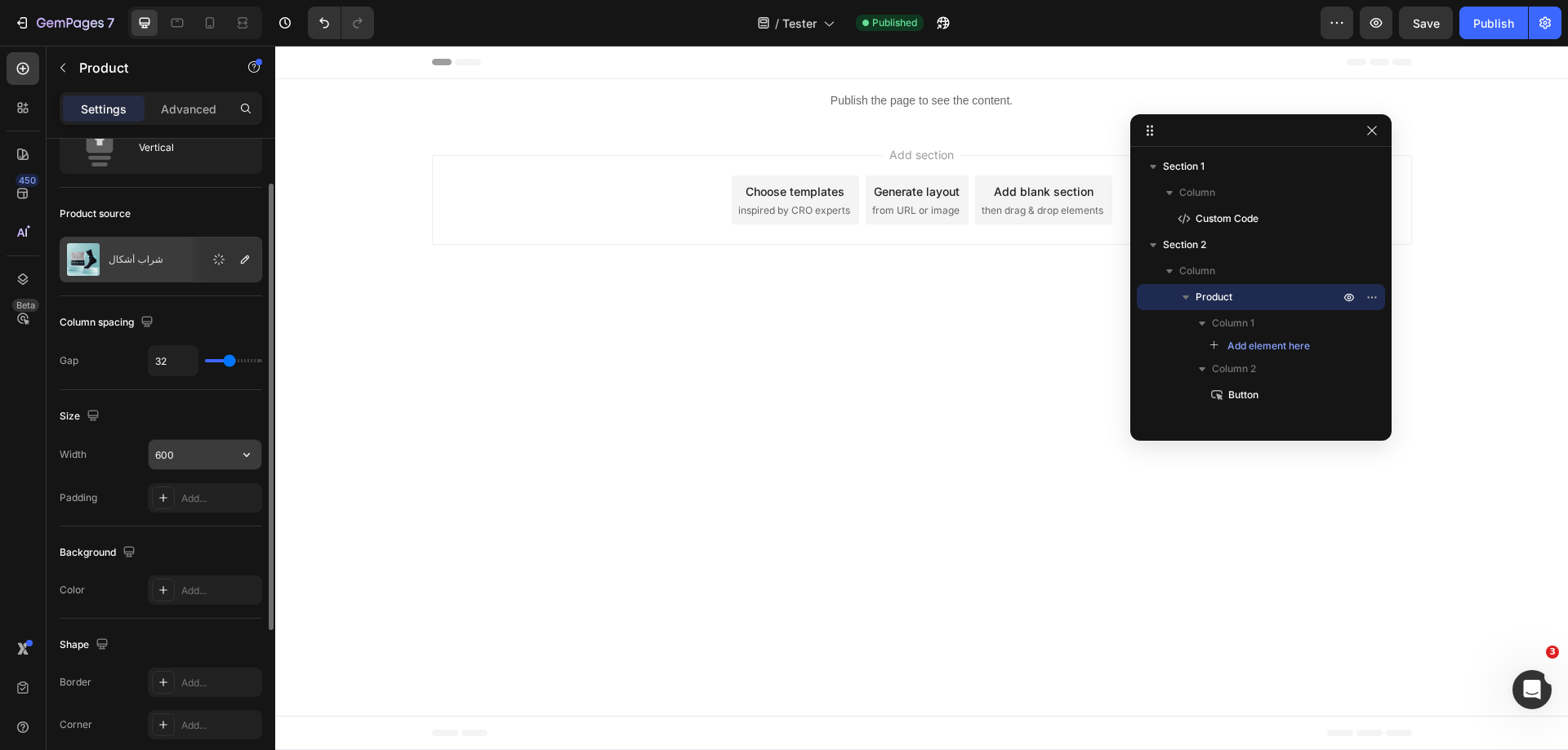
scroll to position [0, 0]
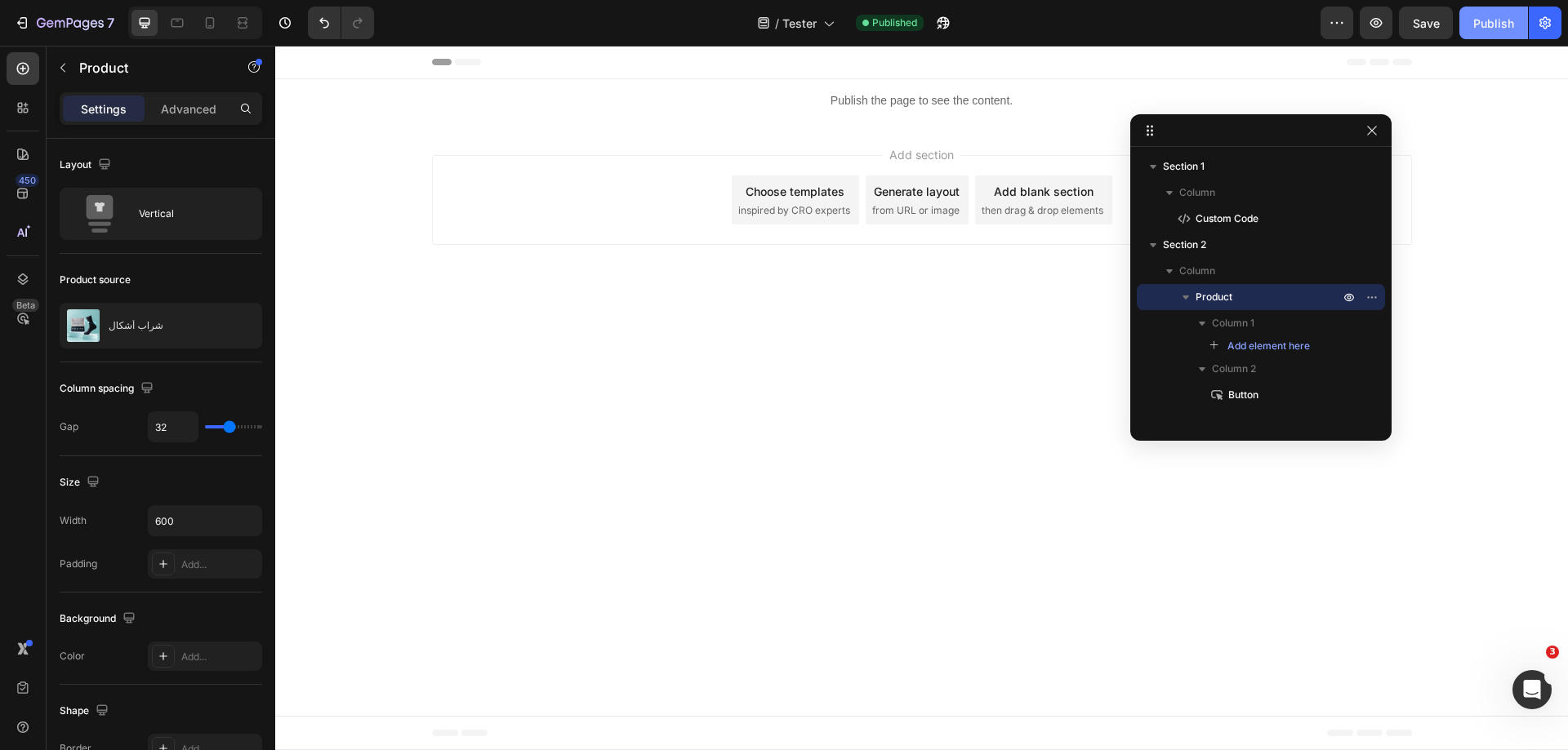
click at [1505, 23] on div "Publish" at bounding box center [1494, 23] width 41 height 18
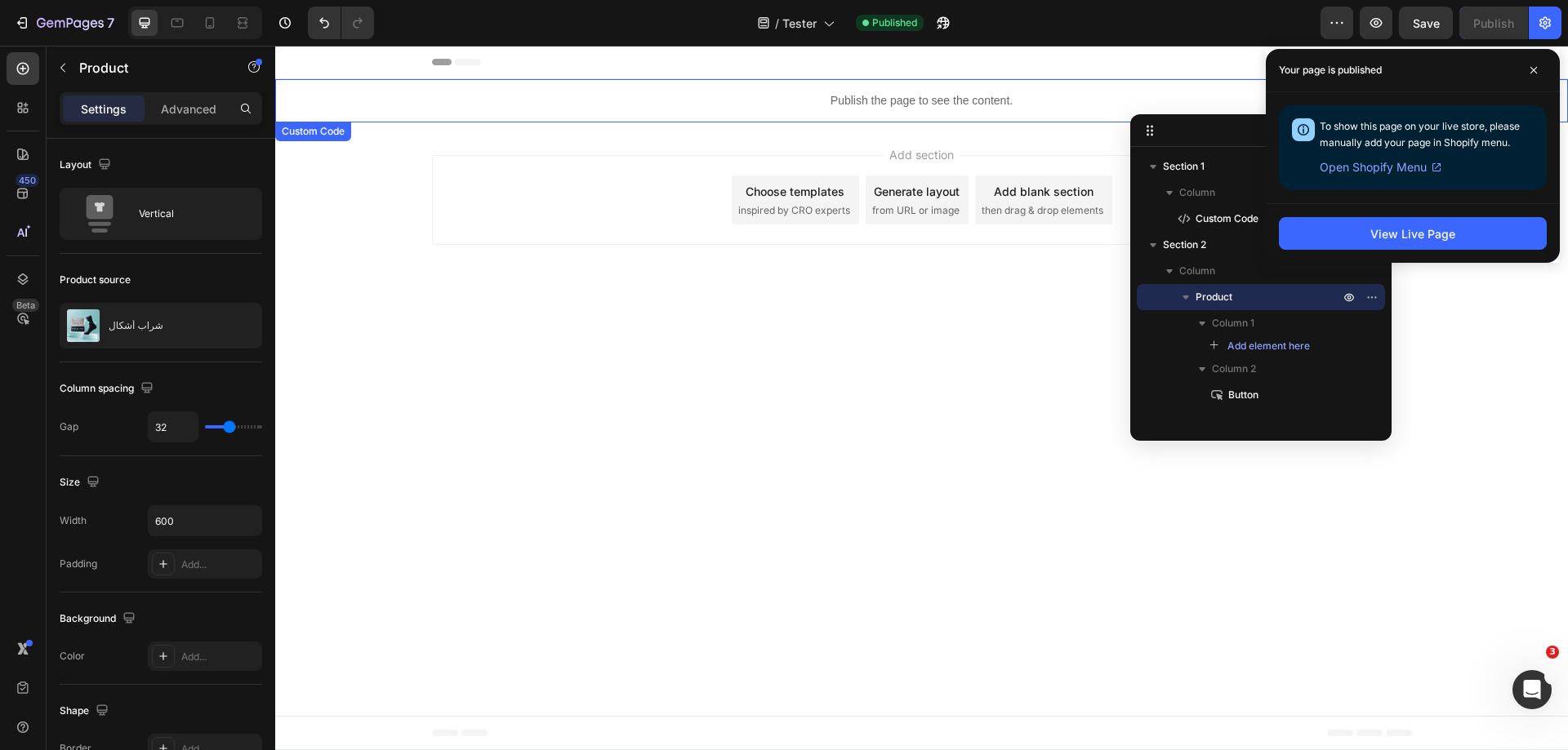
click at [915, 104] on p "Publish the page to see the content." at bounding box center [921, 101] width 1293 height 18
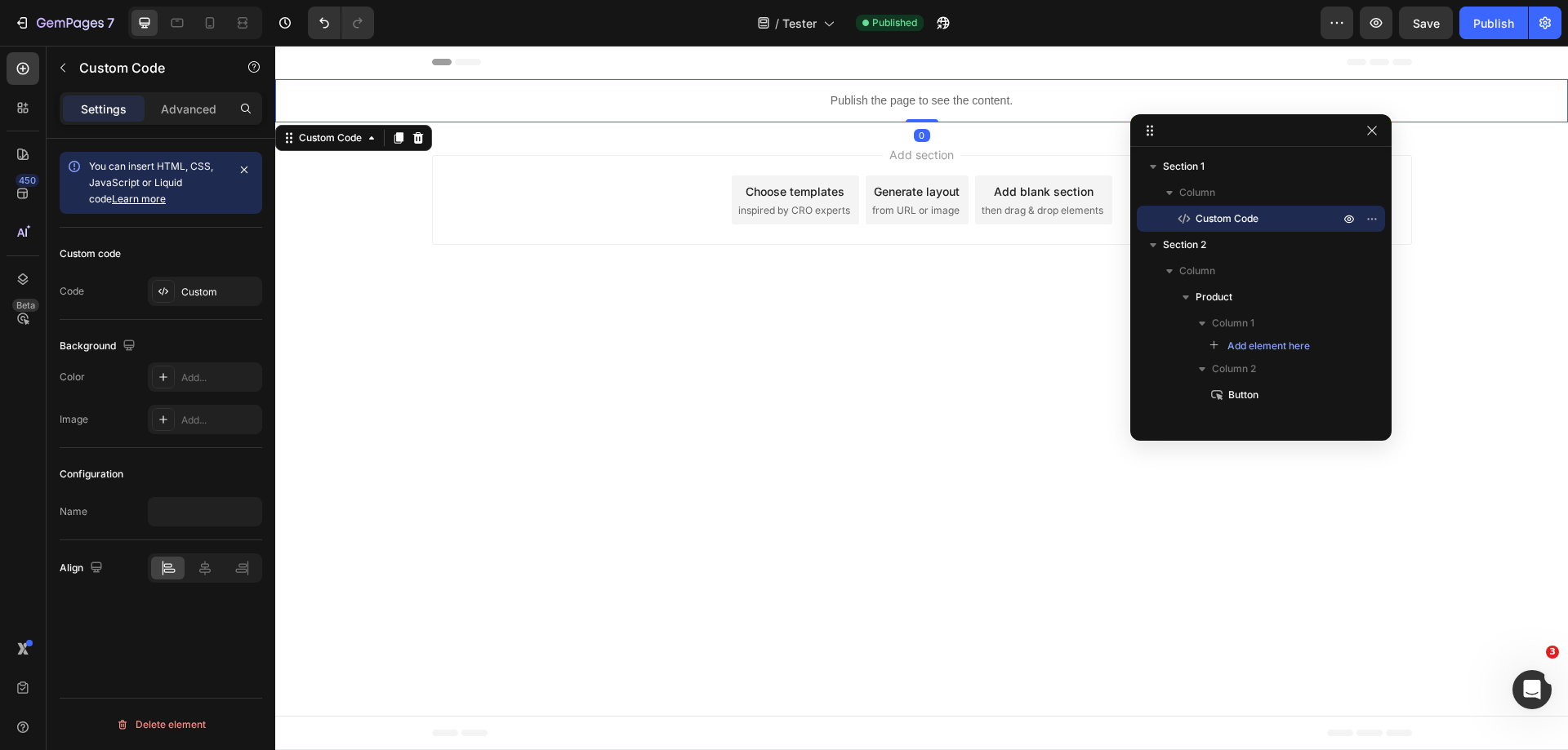
click at [915, 104] on p "Publish the page to see the content." at bounding box center [921, 101] width 1293 height 18
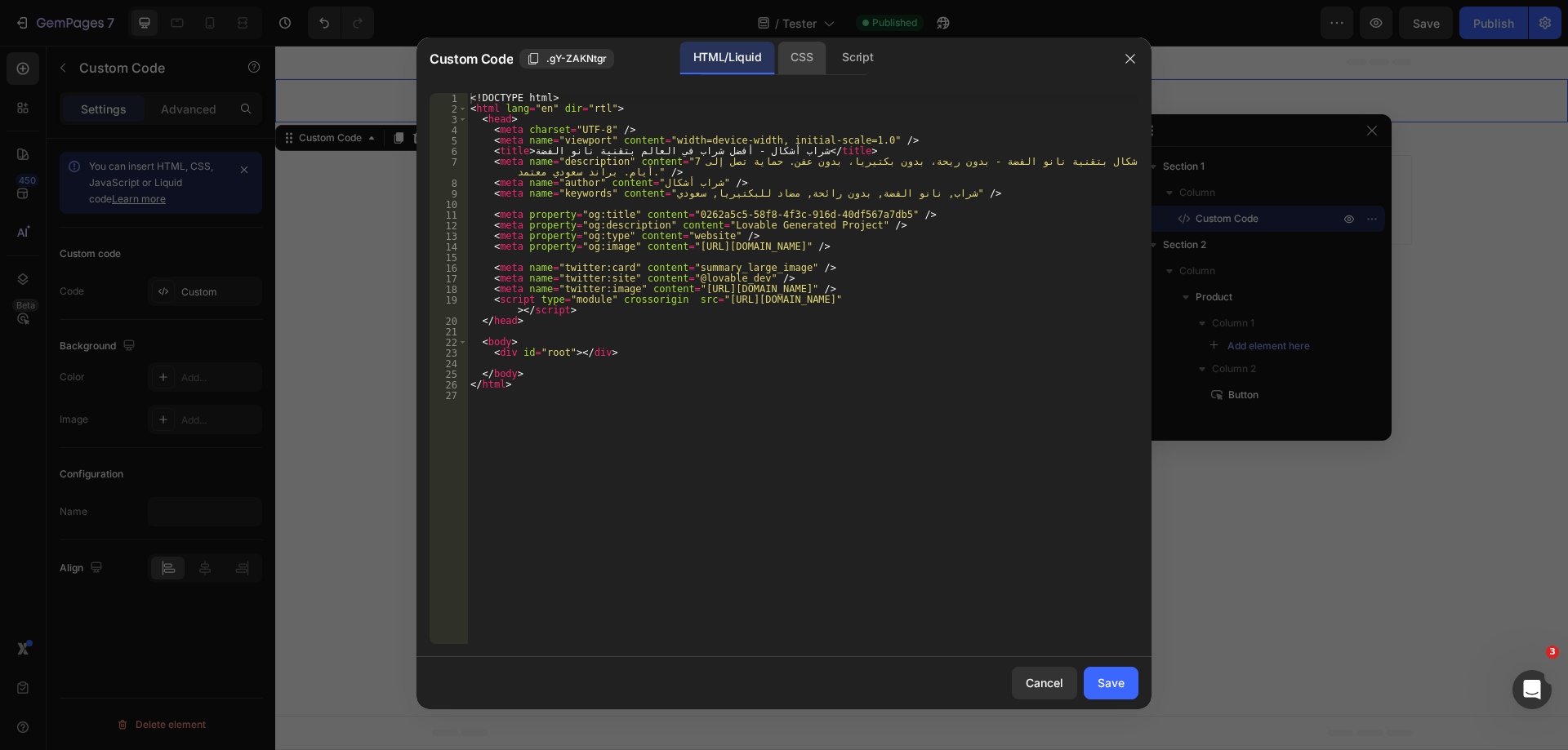
click at [829, 65] on div "CSS" at bounding box center [858, 58] width 58 height 32
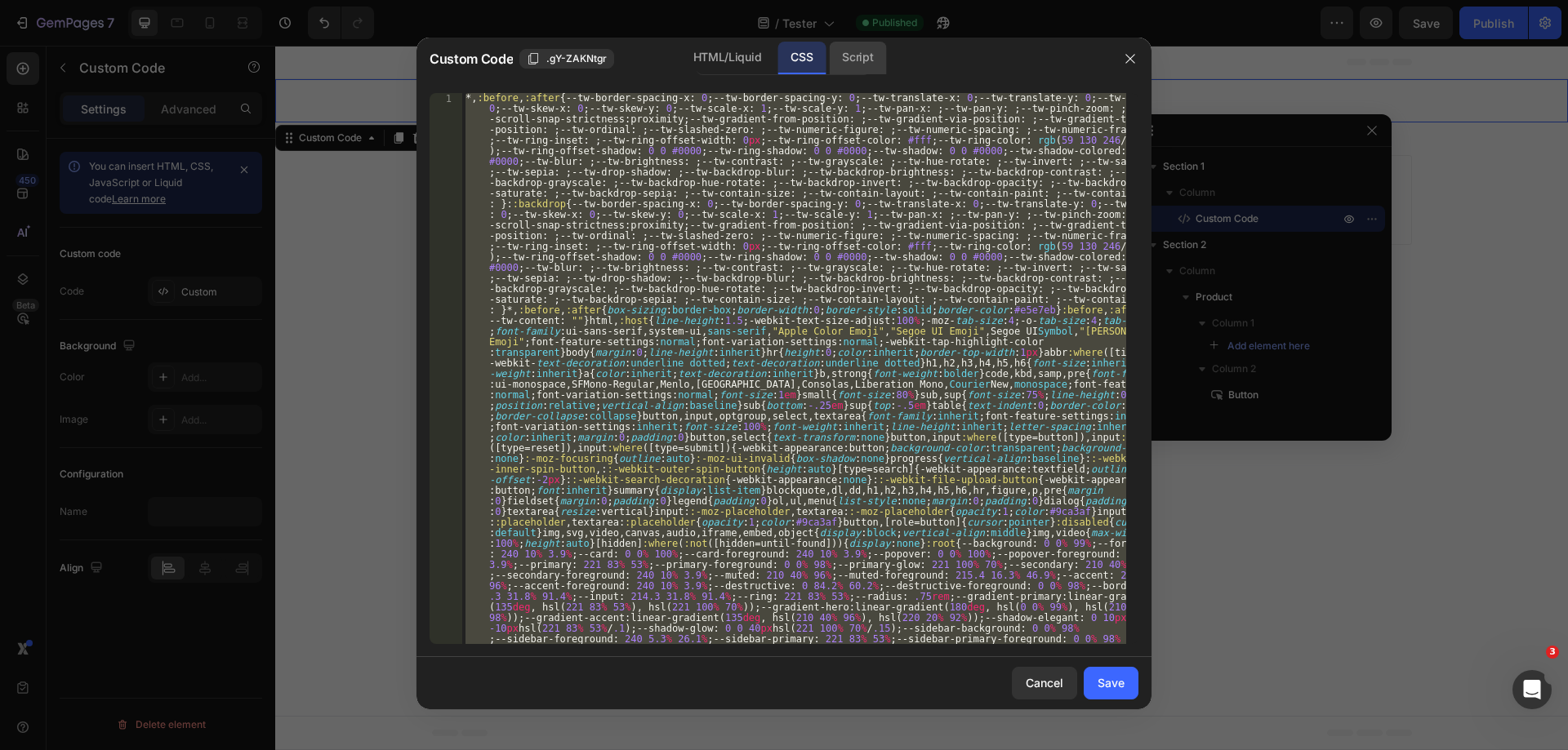
click at [851, 64] on div "Script" at bounding box center [858, 58] width 58 height 32
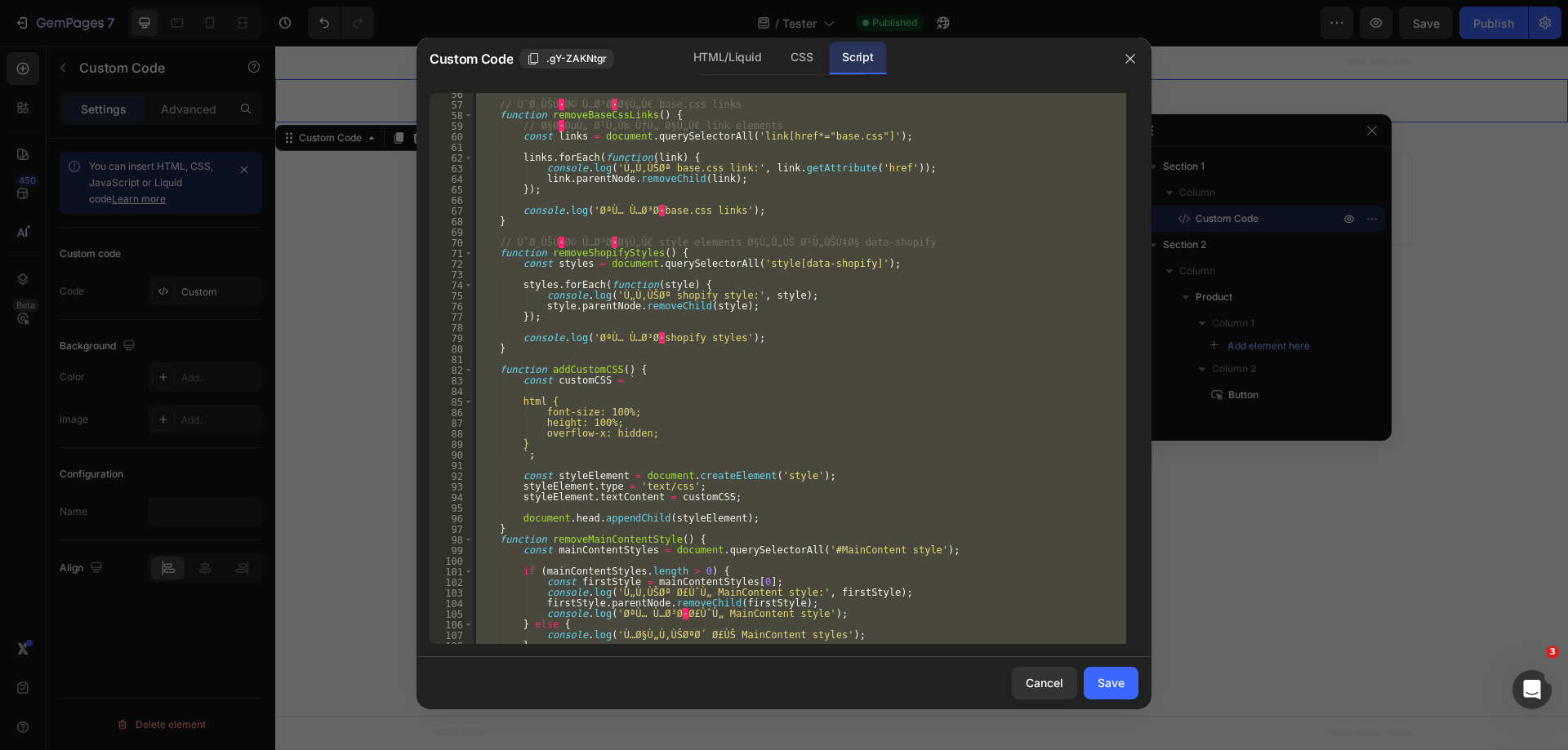
scroll to position [818, 0]
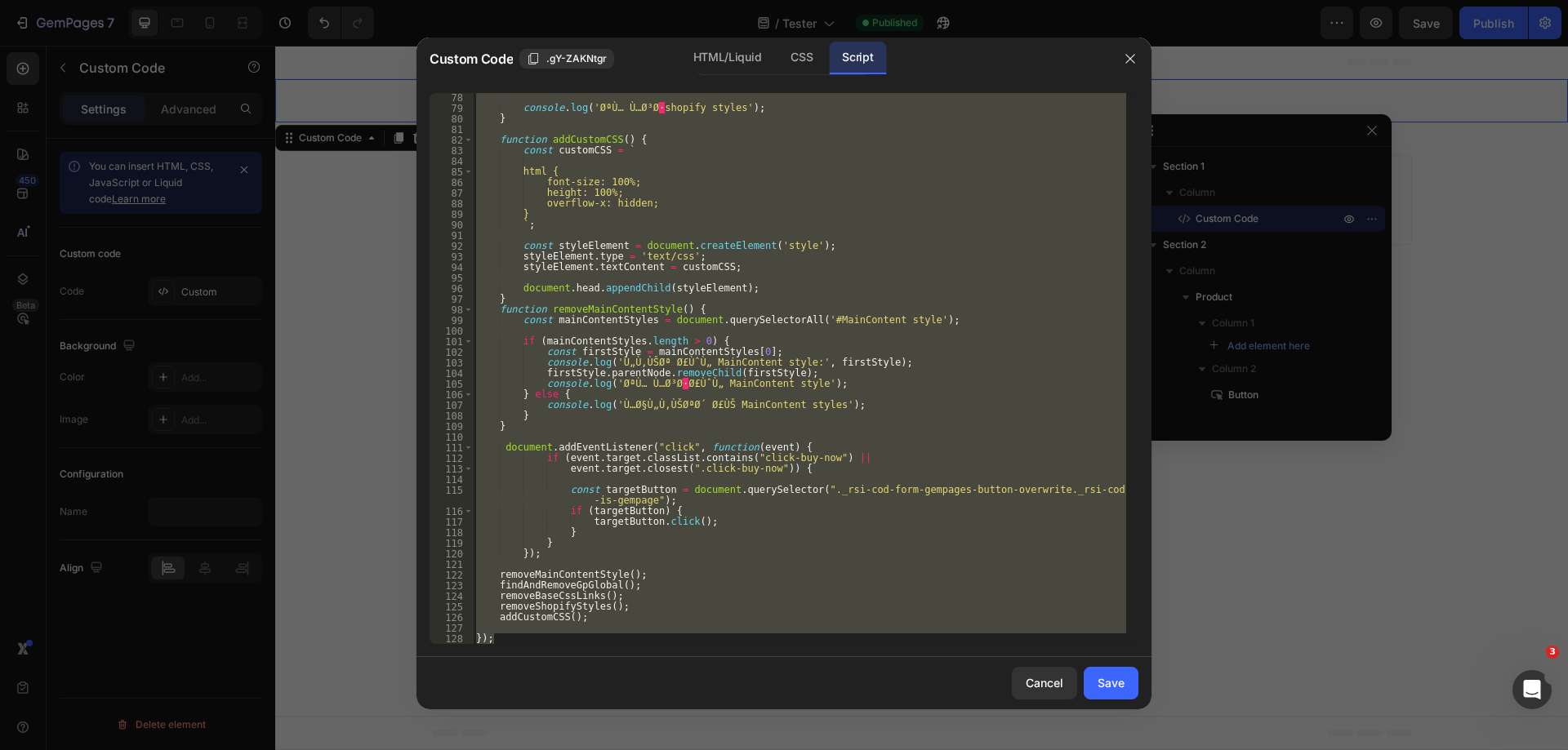
click at [670, 572] on div "console . log ( 'ØªÙ… Ù…Ø³Ø · shopify styles' ) ; } function addCustomCSS ( ) {…" at bounding box center [799, 368] width 654 height 551
type textarea "removeMainContentStyle();"
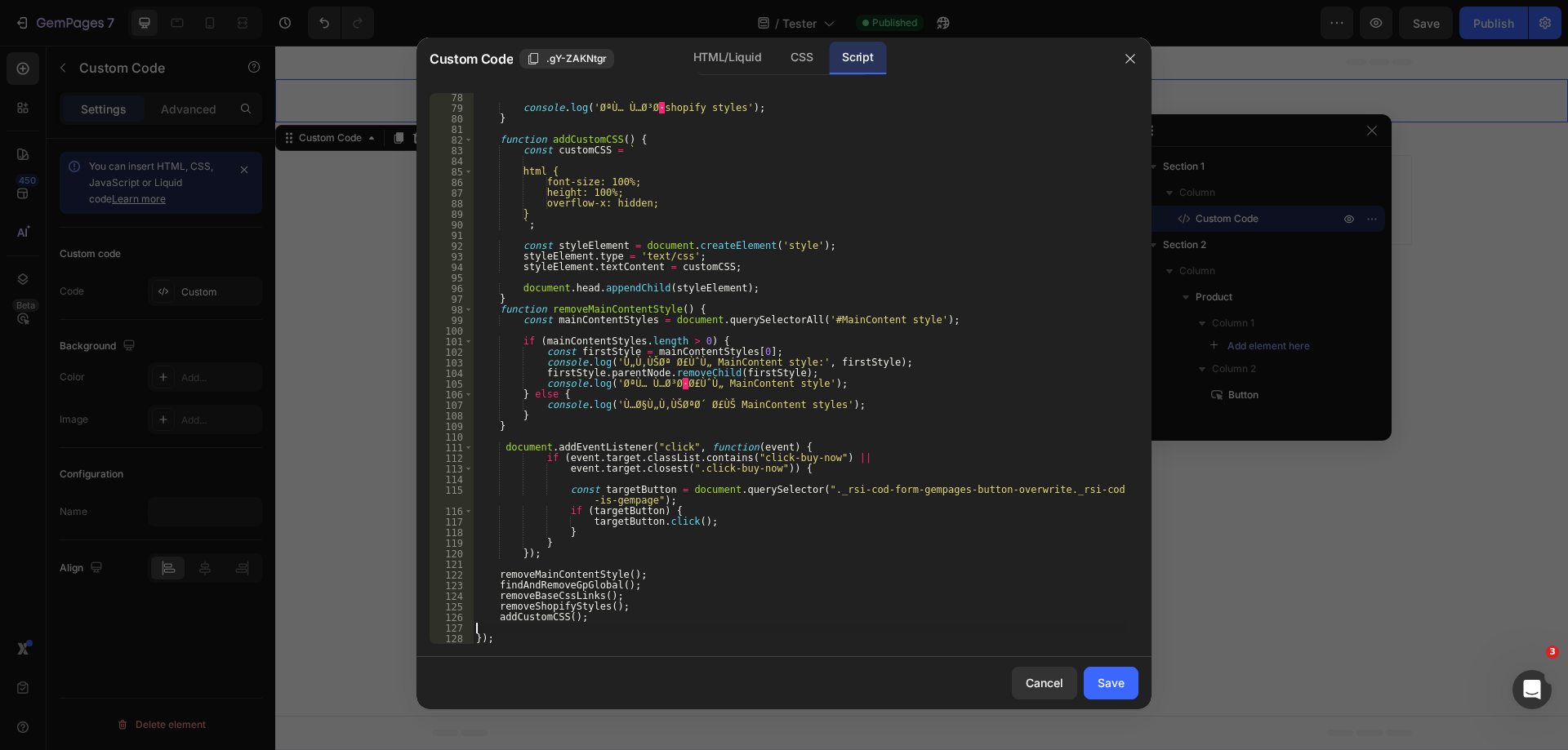
drag, startPoint x: 607, startPoint y: 627, endPoint x: 627, endPoint y: 616, distance: 22.8
click at [605, 626] on div "console . log ( 'ØªÙ… Ù…Ø³Ø · shopify styles' ) ; } function addCustomCSS ( ) {…" at bounding box center [799, 378] width 654 height 572
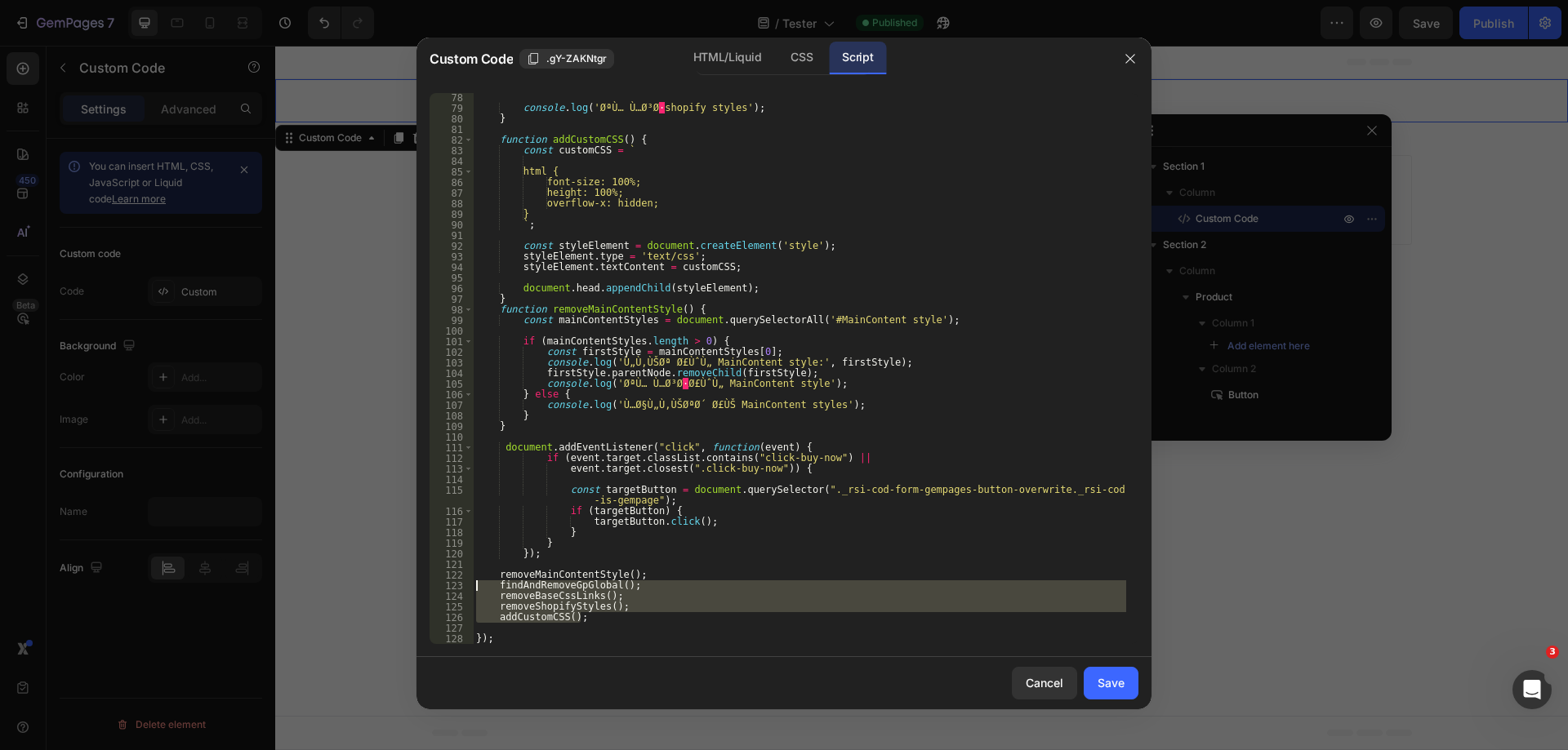
drag, startPoint x: 627, startPoint y: 615, endPoint x: 589, endPoint y: 580, distance: 51.7
click at [450, 582] on div "78 79 80 81 82 83 84 85 86 87 88 89 90 91 92 93 94 95 96 97 98 99 100 101 102 1…" at bounding box center [784, 368] width 709 height 551
click at [662, 584] on div "console . log ( 'ØªÙ… Ù…Ø³Ø · shopify styles' ) ; } function addCustomCSS ( ) {…" at bounding box center [799, 368] width 654 height 551
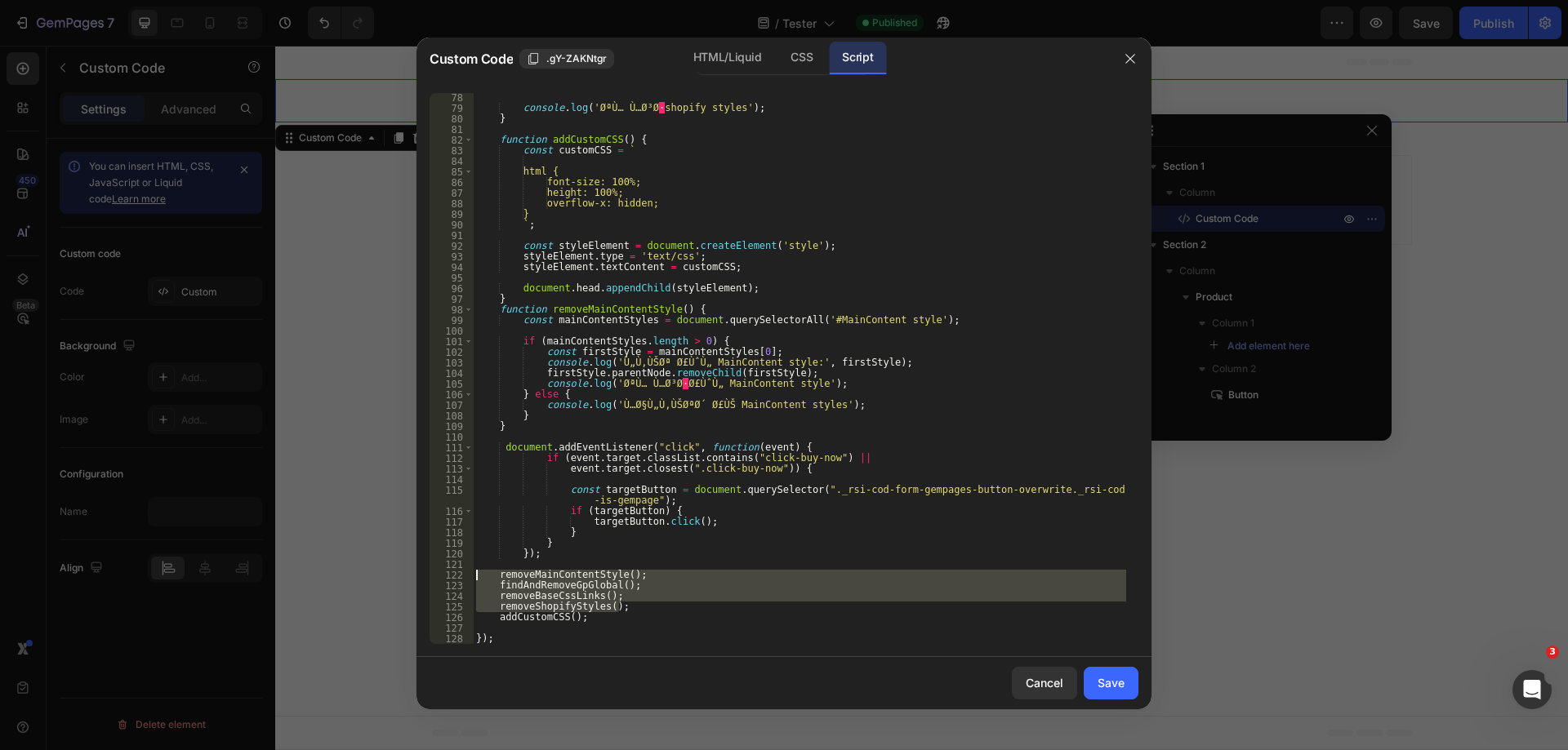
drag, startPoint x: 648, startPoint y: 607, endPoint x: 469, endPoint y: 575, distance: 181.8
click at [469, 575] on div "findAndRemoveGpGlobal(); 78 79 80 81 82 83 84 85 86 87 88 89 90 91 92 93 94 95 …" at bounding box center [784, 368] width 709 height 551
type textarea "removeMainContentStyle(); findAndRemoveGpGlobal();"
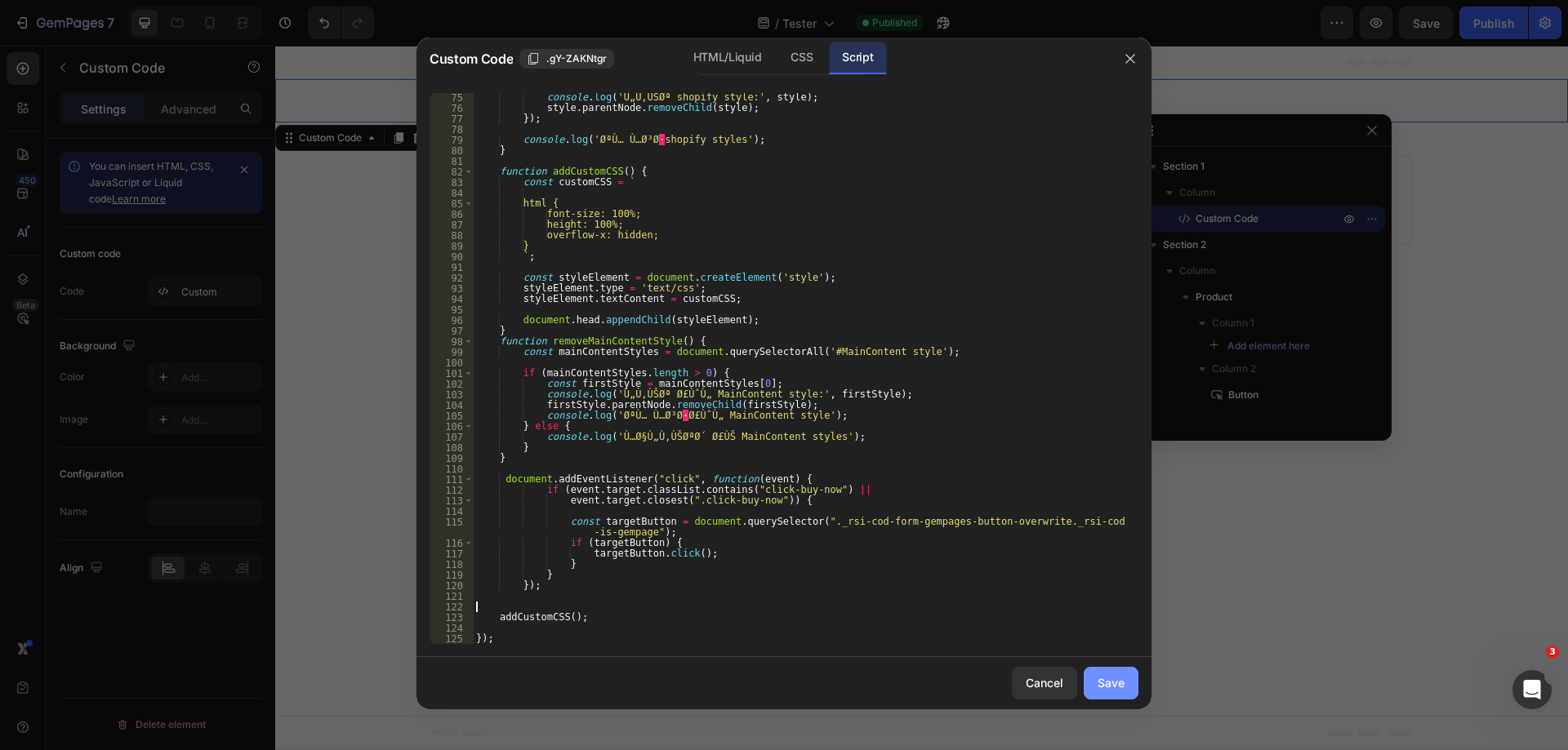
click at [1106, 681] on div "Save" at bounding box center [1111, 682] width 27 height 18
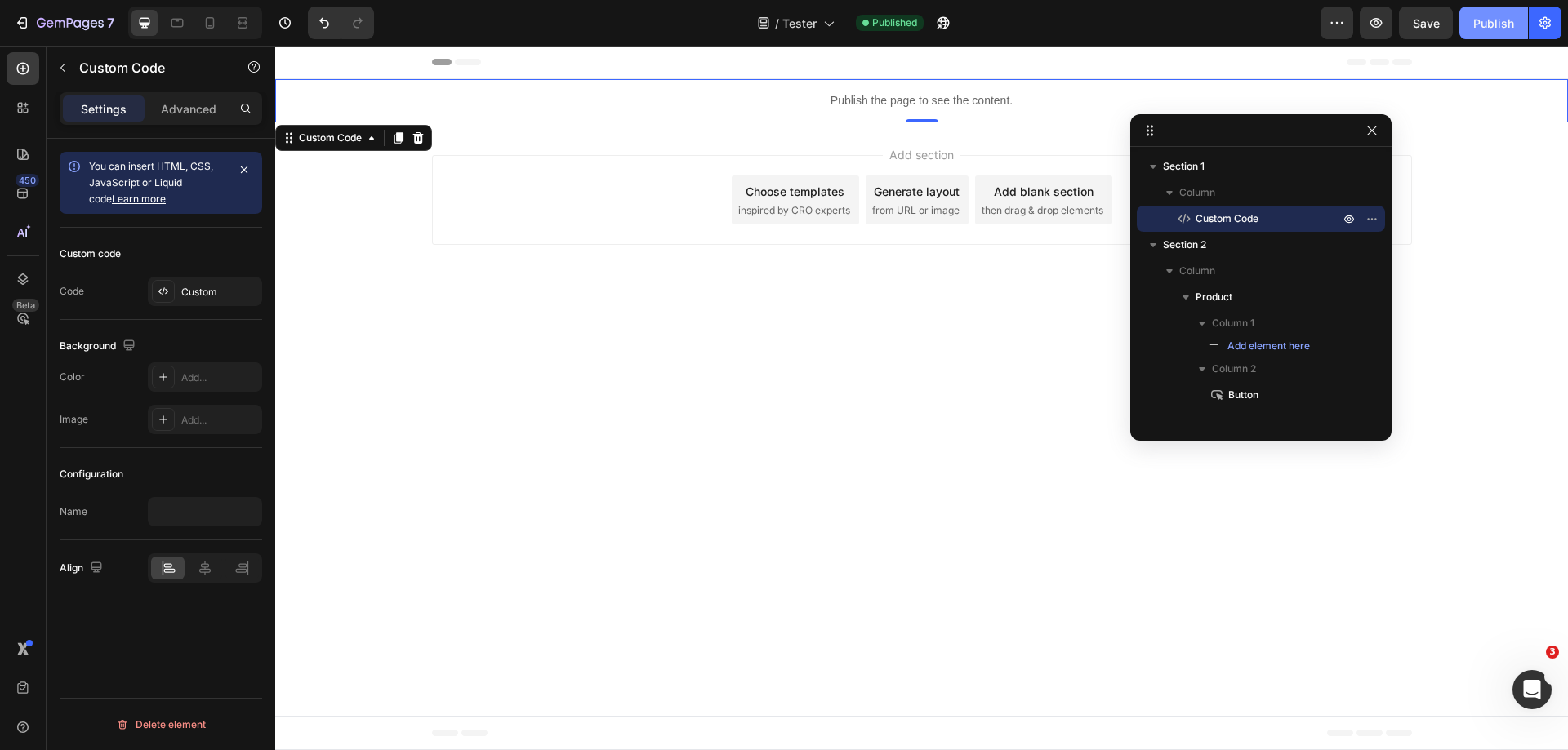
click at [1505, 29] on div "Publish" at bounding box center [1494, 23] width 41 height 18
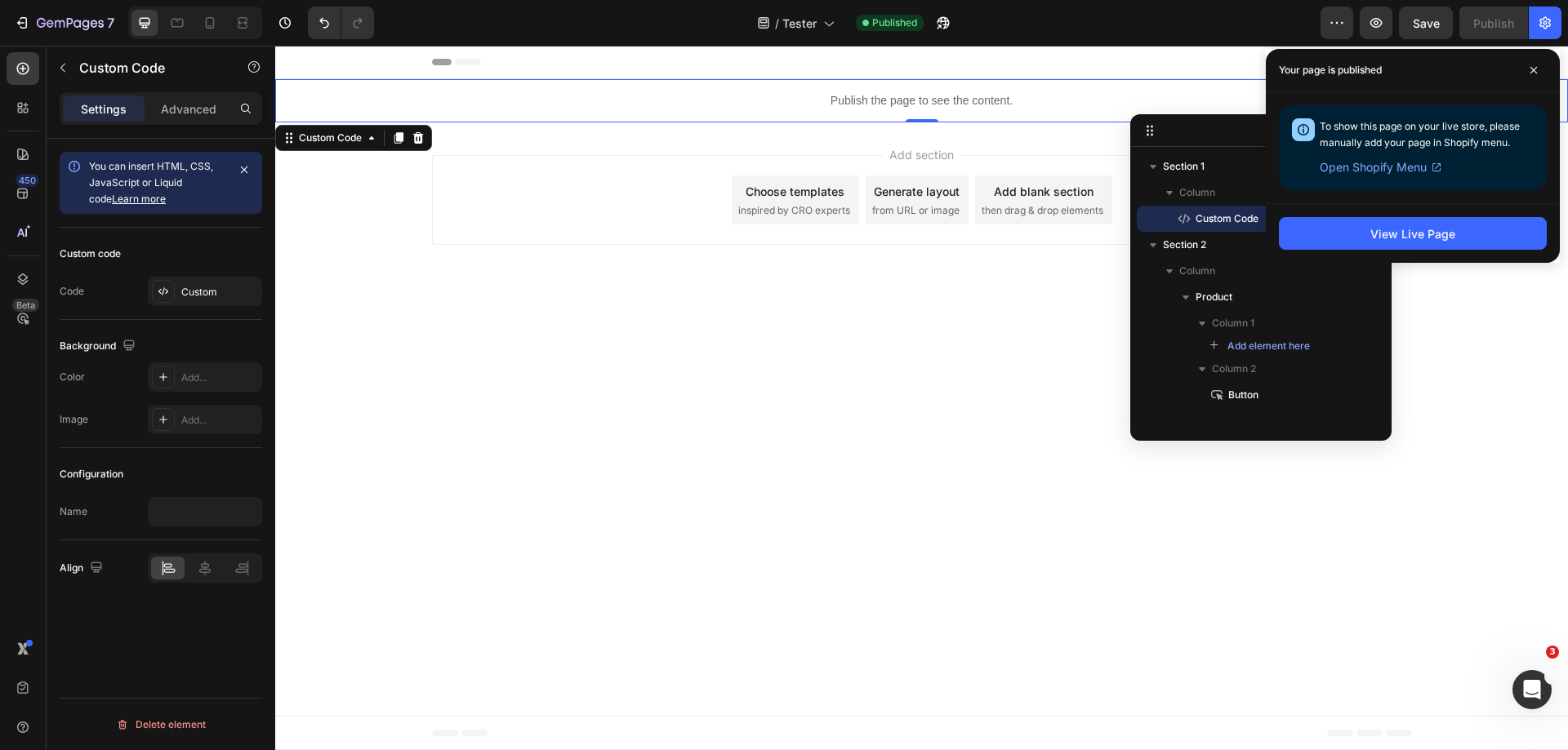
click at [944, 90] on div "Publish the page to see the content." at bounding box center [921, 101] width 1293 height 43
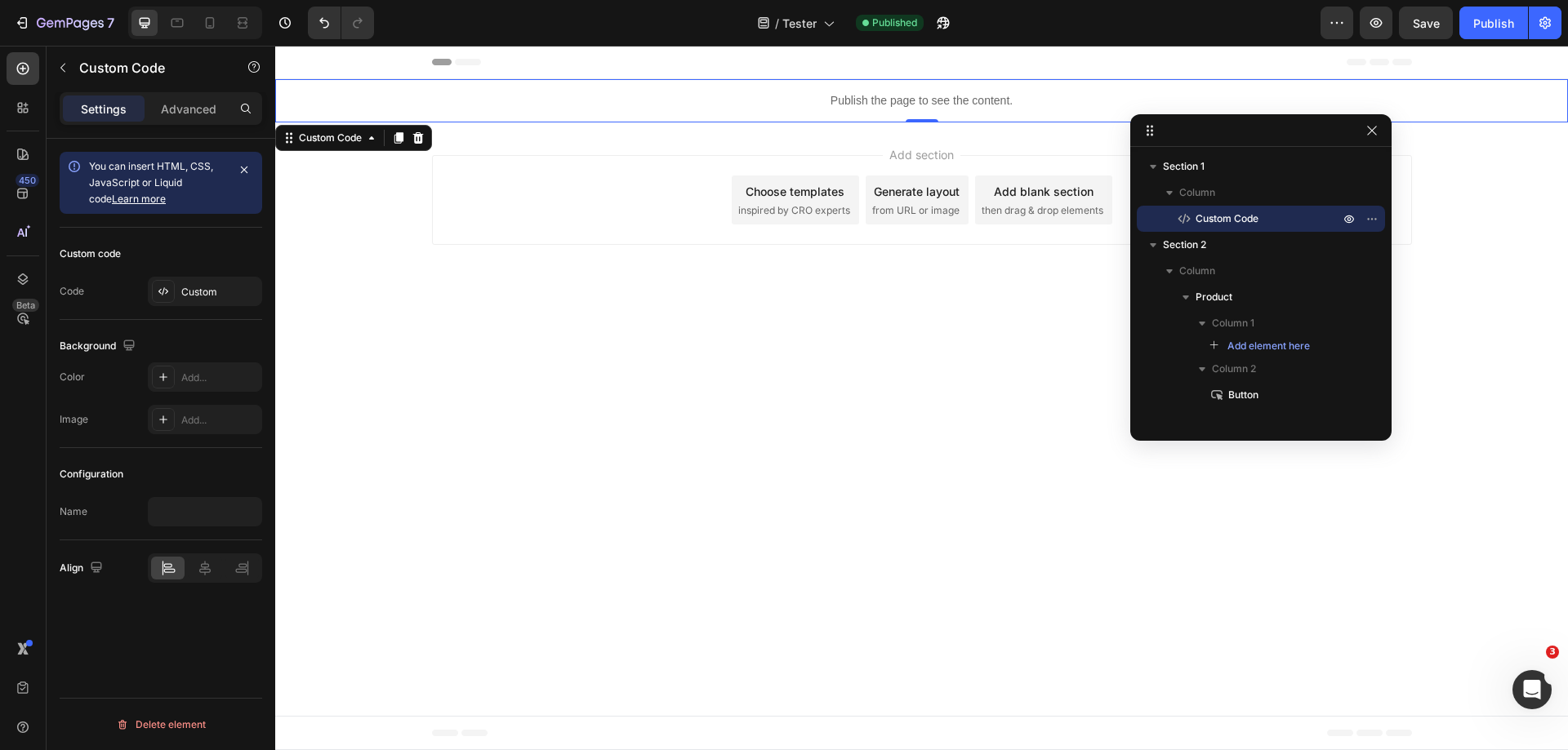
click at [944, 90] on div "Publish the page to see the content." at bounding box center [921, 101] width 1293 height 43
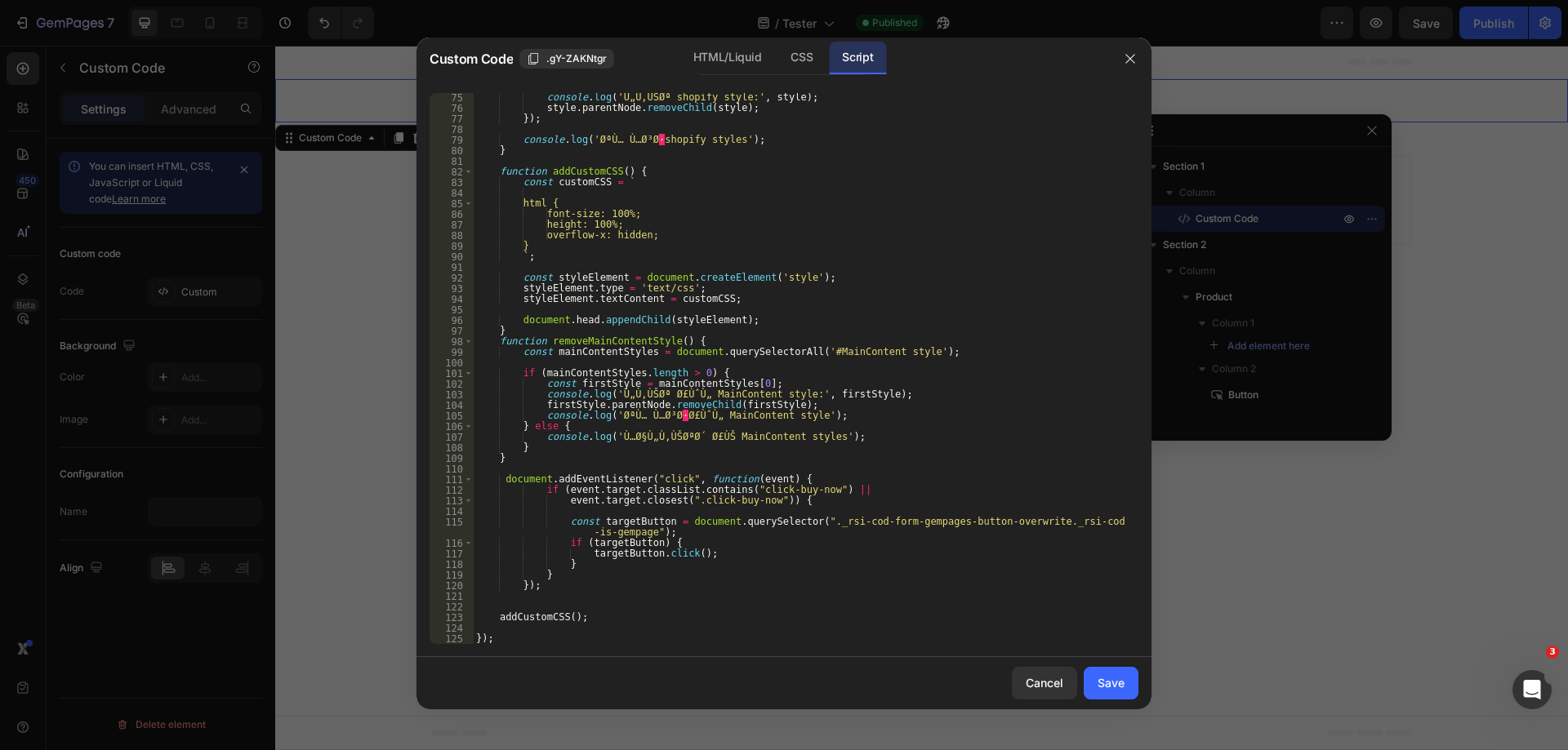
click at [588, 600] on div "console . log ( 'Ù„Ù‚ÙŠØª shopify style:' , style ) ; style . parentNode . remo…" at bounding box center [799, 378] width 654 height 572
click at [587, 608] on div "console . log ( 'Ù„Ù‚ÙŠØª shopify style:' , style ) ; style . parentNode . remo…" at bounding box center [799, 378] width 654 height 572
paste textarea "removeShopifyStyles();"
type textarea "removeShopifyStyles();"
click at [1115, 683] on div "Save" at bounding box center [1111, 682] width 27 height 18
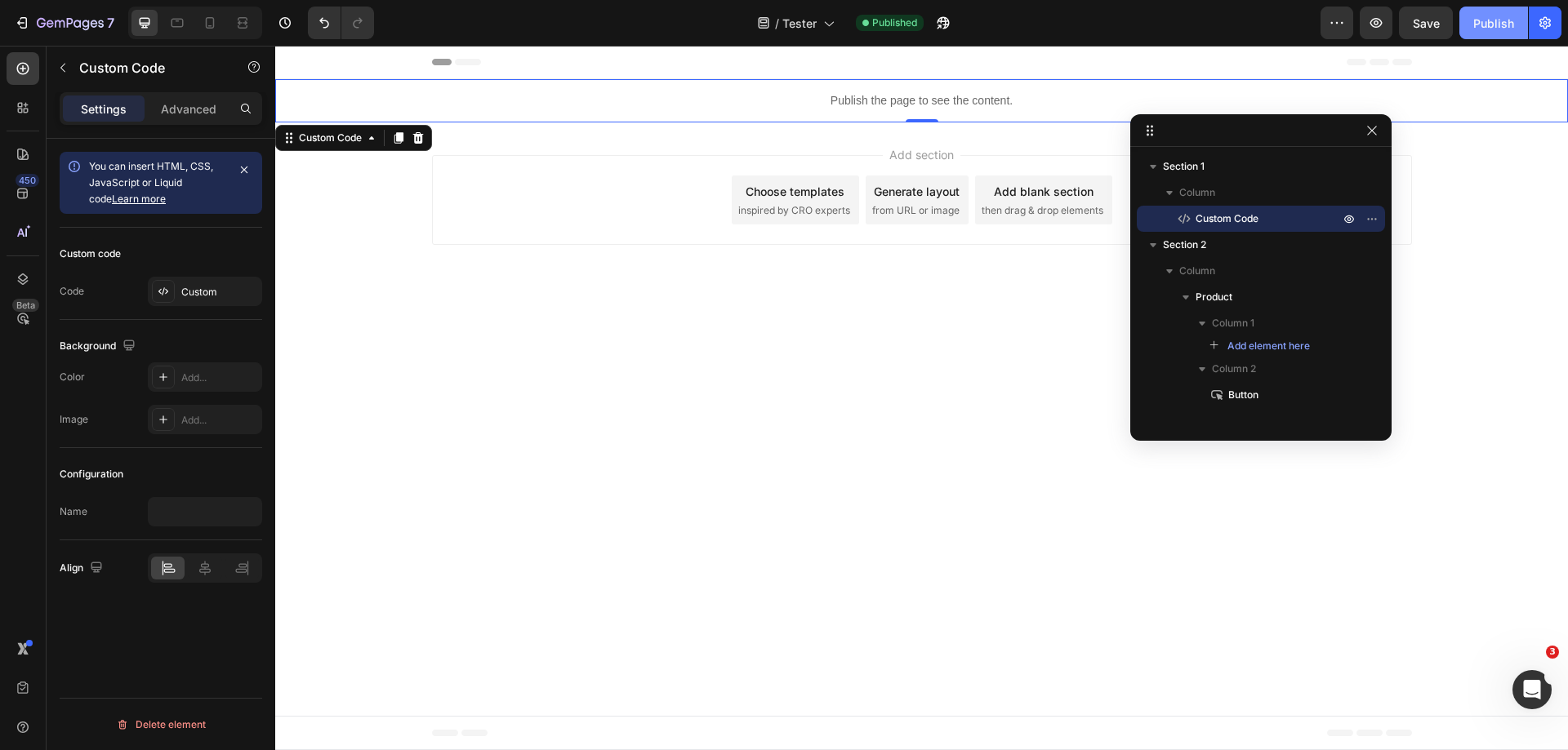
click at [1495, 31] on div "Publish" at bounding box center [1494, 23] width 41 height 18
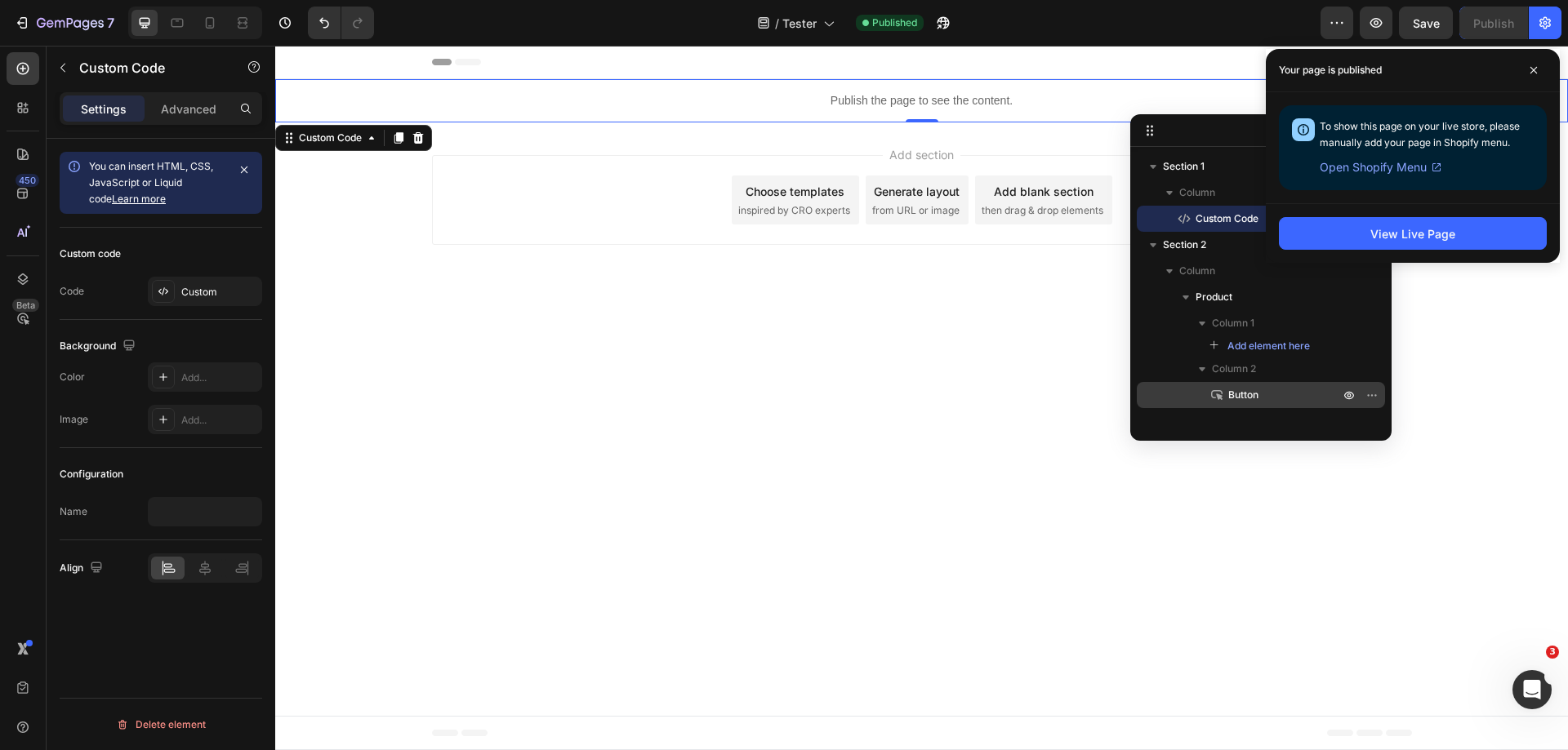
click at [1289, 399] on p "Button" at bounding box center [1265, 395] width 114 height 17
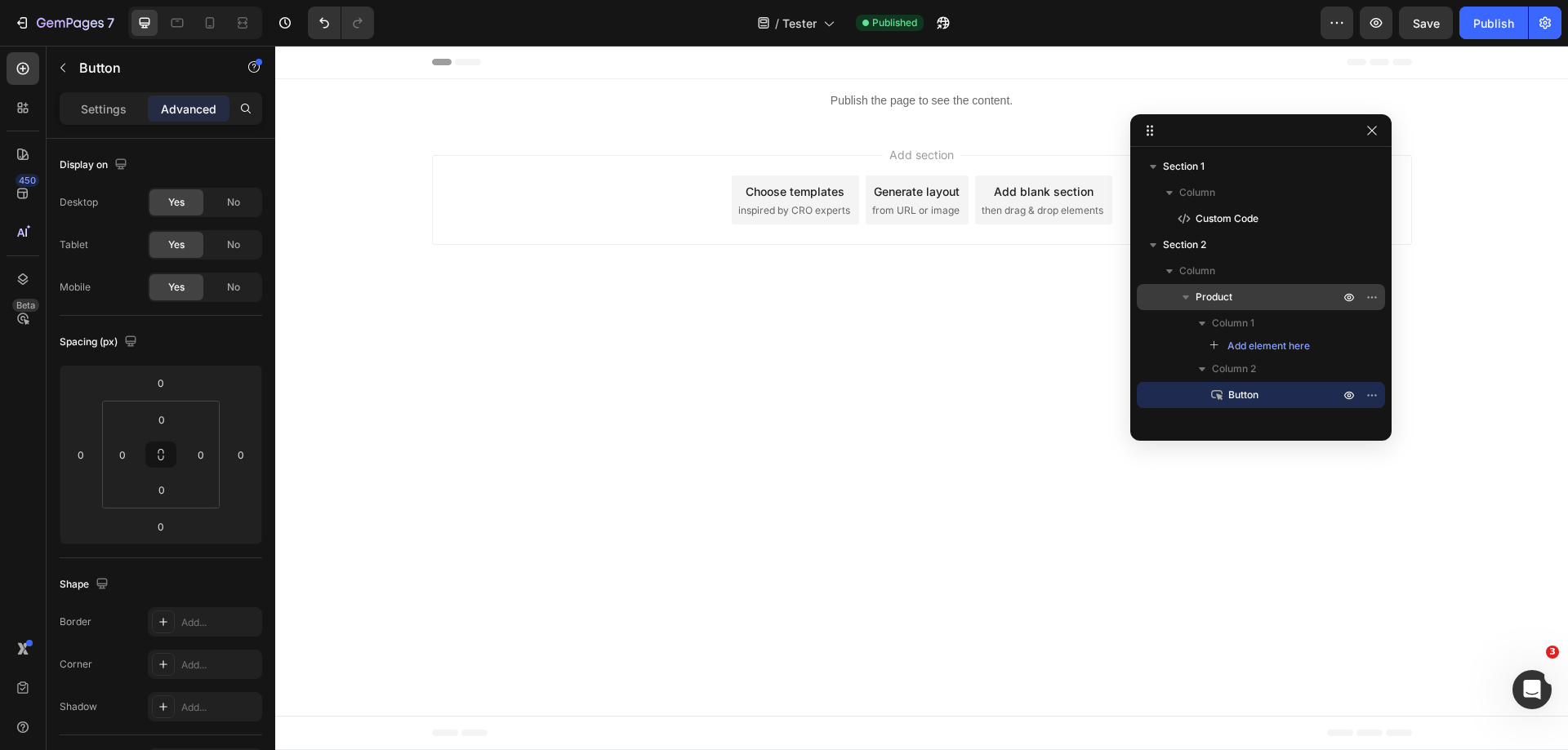
click at [1261, 299] on p "Product" at bounding box center [1269, 298] width 147 height 17
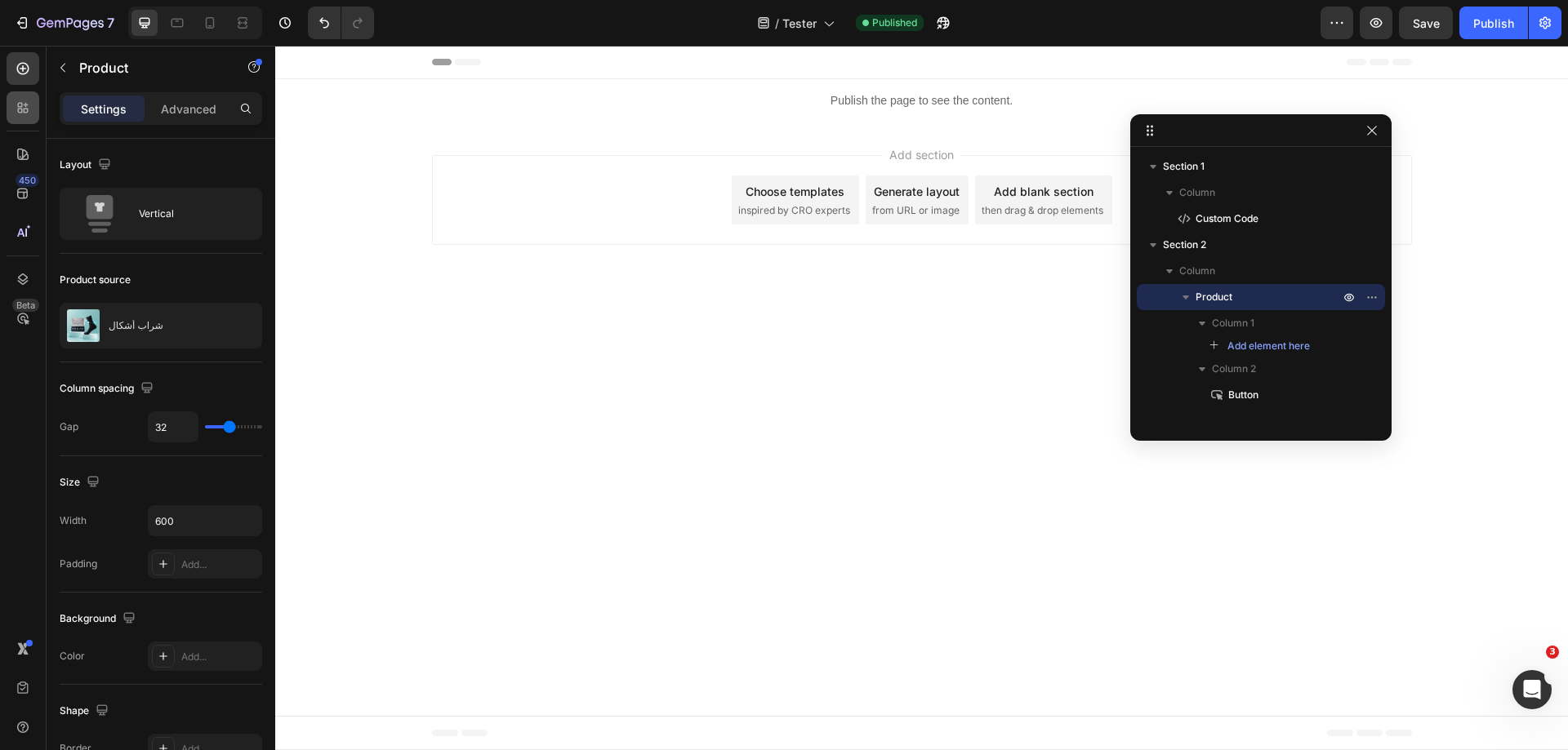
click at [19, 100] on icon at bounding box center [23, 108] width 17 height 17
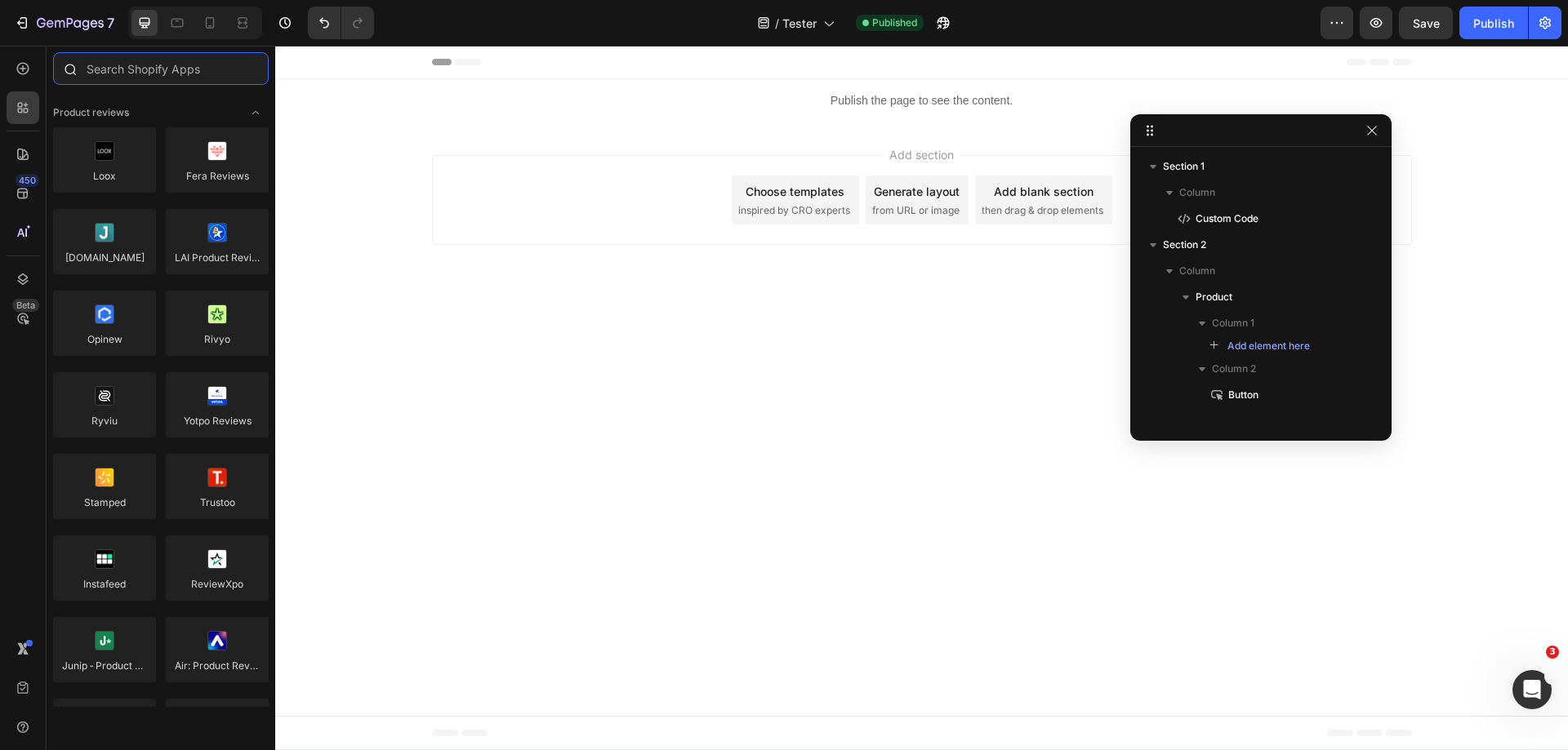
click at [209, 76] on input "text" at bounding box center [161, 68] width 216 height 32
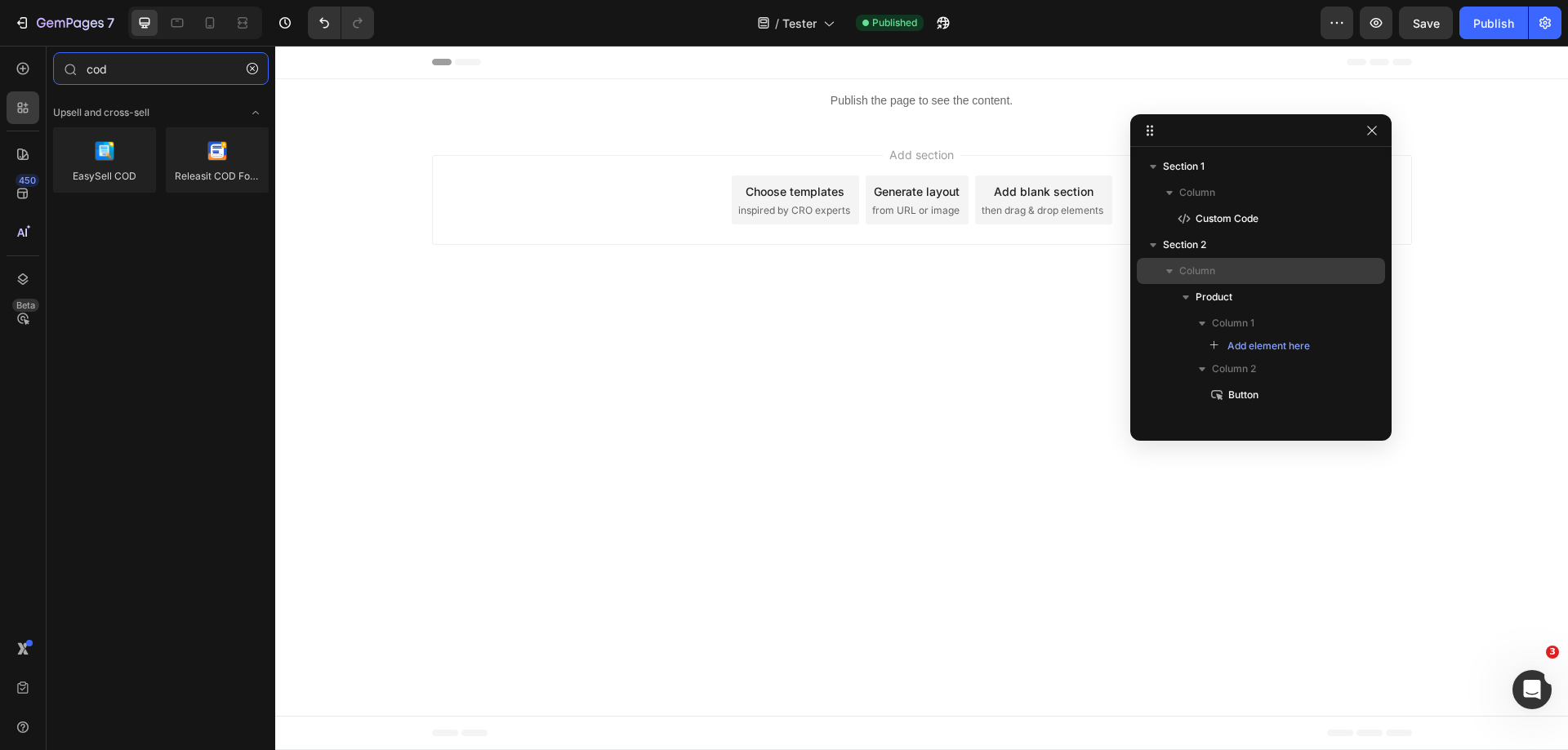
type input "cod"
click at [1222, 271] on p "Column" at bounding box center [1261, 272] width 163 height 17
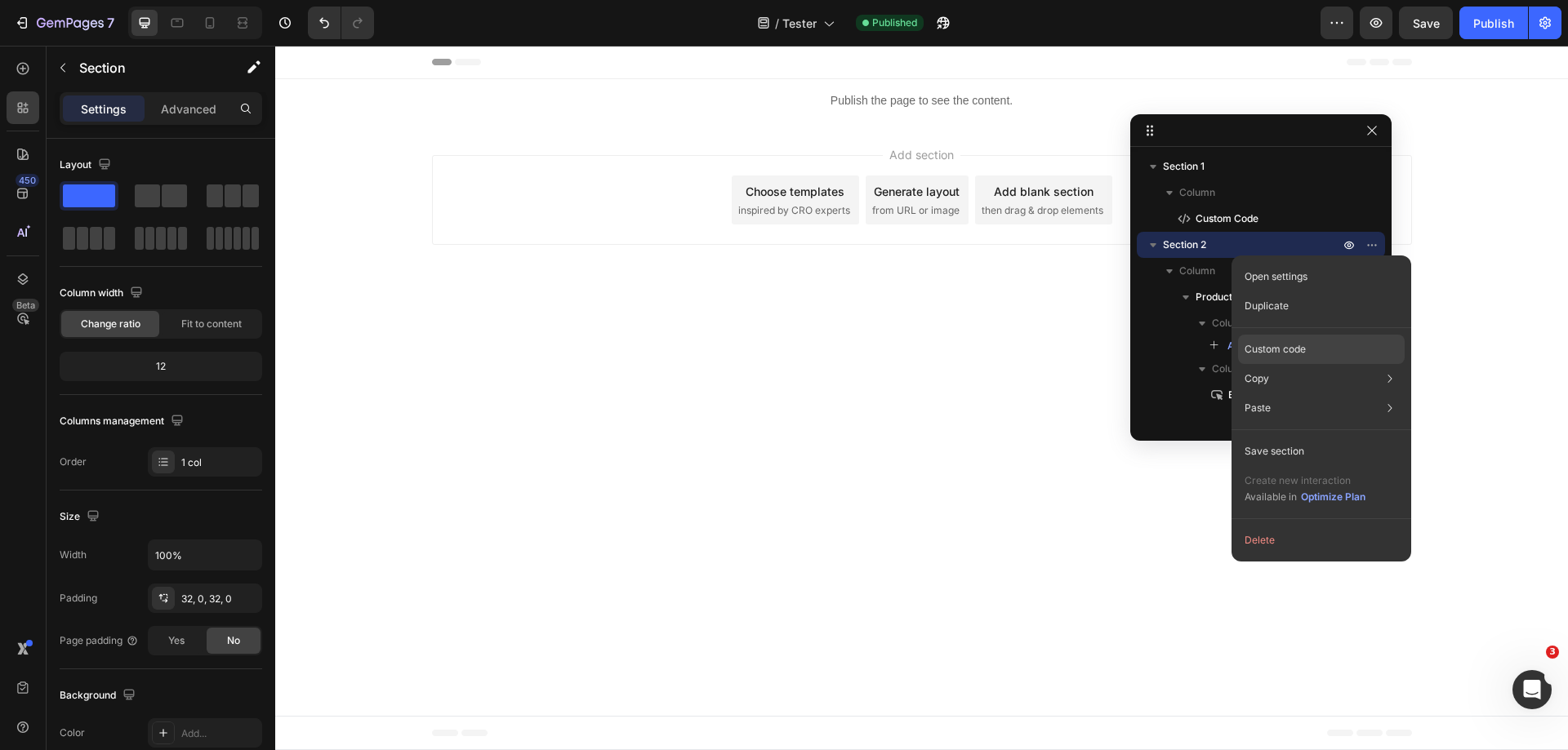
click at [1297, 351] on p "Custom code" at bounding box center [1275, 350] width 61 height 15
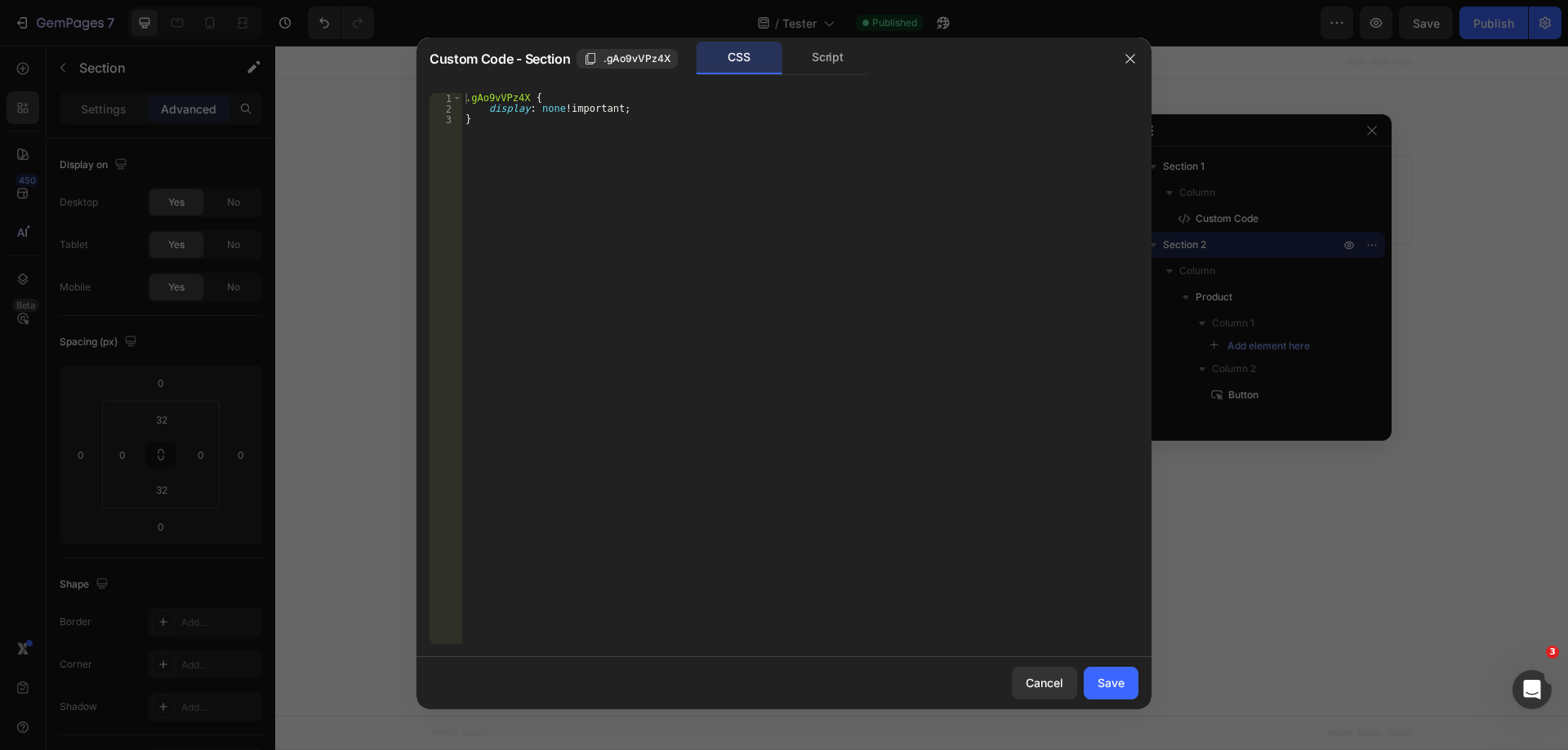
click at [798, 160] on div ".gAo9vVPz4X { display : none !important ; }" at bounding box center [800, 379] width 676 height 572
drag, startPoint x: 655, startPoint y: 114, endPoint x: 466, endPoint y: 112, distance: 189.0
click at [466, 112] on div ".gAo9vVPz4X { display : none !important ; }" at bounding box center [800, 379] width 676 height 572
type textarea "display: none !important; }"
click at [528, 110] on div ".gAo9vVPz4X { display : none !important ; }" at bounding box center [800, 368] width 676 height 551
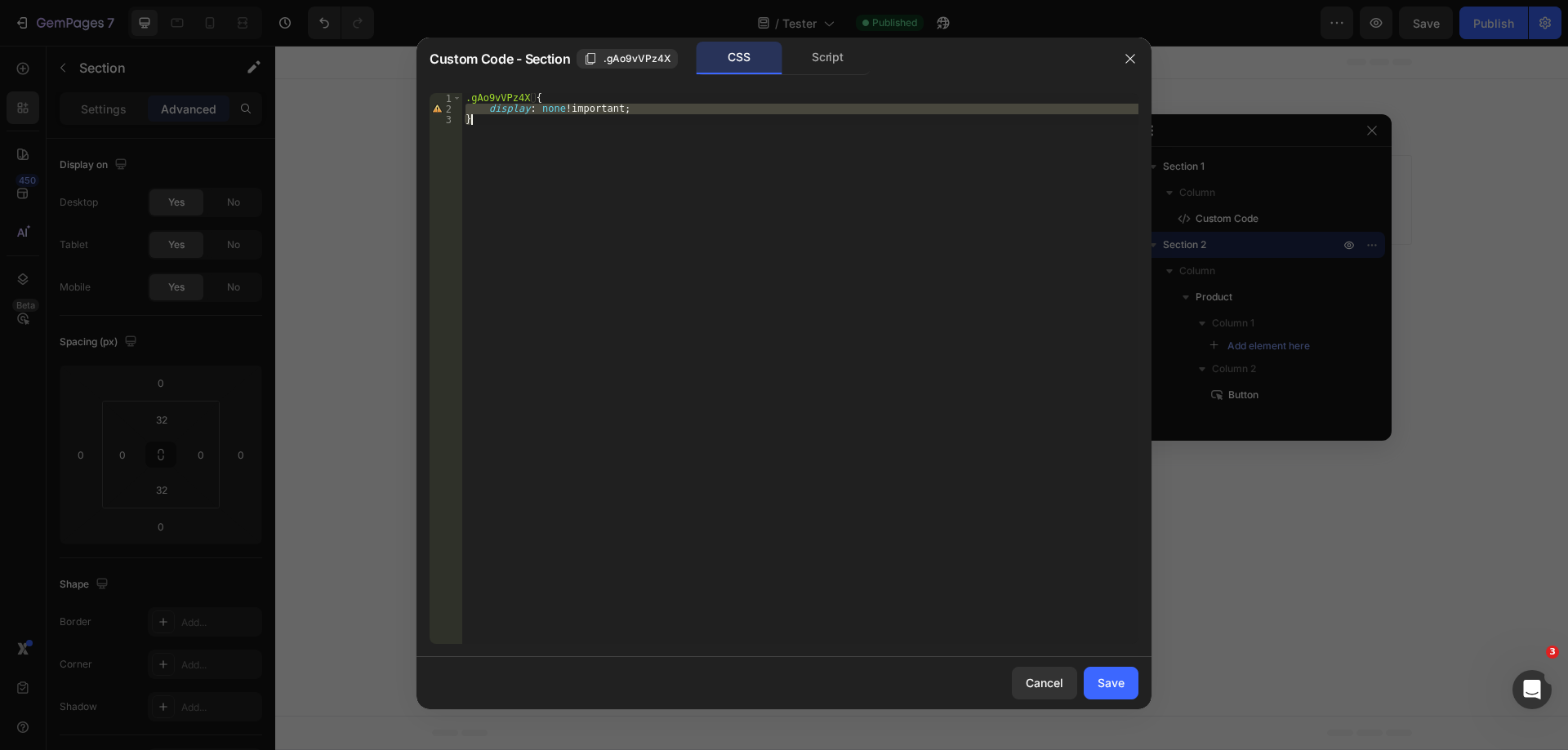
click at [528, 110] on div ".gAo9vVPz4X { display : none !important ; }" at bounding box center [800, 379] width 676 height 572
type textarea "}"
click at [1110, 688] on div "Save" at bounding box center [1111, 682] width 27 height 18
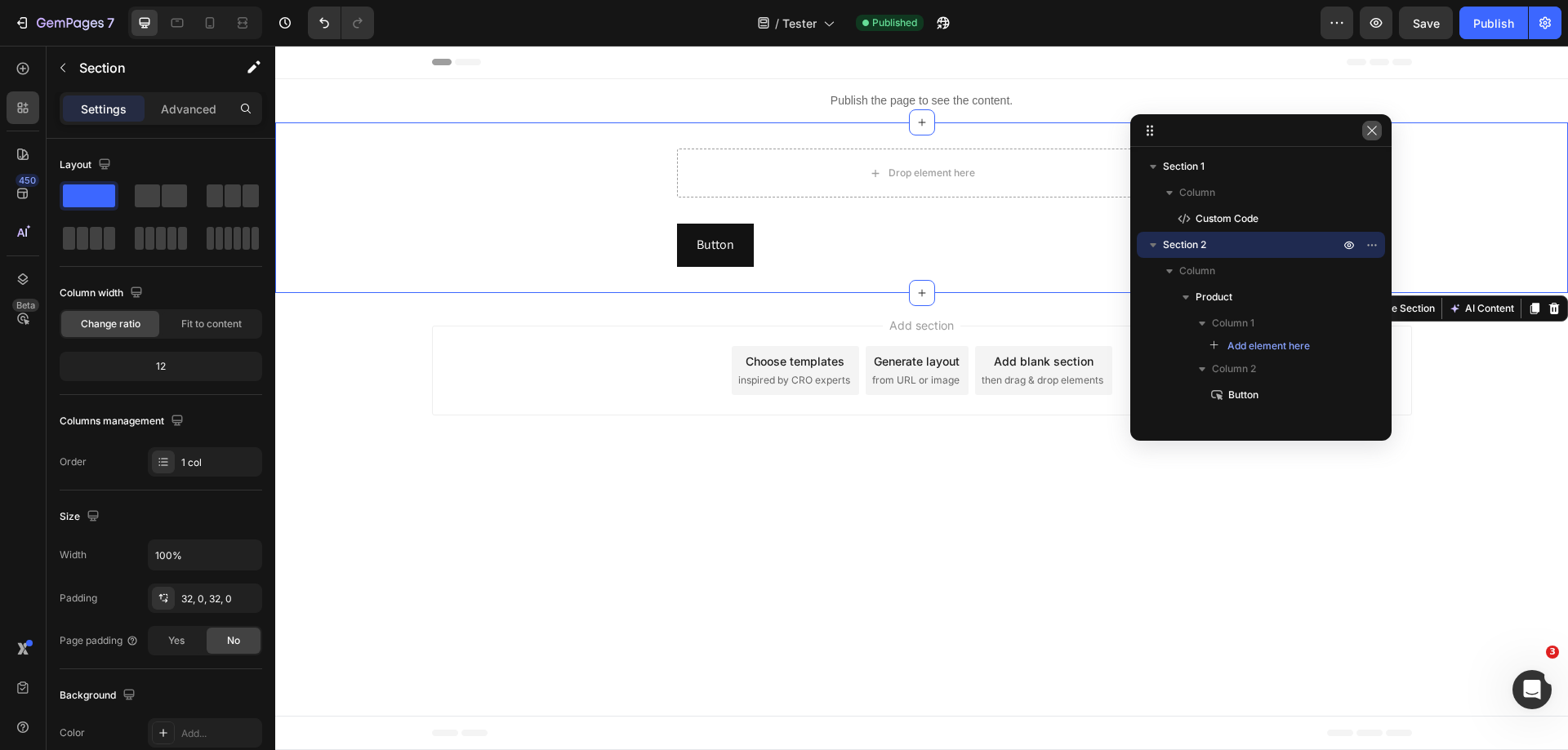
click at [1370, 132] on icon "button" at bounding box center [1372, 131] width 13 height 13
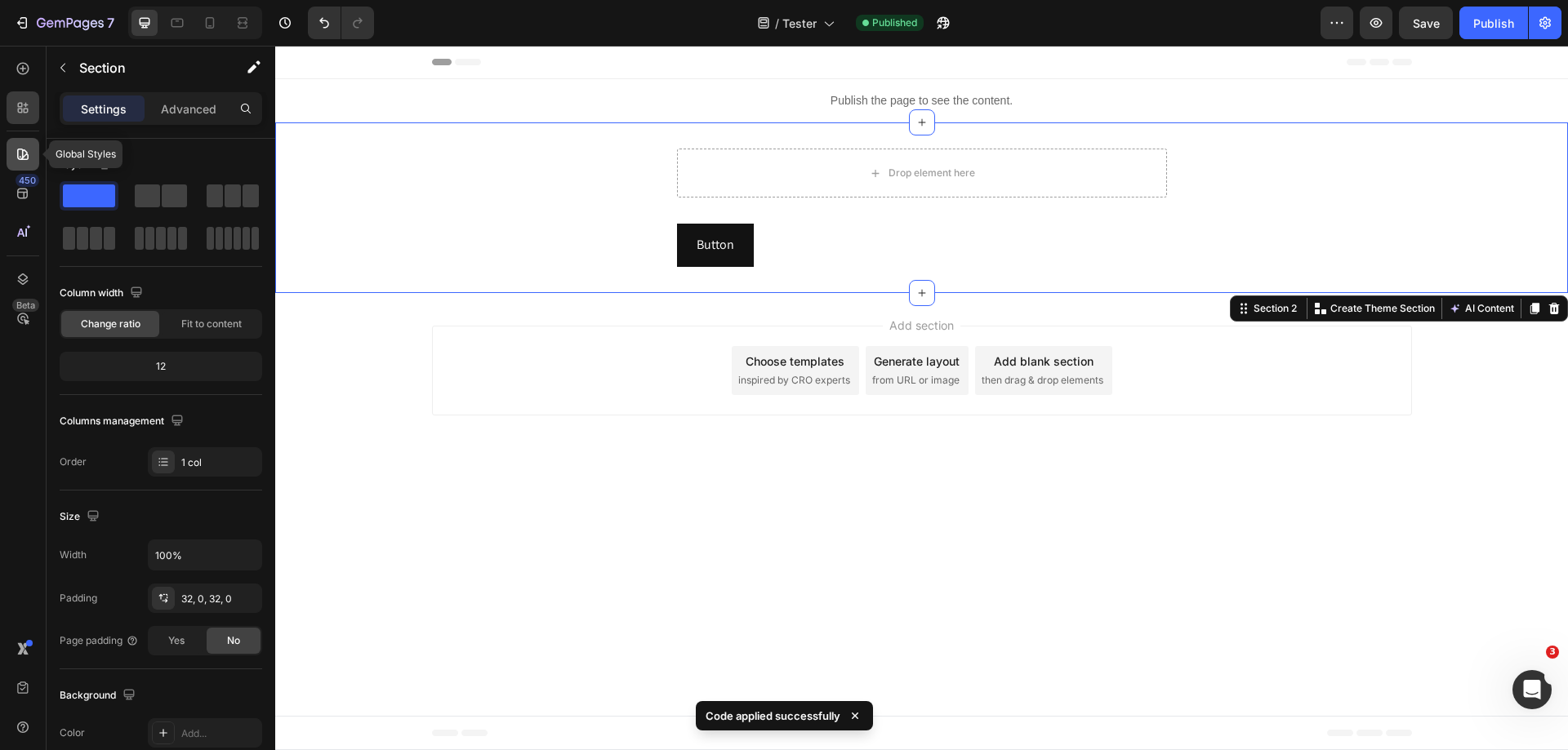
click at [33, 147] on div at bounding box center [23, 154] width 33 height 32
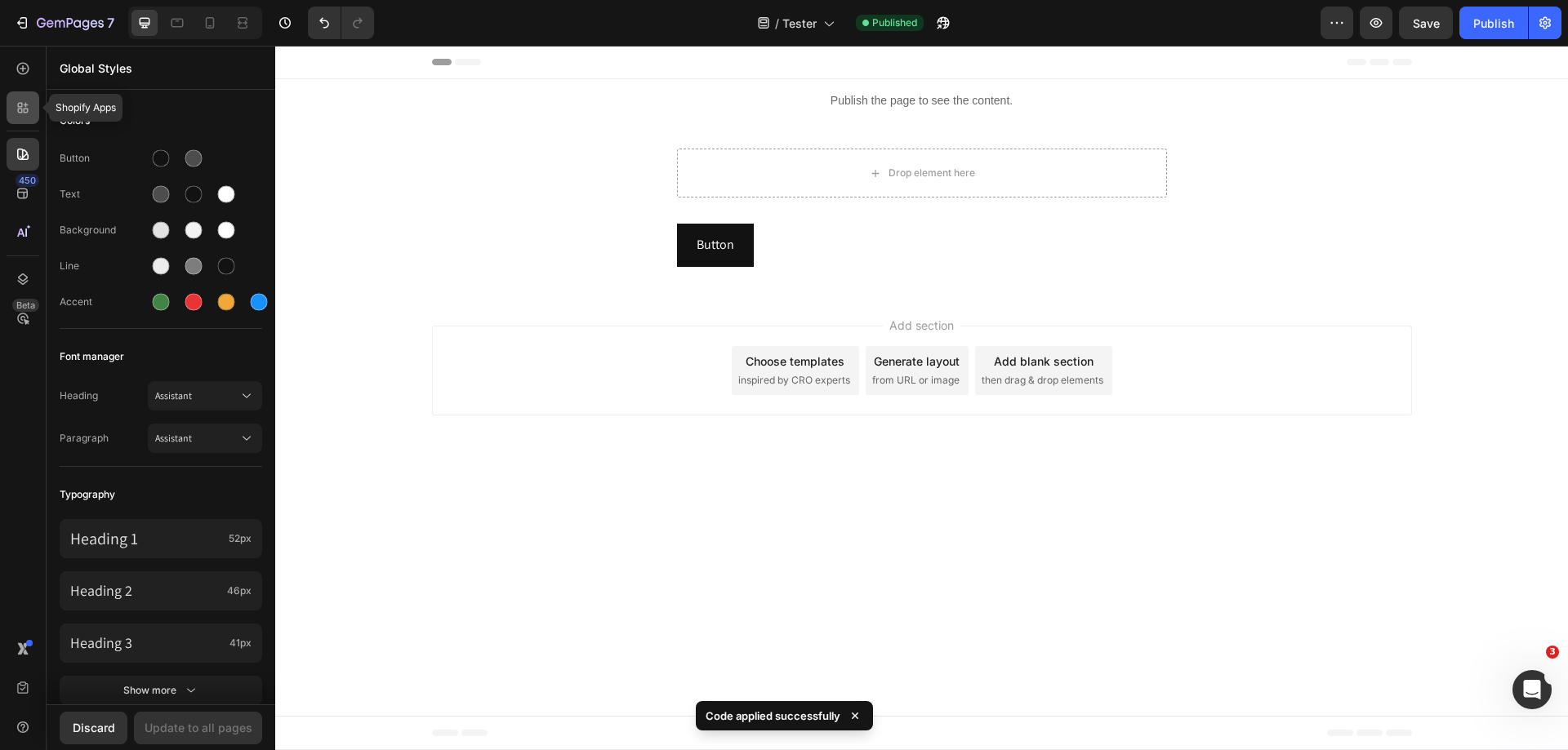
click at [21, 116] on div at bounding box center [23, 108] width 33 height 32
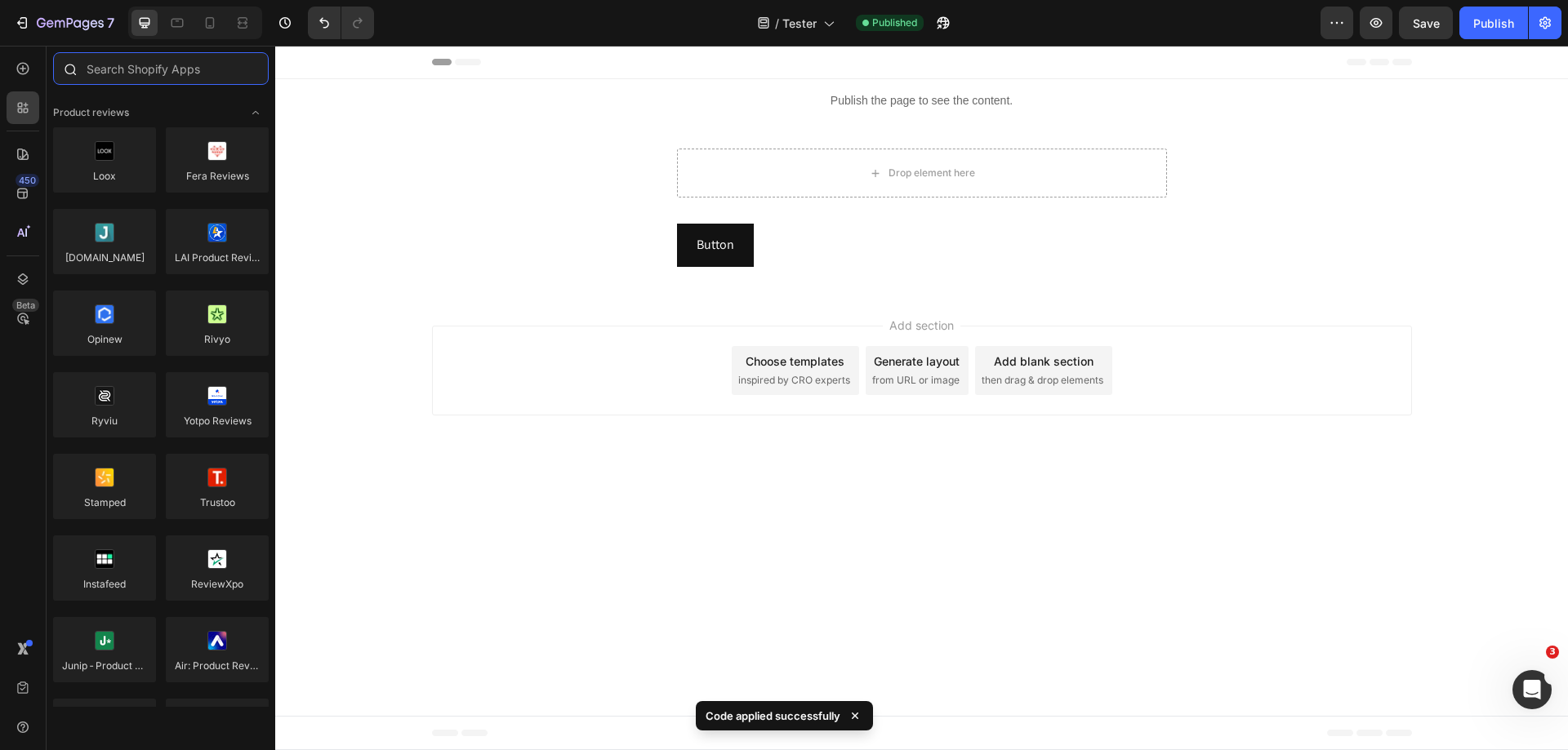
click at [173, 76] on input "text" at bounding box center [161, 68] width 216 height 32
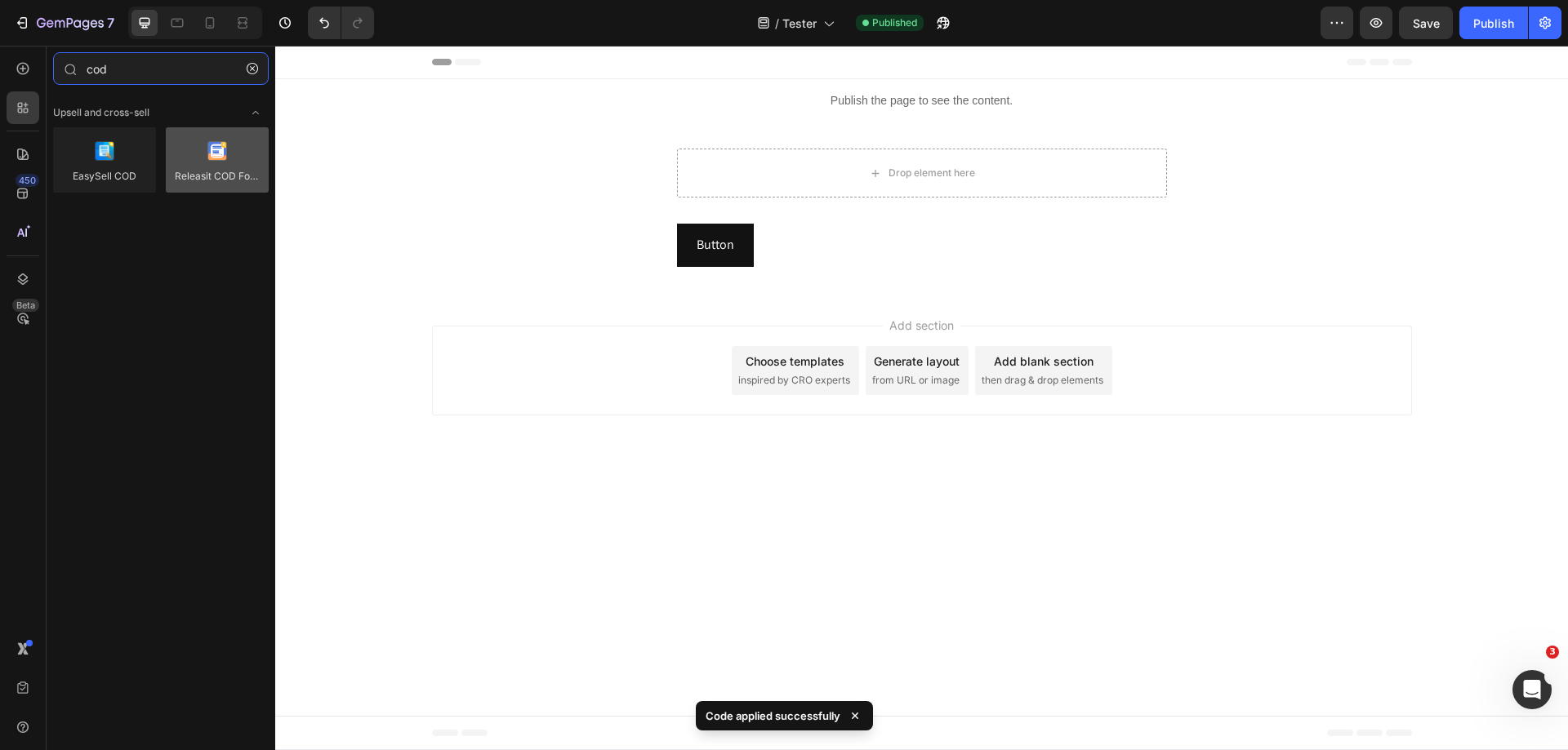
type input "cod"
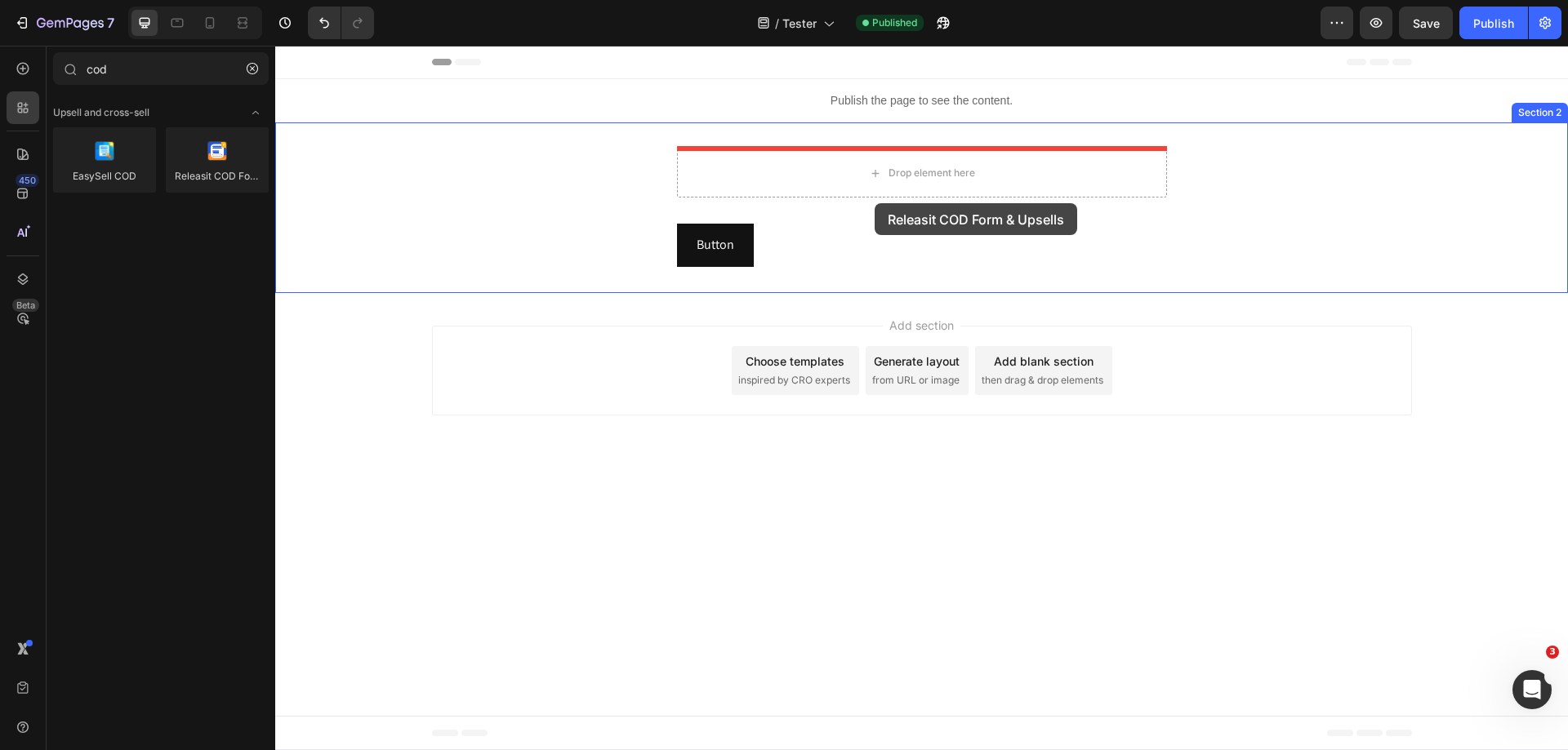
drag, startPoint x: 504, startPoint y: 188, endPoint x: 874, endPoint y: 203, distance: 370.3
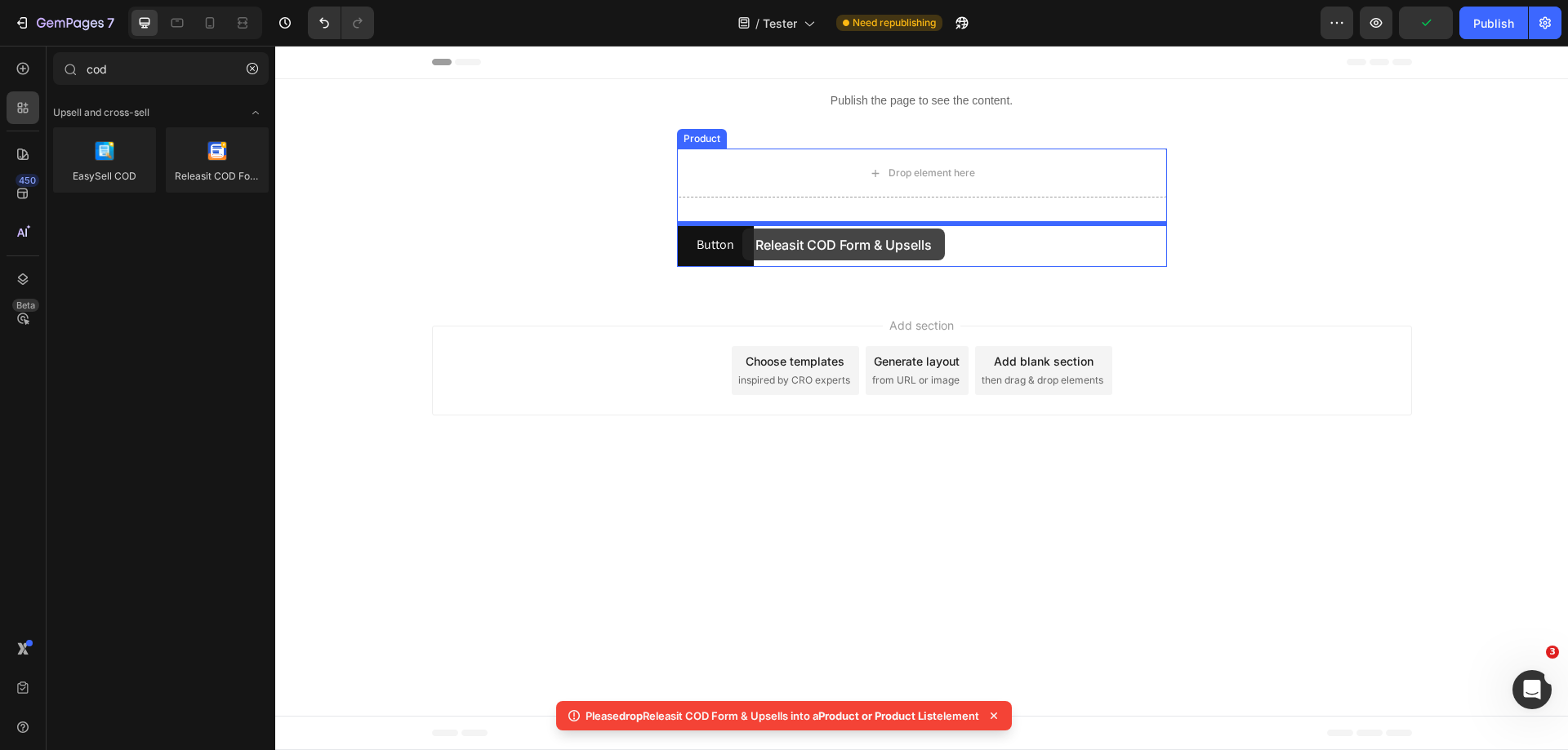
drag, startPoint x: 518, startPoint y: 209, endPoint x: 743, endPoint y: 229, distance: 225.9
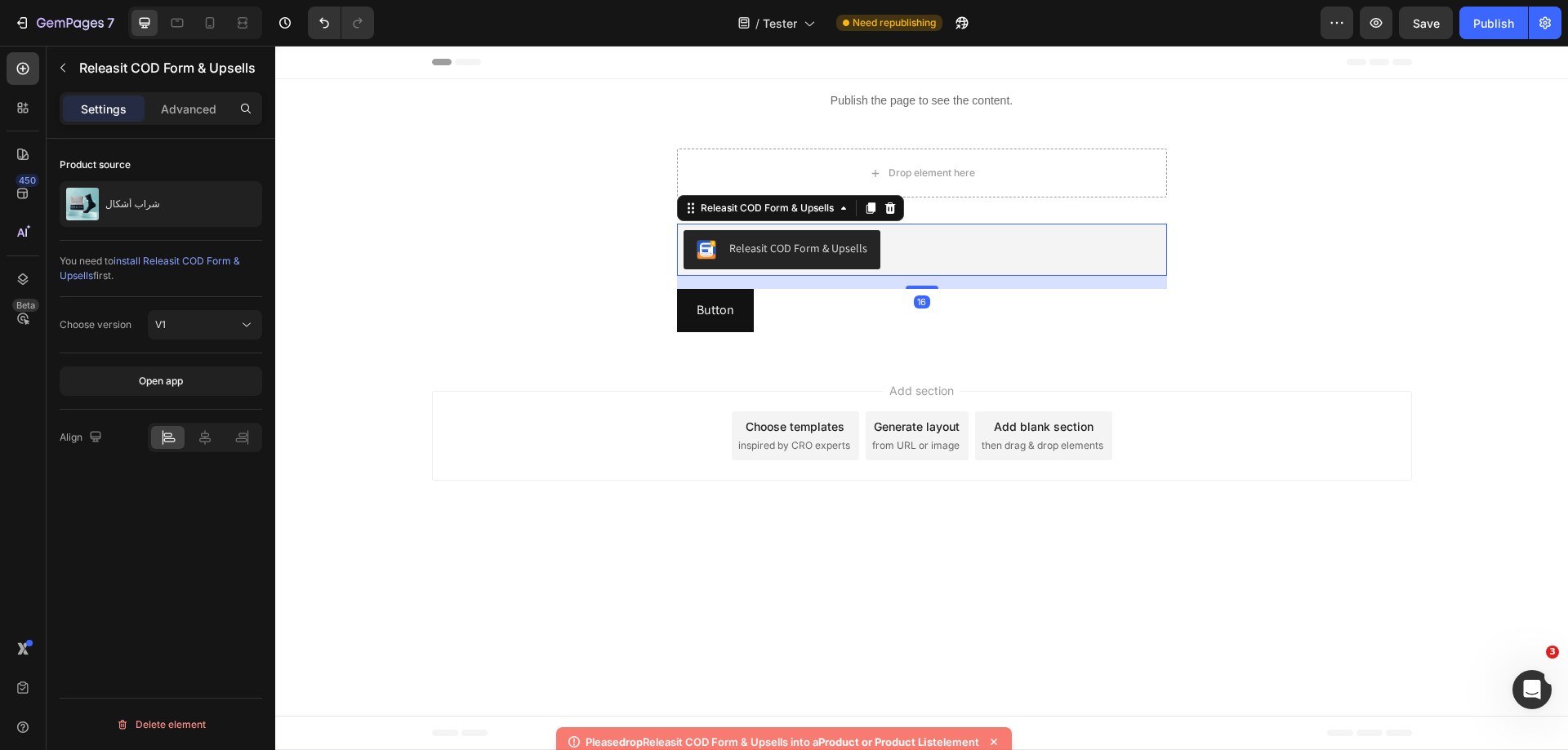
click at [774, 253] on div "Releasit COD Form & Upsells" at bounding box center [799, 248] width 138 height 18
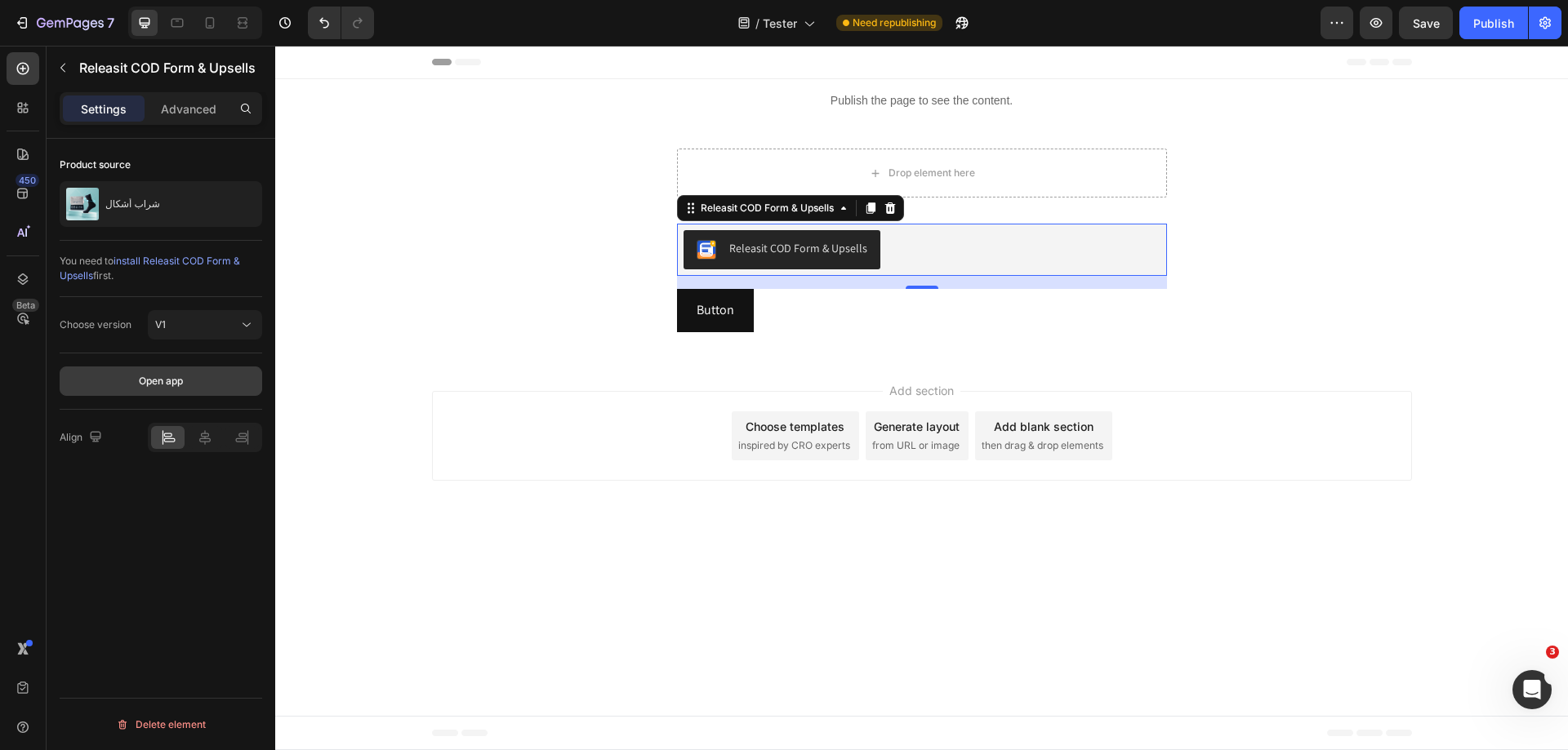
click at [183, 386] on div "Open app" at bounding box center [161, 382] width 44 height 15
click at [231, 314] on button "V1" at bounding box center [204, 324] width 114 height 29
click at [231, 315] on button "V1" at bounding box center [204, 324] width 114 height 29
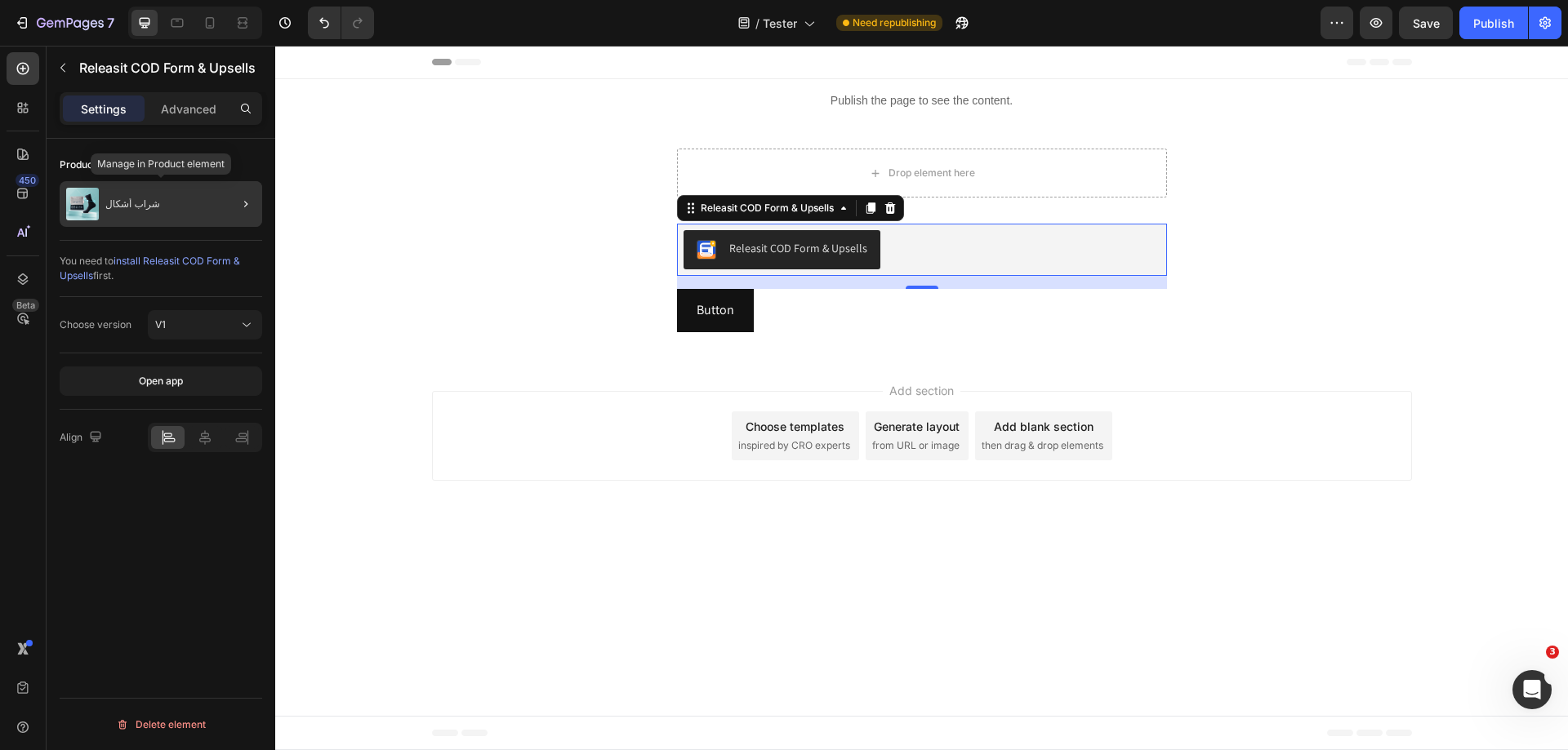
click at [164, 206] on div "شراب أشكال" at bounding box center [161, 204] width 203 height 46
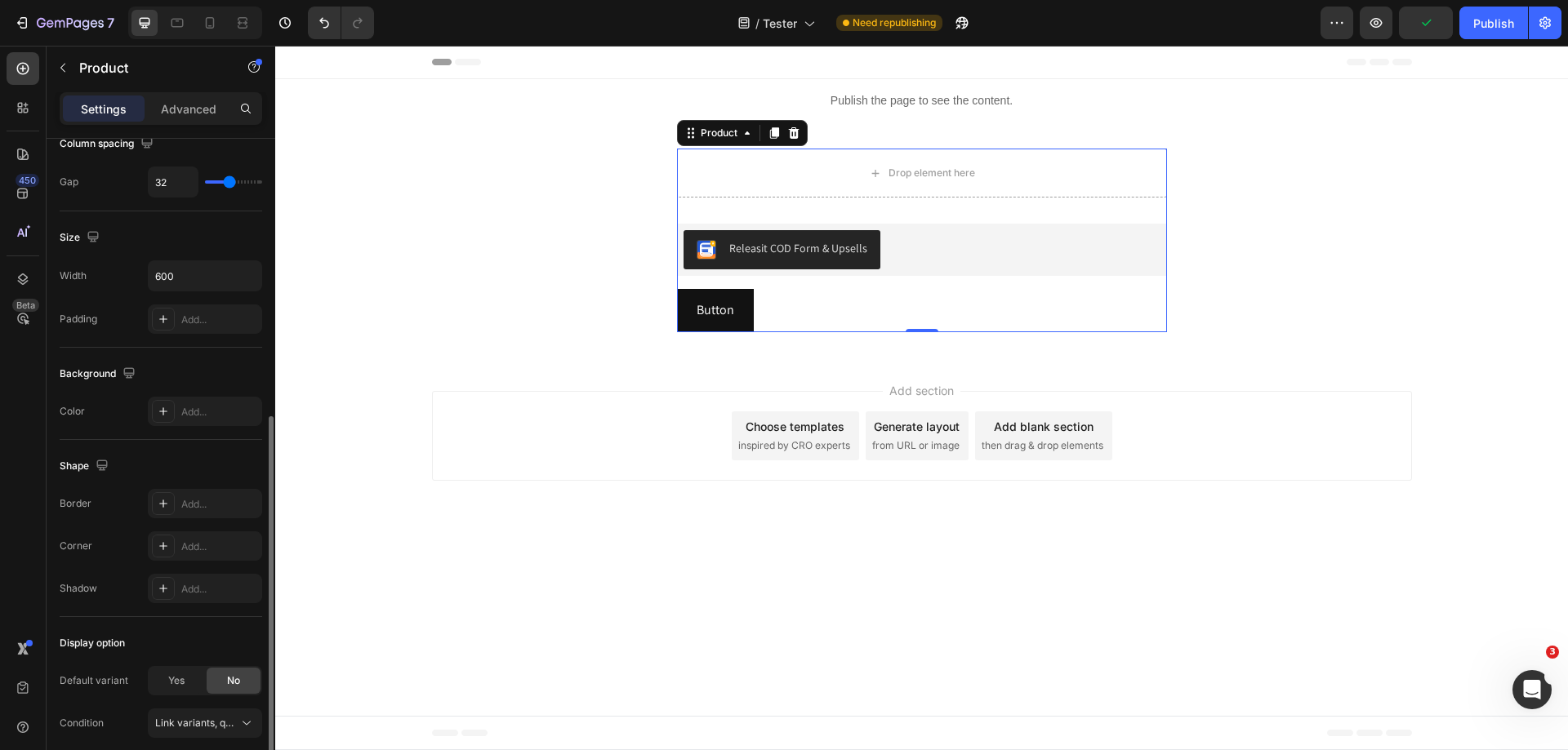
scroll to position [311, 0]
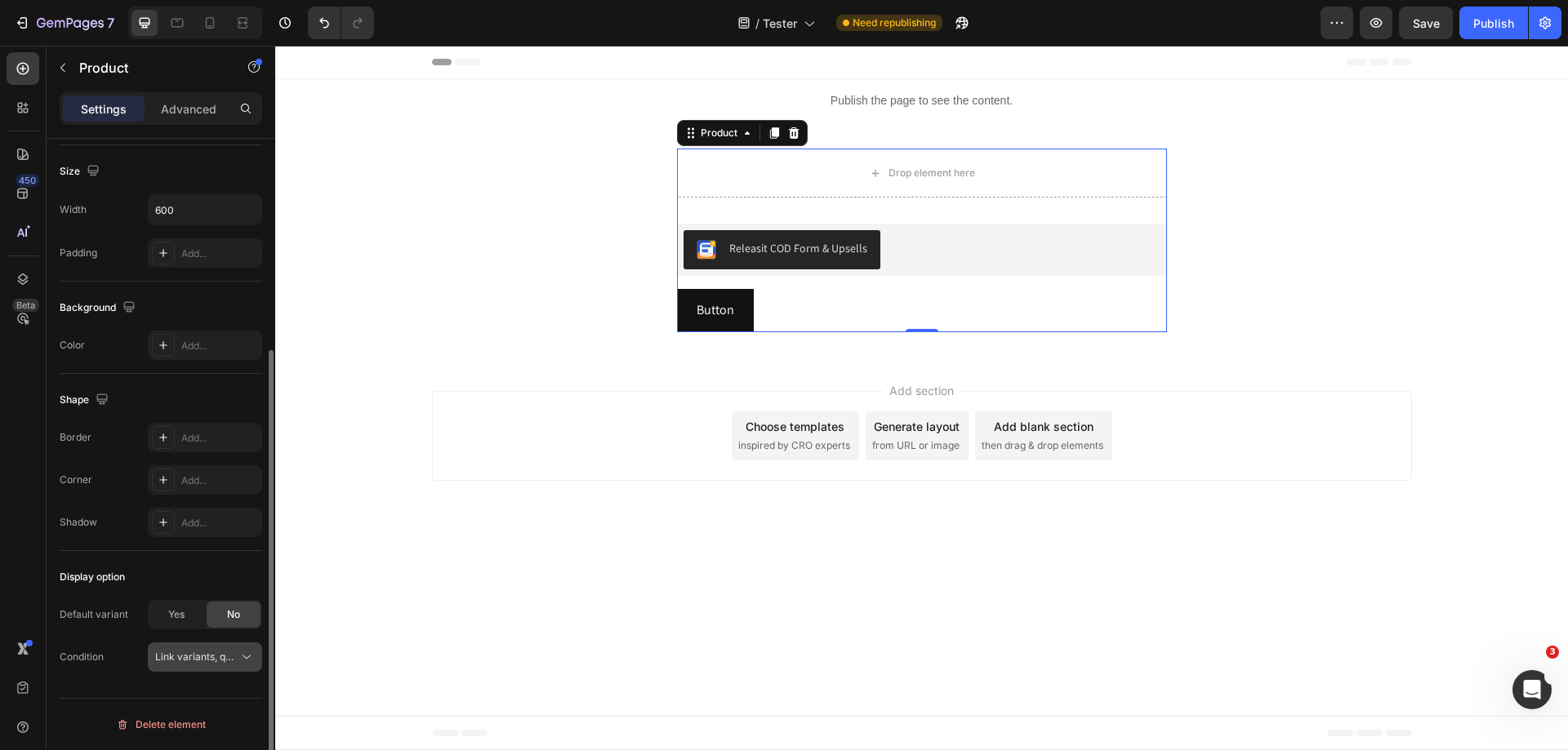
click at [218, 654] on span "Link variants, quantity <br> between same products" at bounding box center [275, 657] width 241 height 12
click at [119, 669] on div "Condition Link variants, quantity <br> between same products" at bounding box center [161, 657] width 203 height 29
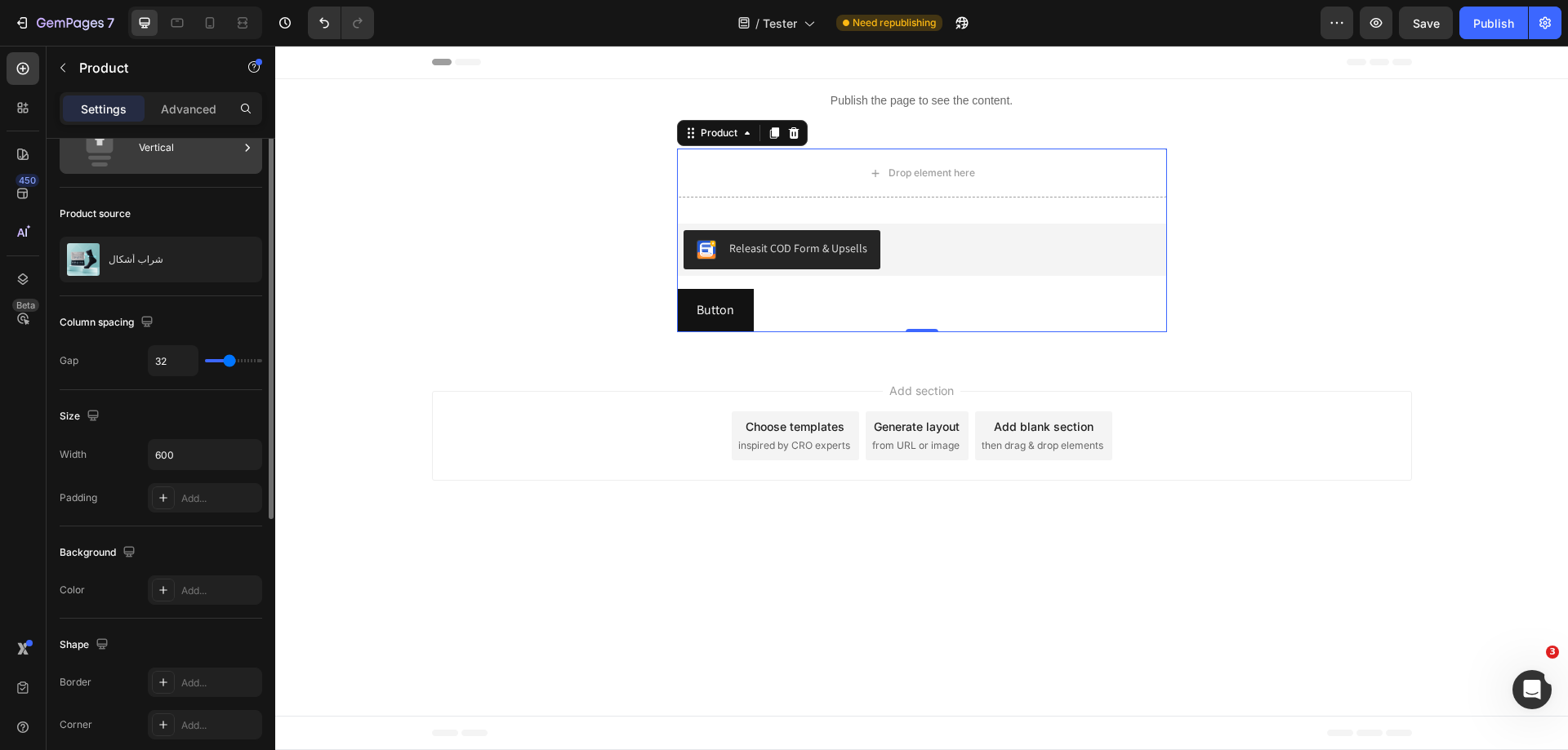
scroll to position [0, 0]
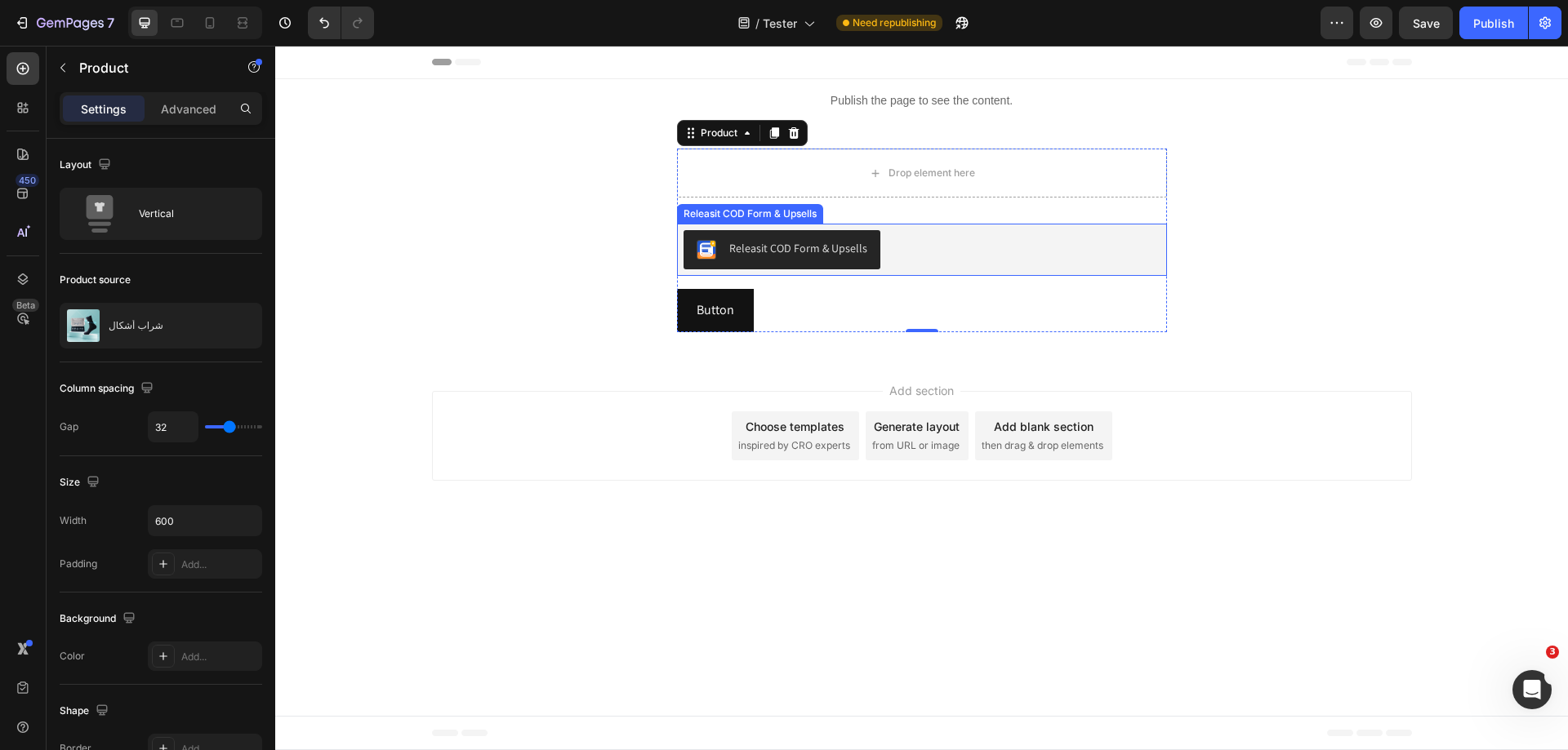
click at [977, 243] on div "Releasit COD Form & Upsells" at bounding box center [922, 249] width 477 height 39
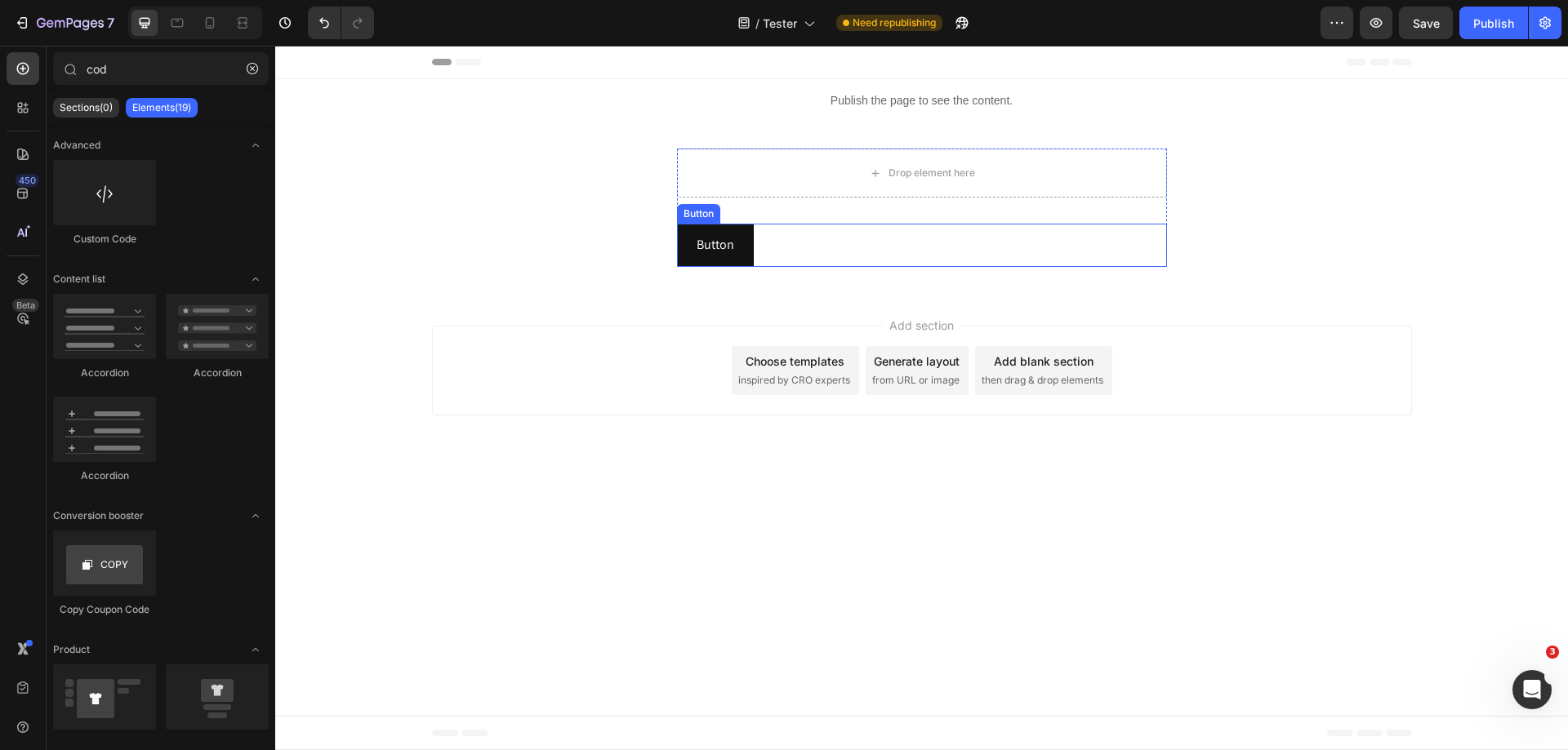
click at [773, 246] on div "Button Button" at bounding box center [922, 245] width 490 height 43
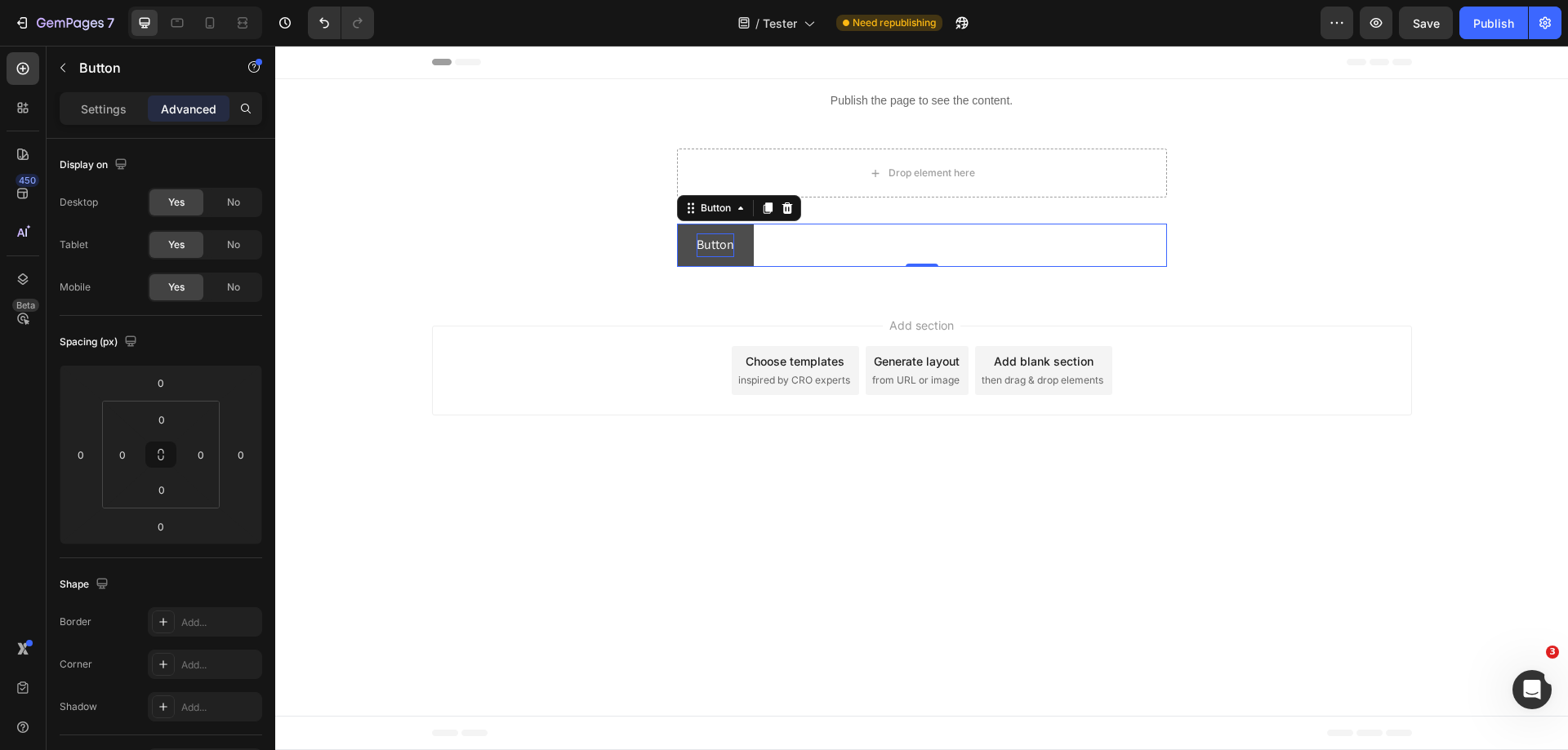
click at [724, 244] on p "Button" at bounding box center [715, 245] width 38 height 23
click at [745, 236] on button "Button" at bounding box center [715, 245] width 77 height 43
click at [128, 110] on div "Settings" at bounding box center [103, 108] width 82 height 26
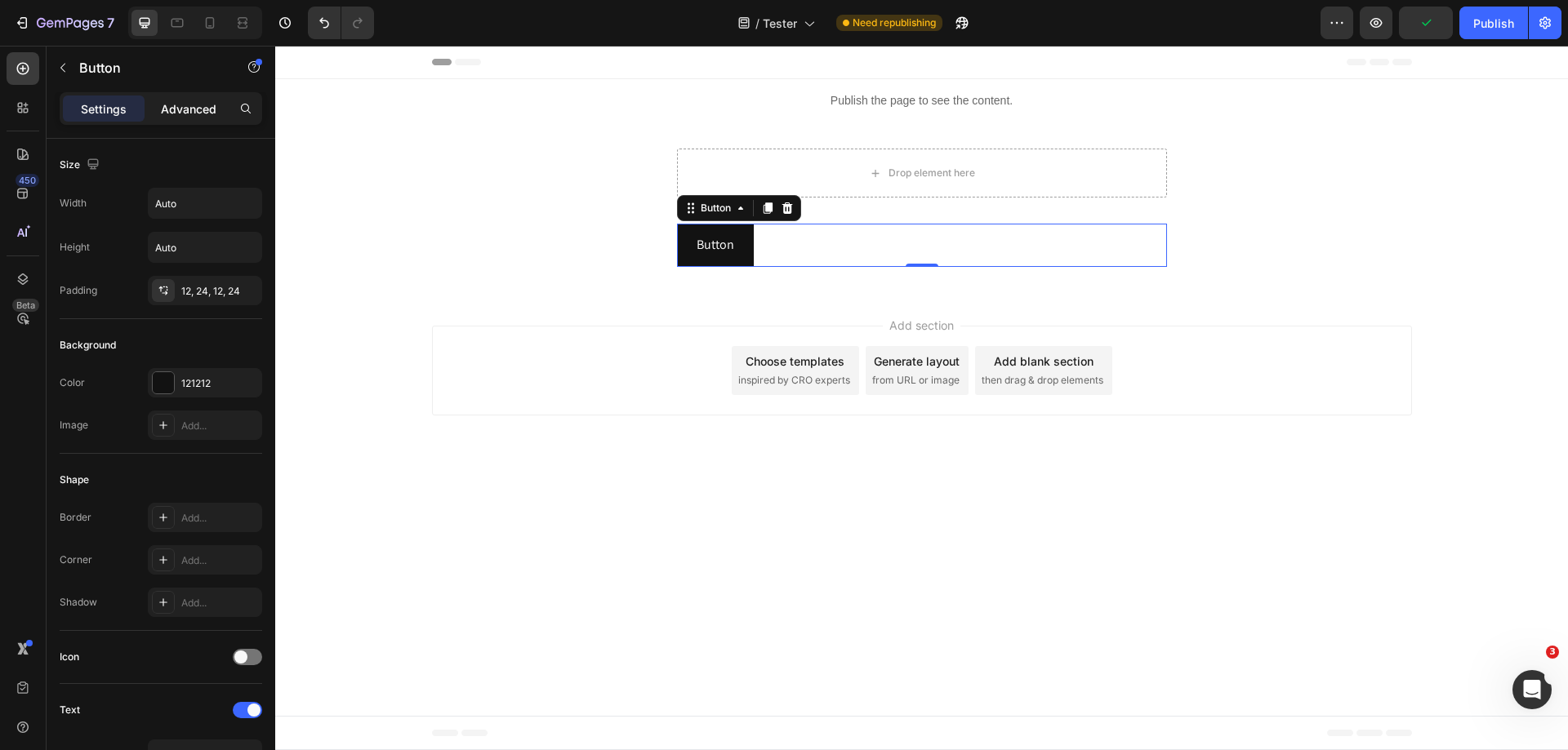
click at [176, 105] on p "Advanced" at bounding box center [188, 109] width 56 height 18
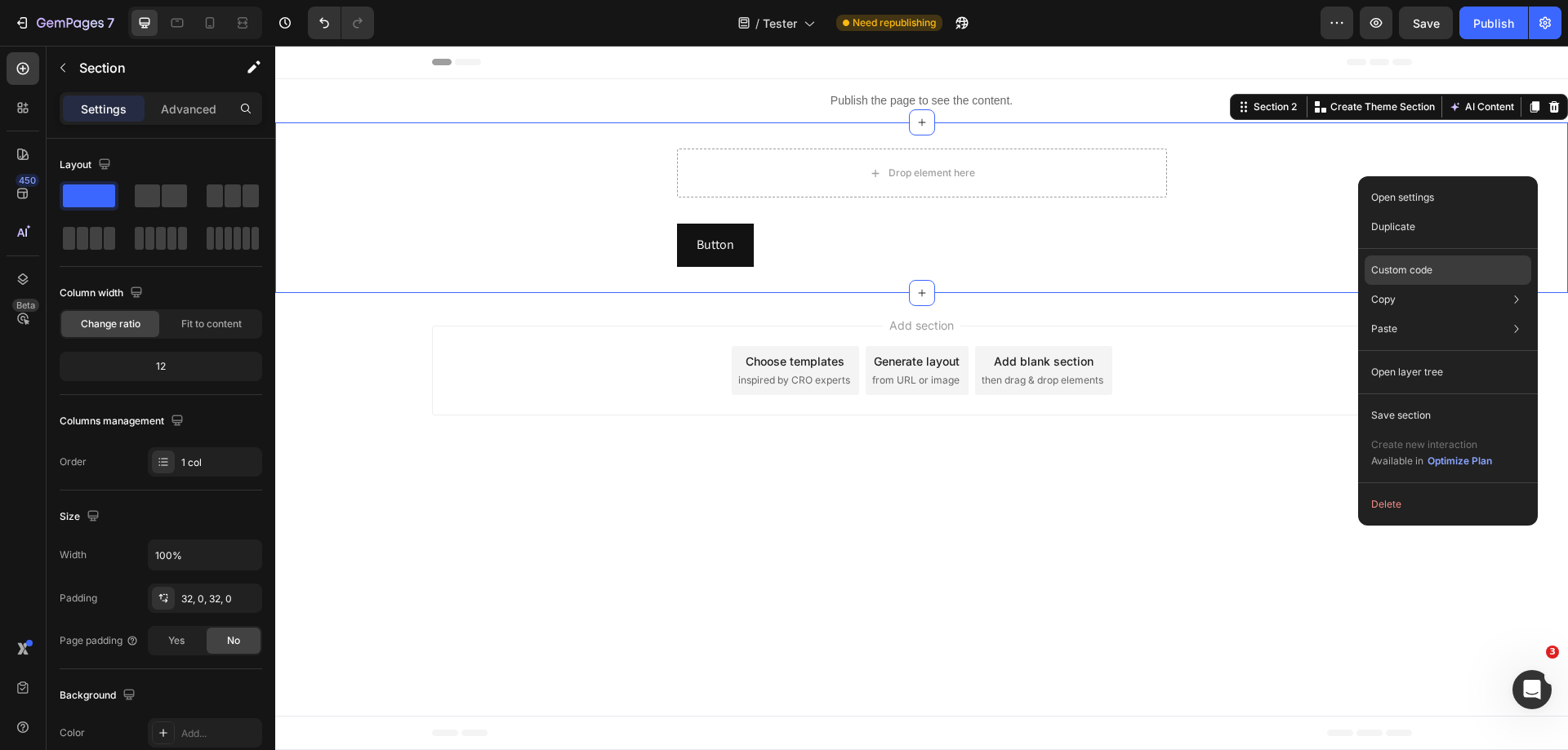
click at [1395, 269] on p "Custom code" at bounding box center [1401, 271] width 61 height 15
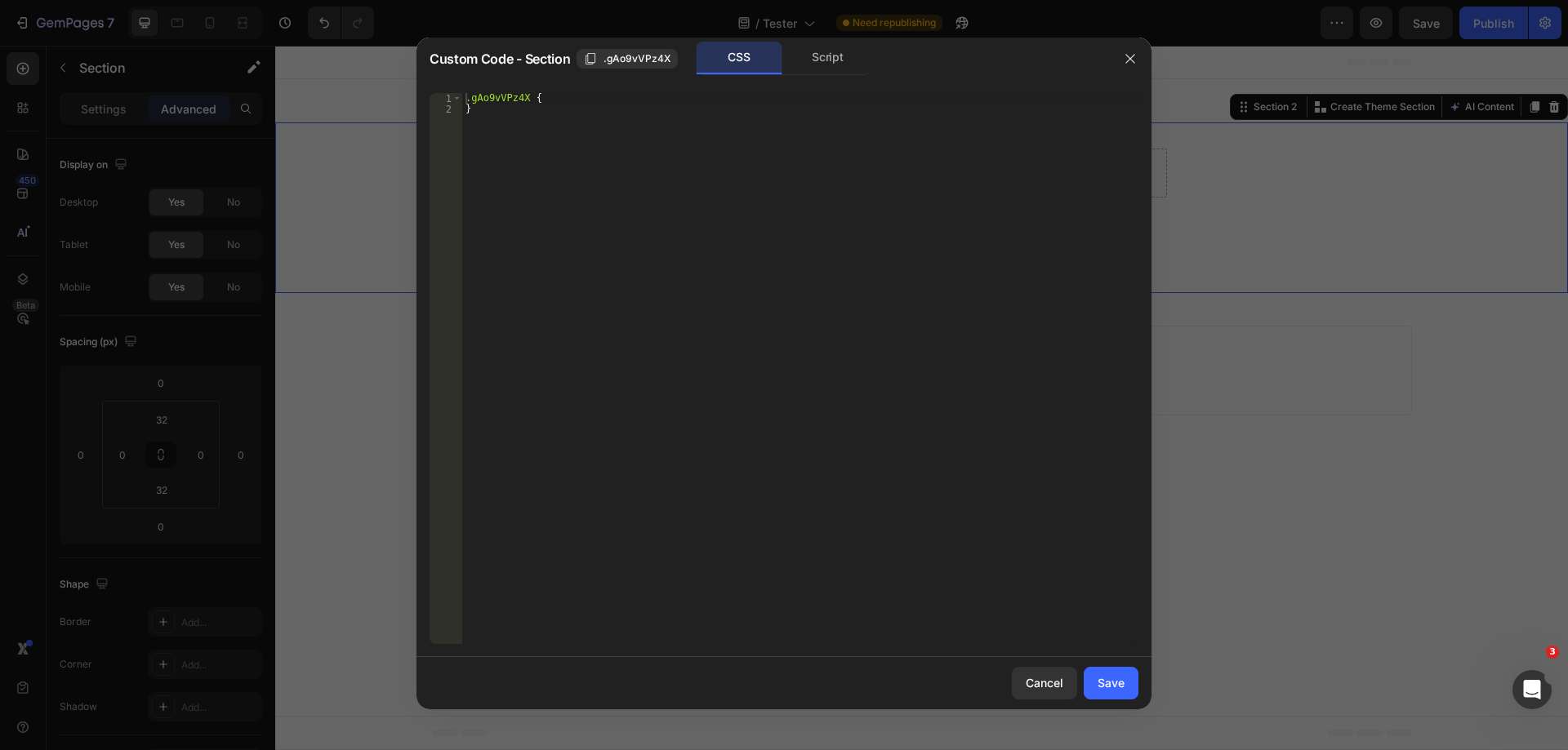
click at [596, 103] on div ".gAo9vVPz4X { }" at bounding box center [800, 379] width 676 height 572
click at [607, 98] on div ".gAo9vVPz4X { }" at bounding box center [800, 379] width 676 height 572
type textarea ".gAo9vVPz4X {"
paste textarea
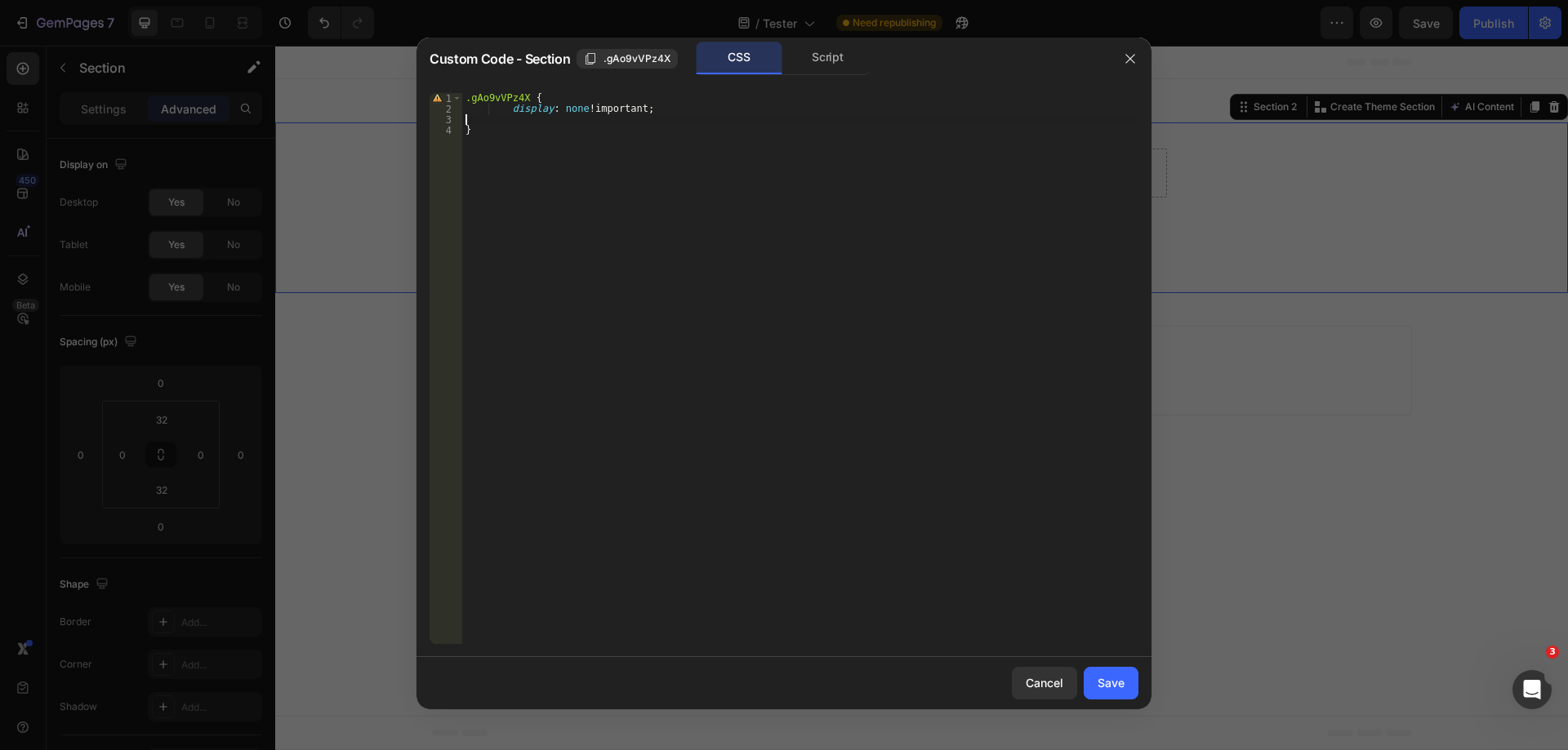
scroll to position [0, 0]
drag, startPoint x: 508, startPoint y: 102, endPoint x: 488, endPoint y: 102, distance: 20.0
click at [483, 102] on div ".gAo9vVPz4X { display : none !important ; }" at bounding box center [800, 379] width 676 height 572
drag, startPoint x: 508, startPoint y: 108, endPoint x: 487, endPoint y: 108, distance: 21.0
click at [487, 108] on div ".gAo9vVPz4X { display : none !important ; }" at bounding box center [800, 379] width 676 height 572
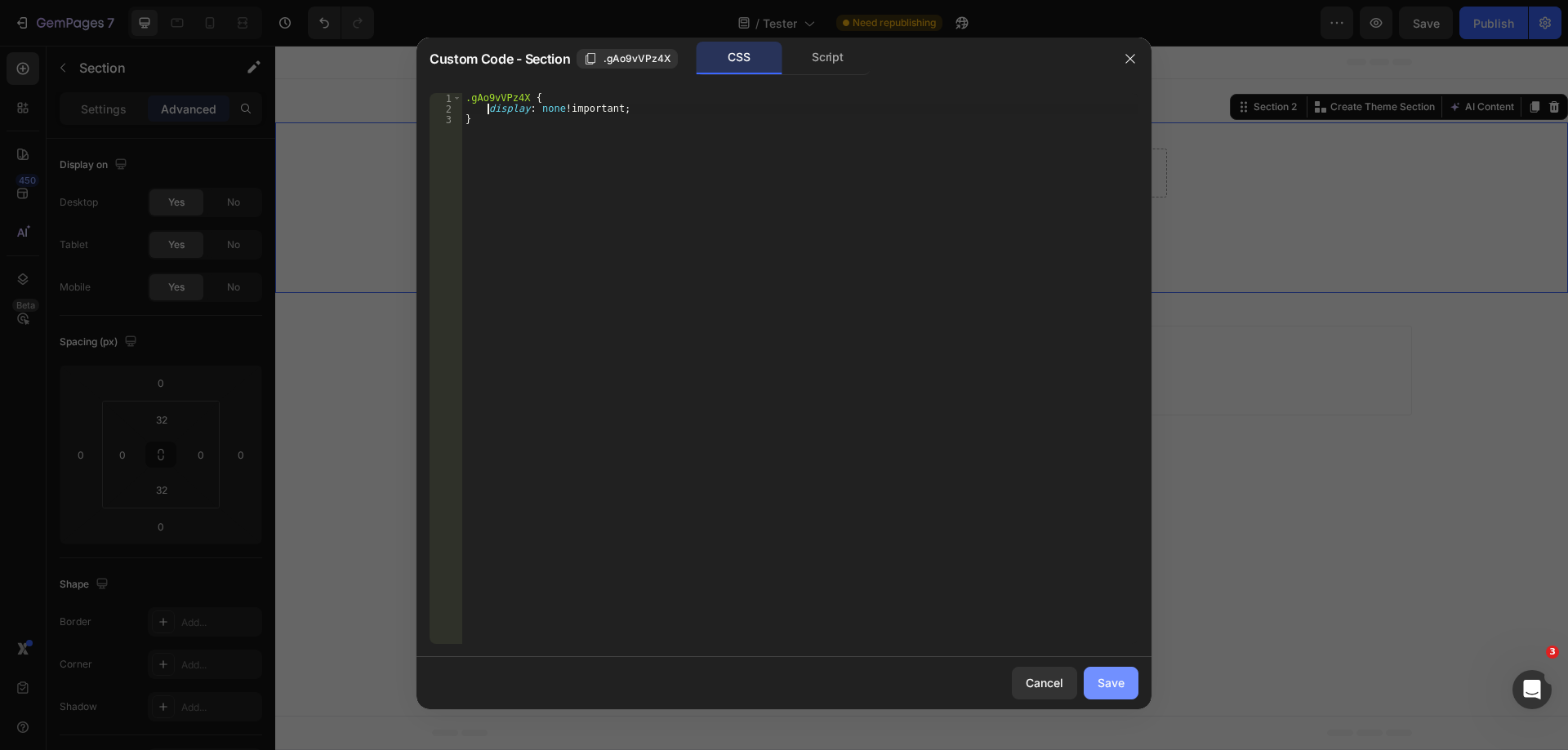
type textarea "display: none !important;"
drag, startPoint x: 1110, startPoint y: 686, endPoint x: 1085, endPoint y: 146, distance: 540.6
click at [1110, 686] on div "Save" at bounding box center [1111, 682] width 27 height 18
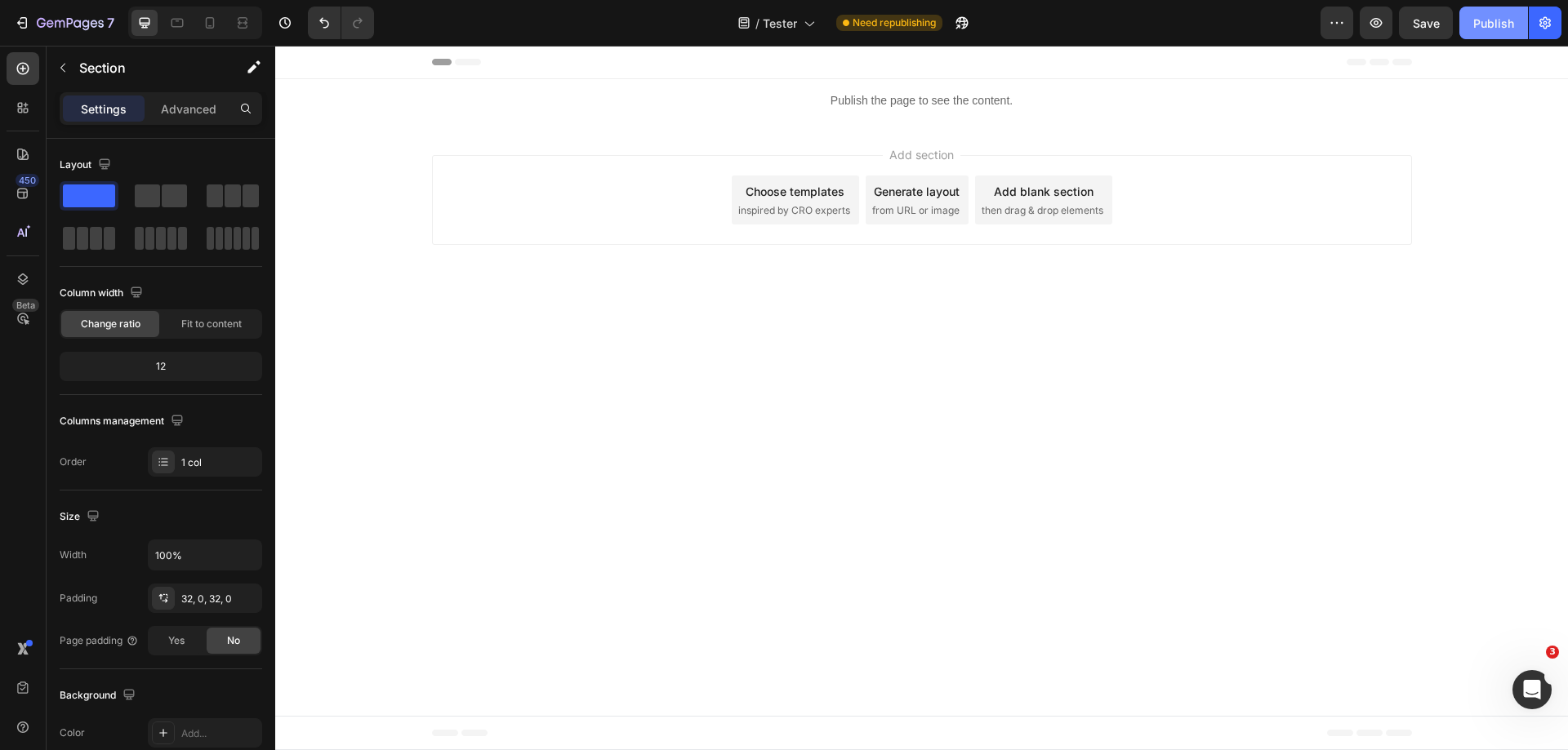
click at [1499, 15] on div "Publish" at bounding box center [1494, 23] width 41 height 18
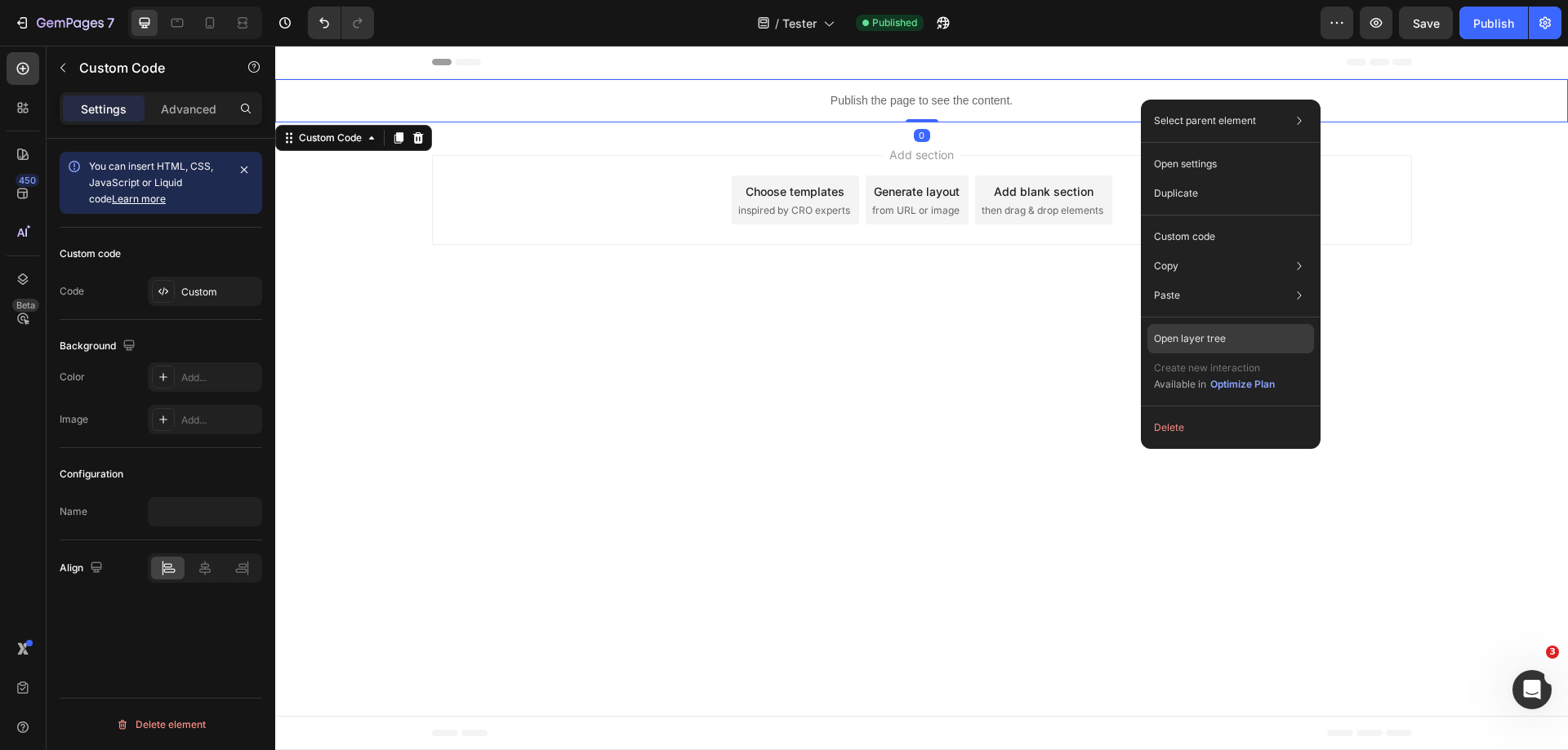
click at [1285, 344] on div "Open layer tree" at bounding box center [1231, 338] width 167 height 29
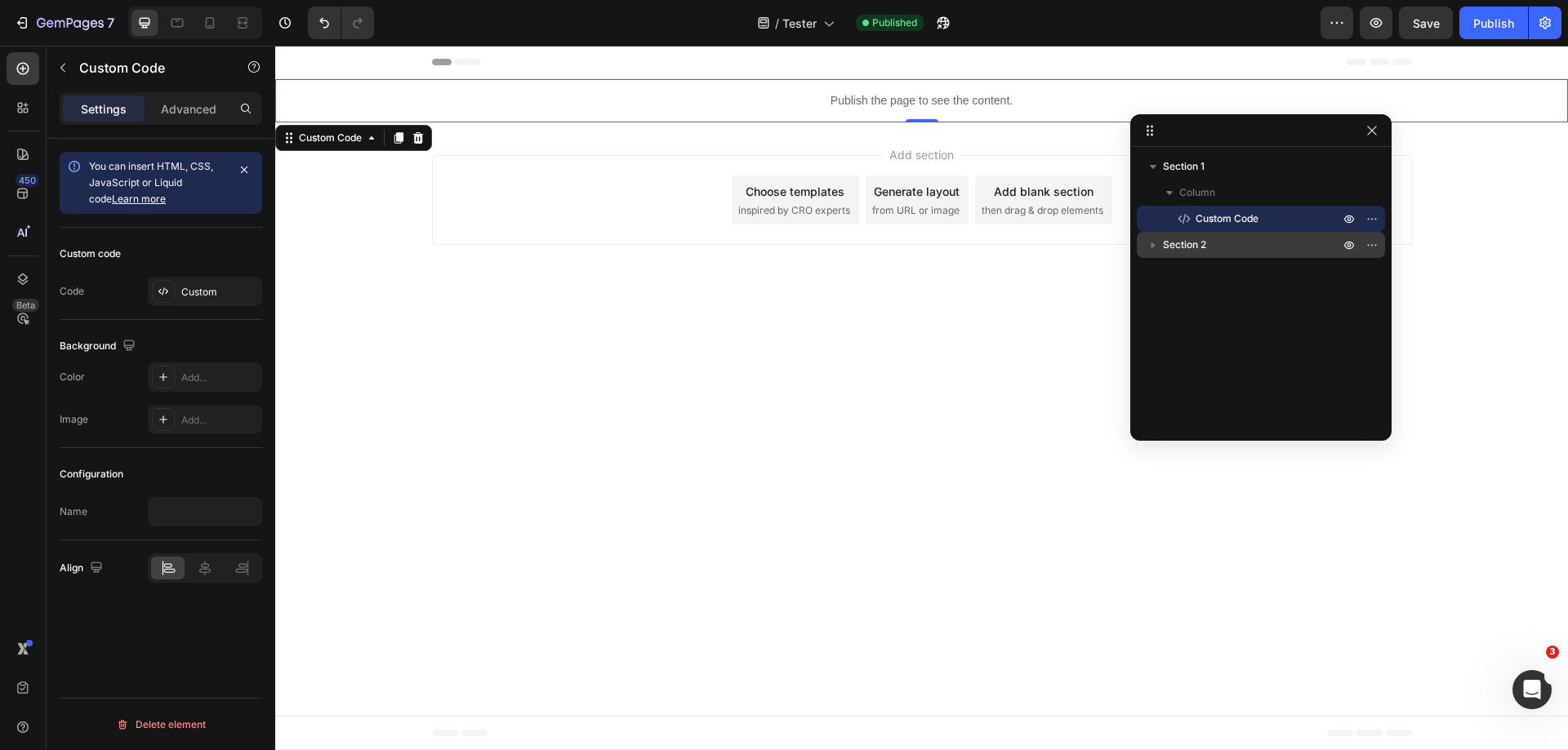
click at [1224, 242] on p "Section 2" at bounding box center [1253, 245] width 180 height 17
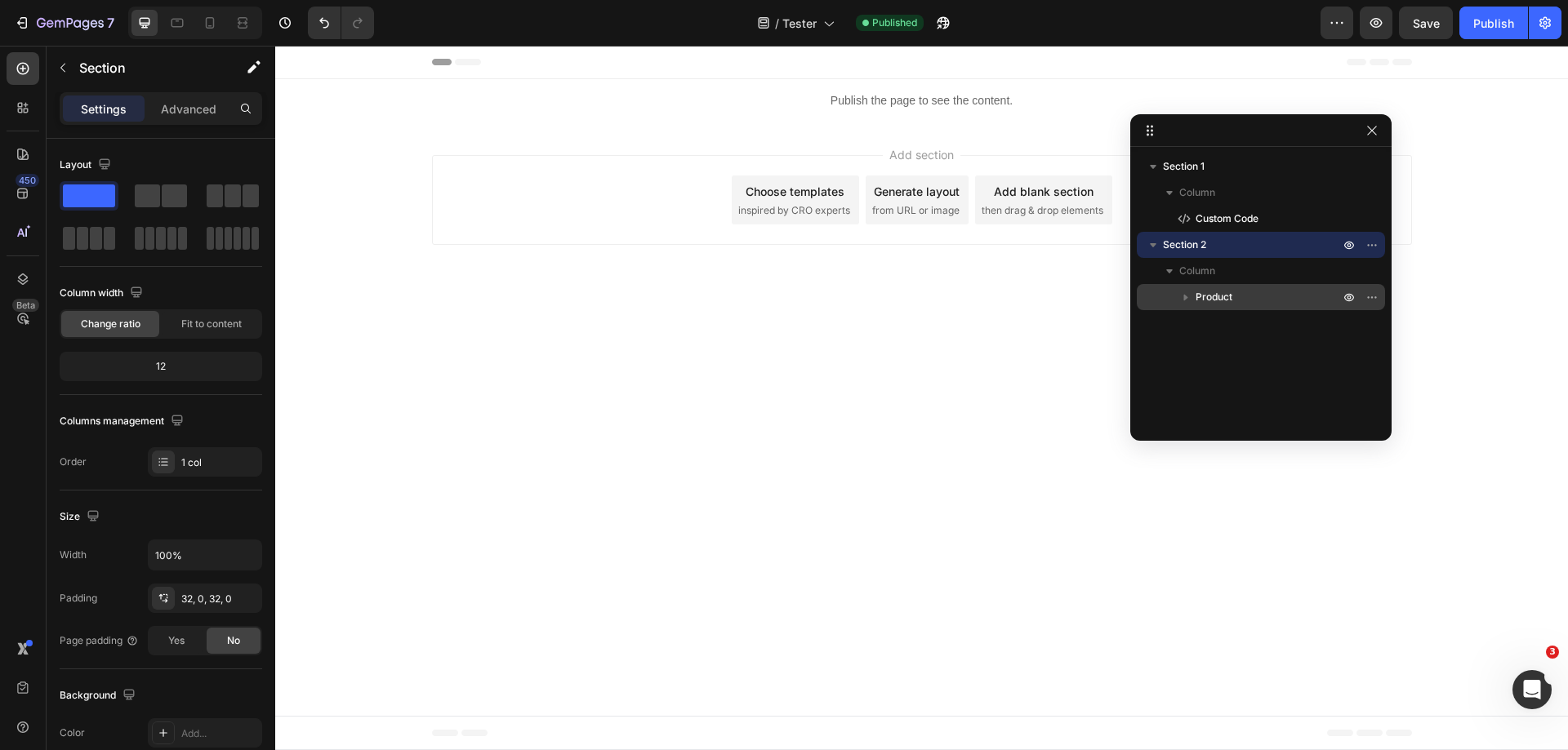
click at [1236, 292] on p "Product" at bounding box center [1269, 298] width 147 height 17
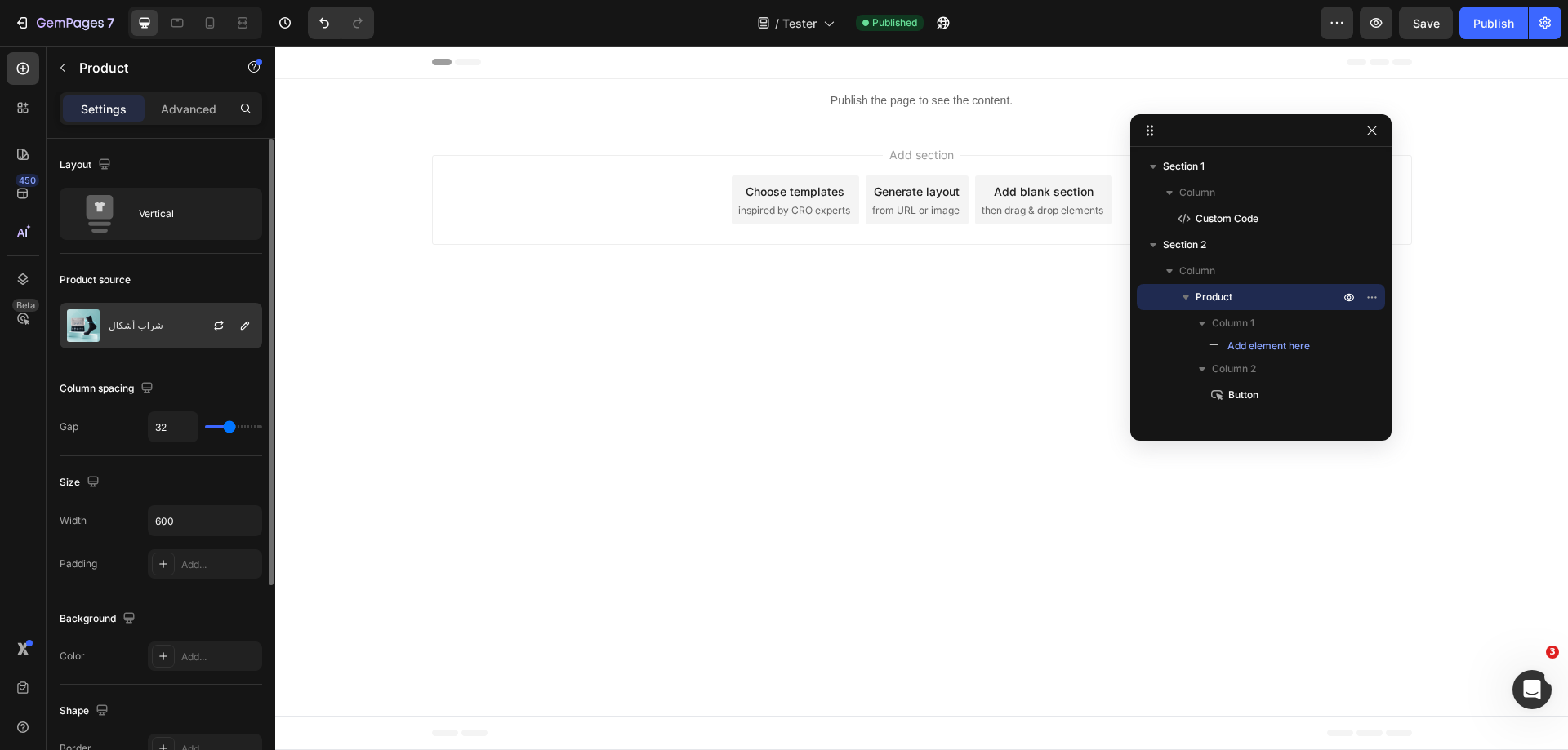
click at [178, 338] on div "شراب أشكال" at bounding box center [161, 326] width 203 height 46
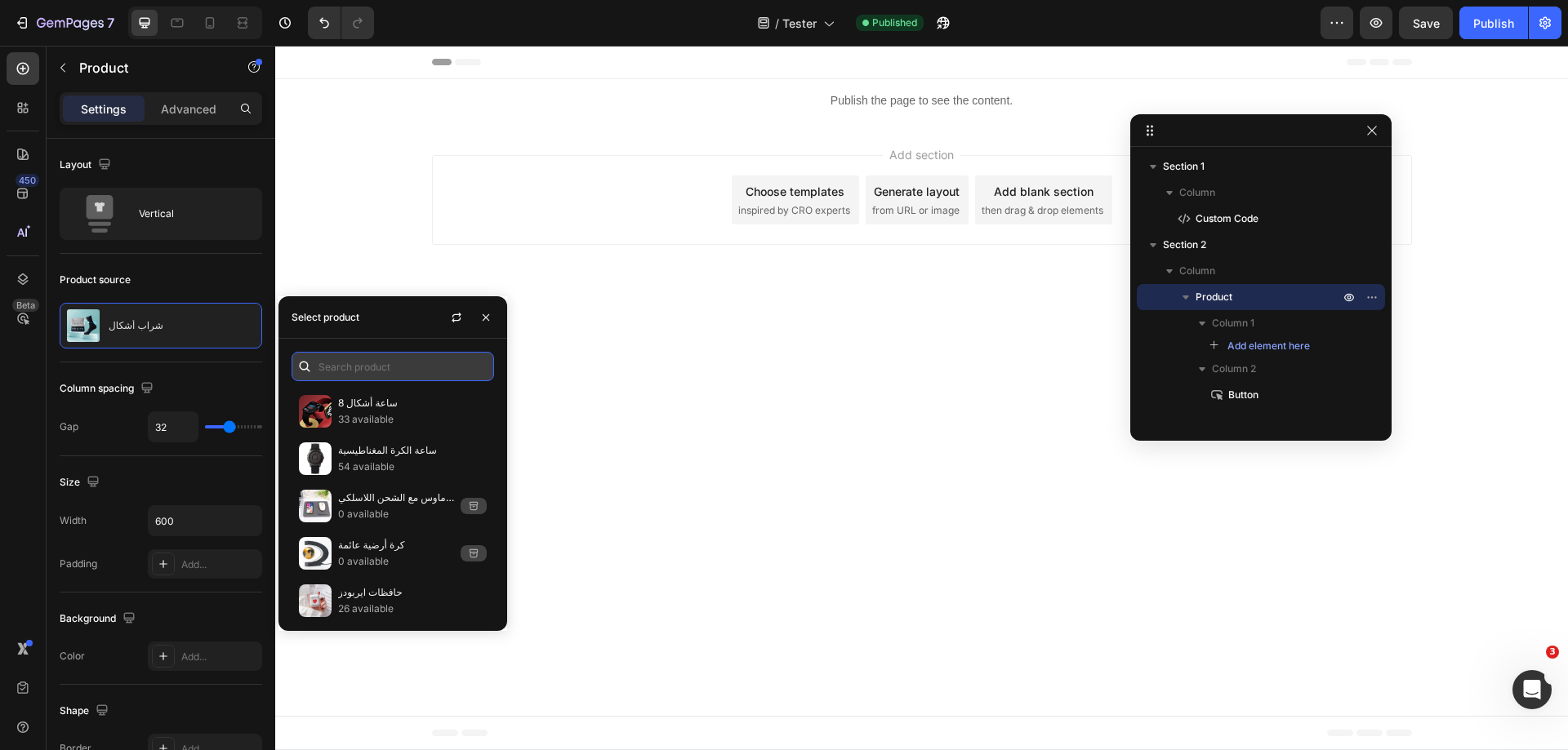
click at [368, 361] on input "text" at bounding box center [393, 366] width 203 height 29
paste input "شراب أشكال"
type input "شراب أشكال"
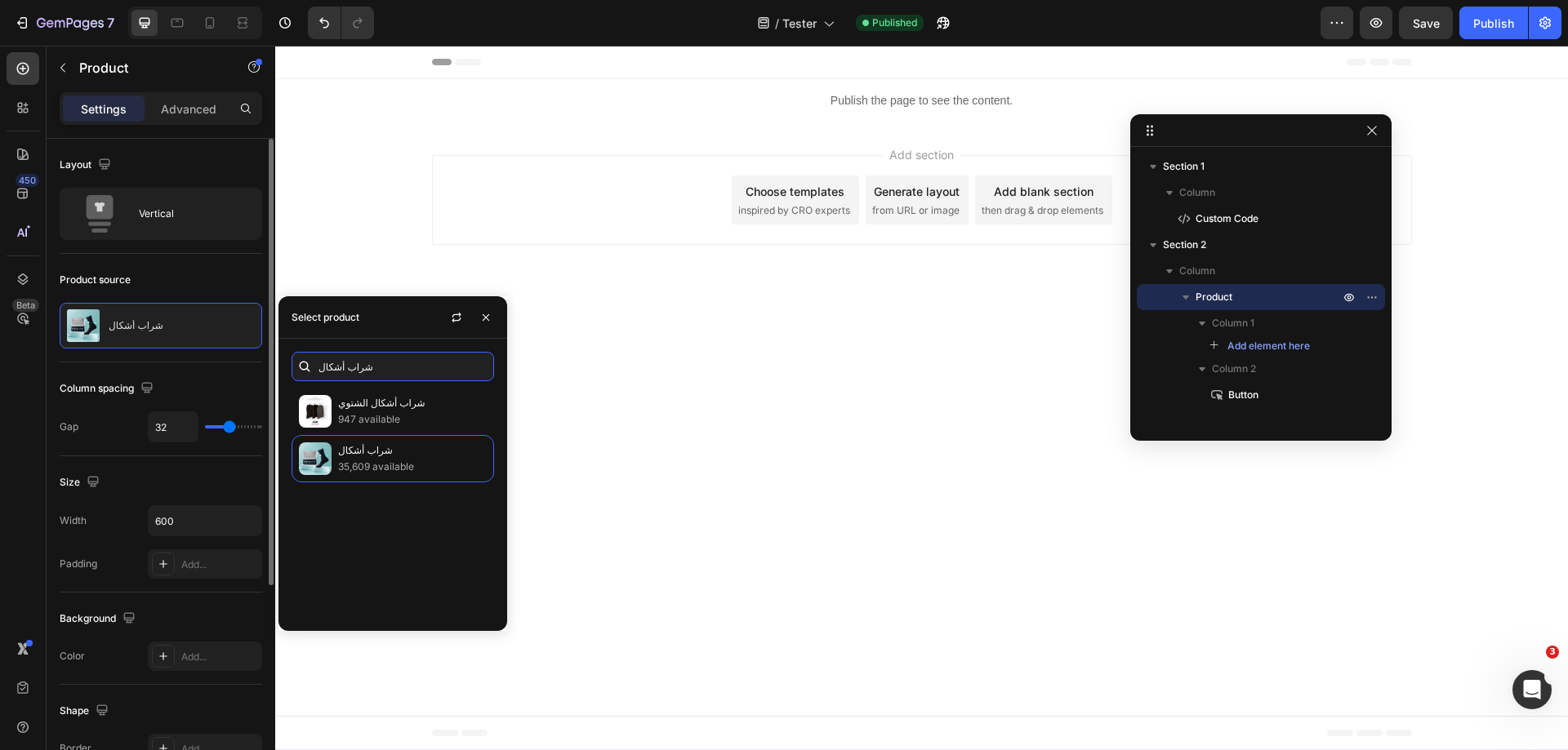
scroll to position [311, 0]
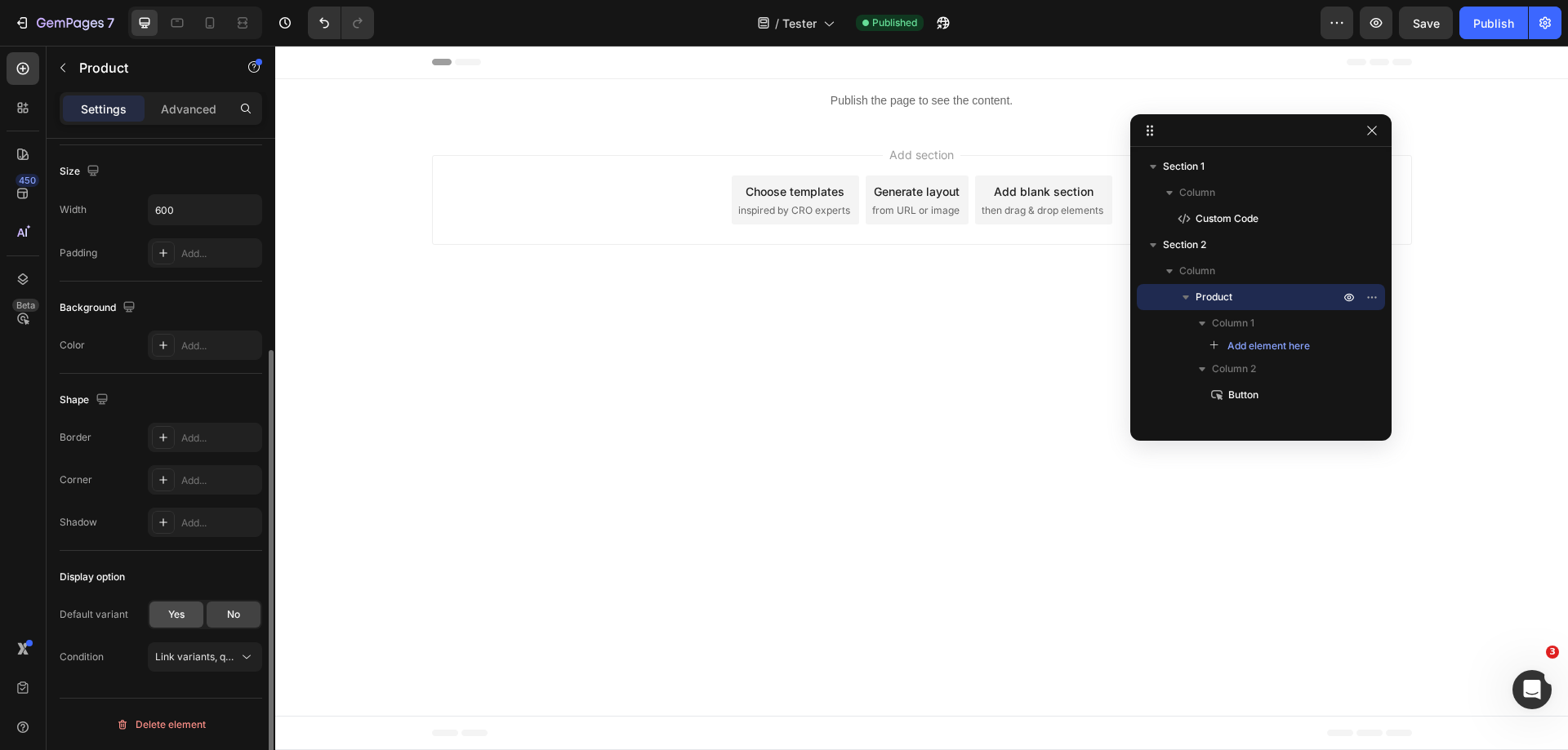
click at [173, 622] on div "Yes" at bounding box center [176, 614] width 54 height 26
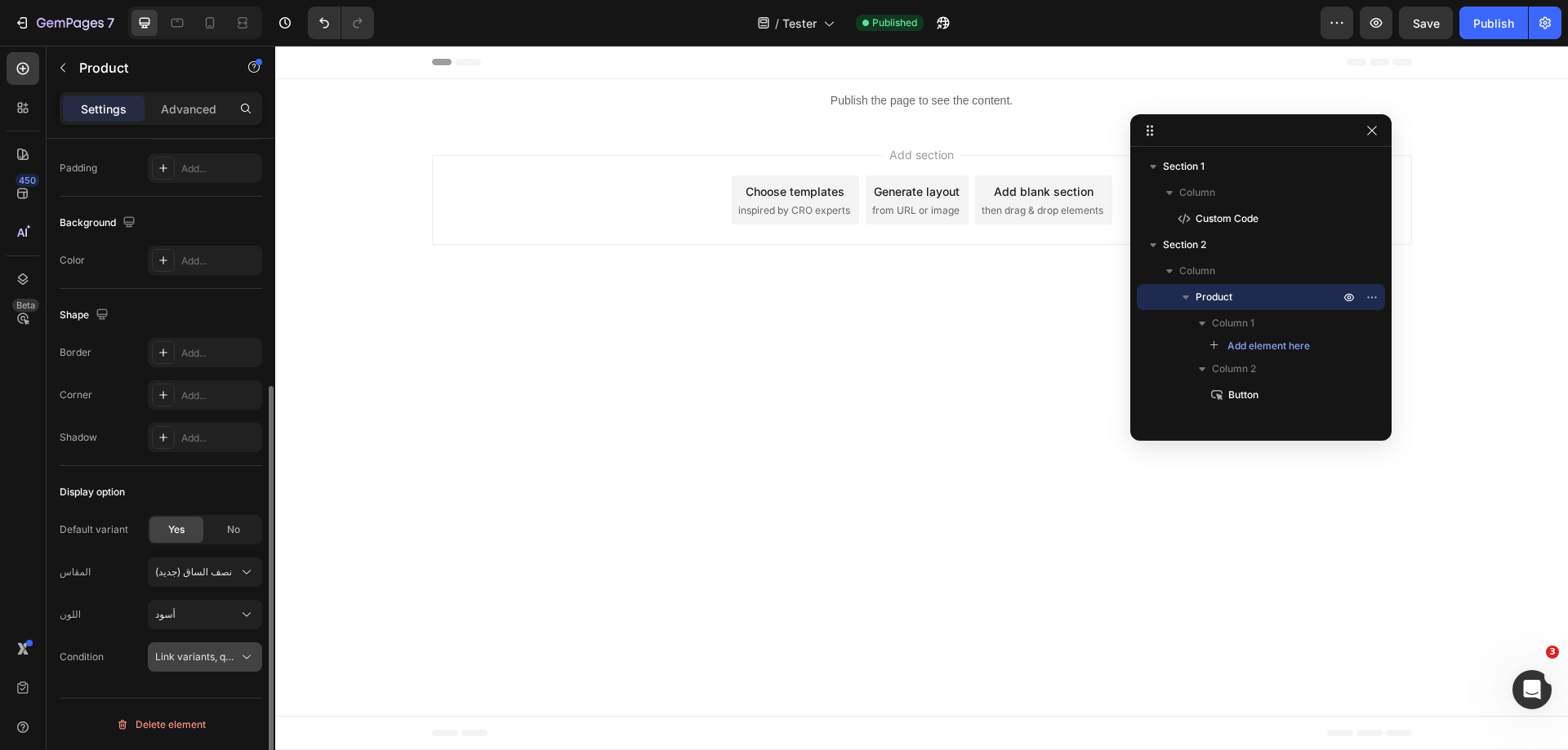
click at [229, 658] on span "Link variants, quantity <br> between same products" at bounding box center [275, 657] width 241 height 12
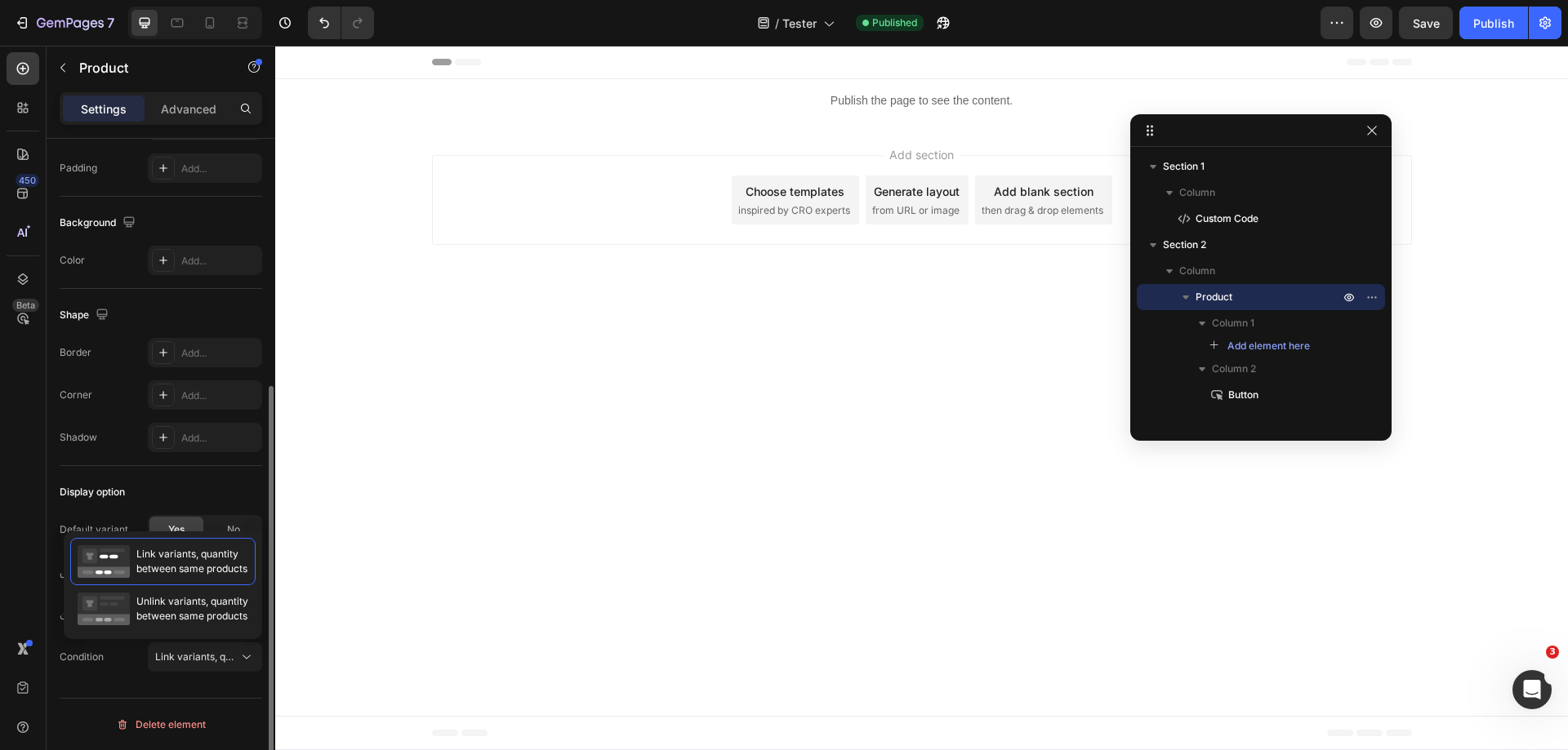
click at [129, 672] on div "Display option Default variant Yes No المقاس نصف الساق (جديد) اللون أسود Condit…" at bounding box center [161, 575] width 203 height 219
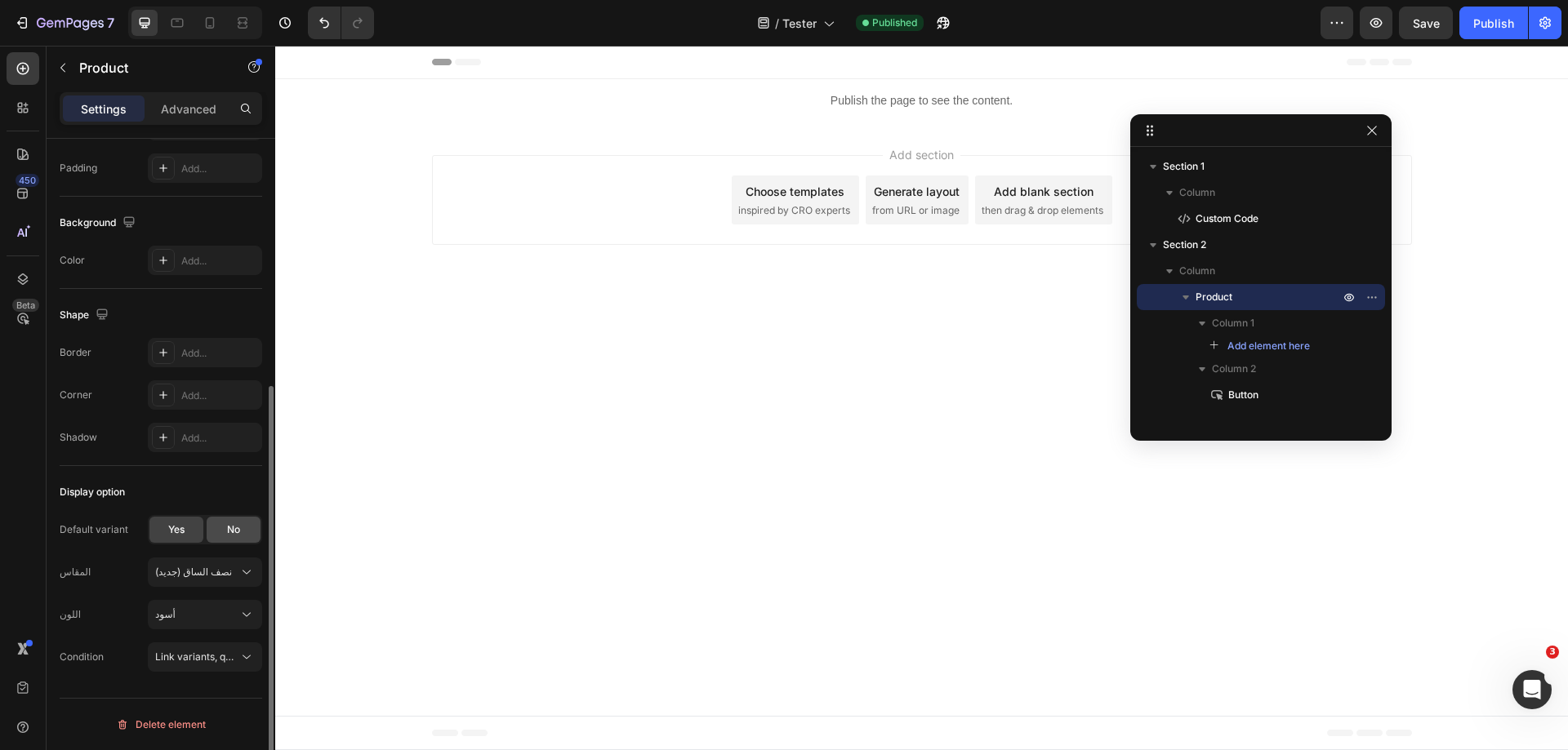
click at [236, 529] on span "No" at bounding box center [233, 530] width 13 height 15
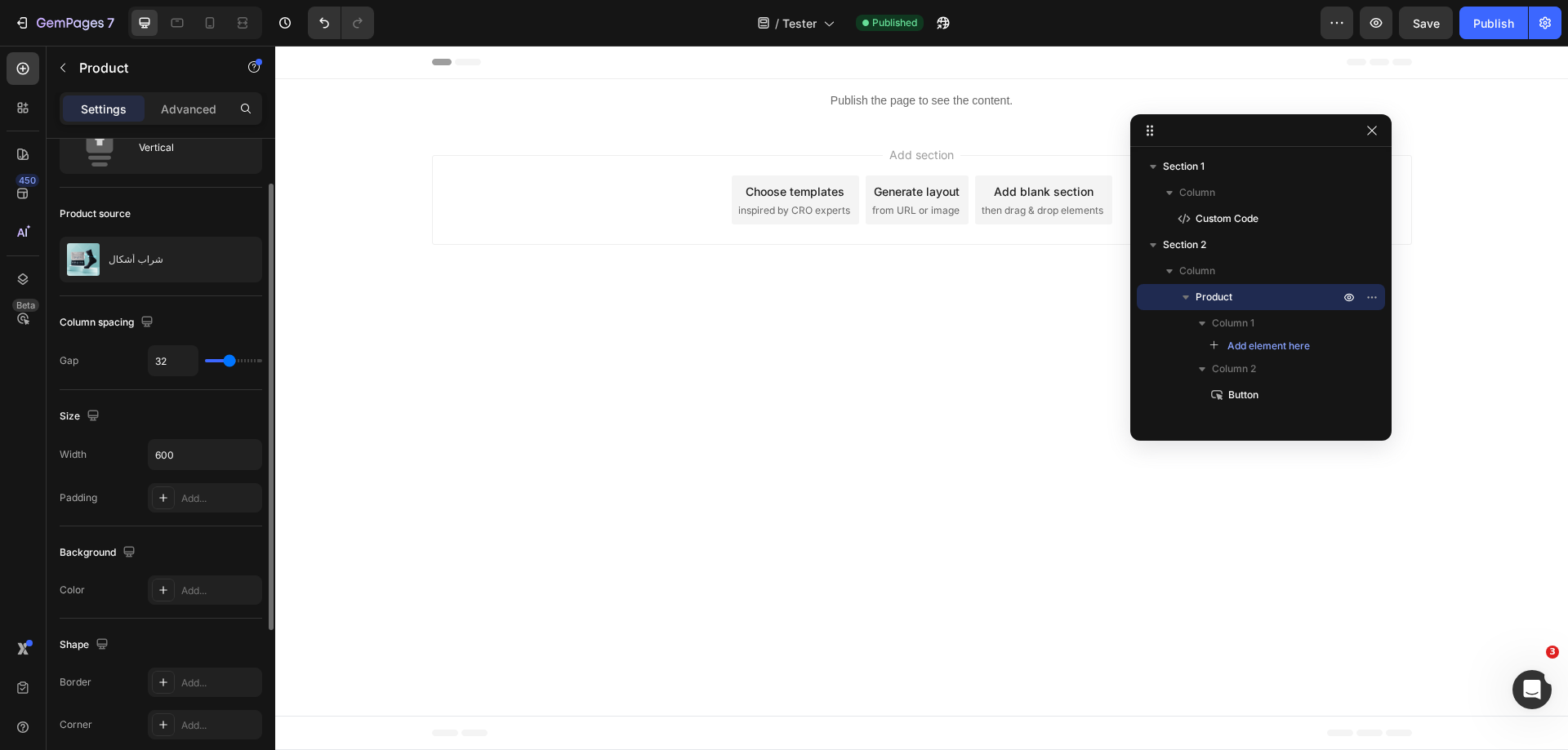
scroll to position [0, 0]
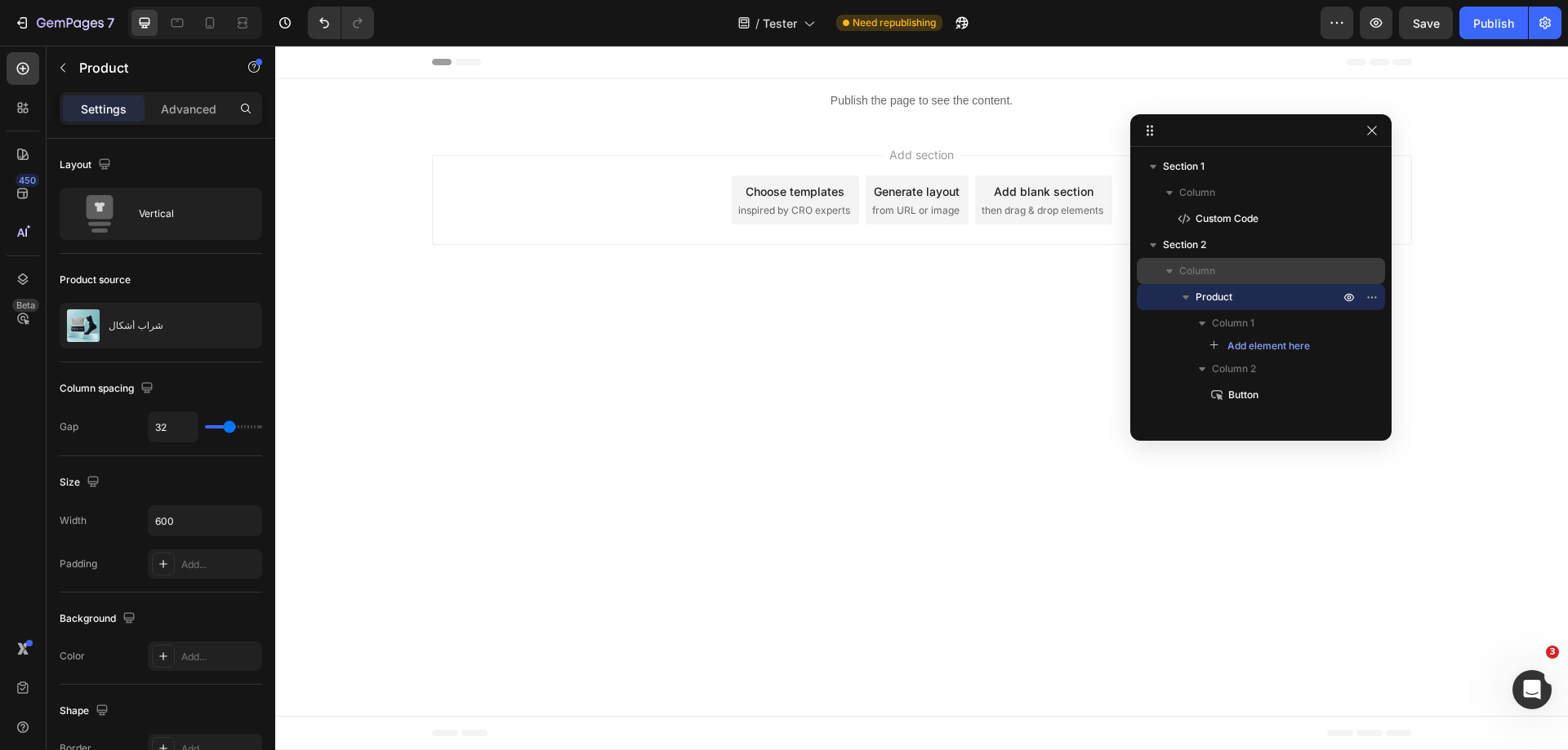
drag, startPoint x: 1378, startPoint y: 135, endPoint x: 1257, endPoint y: 279, distance: 188.1
click at [1257, 279] on div "Section 1 Column Custom Code Section 2 Column Product Column 1 Add element here…" at bounding box center [1261, 278] width 262 height 327
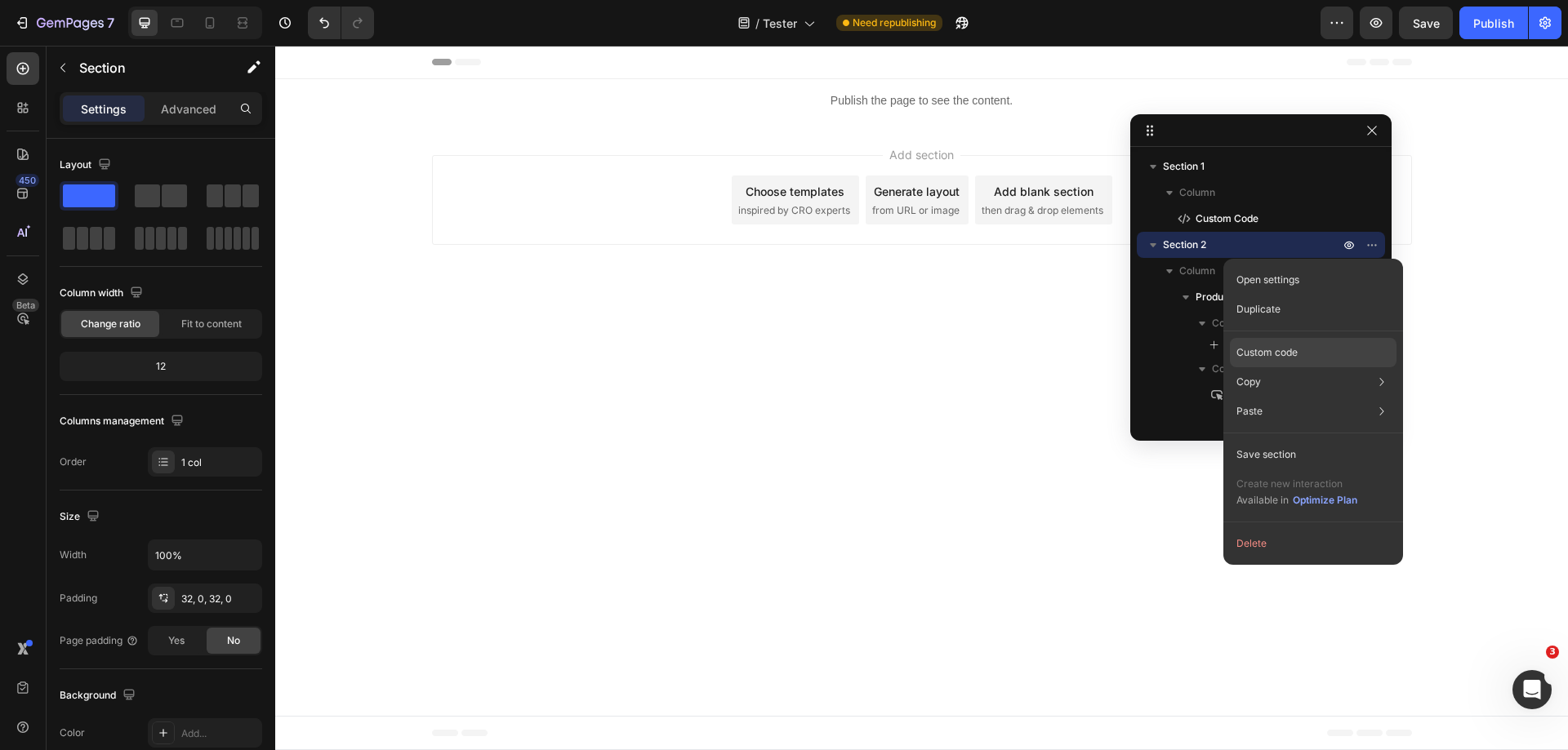
click at [1290, 358] on p "Custom code" at bounding box center [1266, 352] width 61 height 15
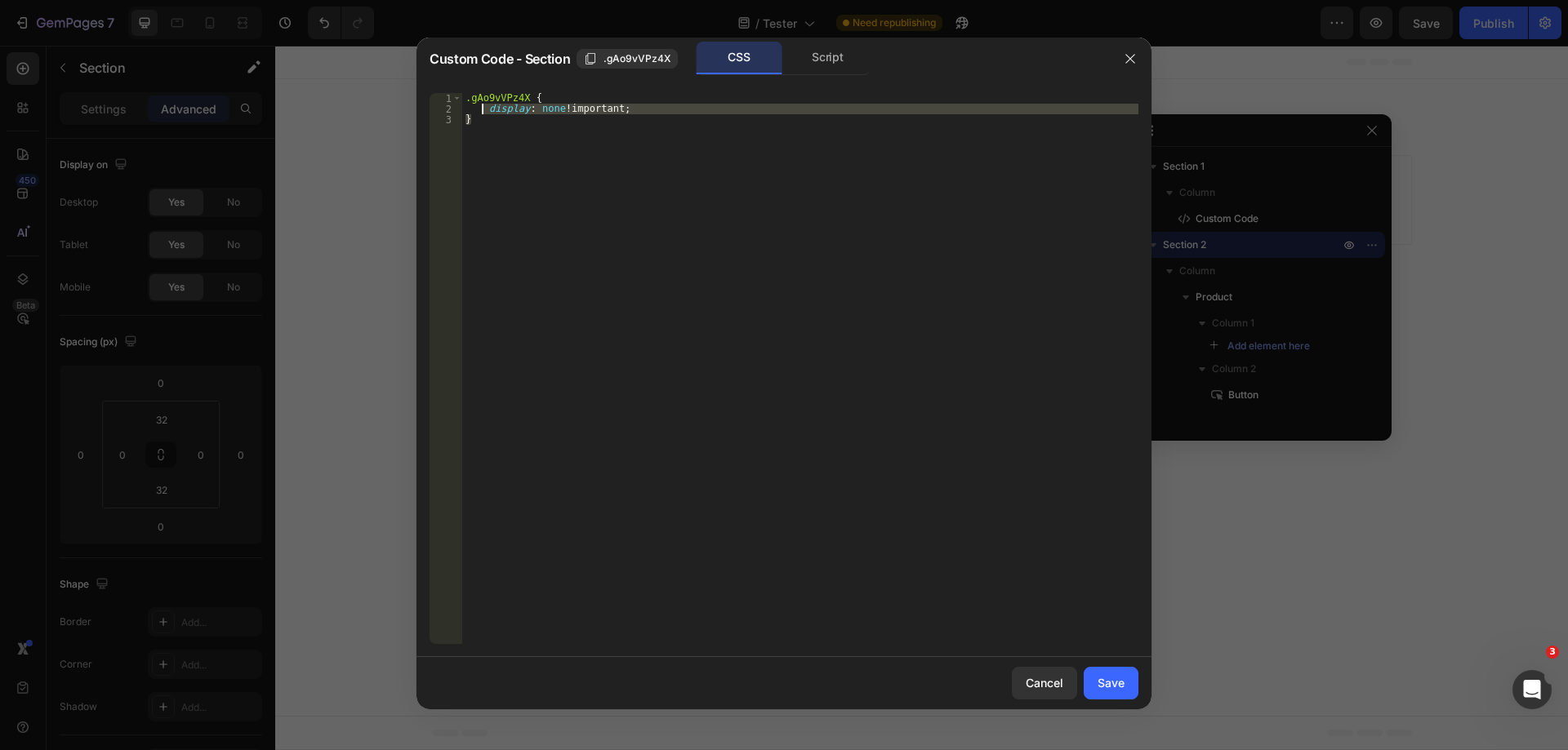
drag, startPoint x: 657, startPoint y: 115, endPoint x: 484, endPoint y: 112, distance: 173.0
click at [484, 112] on div ".gAo9vVPz4X { display : none !important ; }" at bounding box center [800, 379] width 676 height 572
click at [483, 109] on div ".gAo9vVPz4X { display : none !important ; }" at bounding box center [800, 368] width 676 height 551
type textarea "display: none !important;"
click at [630, 112] on div ".gAo9vVPz4X { display : none !important ; }" at bounding box center [800, 379] width 676 height 572
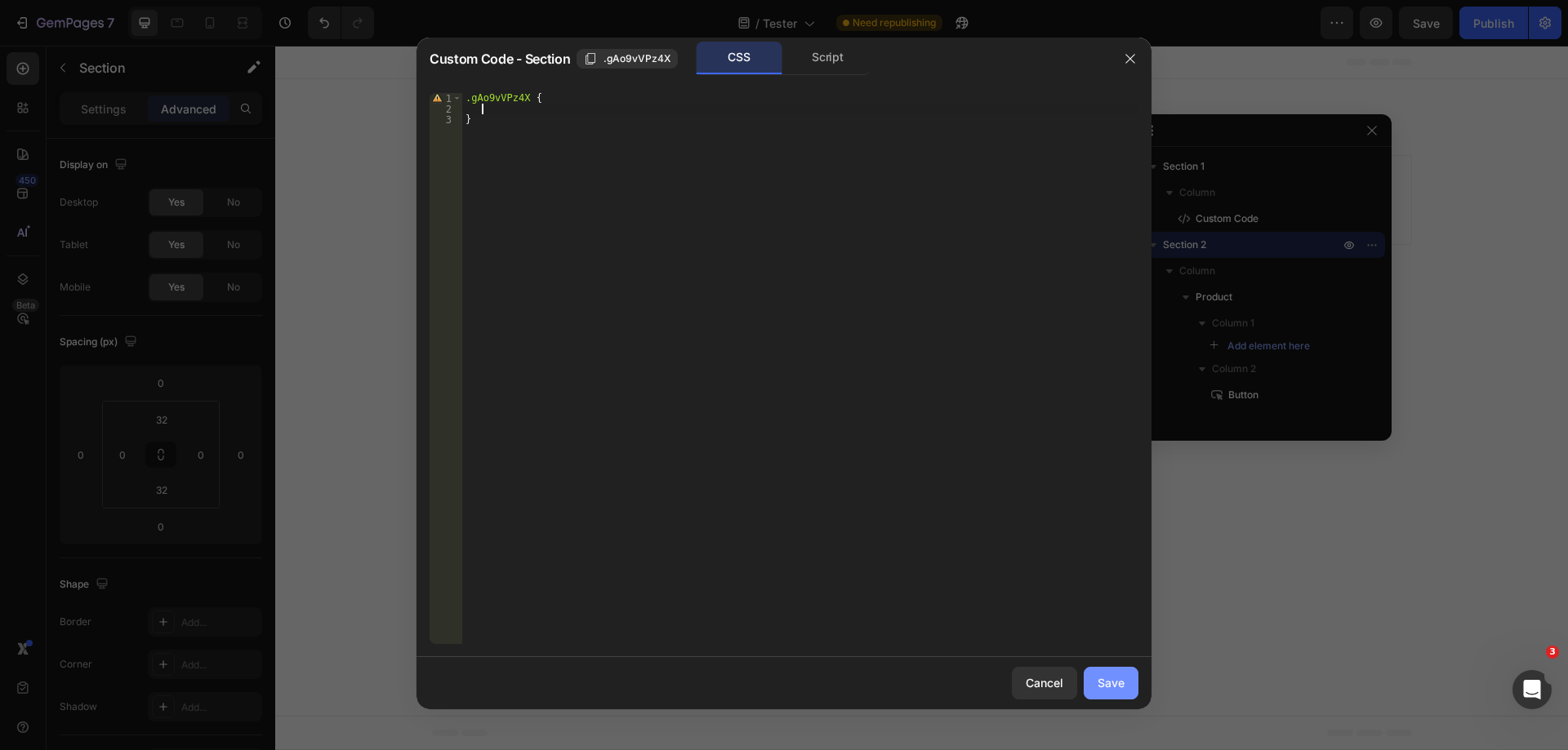
click at [1115, 686] on div "Save" at bounding box center [1111, 682] width 27 height 18
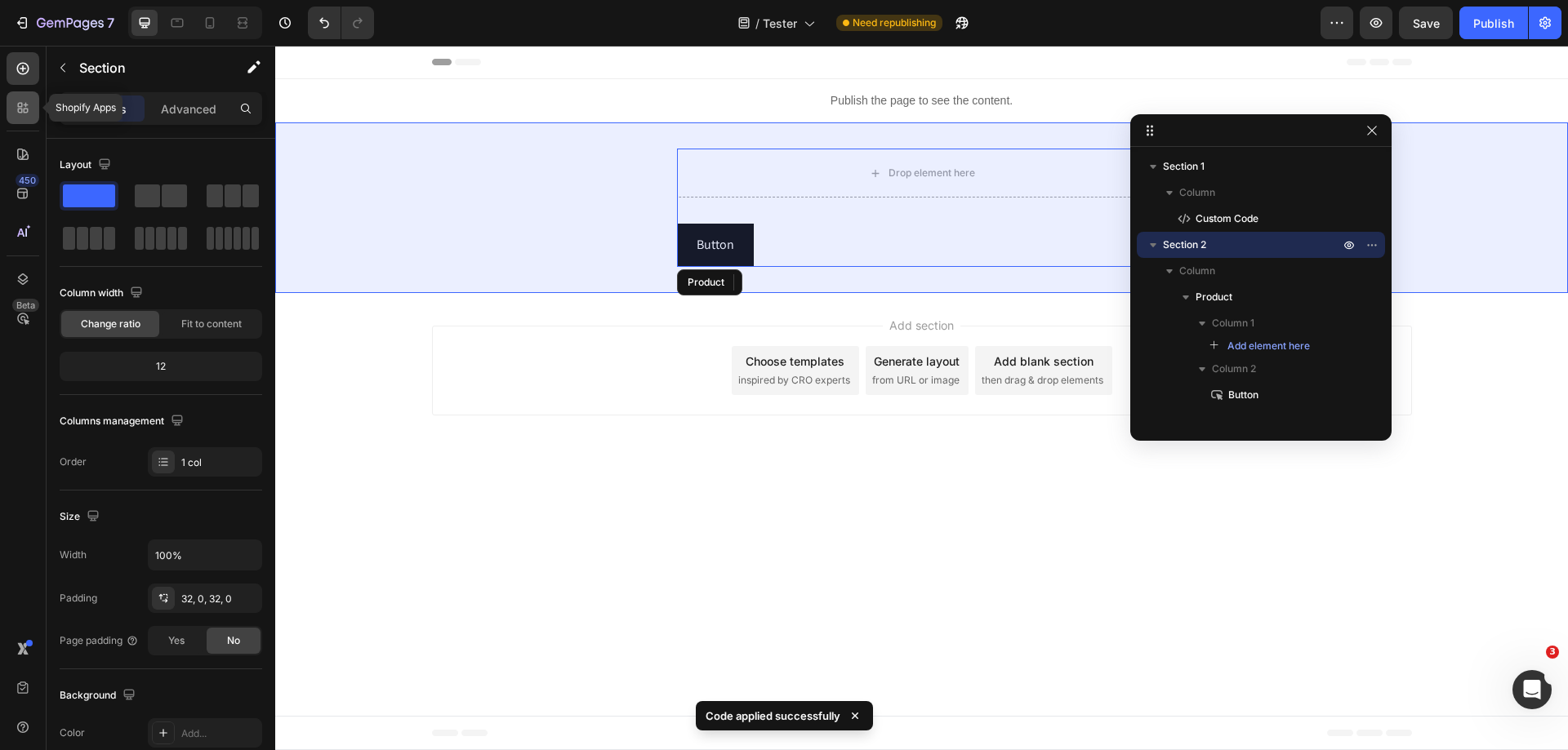
click at [24, 117] on div at bounding box center [23, 108] width 33 height 32
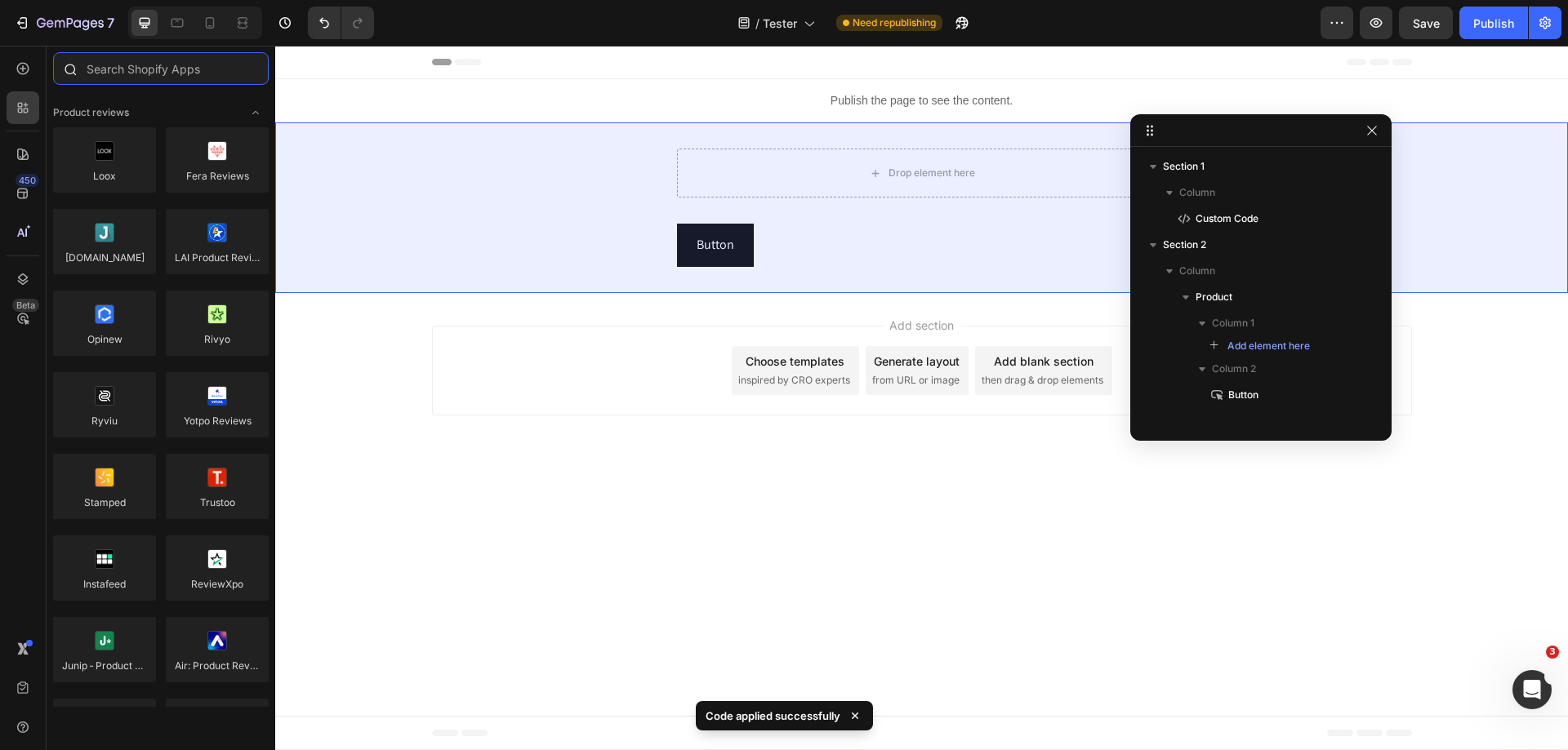
click at [193, 81] on input "text" at bounding box center [161, 68] width 216 height 32
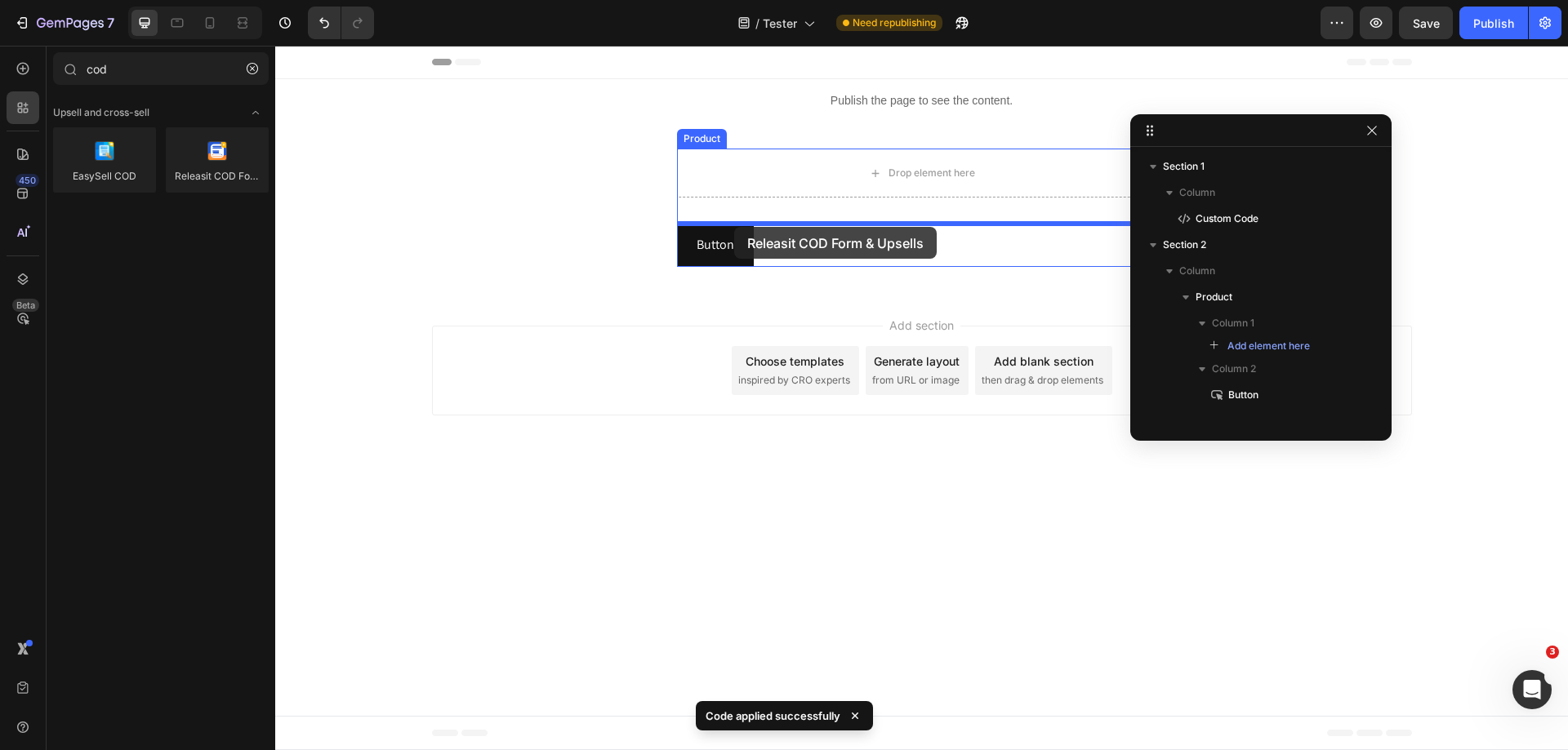
drag, startPoint x: 494, startPoint y: 213, endPoint x: 734, endPoint y: 225, distance: 240.3
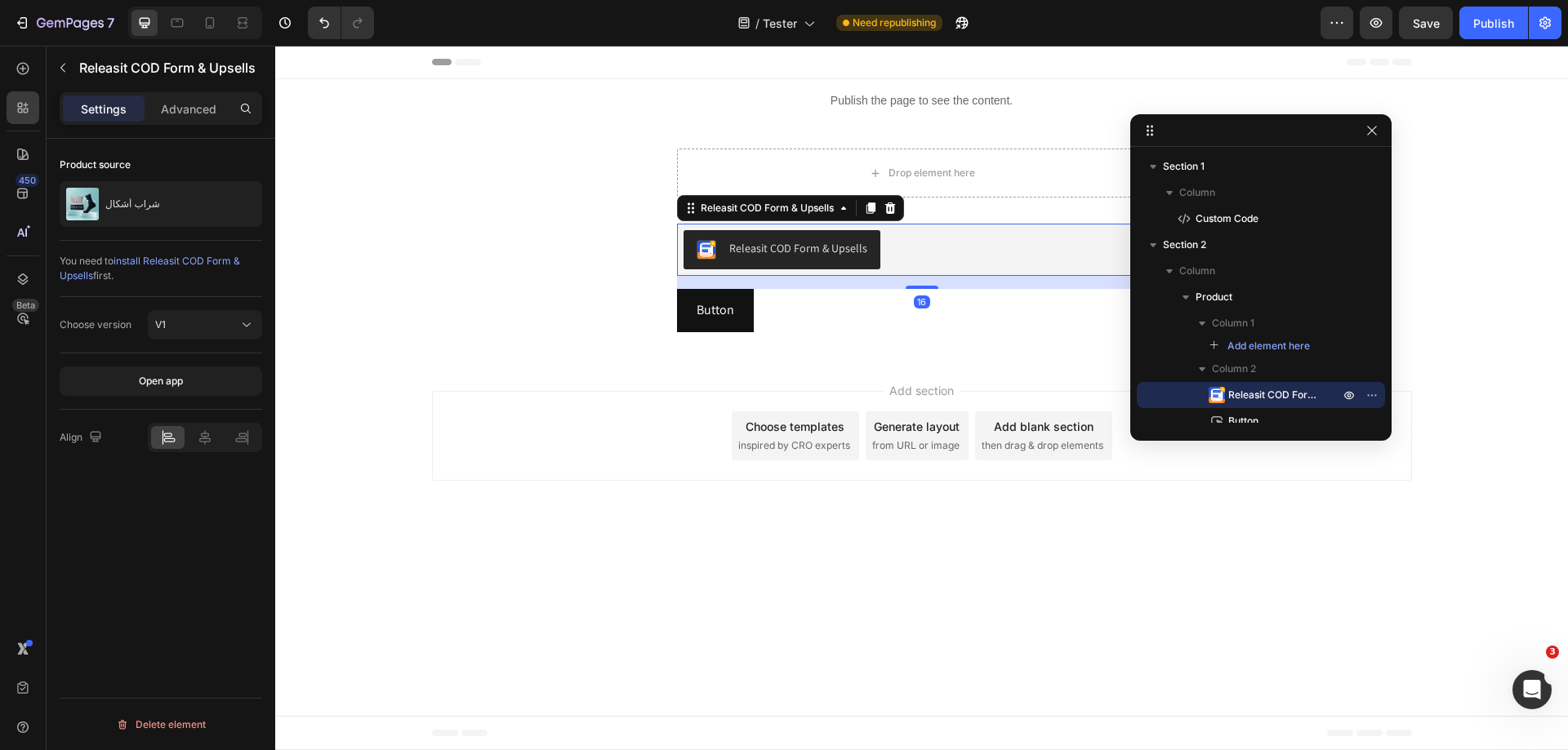
click at [592, 498] on div "Add section Choose templates inspired by CRO experts Generate layout from URL o…" at bounding box center [921, 439] width 1293 height 162
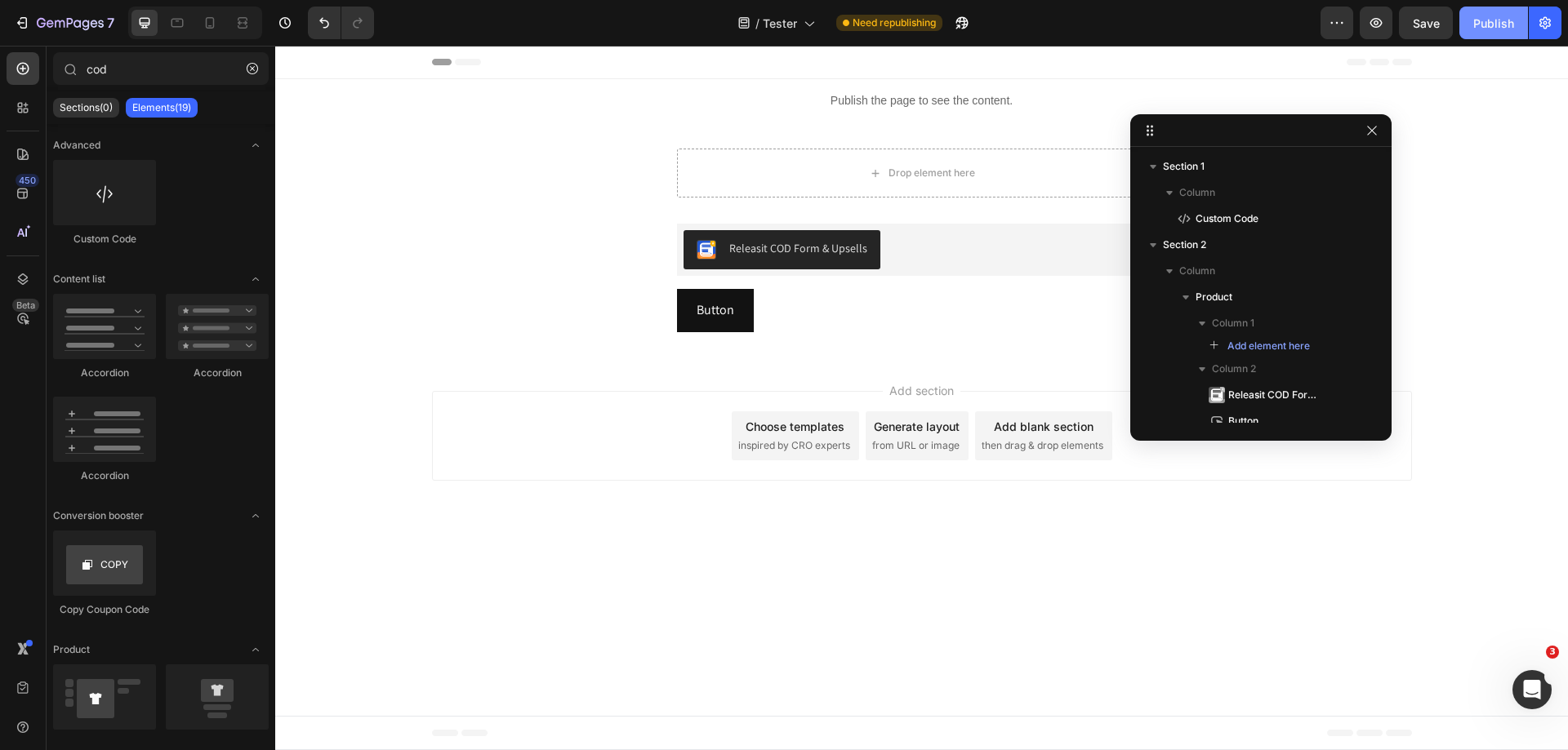
click at [1489, 24] on div "Publish" at bounding box center [1494, 23] width 41 height 18
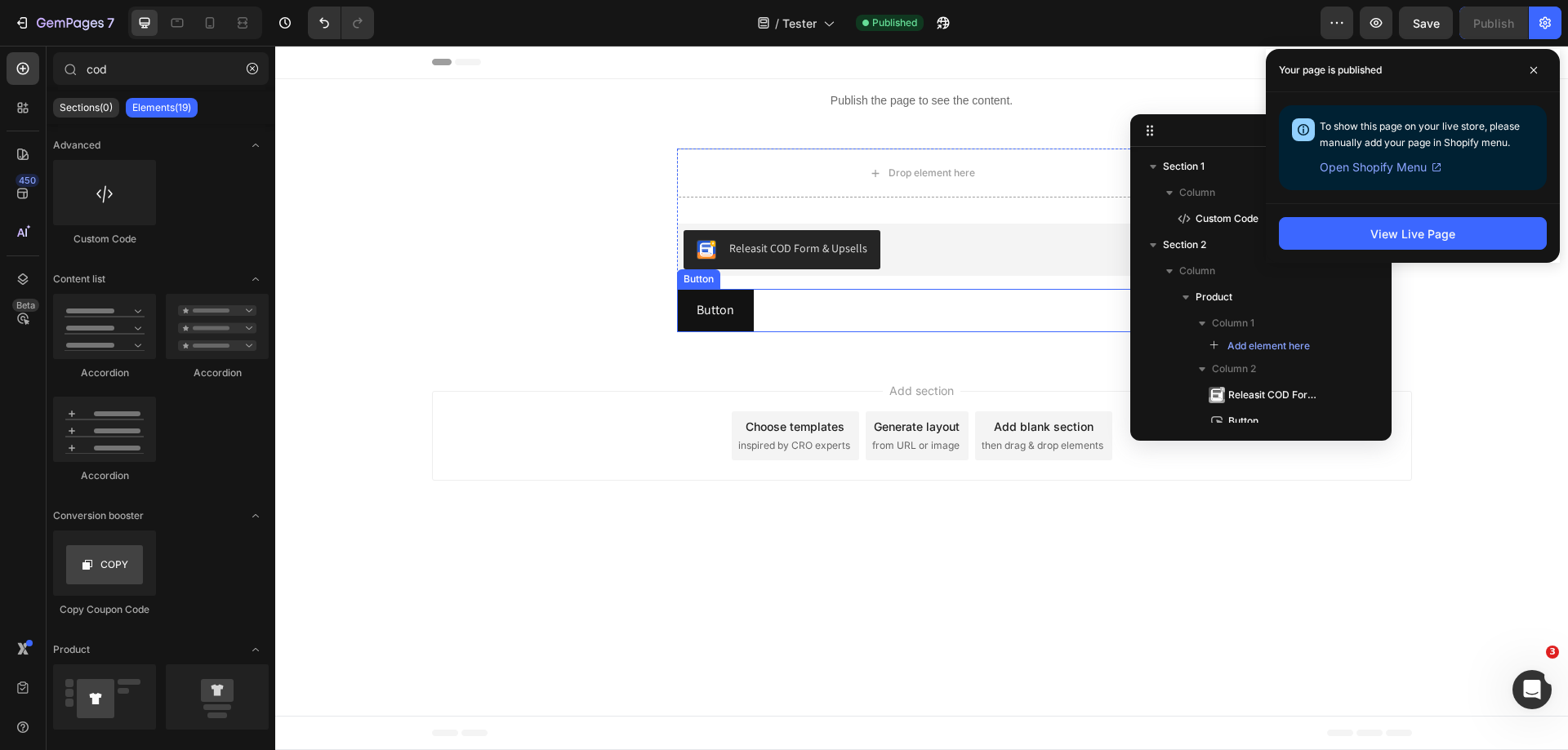
click at [789, 309] on div "Button Button" at bounding box center [922, 311] width 490 height 43
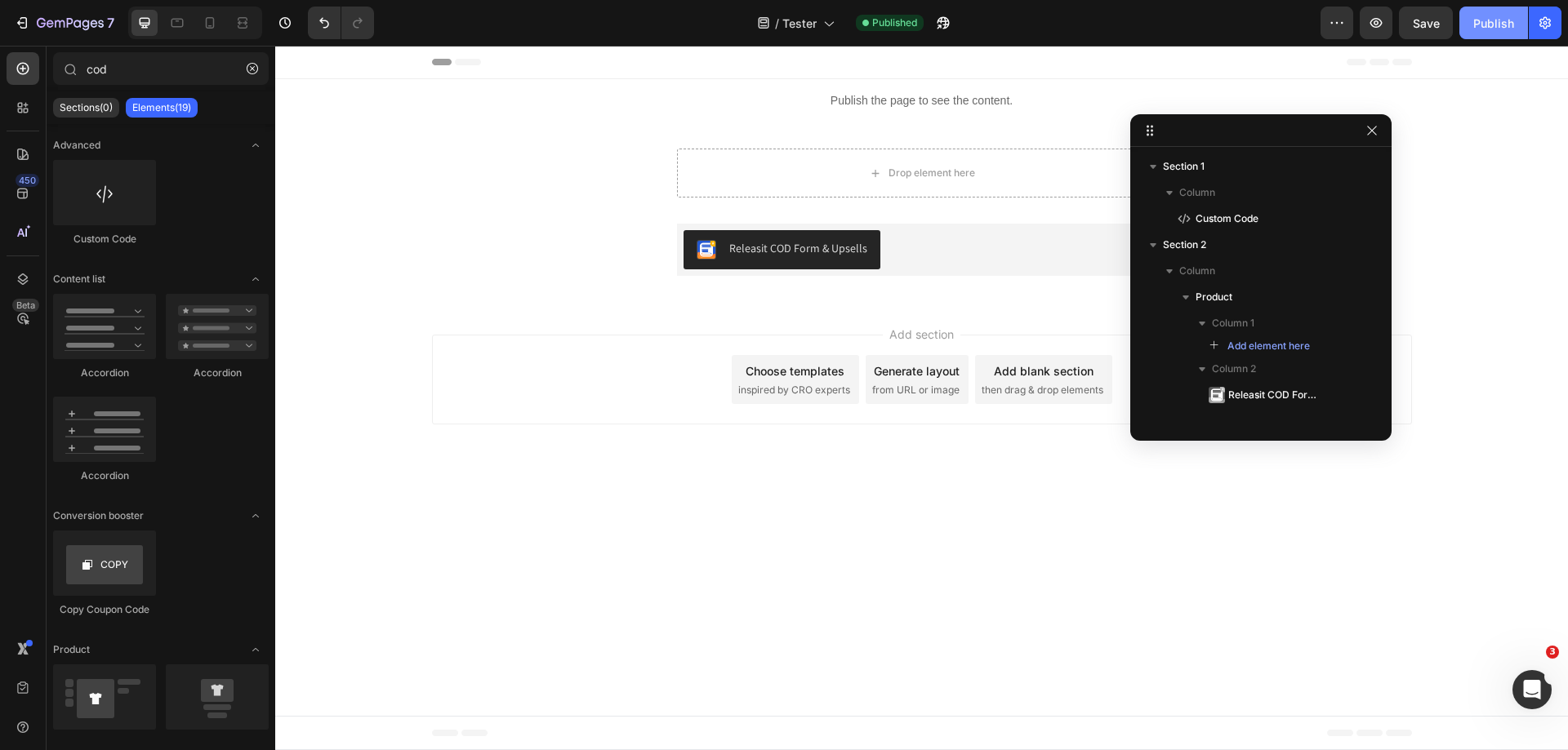
click at [1498, 18] on div "Publish" at bounding box center [1494, 23] width 41 height 18
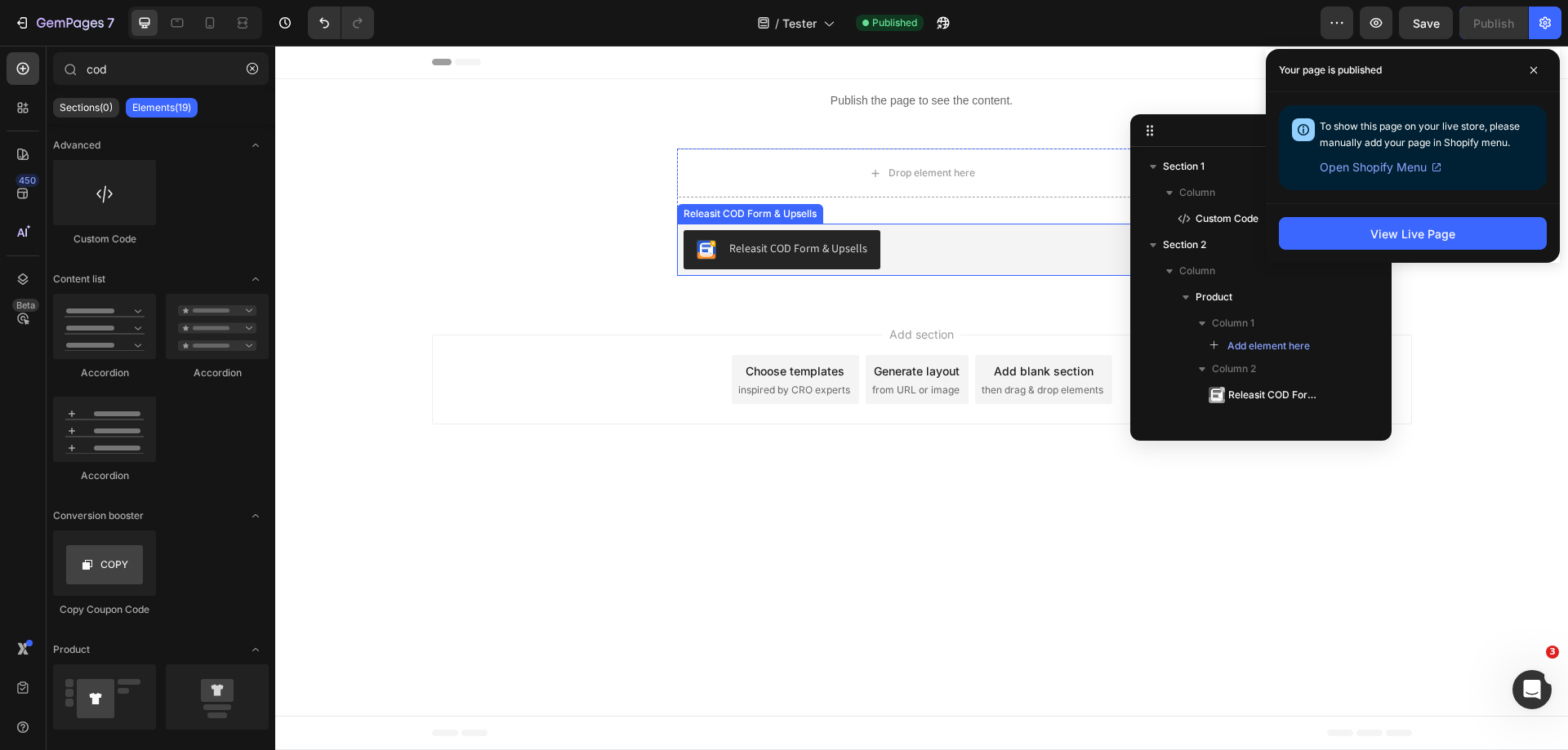
type input "co"
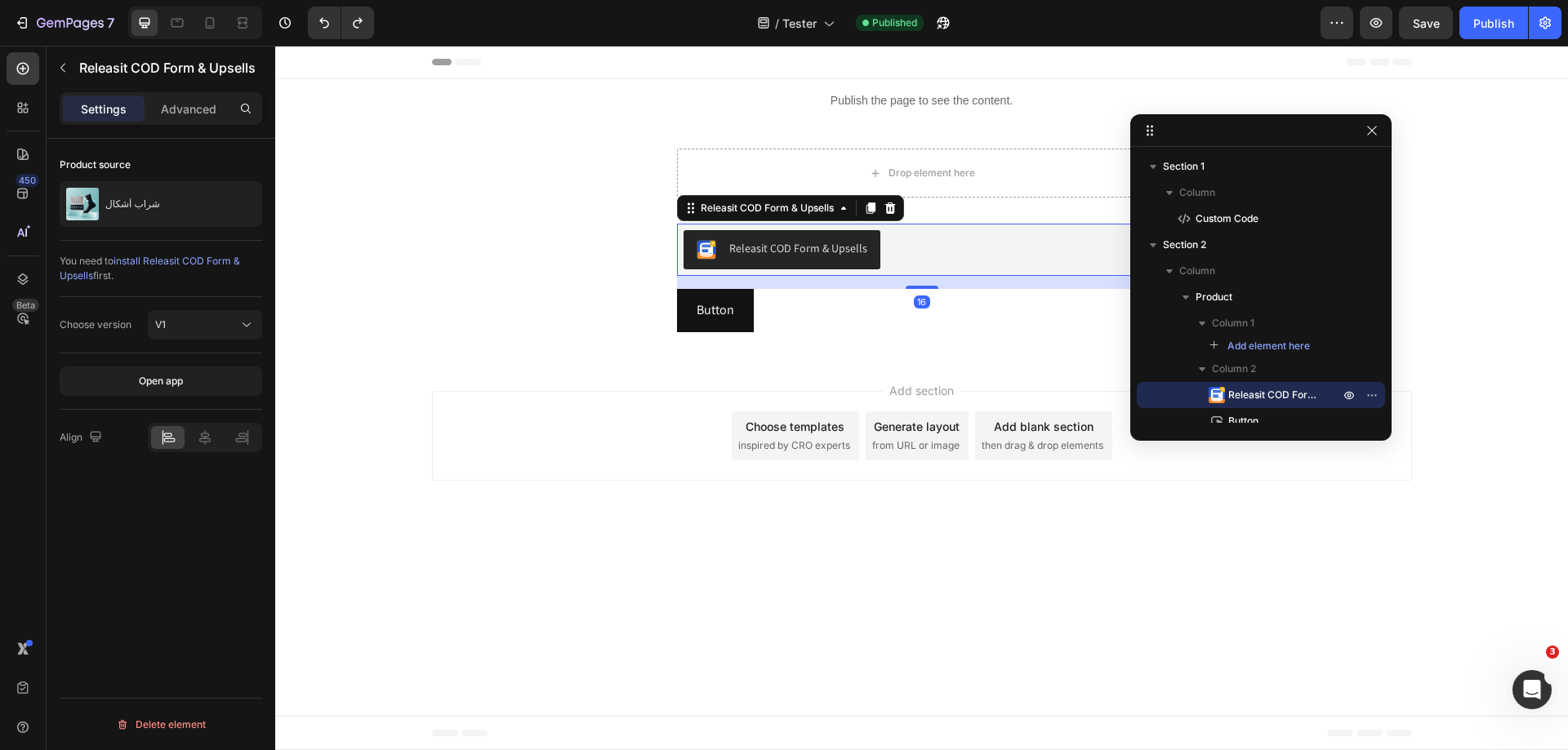
click at [930, 252] on div "Releasit COD Form & Upsells" at bounding box center [922, 249] width 477 height 39
click at [646, 364] on div "Add section Choose templates inspired by CRO experts Generate layout from URL o…" at bounding box center [921, 439] width 1293 height 162
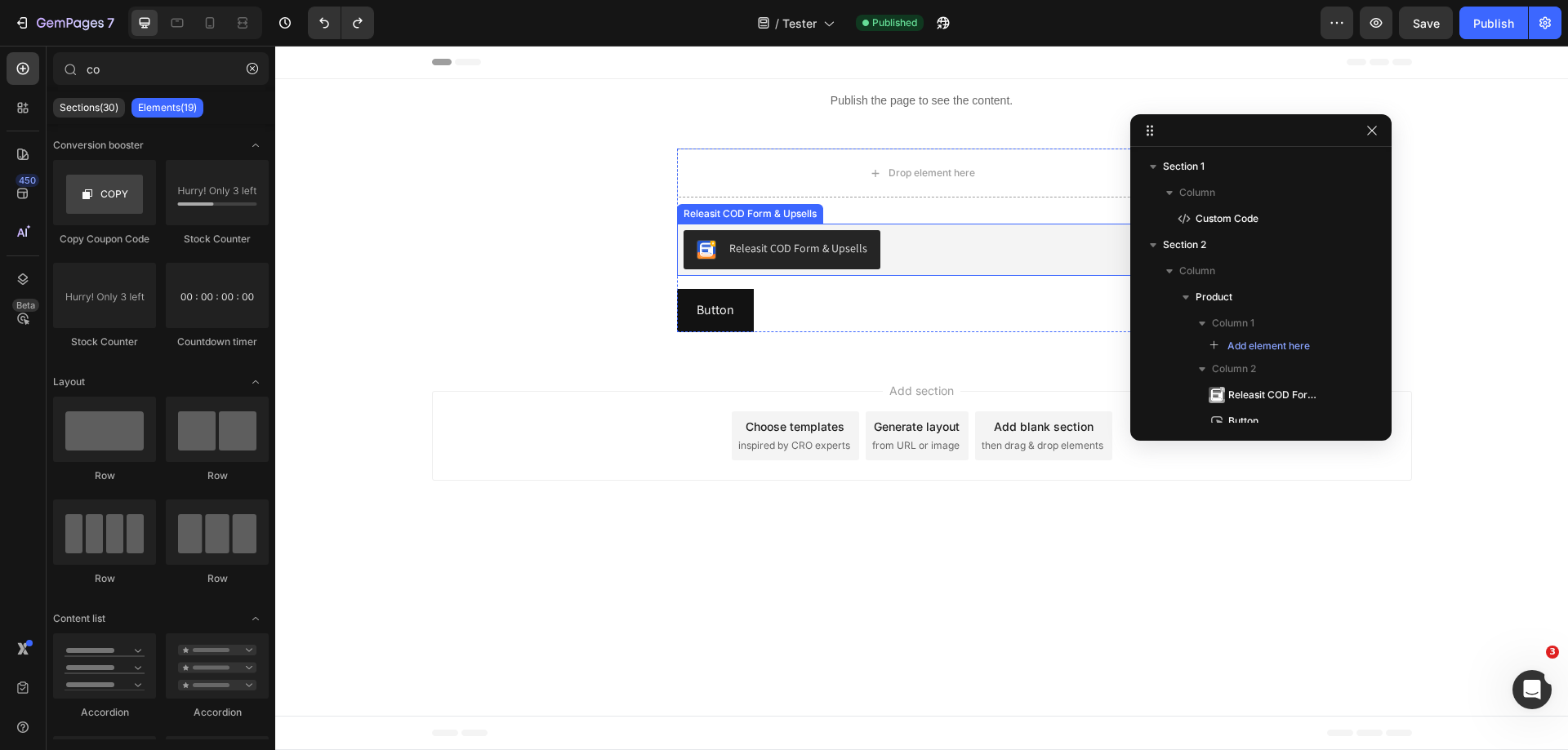
click at [934, 246] on div "Releasit COD Form & Upsells" at bounding box center [922, 249] width 477 height 39
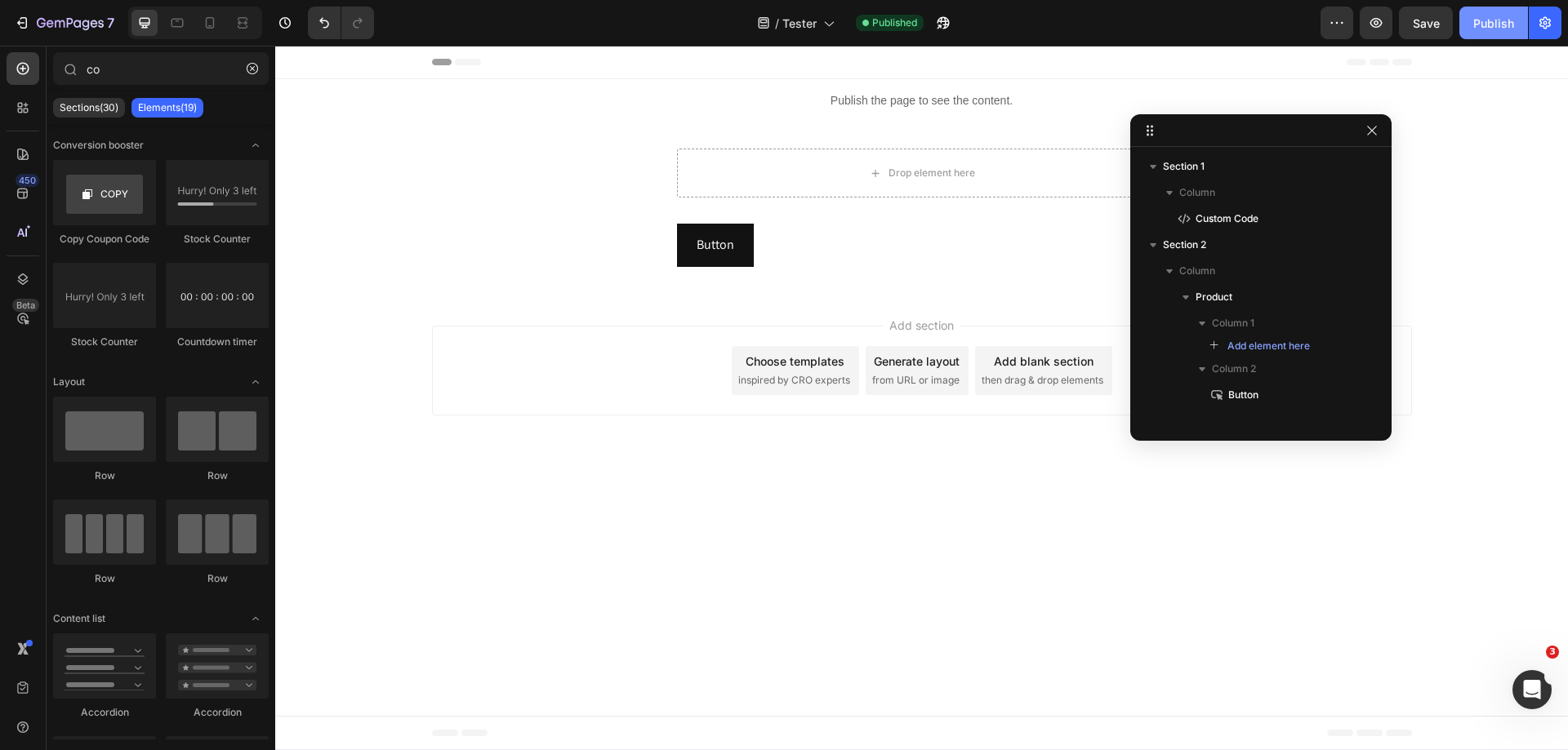
click at [1485, 26] on div "Publish" at bounding box center [1494, 23] width 41 height 18
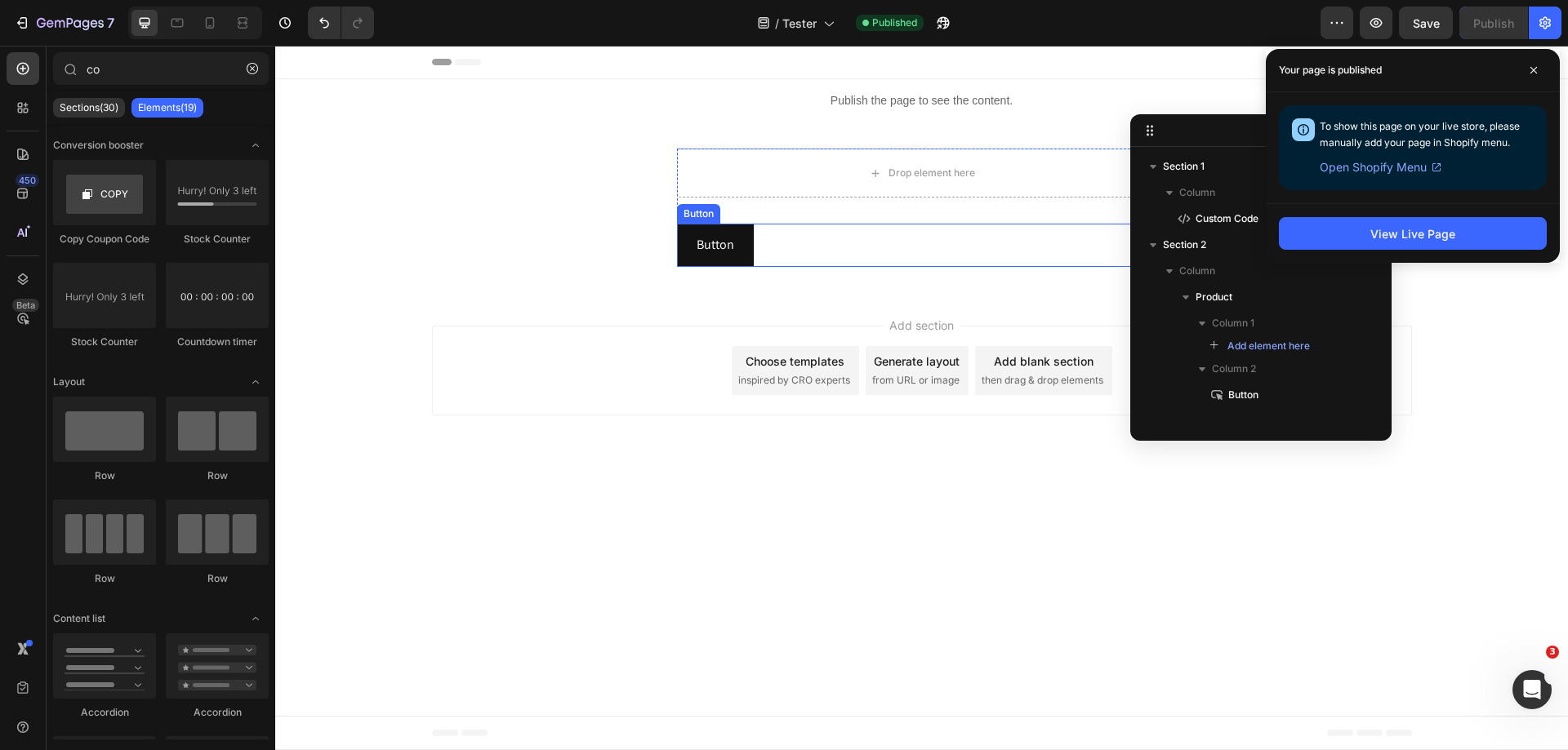
click at [849, 249] on div "Button Button" at bounding box center [922, 245] width 490 height 43
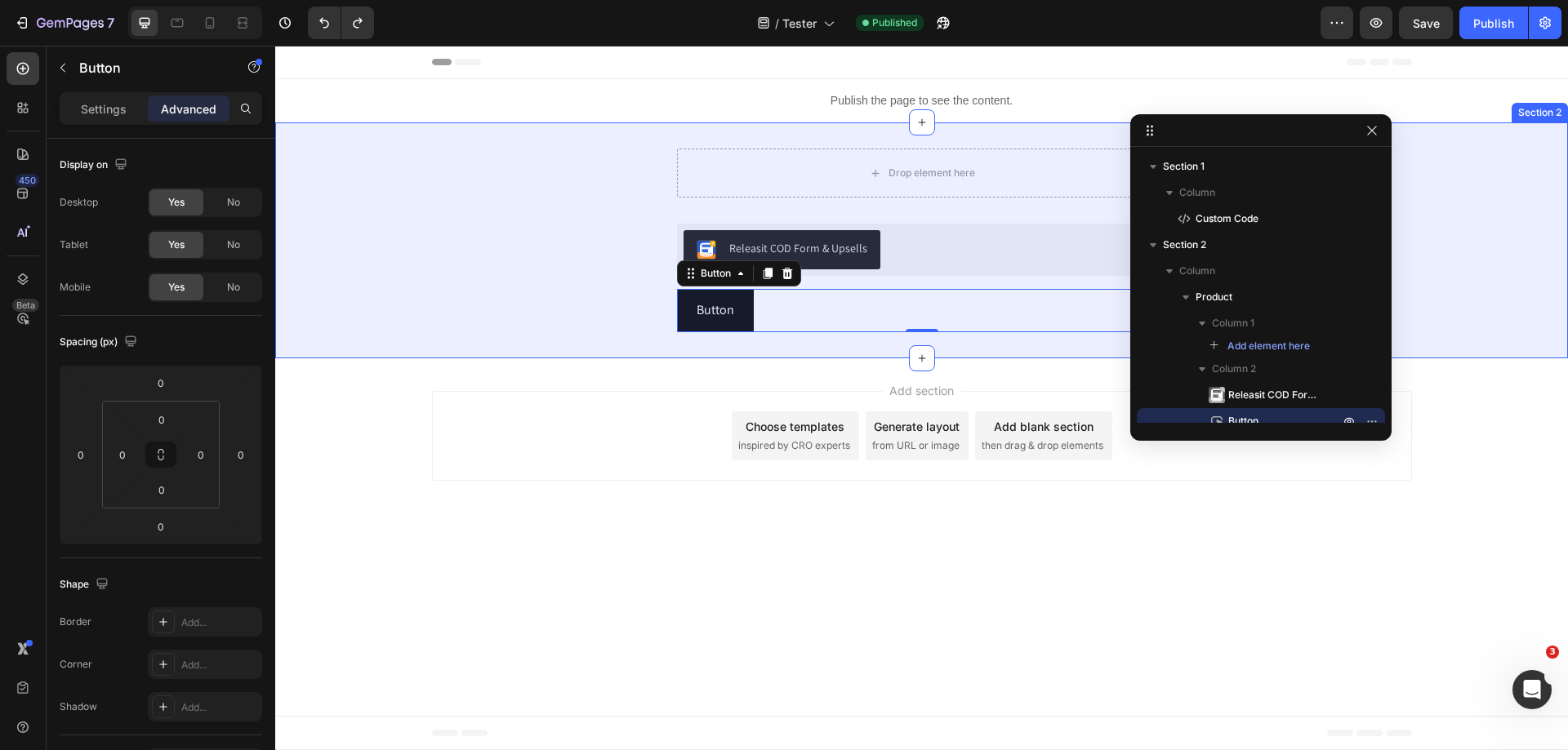
click at [1015, 145] on div "Drop element here Releasit COD Form & Upsells Releasit COD Form & Upsells Butto…" at bounding box center [921, 240] width 1293 height 236
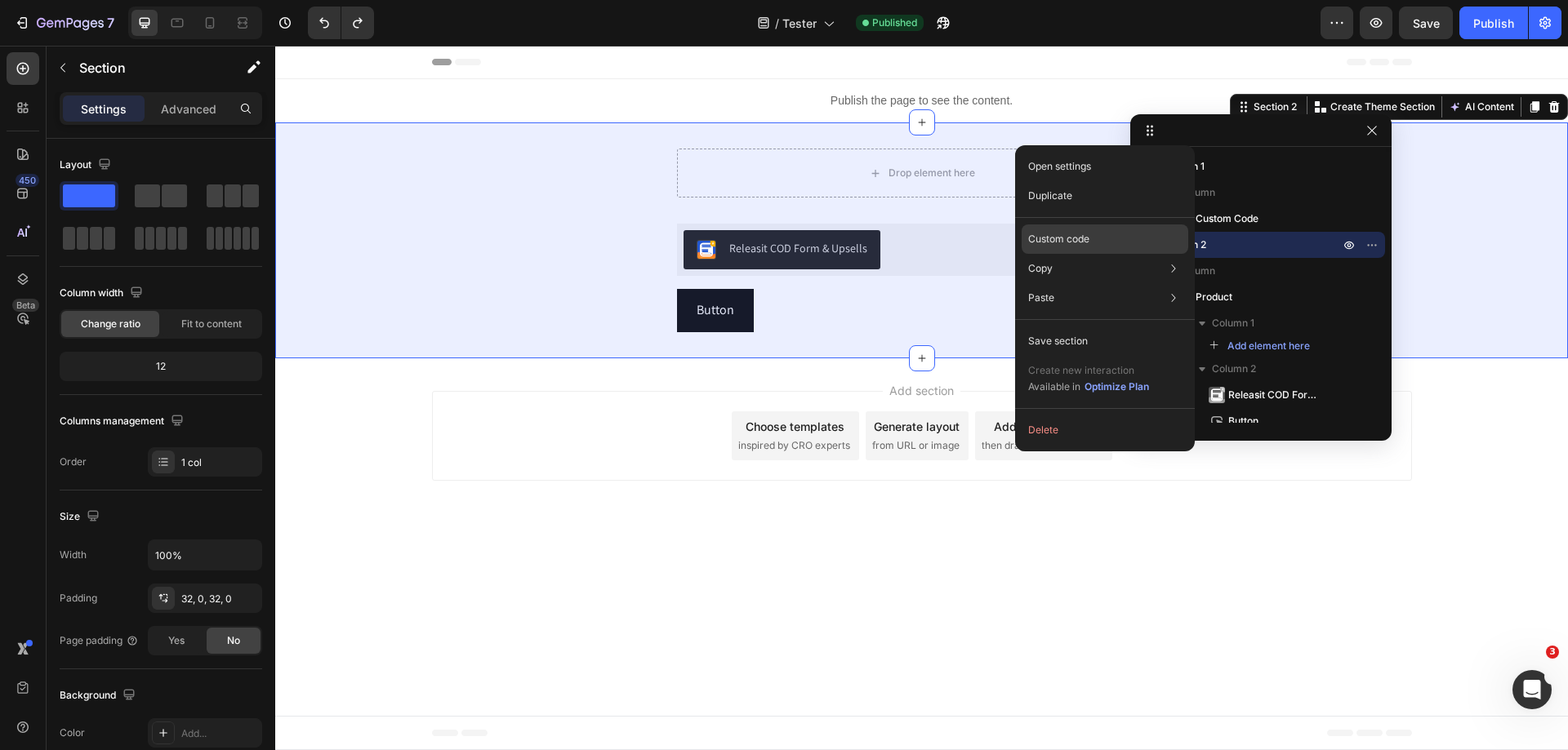
click at [1087, 240] on p "Custom code" at bounding box center [1059, 239] width 61 height 15
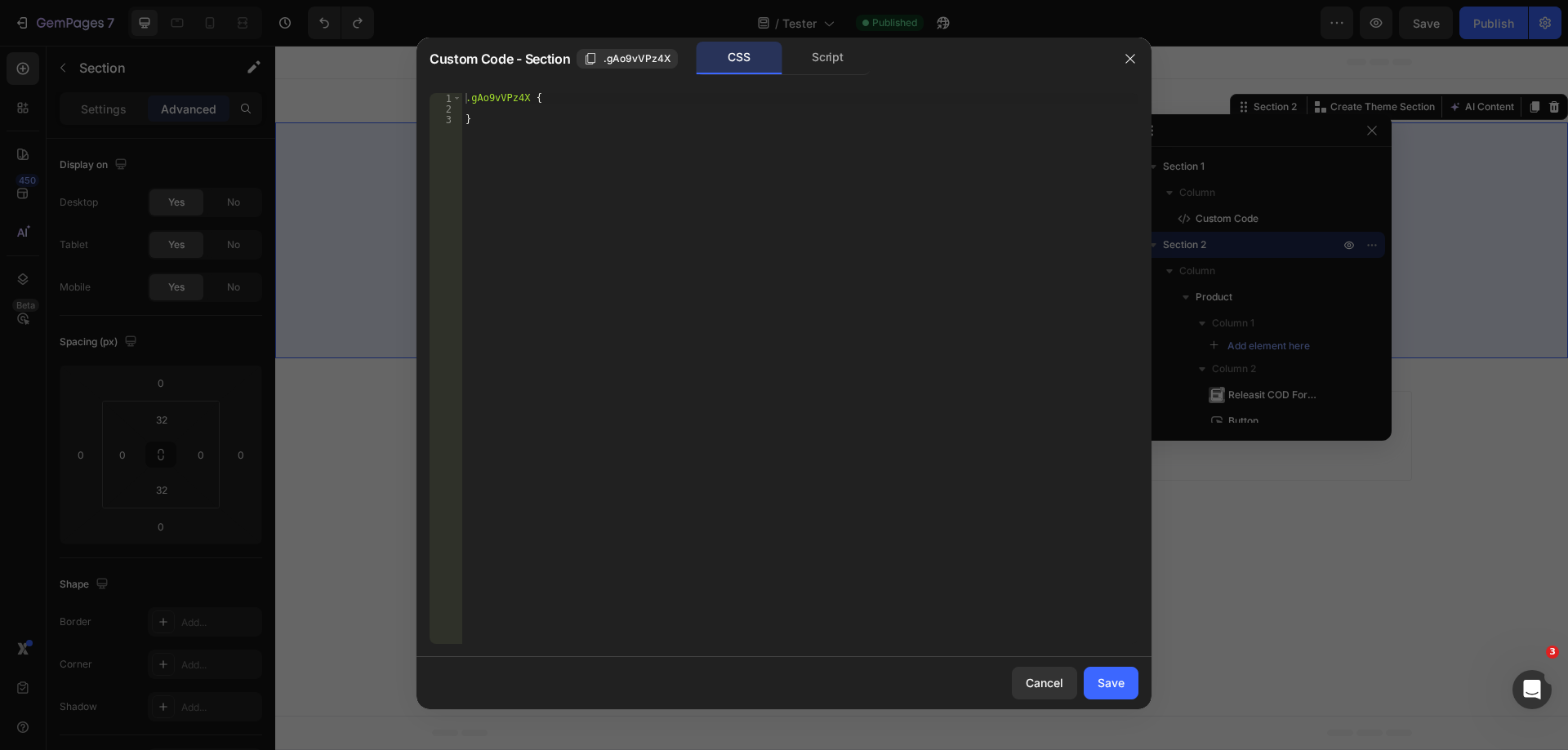
click at [576, 116] on div ".gAo9vVPz4X { }" at bounding box center [800, 379] width 676 height 572
click at [606, 99] on div ".gAo9vVPz4X { }" at bounding box center [800, 379] width 676 height 572
type textarea ".gAo9vVPz4X {"
paste textarea "display: none !important;"
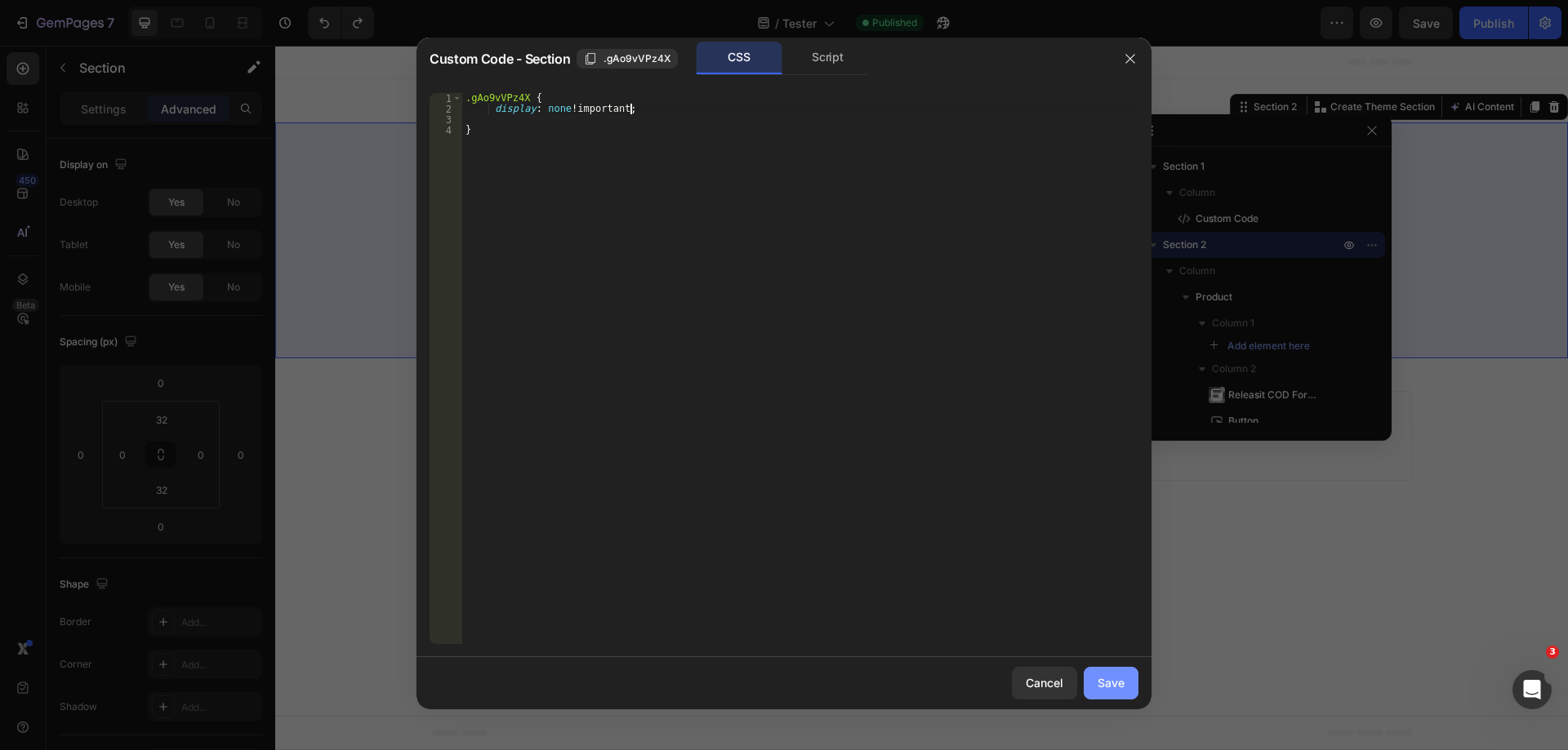
type textarea "display: none !important;"
click at [1112, 692] on div "Save" at bounding box center [1111, 682] width 27 height 18
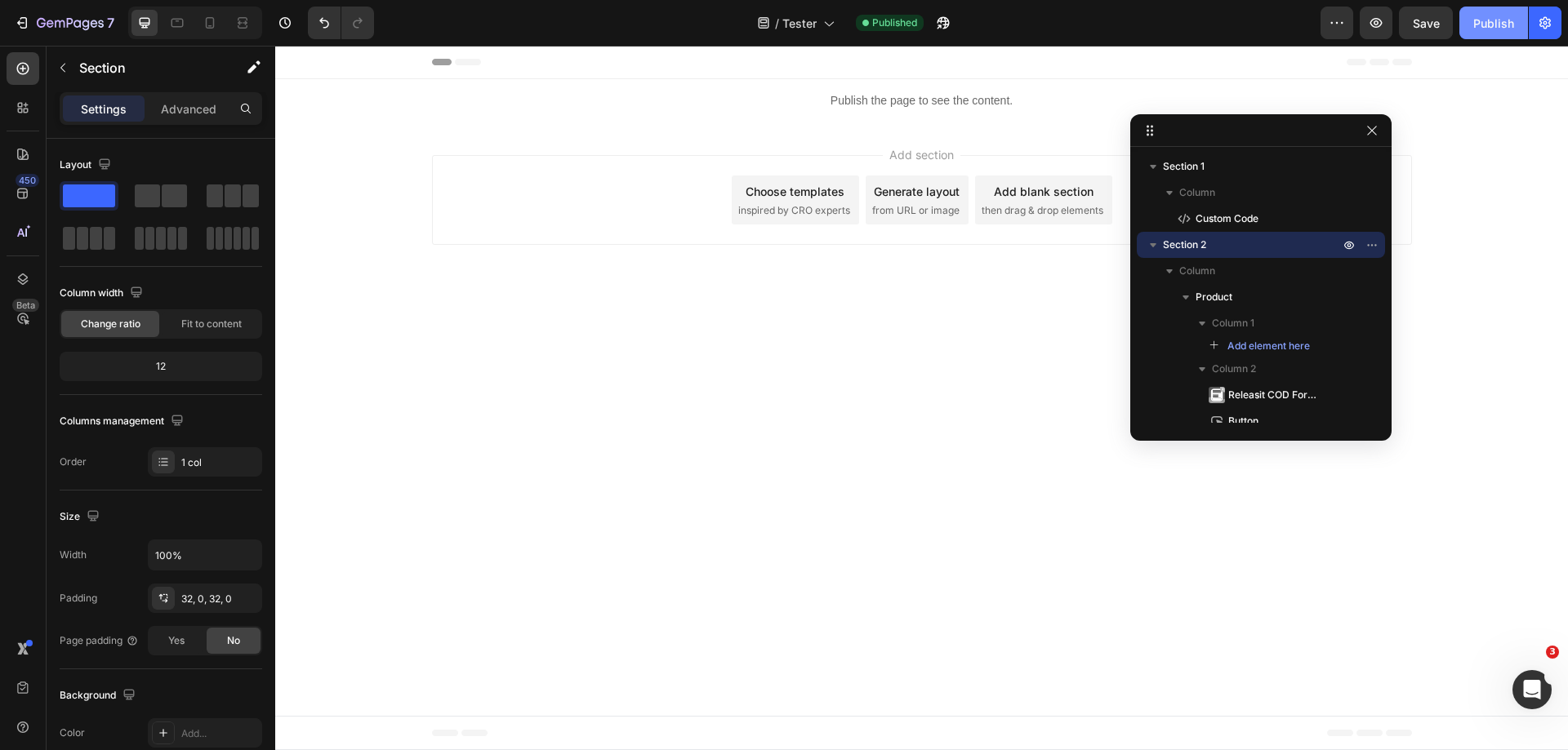
click at [1500, 23] on div "Publish" at bounding box center [1494, 23] width 41 height 18
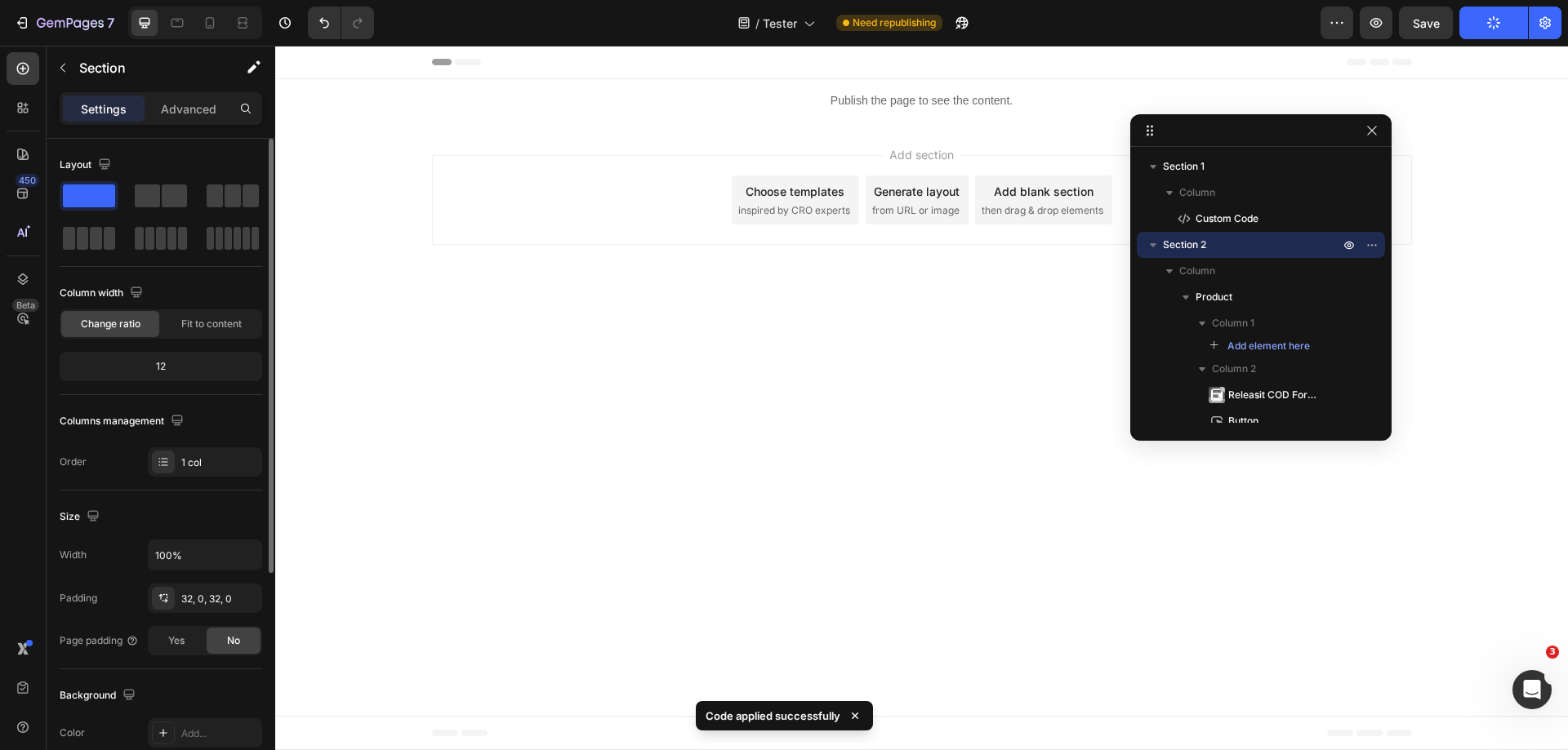
scroll to position [327, 0]
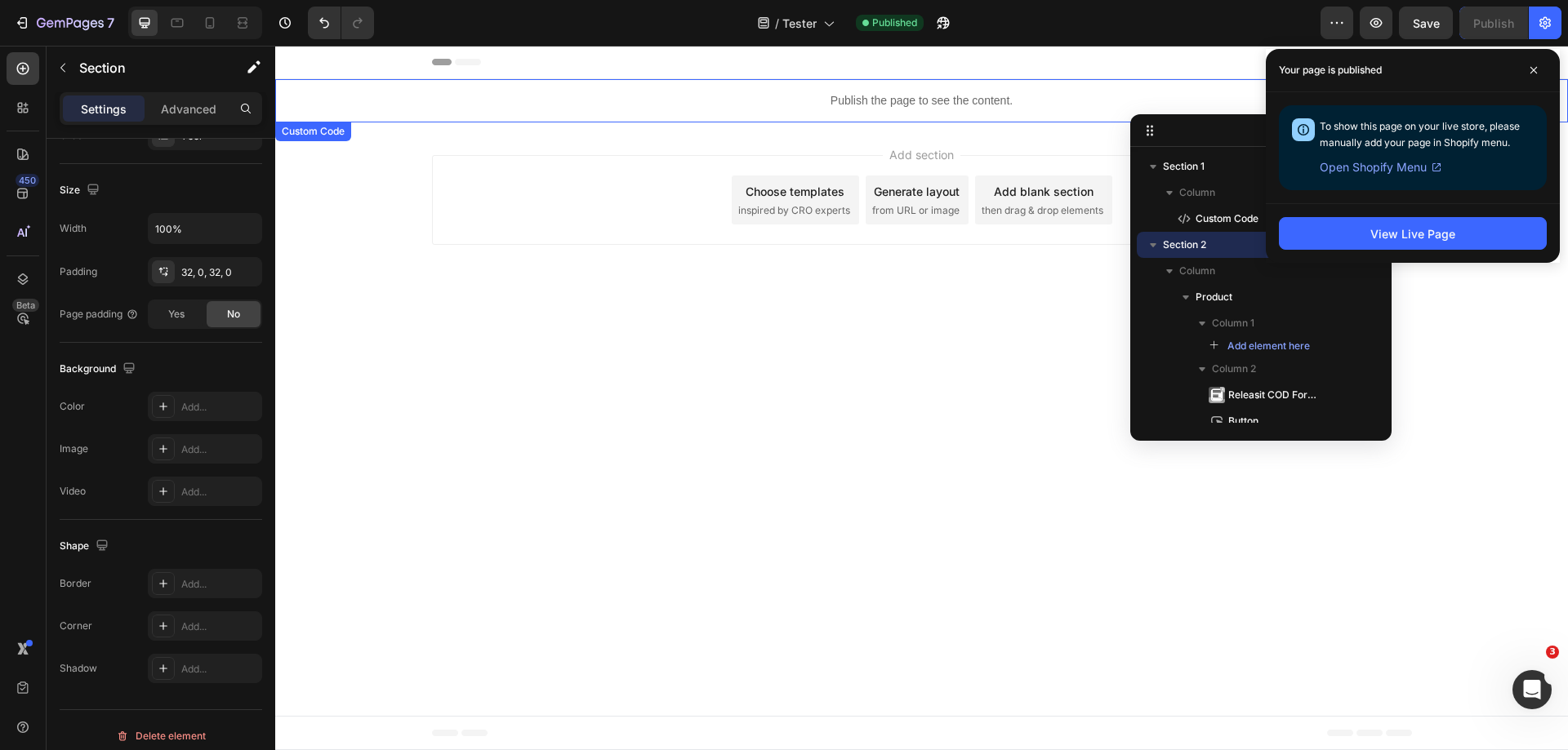
click at [900, 98] on p "Publish the page to see the content." at bounding box center [921, 101] width 1293 height 18
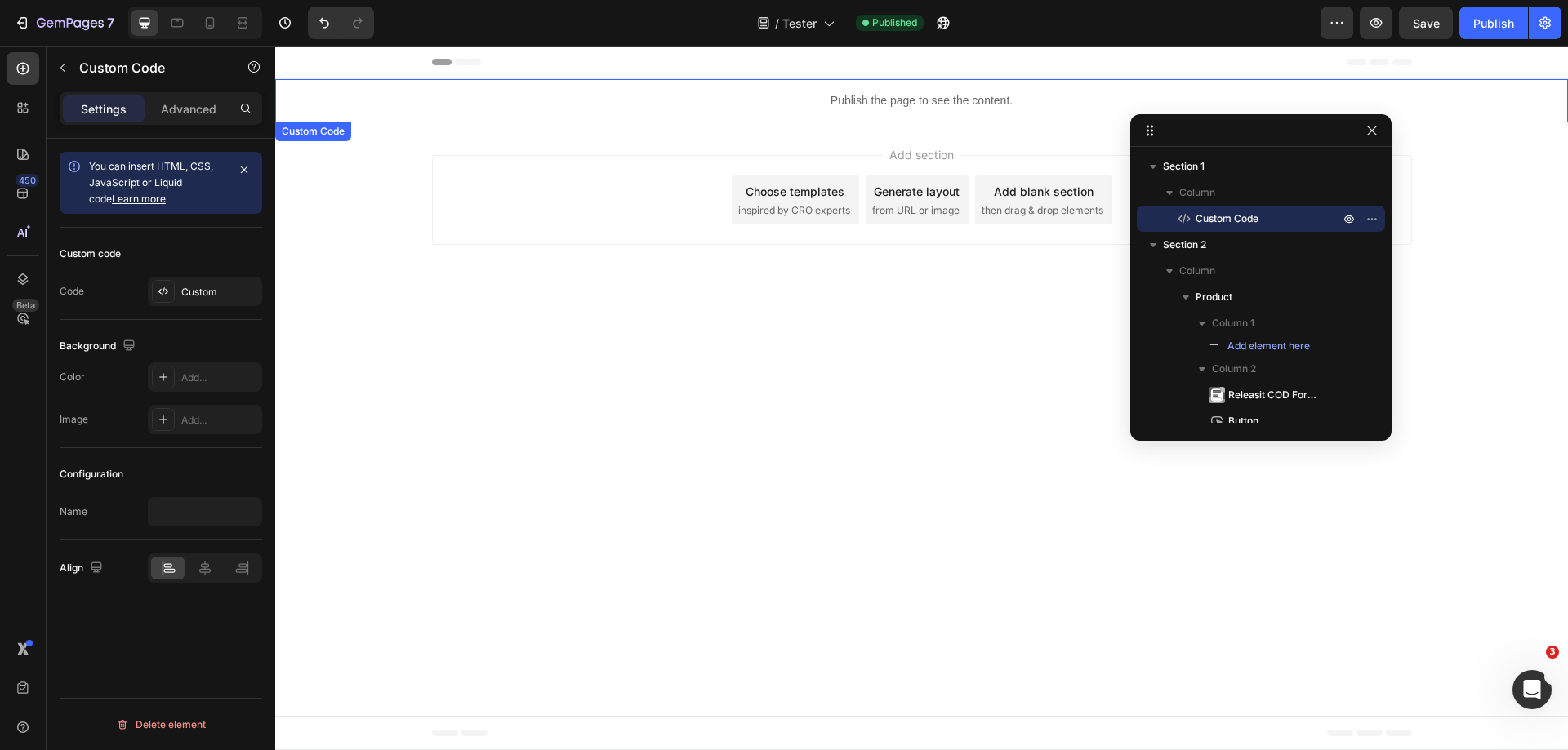
scroll to position [0, 0]
click at [729, 102] on p "Publish the page to see the content." at bounding box center [921, 101] width 1293 height 18
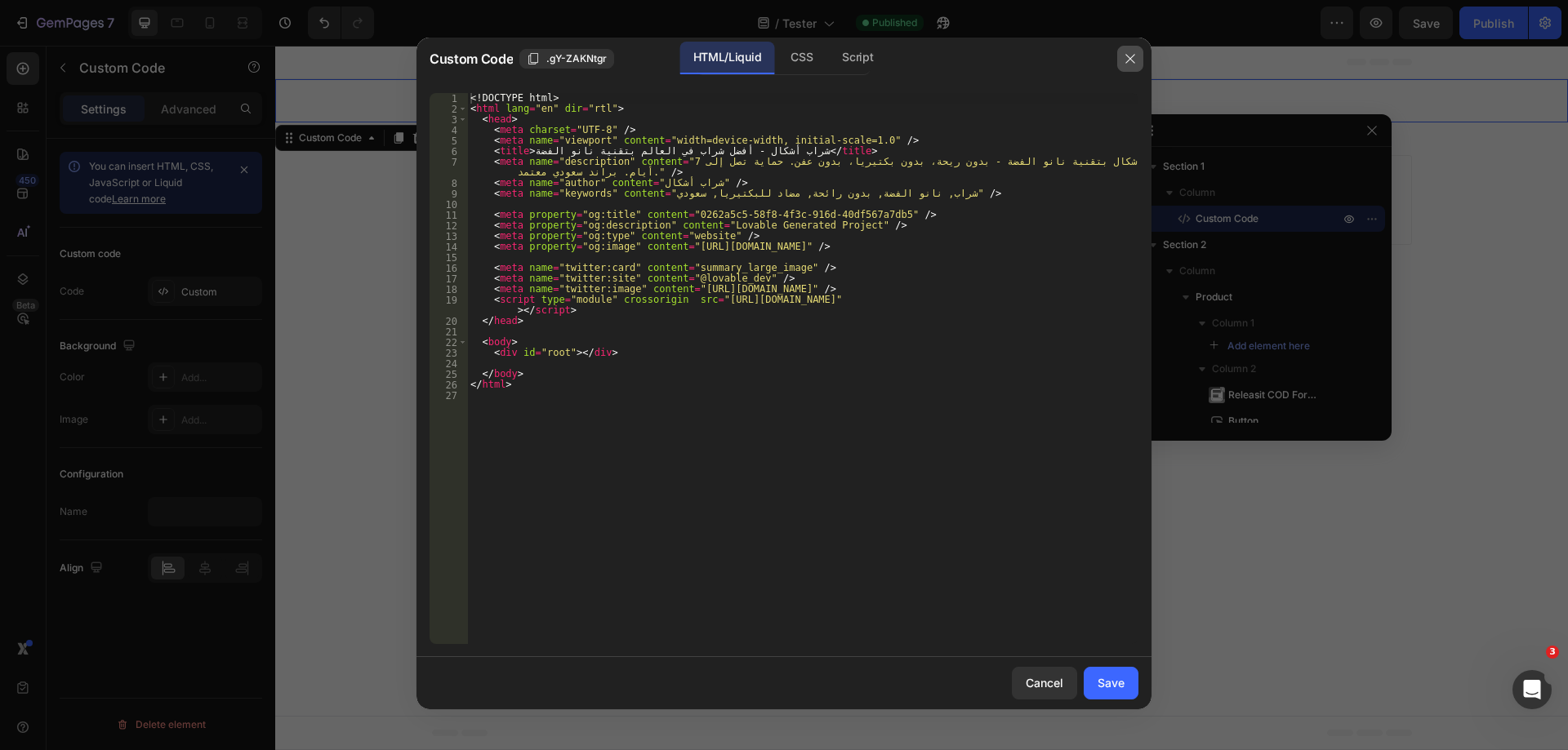
click at [1133, 61] on icon "button" at bounding box center [1130, 58] width 9 height 9
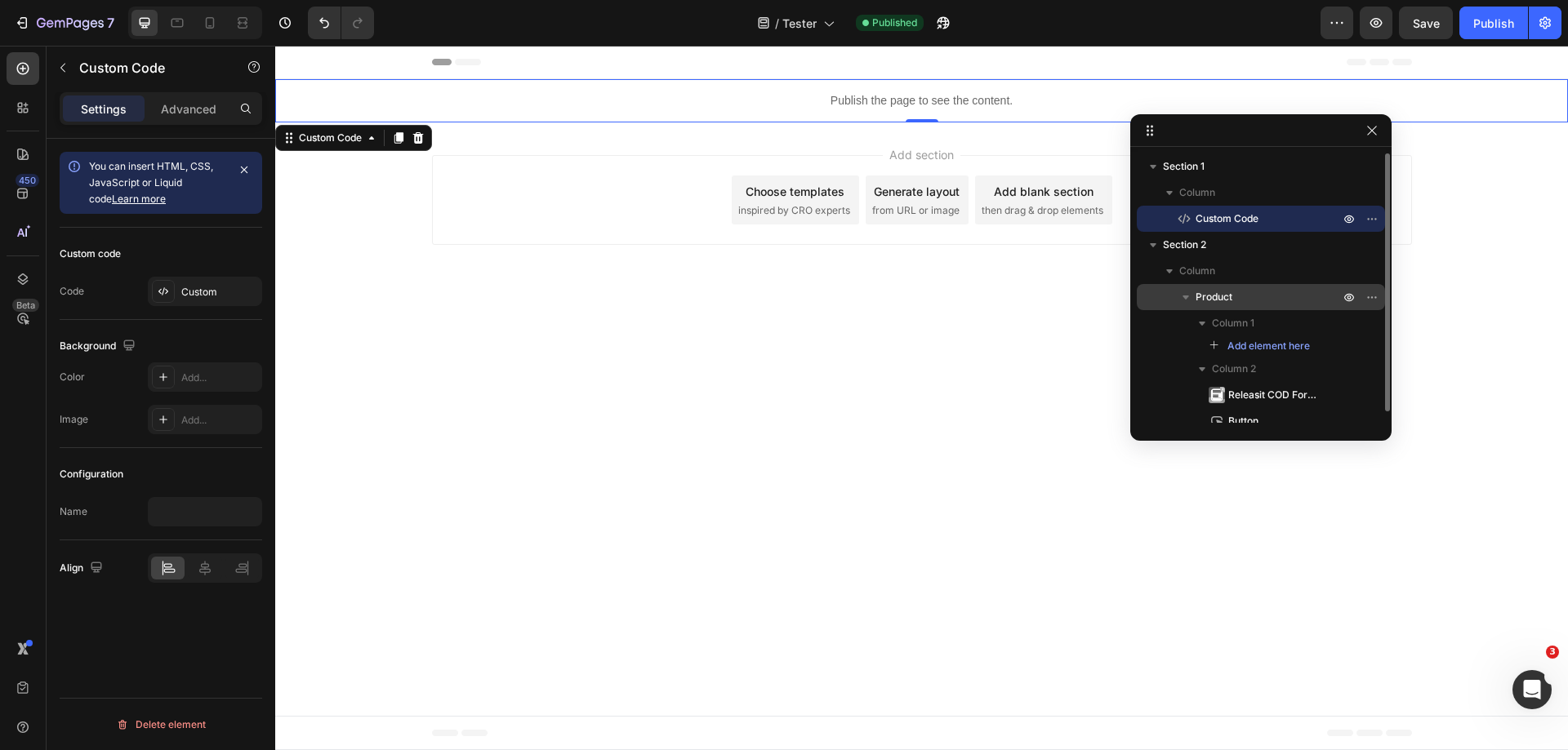
click at [1266, 298] on p "Product" at bounding box center [1269, 298] width 147 height 17
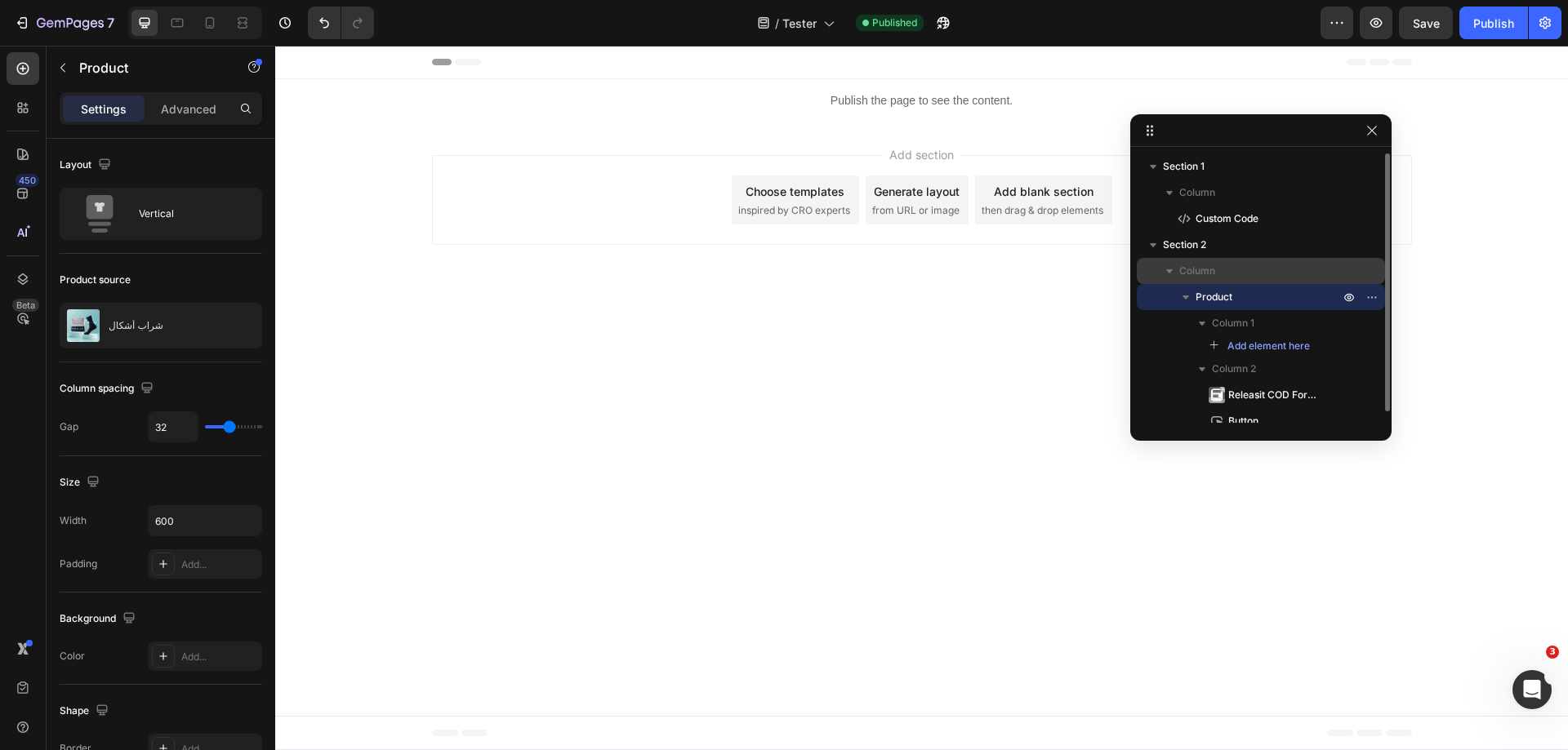
click at [1249, 267] on p "Column" at bounding box center [1261, 272] width 163 height 17
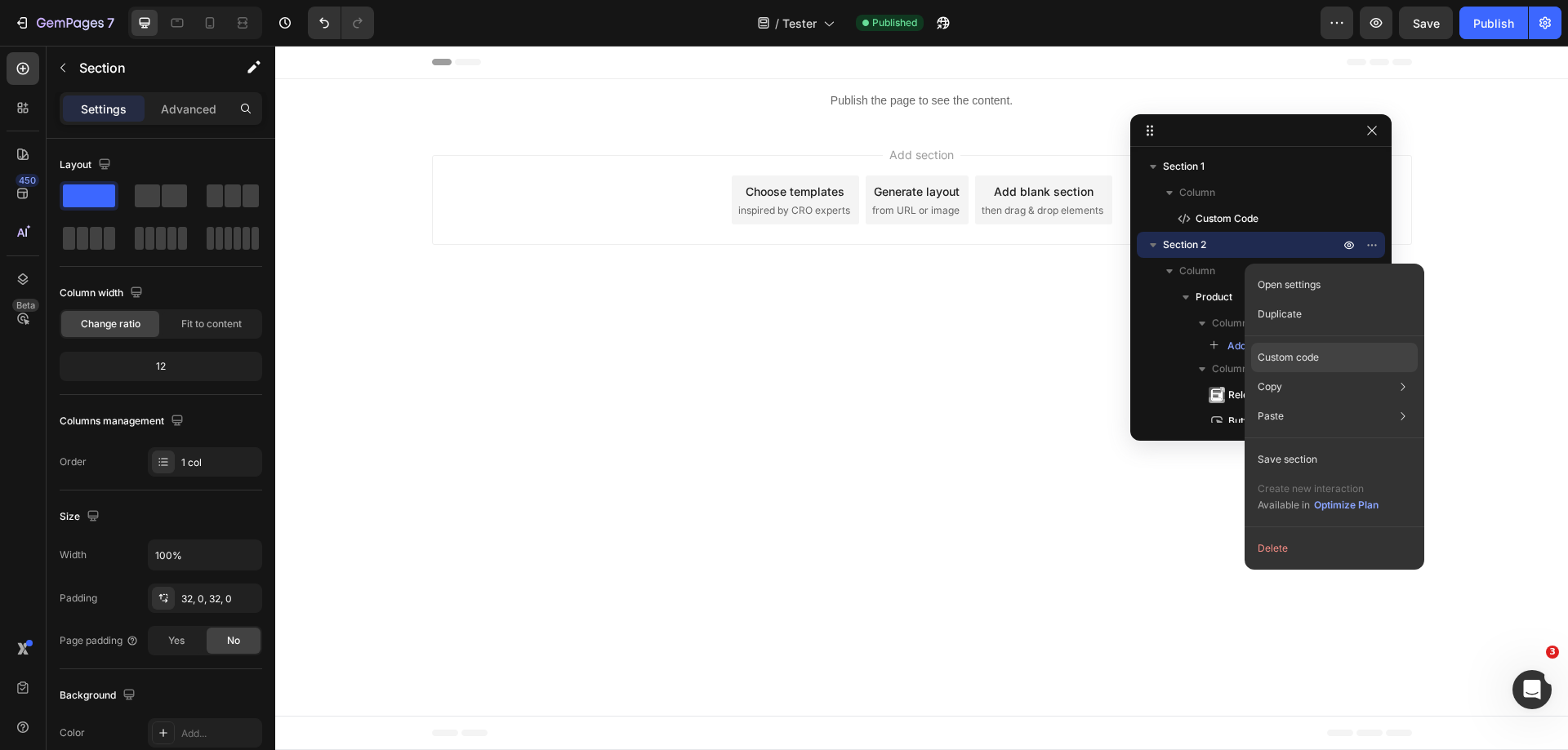
click at [1316, 351] on p "Custom code" at bounding box center [1288, 358] width 61 height 15
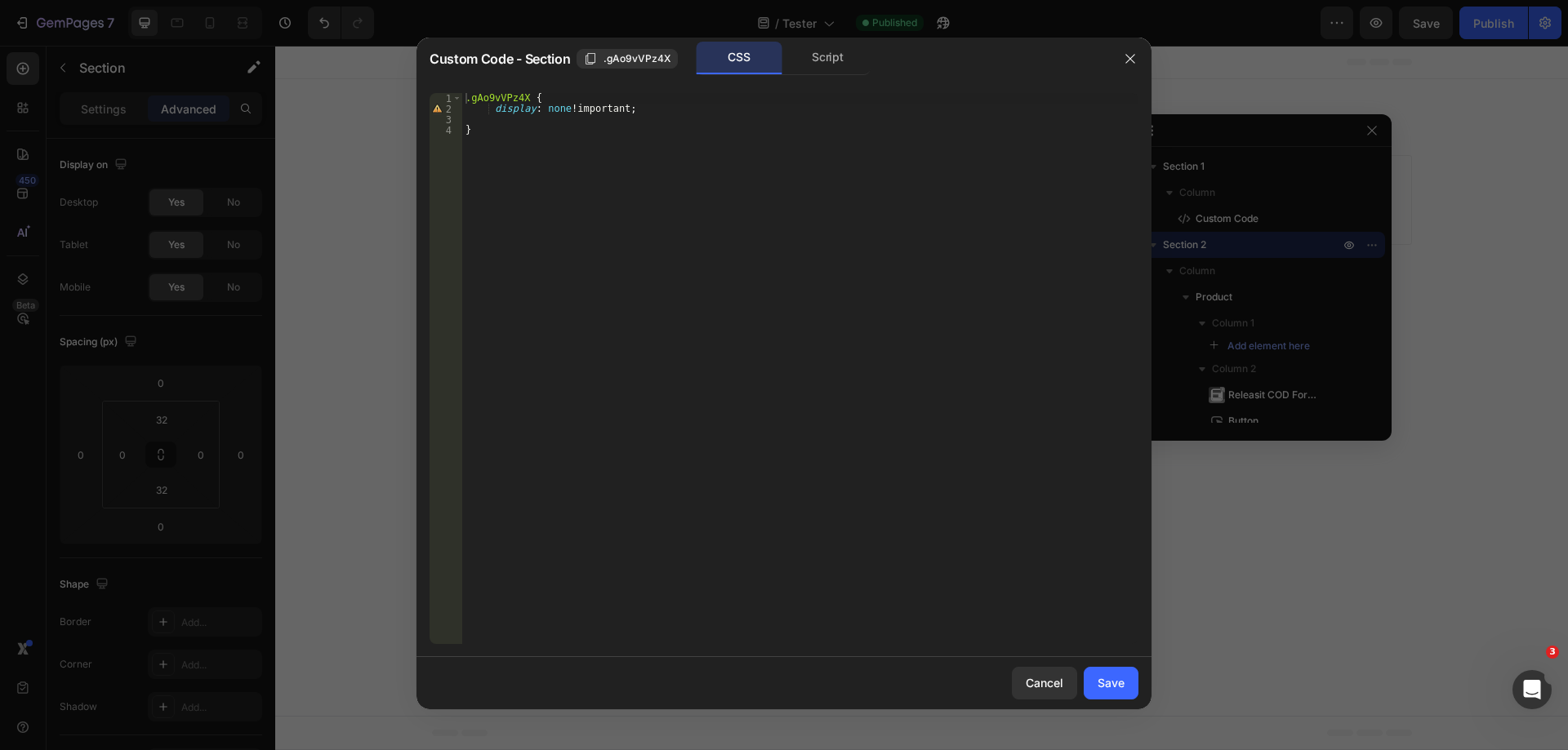
type textarea "display: none !important;"
drag, startPoint x: 674, startPoint y: 111, endPoint x: 485, endPoint y: 113, distance: 189.0
click at [485, 113] on div ".gAo9vVPz4X { display : none !important ; }" at bounding box center [800, 379] width 676 height 572
click at [1115, 688] on div "Save" at bounding box center [1111, 682] width 27 height 18
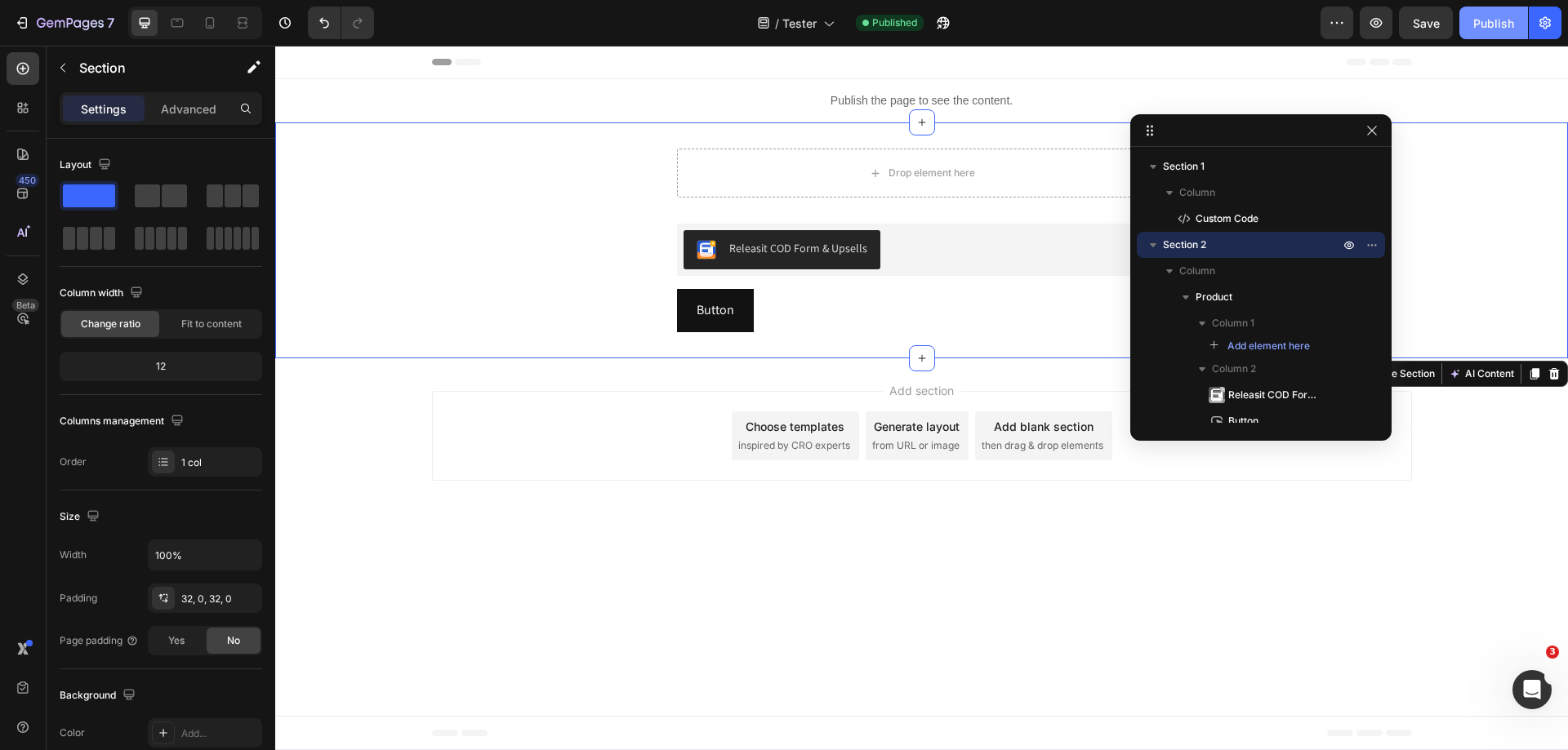
click at [1495, 20] on div "Publish" at bounding box center [1494, 23] width 41 height 18
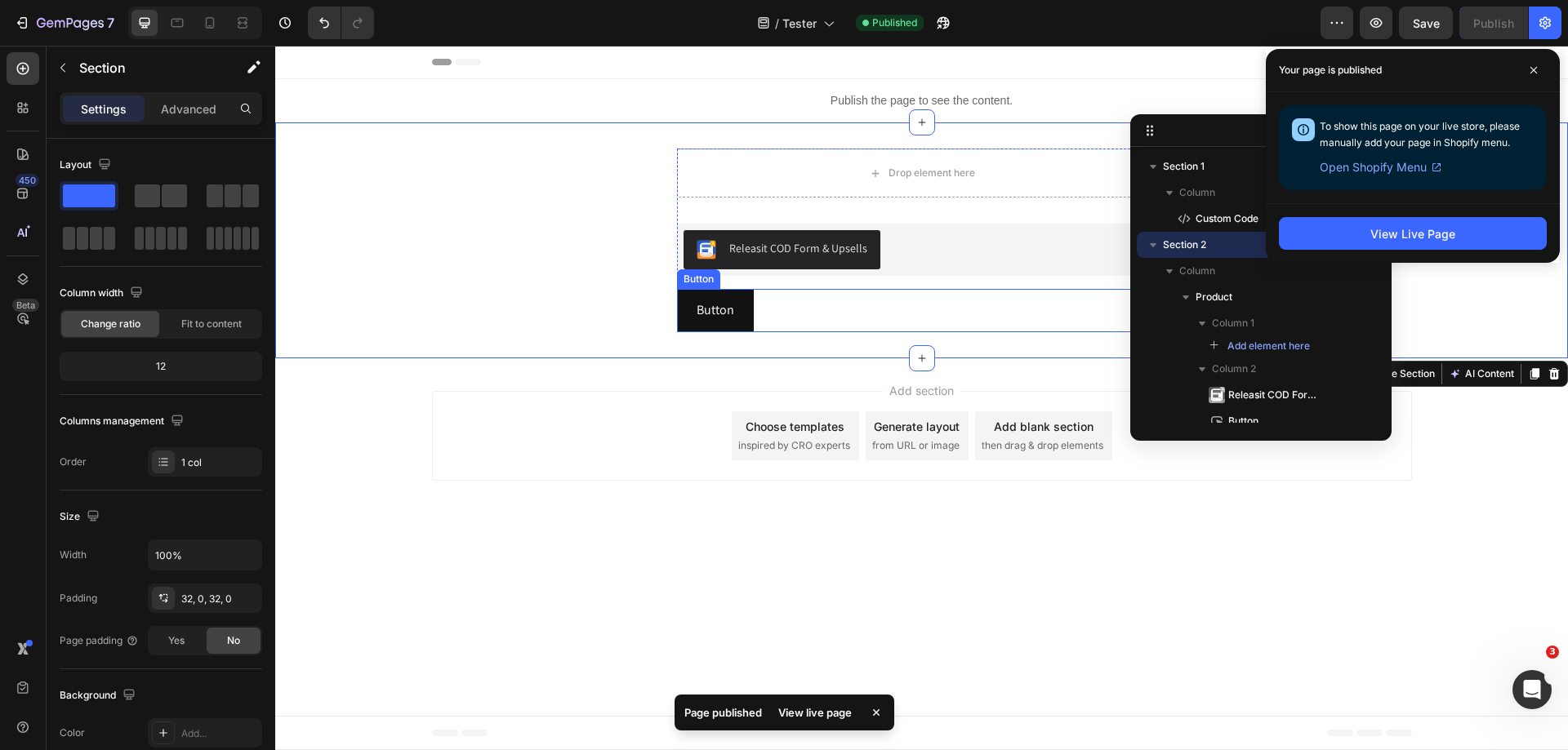
click at [828, 316] on div "Button Button" at bounding box center [922, 311] width 490 height 43
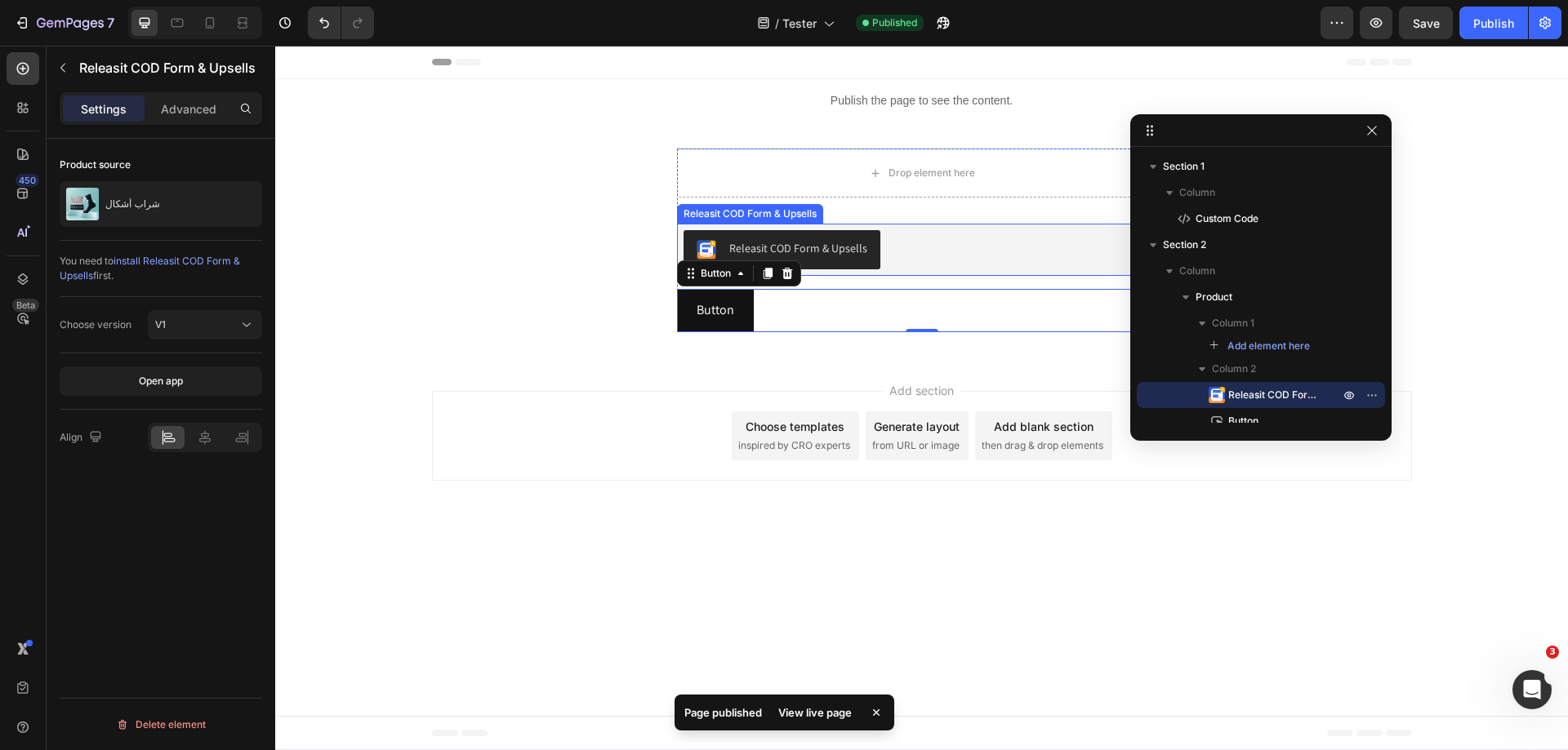
click at [937, 248] on div "Releasit COD Form & Upsells" at bounding box center [922, 249] width 477 height 39
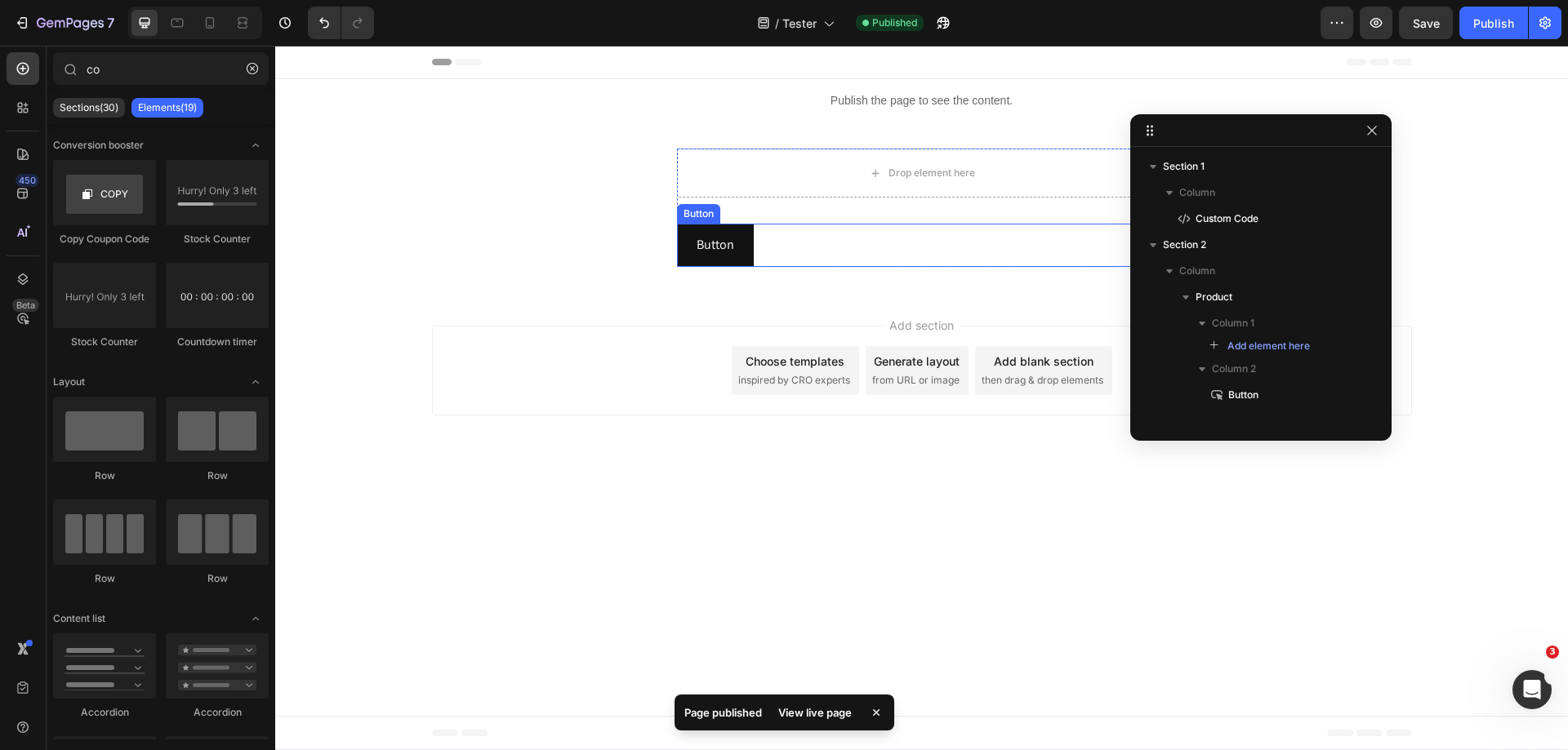
click at [895, 247] on div "Button Button" at bounding box center [922, 245] width 490 height 43
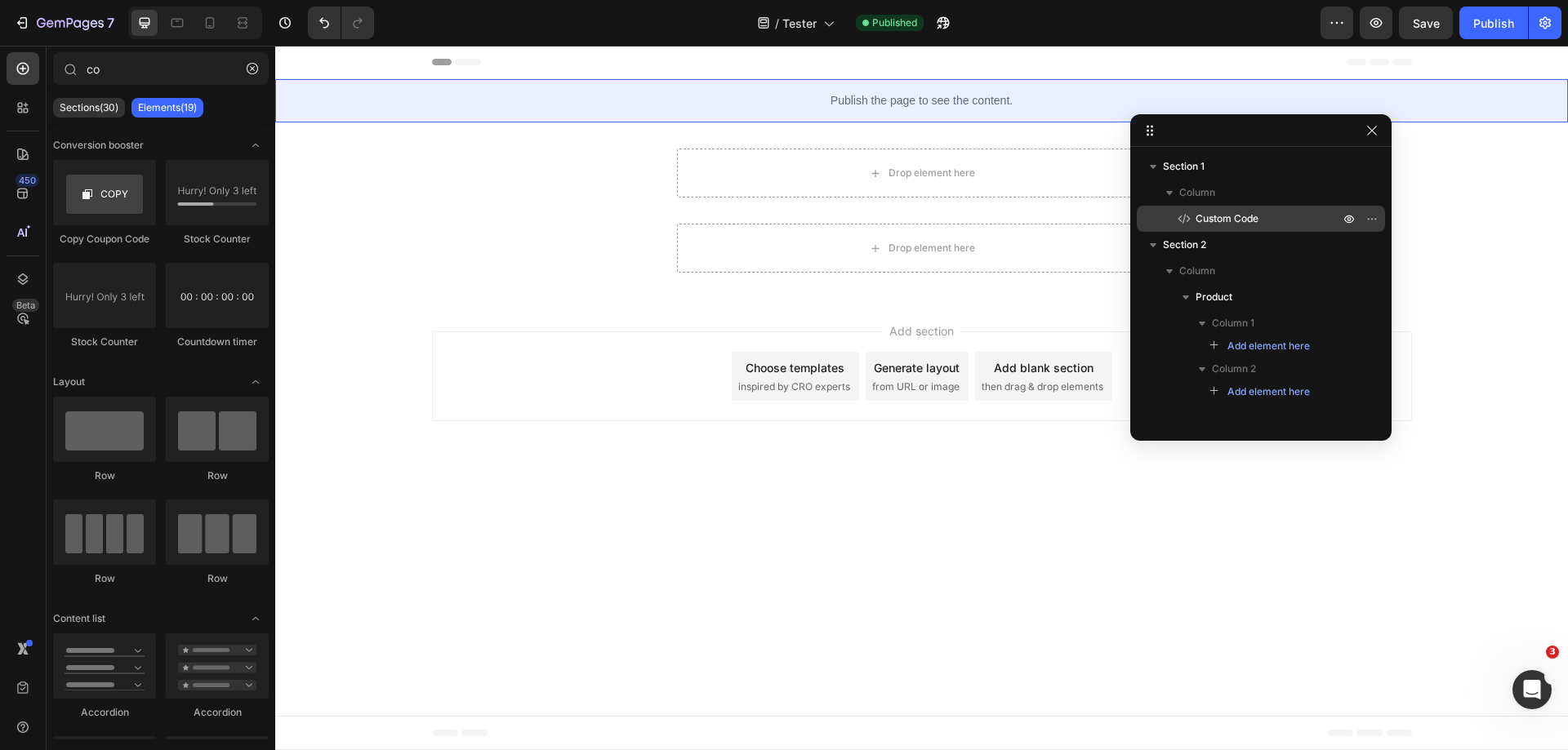
click at [1259, 214] on span "Custom Code" at bounding box center [1226, 219] width 63 height 17
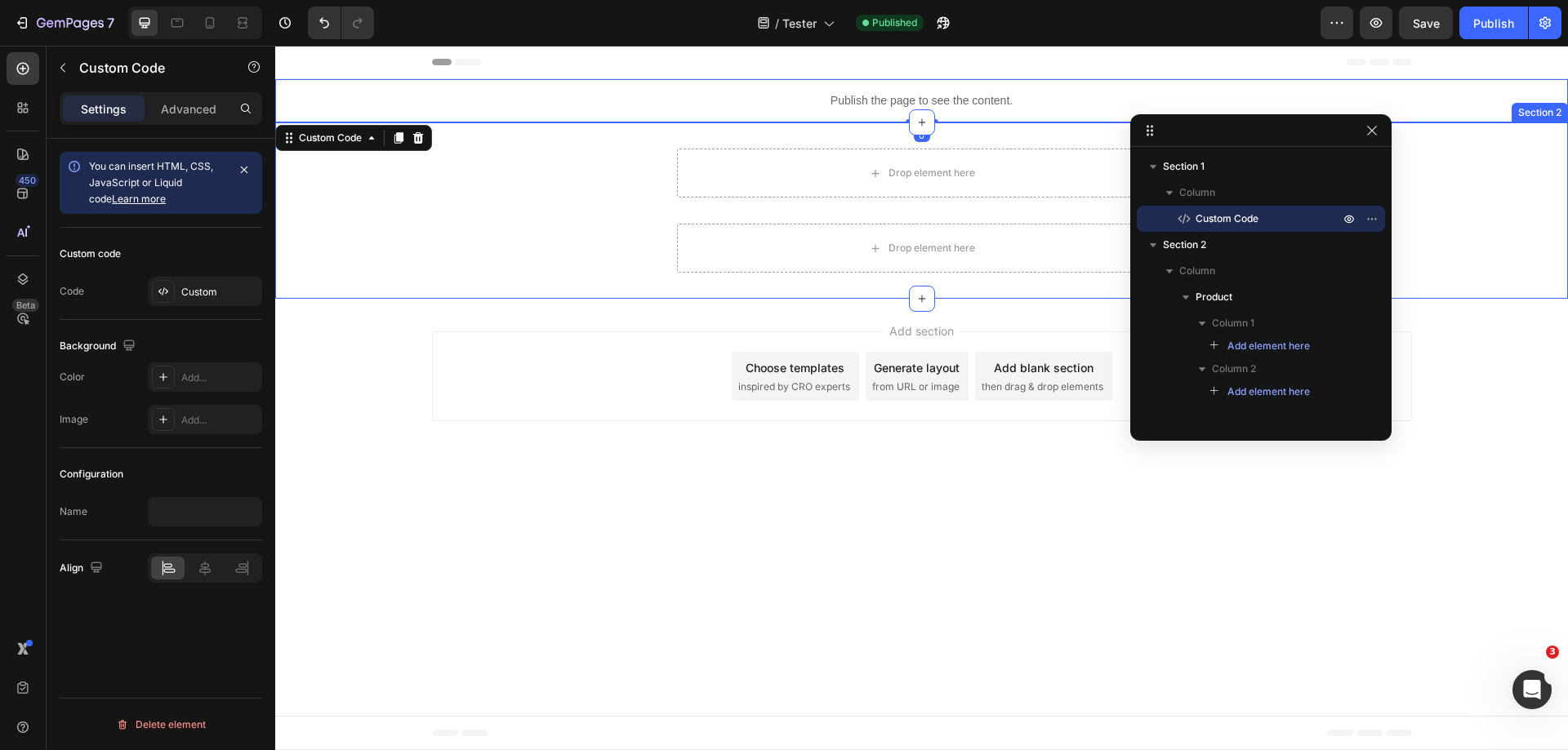
click at [1014, 134] on div "Drop element here Drop element here Product Section 2" at bounding box center [921, 211] width 1293 height 177
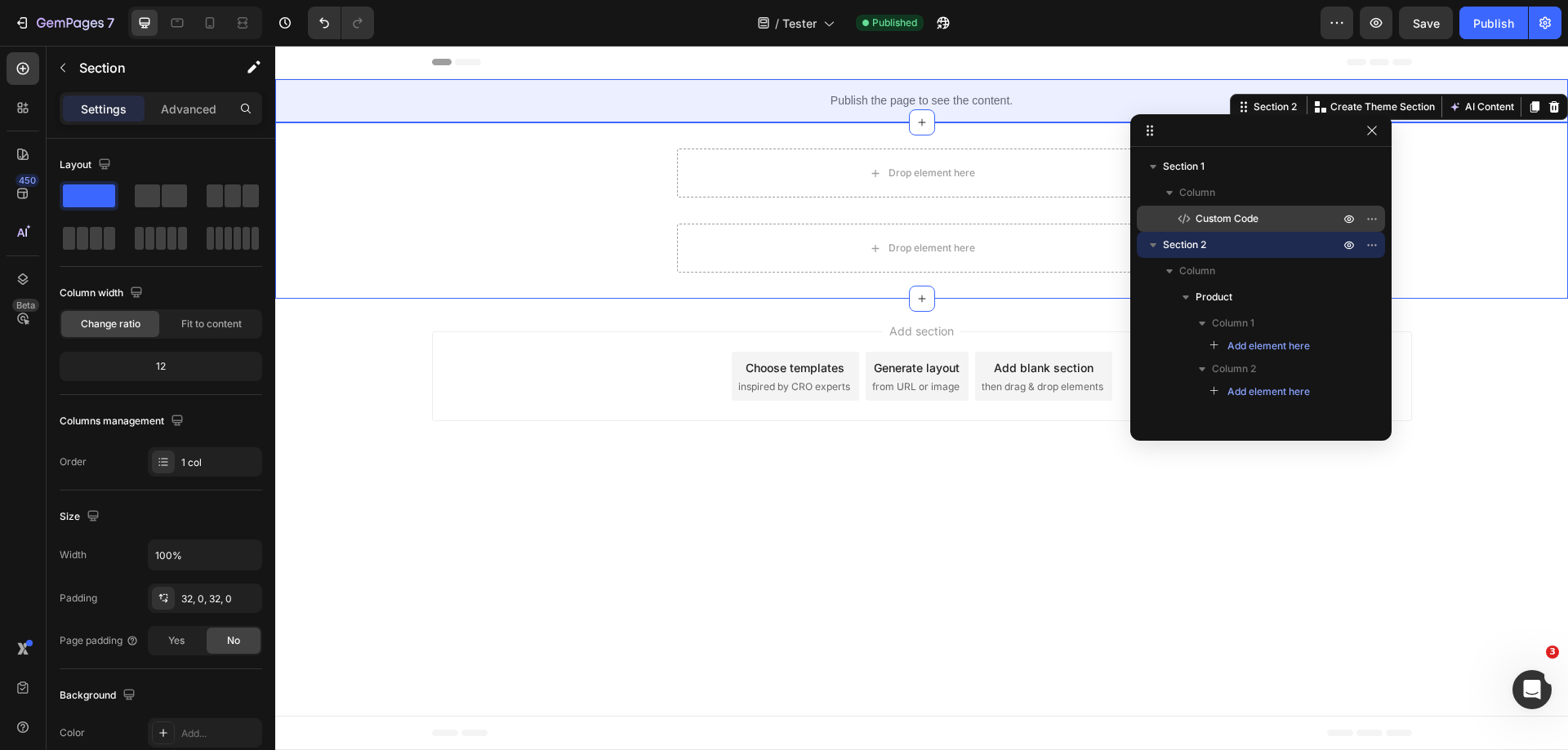
click at [1244, 221] on span "Custom Code" at bounding box center [1226, 219] width 63 height 17
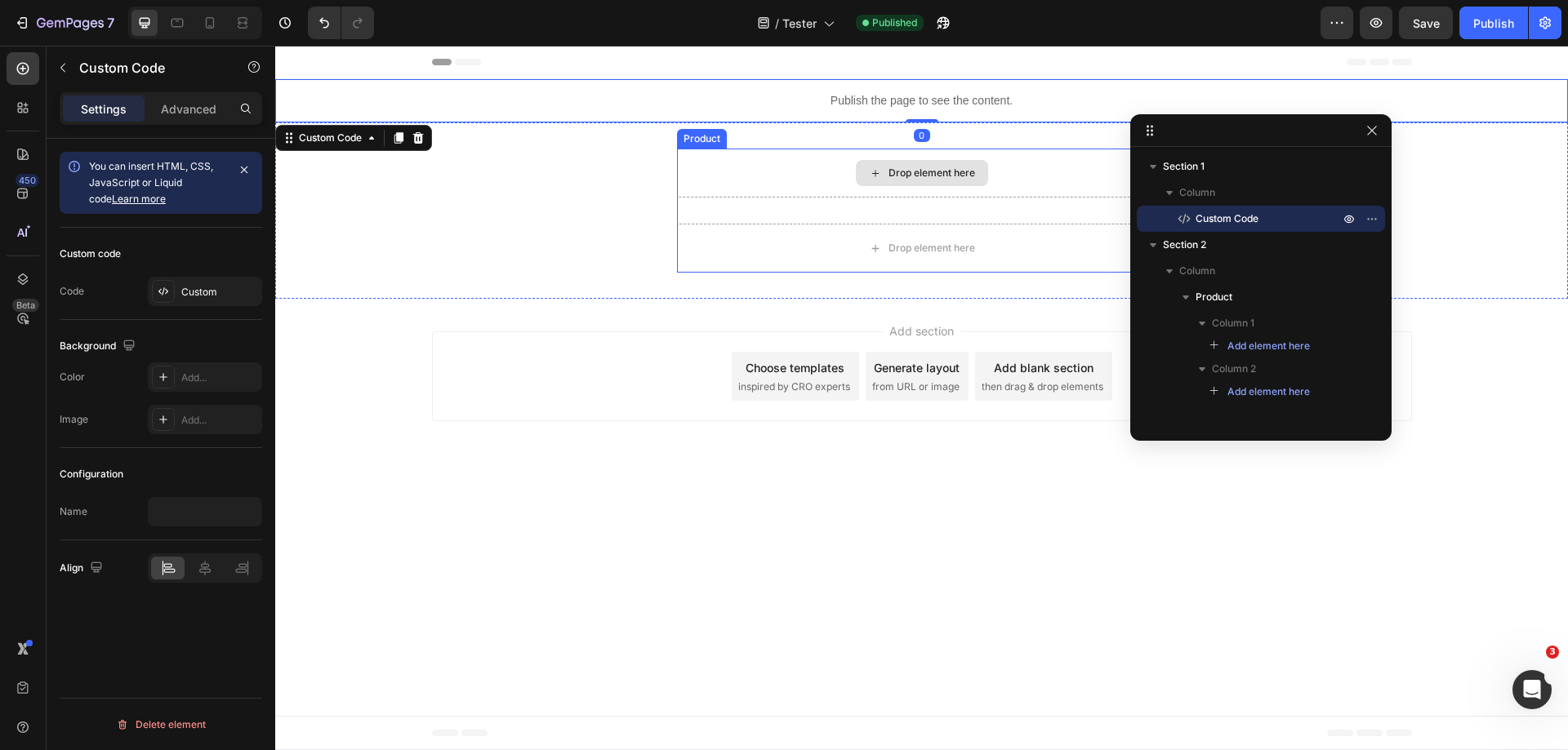
click at [1051, 170] on div "Drop element here" at bounding box center [922, 172] width 490 height 49
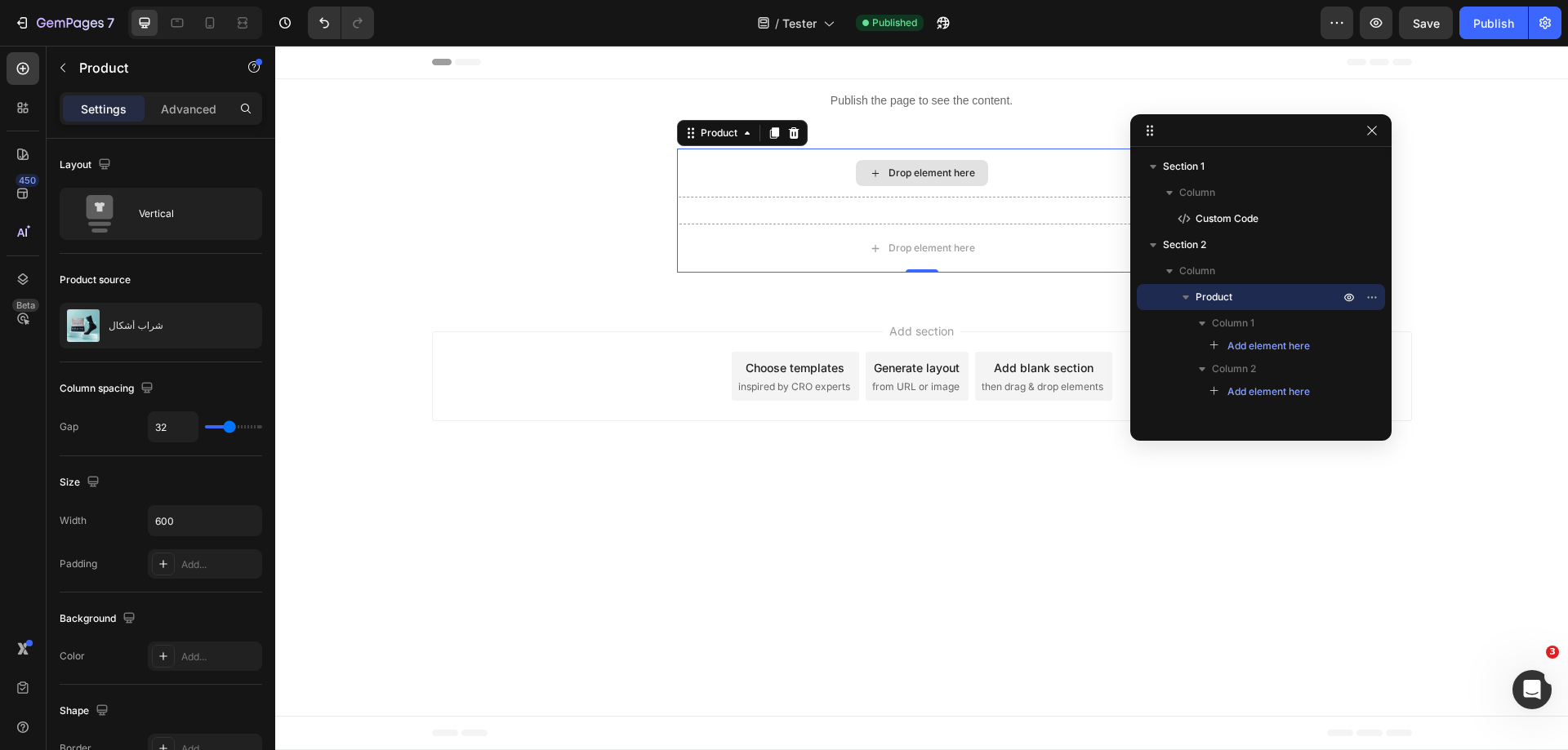
click at [1100, 142] on div "Drop element here Drop element here Product 0 Section 2" at bounding box center [921, 211] width 1293 height 177
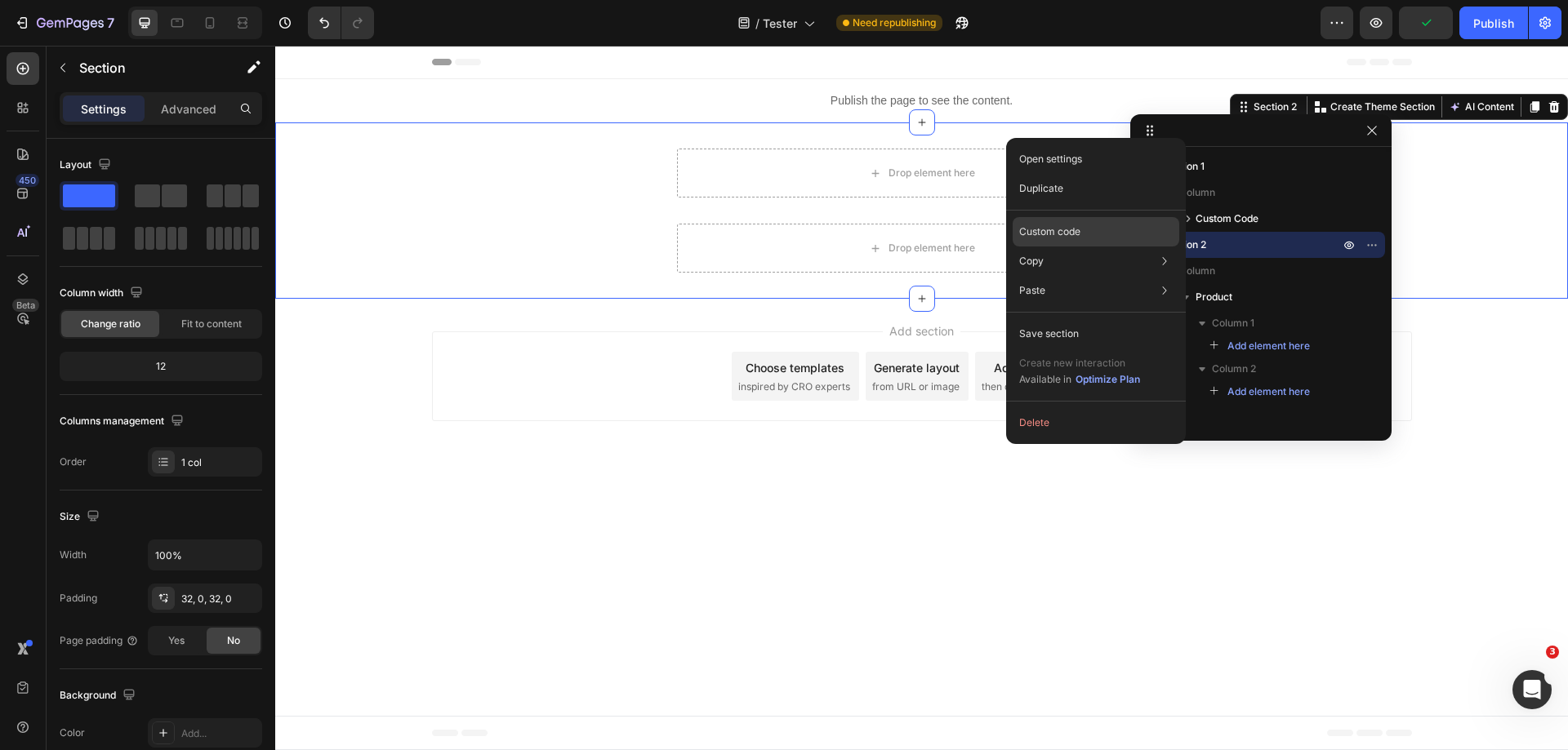
click at [1076, 225] on p "Custom code" at bounding box center [1050, 232] width 61 height 15
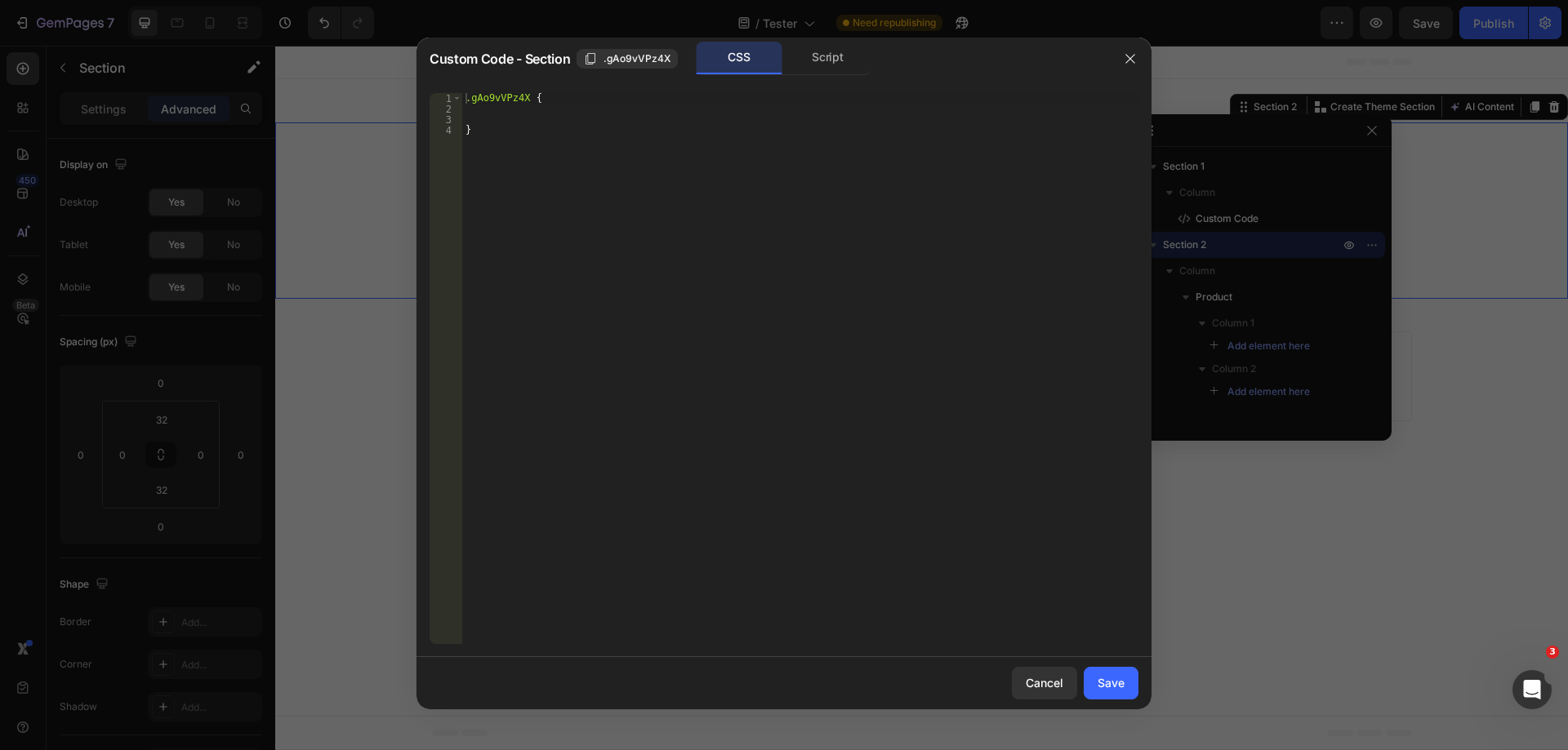
type textarea "}"
click at [756, 177] on div ".gAo9vVPz4X { }" at bounding box center [800, 379] width 676 height 572
click at [1131, 54] on icon "button" at bounding box center [1130, 59] width 13 height 13
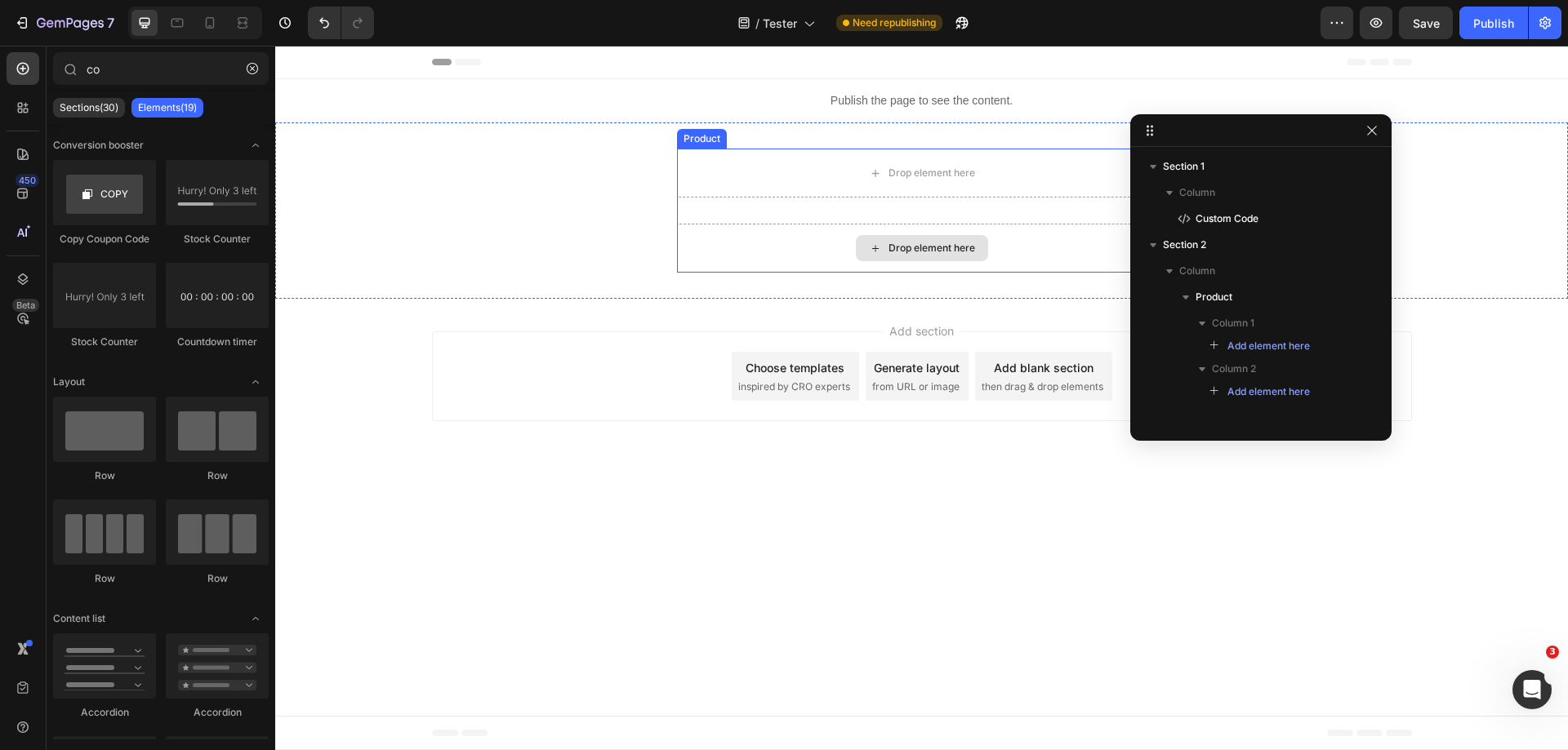
click at [863, 247] on div "Drop element here" at bounding box center [922, 248] width 133 height 26
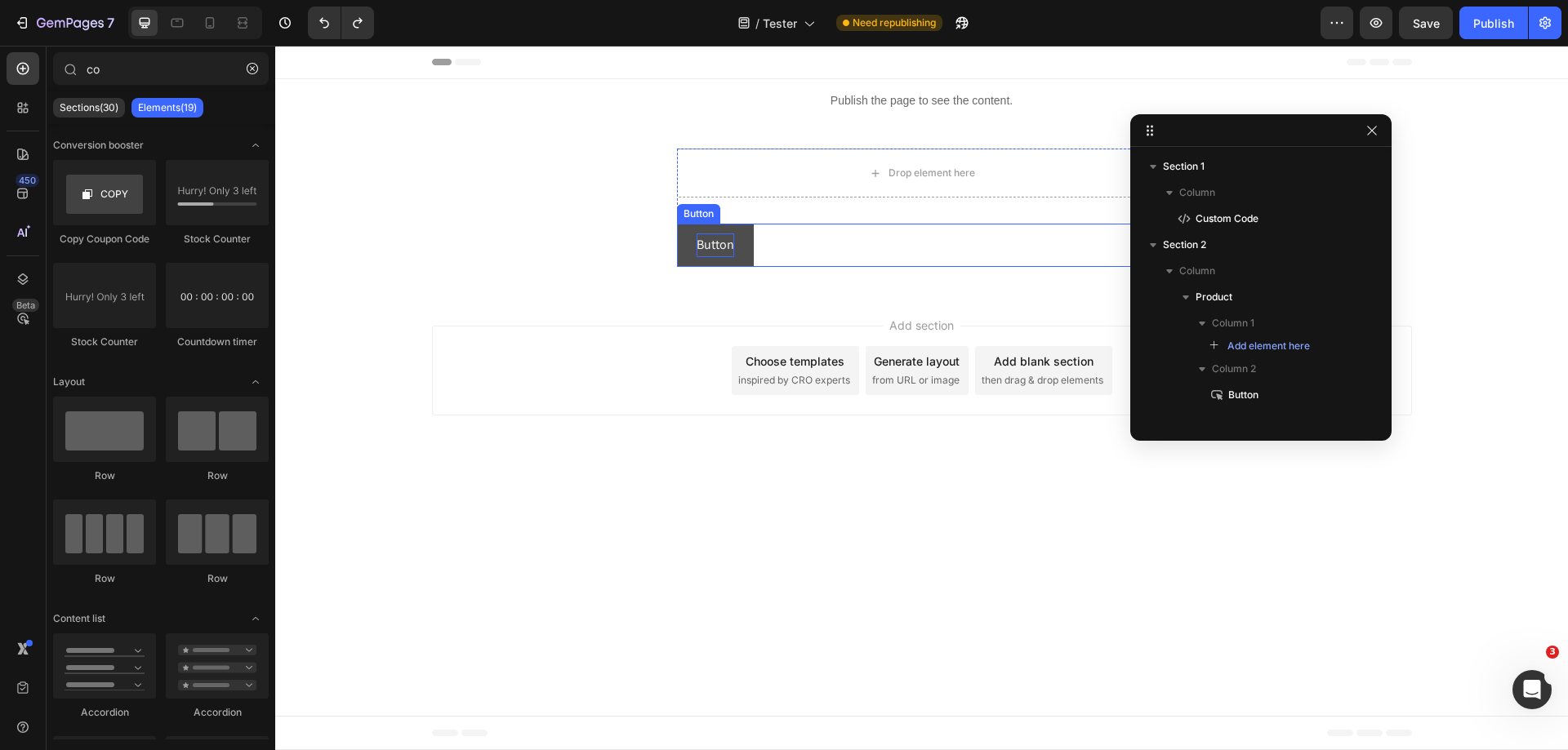
click at [732, 239] on p "Button" at bounding box center [715, 245] width 38 height 23
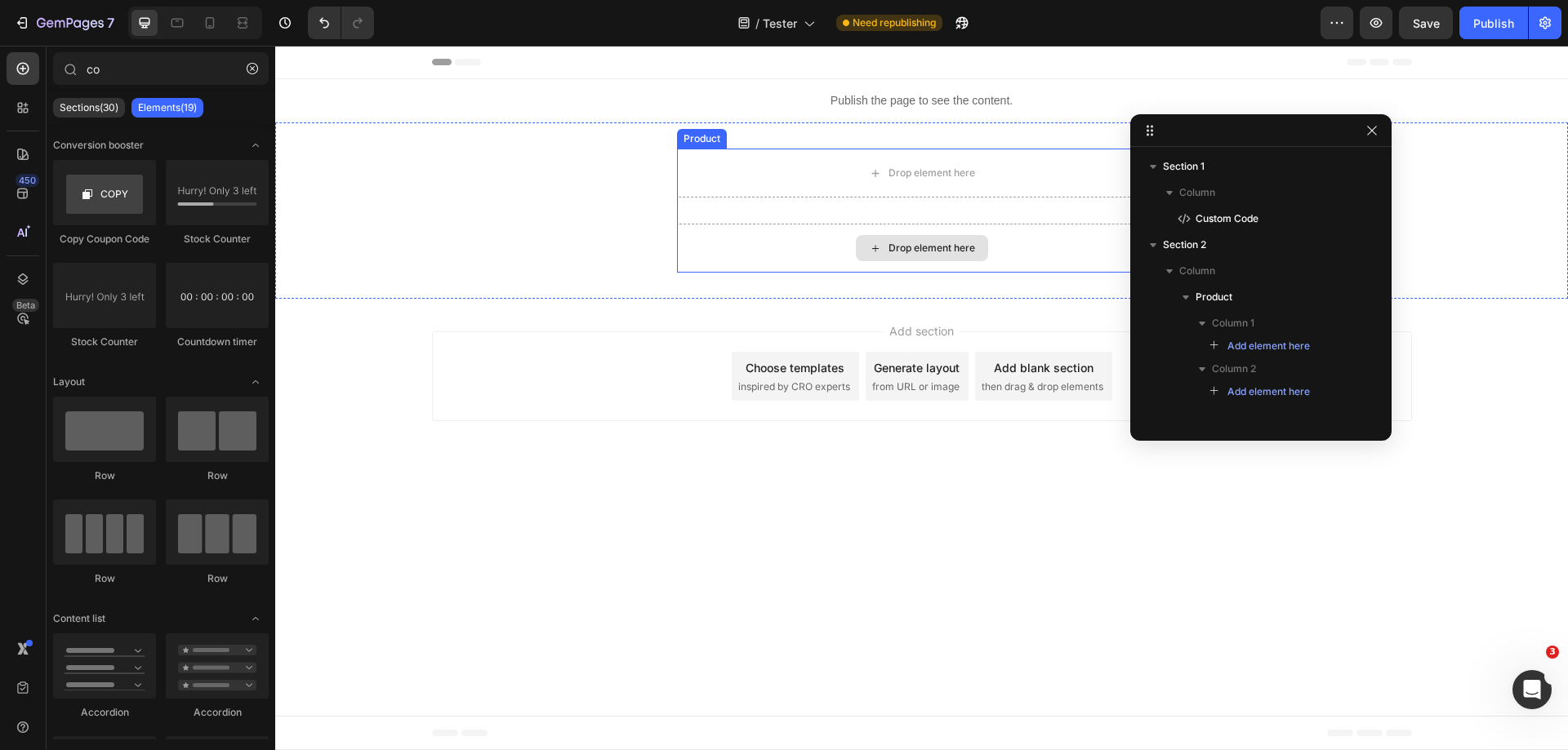
click at [811, 238] on div "Drop element here" at bounding box center [922, 248] width 490 height 49
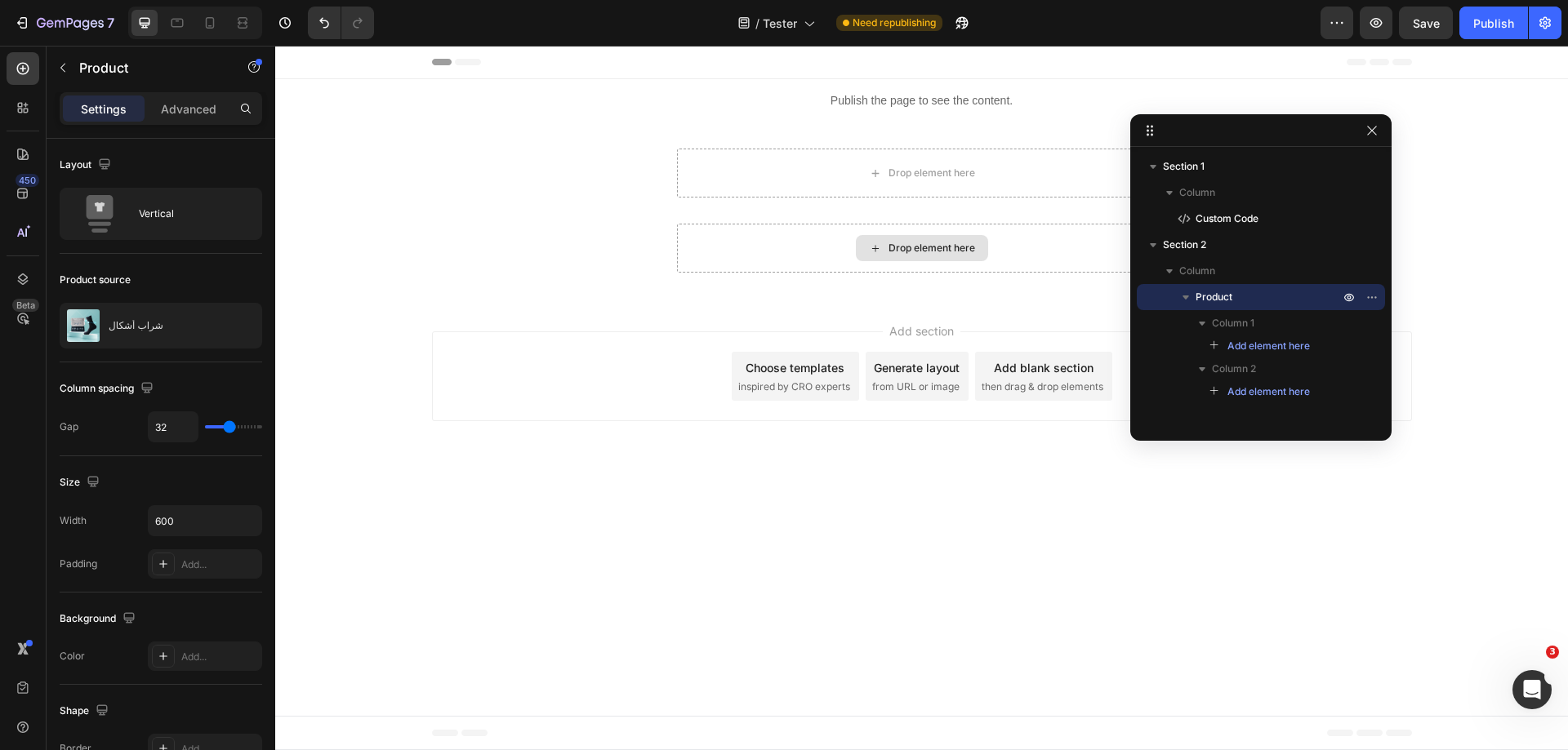
click at [926, 247] on div "Drop element here" at bounding box center [932, 248] width 87 height 13
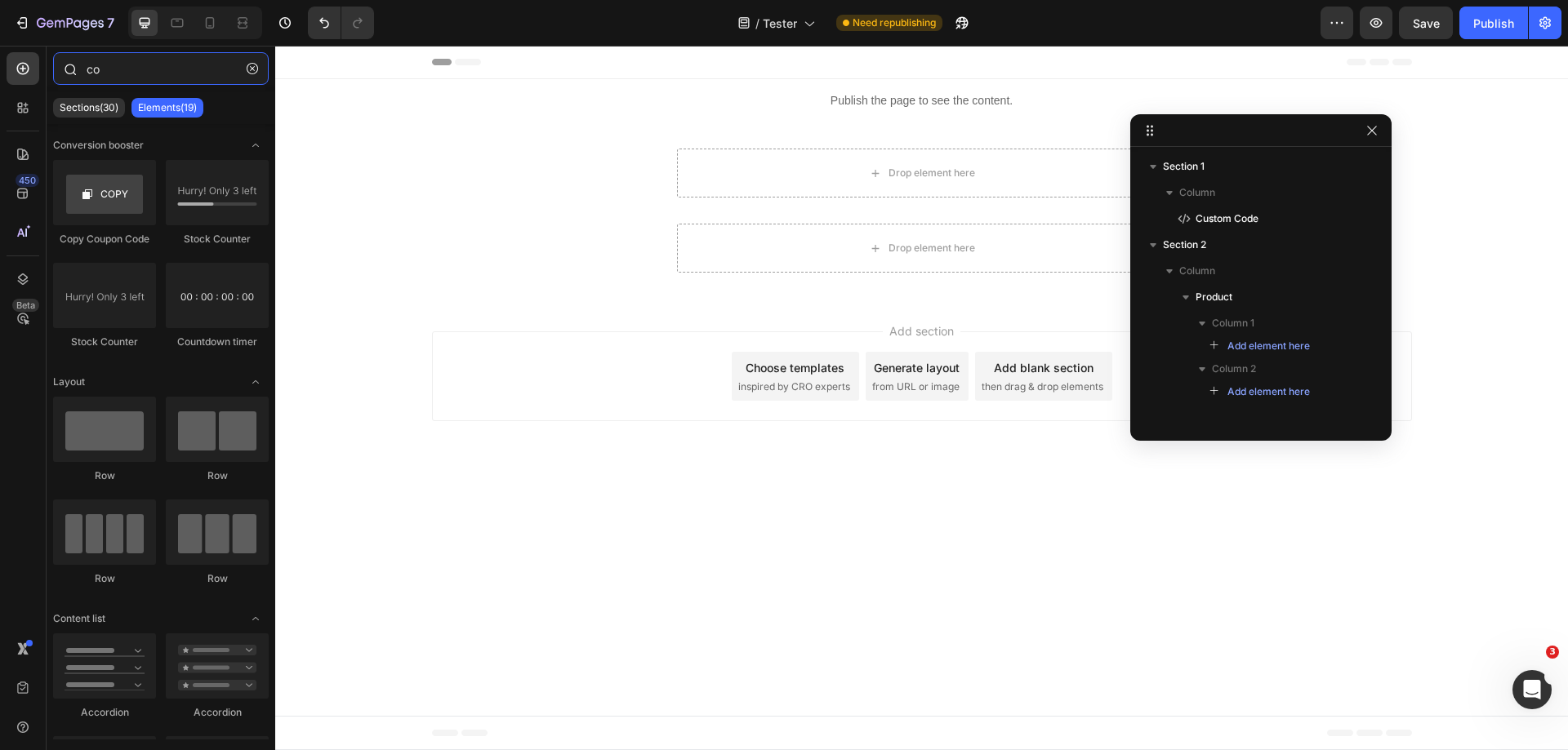
click at [167, 70] on input "co" at bounding box center [161, 68] width 216 height 32
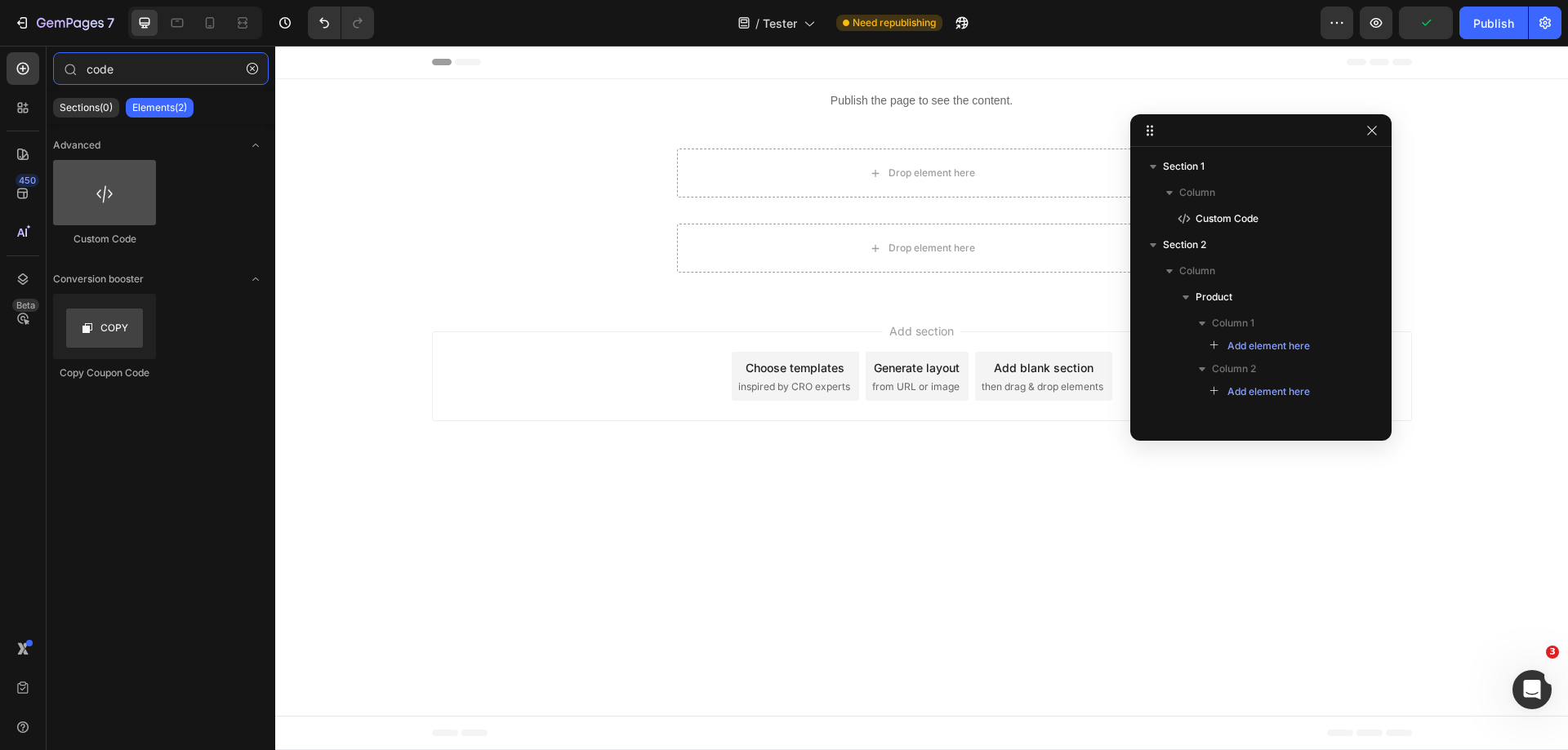
type input "code"
click at [128, 177] on div at bounding box center [104, 192] width 103 height 65
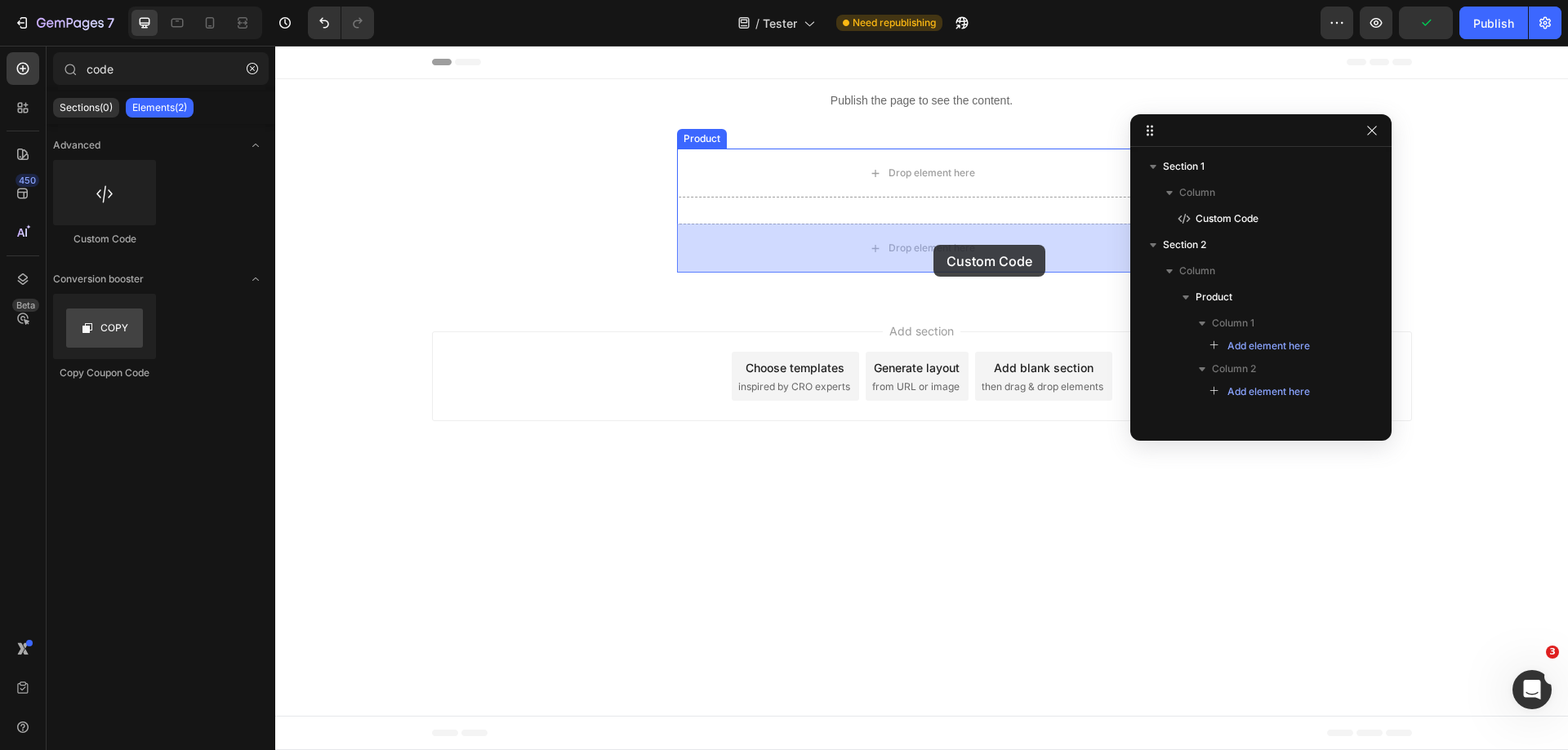
drag, startPoint x: 388, startPoint y: 239, endPoint x: 934, endPoint y: 245, distance: 546.0
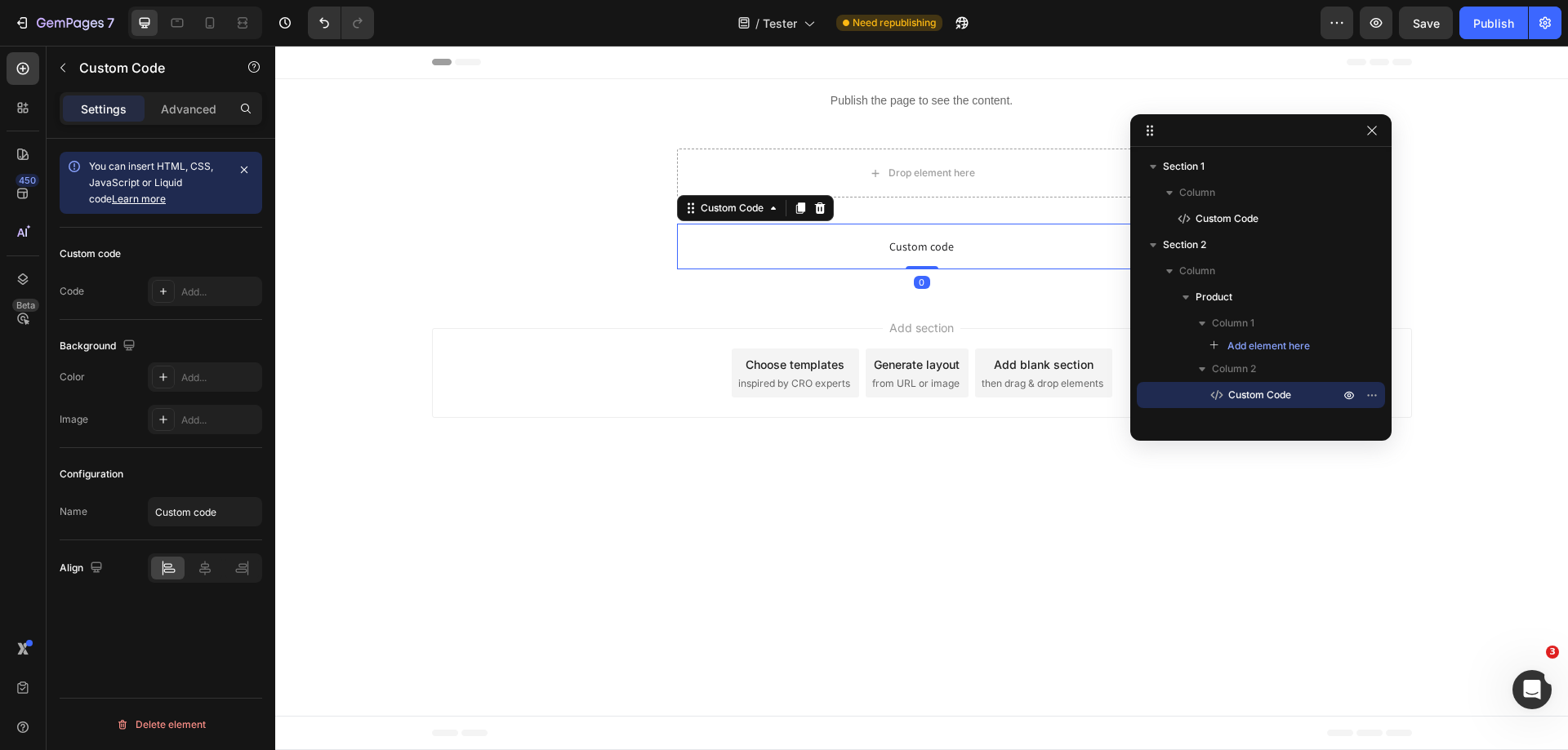
click at [914, 243] on span "Custom code" at bounding box center [922, 247] width 490 height 20
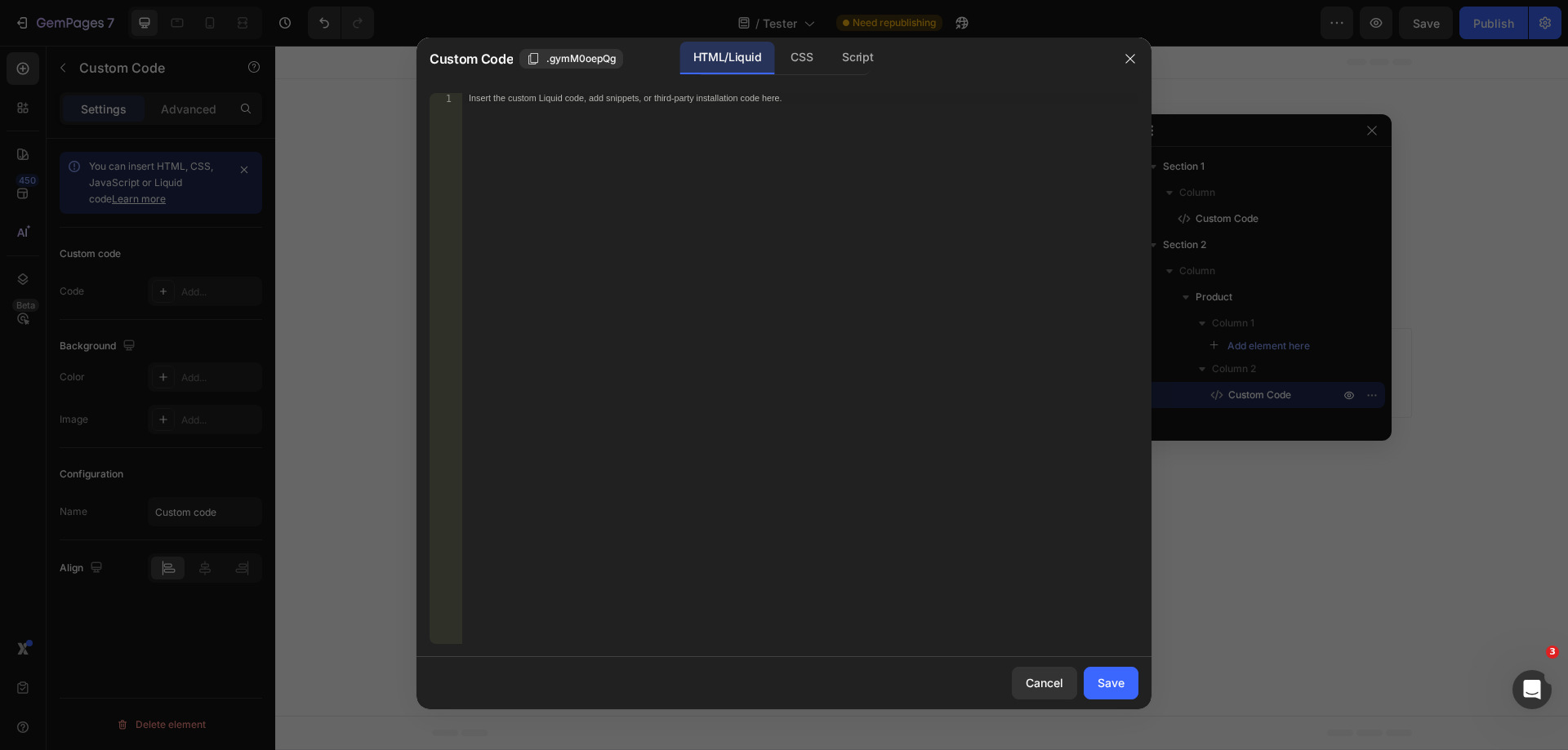
click at [850, 245] on div "Insert the custom Liquid code, add snippets, or third-party installation code h…" at bounding box center [800, 379] width 676 height 572
paste textarea "<div id="_rsi-cod-form-embed-custom-hook"></div>"
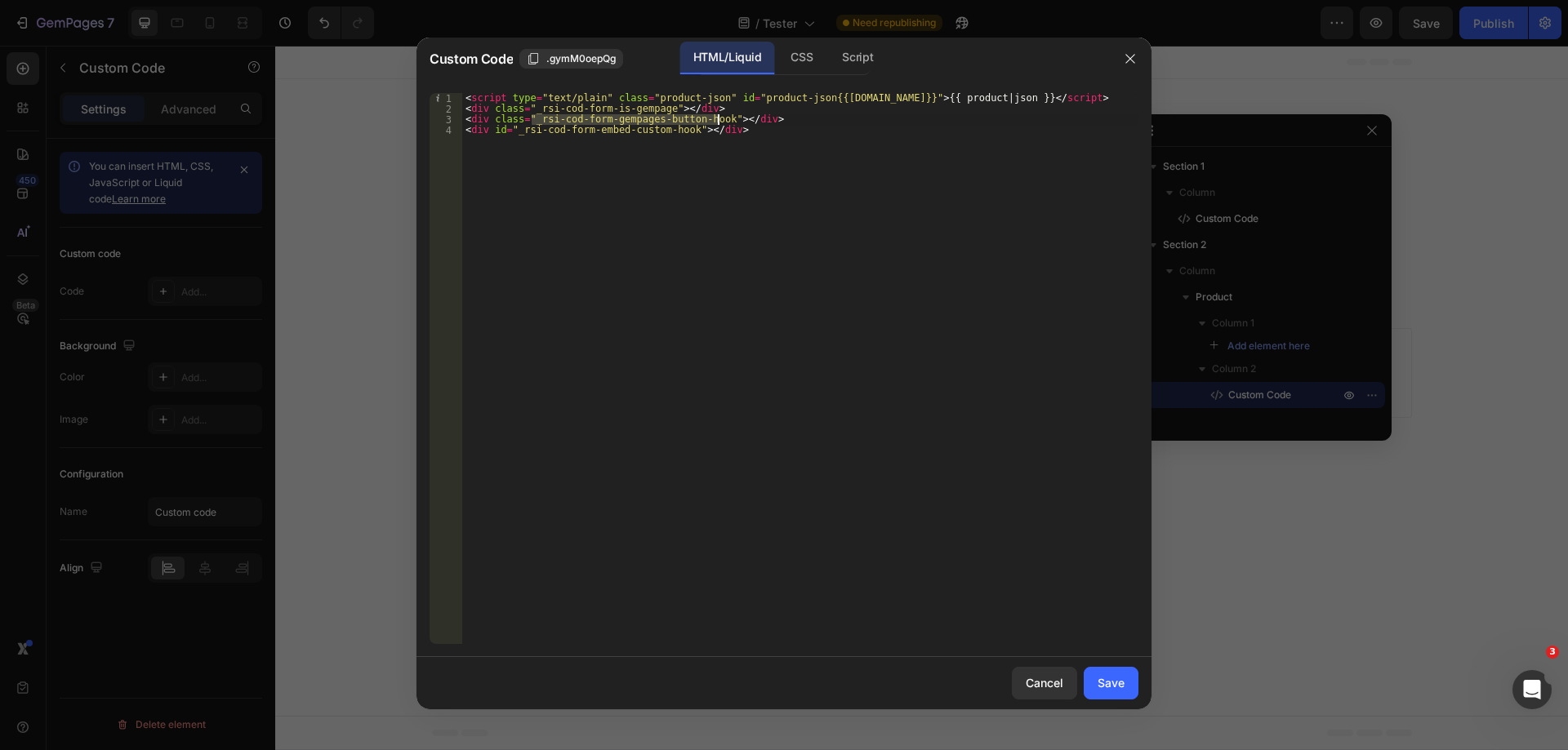
drag, startPoint x: 529, startPoint y: 120, endPoint x: 718, endPoint y: 120, distance: 189.0
click at [718, 120] on div "< script type = "text/plain" class = "product-json" id = "product-json{{product…" at bounding box center [800, 379] width 676 height 572
type textarea "<div class="_rsi-cod-form-gempages-button-hook"></div>"
click at [1113, 679] on div "Save" at bounding box center [1111, 682] width 27 height 18
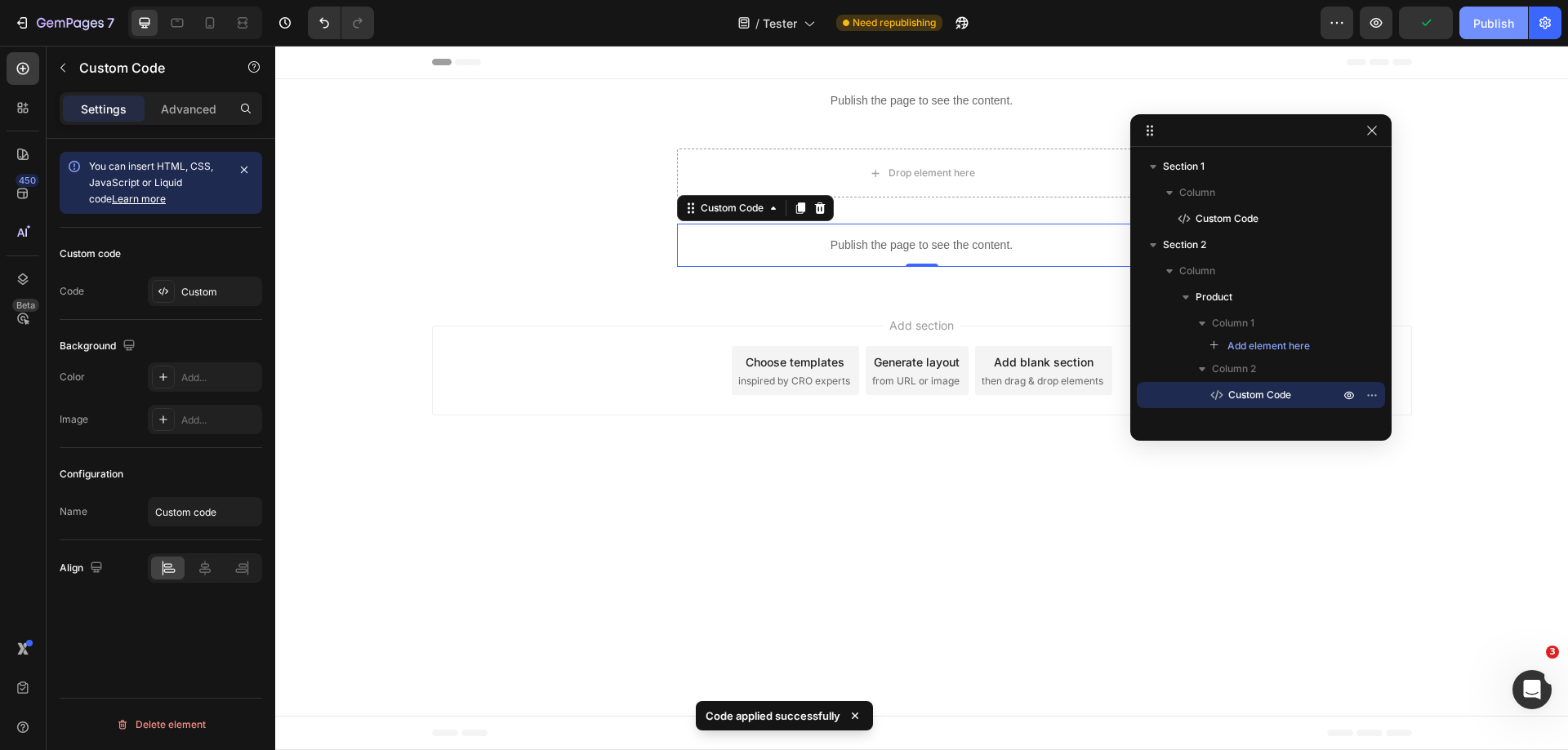
click at [1516, 13] on button "Publish" at bounding box center [1494, 22] width 68 height 32
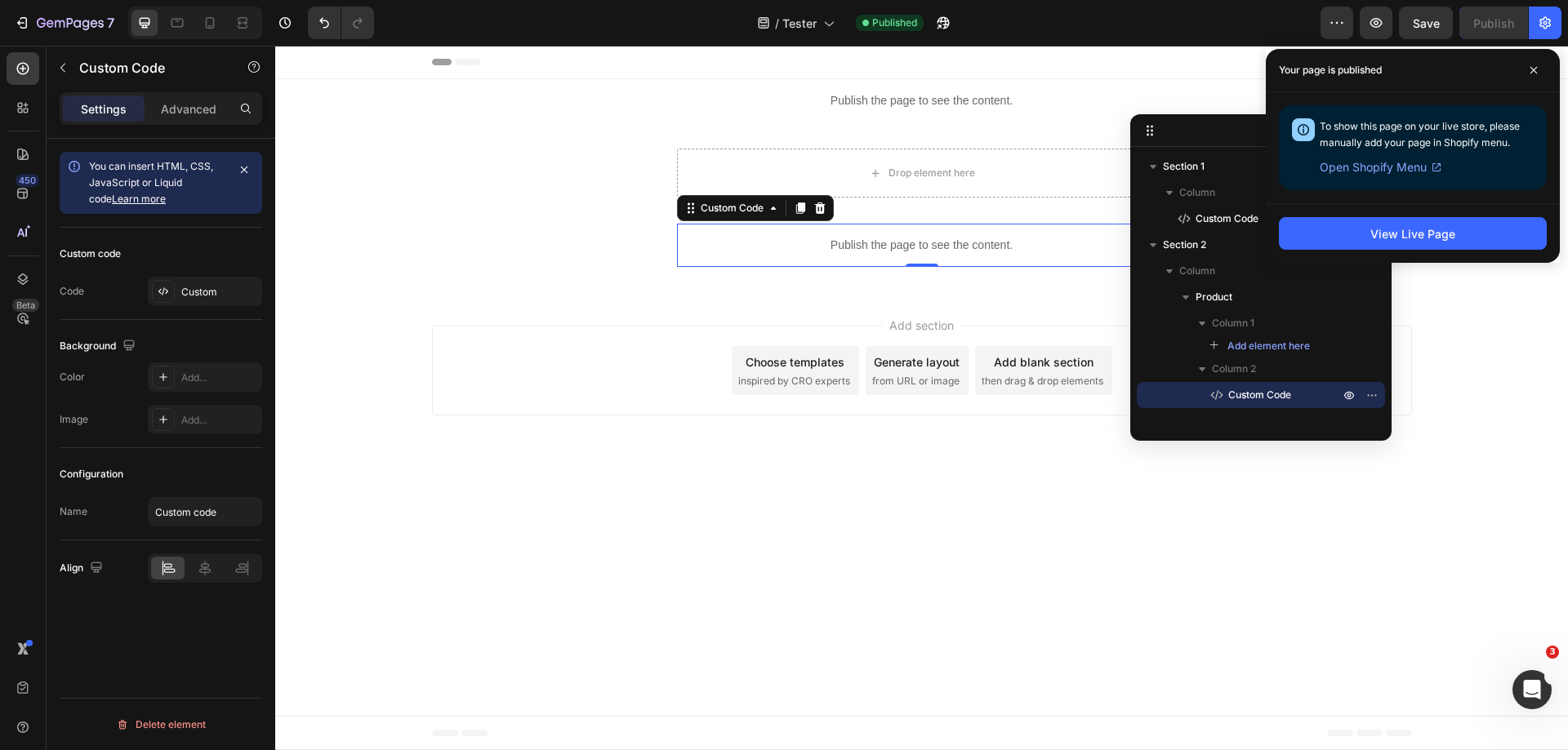
click at [1017, 238] on p "Publish the page to see the content." at bounding box center [922, 245] width 490 height 18
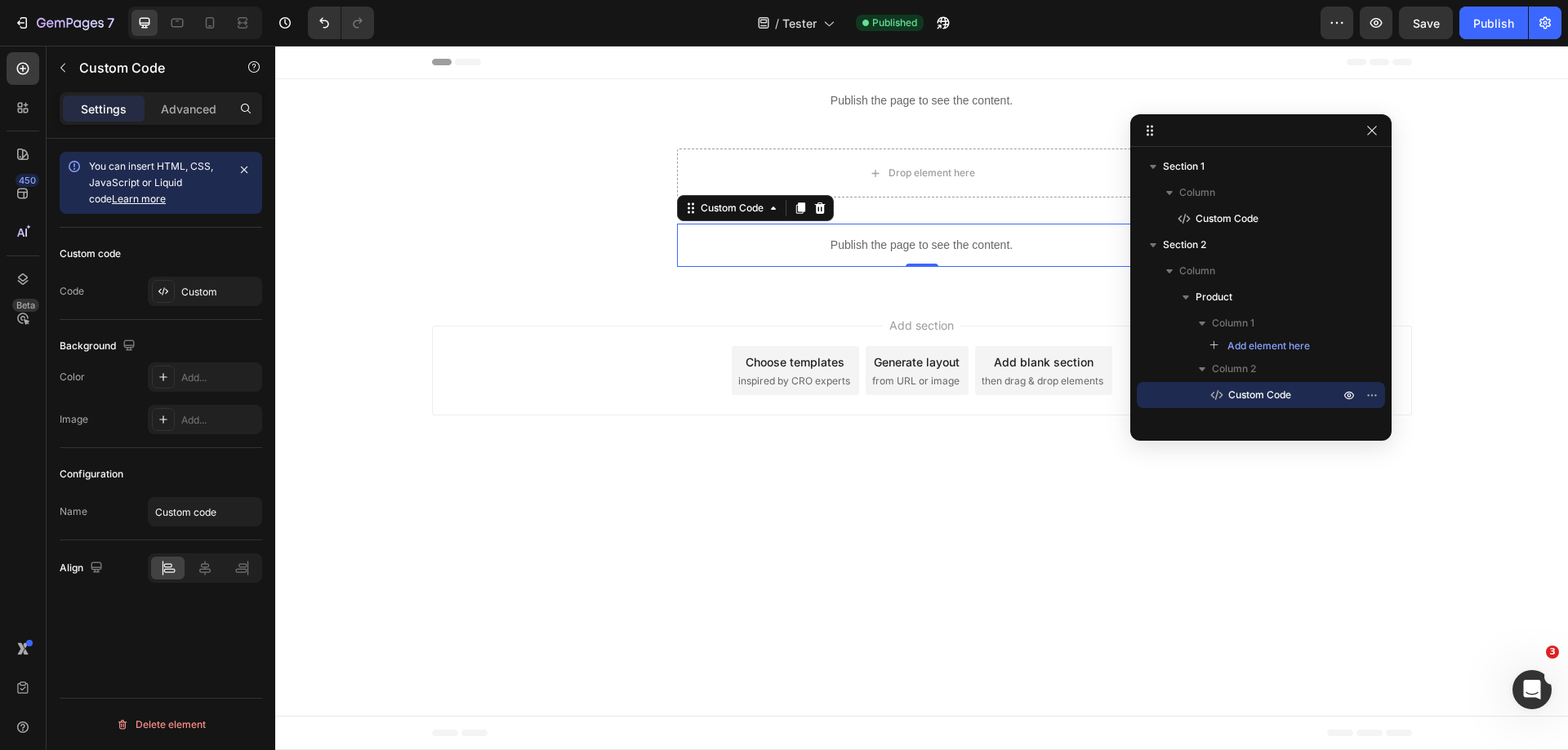
click at [1017, 238] on p "Publish the page to see the content." at bounding box center [922, 245] width 490 height 18
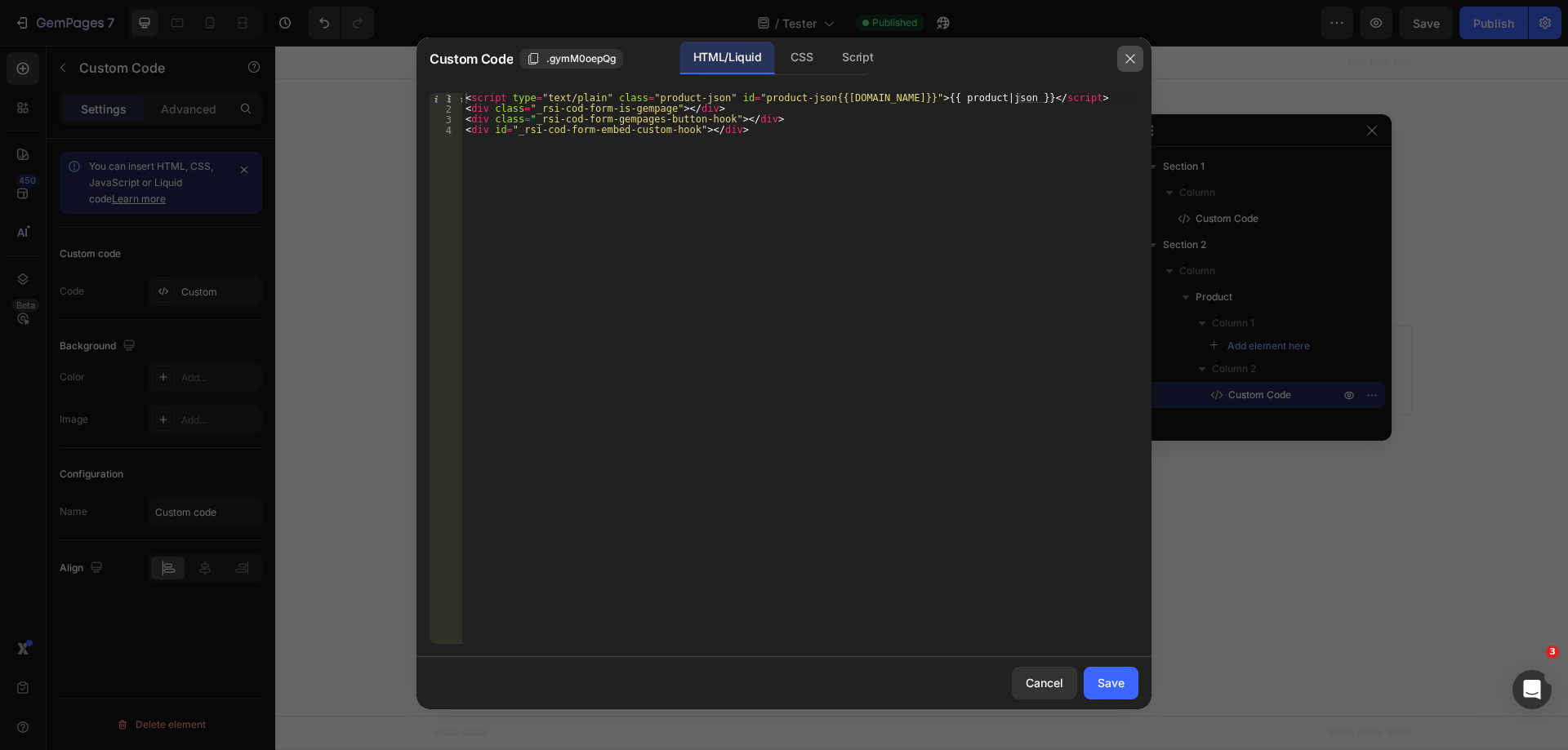
click at [1128, 55] on icon "button" at bounding box center [1130, 59] width 13 height 13
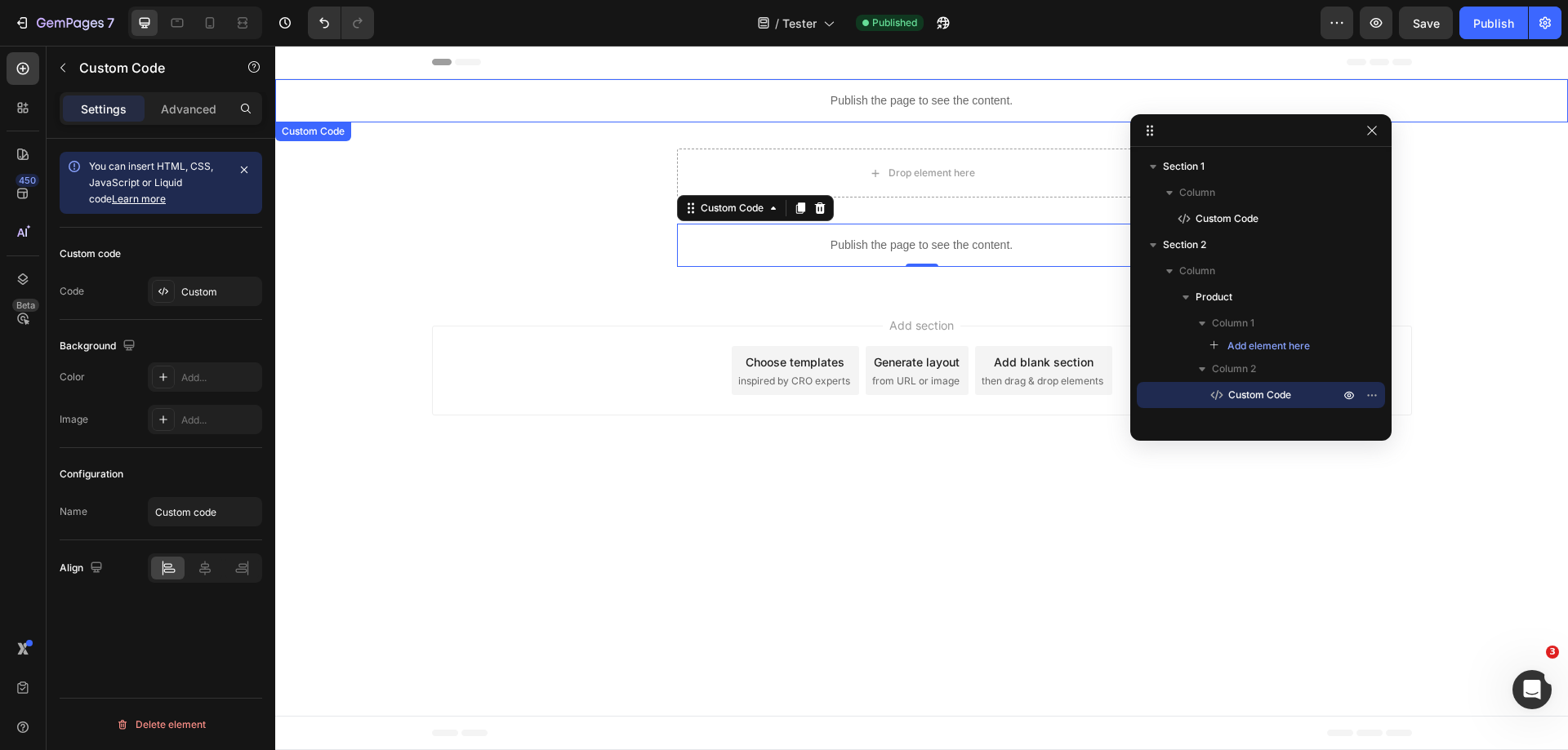
click at [866, 104] on p "Publish the page to see the content." at bounding box center [921, 101] width 1293 height 18
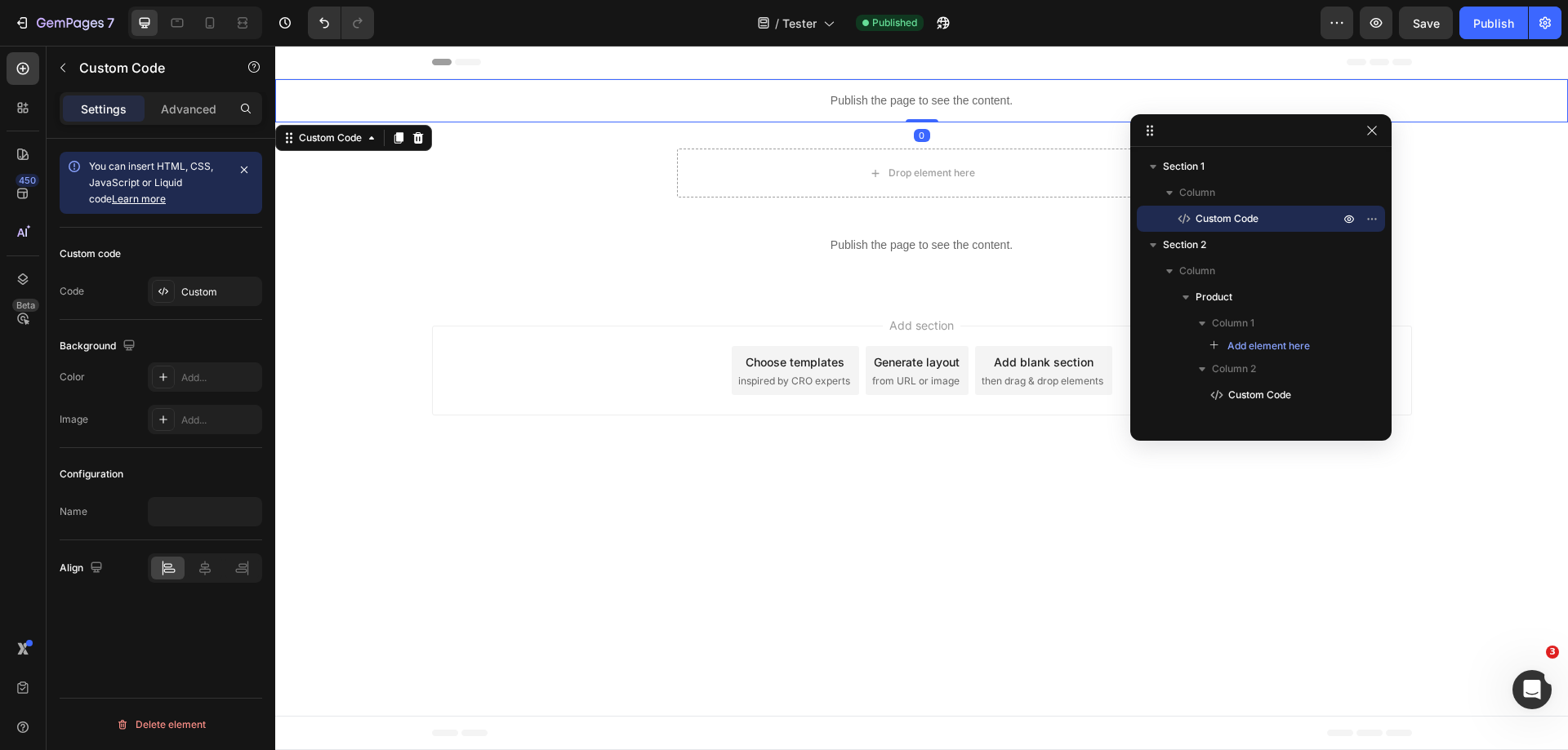
click at [866, 104] on p "Publish the page to see the content." at bounding box center [921, 101] width 1293 height 18
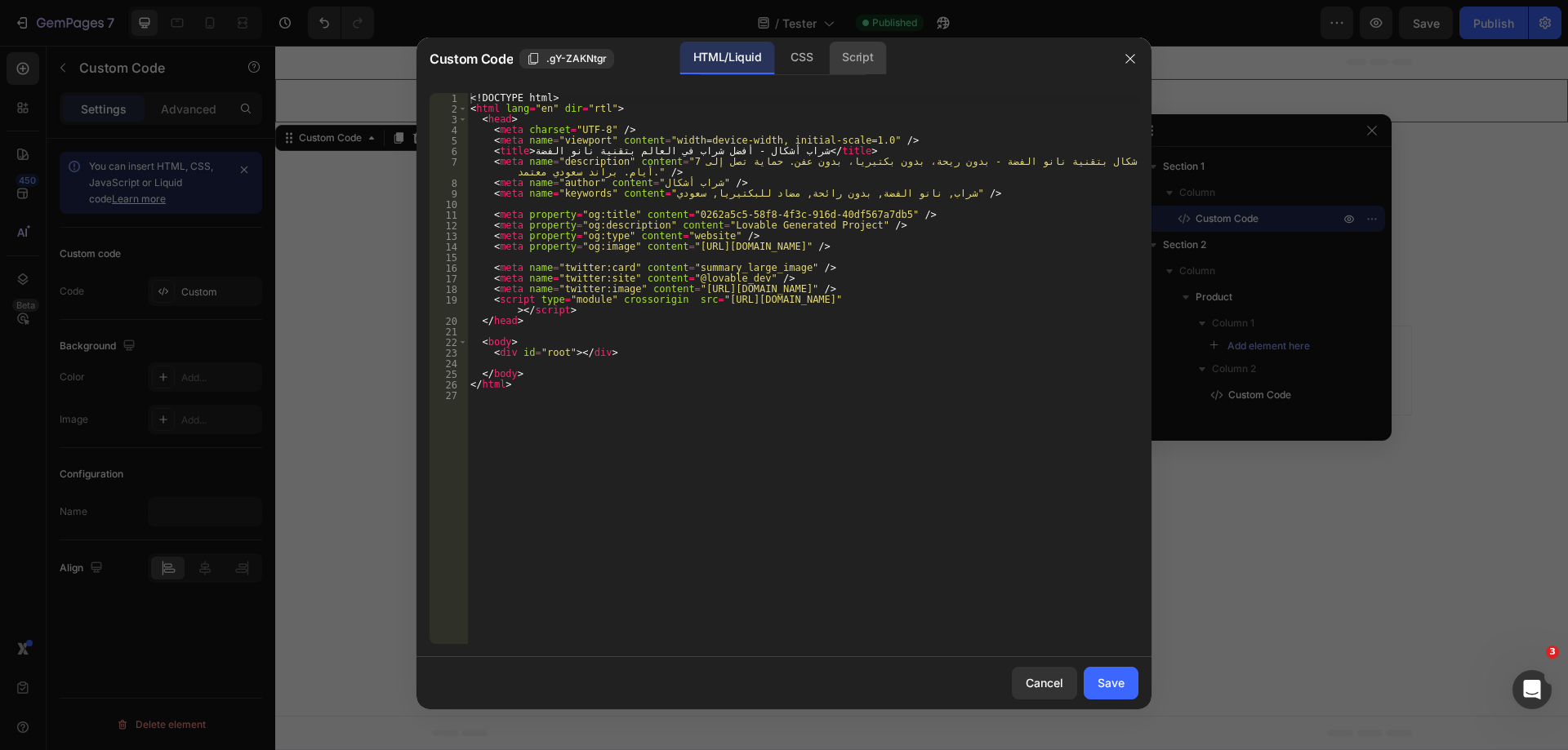
click at [845, 58] on div "Script" at bounding box center [858, 58] width 58 height 32
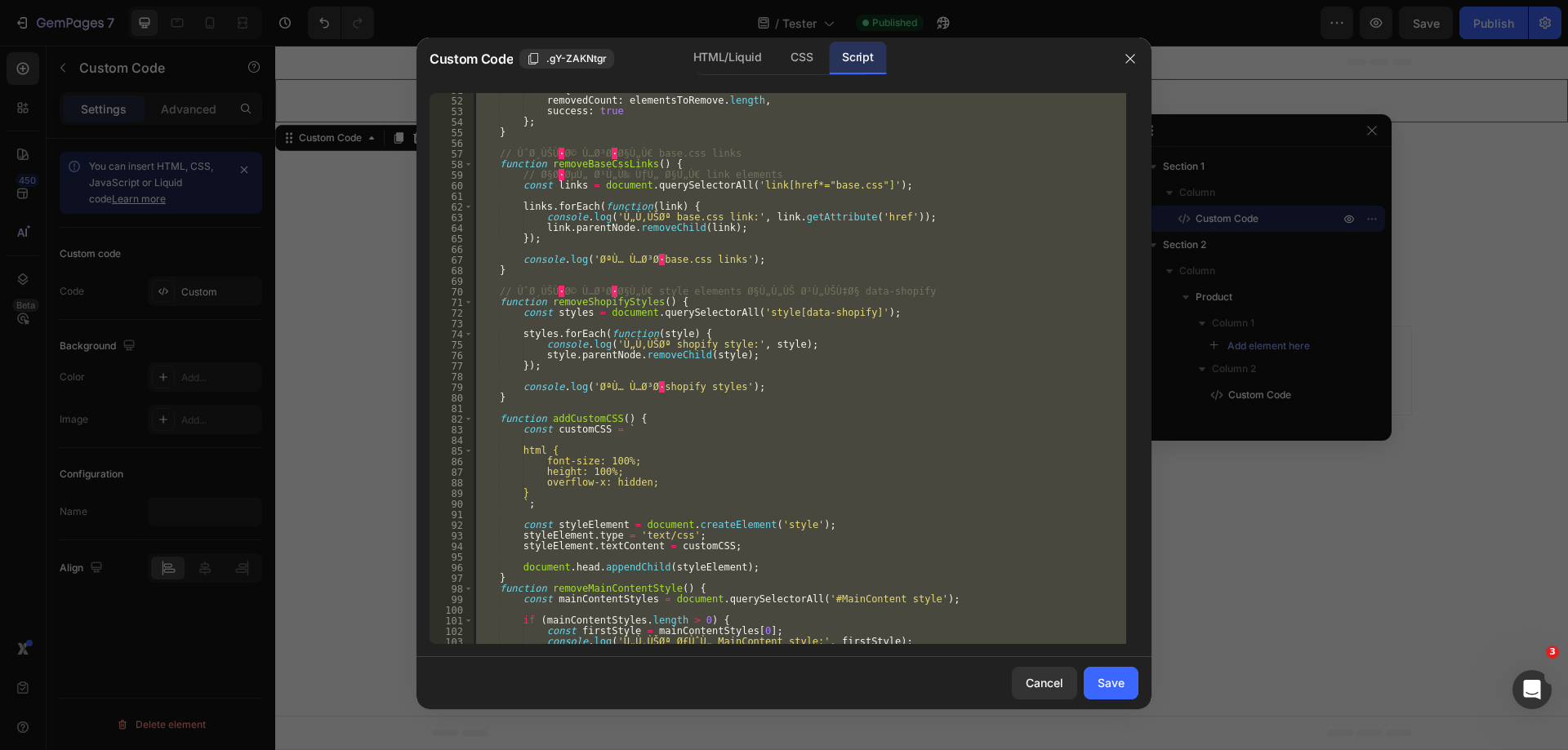
scroll to position [818, 0]
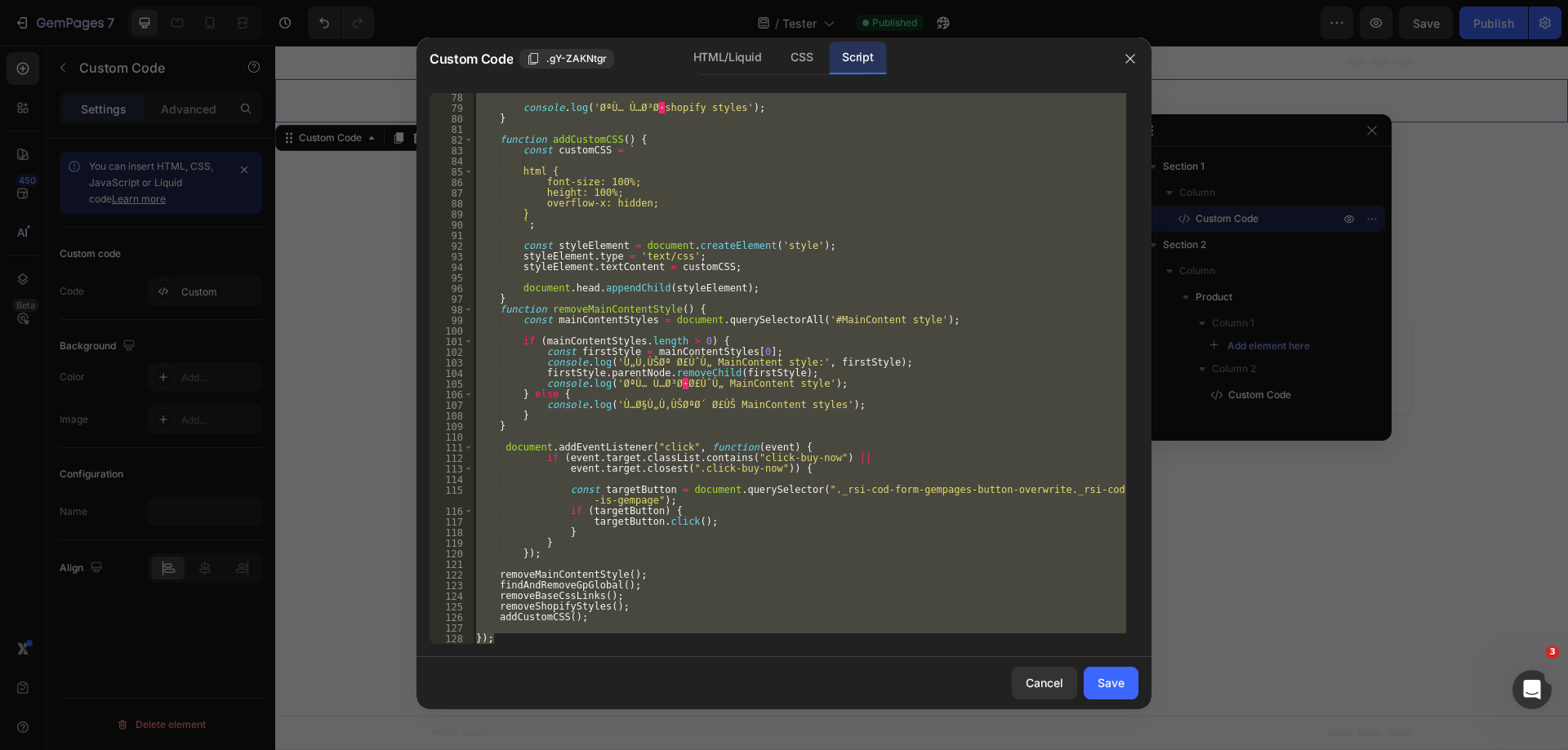
click at [680, 488] on div "console . log ( 'ØªÙ… Ù…Ø³Ø · shopify styles' ) ; } function addCustomCSS ( ) {…" at bounding box center [799, 368] width 654 height 551
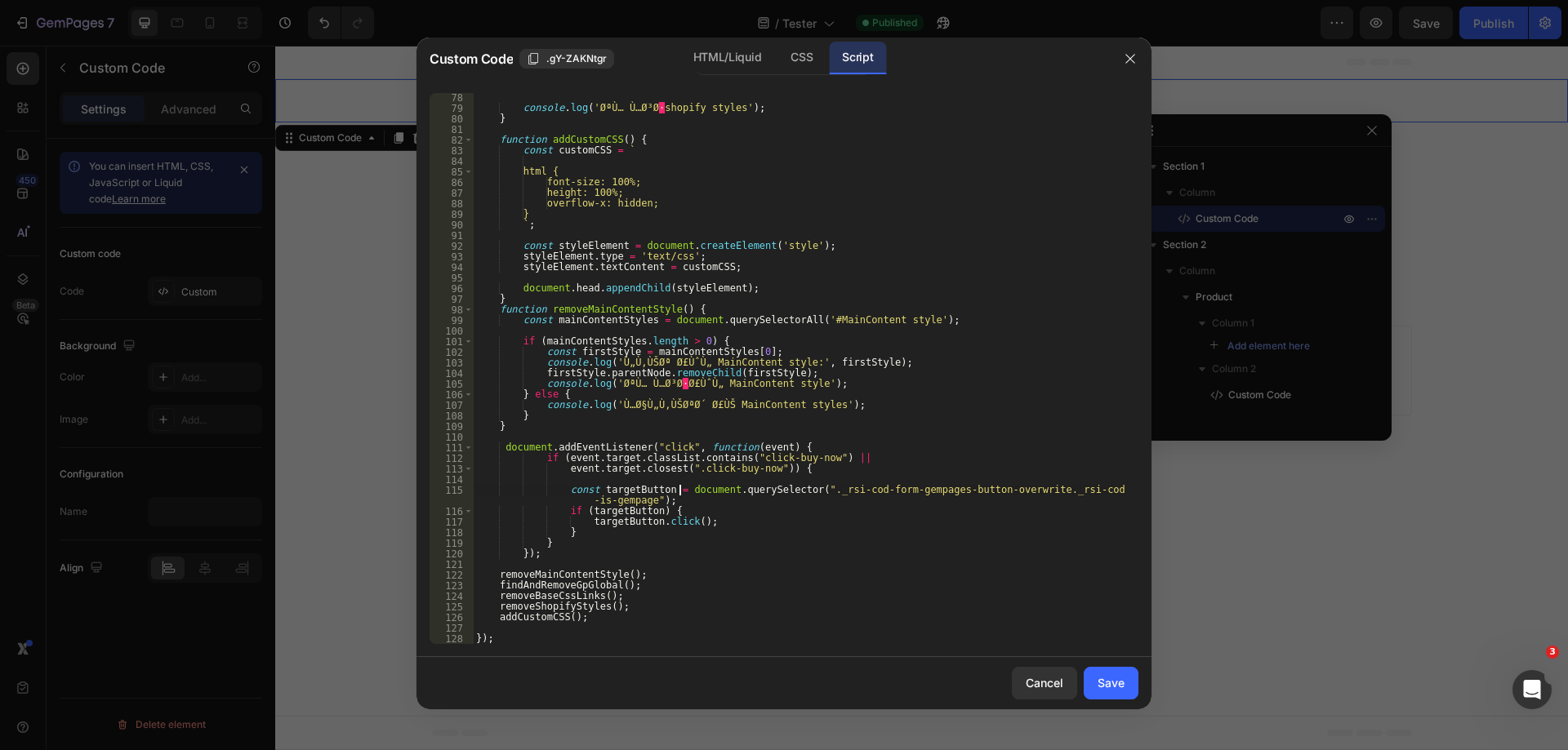
click at [689, 466] on div "console . log ( 'ØªÙ… Ù…Ø³Ø · shopify styles' ) ; } function addCustomCSS ( ) {…" at bounding box center [799, 378] width 654 height 572
drag, startPoint x: 815, startPoint y: 490, endPoint x: 647, endPoint y: 501, distance: 168.4
click at [647, 501] on div "console . log ( 'ØªÙ… Ù…Ø³Ø · shopify styles' ) ; } function addCustomCSS ( ) {…" at bounding box center [799, 378] width 654 height 572
paste textarea "buy-now-button-overwrit"
type textarea "const targetButton = document.querySelector("._rsi-buy-now-button-overwrite");"
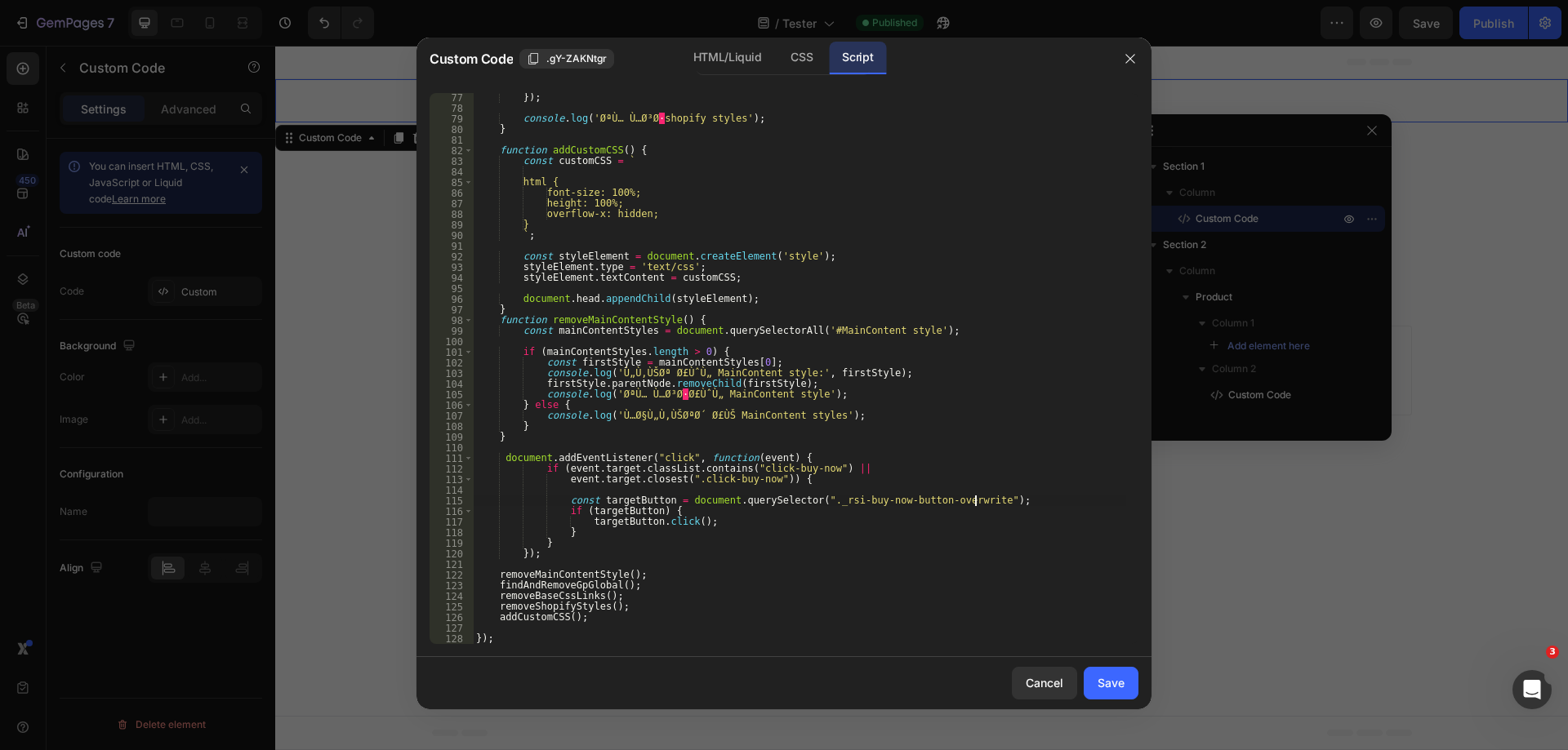
scroll to position [808, 0]
drag, startPoint x: 1117, startPoint y: 684, endPoint x: 786, endPoint y: 578, distance: 347.6
click at [786, 578] on div "Custom Code .gY-ZAKNtgr HTML/Liquid CSS Script const targetButton = document.qu…" at bounding box center [784, 373] width 735 height 672
click at [1120, 678] on div "Save" at bounding box center [1111, 682] width 27 height 18
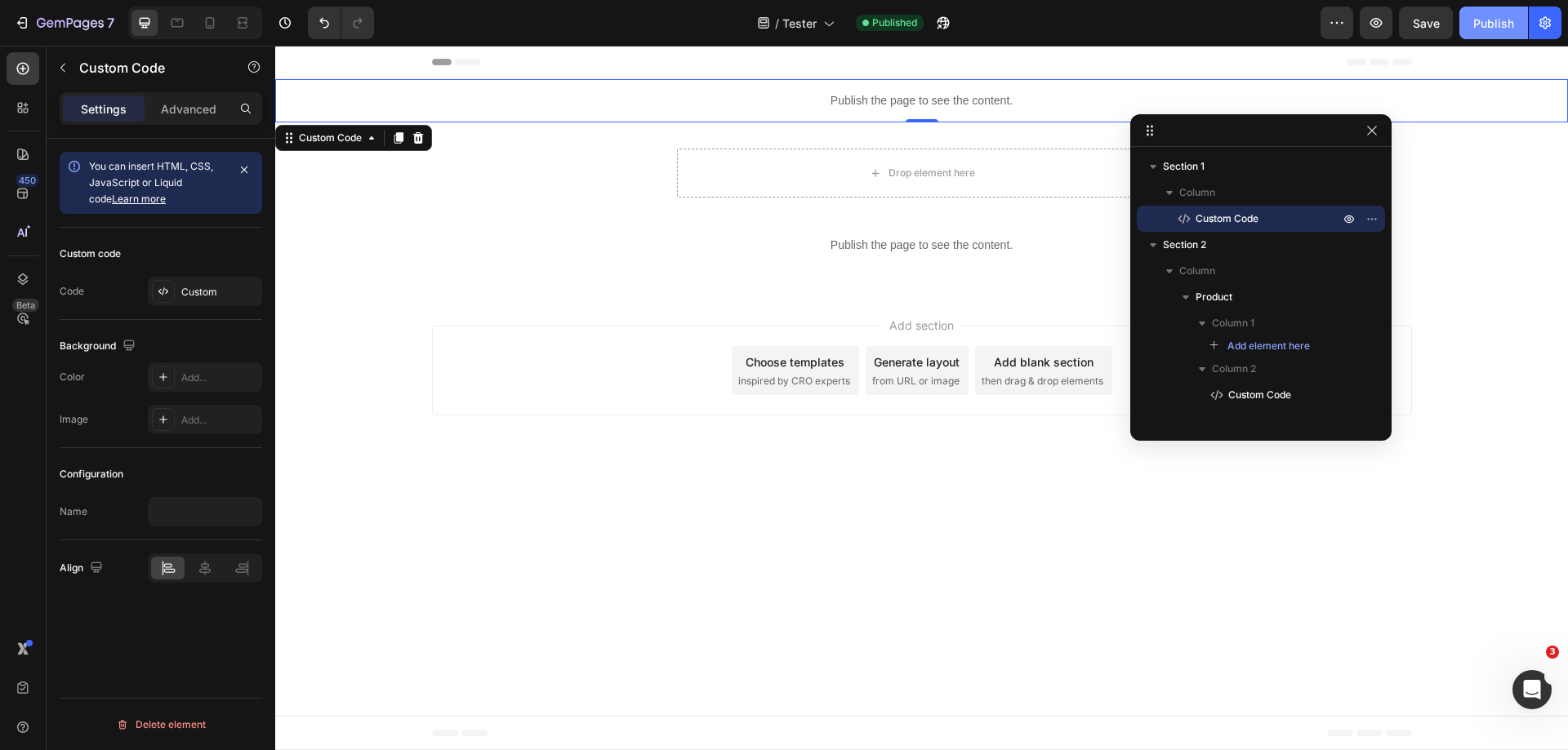
click at [1483, 26] on div "Publish" at bounding box center [1494, 23] width 41 height 18
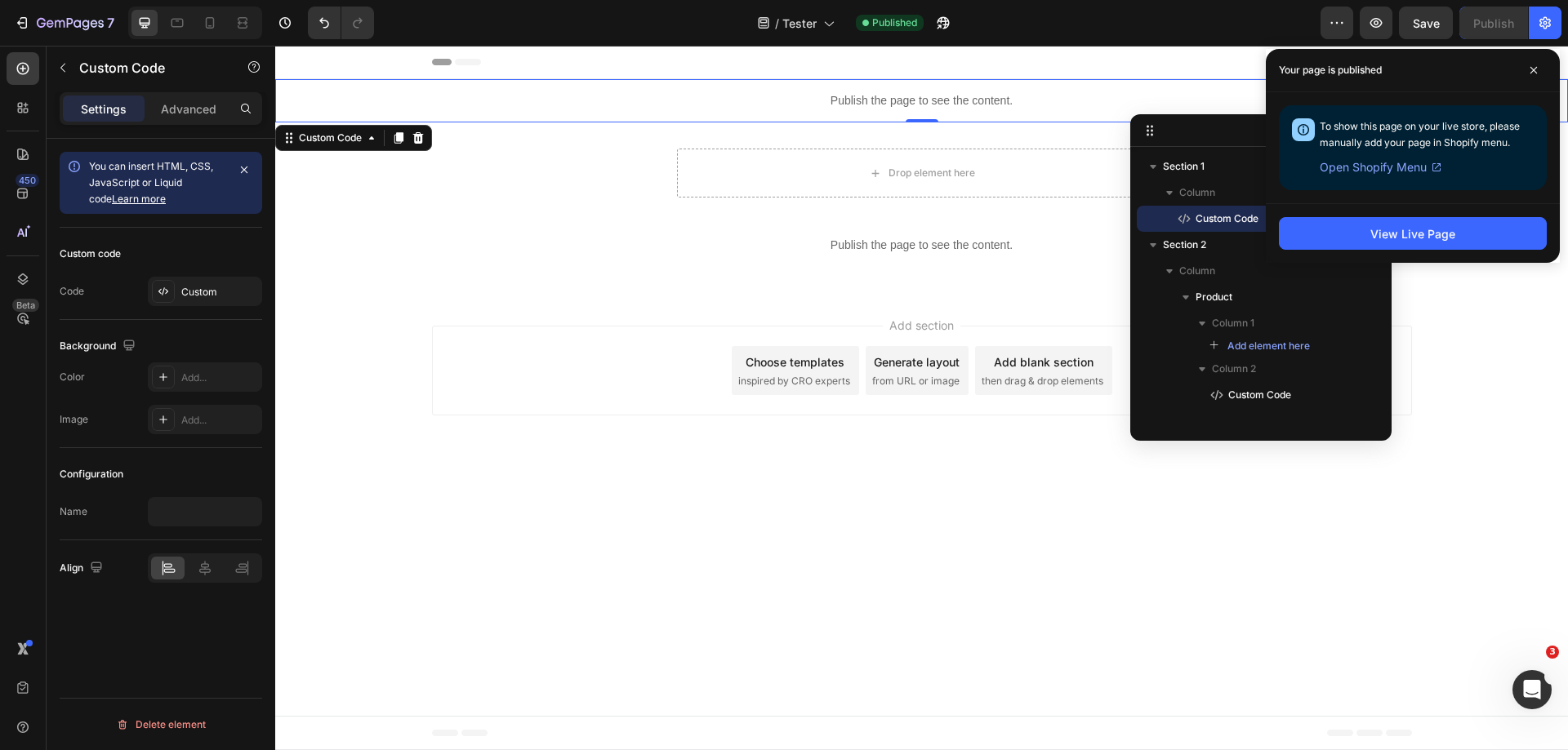
click at [1013, 96] on p "Publish the page to see the content." at bounding box center [921, 101] width 1293 height 18
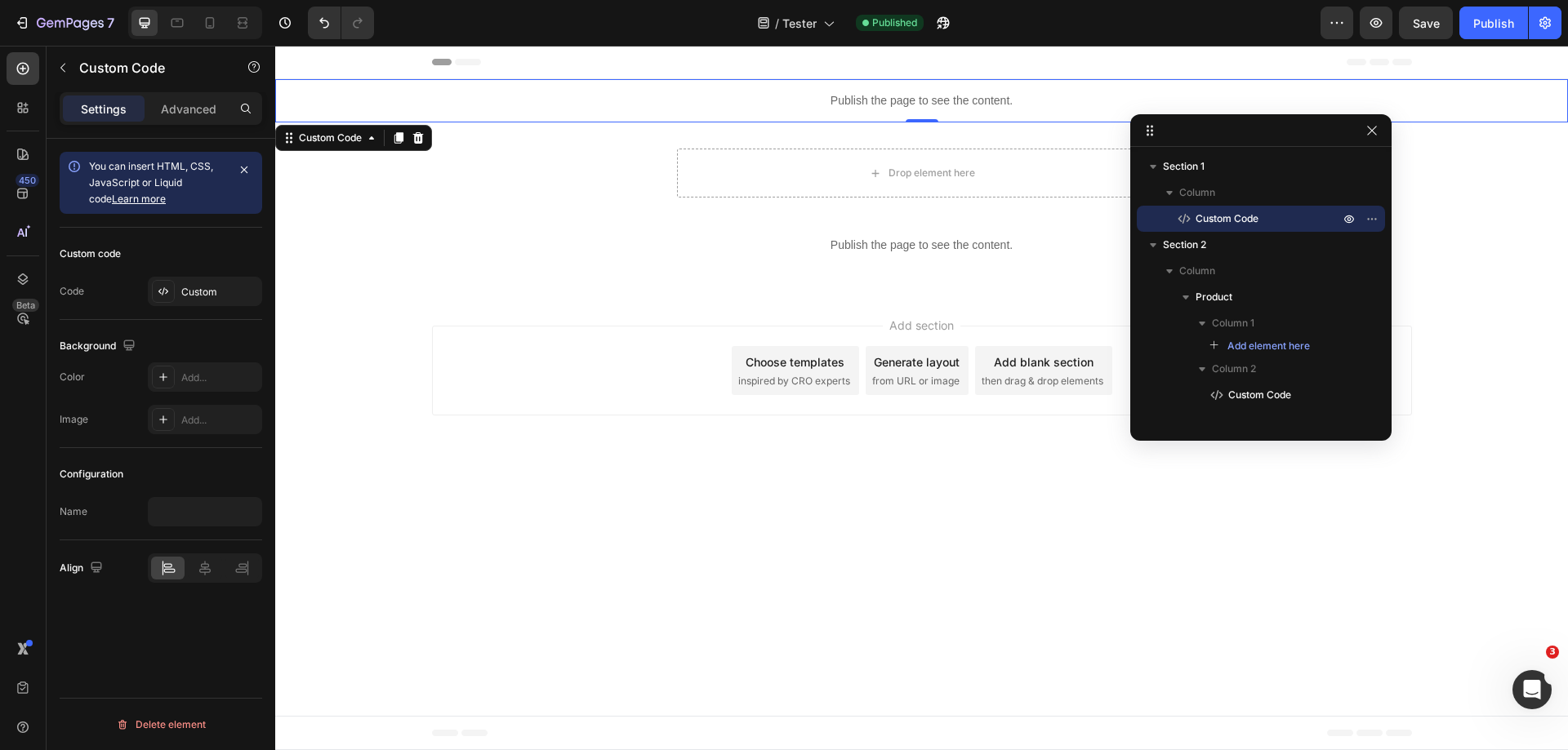
click at [1013, 96] on p "Publish the page to see the content." at bounding box center [921, 101] width 1293 height 18
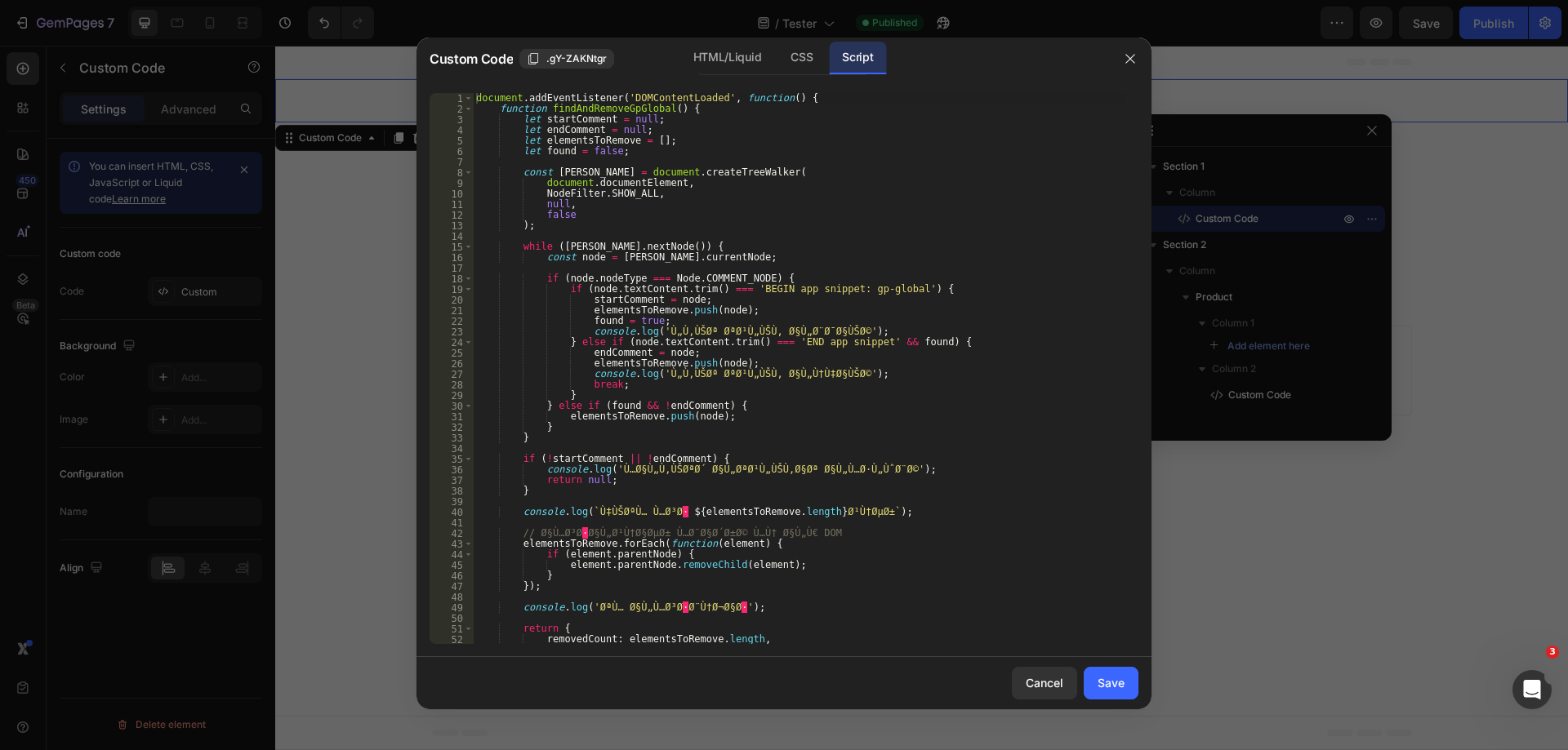
click at [1265, 69] on div at bounding box center [784, 375] width 1568 height 750
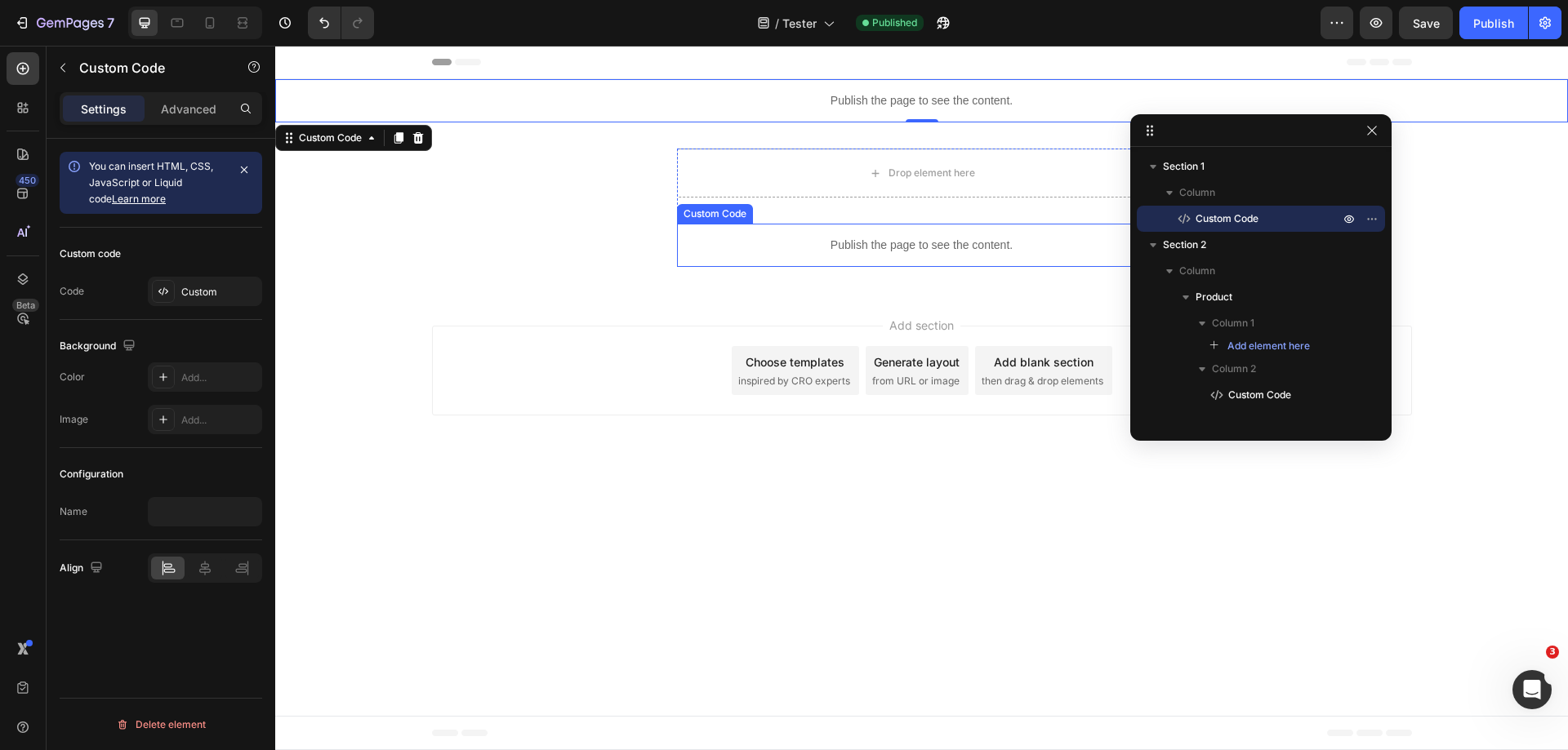
click at [943, 244] on p "Publish the page to see the content." at bounding box center [922, 245] width 490 height 18
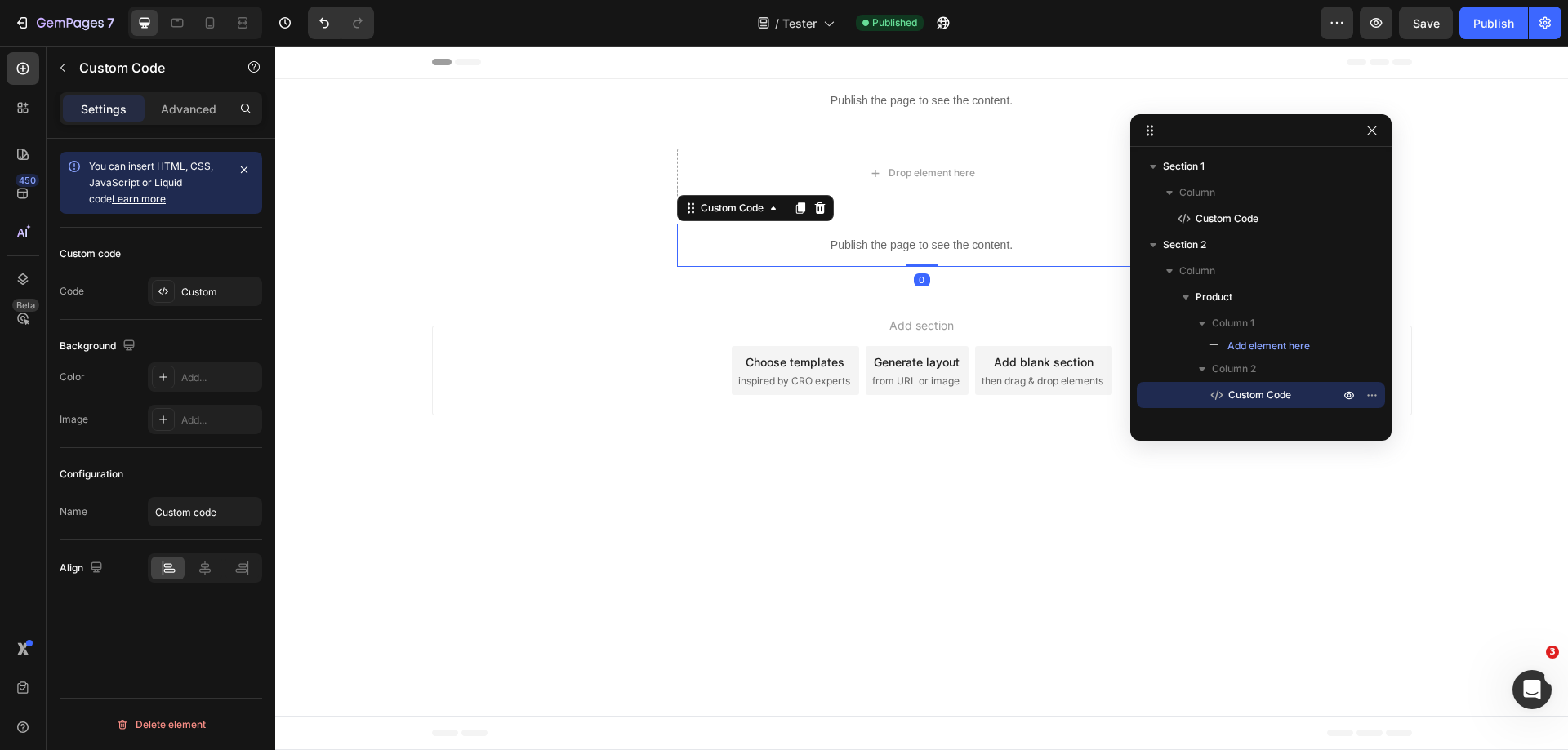
click at [943, 244] on p "Publish the page to see the content." at bounding box center [922, 245] width 490 height 18
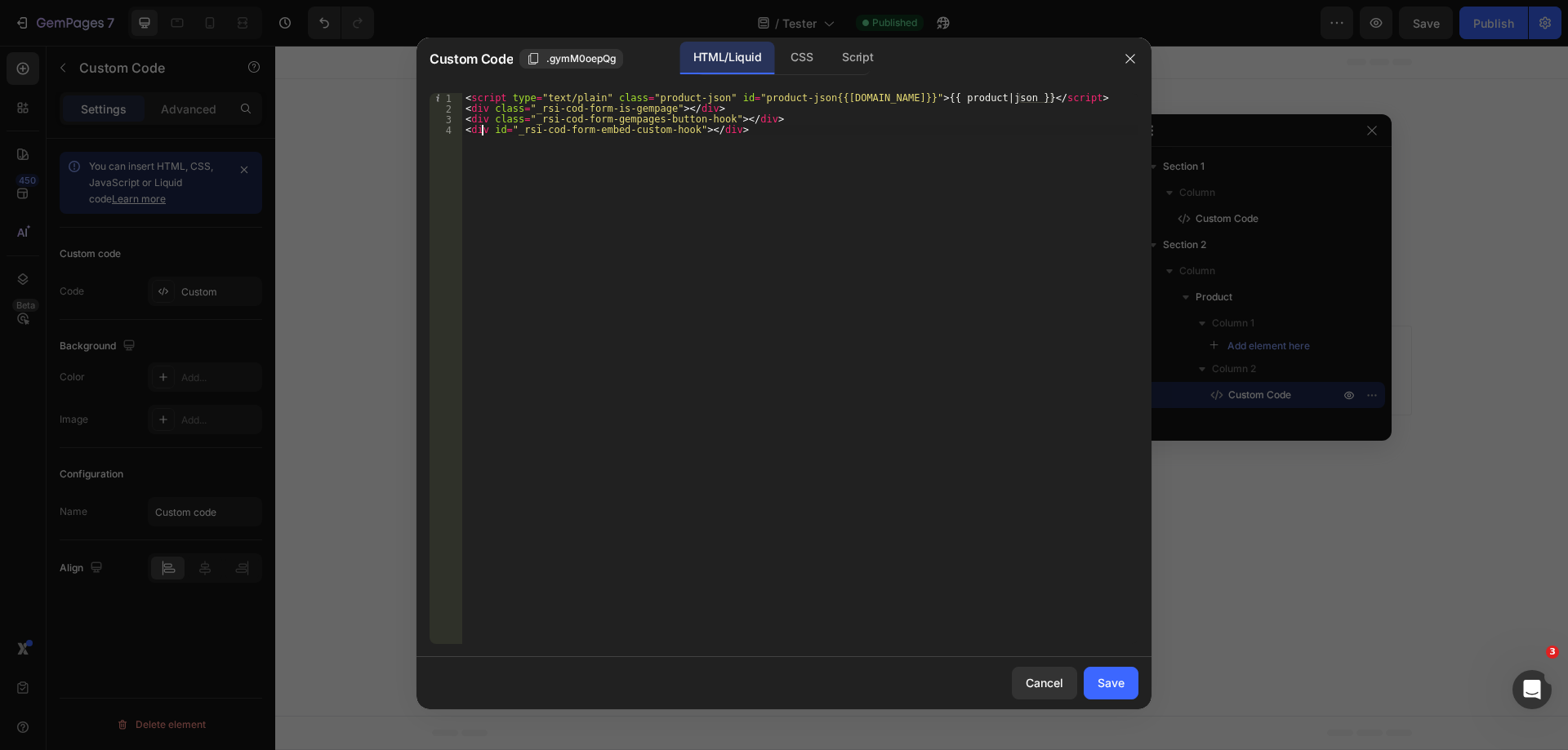
click at [483, 129] on div "< script type = "text/plain" class = "product-json" id = "product-json{{product…" at bounding box center [800, 379] width 676 height 572
click at [630, 172] on div "< script type = "text/plain" class = "product-json" id = "product-json{{product…" at bounding box center [800, 379] width 676 height 572
drag, startPoint x: 718, startPoint y: 117, endPoint x: 530, endPoint y: 118, distance: 188.0
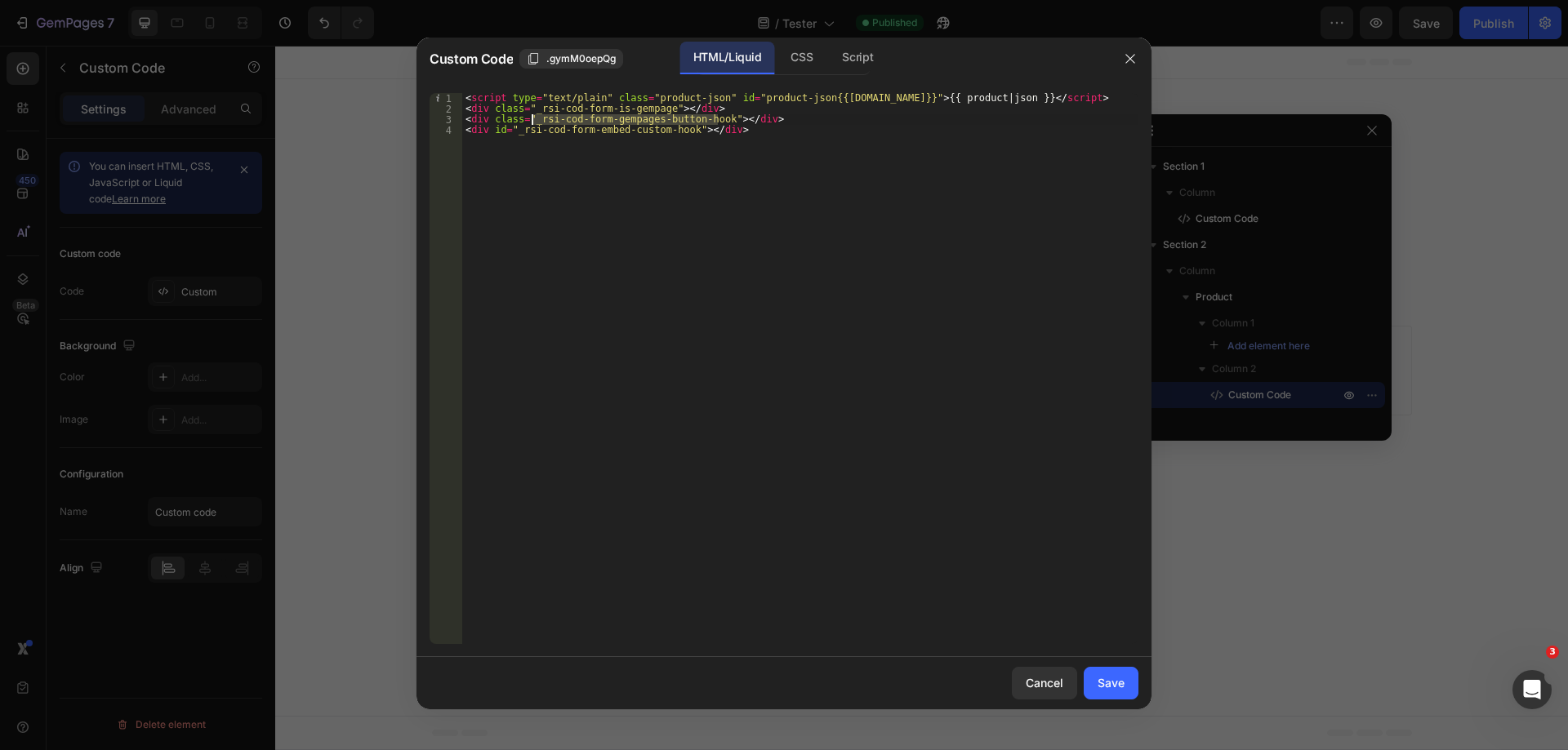
click at [530, 118] on div "< script type = "text/plain" class = "product-json" id = "product-json{{product…" at bounding box center [800, 379] width 676 height 572
type textarea "<div class="_rsi-cod-form-gempages-button-hook"></div>"
click at [1135, 60] on icon "button" at bounding box center [1130, 59] width 13 height 13
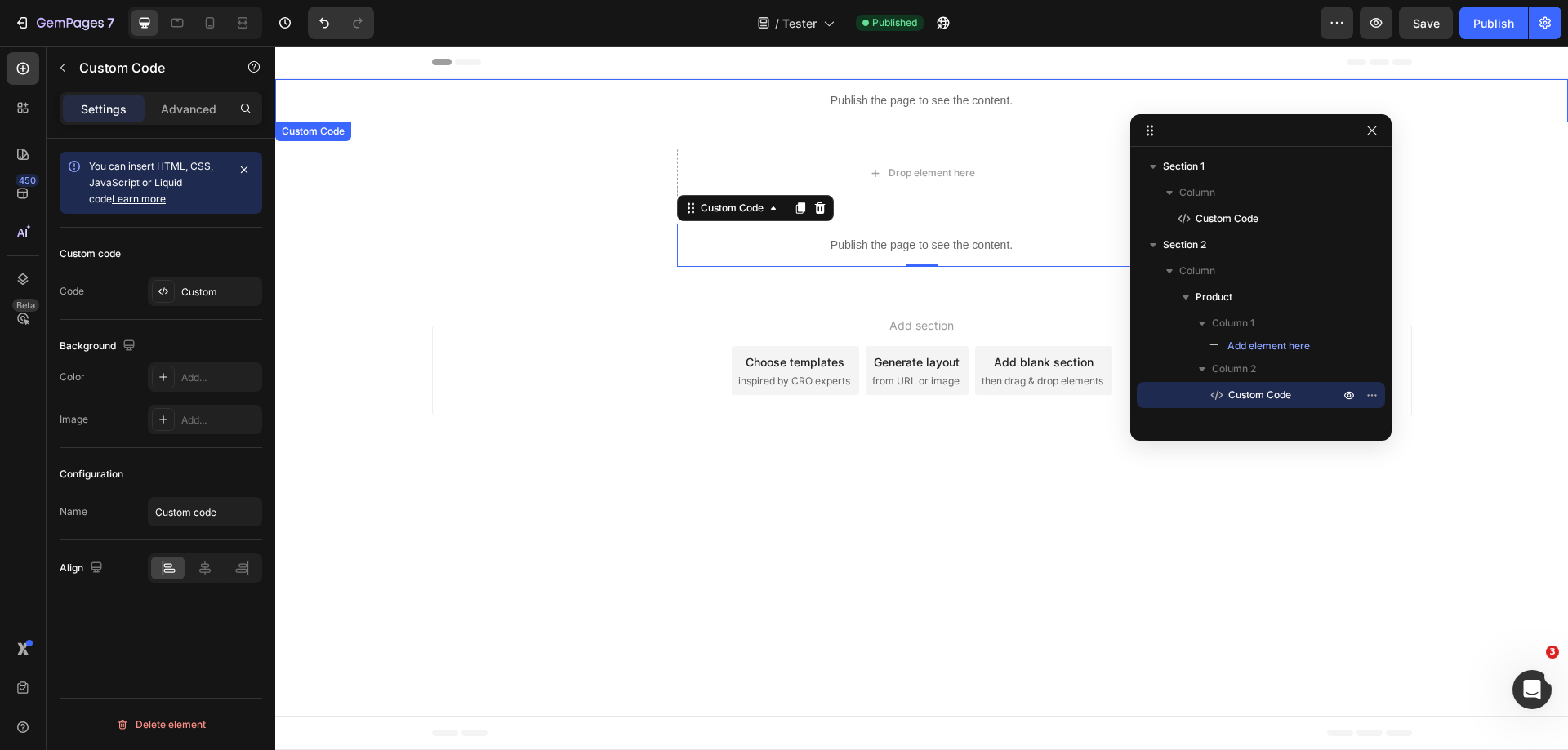
click at [1010, 115] on div "Publish the page to see the content." at bounding box center [921, 101] width 1293 height 43
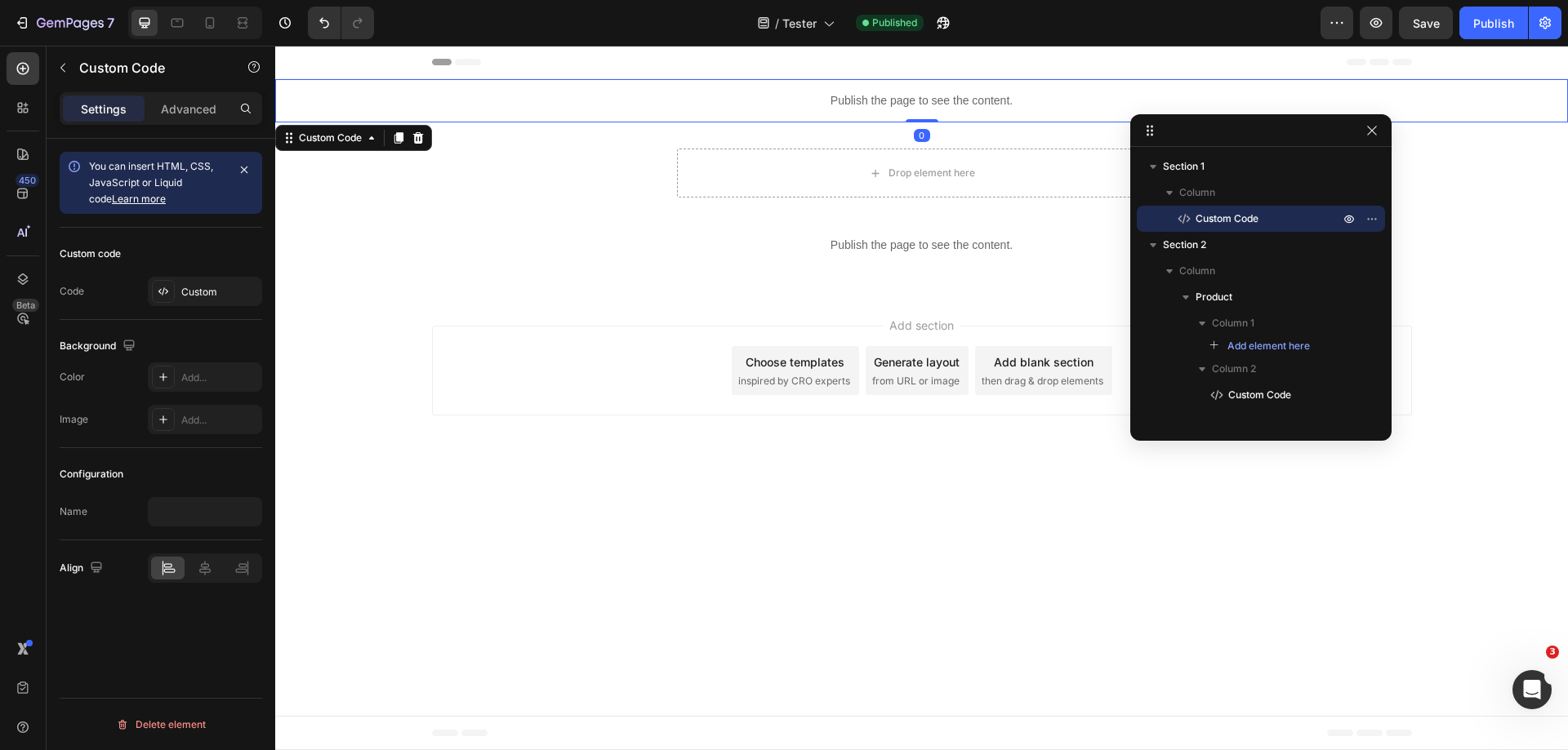
click at [1010, 115] on div "Publish the page to see the content." at bounding box center [921, 101] width 1293 height 43
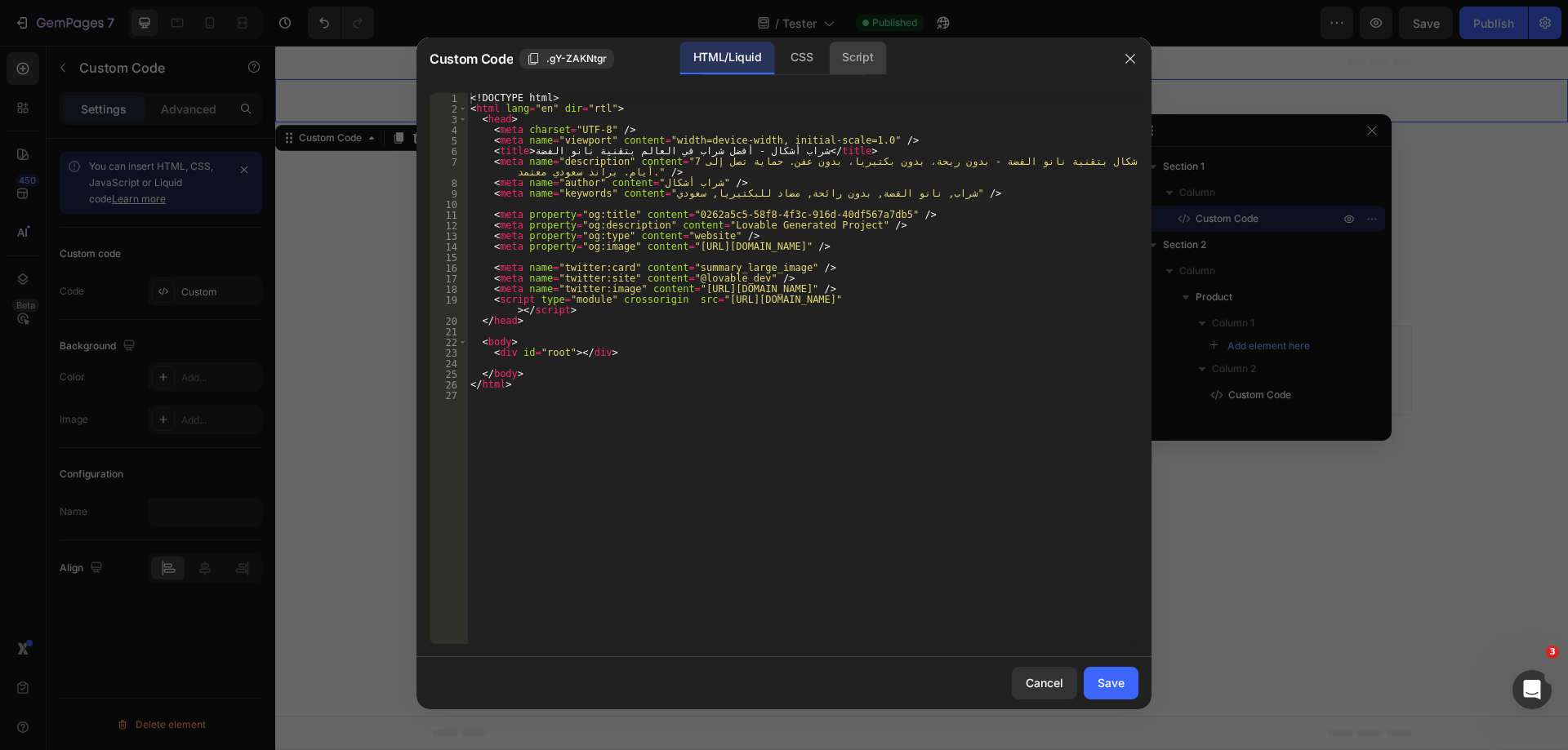
click at [855, 60] on div "Script" at bounding box center [858, 58] width 58 height 32
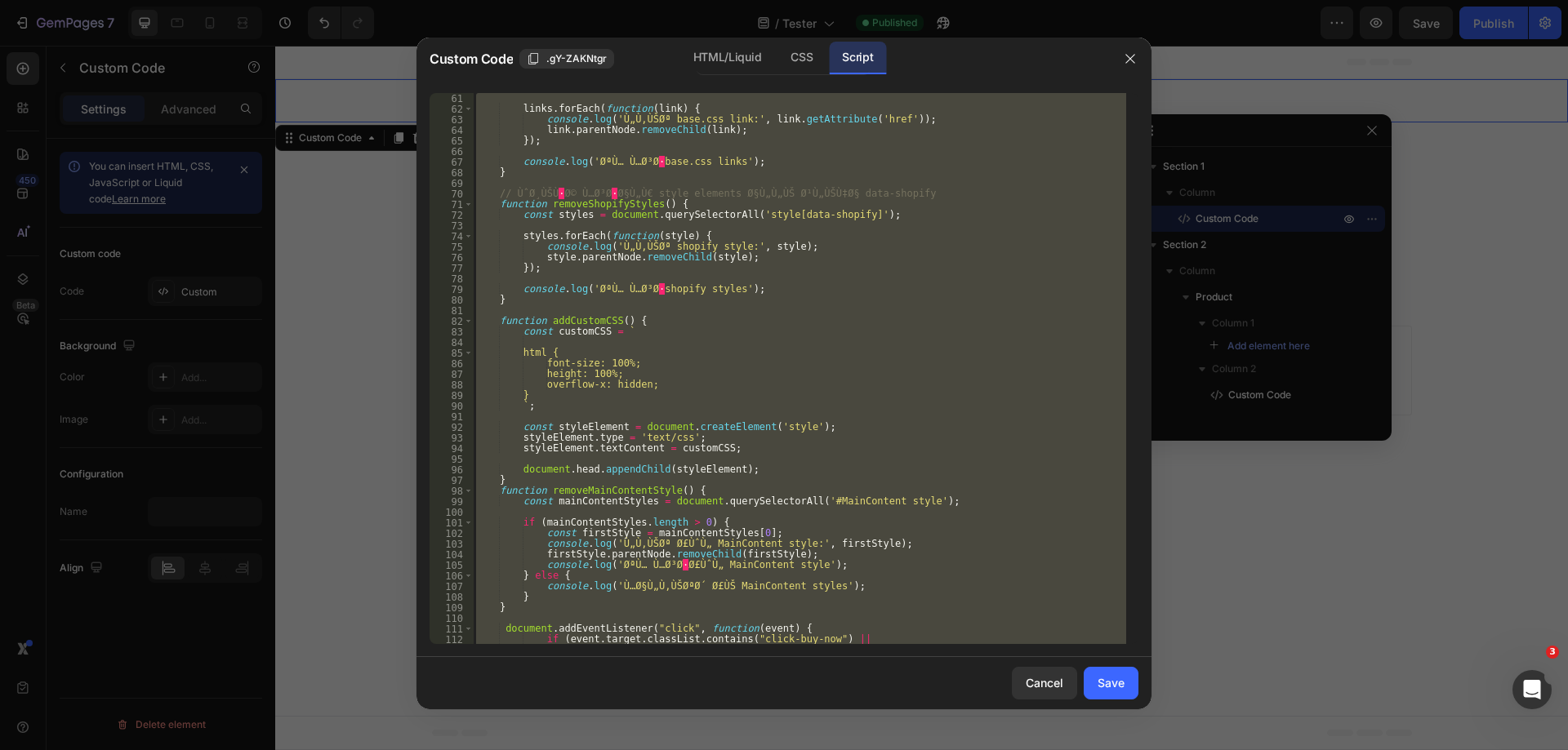
scroll to position [808, 0]
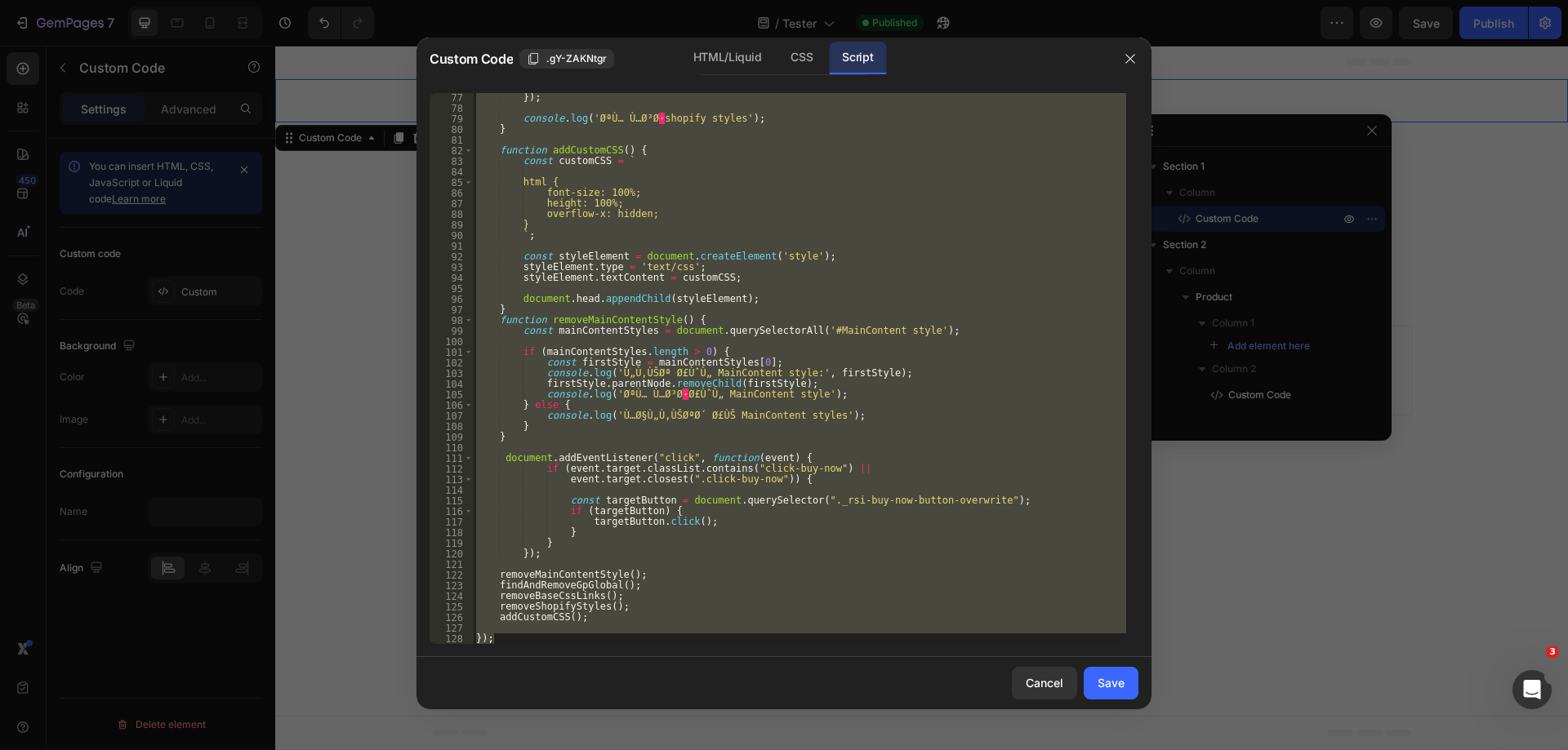
type textarea "});"
click at [717, 491] on div "}) ; console . log ( 'ØªÙ… Ù…Ø³Ø · shopify styles' ) ; } function addCustomCSS …" at bounding box center [799, 368] width 654 height 551
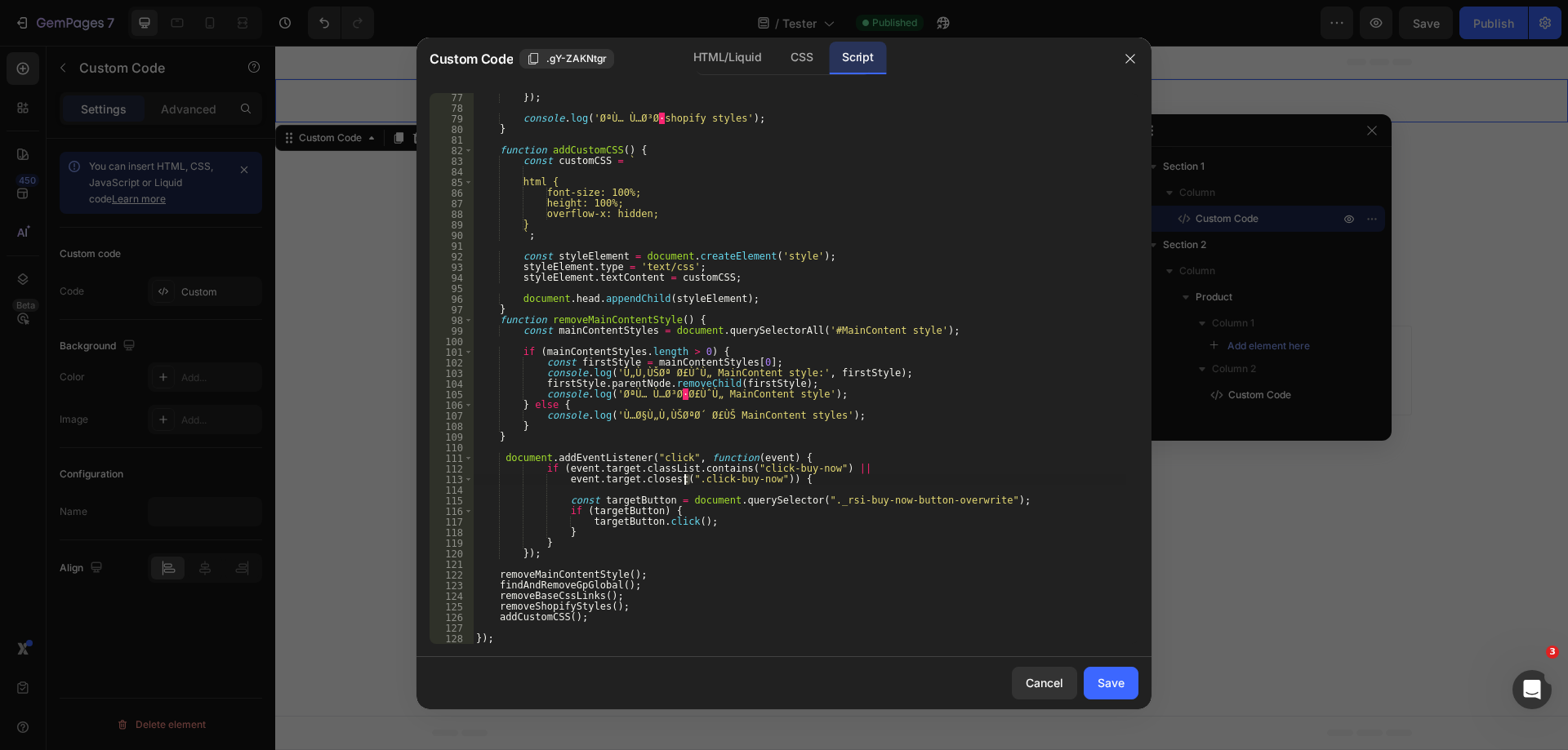
click at [686, 474] on div "}) ; console . log ( 'ØªÙ… Ù…Ø³Ø · shopify styles' ) ; } function addCustomCSS …" at bounding box center [799, 378] width 654 height 572
click at [809, 500] on div "}) ; console . log ( 'ØªÙ… Ù…Ø³Ø · shopify styles' ) ; } function addCustomCSS …" at bounding box center [799, 378] width 654 height 572
click at [975, 499] on div "}) ; console . log ( 'ØªÙ… Ù…Ø³Ø · shopify styles' ) ; } function addCustomCSS …" at bounding box center [799, 378] width 654 height 572
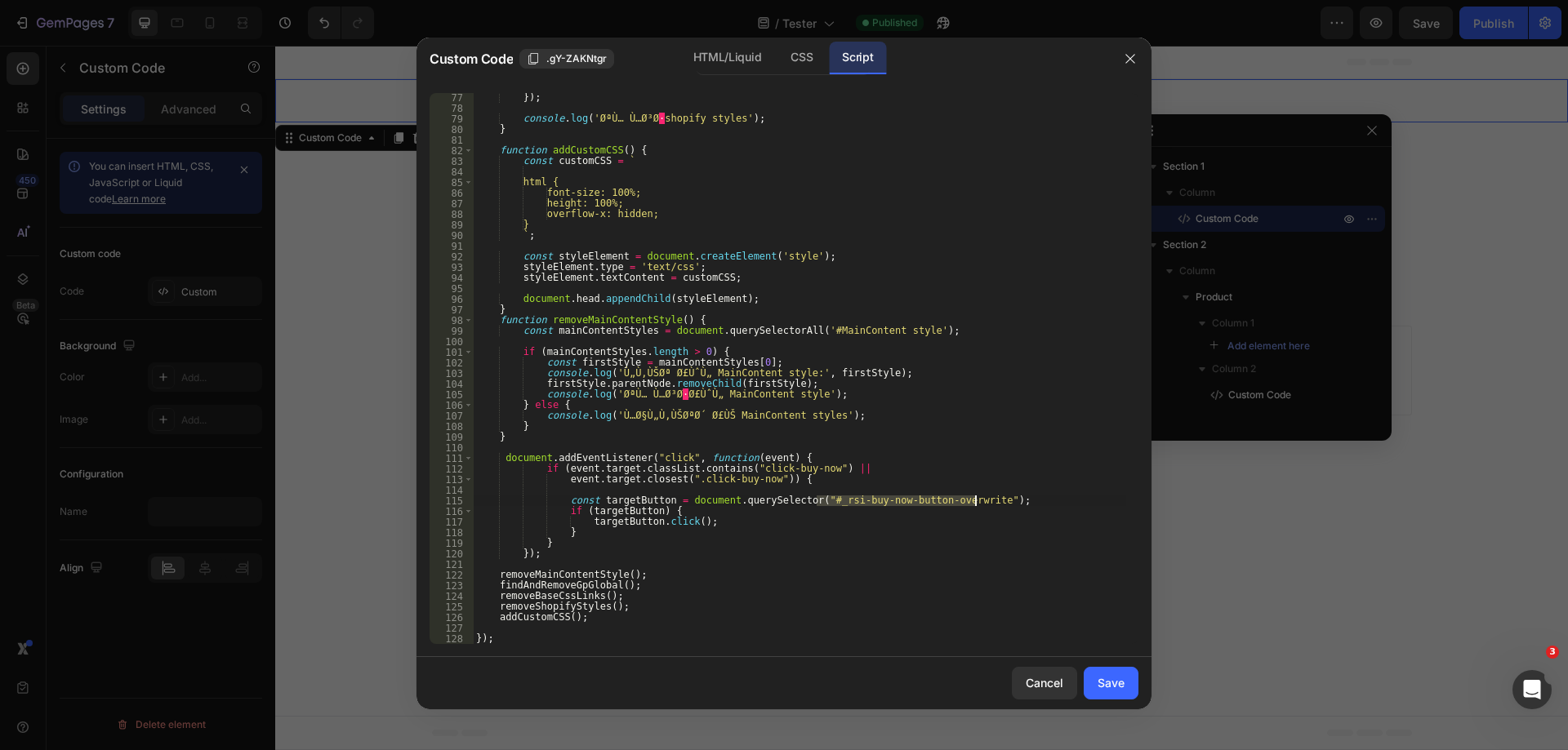
paste textarea
type textarea "const targetButton = document.querySelector("#_rsi-buy-now-button-overwrite");"
click at [1112, 682] on div "Save" at bounding box center [1111, 682] width 27 height 18
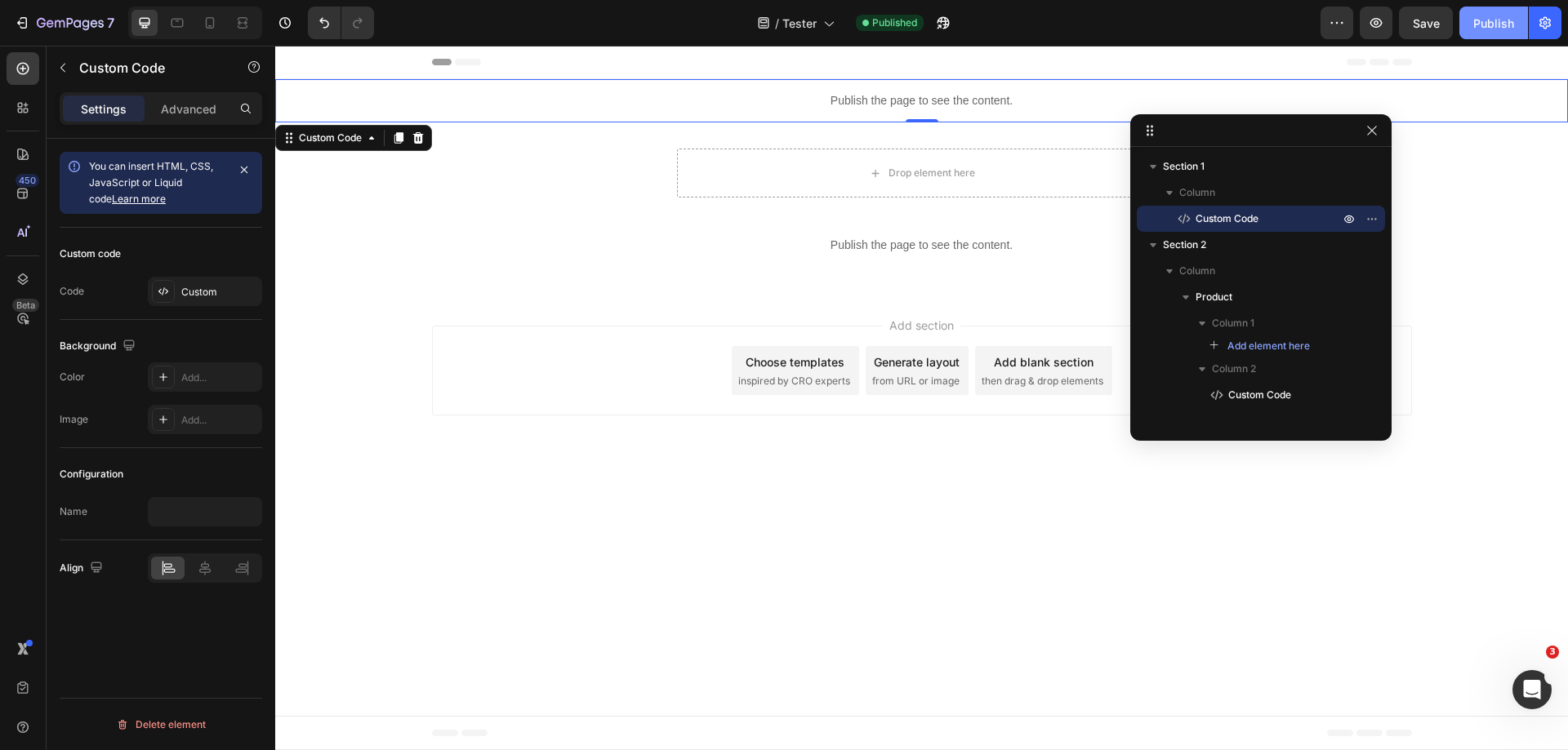
click at [1480, 29] on div "Publish" at bounding box center [1494, 23] width 41 height 18
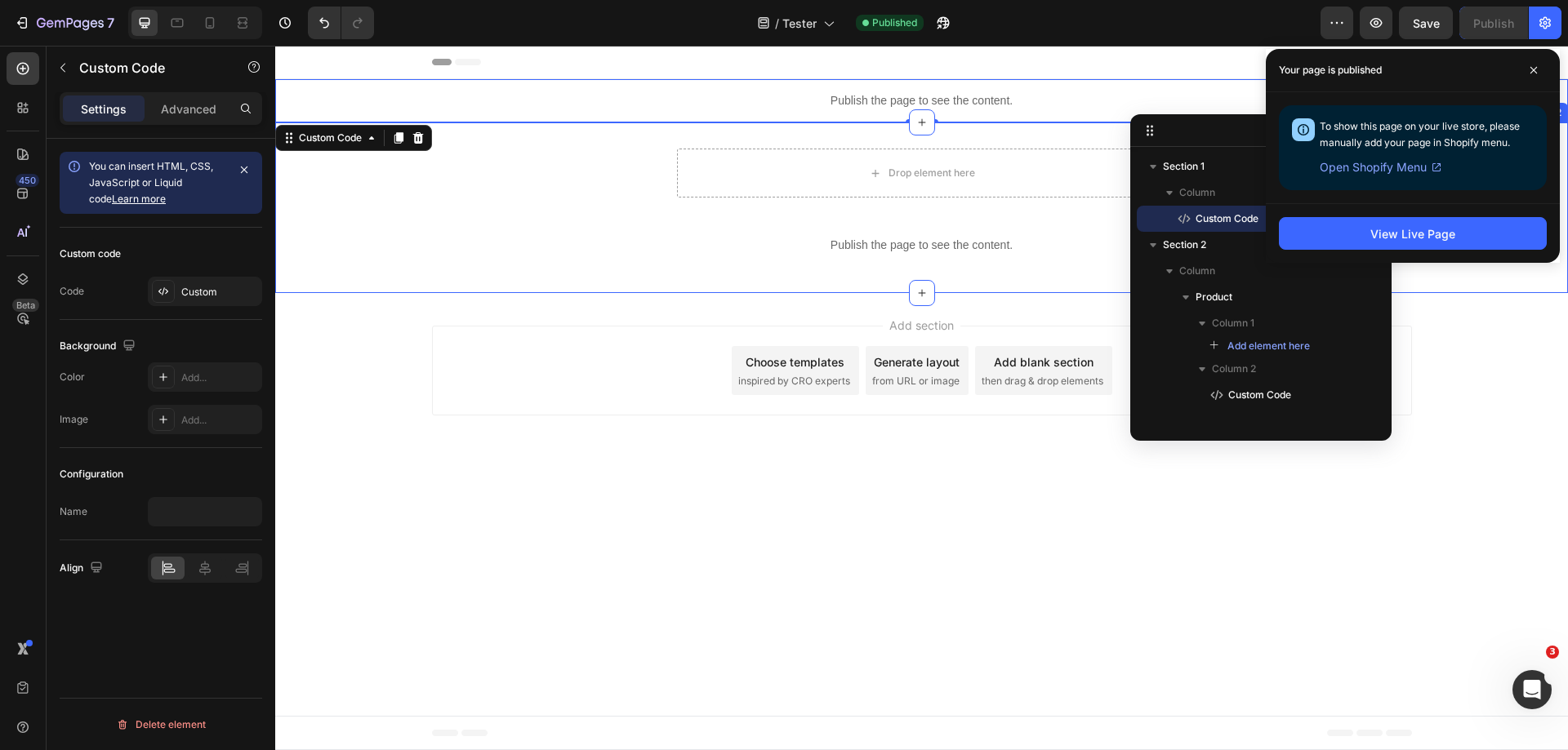
click at [1043, 143] on div "Drop element here Publish the page to see the content. Custom Code Product Sect…" at bounding box center [921, 208] width 1293 height 171
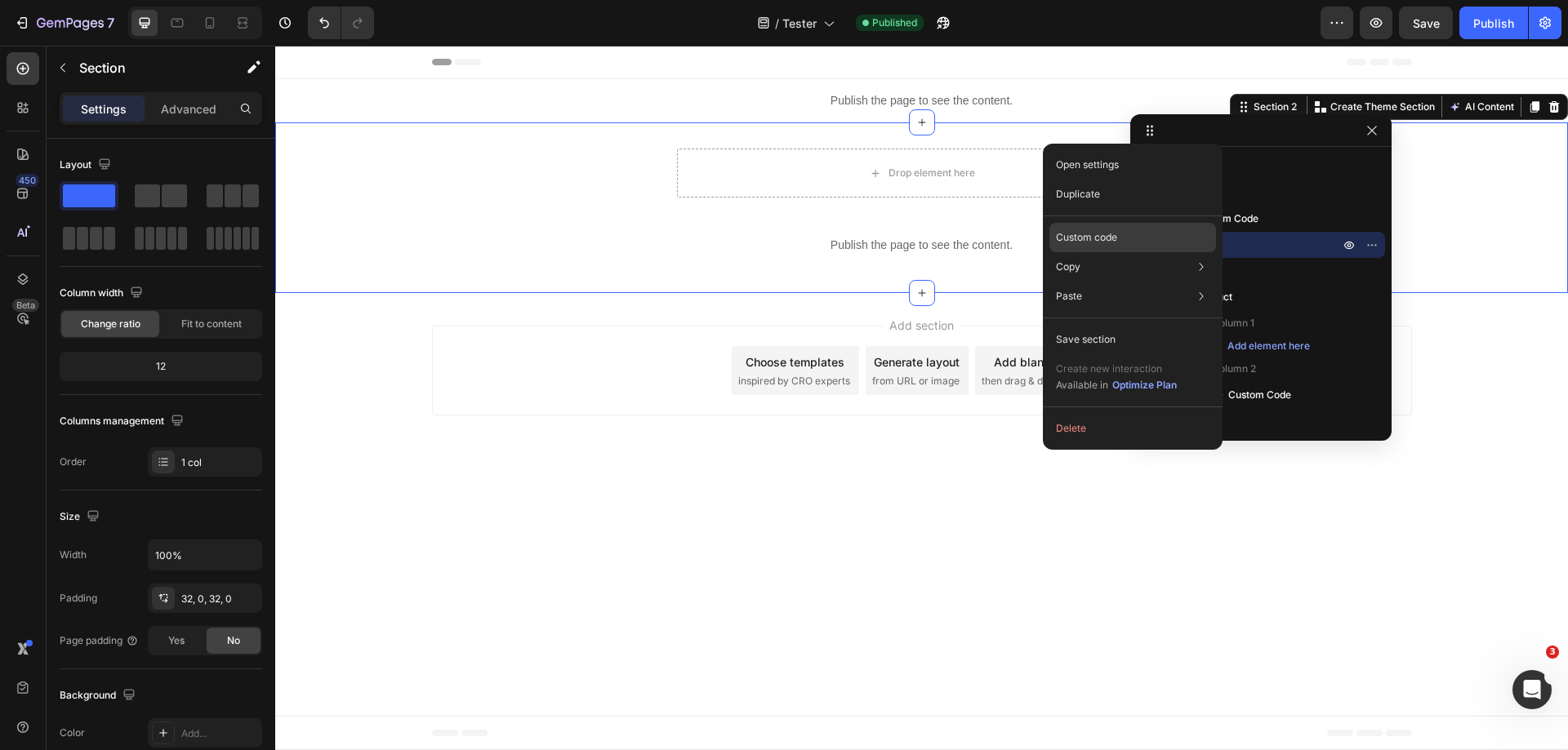
click at [1103, 232] on p "Custom code" at bounding box center [1086, 238] width 61 height 15
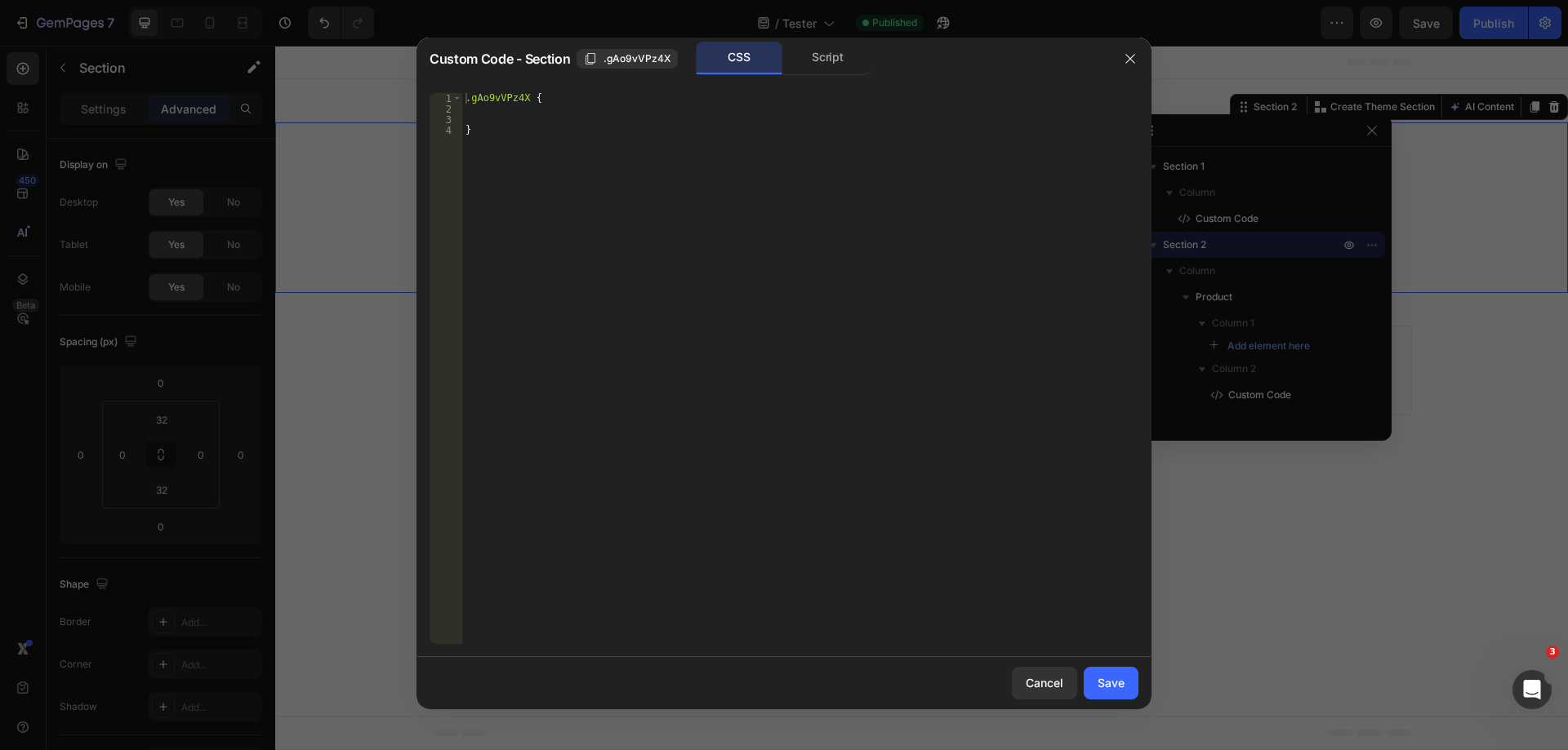
click at [593, 113] on div ".gAo9vVPz4X { }" at bounding box center [800, 379] width 676 height 572
type textarea "display: none !;"
click at [1115, 690] on div "Save" at bounding box center [1111, 682] width 27 height 18
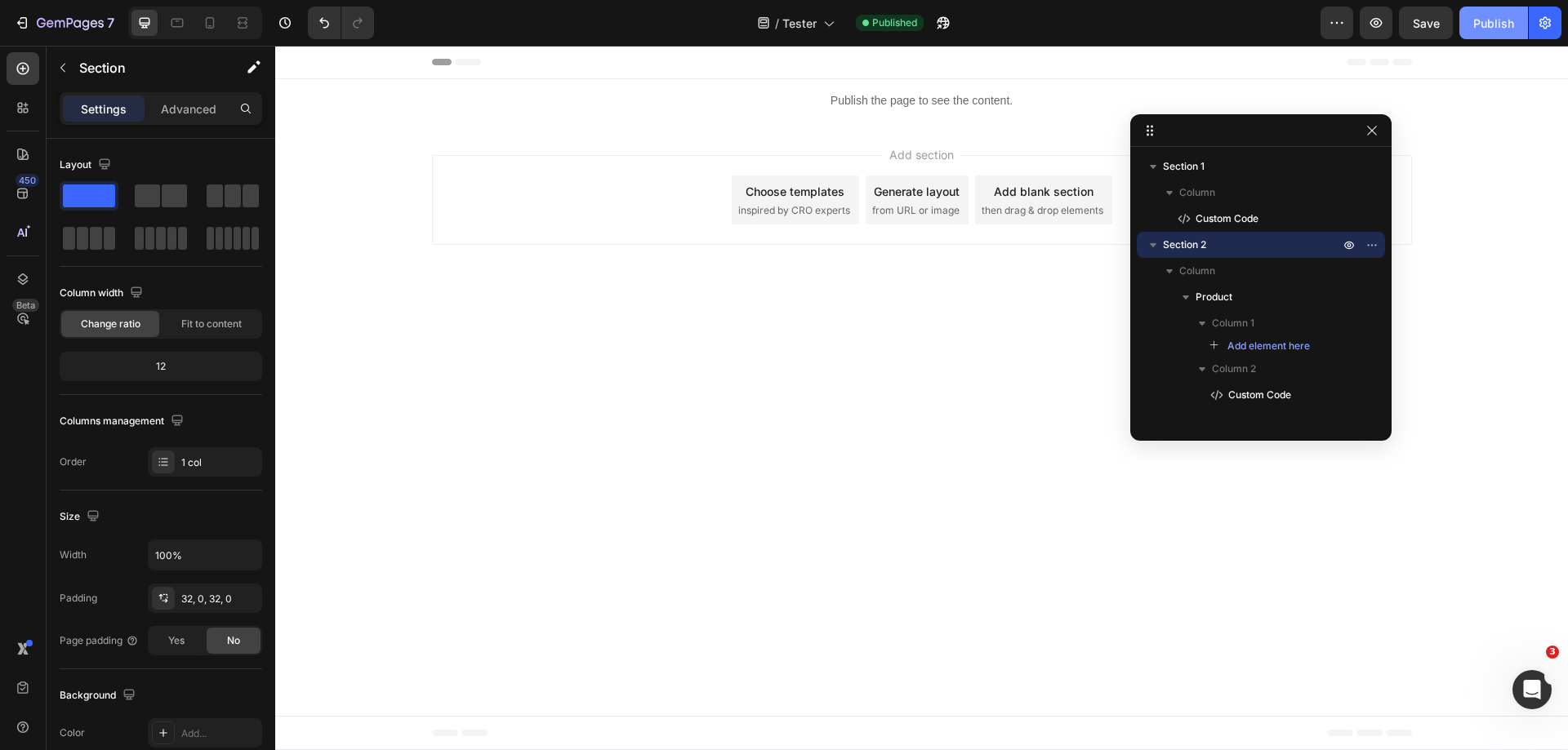
drag, startPoint x: 1491, startPoint y: 21, endPoint x: 1483, endPoint y: 29, distance: 11.3
click at [1492, 21] on div "Publish" at bounding box center [1494, 23] width 41 height 18
